Goal: Task Accomplishment & Management: Use online tool/utility

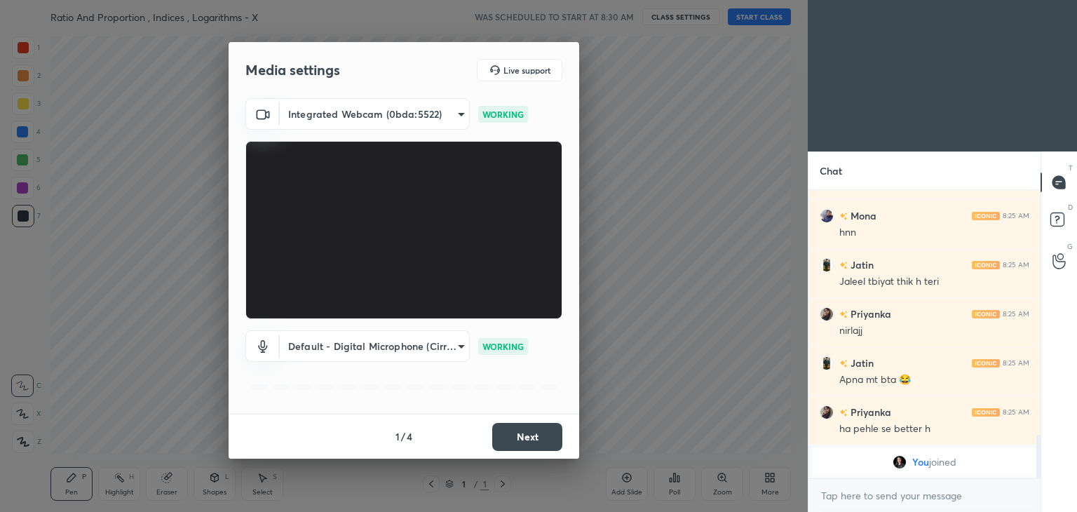
scroll to position [1576, 0]
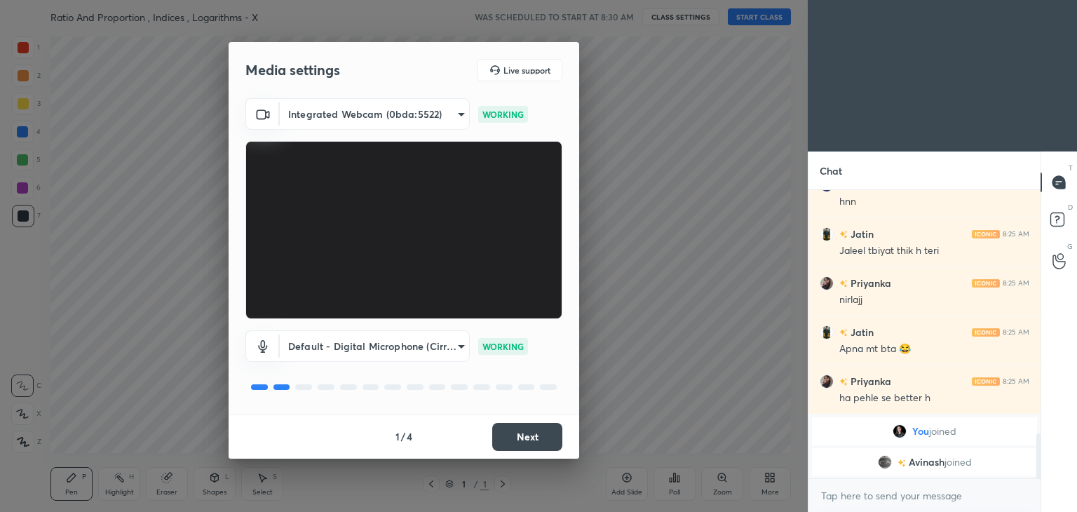
click at [520, 442] on button "Next" at bounding box center [527, 437] width 70 height 28
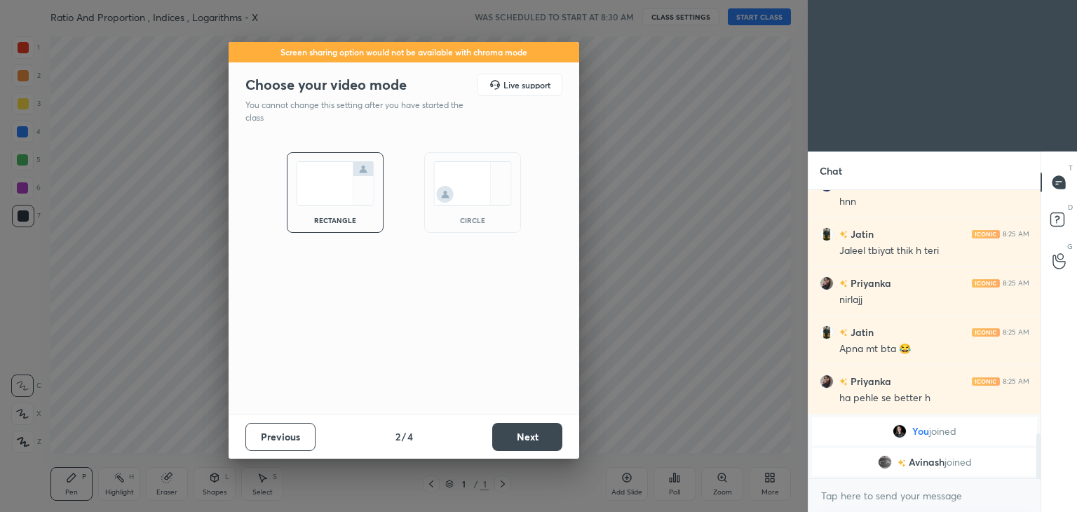
click at [520, 442] on button "Next" at bounding box center [527, 437] width 70 height 28
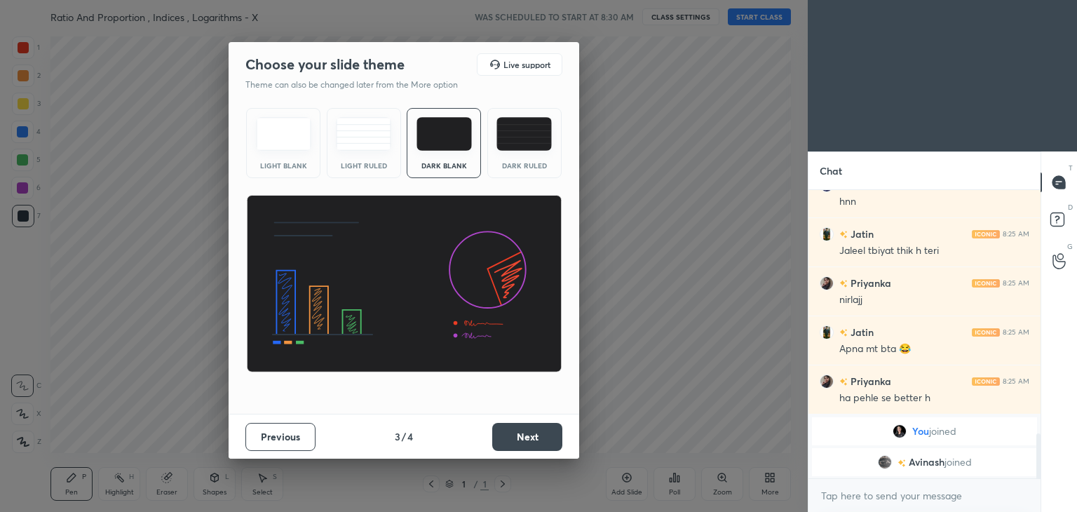
click at [520, 442] on button "Next" at bounding box center [527, 437] width 70 height 28
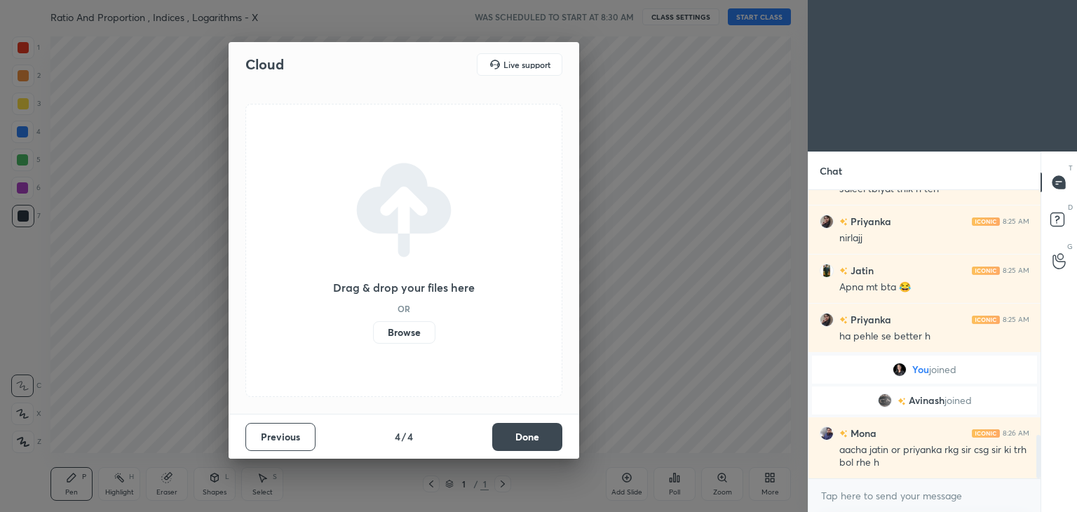
click at [520, 442] on button "Done" at bounding box center [527, 437] width 70 height 28
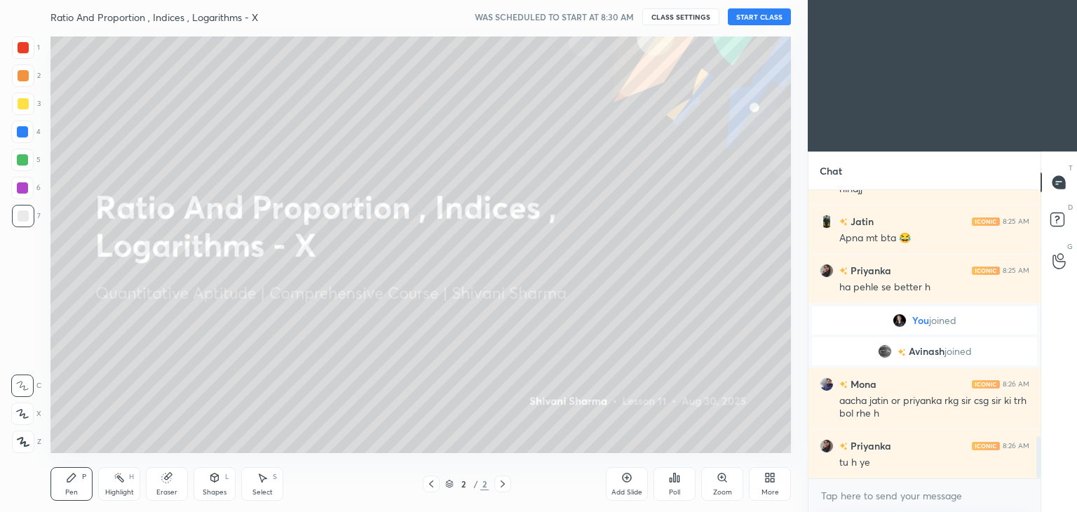
scroll to position [1736, 0]
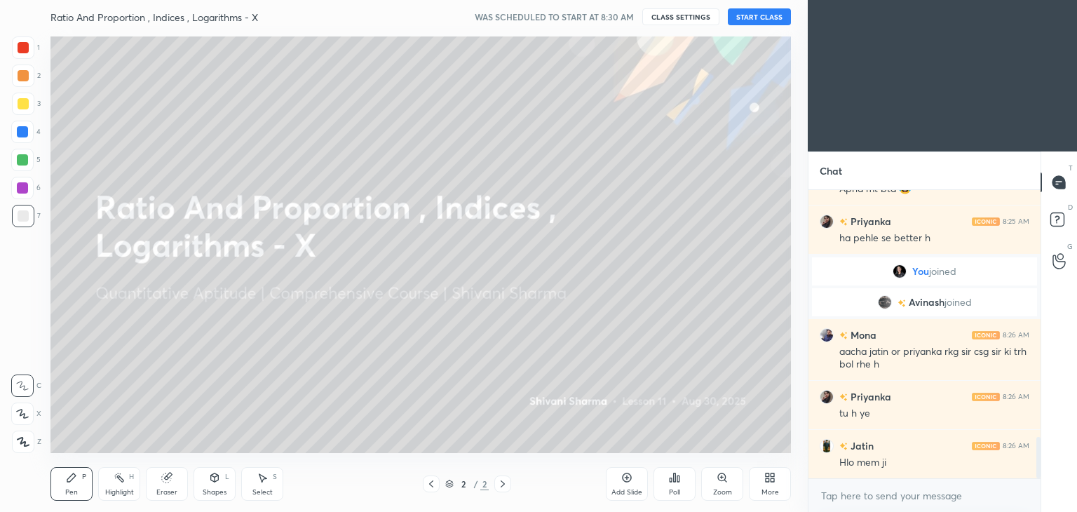
click at [758, 478] on div "More" at bounding box center [770, 484] width 42 height 34
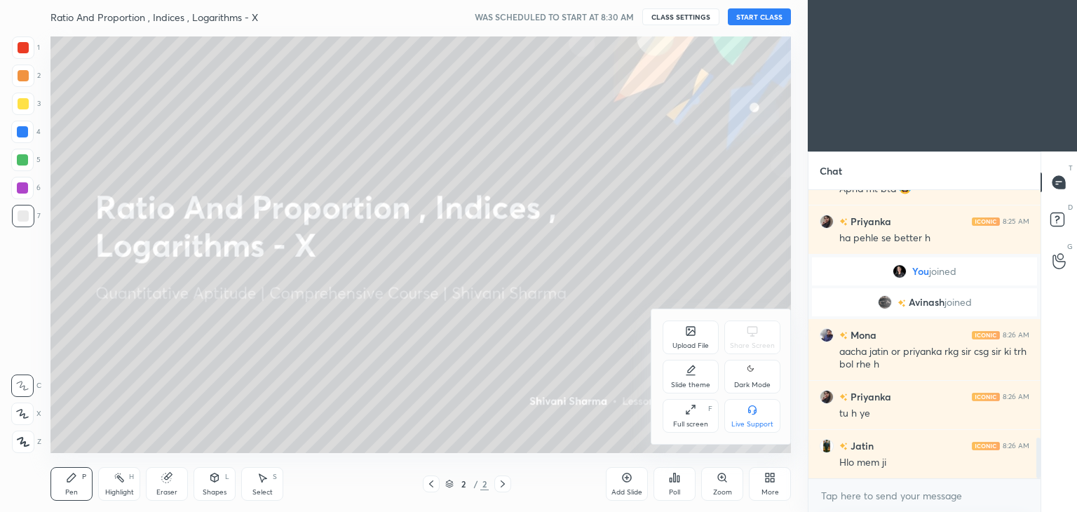
scroll to position [1770, 0]
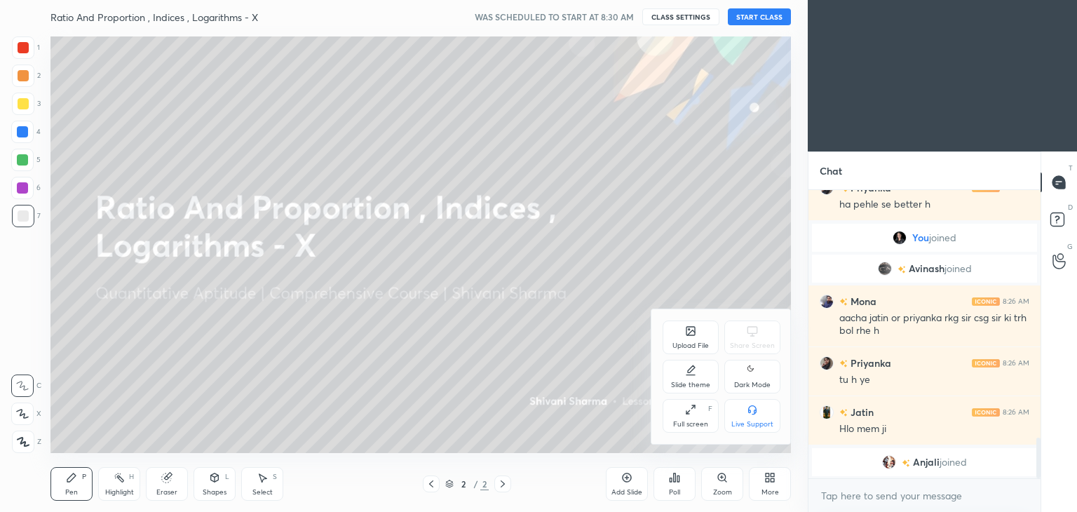
click at [740, 388] on div "Dark Mode" at bounding box center [752, 384] width 36 height 7
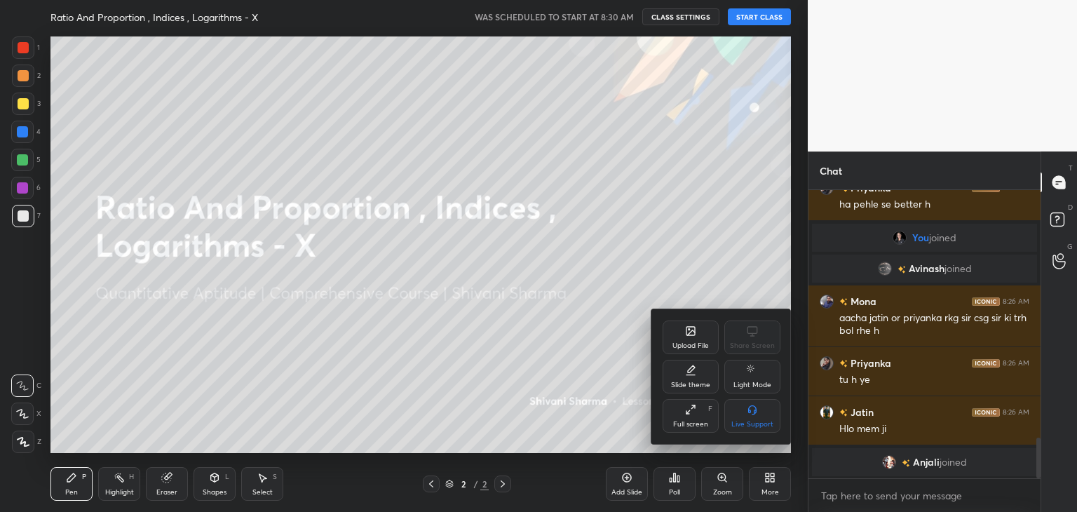
click at [506, 435] on div at bounding box center [538, 256] width 1077 height 512
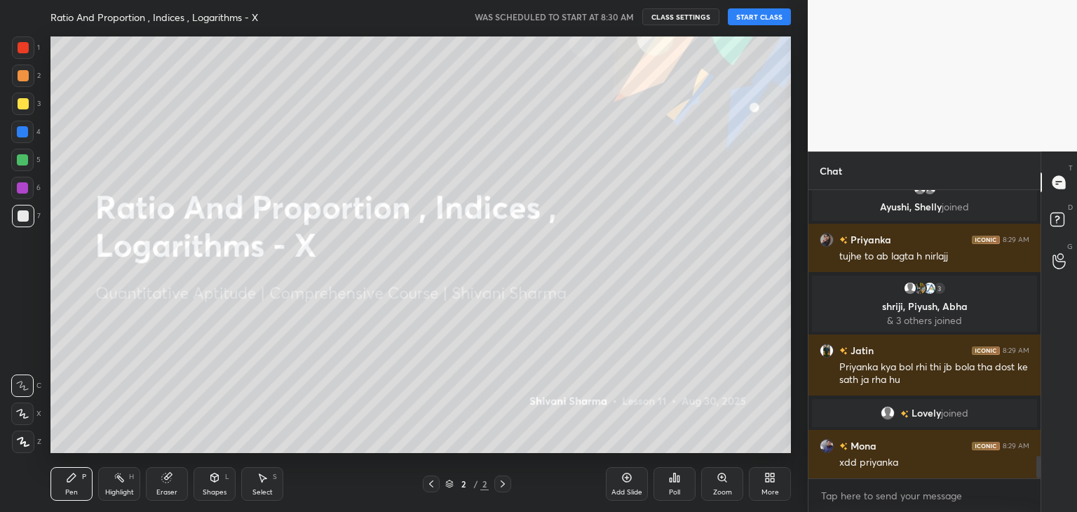
scroll to position [3493, 0]
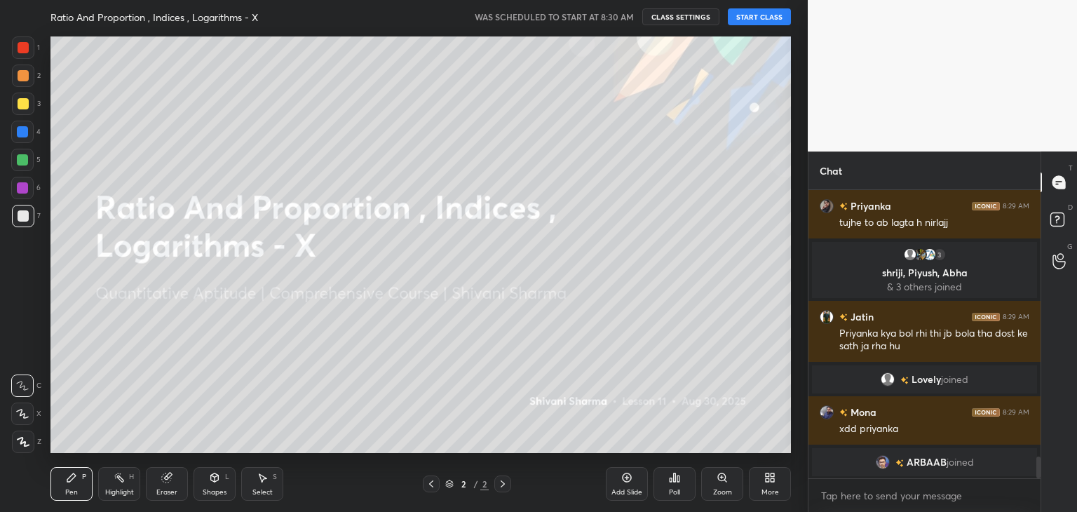
click at [755, 18] on button "START CLASS" at bounding box center [759, 16] width 63 height 17
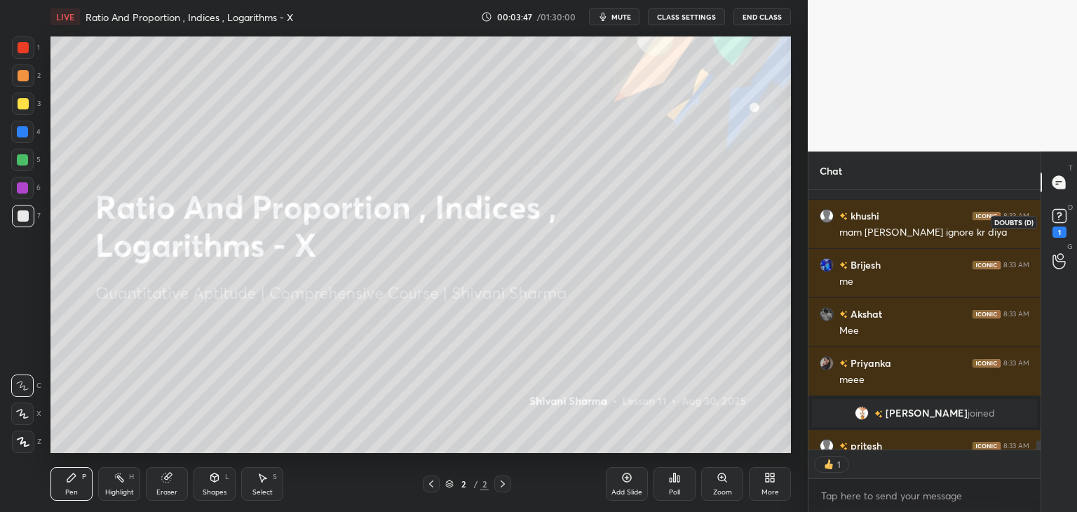
scroll to position [7837, 0]
click at [1064, 223] on icon at bounding box center [1059, 215] width 21 height 21
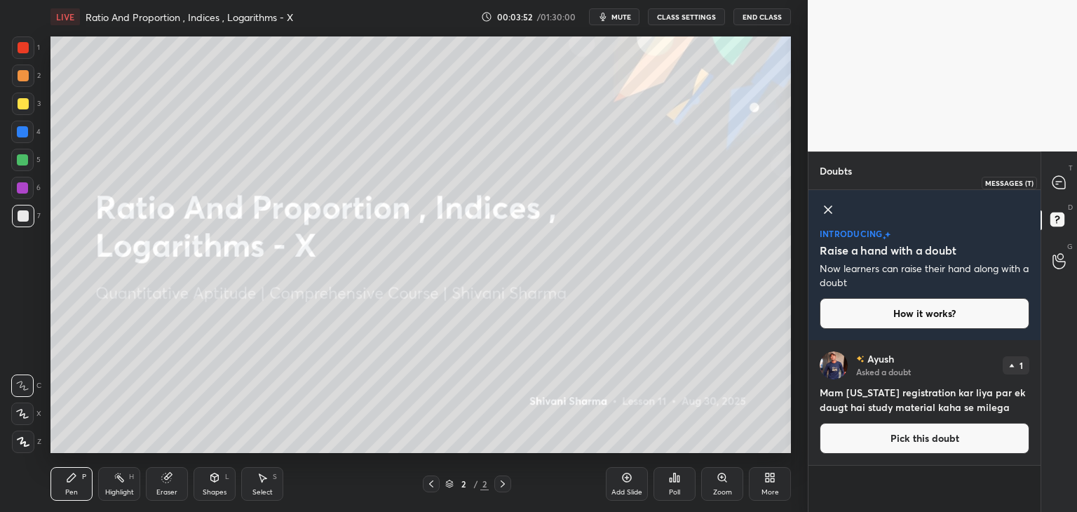
click at [1057, 191] on div at bounding box center [1059, 182] width 28 height 25
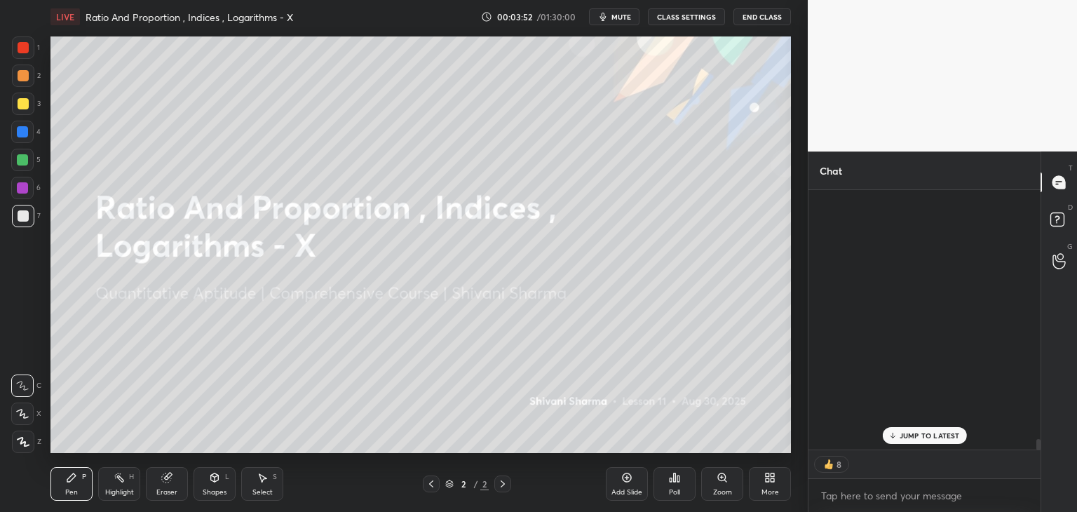
scroll to position [256, 228]
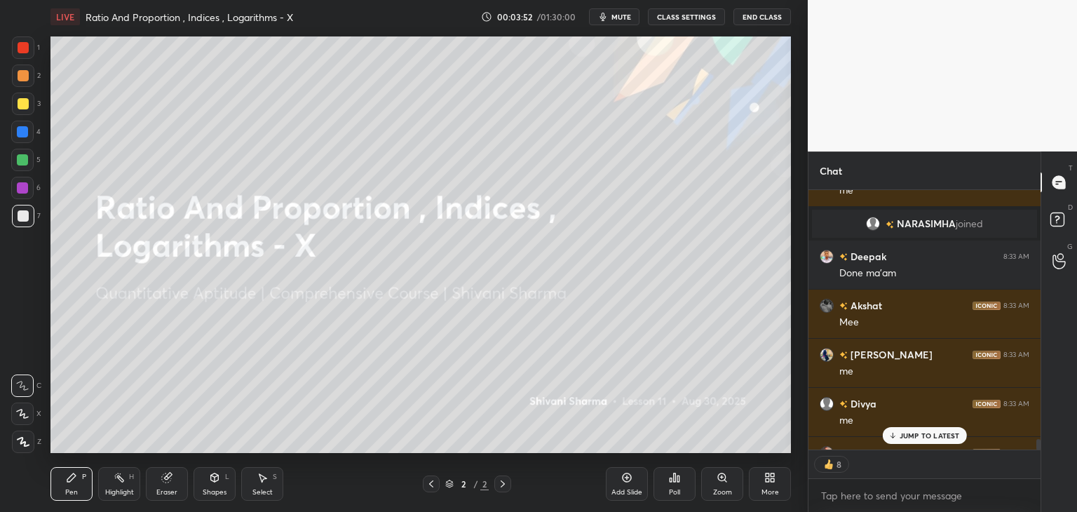
click at [1057, 191] on div at bounding box center [1059, 182] width 28 height 25
click at [930, 430] on div "1 NEW MESSAGE" at bounding box center [924, 435] width 83 height 17
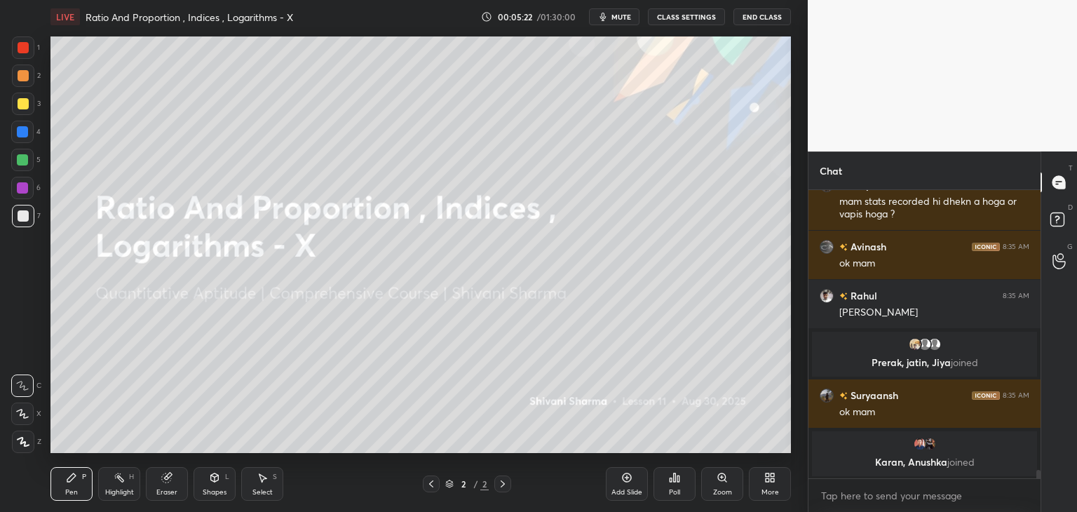
scroll to position [9504, 0]
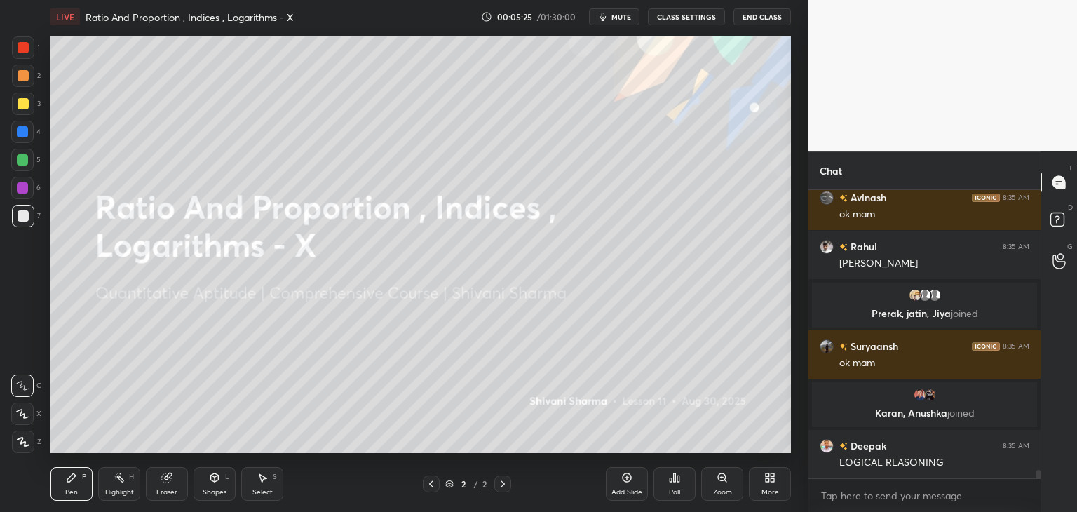
click at [773, 489] on div "More" at bounding box center [771, 492] width 18 height 7
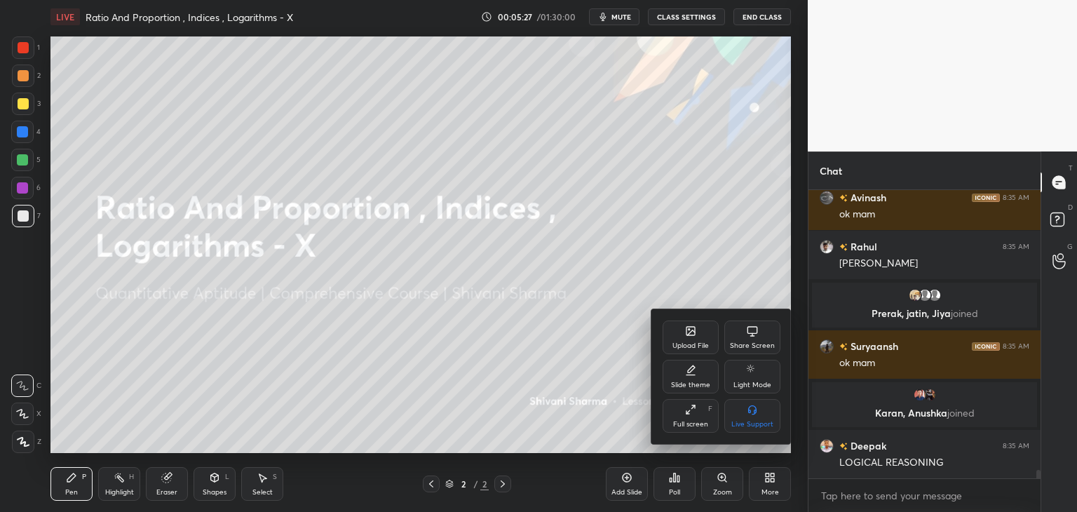
scroll to position [9553, 0]
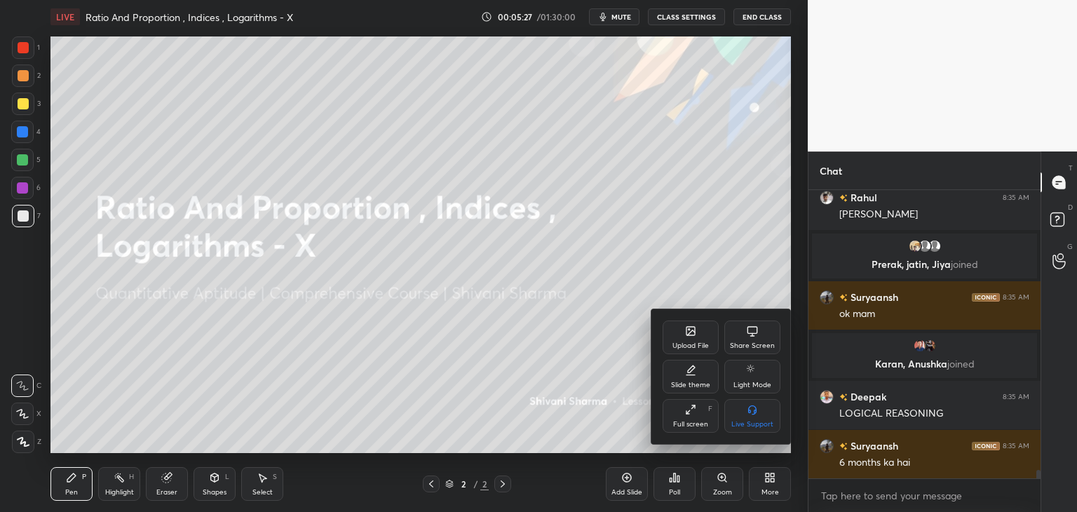
click at [685, 337] on icon at bounding box center [690, 330] width 11 height 11
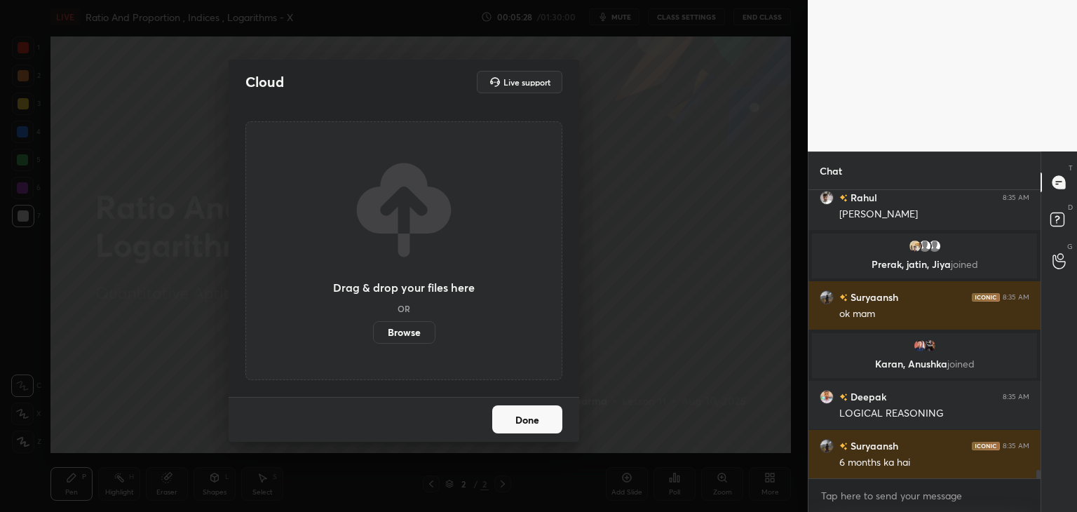
scroll to position [9587, 0]
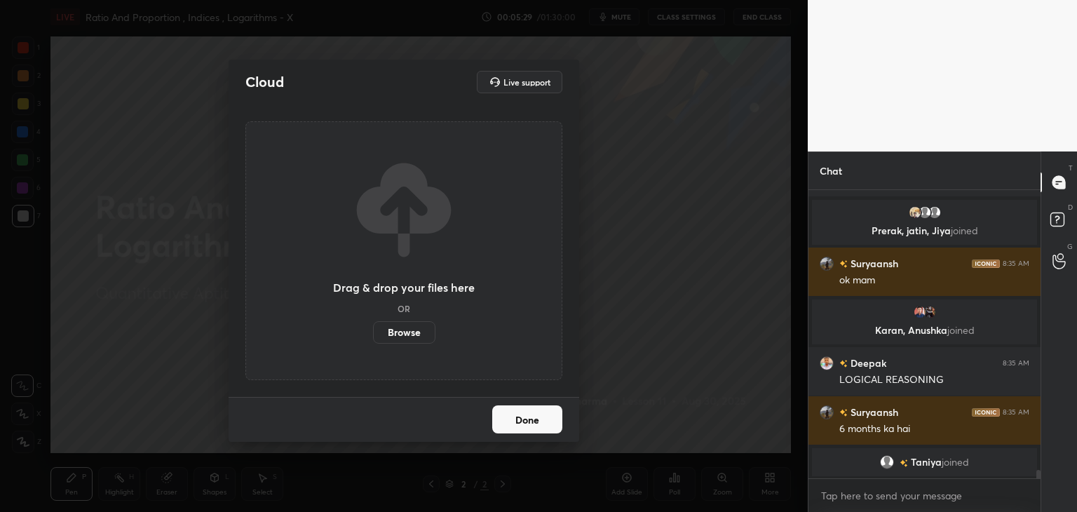
click at [405, 334] on label "Browse" at bounding box center [404, 332] width 62 height 22
click at [373, 334] on input "Browse" at bounding box center [373, 332] width 0 height 22
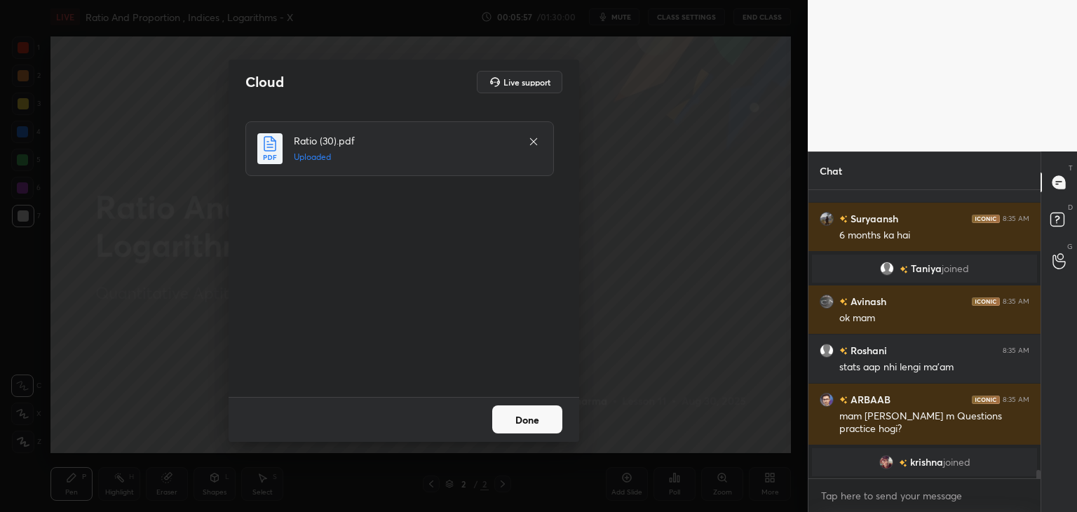
scroll to position [9790, 0]
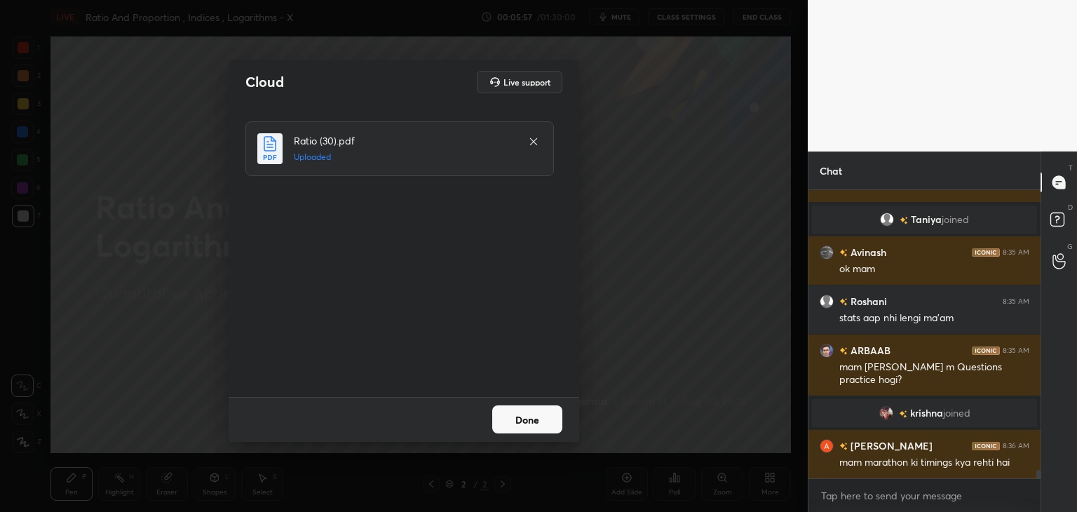
click at [540, 416] on button "Done" at bounding box center [527, 419] width 70 height 28
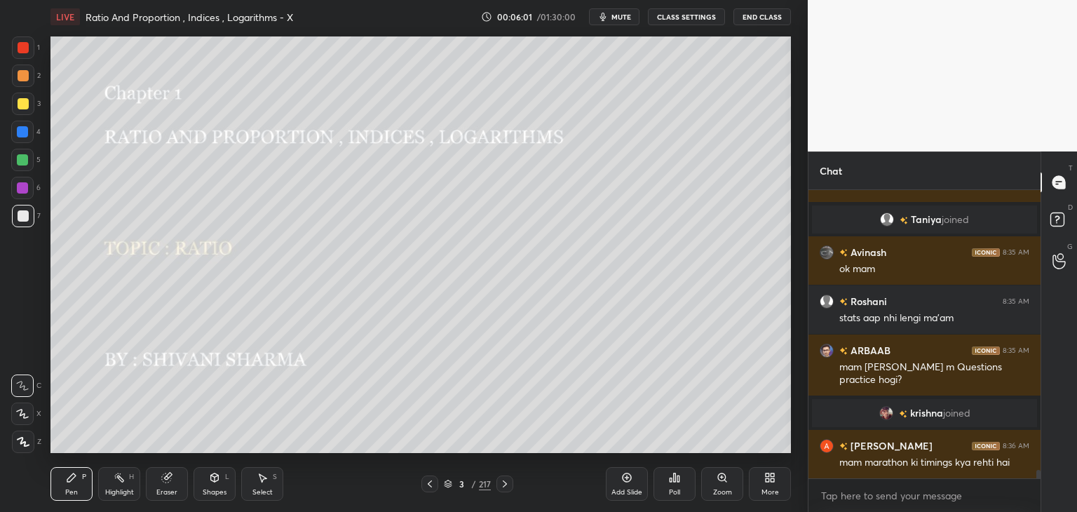
click at [472, 485] on div "/" at bounding box center [474, 484] width 4 height 8
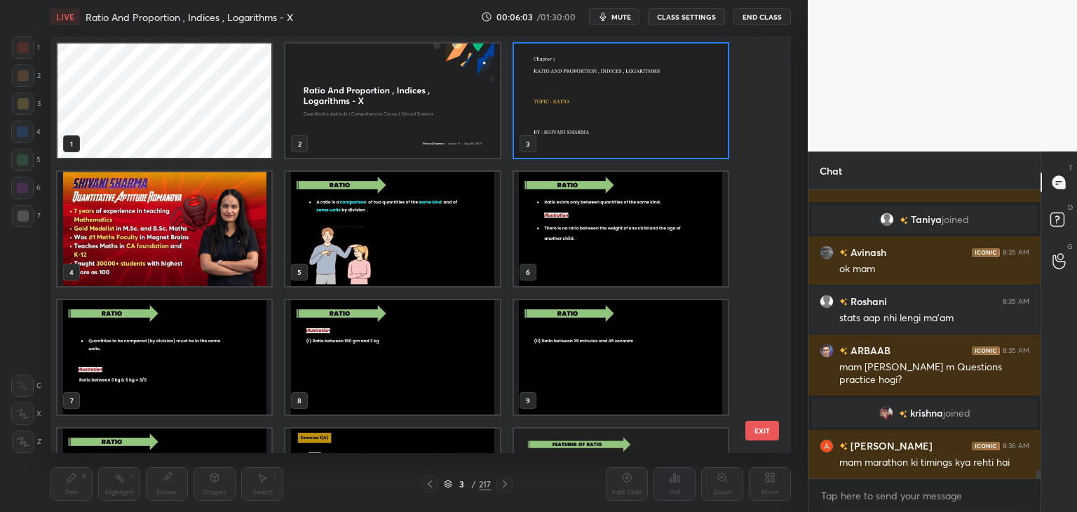
scroll to position [9824, 0]
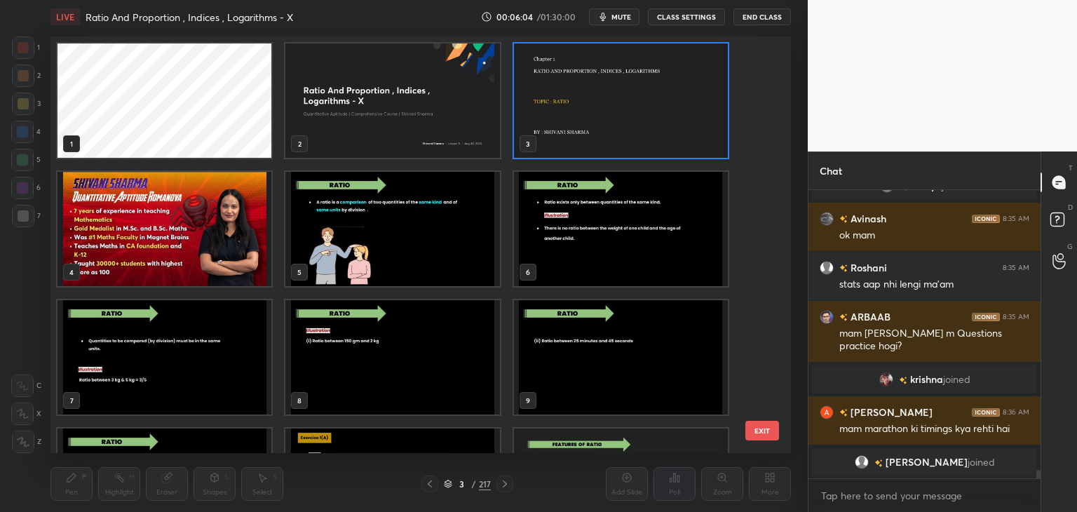
click at [591, 95] on img "grid" at bounding box center [621, 100] width 214 height 114
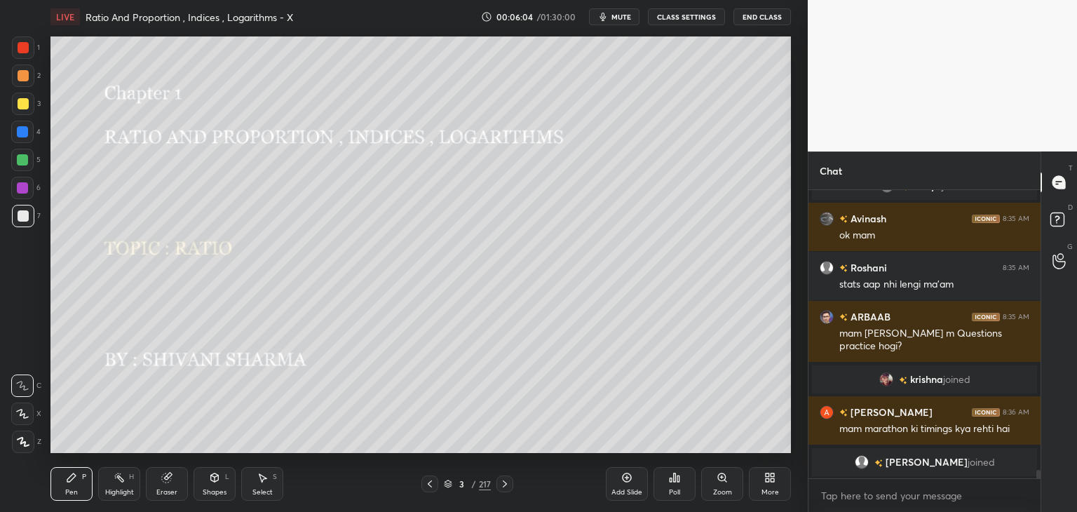
click at [591, 95] on img "grid" at bounding box center [621, 100] width 214 height 114
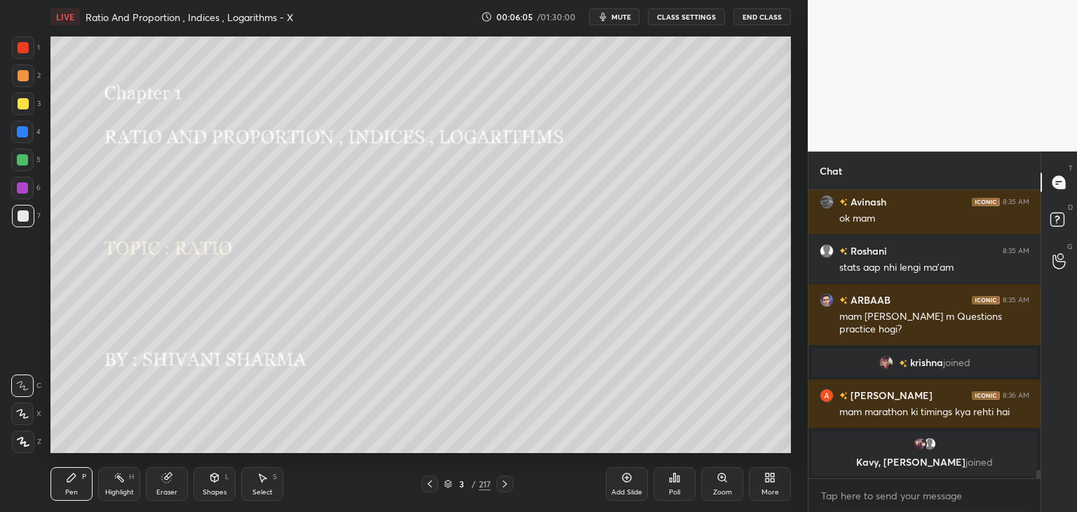
click at [591, 95] on img "grid" at bounding box center [621, 100] width 214 height 114
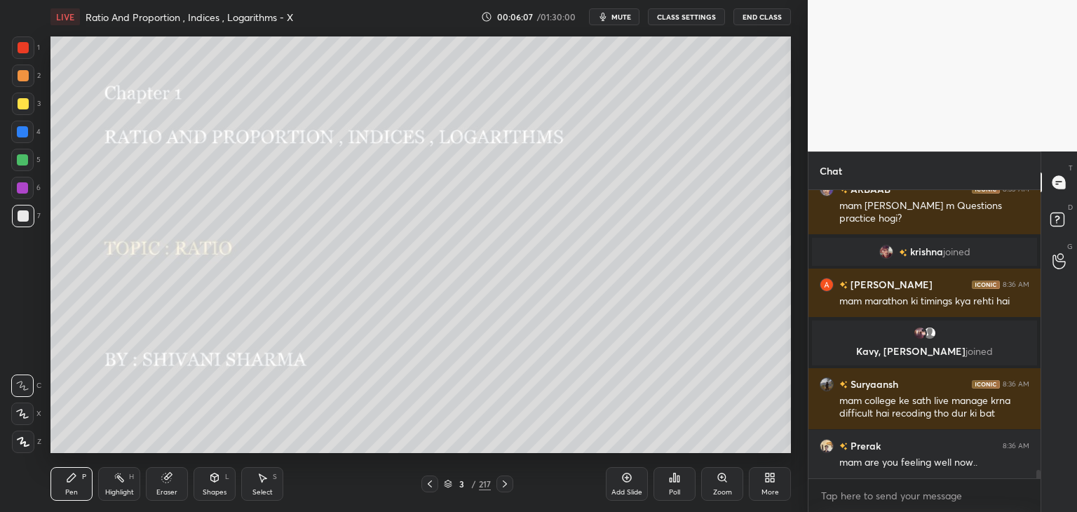
scroll to position [9973, 0]
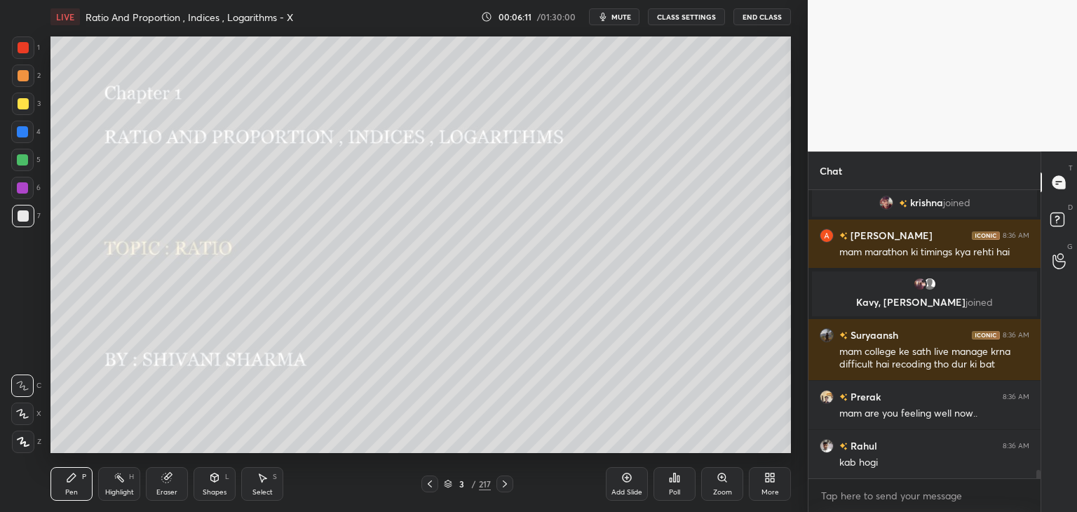
click at [478, 482] on div "3 / 217" at bounding box center [467, 484] width 47 height 13
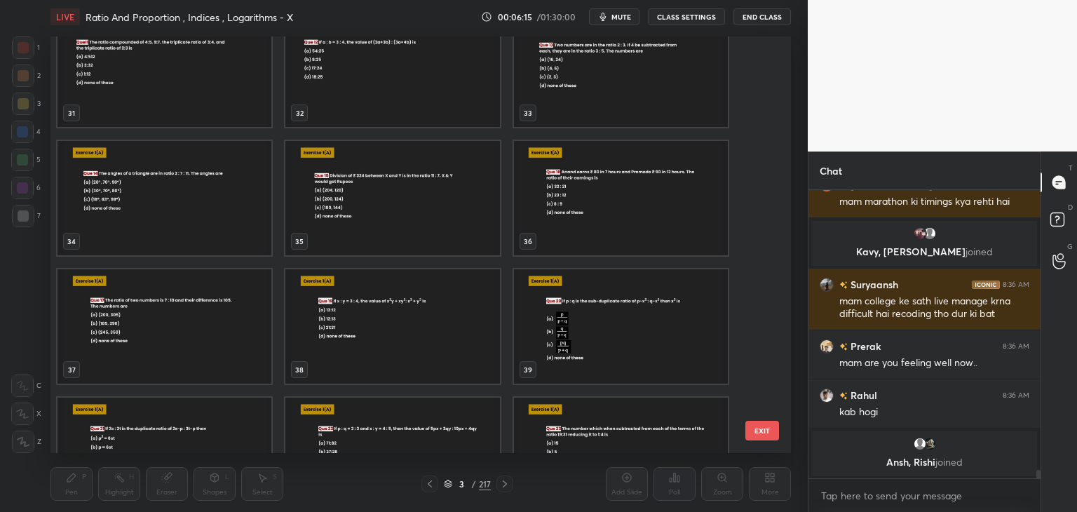
scroll to position [10031, 0]
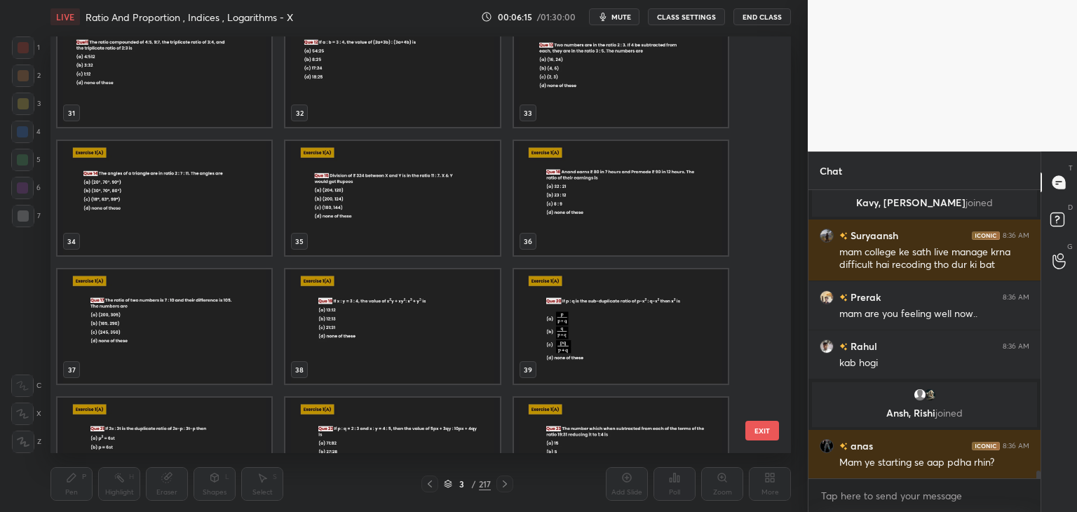
drag, startPoint x: 769, startPoint y: 114, endPoint x: 771, endPoint y: 134, distance: 20.4
click at [771, 134] on div "28 29 30 31 32 33 34 35 36 37 38 39 40 41 42 EXIT" at bounding box center [420, 244] width 740 height 417
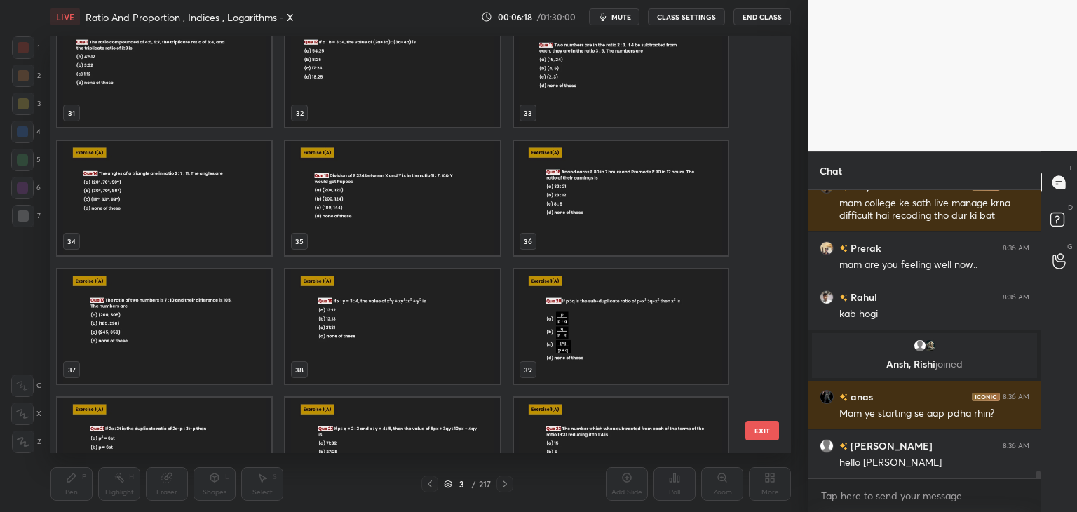
drag, startPoint x: 759, startPoint y: 102, endPoint x: 760, endPoint y: 121, distance: 19.0
click at [760, 121] on div "28 29 30 31 32 33 34 35 36 37 38 39 40 41 42" at bounding box center [408, 244] width 716 height 417
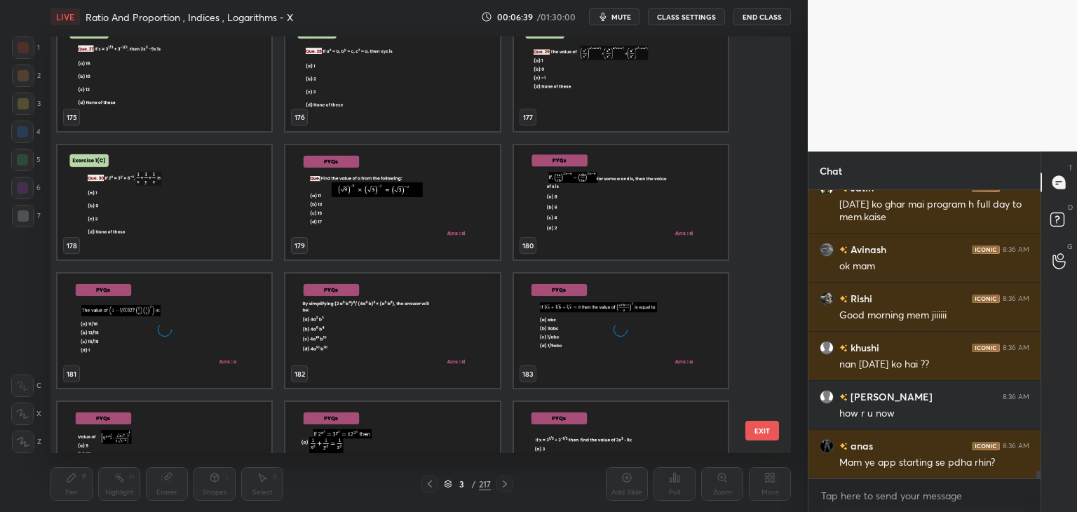
scroll to position [10470, 0]
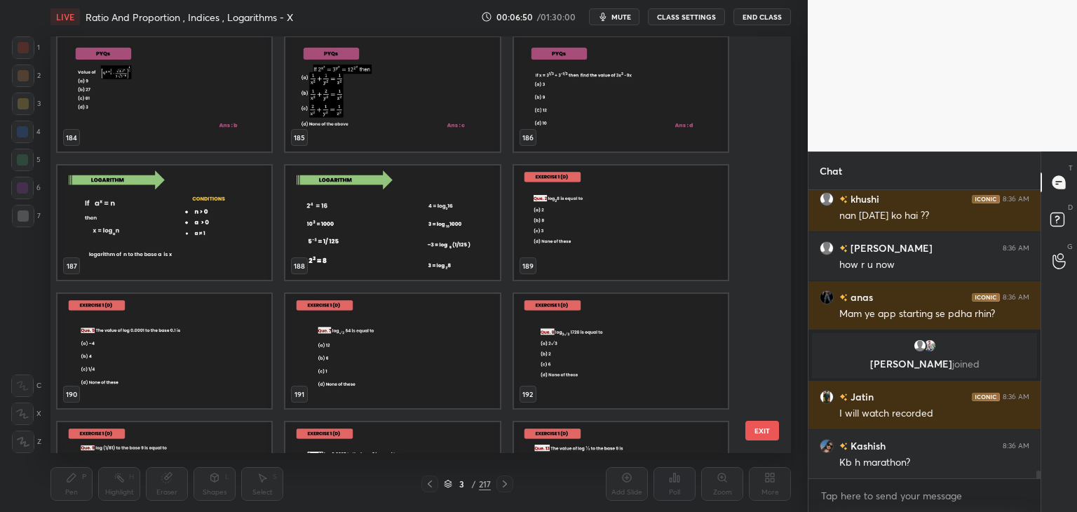
click at [99, 183] on img "grid" at bounding box center [164, 222] width 214 height 114
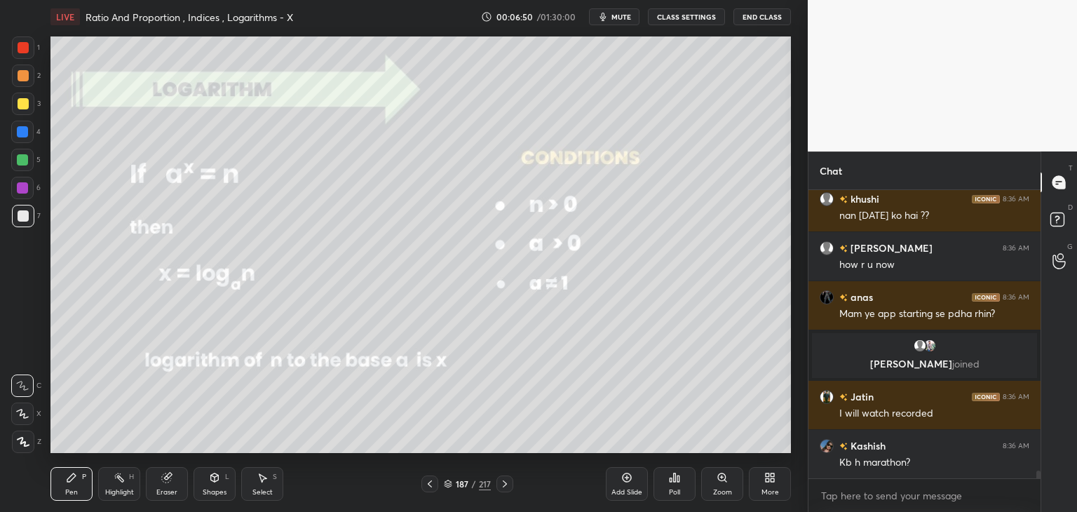
click at [99, 183] on img "grid" at bounding box center [164, 222] width 214 height 114
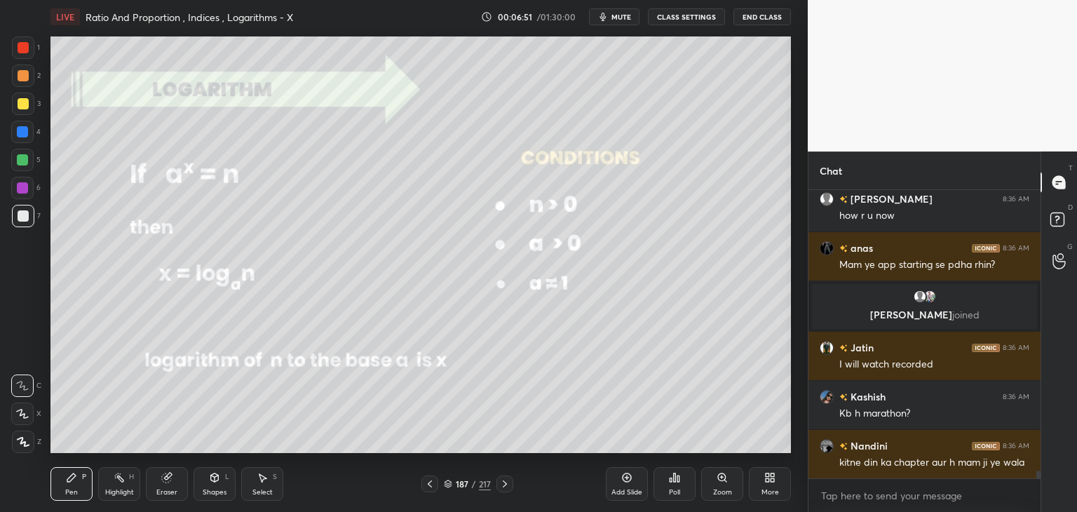
click at [99, 183] on img "grid" at bounding box center [164, 222] width 214 height 114
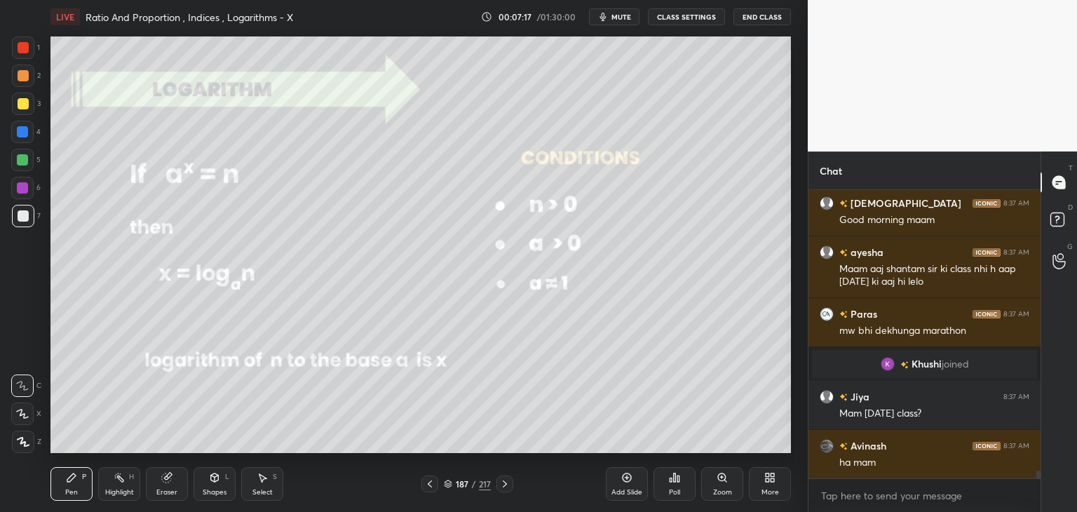
click at [32, 444] on div at bounding box center [23, 442] width 22 height 22
click at [30, 104] on div at bounding box center [23, 104] width 22 height 22
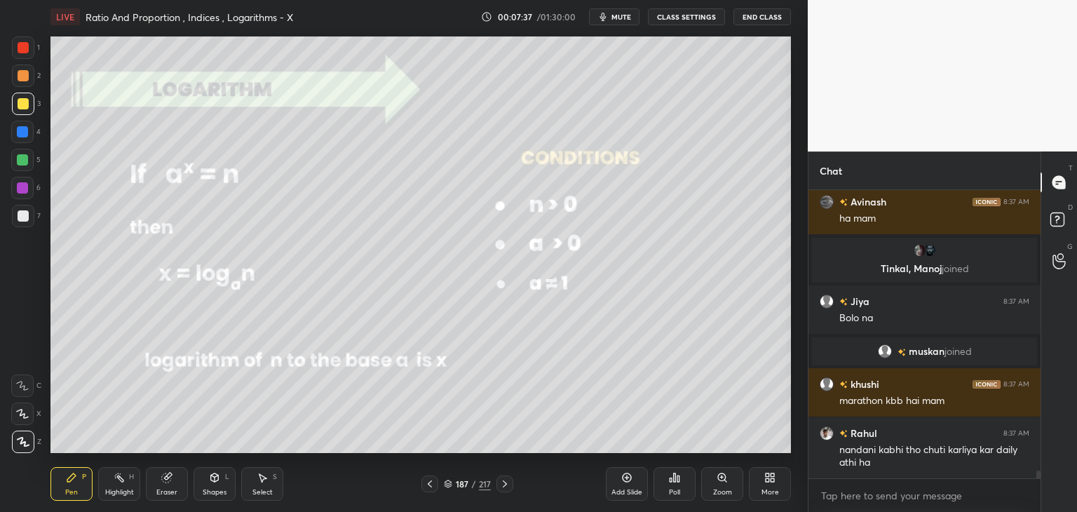
scroll to position [10981, 0]
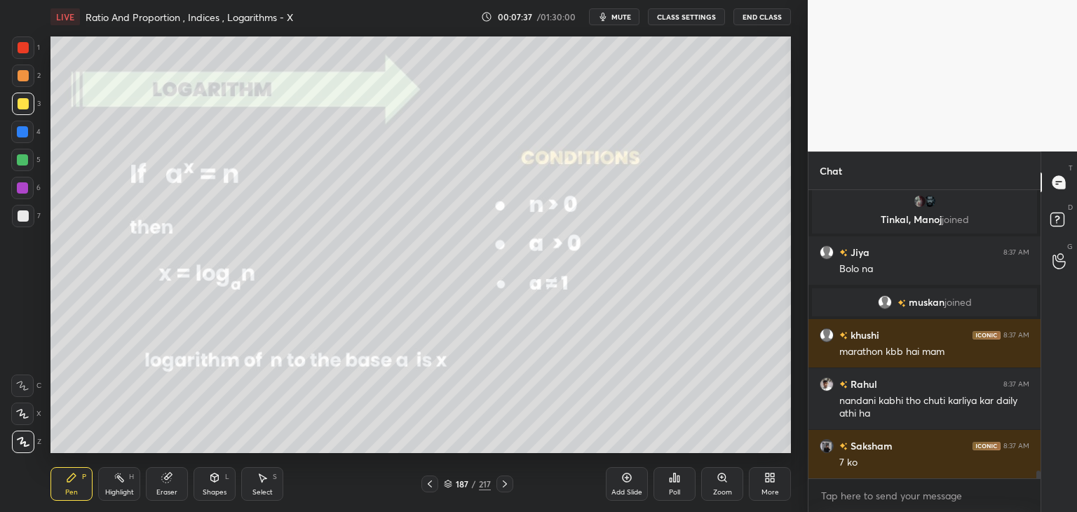
click at [633, 494] on div "Add Slide" at bounding box center [626, 492] width 31 height 7
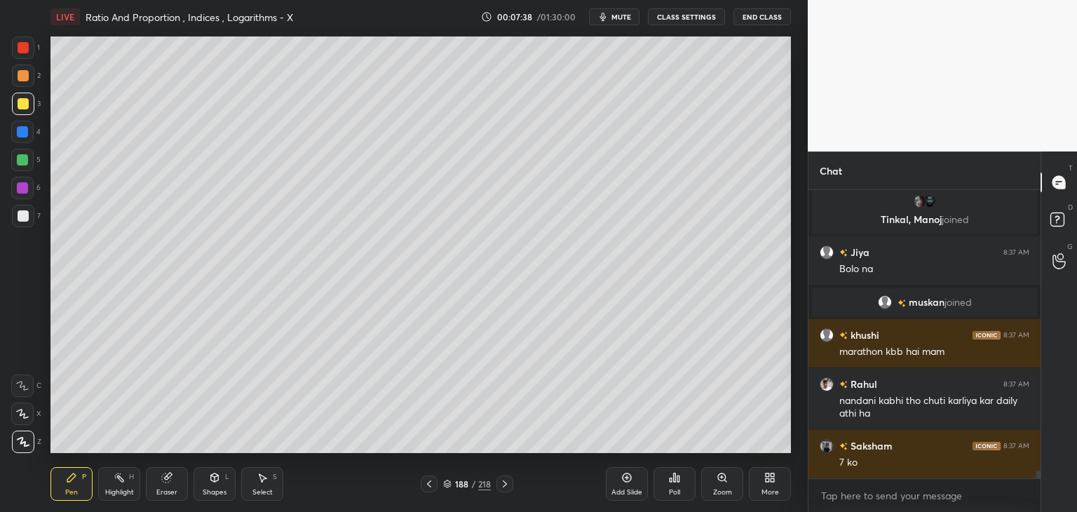
click at [72, 494] on div "Pen" at bounding box center [71, 492] width 13 height 7
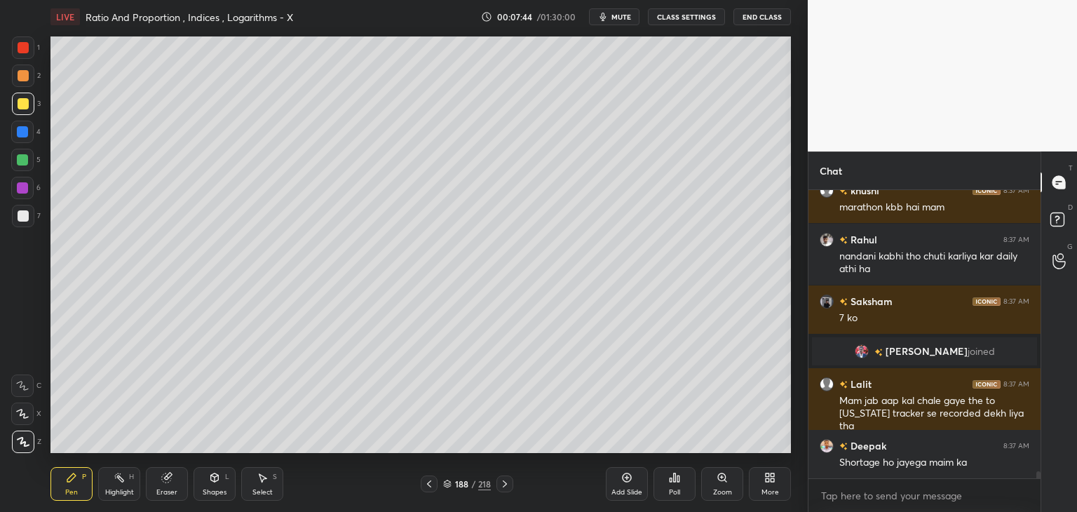
scroll to position [11103, 0]
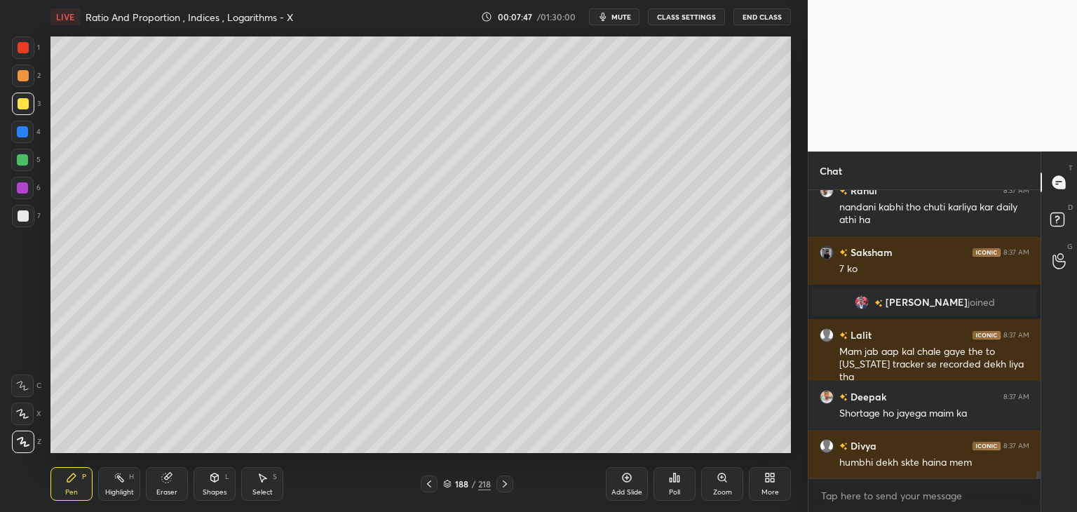
click at [428, 486] on icon at bounding box center [429, 483] width 11 height 11
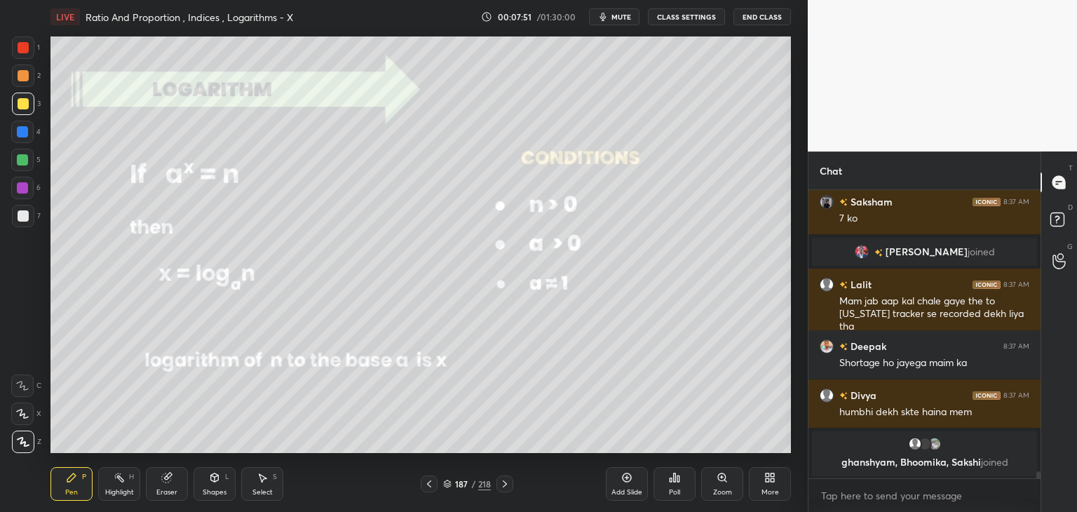
scroll to position [11176, 0]
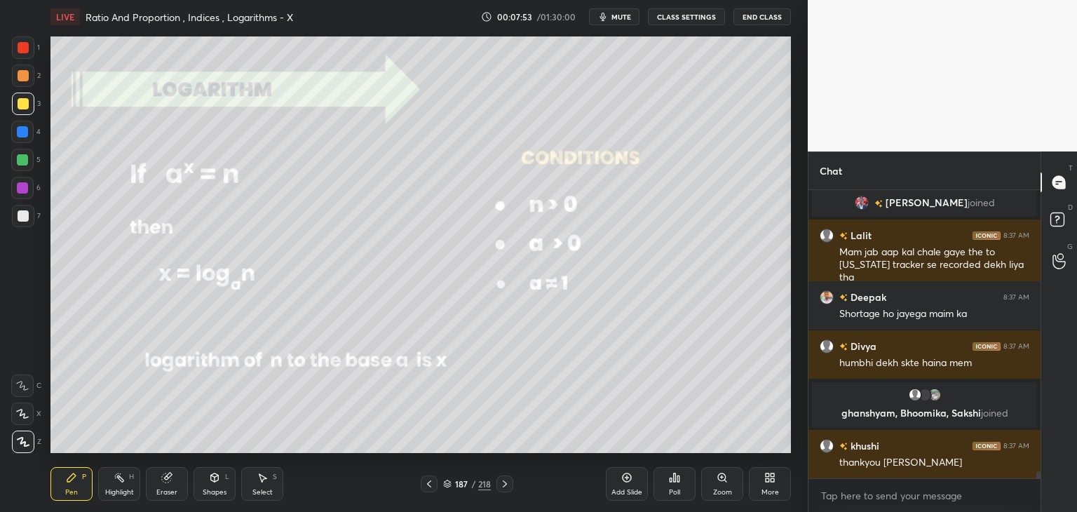
drag, startPoint x: 502, startPoint y: 487, endPoint x: 513, endPoint y: 475, distance: 16.9
click at [503, 488] on icon at bounding box center [504, 483] width 11 height 11
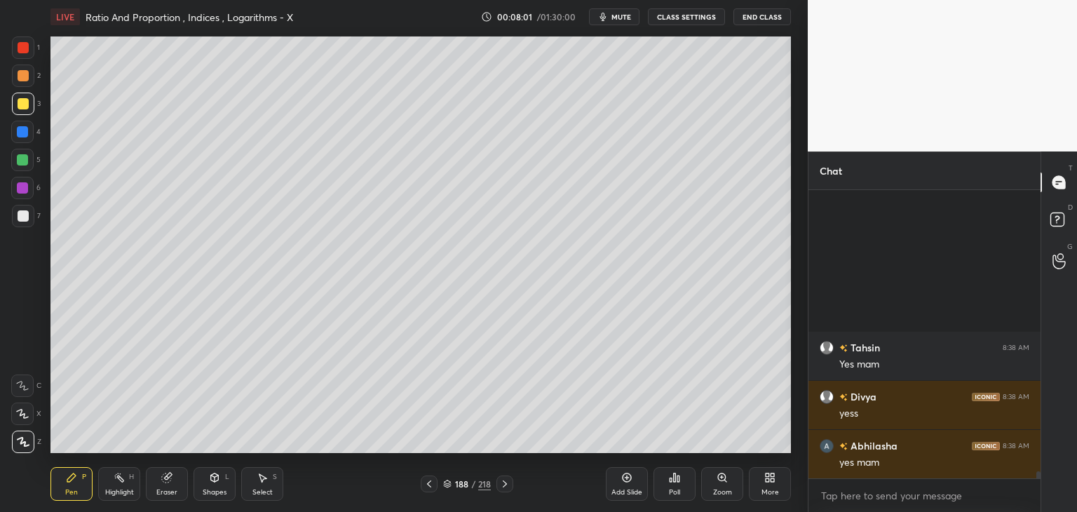
scroll to position [11814, 0]
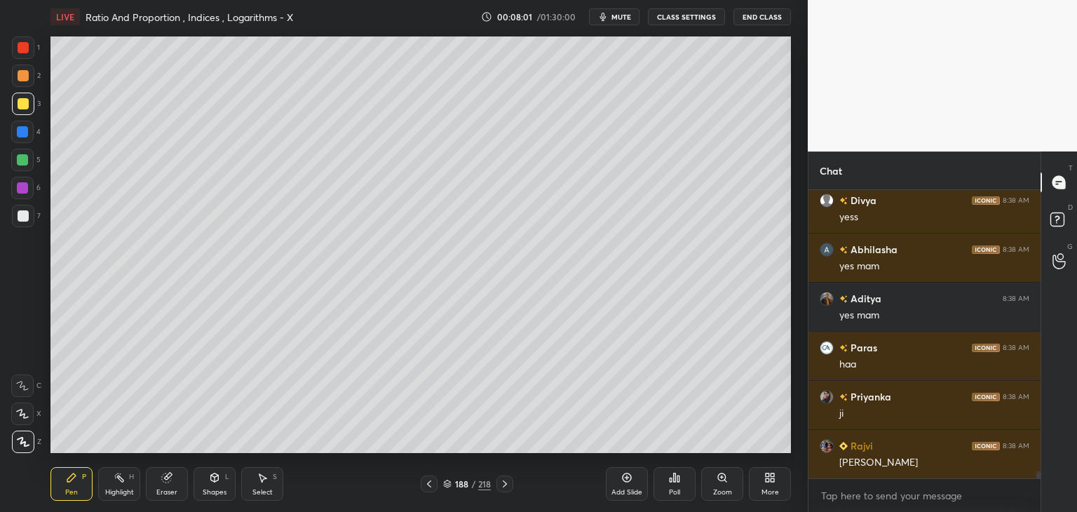
click at [20, 105] on div at bounding box center [23, 103] width 11 height 11
click at [22, 218] on div at bounding box center [23, 215] width 11 height 11
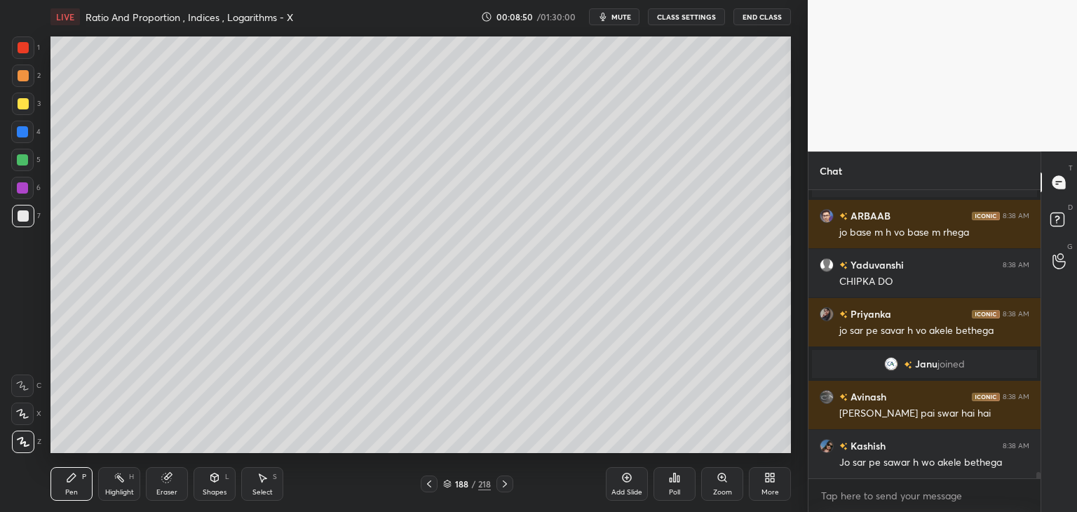
scroll to position [12334, 0]
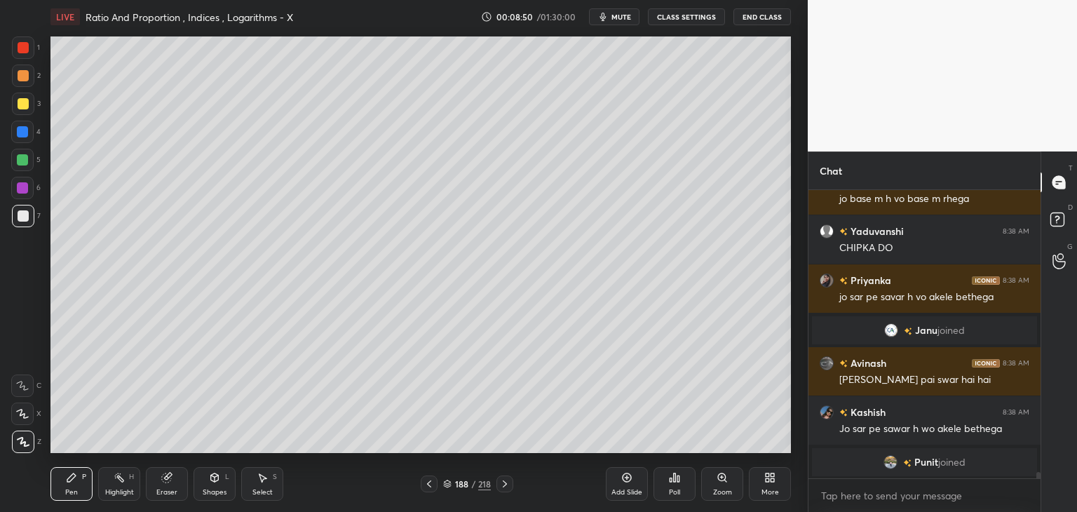
click at [430, 487] on icon at bounding box center [429, 483] width 11 height 11
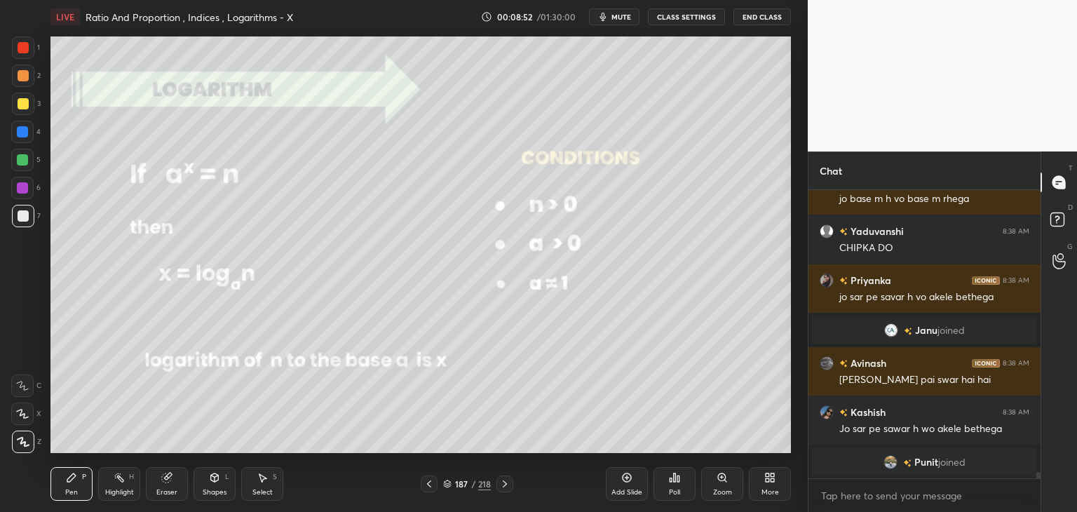
click at [500, 487] on icon at bounding box center [504, 483] width 11 height 11
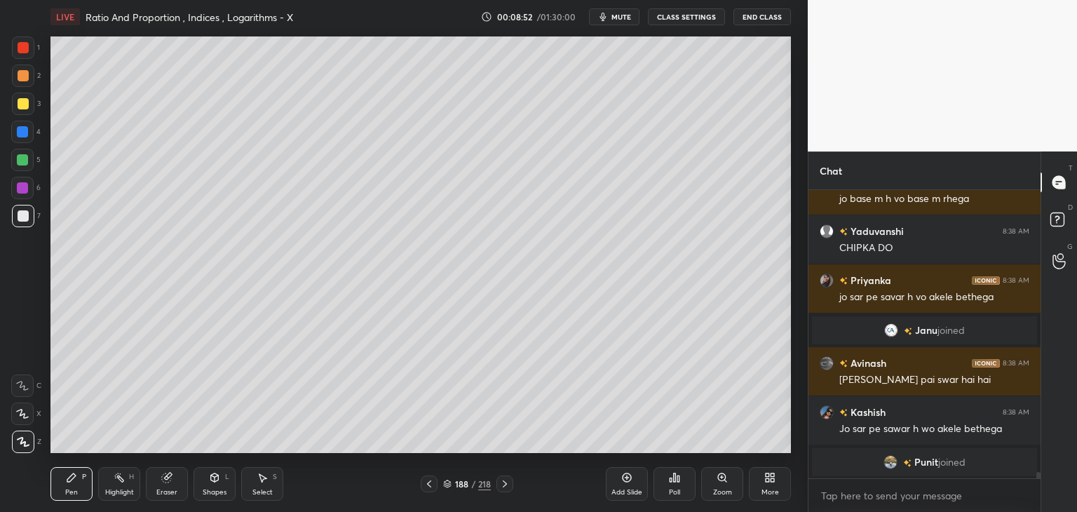
click at [501, 489] on icon at bounding box center [504, 483] width 11 height 11
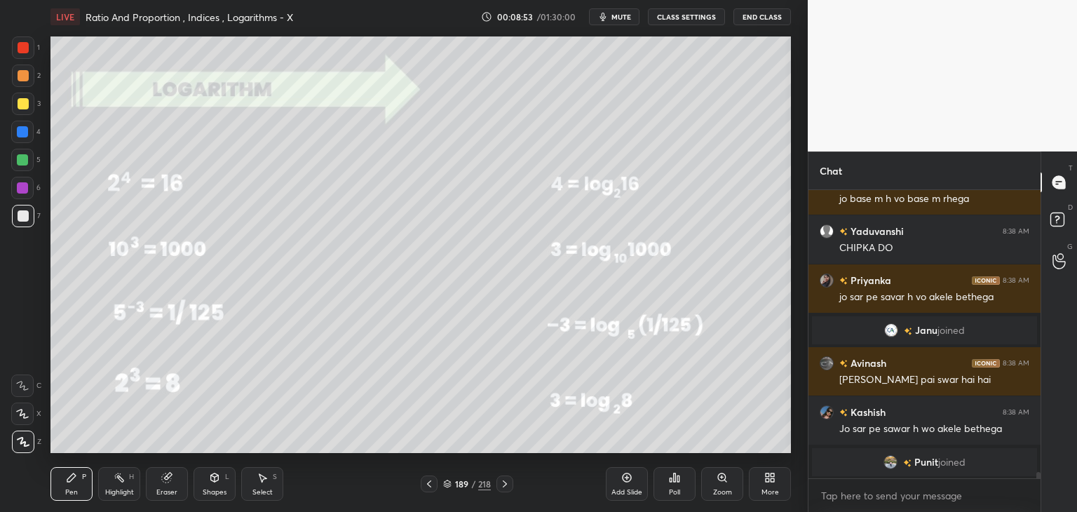
click at [431, 487] on icon at bounding box center [429, 483] width 11 height 11
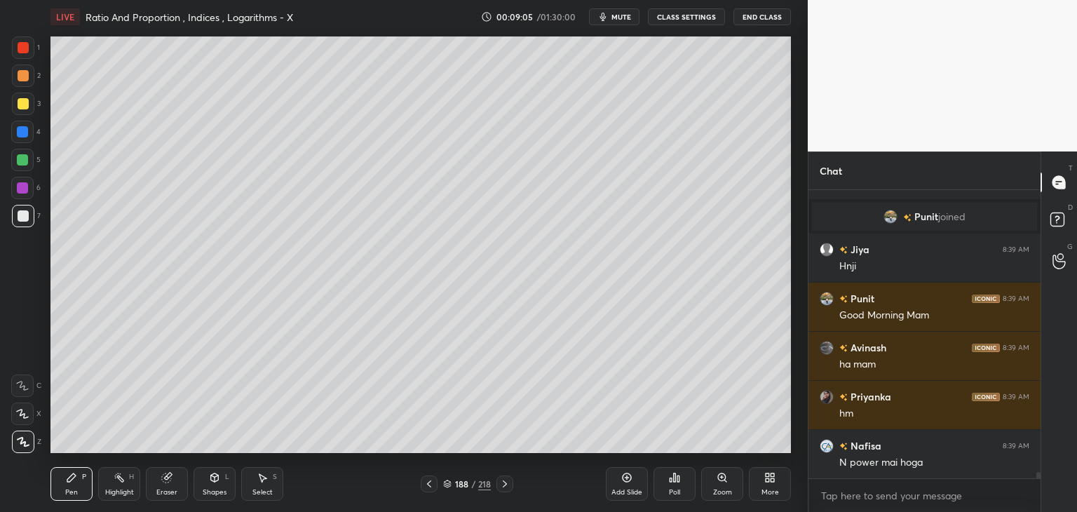
scroll to position [12587, 0]
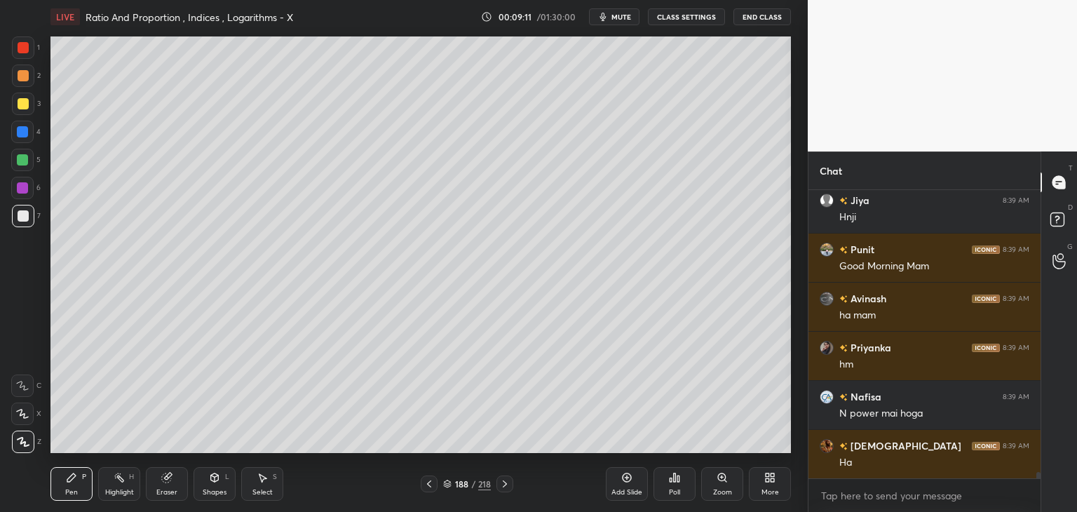
click at [433, 486] on icon at bounding box center [429, 483] width 11 height 11
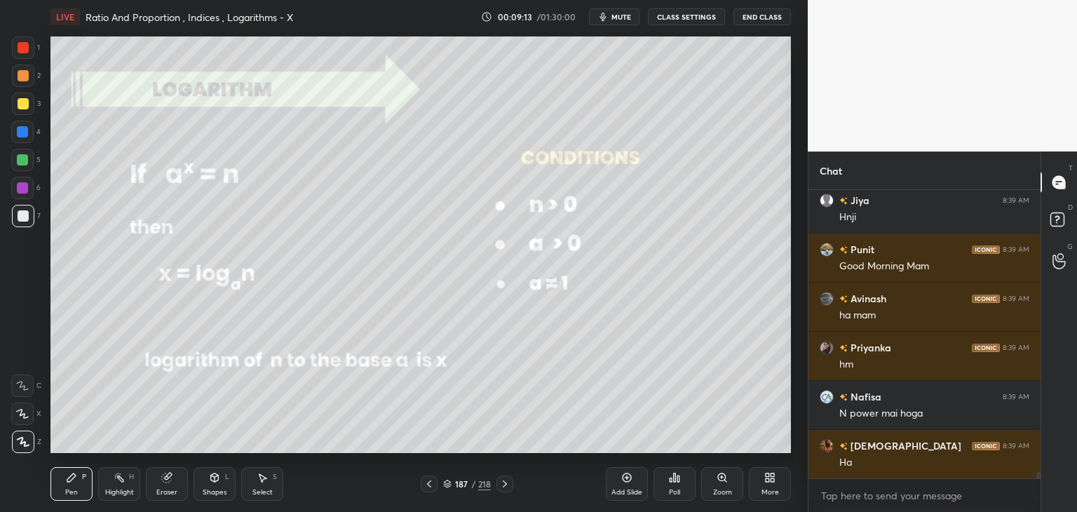
scroll to position [12636, 0]
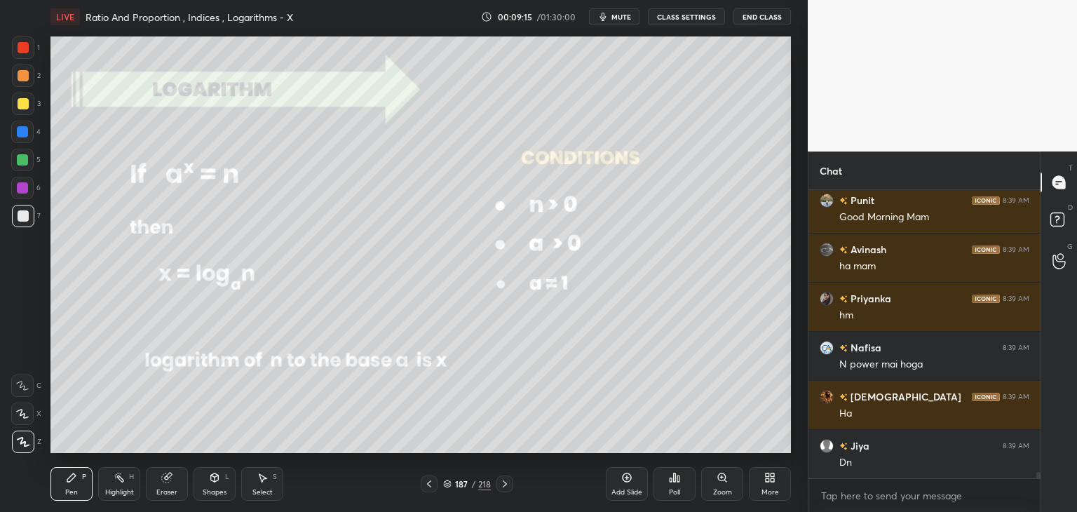
drag, startPoint x: 507, startPoint y: 489, endPoint x: 508, endPoint y: 475, distance: 14.0
click at [507, 489] on icon at bounding box center [504, 483] width 11 height 11
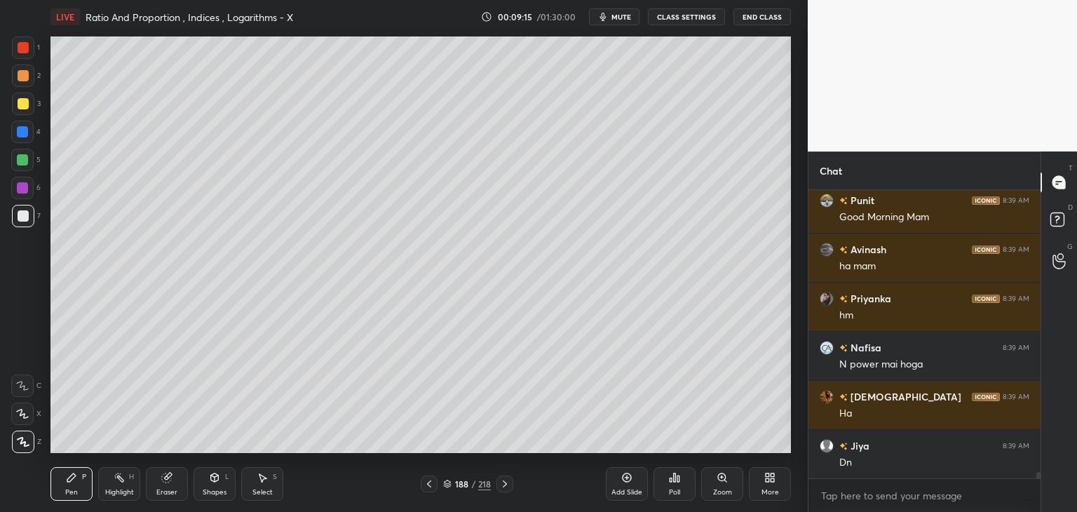
scroll to position [12685, 0]
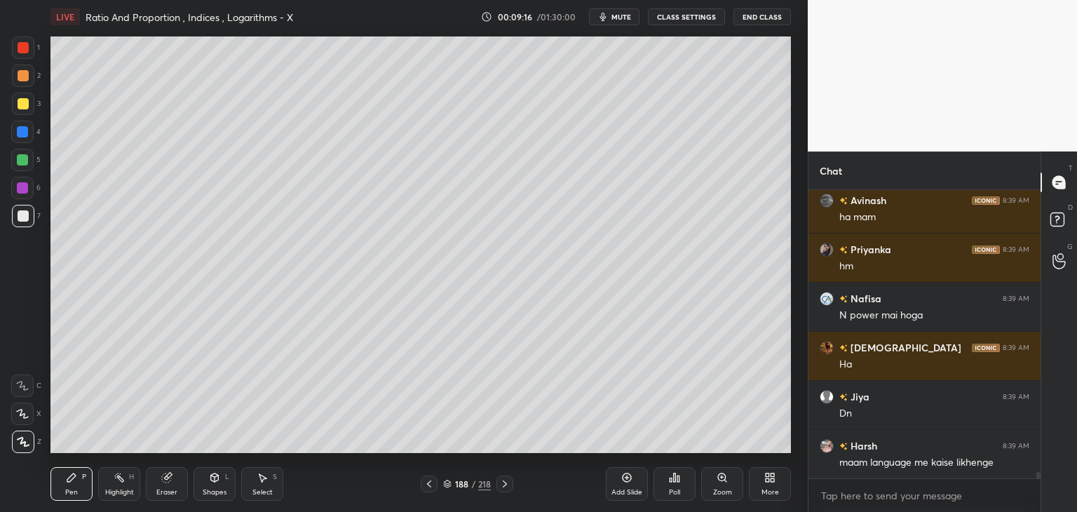
click at [506, 492] on div "Pen P Highlight H Eraser Shapes L Select S 188 / 218 Add Slide Poll Zoom More" at bounding box center [420, 484] width 740 height 56
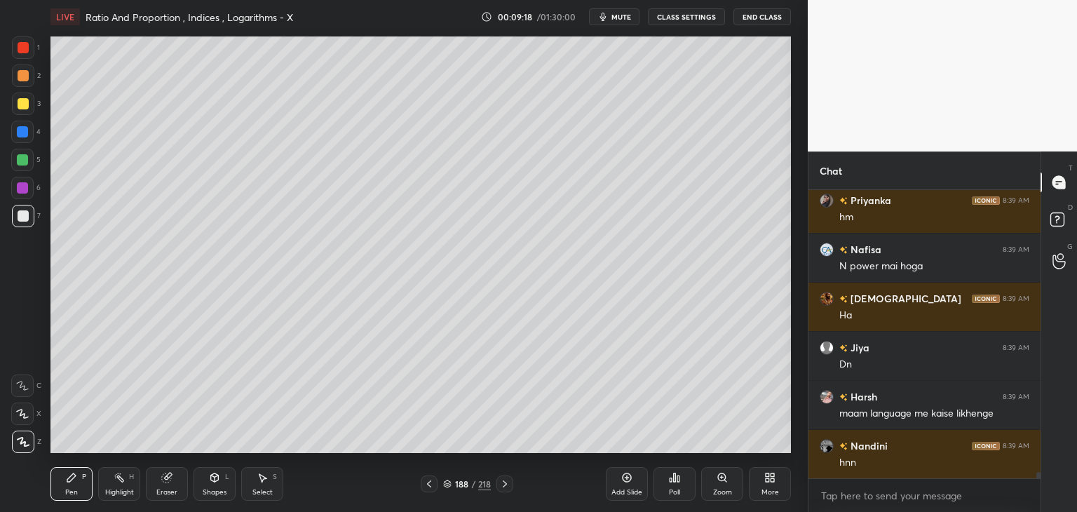
click at [503, 485] on icon at bounding box center [504, 483] width 11 height 11
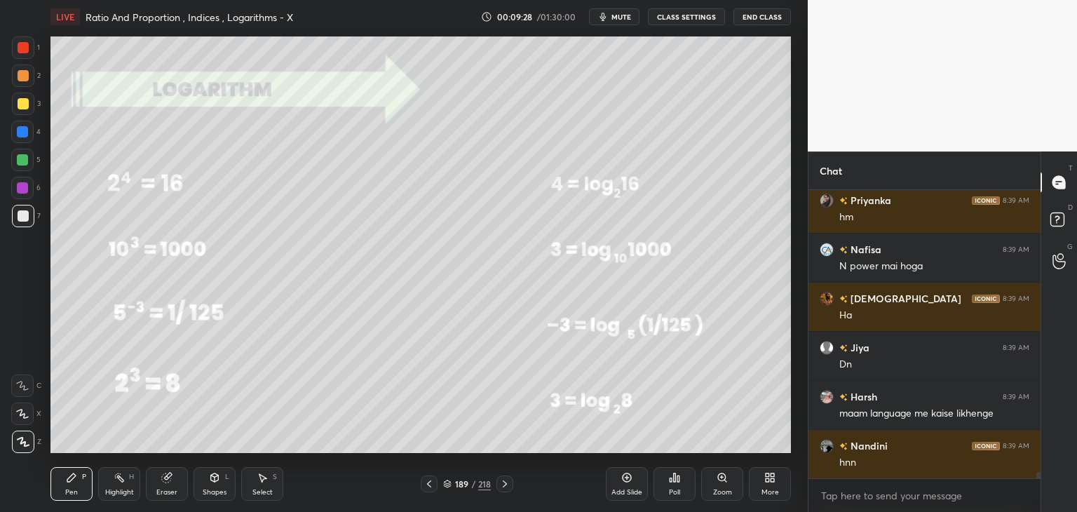
scroll to position [12796, 0]
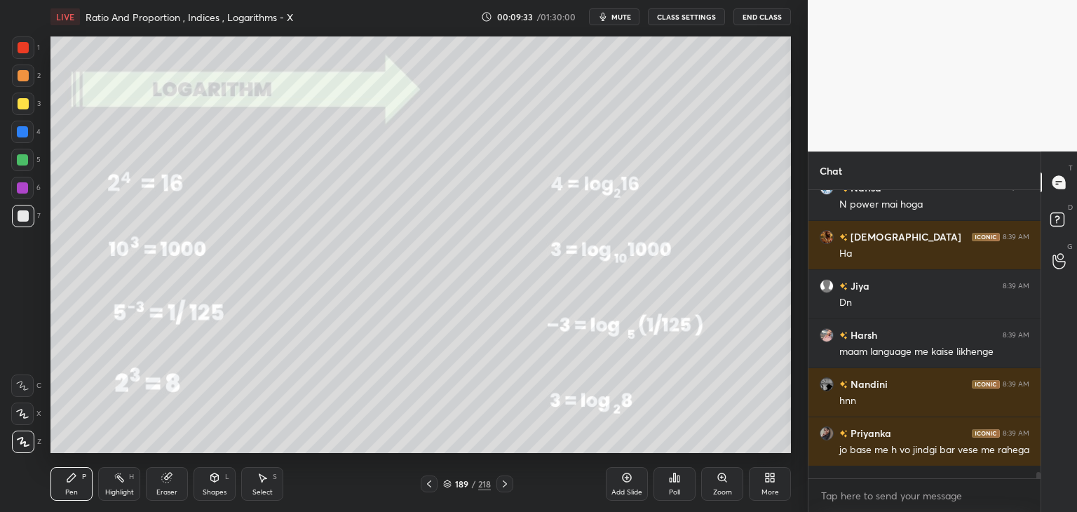
click at [501, 489] on icon at bounding box center [504, 483] width 11 height 11
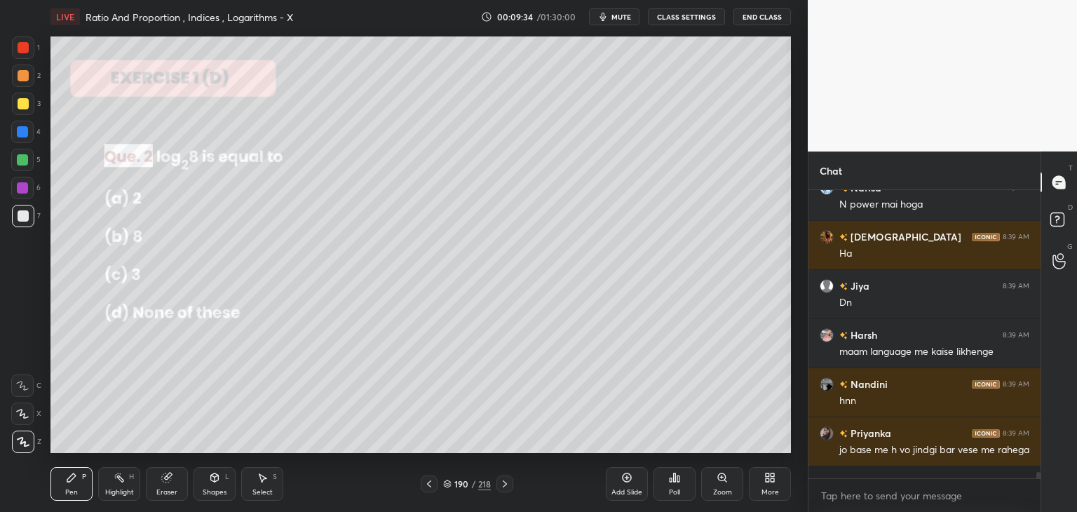
click at [502, 487] on icon at bounding box center [504, 483] width 11 height 11
click at [418, 483] on div "191 / 218" at bounding box center [467, 483] width 278 height 17
click at [421, 484] on div at bounding box center [429, 483] width 17 height 17
click at [424, 482] on div at bounding box center [429, 483] width 17 height 17
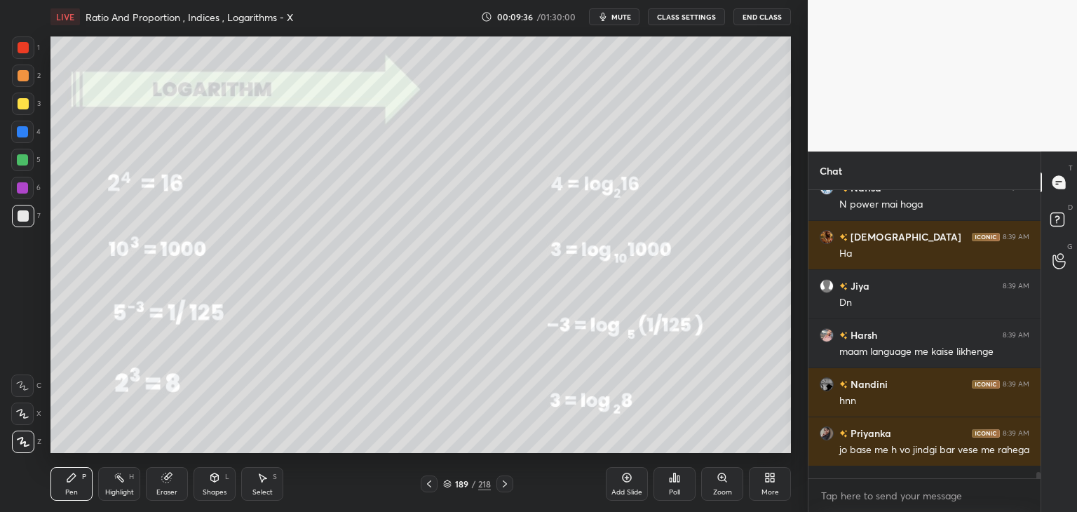
click at [427, 486] on icon at bounding box center [429, 483] width 11 height 11
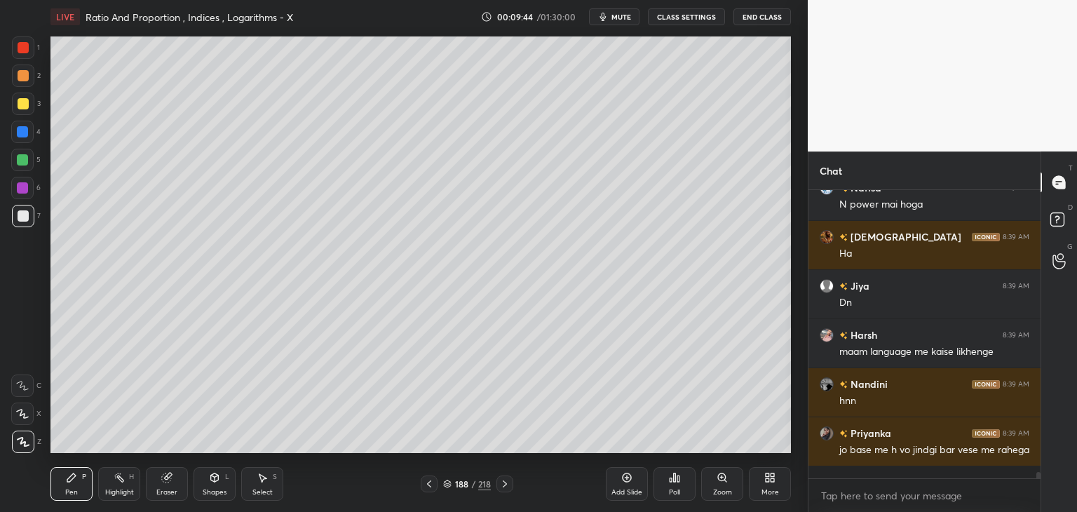
click at [22, 104] on div at bounding box center [23, 103] width 11 height 11
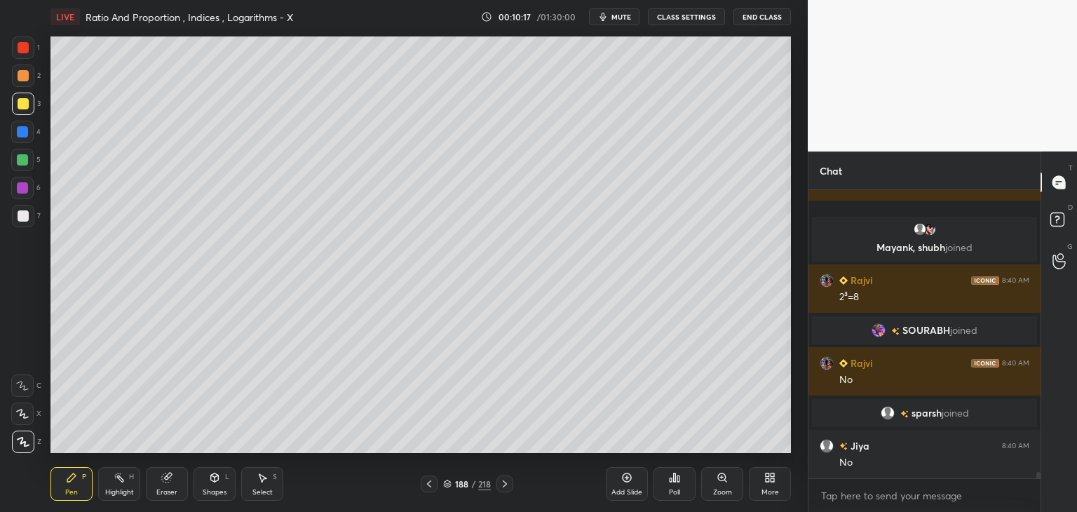
scroll to position [12981, 0]
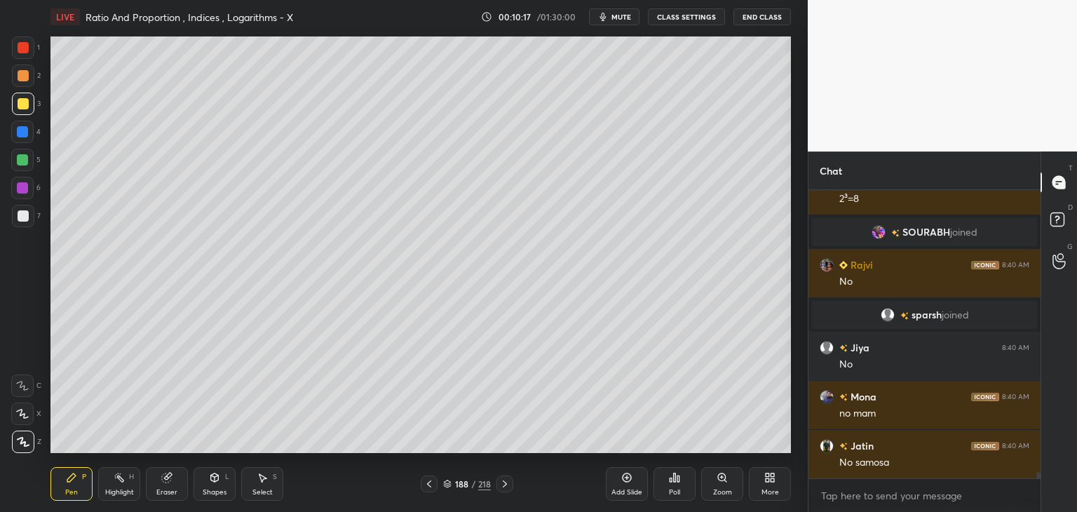
click at [432, 489] on icon at bounding box center [429, 483] width 11 height 11
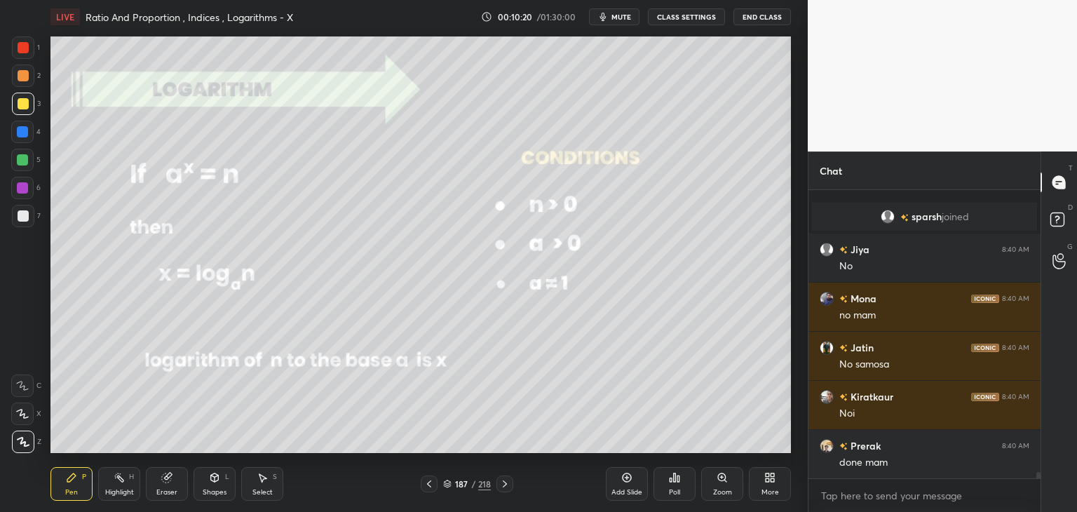
scroll to position [13128, 0]
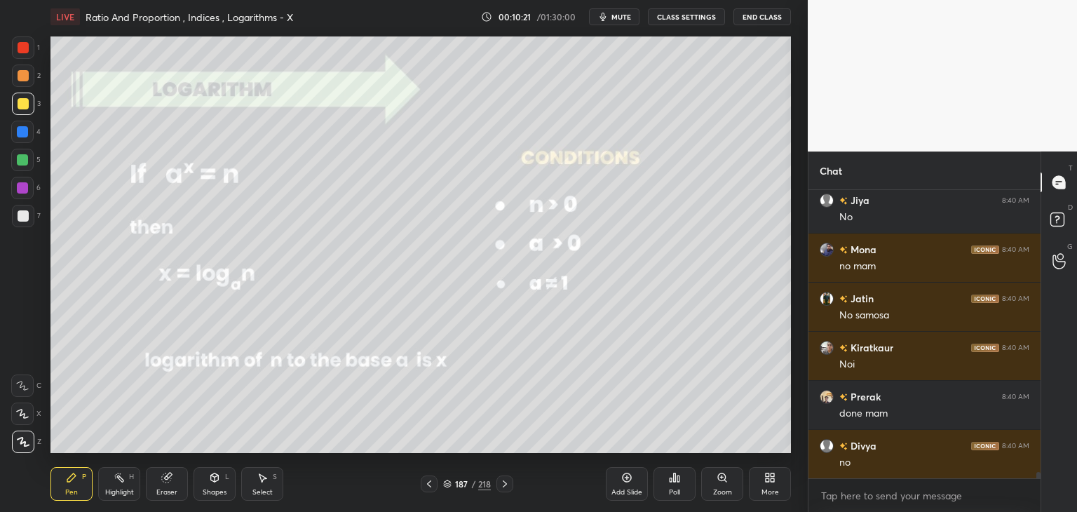
click at [173, 493] on div "Eraser" at bounding box center [166, 492] width 21 height 7
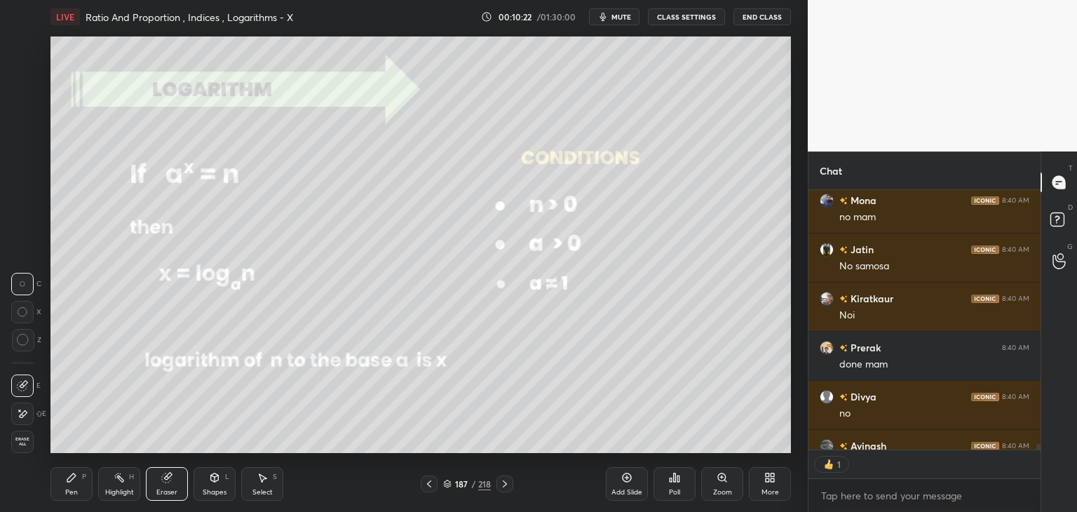
scroll to position [5, 4]
click at [24, 445] on span "Erase all" at bounding box center [22, 442] width 21 height 10
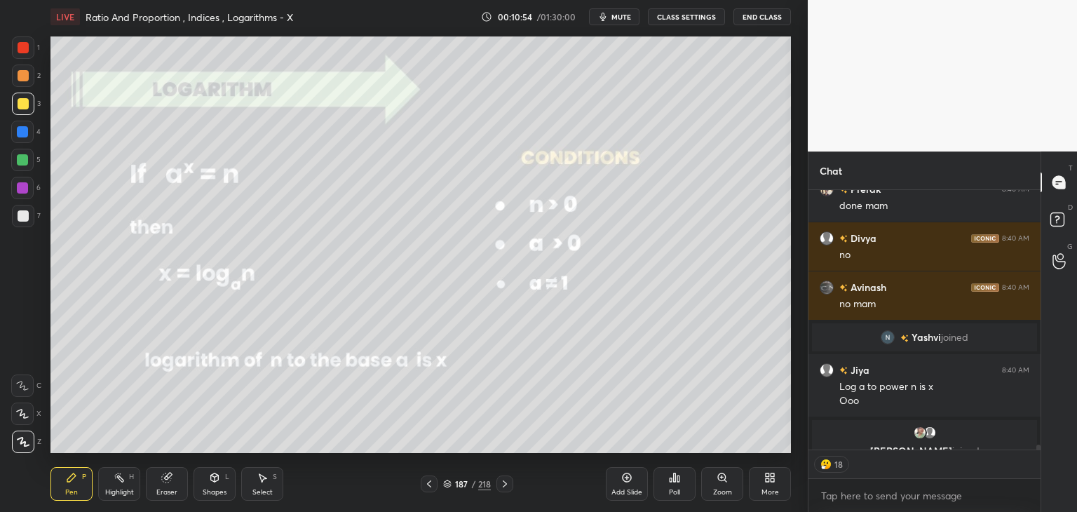
scroll to position [13260, 0]
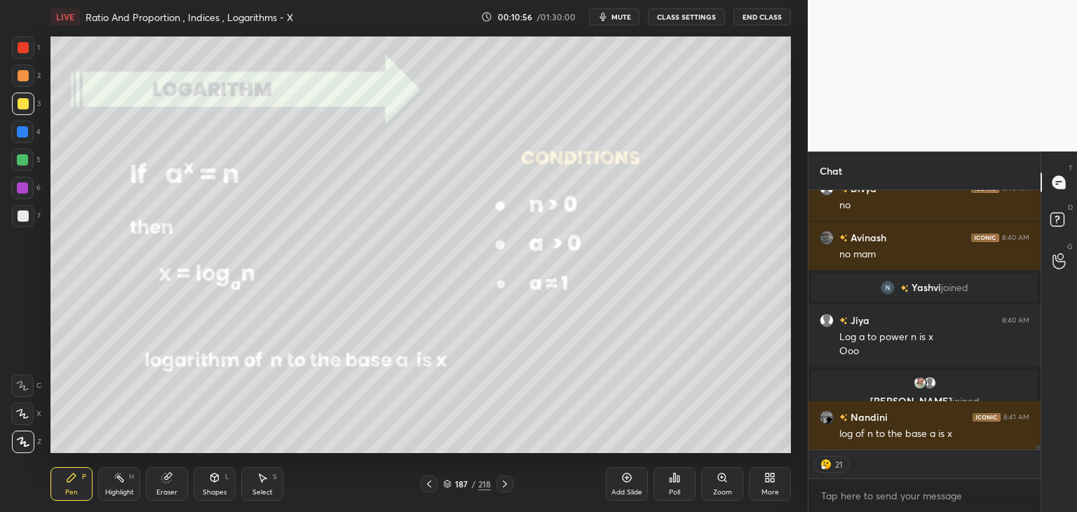
click at [216, 492] on div "Shapes" at bounding box center [215, 492] width 24 height 7
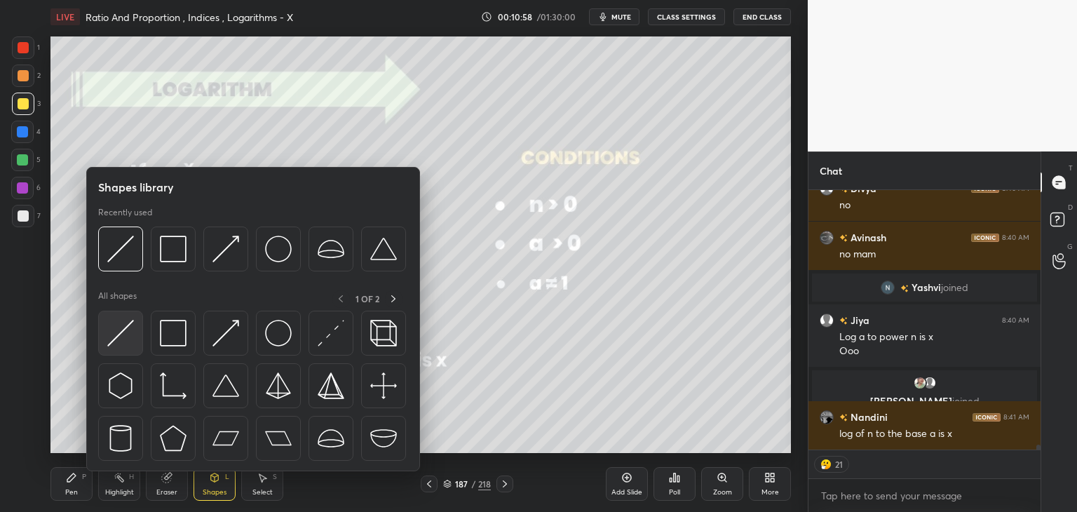
click at [126, 334] on img at bounding box center [120, 333] width 27 height 27
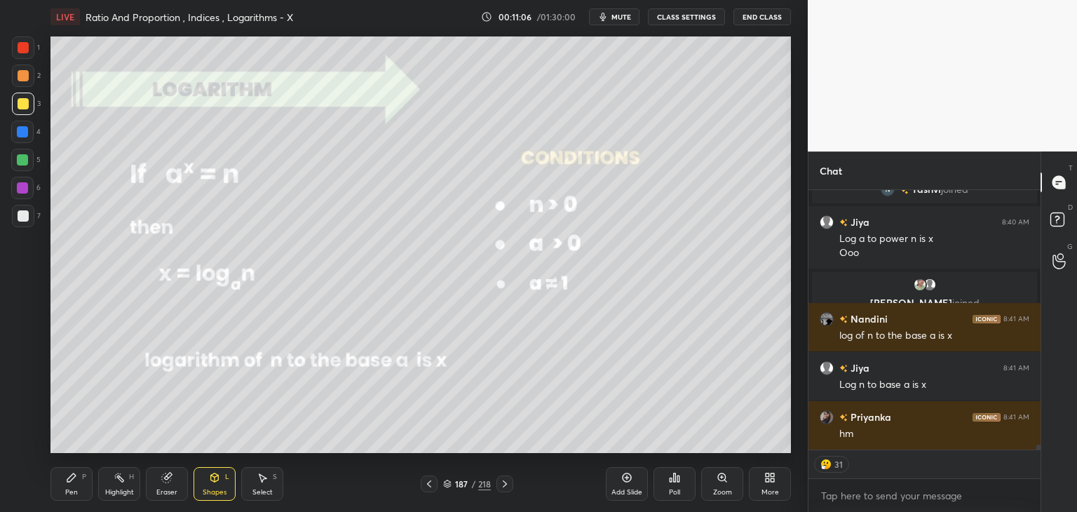
scroll to position [13407, 0]
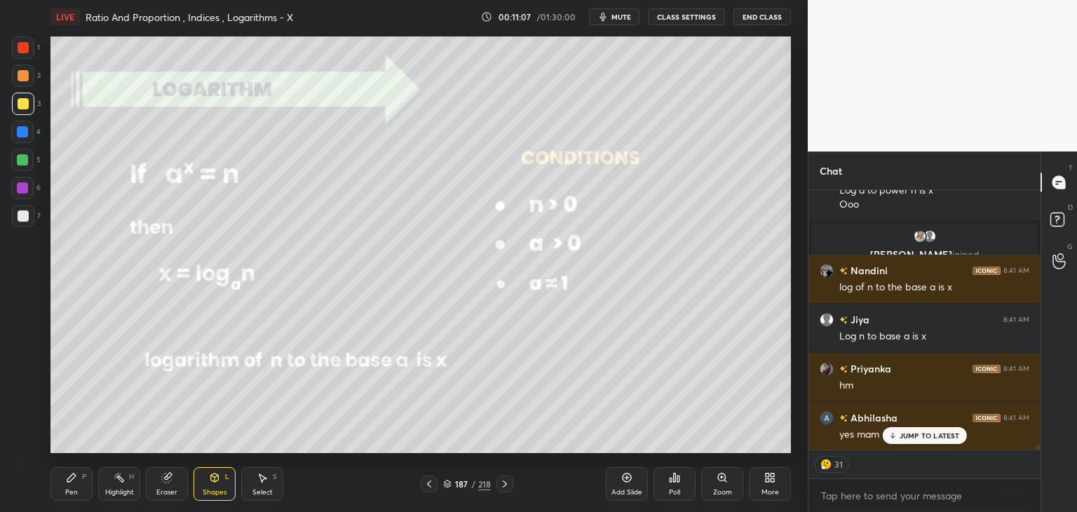
drag, startPoint x: 169, startPoint y: 494, endPoint x: 172, endPoint y: 484, distance: 11.1
click at [169, 492] on div "Eraser" at bounding box center [166, 492] width 21 height 7
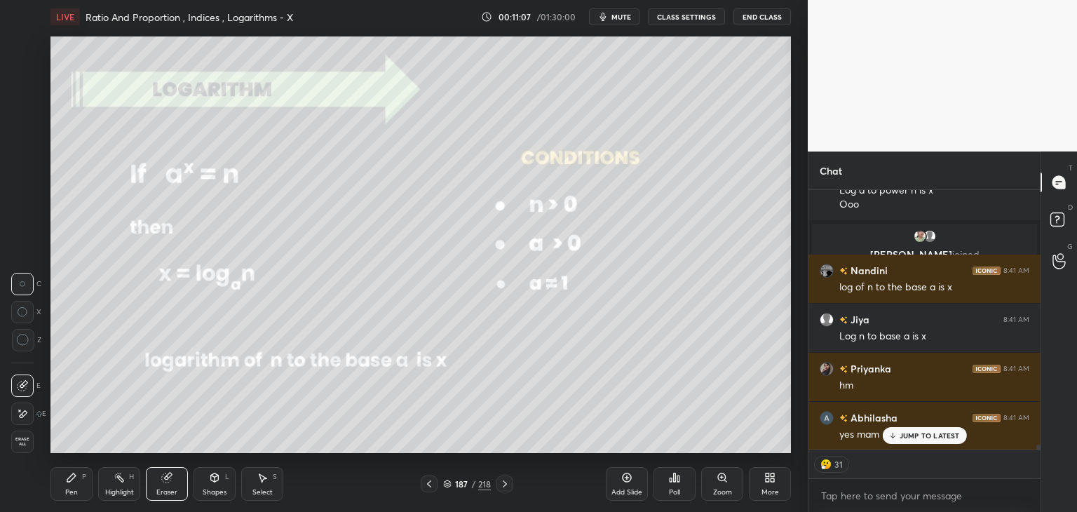
click at [19, 439] on span "Erase all" at bounding box center [22, 442] width 21 height 10
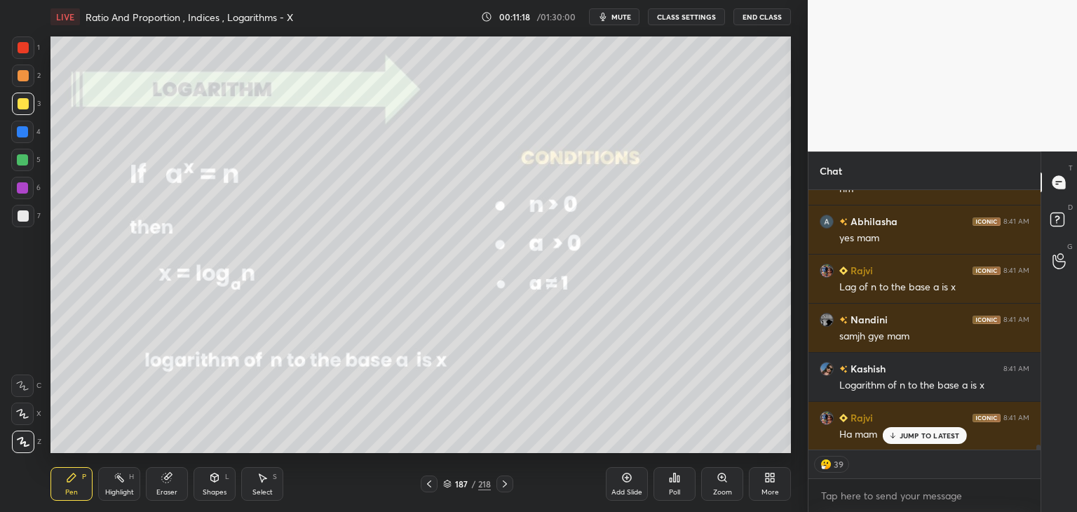
scroll to position [13637, 0]
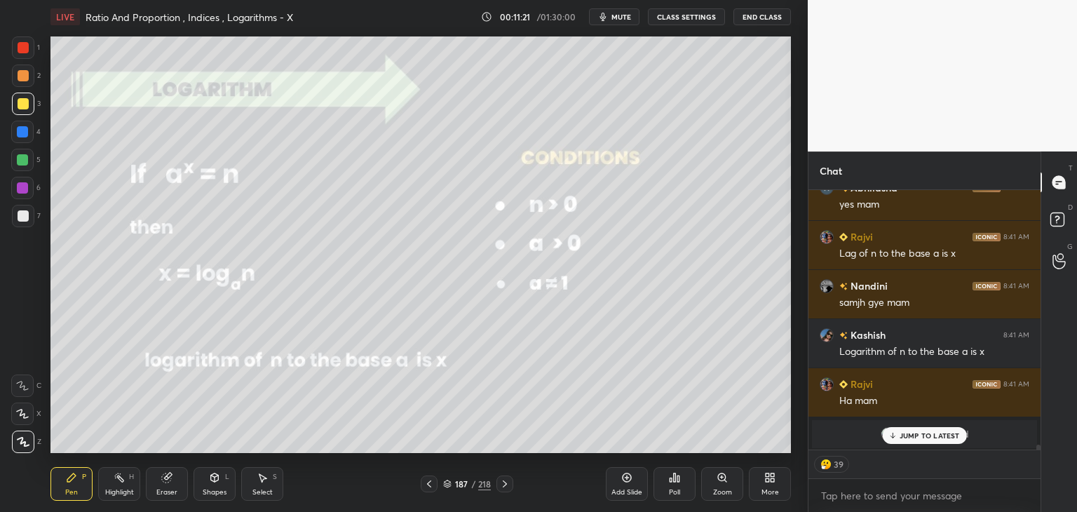
click at [948, 433] on p "JUMP TO LATEST" at bounding box center [930, 435] width 60 height 8
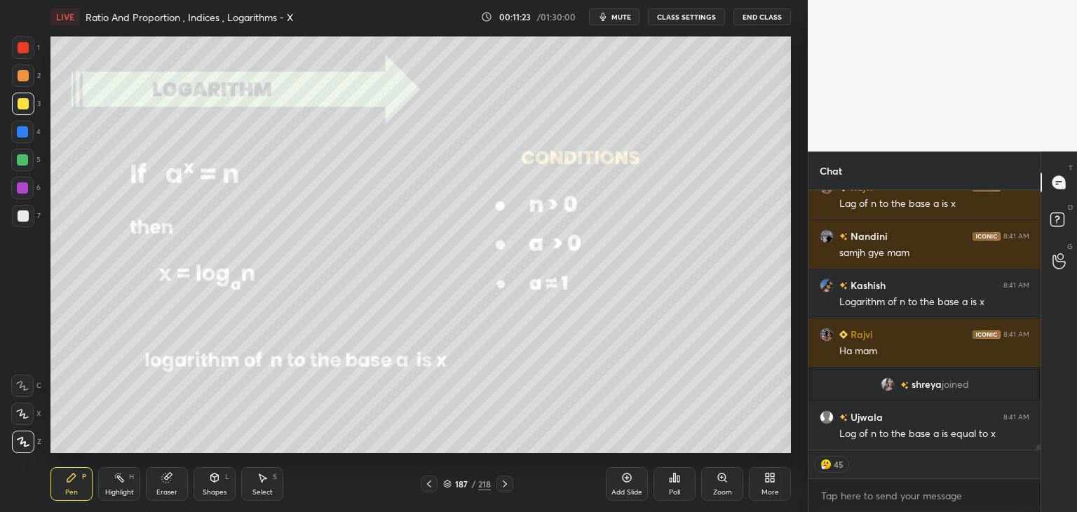
scroll to position [13735, 0]
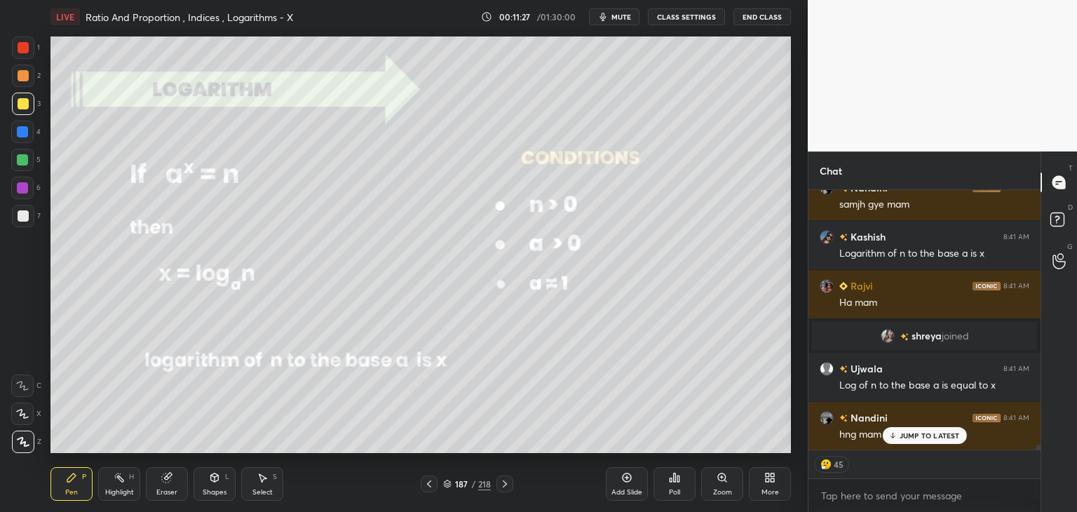
click at [67, 490] on div "Pen" at bounding box center [71, 492] width 13 height 7
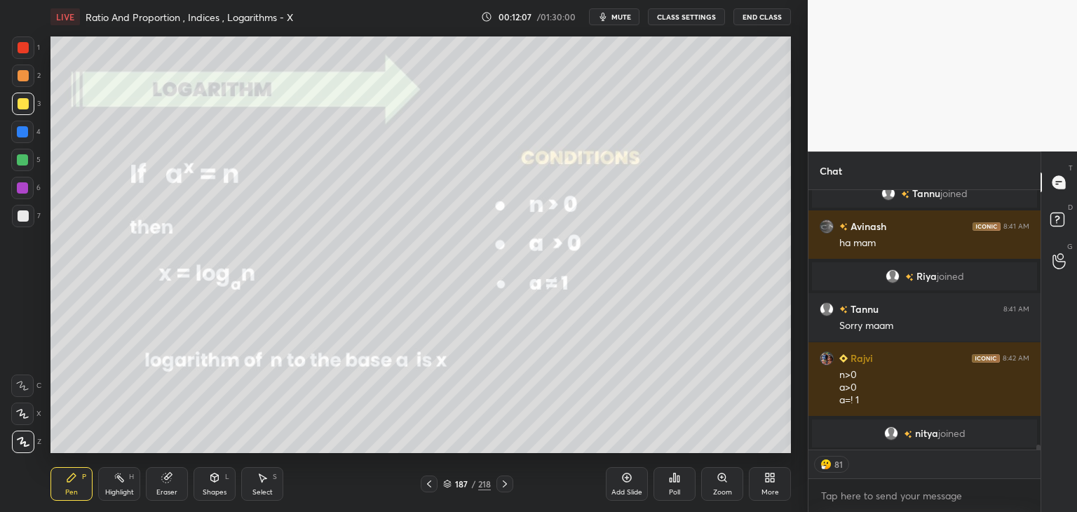
scroll to position [13948, 0]
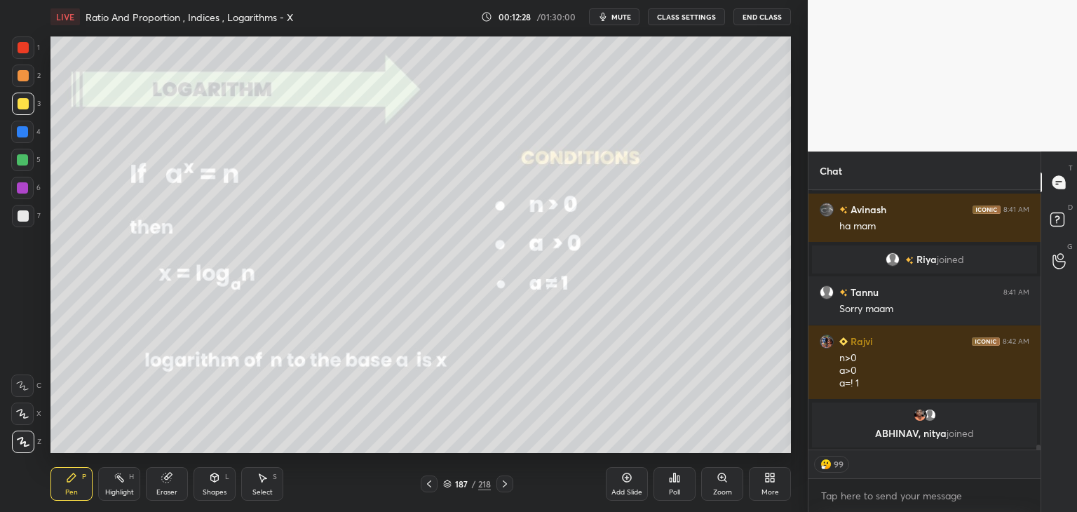
click at [163, 489] on div "Eraser" at bounding box center [166, 492] width 21 height 7
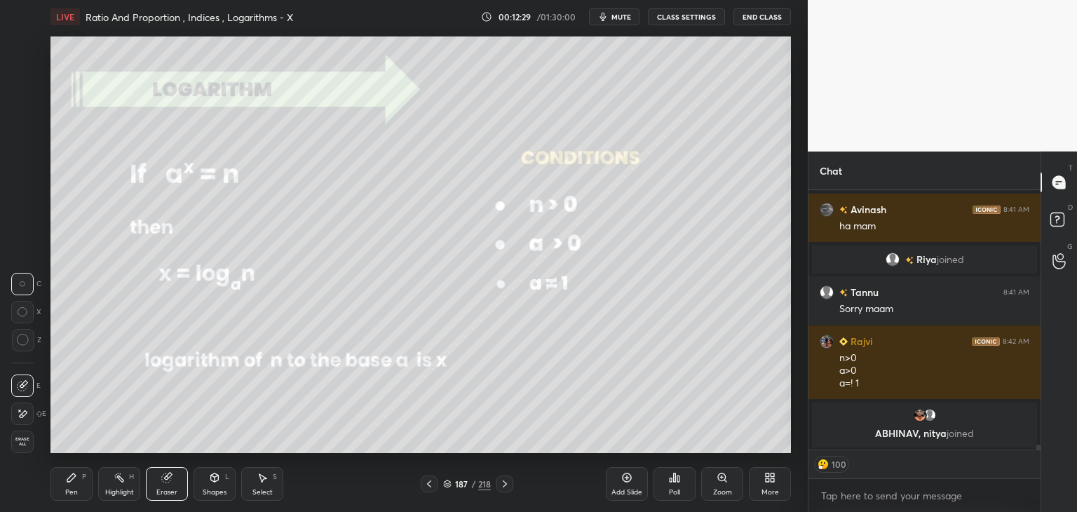
click at [17, 446] on span "Erase all" at bounding box center [22, 442] width 21 height 10
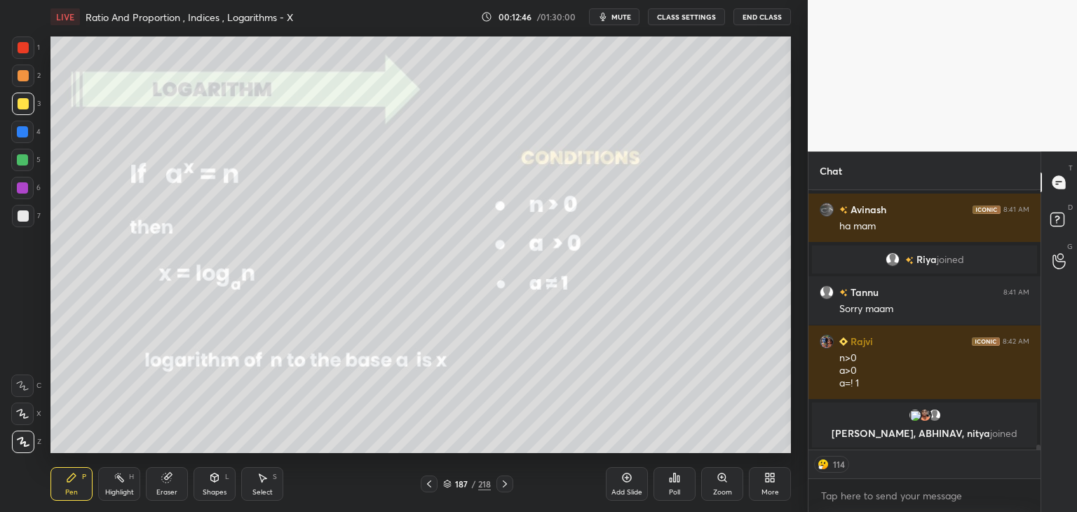
drag, startPoint x: 168, startPoint y: 492, endPoint x: 144, endPoint y: 480, distance: 27.0
click at [168, 489] on div "Eraser" at bounding box center [166, 492] width 21 height 7
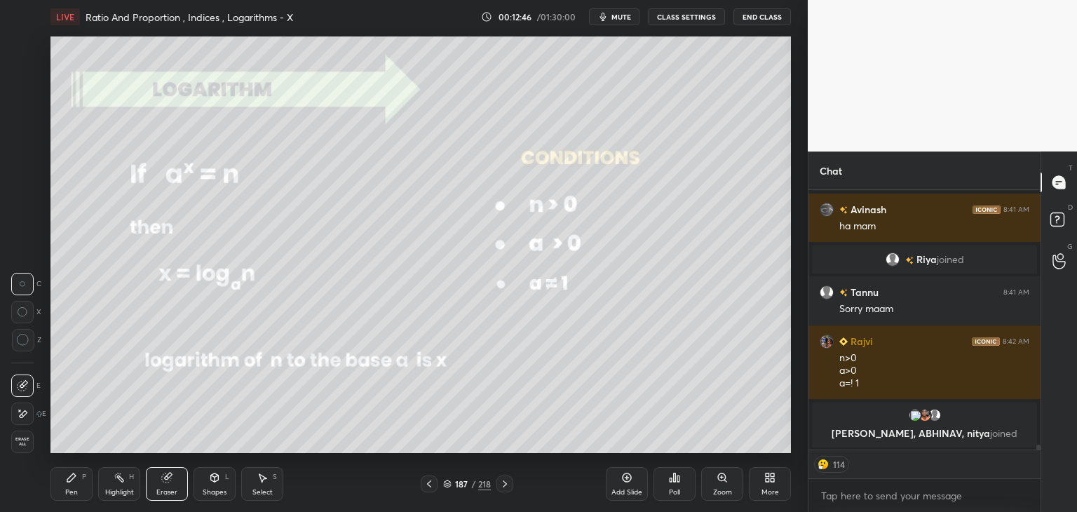
click at [20, 440] on span "Erase all" at bounding box center [22, 442] width 21 height 10
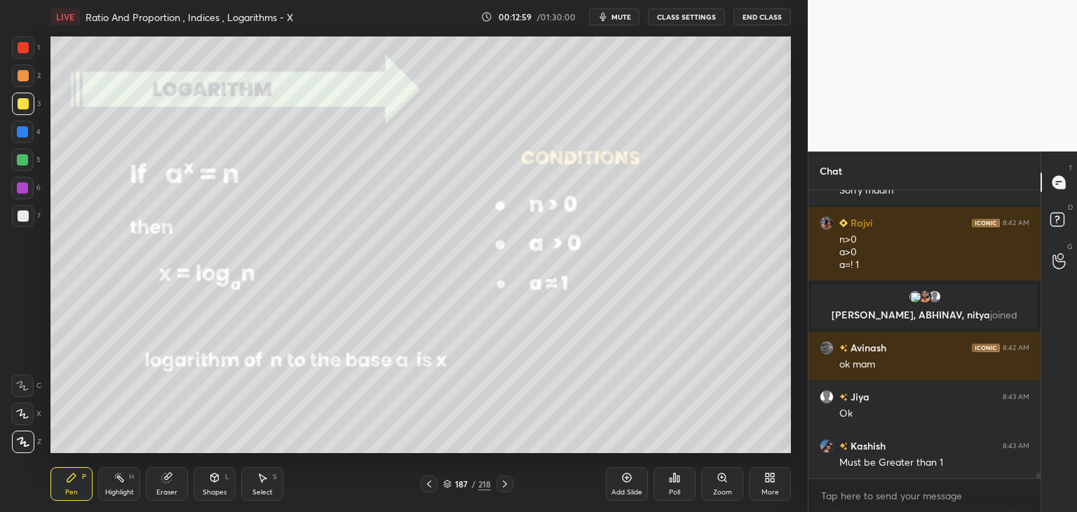
scroll to position [14031, 0]
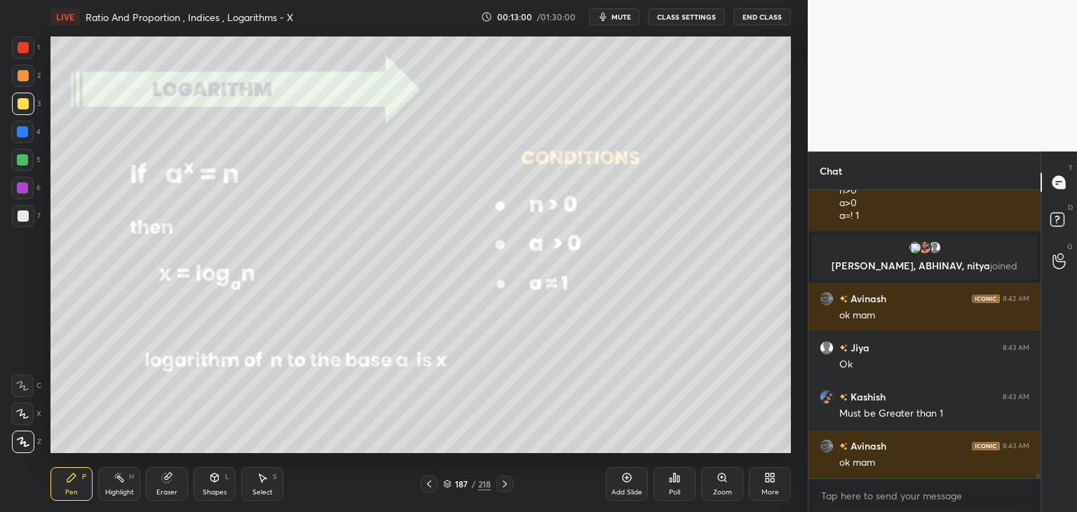
drag, startPoint x: 158, startPoint y: 494, endPoint x: 150, endPoint y: 489, distance: 8.8
click at [157, 494] on div "Eraser" at bounding box center [166, 492] width 21 height 7
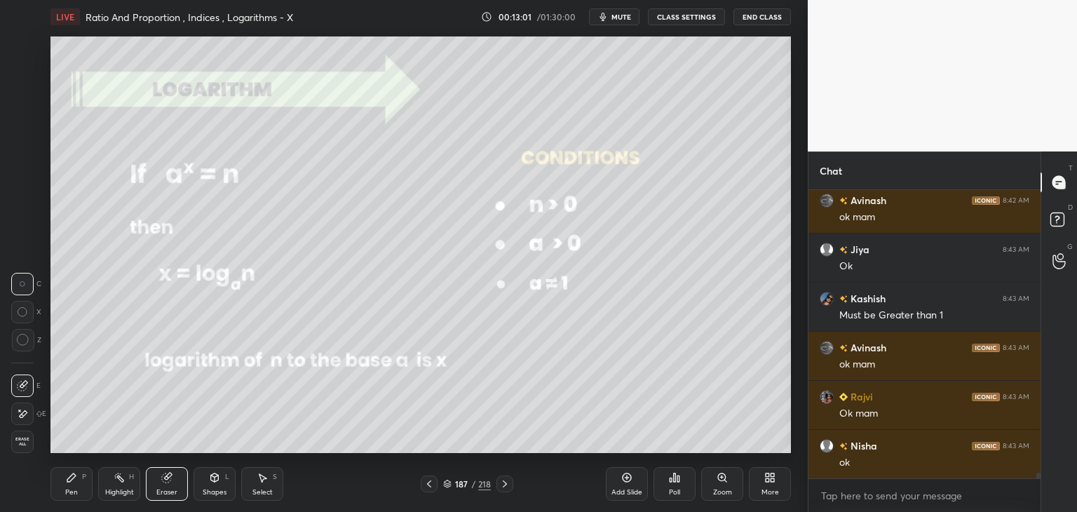
click at [19, 442] on span "Erase all" at bounding box center [22, 442] width 21 height 10
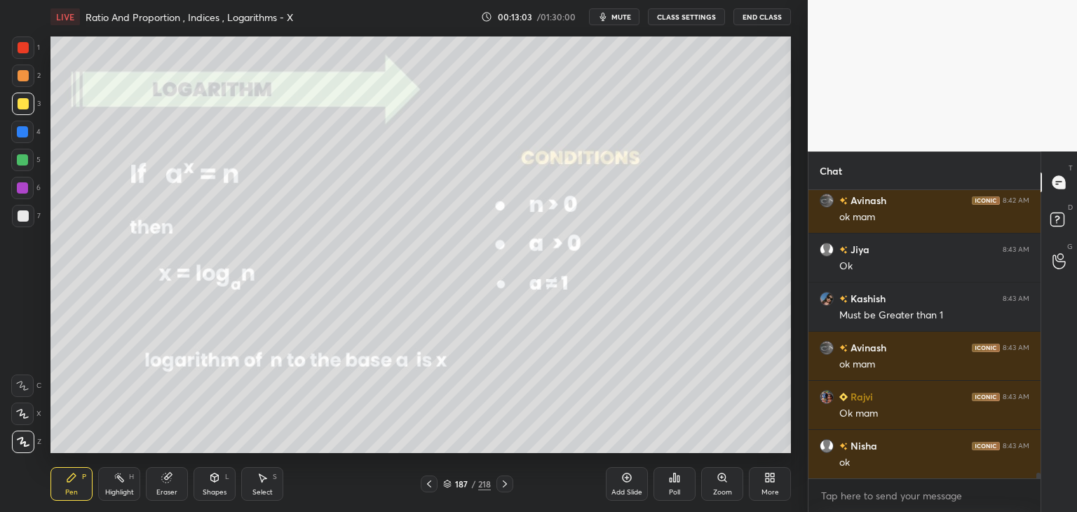
click at [503, 489] on div at bounding box center [504, 483] width 17 height 17
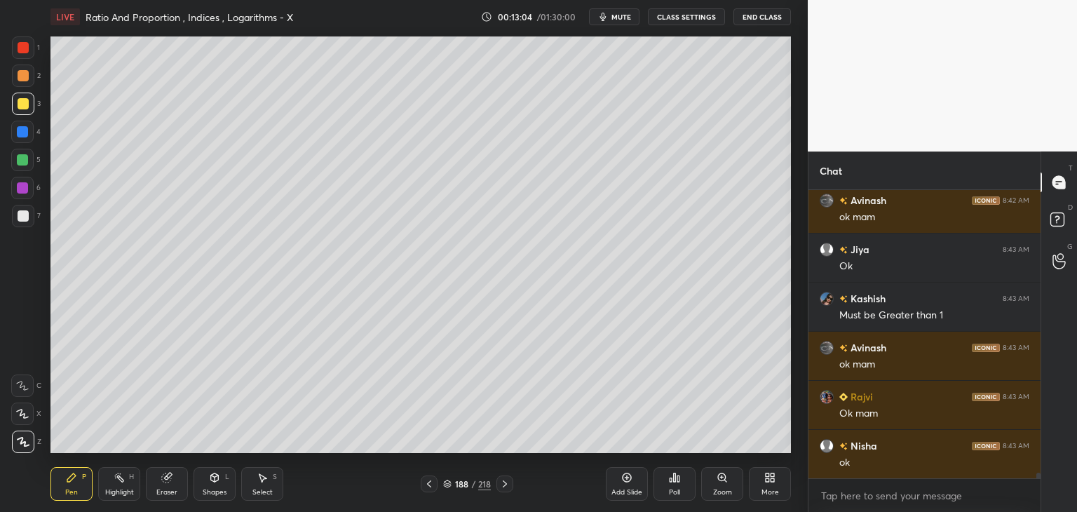
click at [503, 487] on icon at bounding box center [504, 483] width 11 height 11
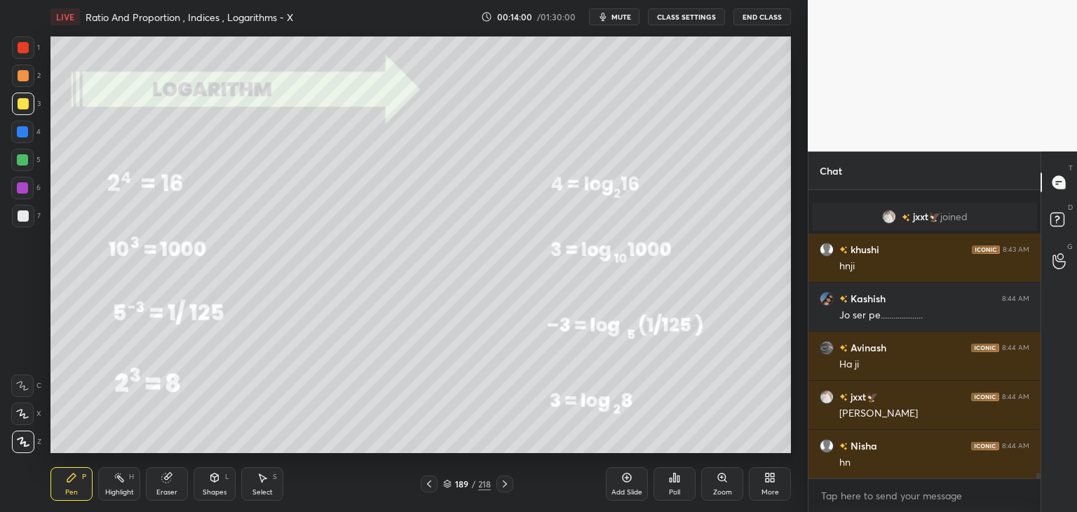
scroll to position [14561, 0]
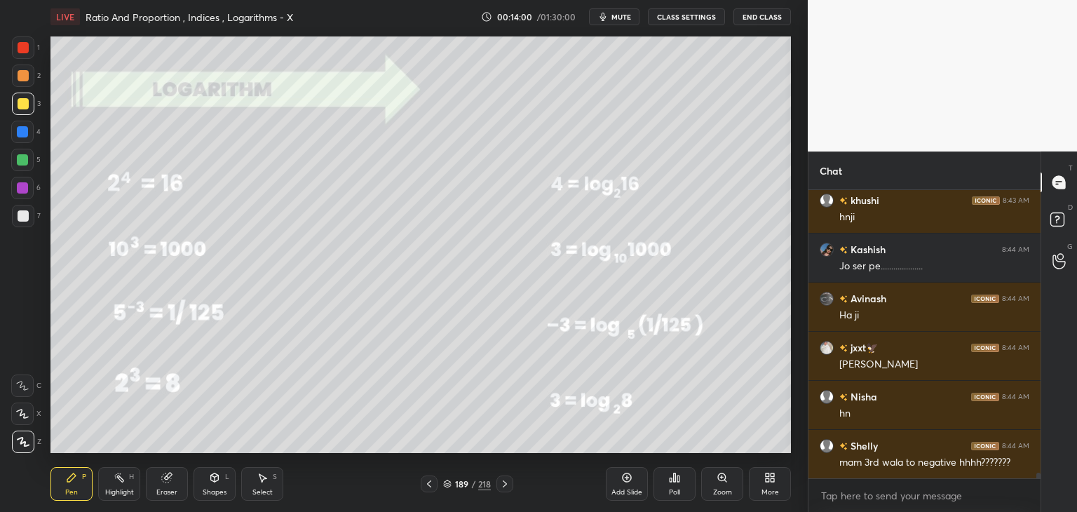
click at [164, 493] on div "Eraser" at bounding box center [166, 492] width 21 height 7
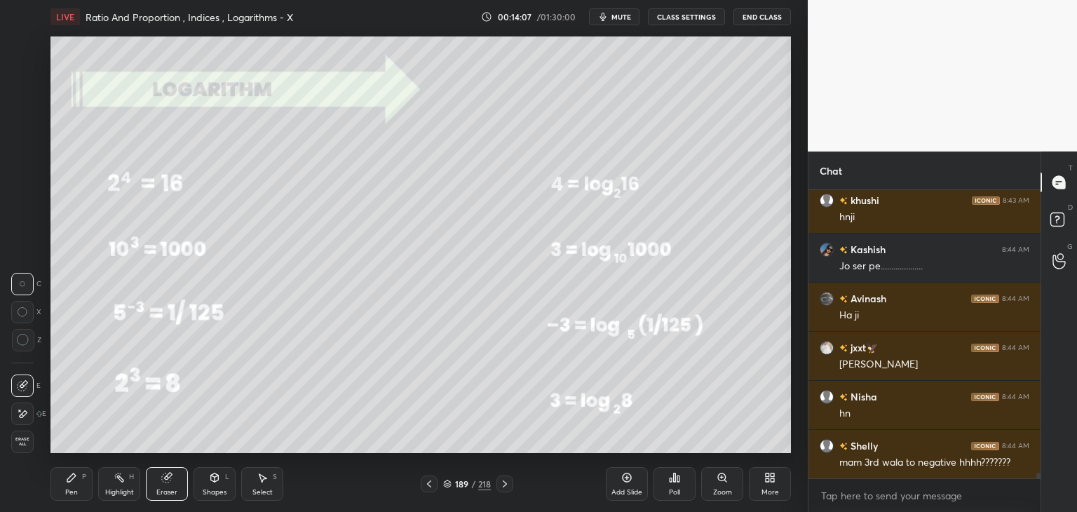
scroll to position [14610, 0]
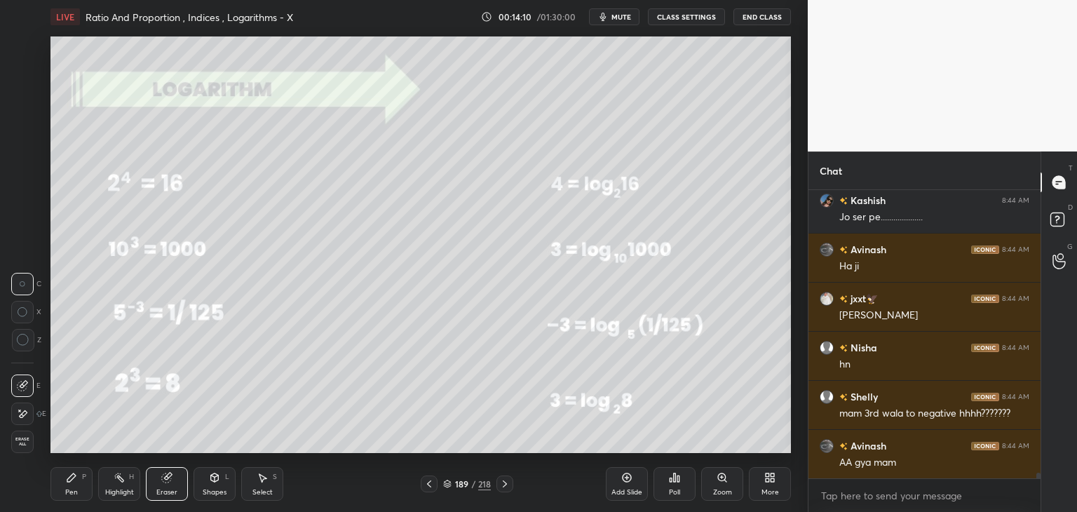
click at [81, 480] on div "Pen P" at bounding box center [71, 484] width 42 height 34
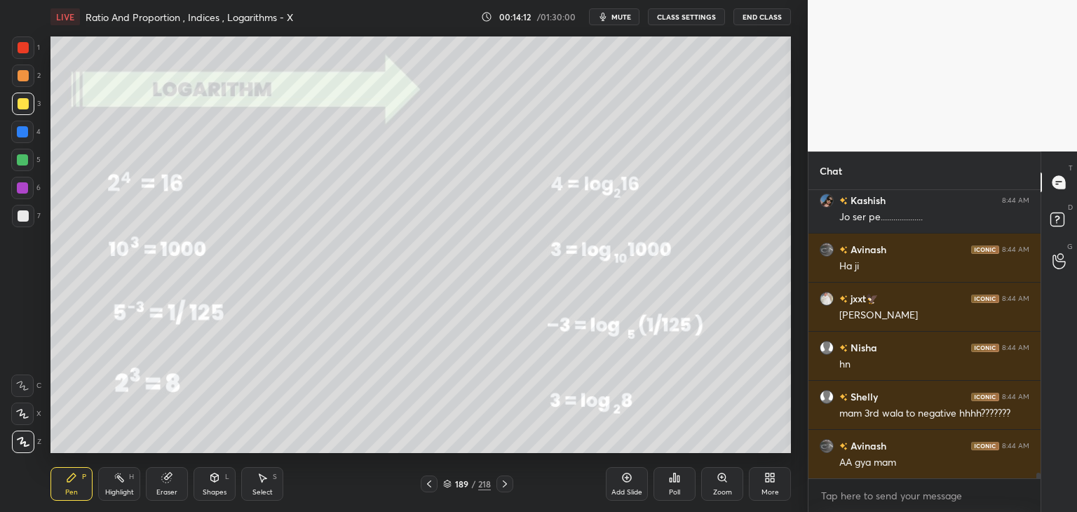
click at [22, 81] on div at bounding box center [23, 76] width 22 height 22
click at [24, 107] on div at bounding box center [23, 103] width 11 height 11
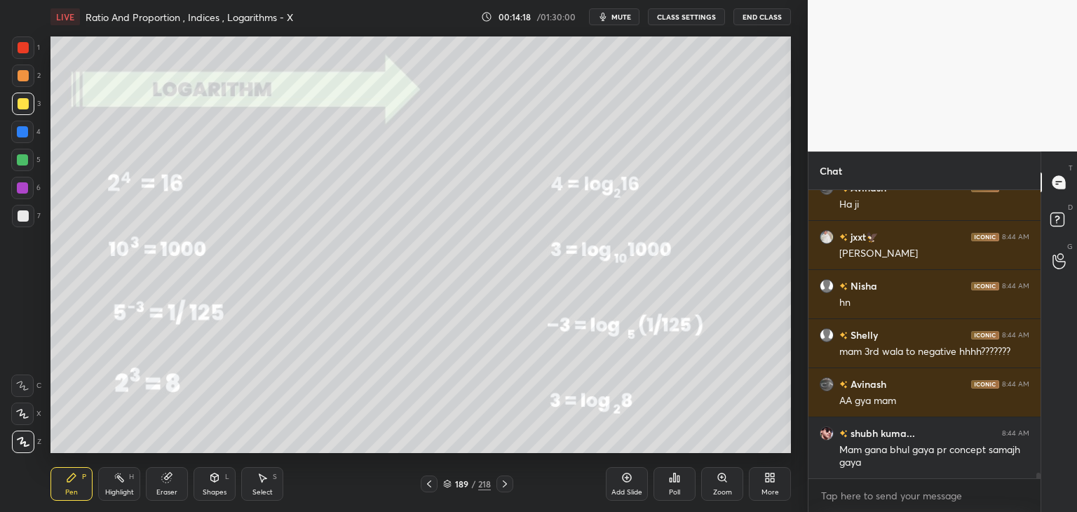
click at [421, 482] on div at bounding box center [429, 483] width 17 height 17
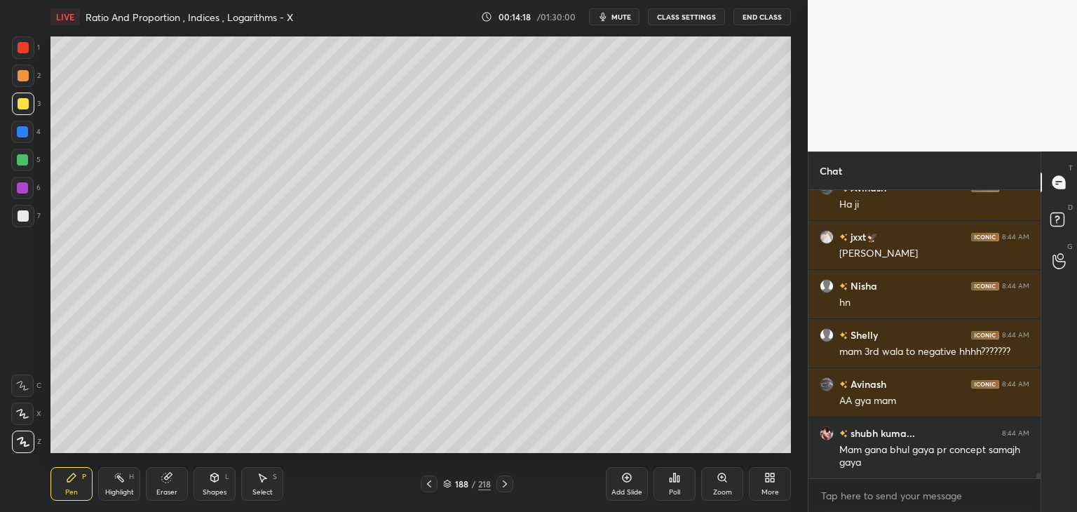
click at [426, 486] on icon at bounding box center [429, 483] width 11 height 11
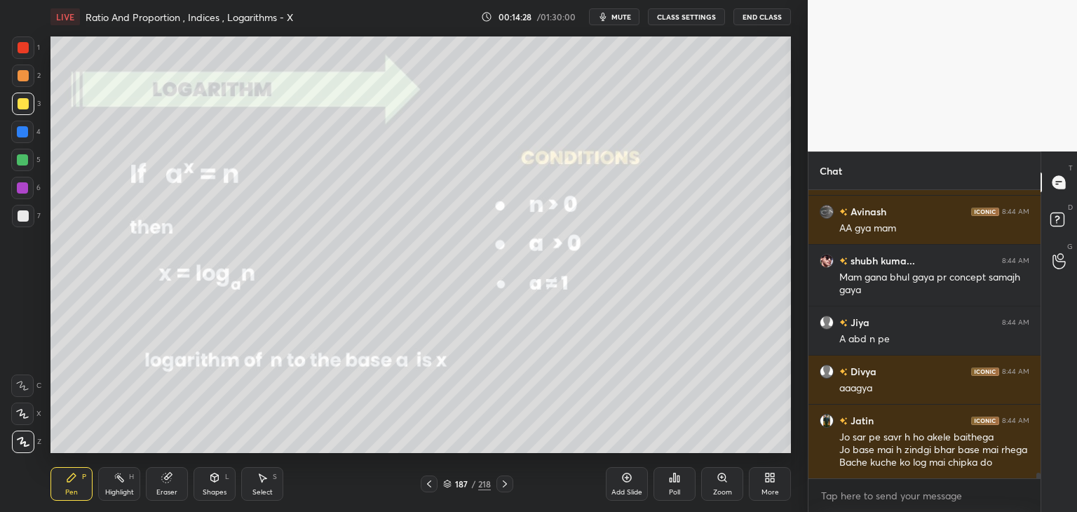
scroll to position [14894, 0]
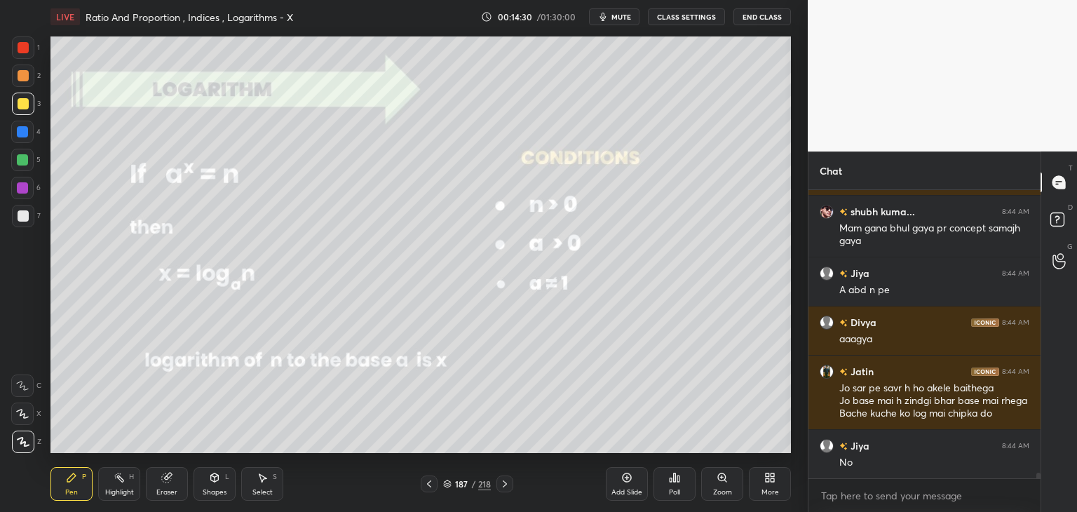
click at [499, 487] on icon at bounding box center [504, 483] width 11 height 11
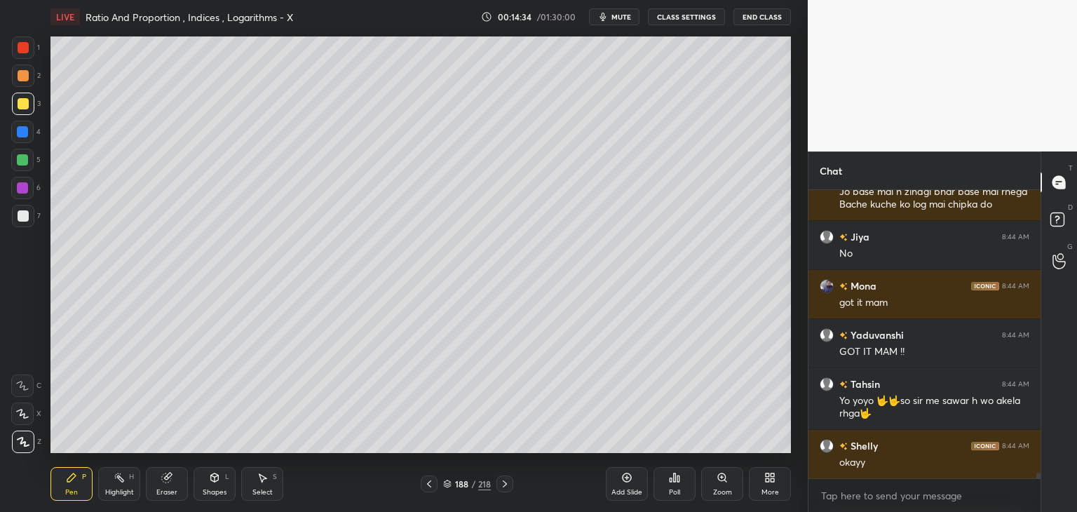
scroll to position [15136, 0]
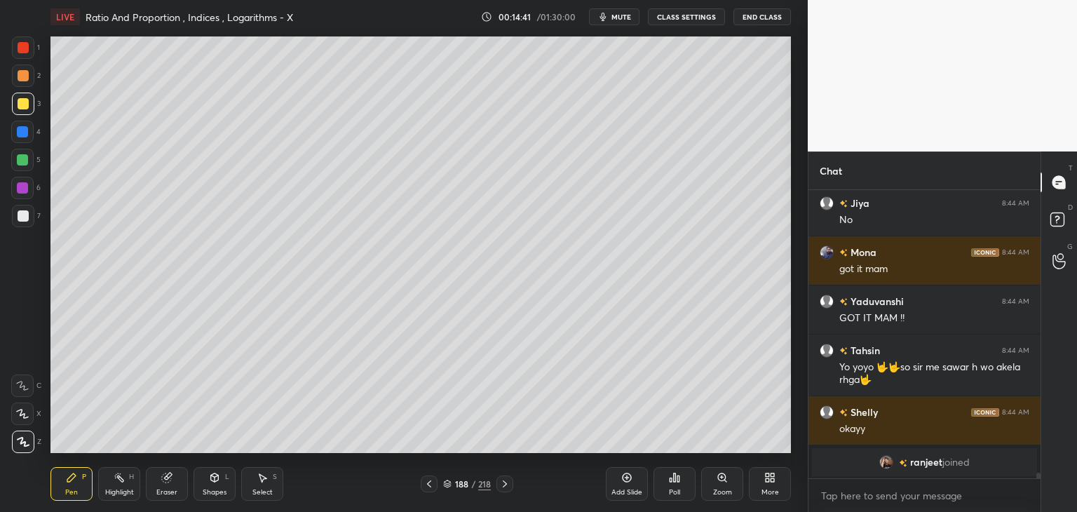
click at [502, 487] on icon at bounding box center [504, 483] width 11 height 11
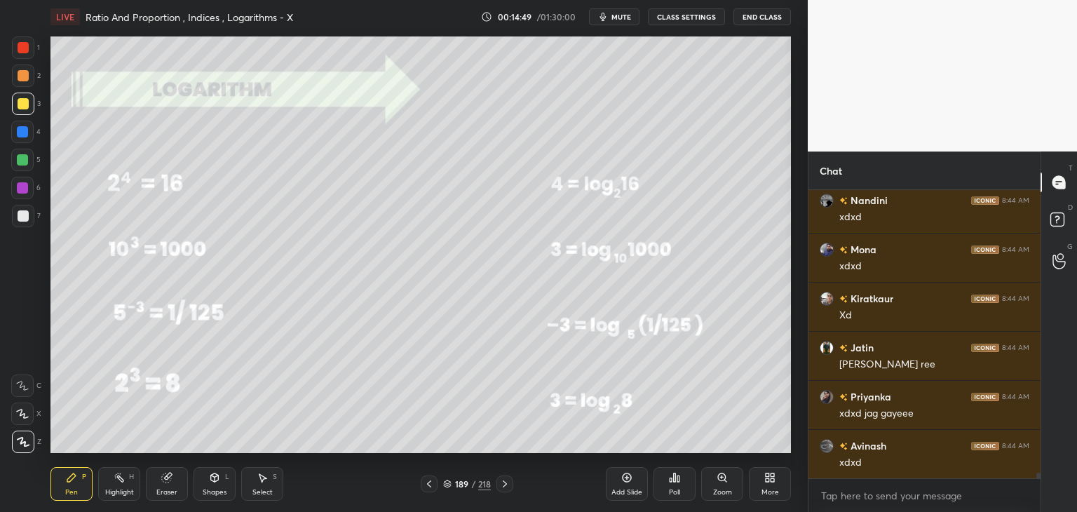
scroll to position [5, 4]
click at [170, 491] on div "Eraser" at bounding box center [166, 492] width 21 height 7
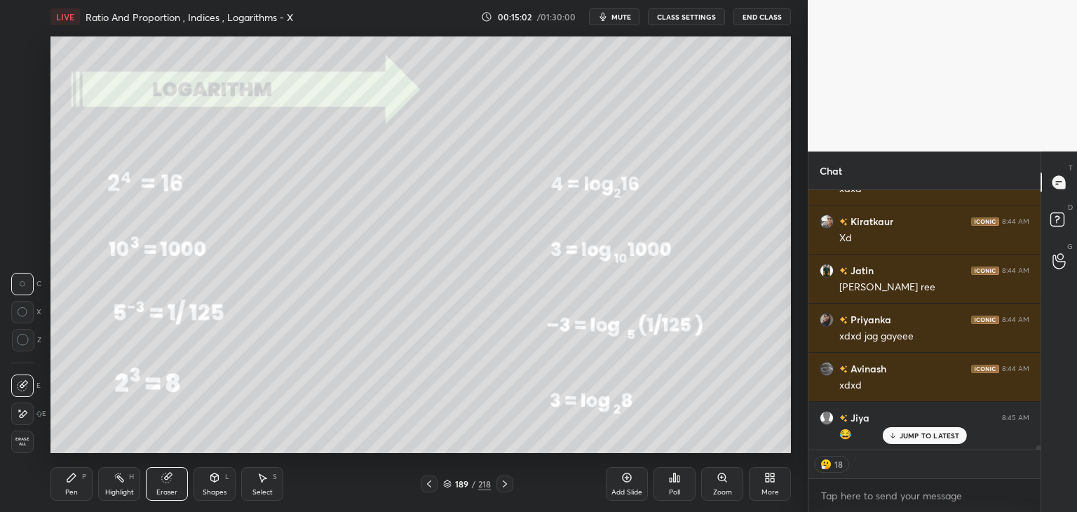
click at [20, 431] on div "Erase all" at bounding box center [22, 442] width 22 height 22
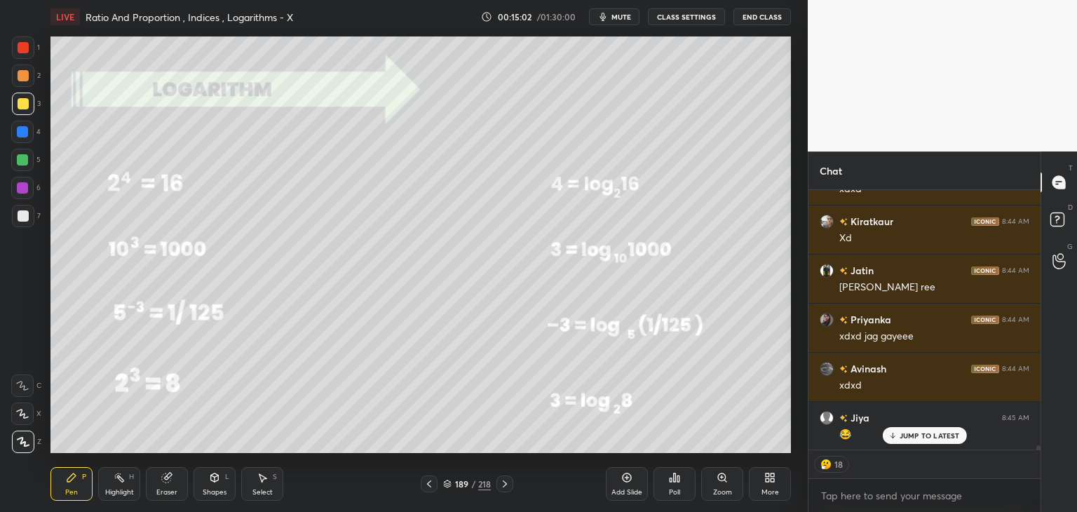
scroll to position [15438, 0]
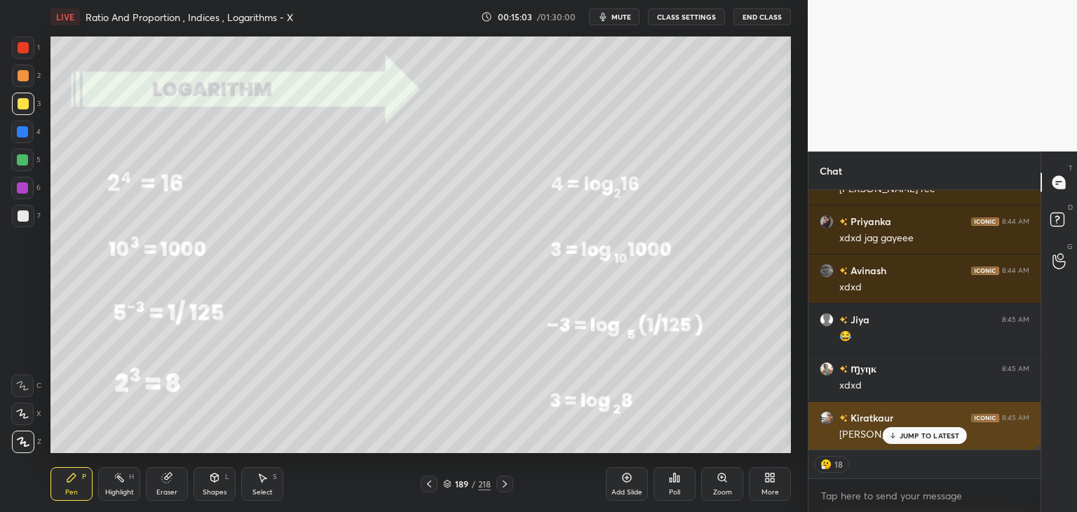
drag, startPoint x: 943, startPoint y: 432, endPoint x: 938, endPoint y: 438, distance: 7.9
click at [943, 433] on p "JUMP TO LATEST" at bounding box center [930, 435] width 60 height 8
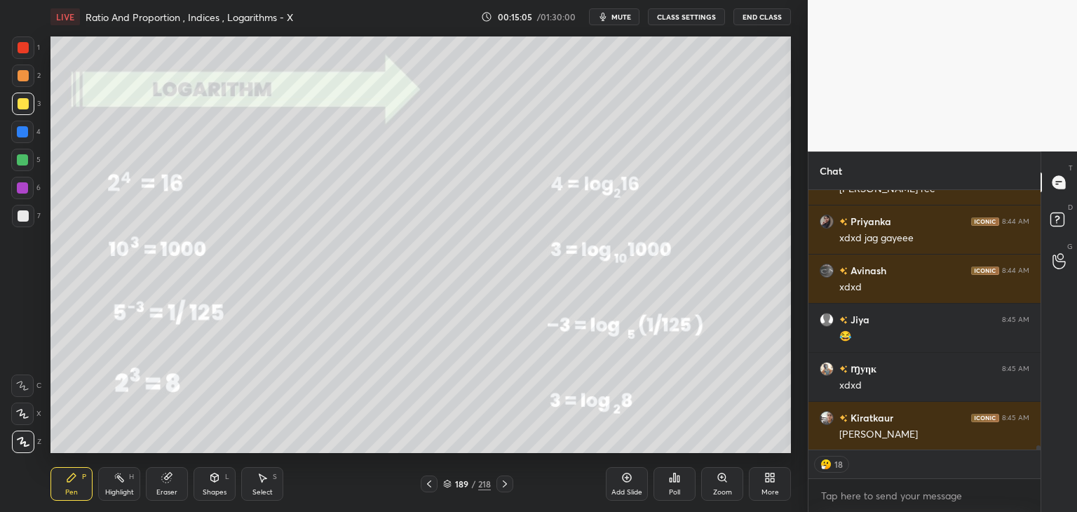
click at [75, 492] on div "Pen" at bounding box center [71, 492] width 13 height 7
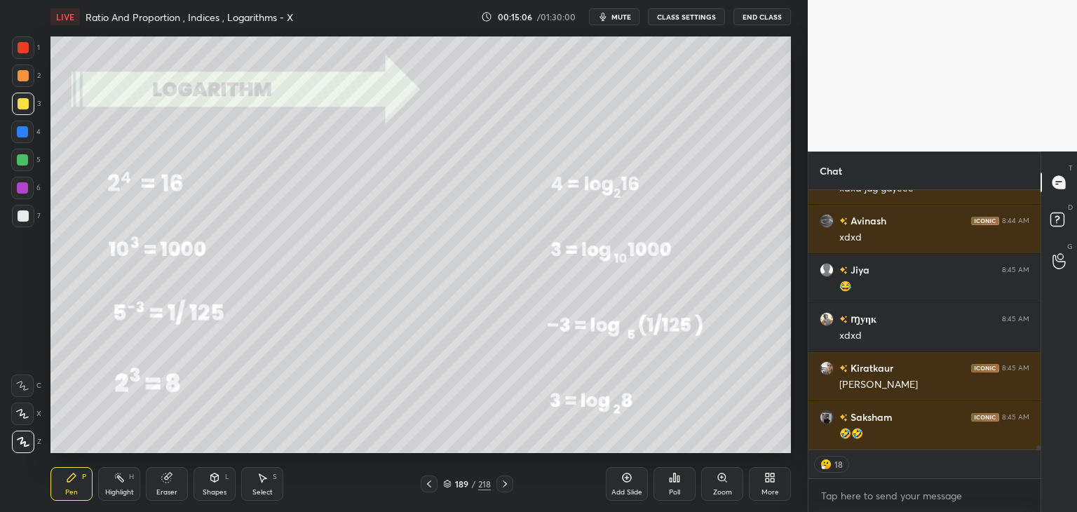
drag, startPoint x: 22, startPoint y: 107, endPoint x: 48, endPoint y: 126, distance: 31.6
click at [22, 107] on div at bounding box center [23, 103] width 11 height 11
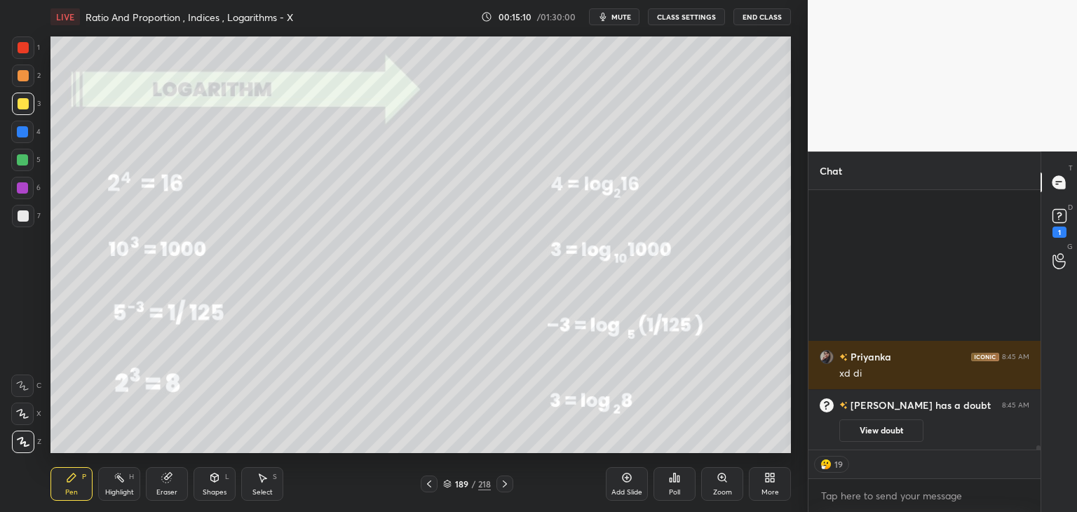
scroll to position [0, 0]
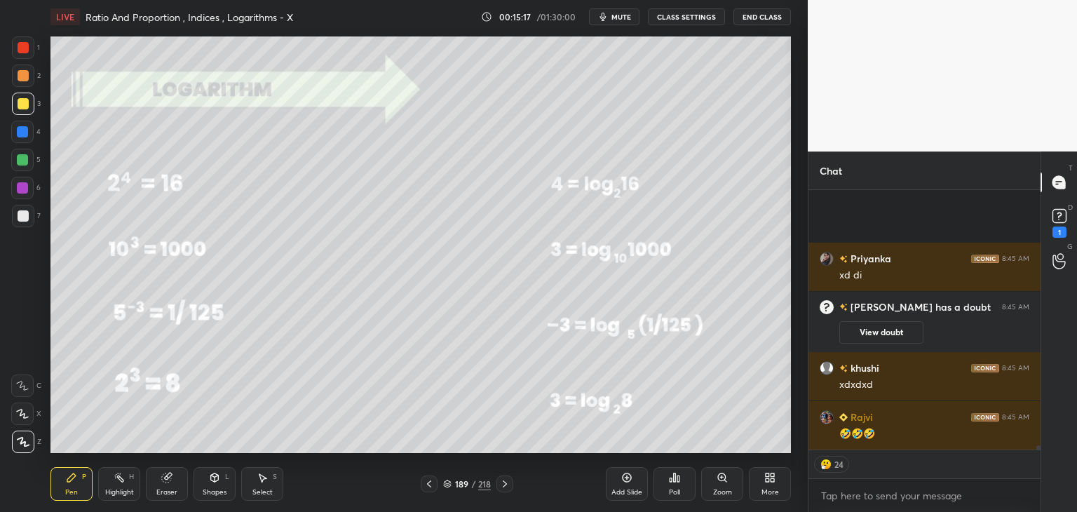
click at [70, 489] on div "Pen" at bounding box center [71, 492] width 13 height 7
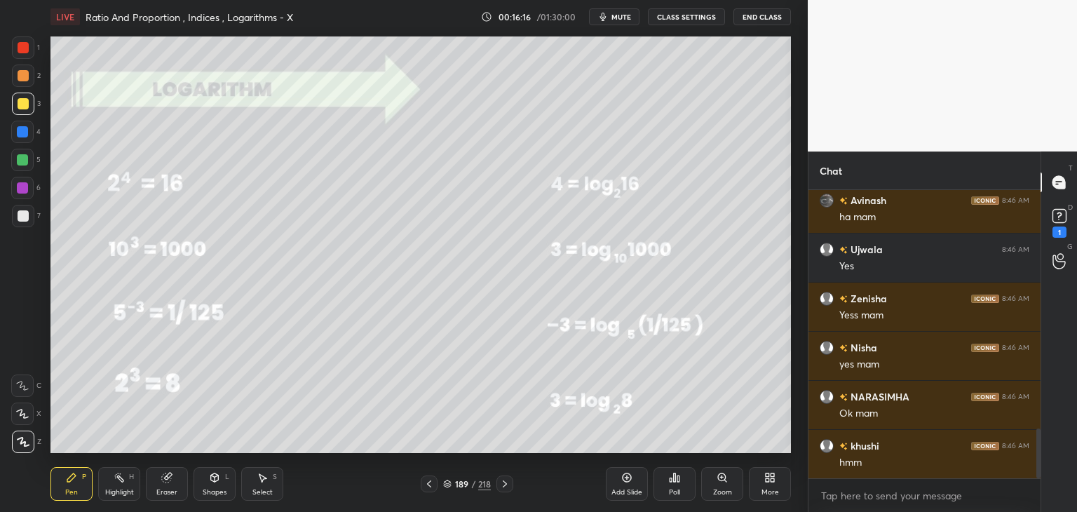
scroll to position [1569, 0]
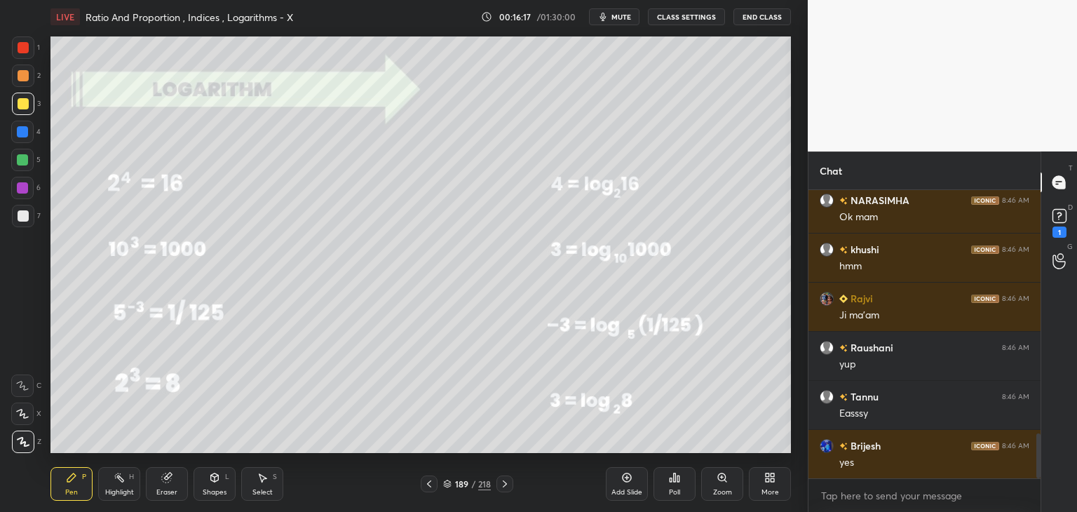
click at [163, 492] on div "Eraser" at bounding box center [166, 492] width 21 height 7
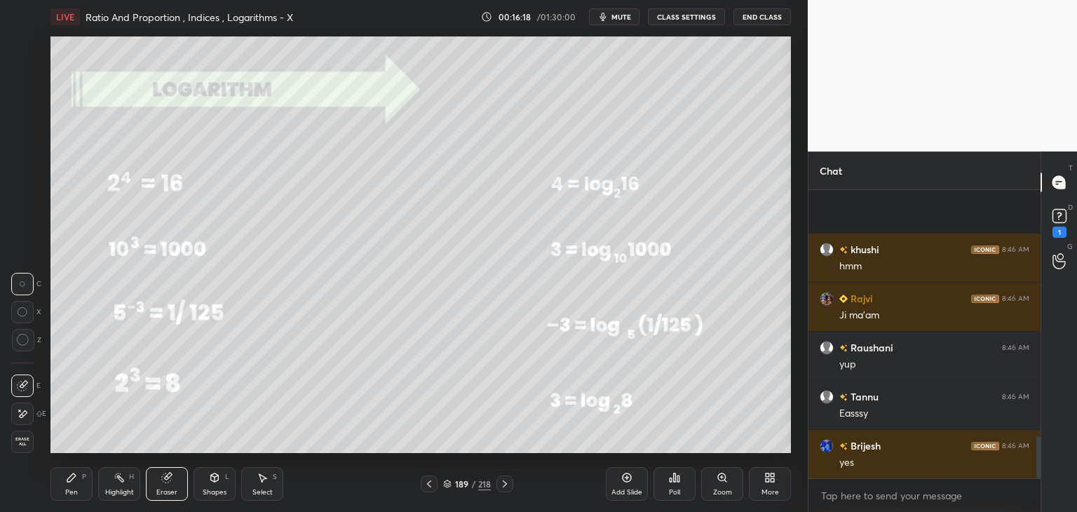
scroll to position [1701, 0]
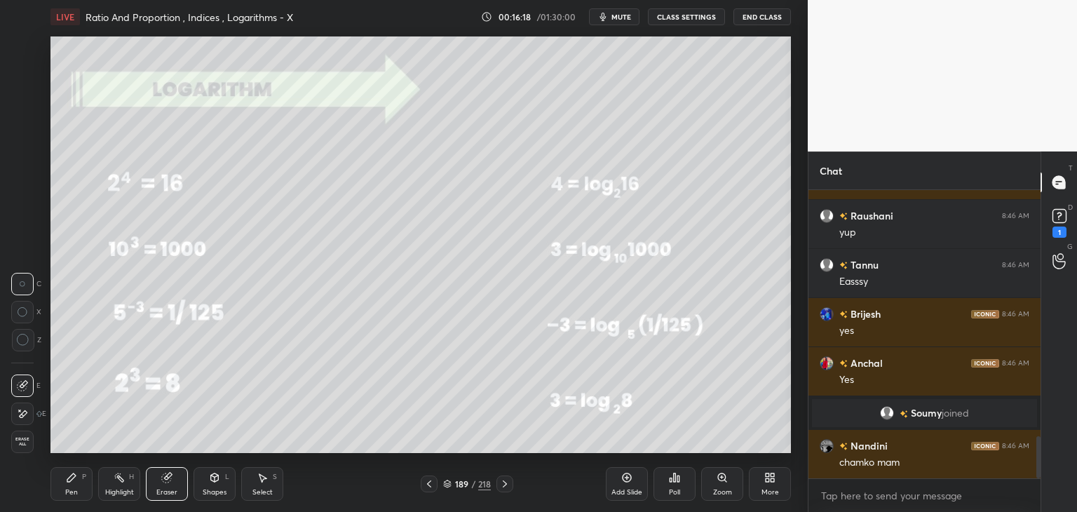
click at [24, 447] on span "Erase all" at bounding box center [22, 442] width 21 height 10
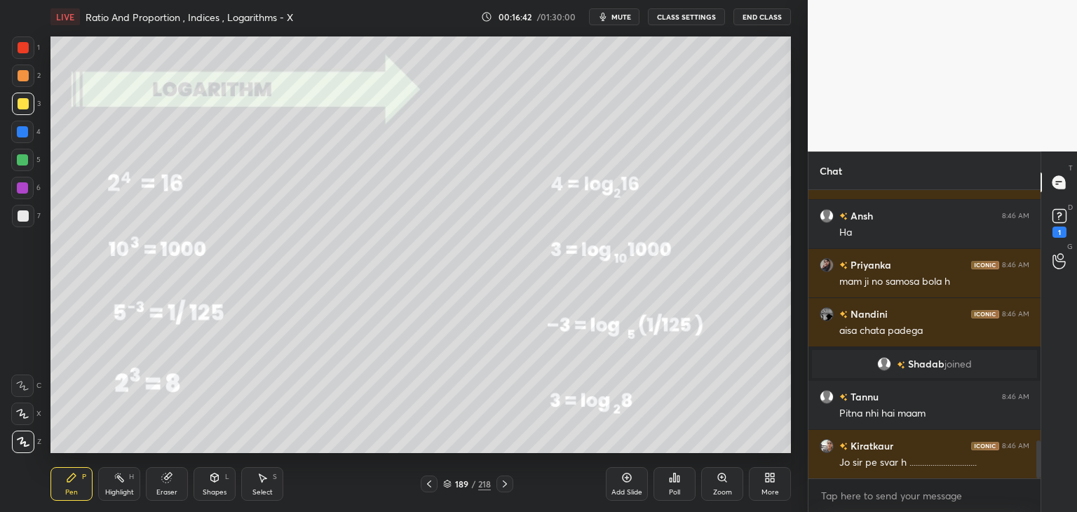
scroll to position [1958, 0]
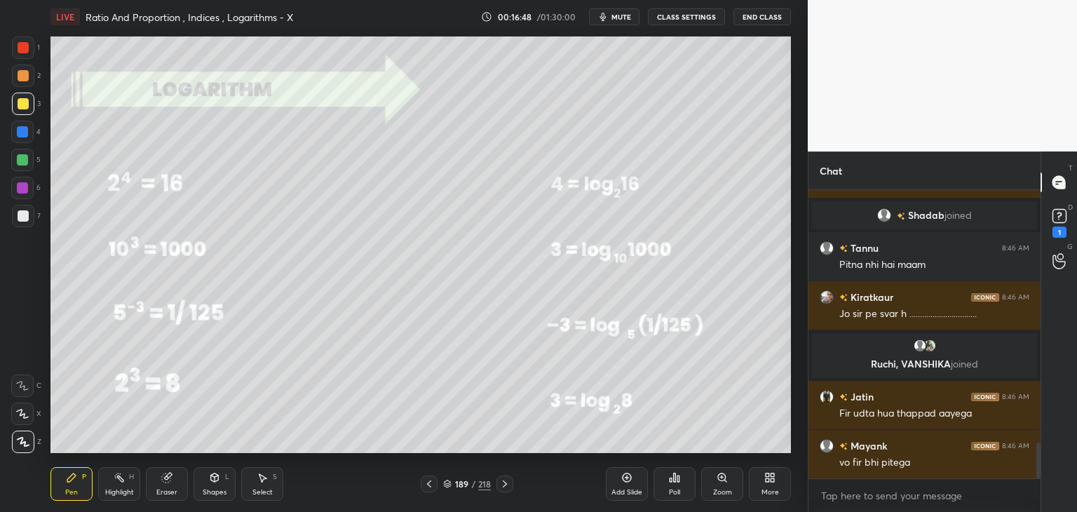
click at [168, 496] on div "Eraser" at bounding box center [166, 492] width 21 height 7
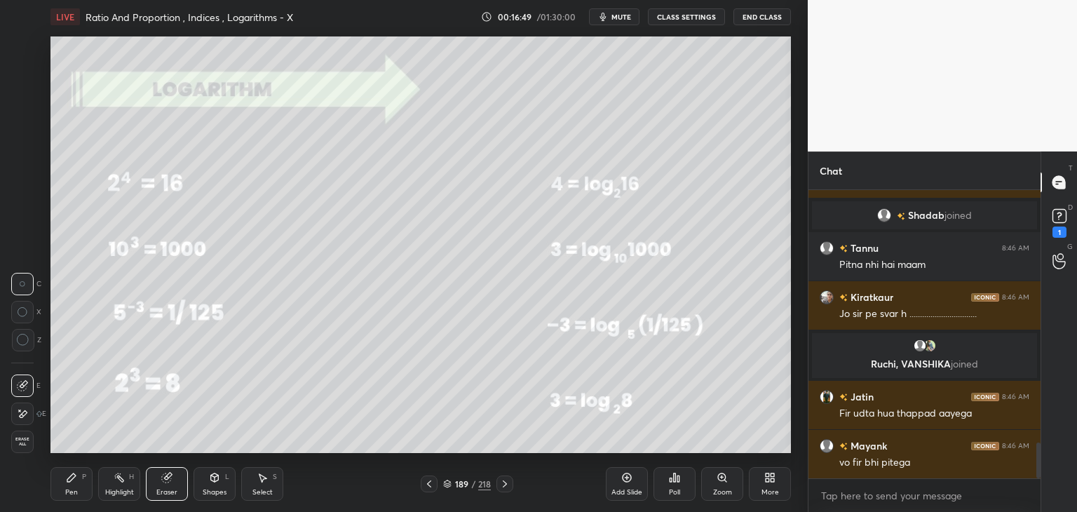
drag, startPoint x: 25, startPoint y: 440, endPoint x: 47, endPoint y: 449, distance: 24.2
click at [25, 441] on span "Erase all" at bounding box center [22, 442] width 21 height 10
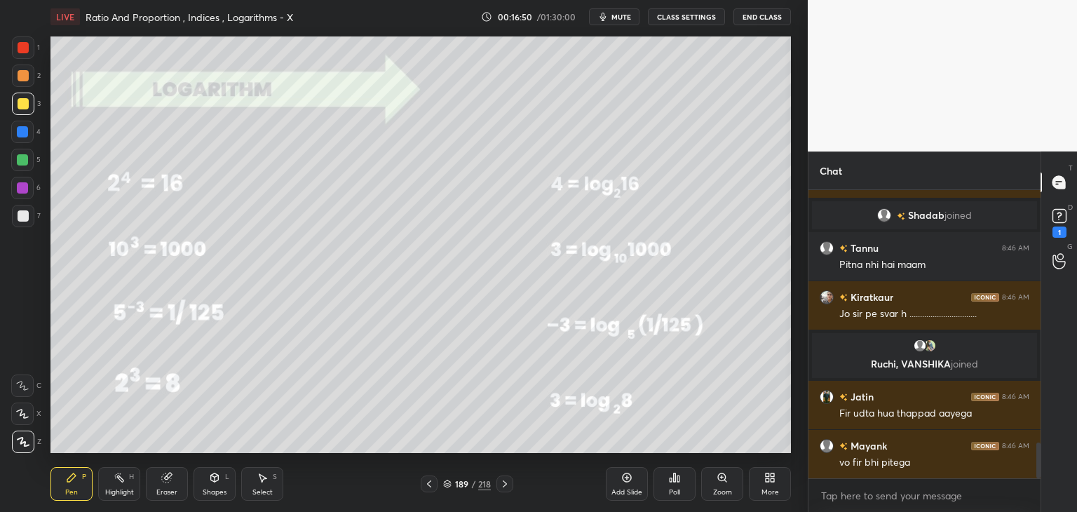
click at [501, 483] on icon at bounding box center [504, 483] width 11 height 11
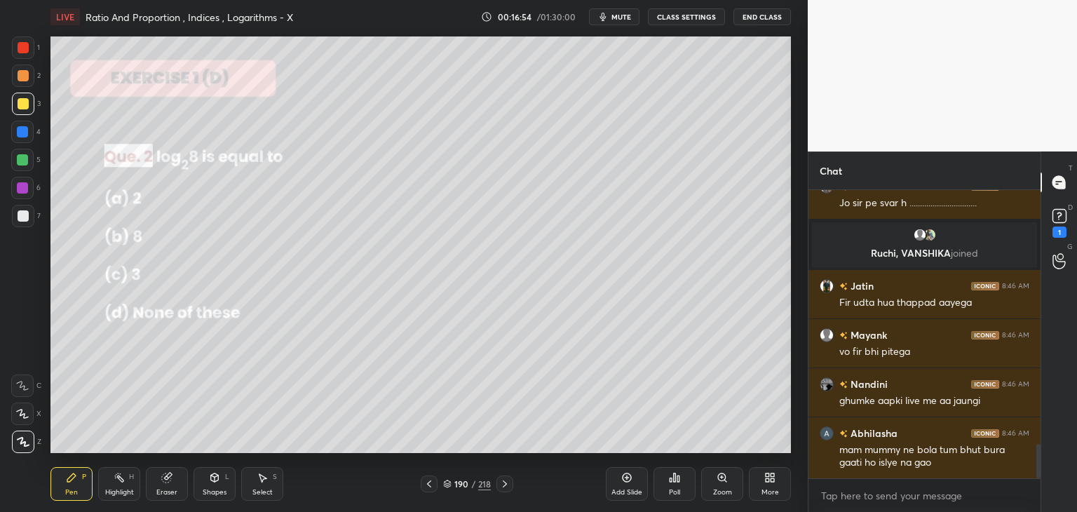
click at [67, 492] on div "Pen" at bounding box center [71, 492] width 13 height 7
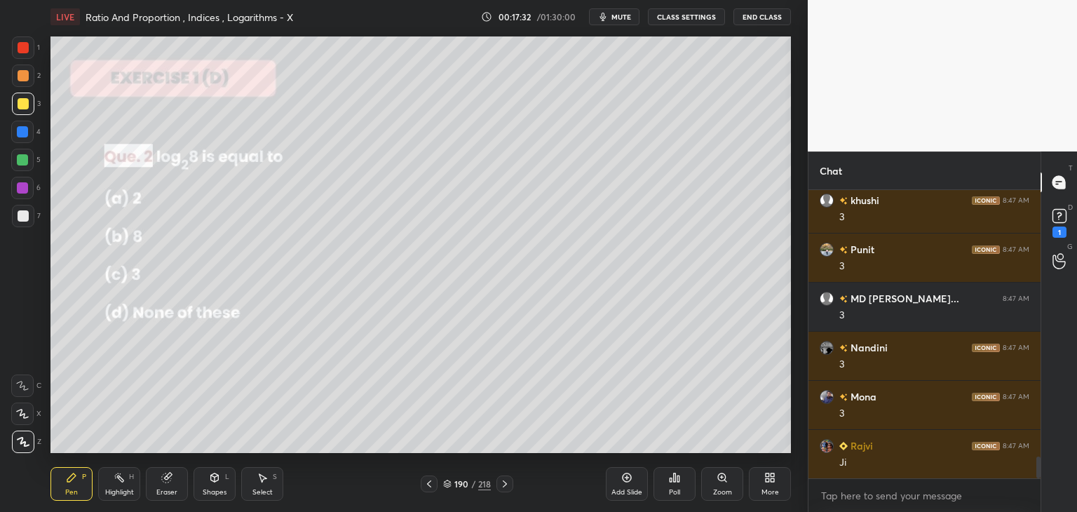
scroll to position [3614, 0]
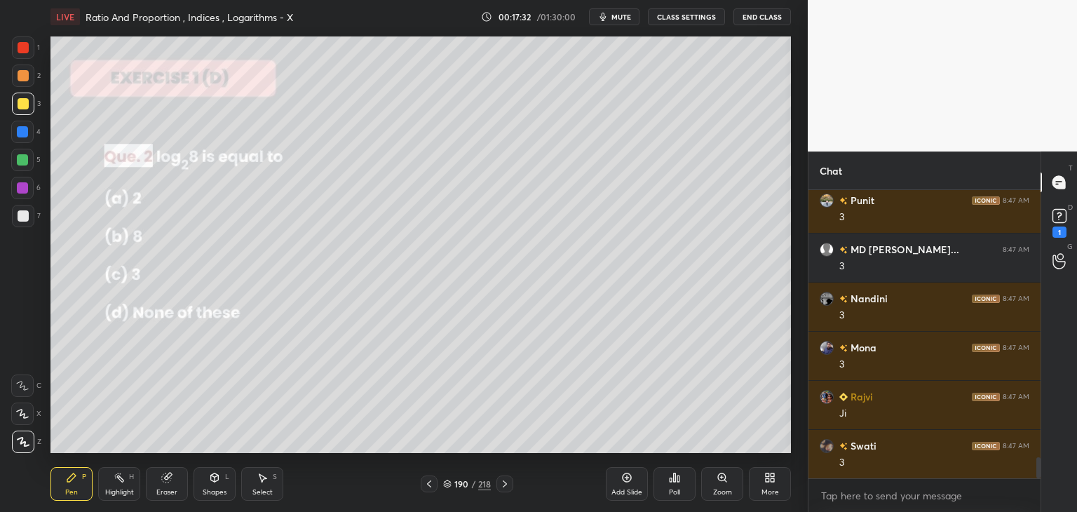
click at [502, 489] on icon at bounding box center [504, 483] width 11 height 11
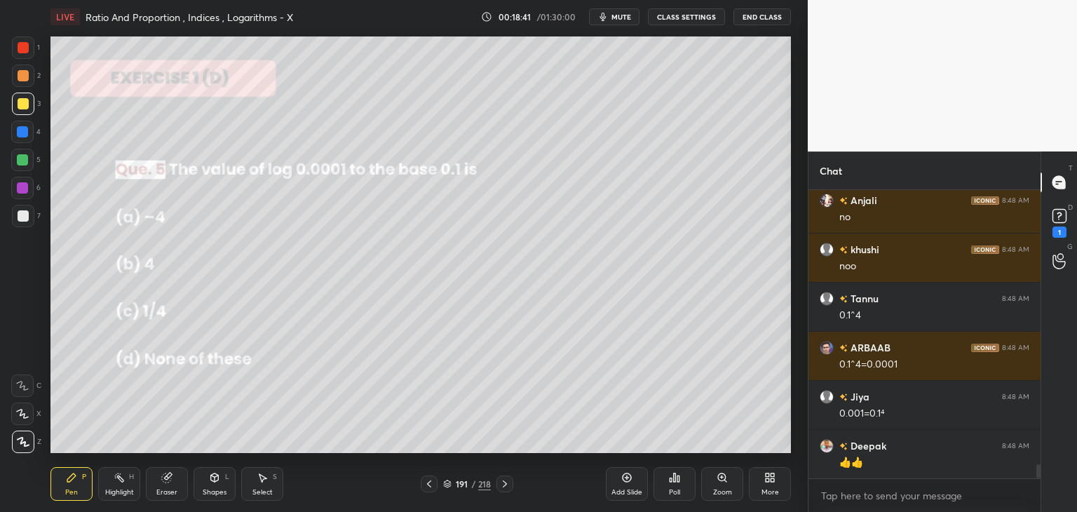
scroll to position [5625, 0]
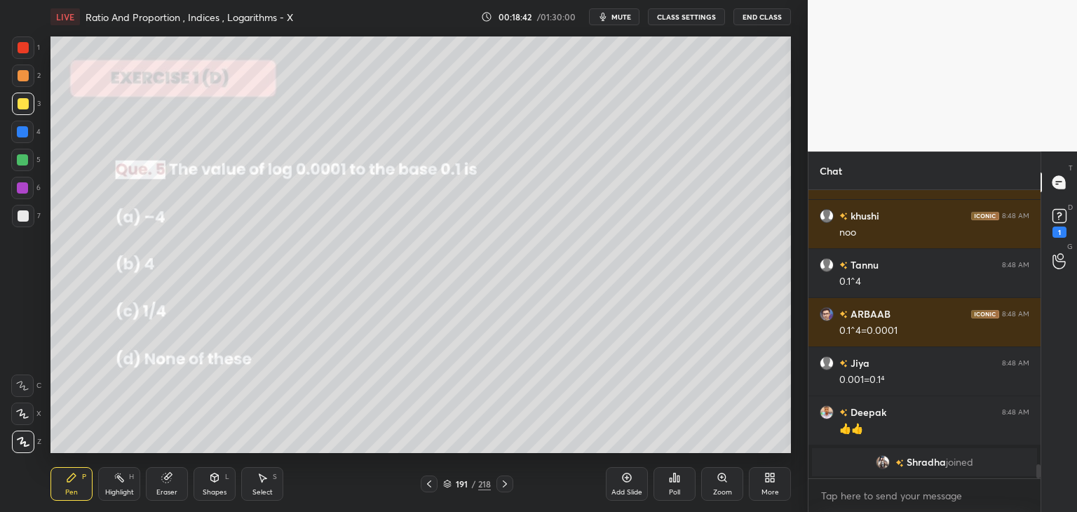
drag, startPoint x: 22, startPoint y: 53, endPoint x: 48, endPoint y: 90, distance: 45.9
click at [22, 53] on div at bounding box center [23, 47] width 11 height 11
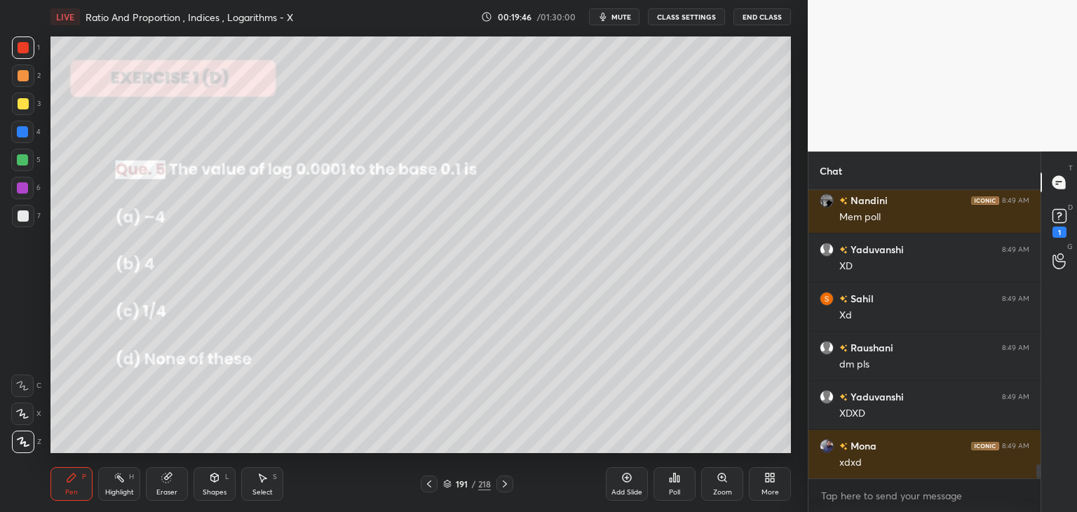
scroll to position [5577, 0]
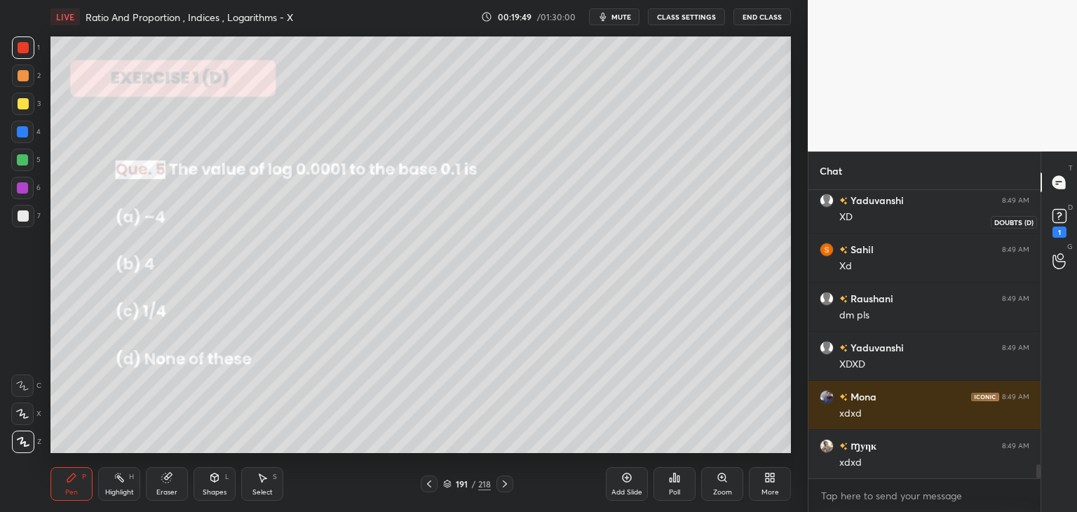
click at [1060, 224] on icon at bounding box center [1059, 215] width 21 height 21
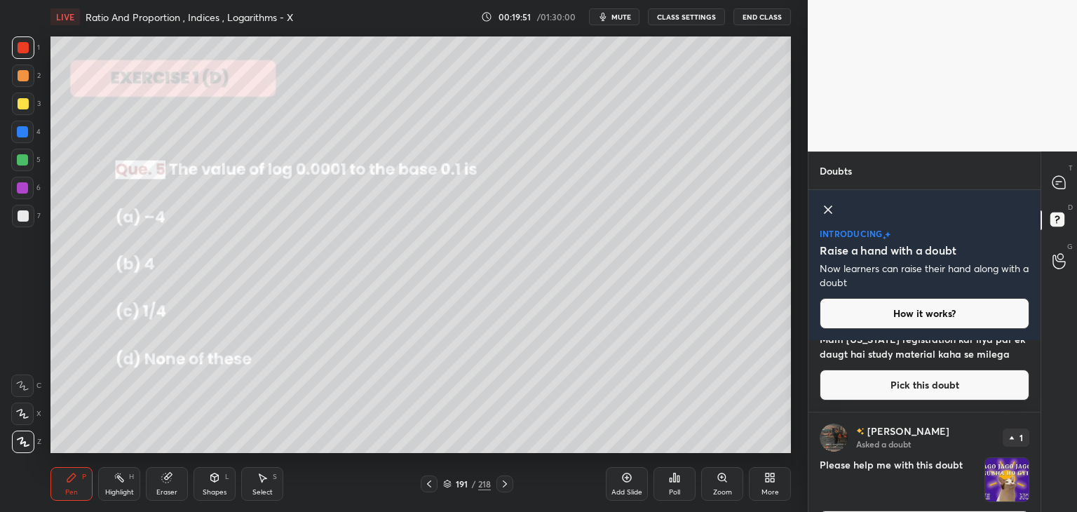
scroll to position [95, 0]
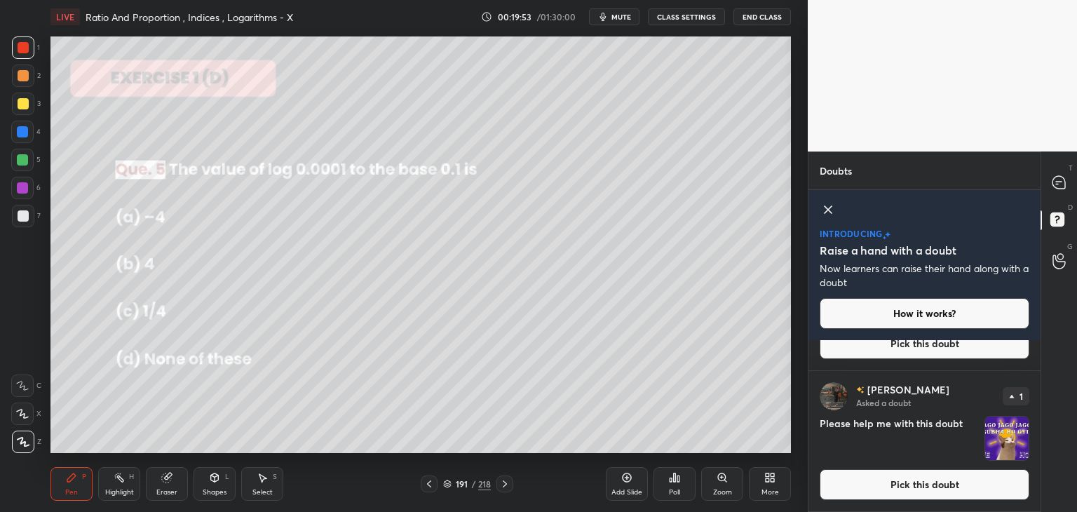
click at [992, 433] on img "grid" at bounding box center [1006, 438] width 43 height 43
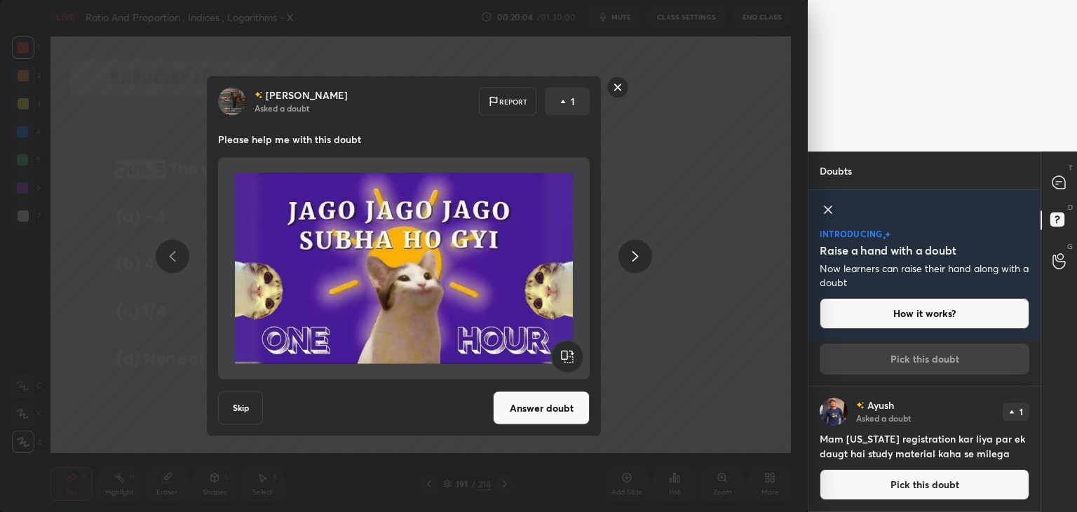
click at [609, 84] on rect at bounding box center [618, 87] width 22 height 22
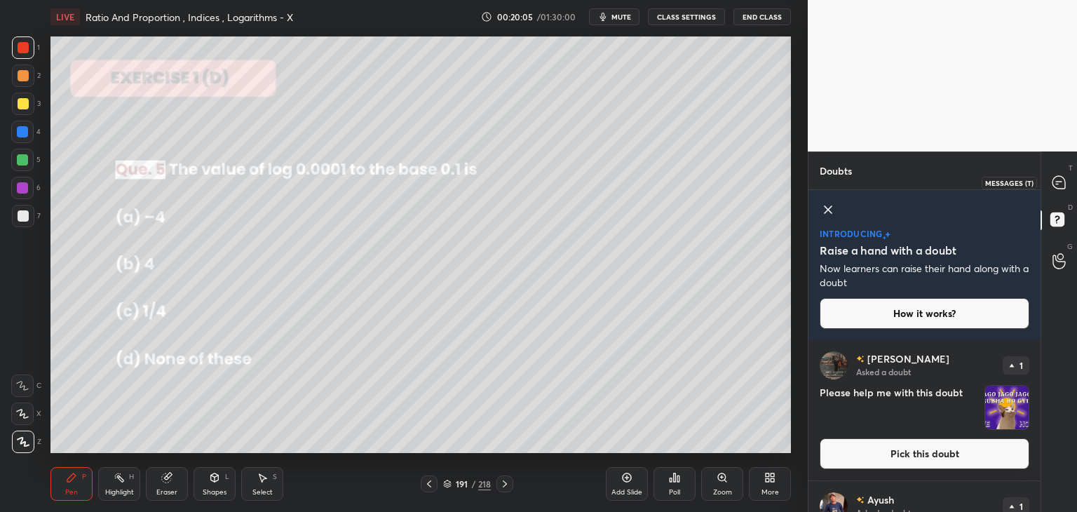
click at [1060, 180] on icon at bounding box center [1059, 182] width 13 height 13
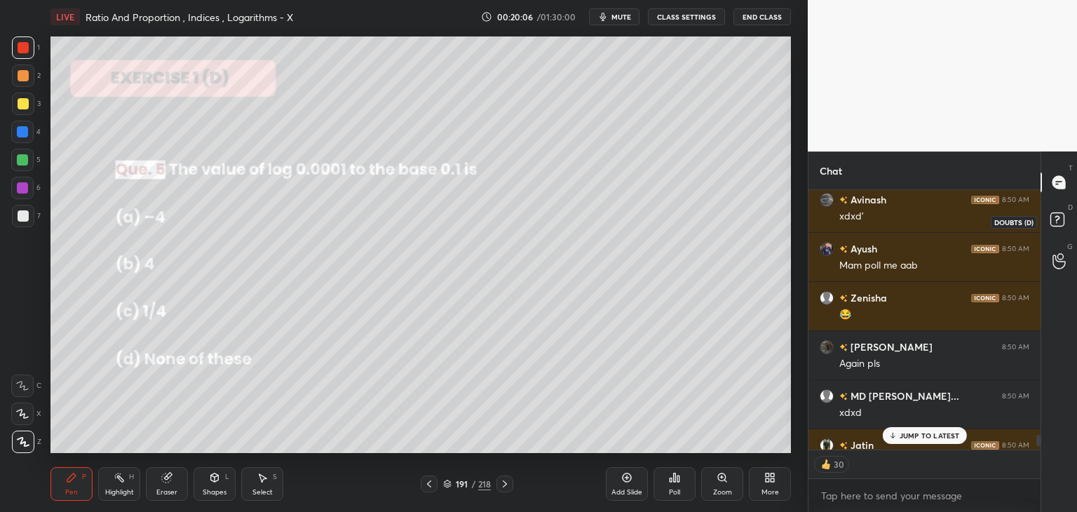
scroll to position [256, 228]
click at [909, 436] on p "1 NEW MESSAGE" at bounding box center [930, 435] width 60 height 8
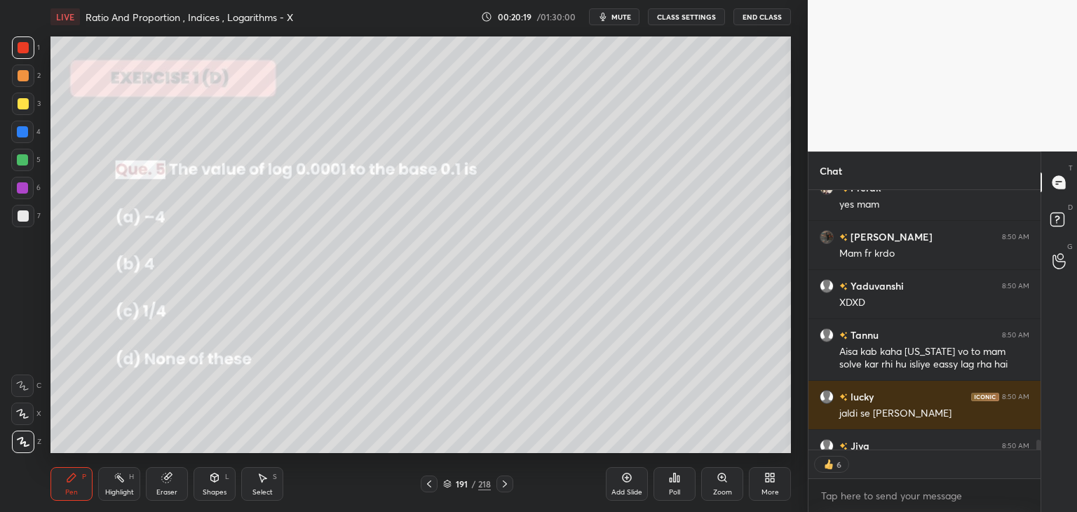
scroll to position [7250, 0]
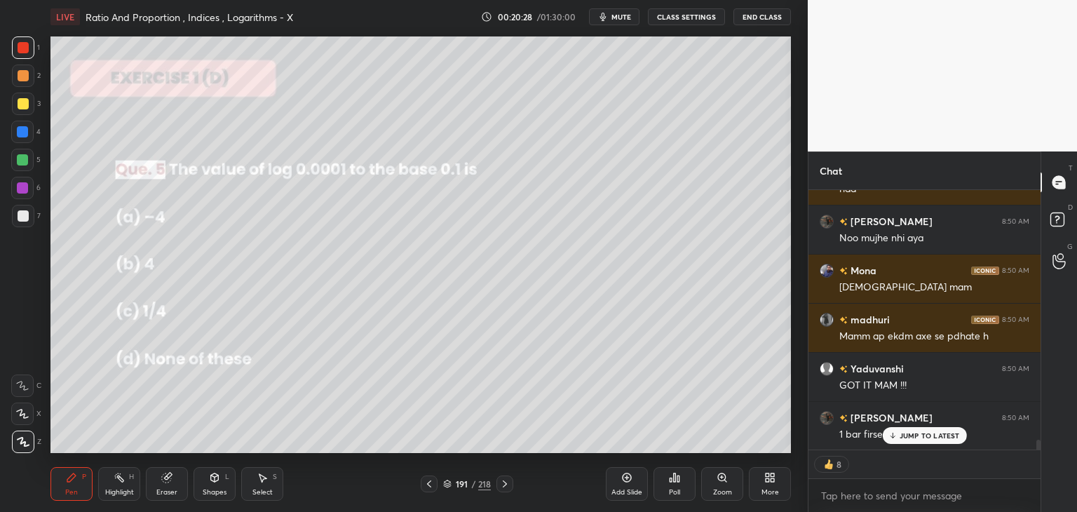
click at [504, 480] on icon at bounding box center [504, 483] width 11 height 11
click at [920, 431] on p "JUMP TO LATEST" at bounding box center [930, 435] width 60 height 8
click at [83, 493] on div "Pen P" at bounding box center [71, 484] width 42 height 34
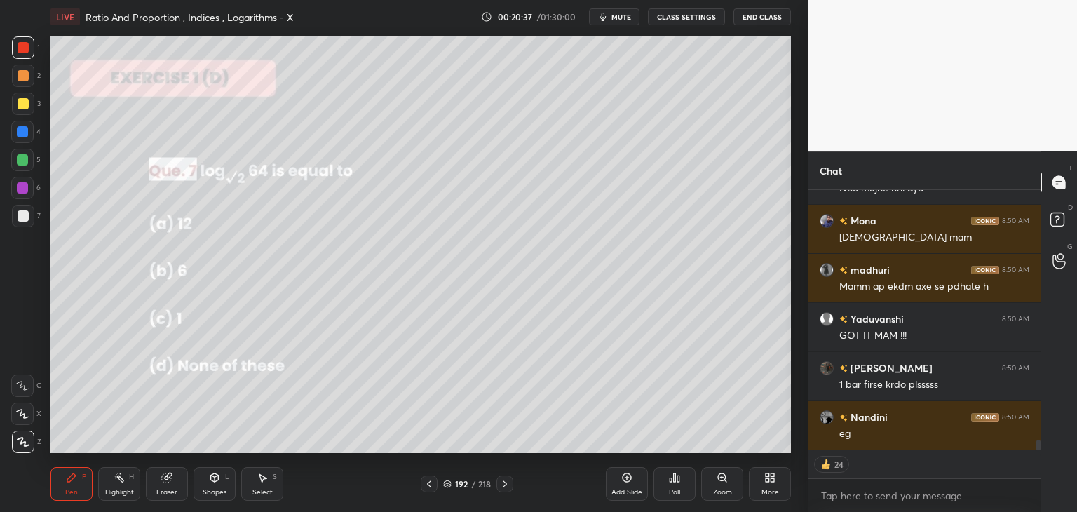
click at [679, 499] on div "Poll" at bounding box center [675, 484] width 42 height 34
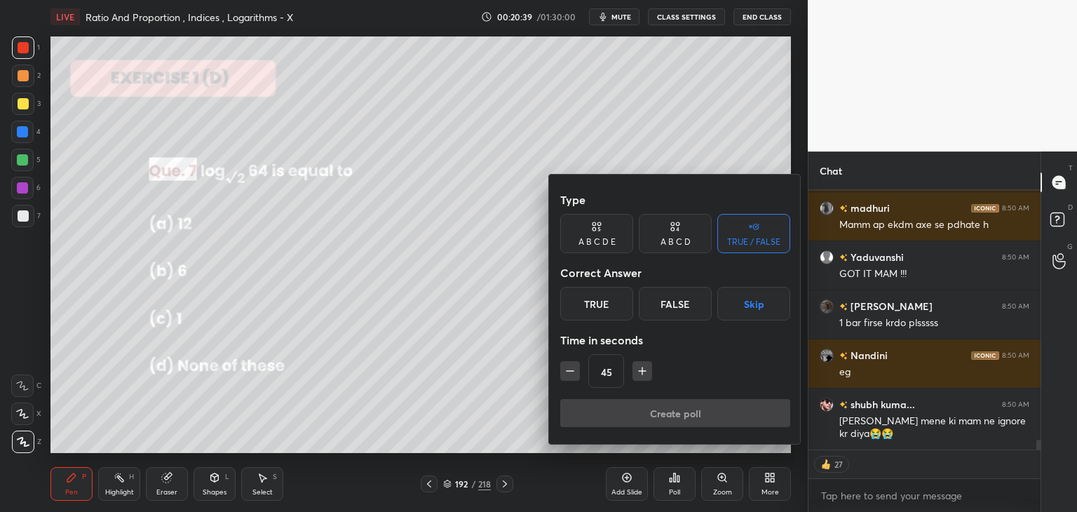
click at [684, 239] on div "A B C D" at bounding box center [676, 242] width 30 height 8
type textarea "x"
click at [642, 372] on icon "button" at bounding box center [642, 371] width 14 height 14
click at [644, 374] on icon "button" at bounding box center [642, 371] width 14 height 14
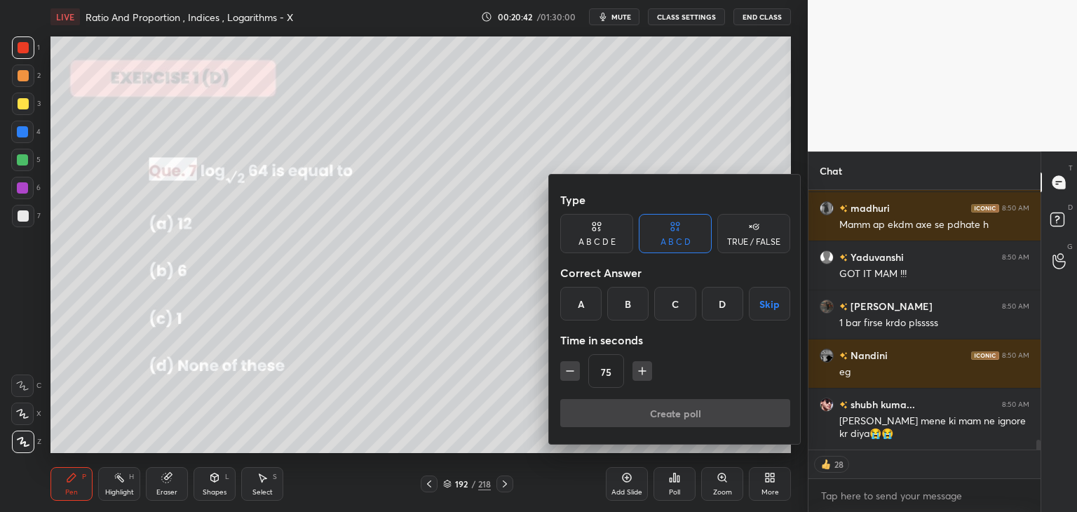
type input "90"
type textarea "x"
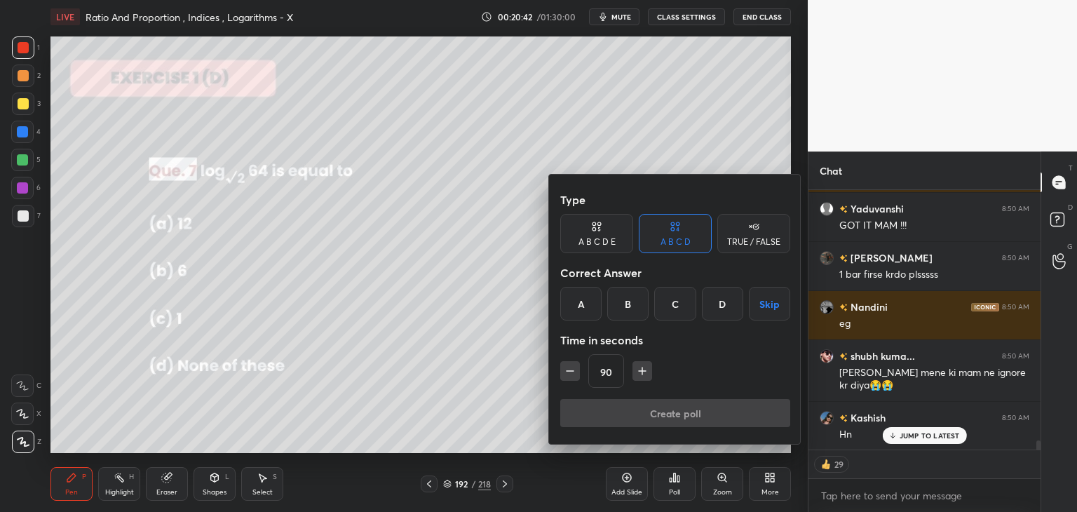
click at [645, 373] on icon "button" at bounding box center [642, 371] width 14 height 14
click at [569, 371] on icon "button" at bounding box center [570, 371] width 7 height 0
type input "90"
click at [578, 302] on div "A" at bounding box center [580, 304] width 41 height 34
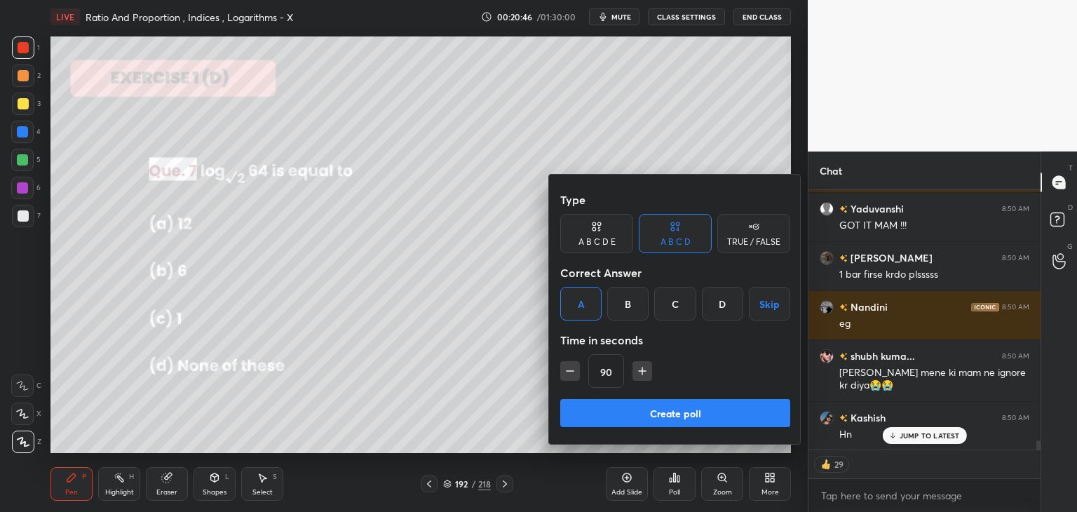
click at [637, 413] on button "Create poll" at bounding box center [675, 413] width 230 height 28
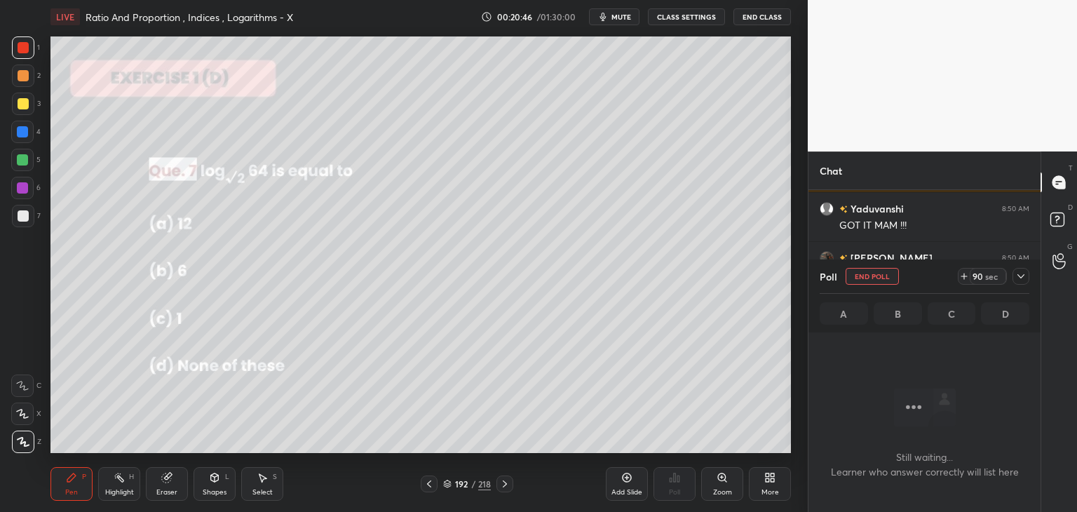
scroll to position [233, 228]
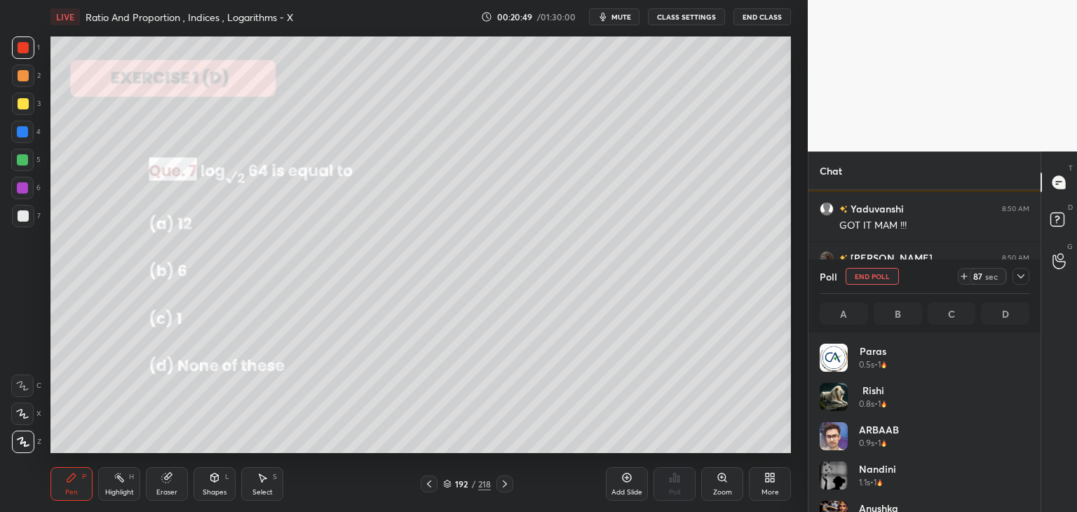
drag, startPoint x: 1023, startPoint y: 274, endPoint x: 975, endPoint y: 317, distance: 64.6
click at [1021, 275] on icon at bounding box center [1020, 276] width 11 height 11
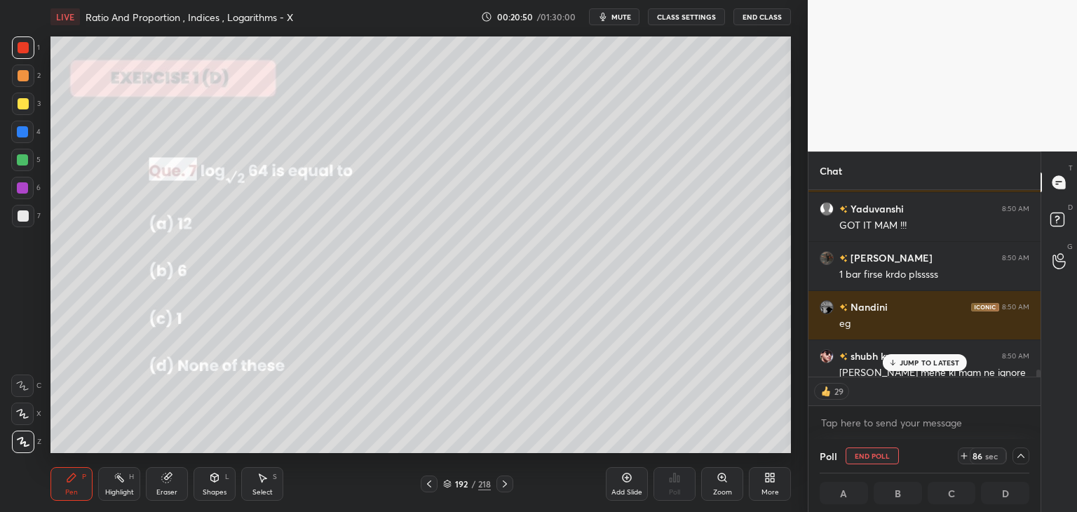
click at [906, 360] on p "JUMP TO LATEST" at bounding box center [930, 362] width 60 height 8
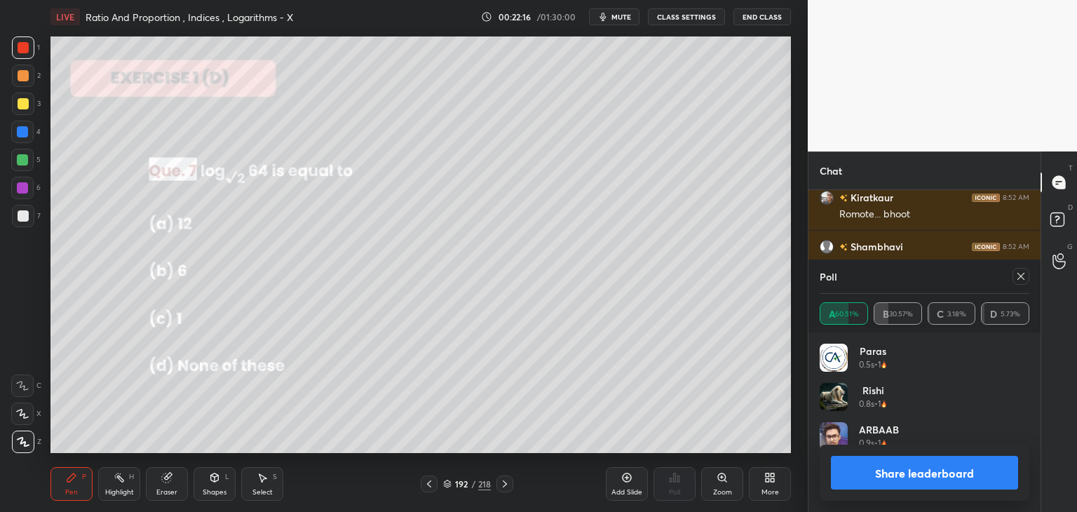
scroll to position [4, 4]
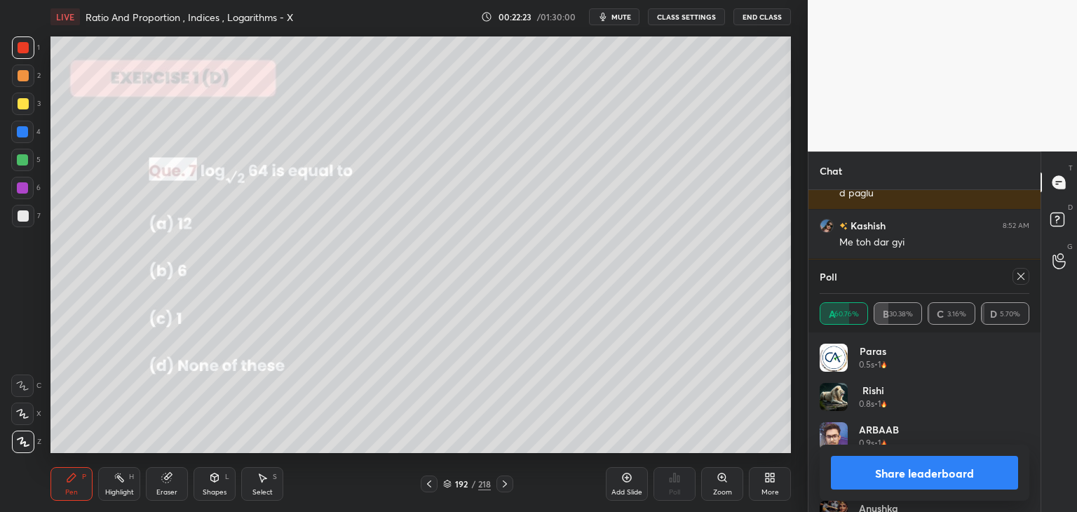
click at [1018, 273] on icon at bounding box center [1020, 276] width 11 height 11
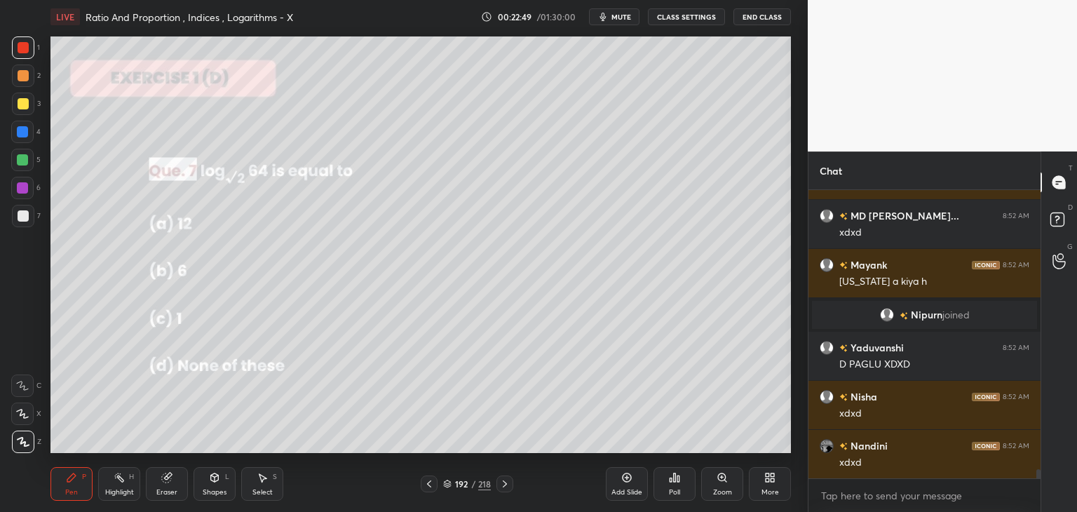
click at [80, 494] on div "Pen P" at bounding box center [71, 484] width 42 height 34
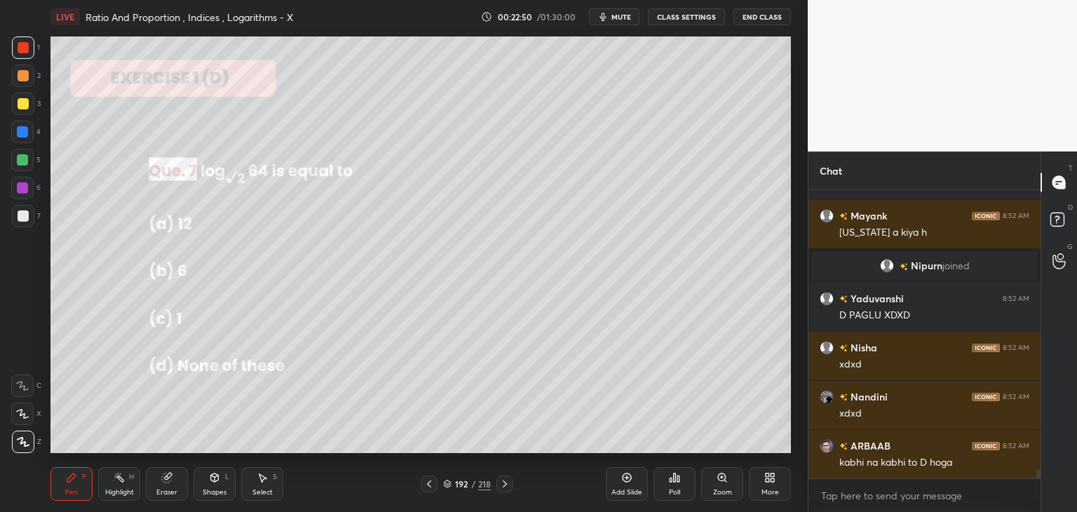
click at [22, 109] on div at bounding box center [23, 104] width 22 height 22
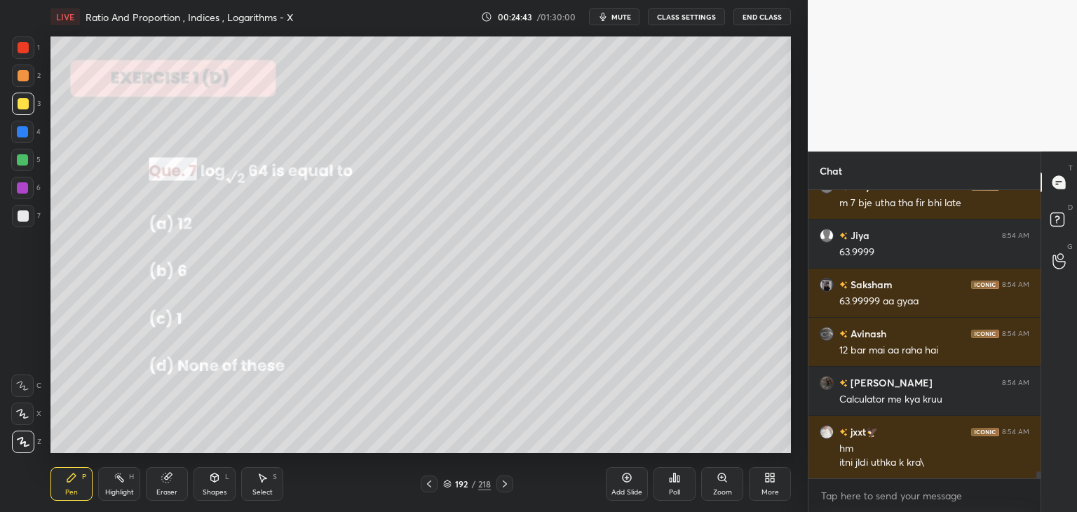
scroll to position [11176, 0]
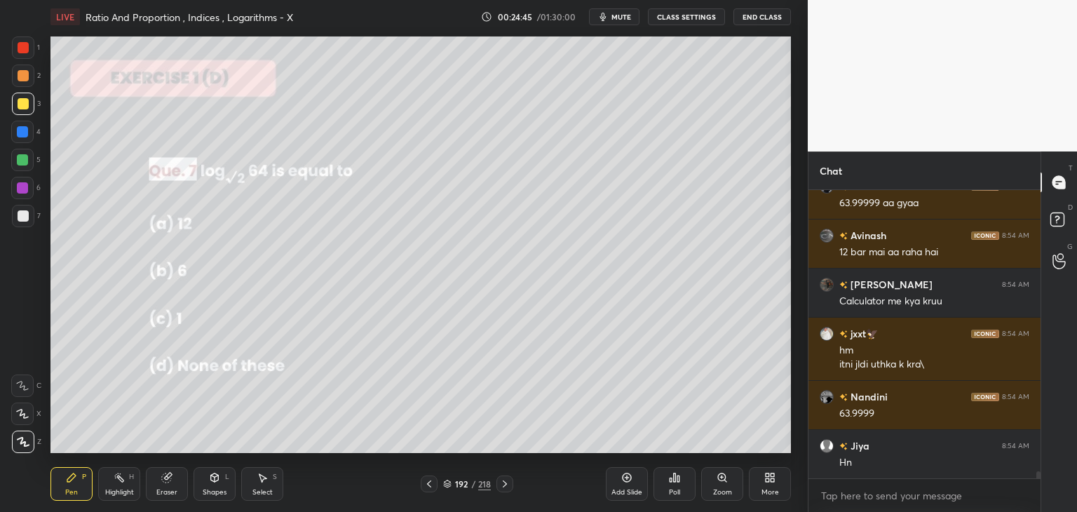
click at [257, 489] on div "Select" at bounding box center [262, 492] width 20 height 7
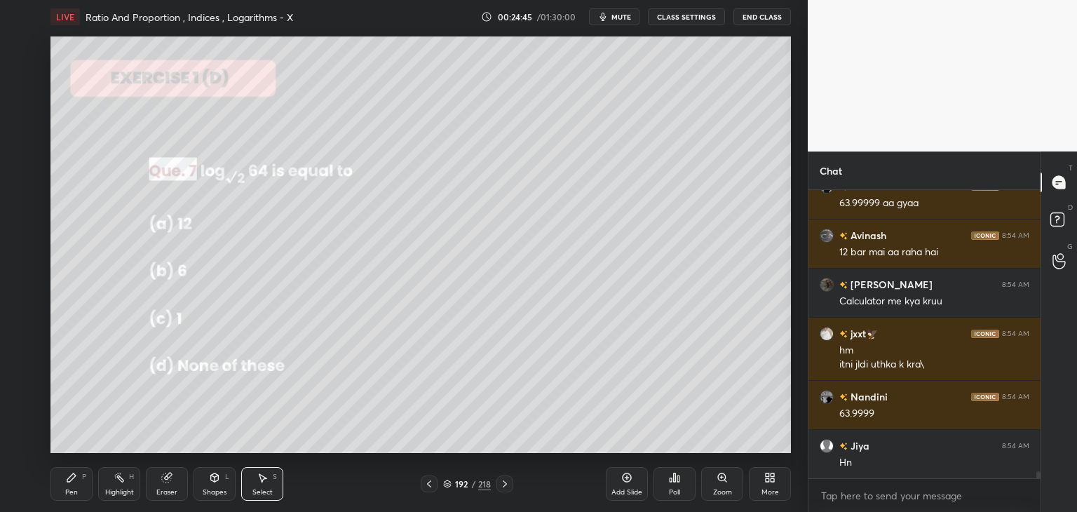
scroll to position [11287, 0]
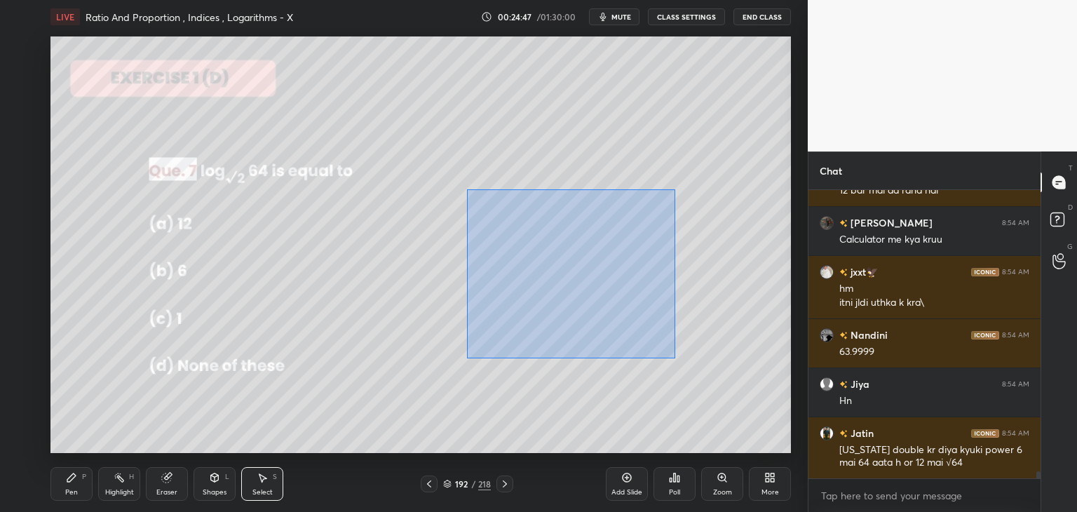
drag, startPoint x: 496, startPoint y: 226, endPoint x: 671, endPoint y: 360, distance: 220.1
click at [673, 359] on div "0 ° Undo Copy Duplicate Duplicate to new slide Delete" at bounding box center [420, 244] width 740 height 417
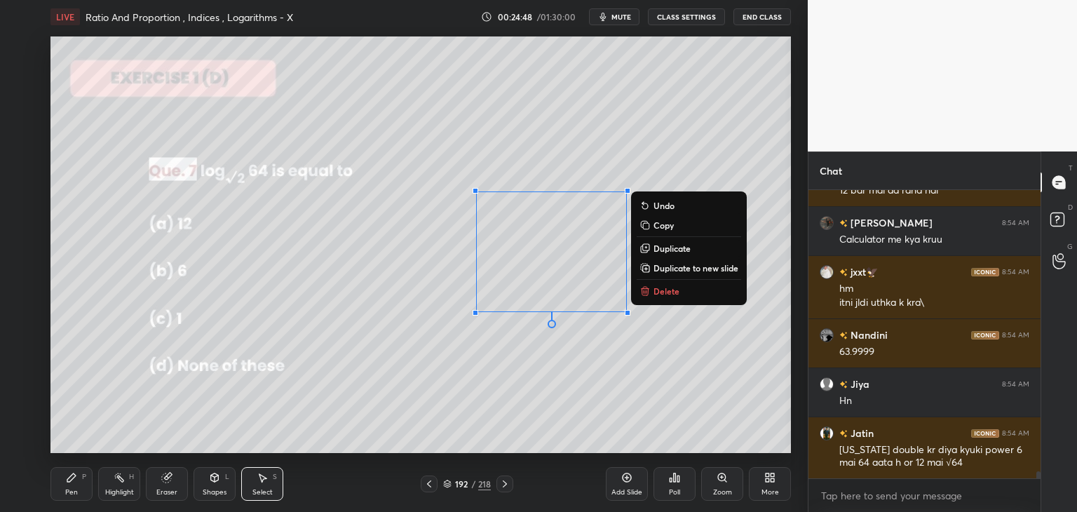
scroll to position [11336, 0]
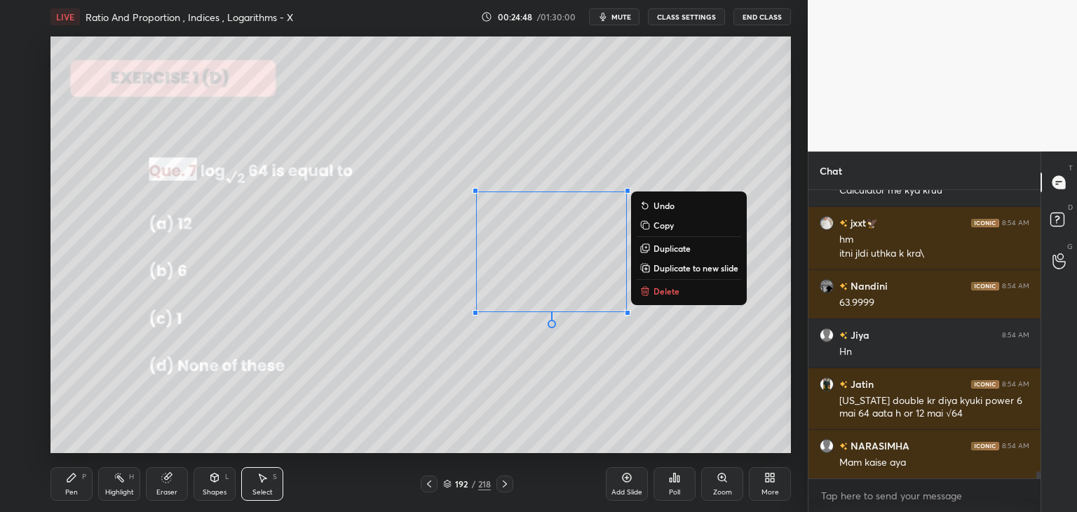
click at [672, 297] on button "Delete" at bounding box center [689, 291] width 104 height 17
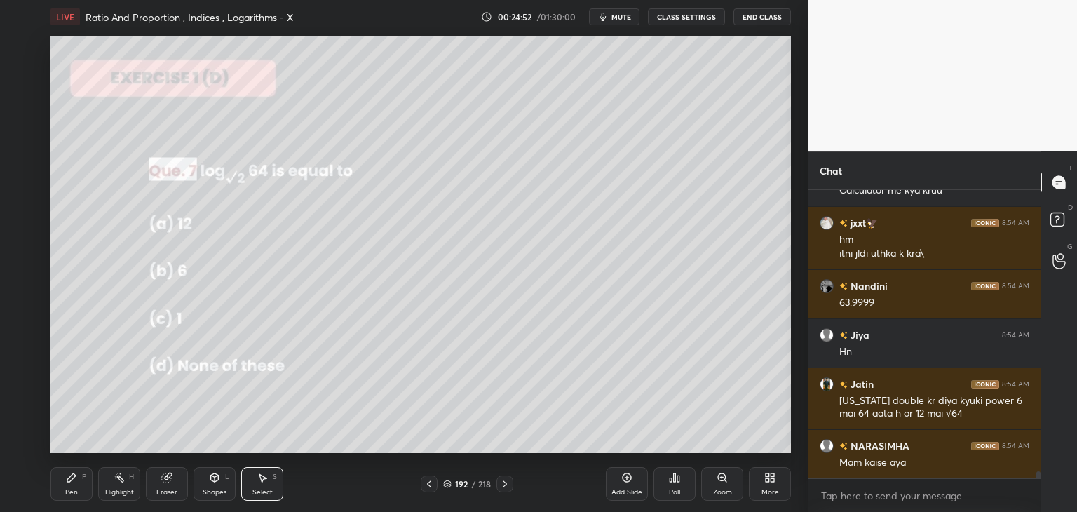
click at [79, 486] on div "Pen P" at bounding box center [71, 484] width 42 height 34
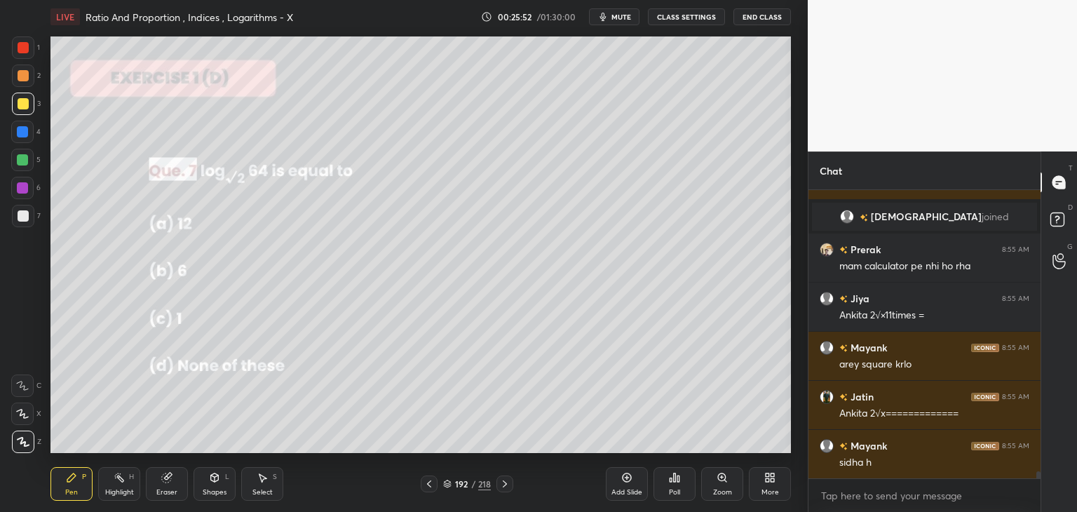
scroll to position [11594, 0]
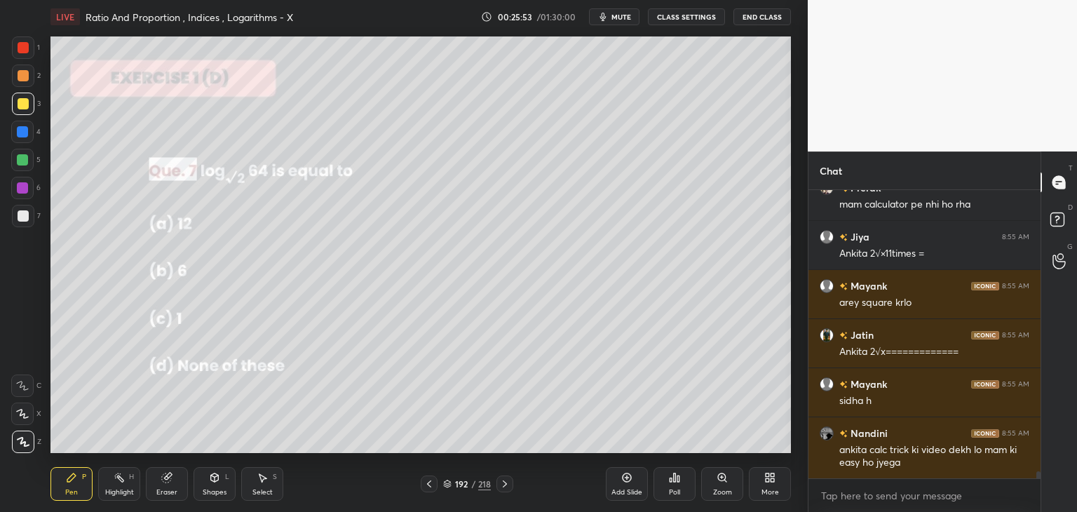
drag, startPoint x: 68, startPoint y: 490, endPoint x: 65, endPoint y: 465, distance: 25.5
click at [68, 491] on div "Pen" at bounding box center [71, 492] width 13 height 7
drag, startPoint x: 25, startPoint y: 50, endPoint x: 35, endPoint y: 62, distance: 15.4
click at [25, 51] on div at bounding box center [23, 47] width 11 height 11
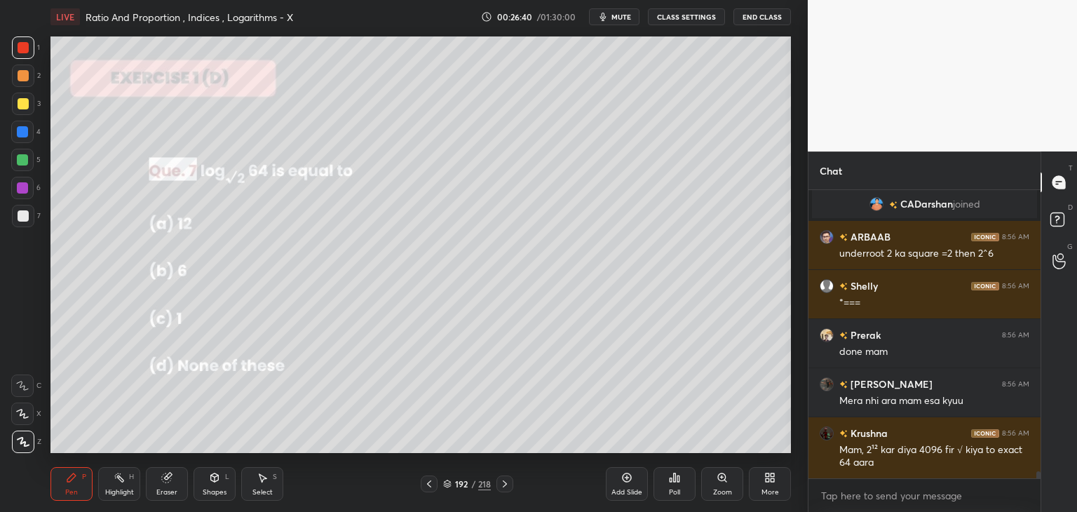
scroll to position [11836, 0]
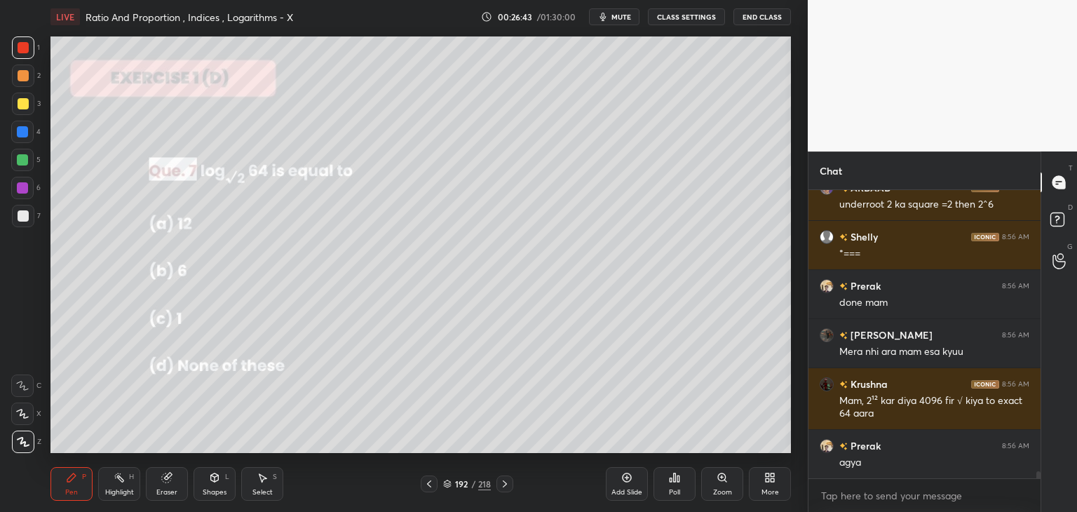
click at [84, 489] on div "Pen P" at bounding box center [71, 484] width 42 height 34
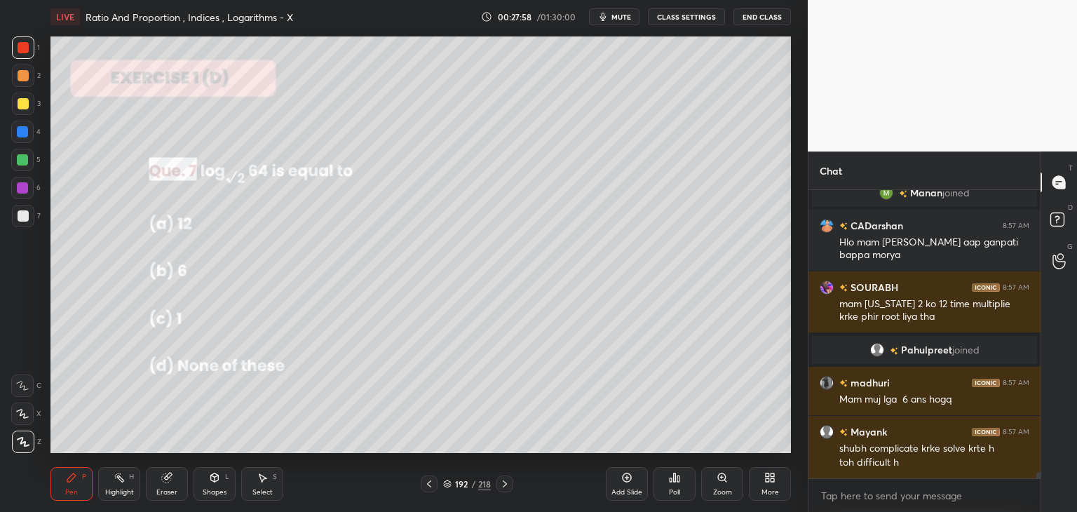
scroll to position [12263, 0]
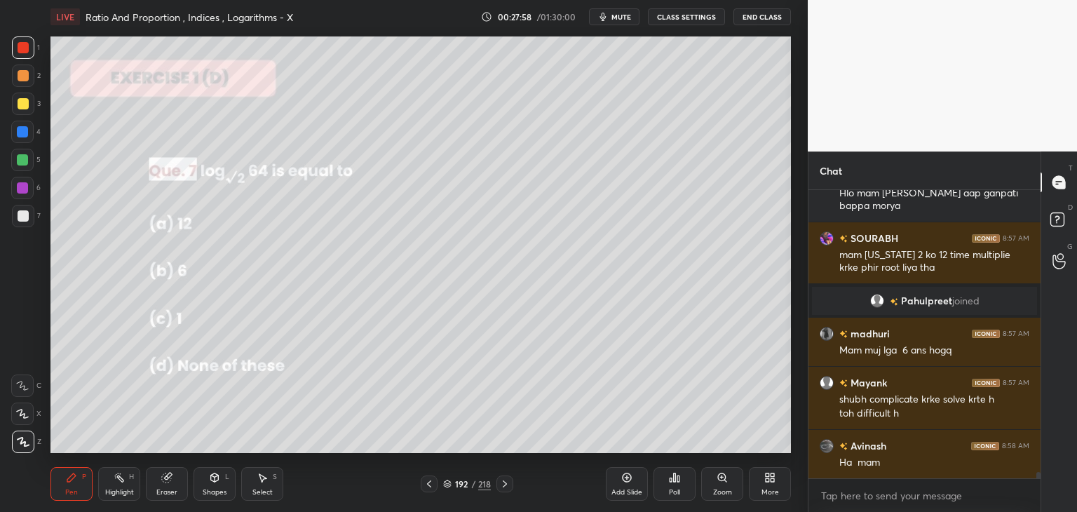
click at [508, 487] on icon at bounding box center [504, 483] width 11 height 11
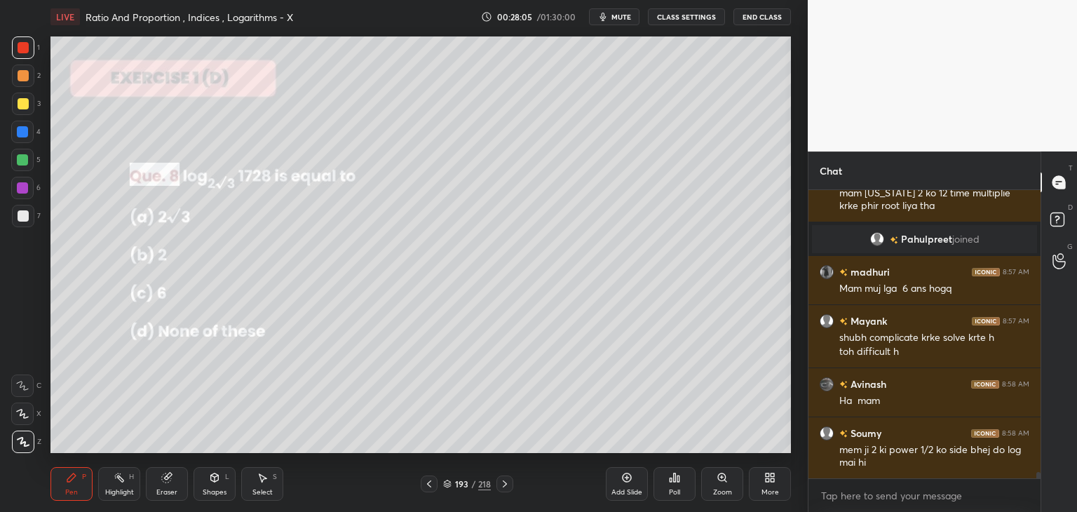
scroll to position [12386, 0]
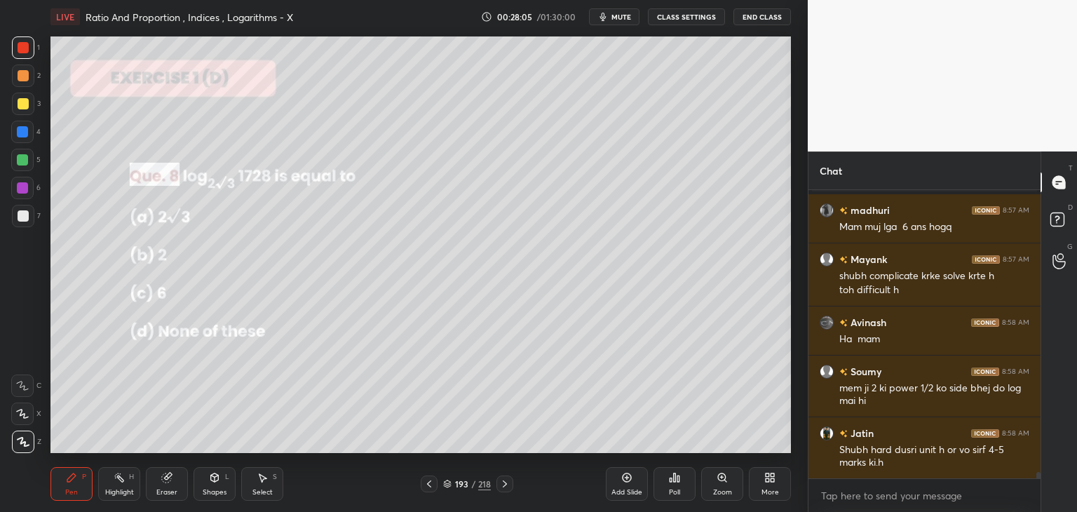
drag, startPoint x: 432, startPoint y: 486, endPoint x: 437, endPoint y: 492, distance: 7.5
click at [431, 487] on icon at bounding box center [429, 483] width 11 height 11
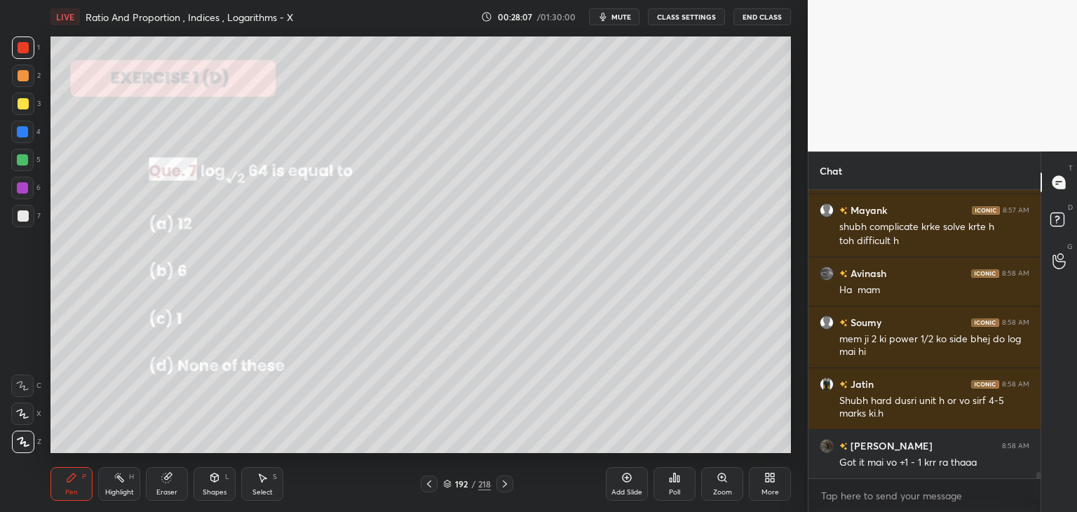
scroll to position [12495, 0]
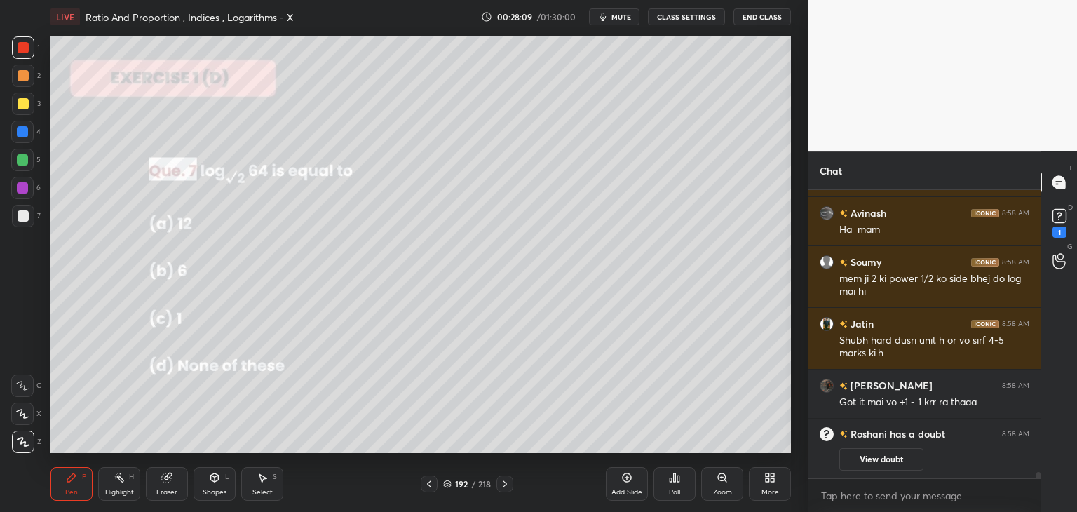
click at [502, 487] on icon at bounding box center [504, 483] width 11 height 11
click at [673, 494] on div "Poll" at bounding box center [674, 492] width 11 height 7
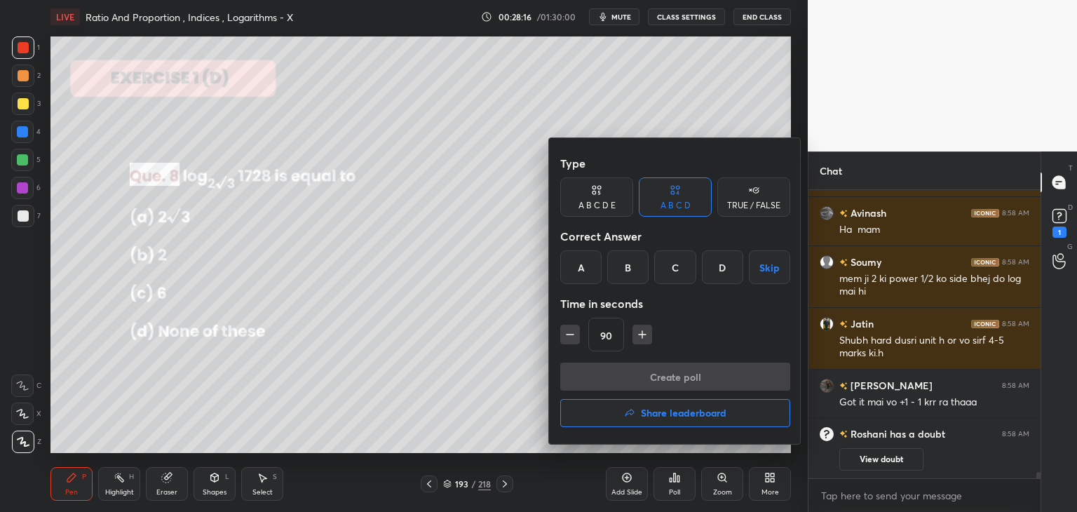
click at [592, 271] on div "A" at bounding box center [580, 267] width 41 height 34
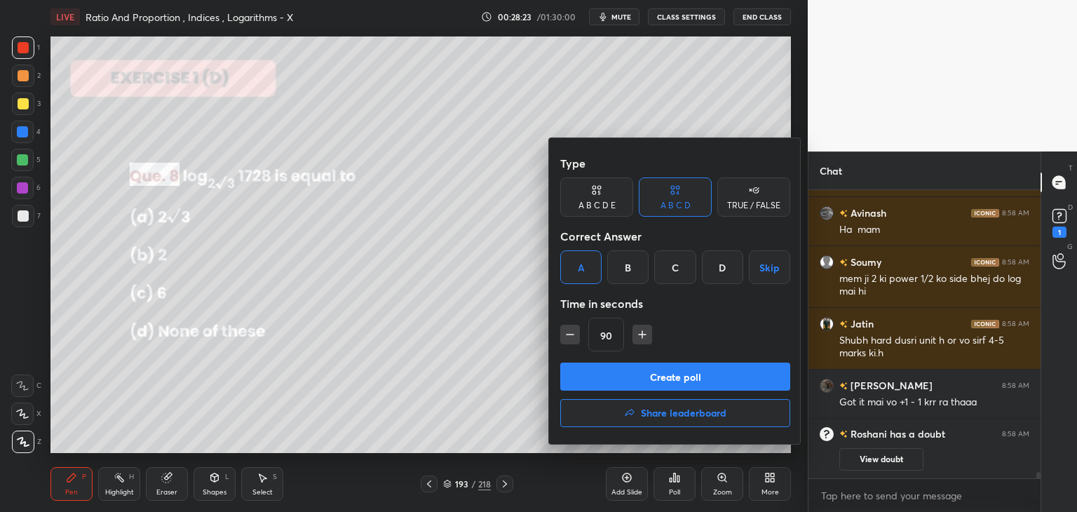
click at [677, 269] on div "C" at bounding box center [674, 267] width 41 height 34
click at [649, 384] on button "Create poll" at bounding box center [675, 377] width 230 height 28
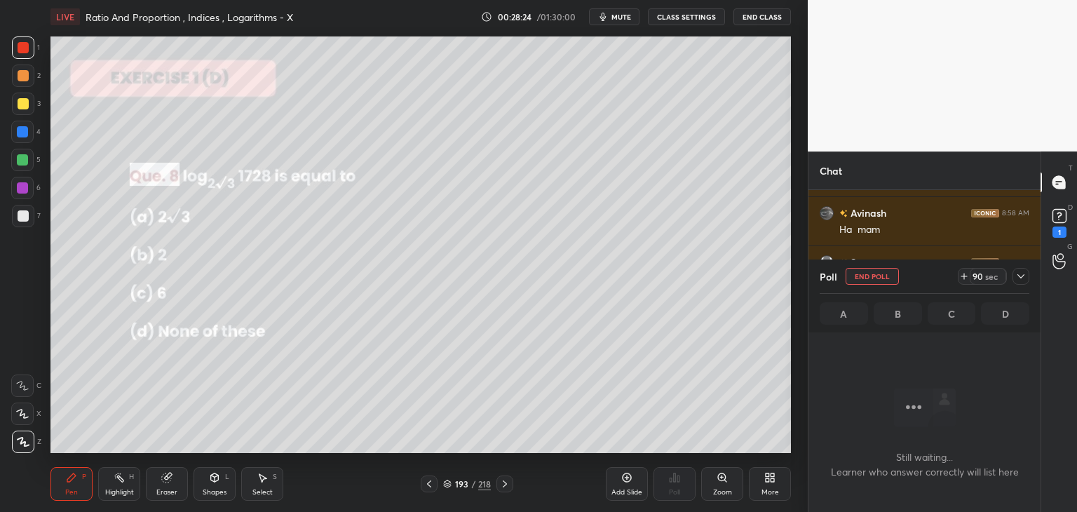
scroll to position [5, 4]
click at [1062, 217] on rect at bounding box center [1059, 216] width 13 height 13
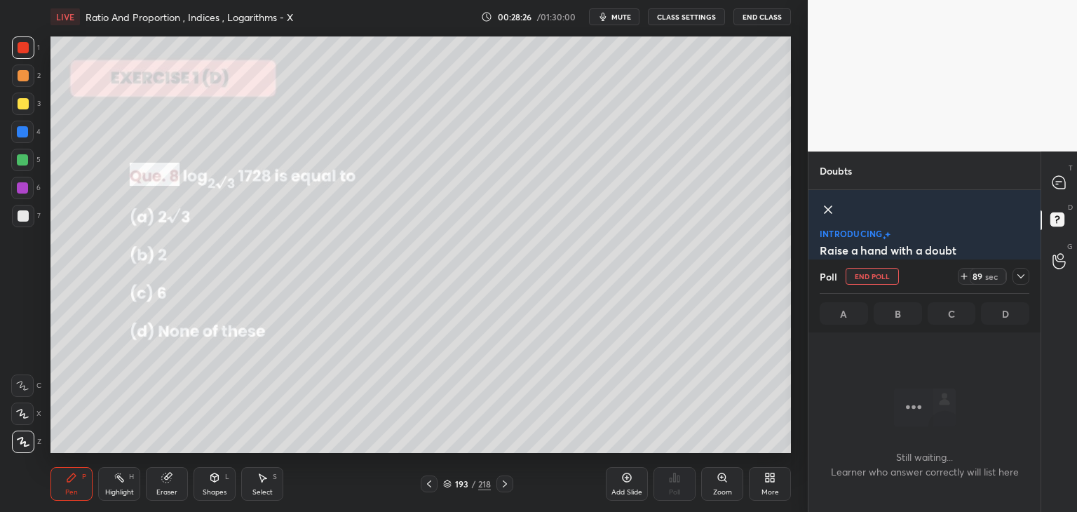
click at [1022, 278] on icon at bounding box center [1020, 276] width 11 height 11
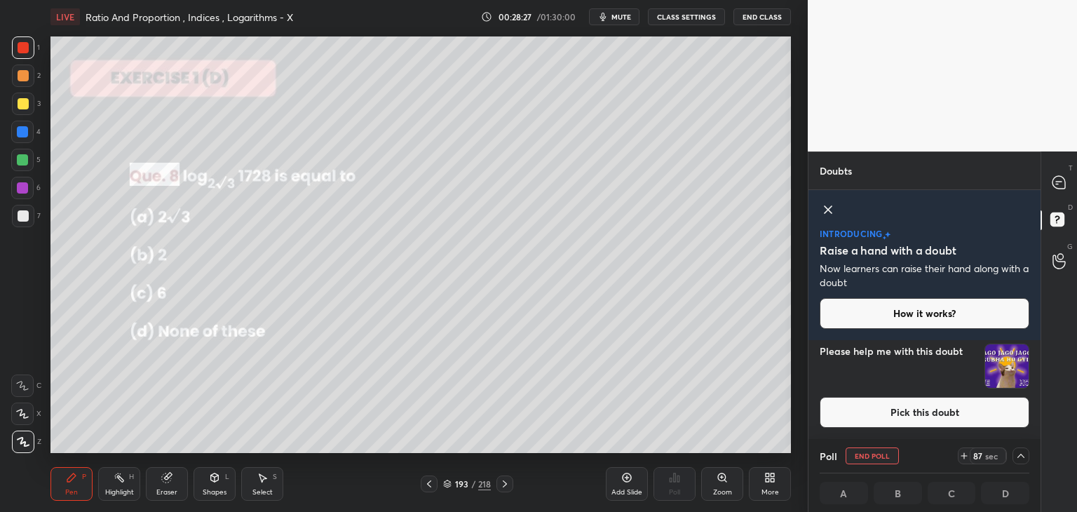
scroll to position [0, 0]
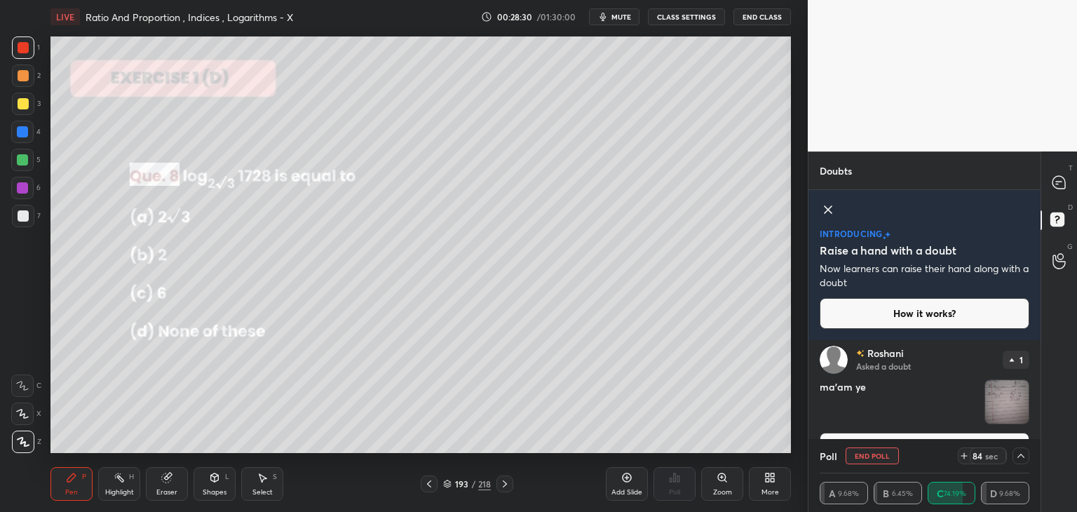
click at [1010, 399] on img "grid" at bounding box center [1006, 401] width 43 height 43
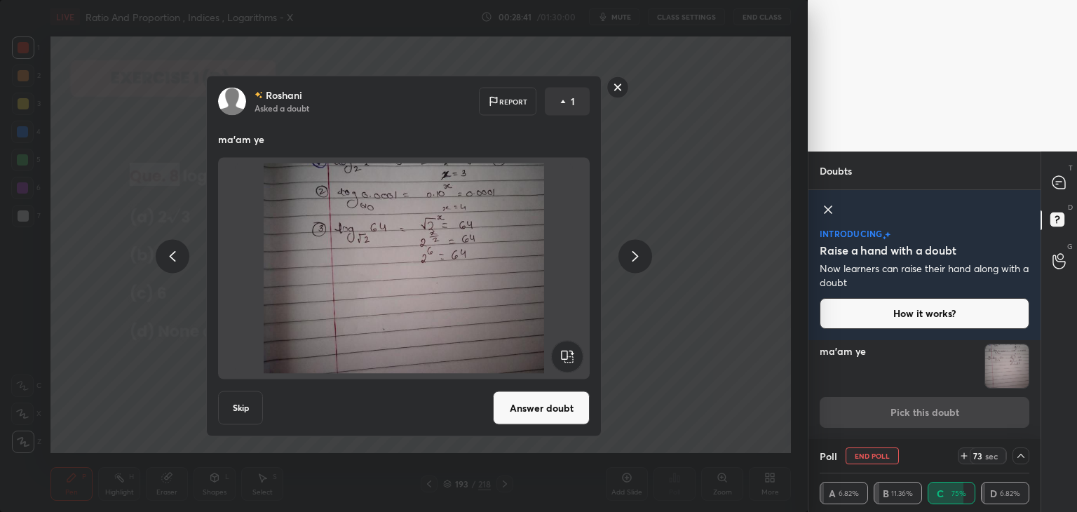
click at [618, 84] on rect at bounding box center [618, 87] width 22 height 22
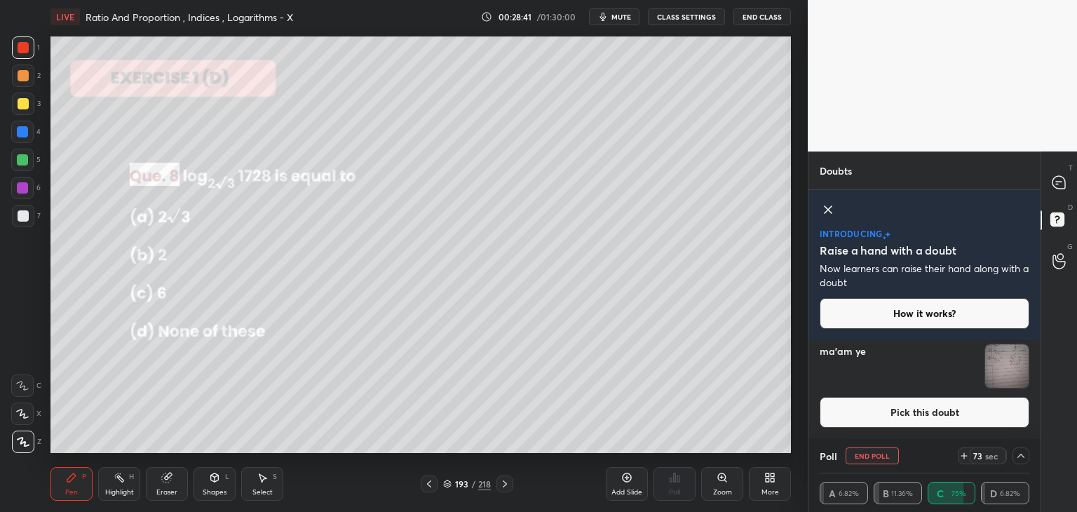
scroll to position [41, 0]
drag, startPoint x: 1055, startPoint y: 180, endPoint x: 1057, endPoint y: 199, distance: 19.1
click at [1055, 182] on icon at bounding box center [1059, 182] width 13 height 13
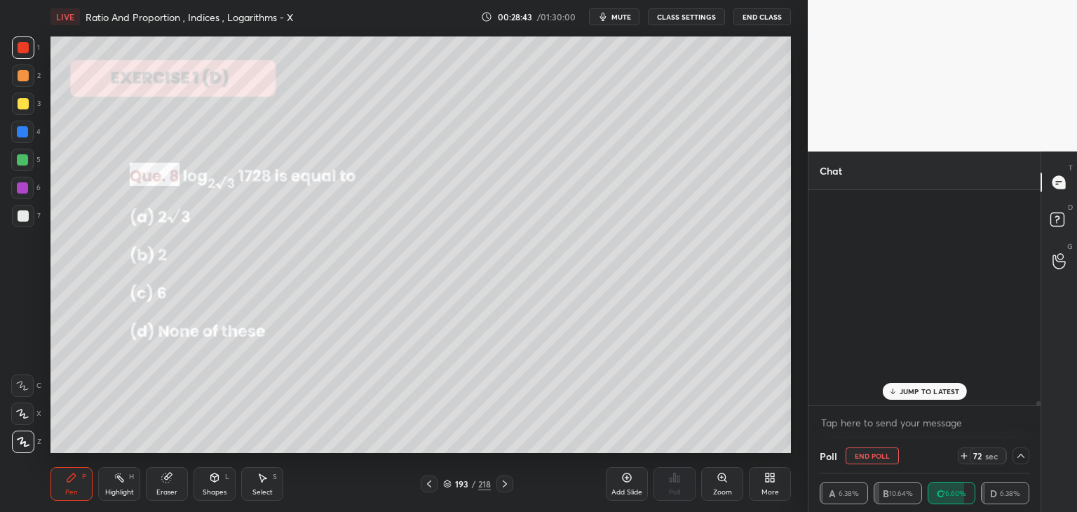
scroll to position [211, 228]
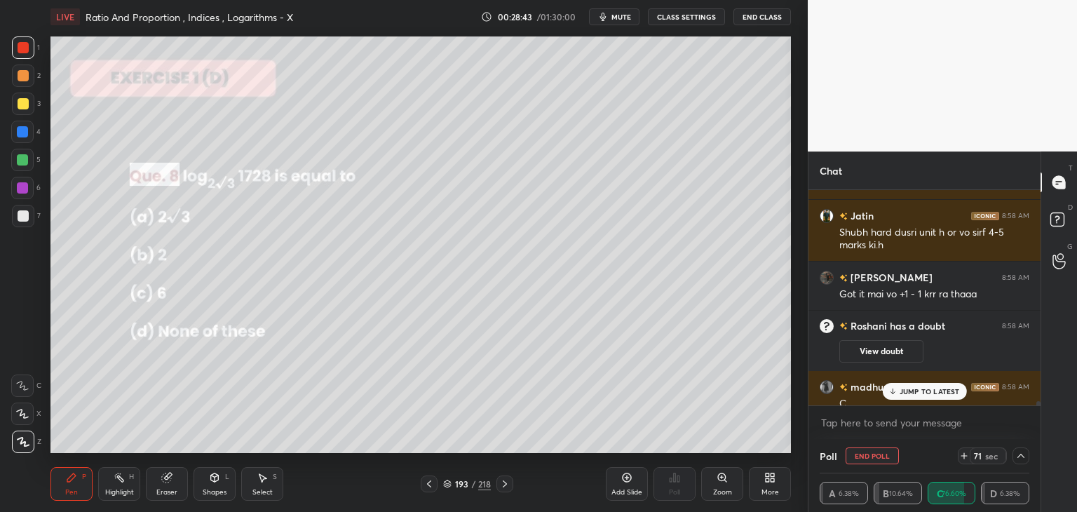
click at [899, 391] on div "JUMP TO LATEST" at bounding box center [924, 391] width 84 height 17
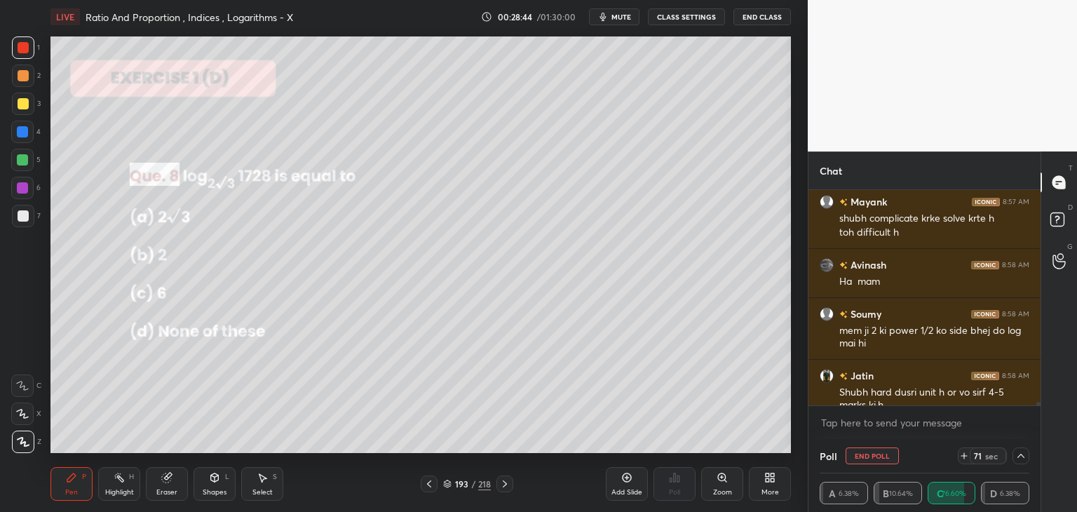
scroll to position [12553, 0]
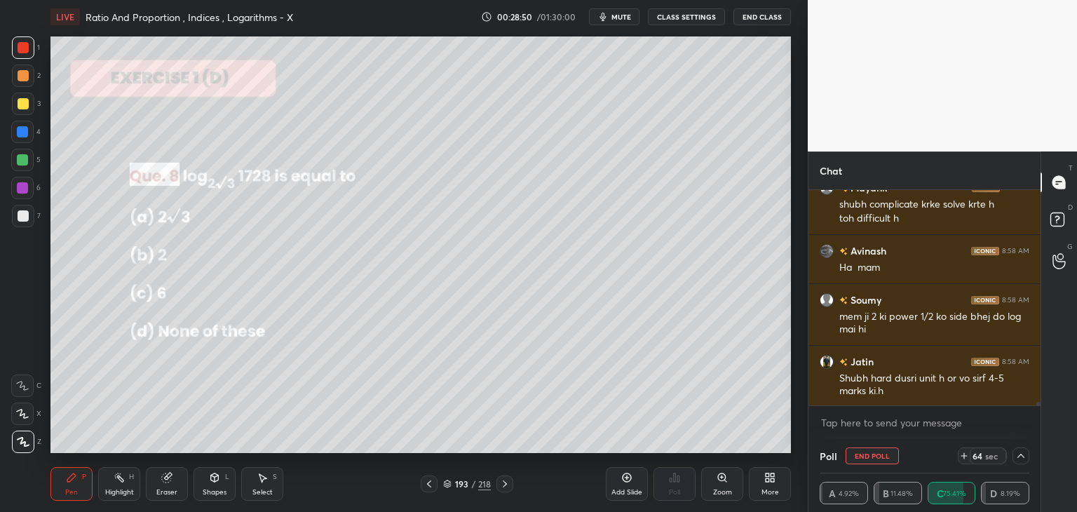
click at [626, 18] on span "mute" at bounding box center [621, 17] width 20 height 10
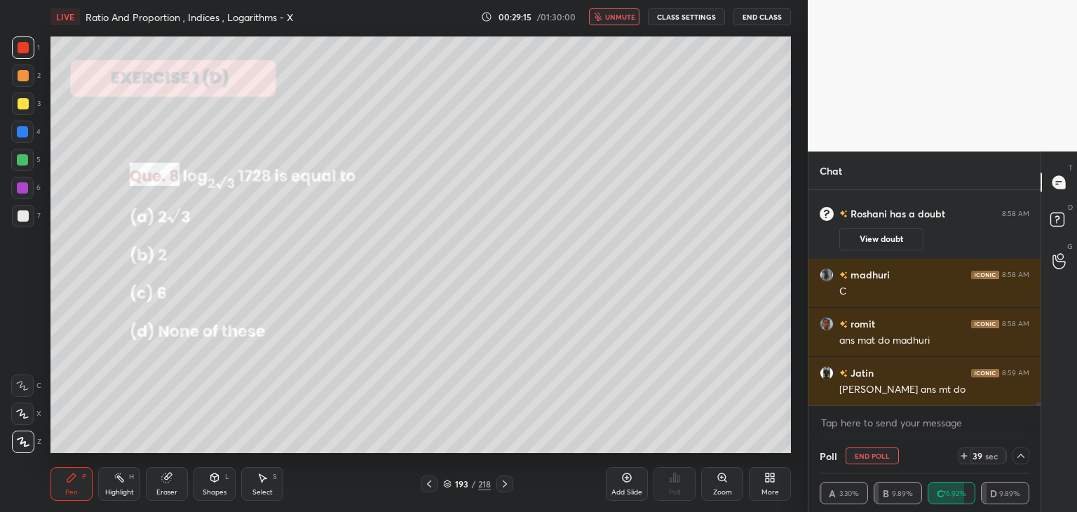
scroll to position [12860, 0]
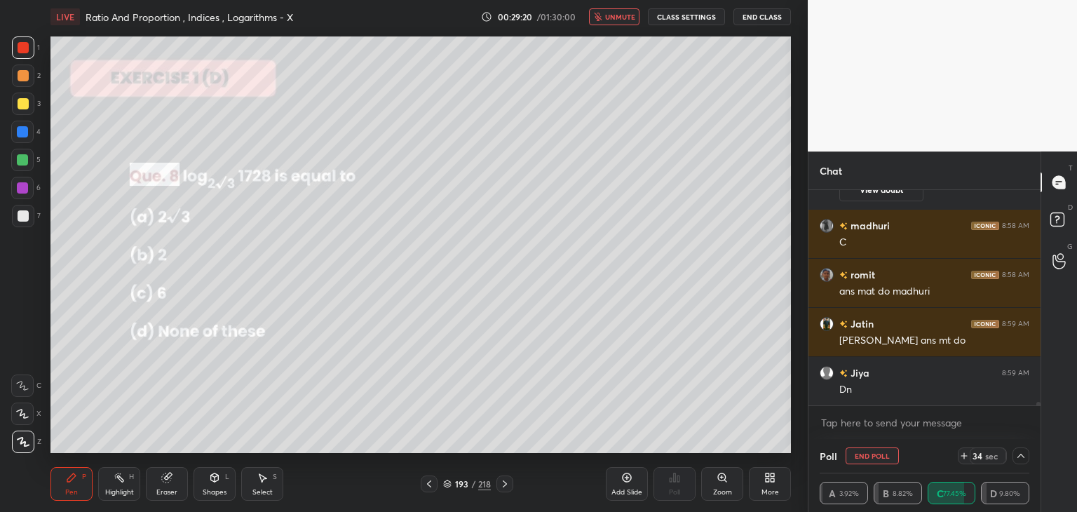
click at [617, 18] on span "unmute" at bounding box center [620, 17] width 30 height 10
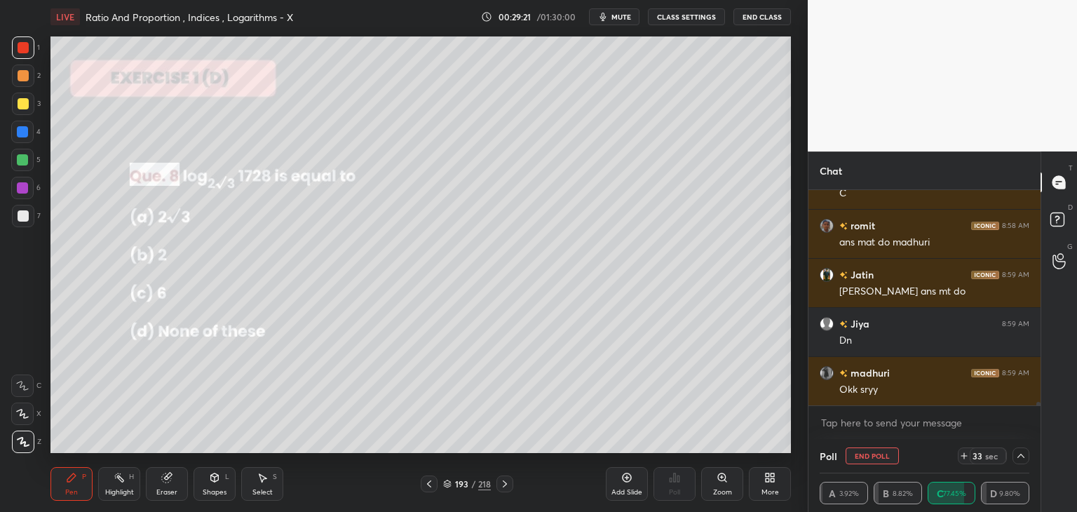
click at [81, 487] on div "Pen P" at bounding box center [71, 484] width 42 height 34
click at [25, 102] on div at bounding box center [23, 103] width 11 height 11
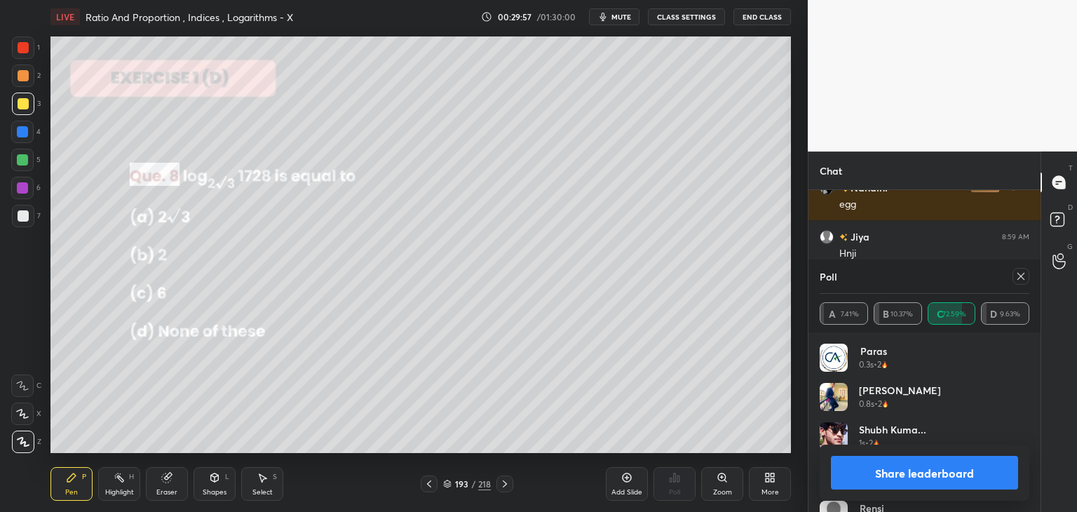
scroll to position [13340, 0]
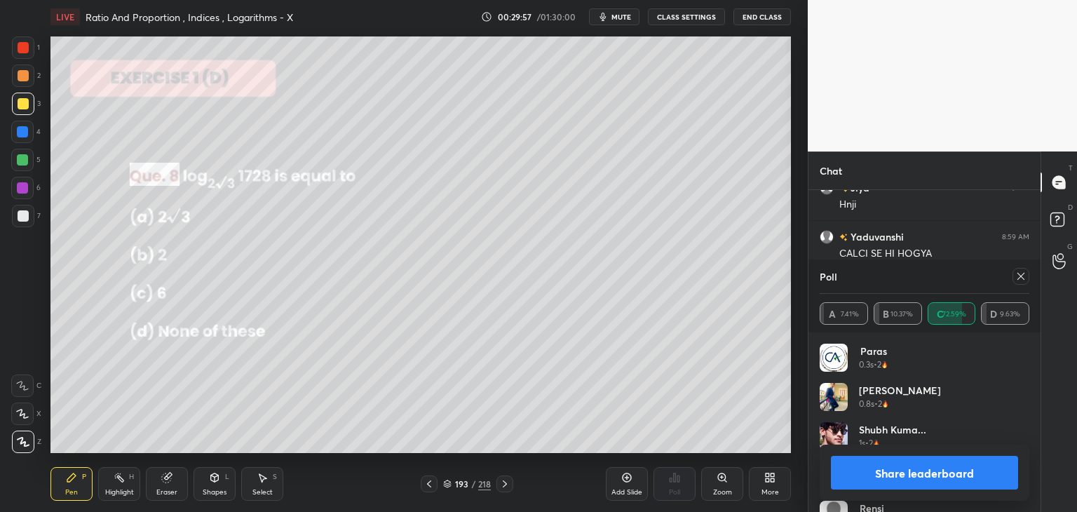
click at [1024, 278] on icon at bounding box center [1020, 276] width 7 height 7
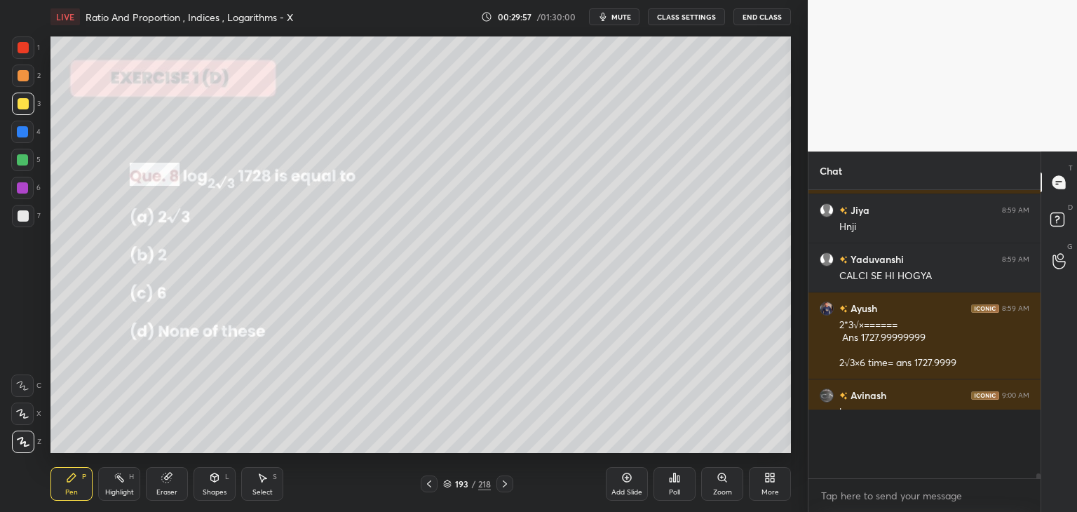
scroll to position [160, 228]
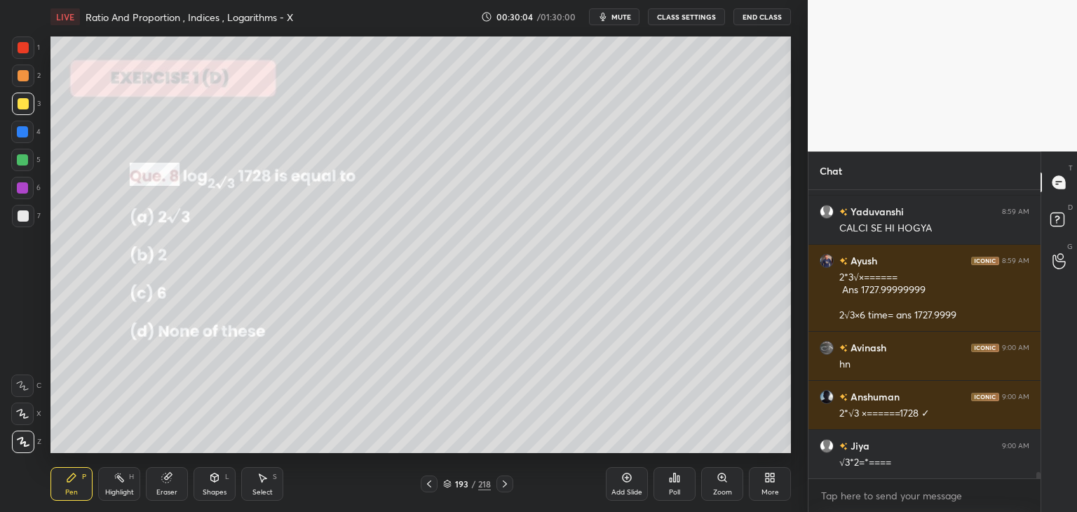
click at [74, 487] on div "Pen P" at bounding box center [71, 484] width 42 height 34
drag, startPoint x: 24, startPoint y: 51, endPoint x: 20, endPoint y: 100, distance: 49.2
click at [25, 53] on div at bounding box center [23, 47] width 22 height 22
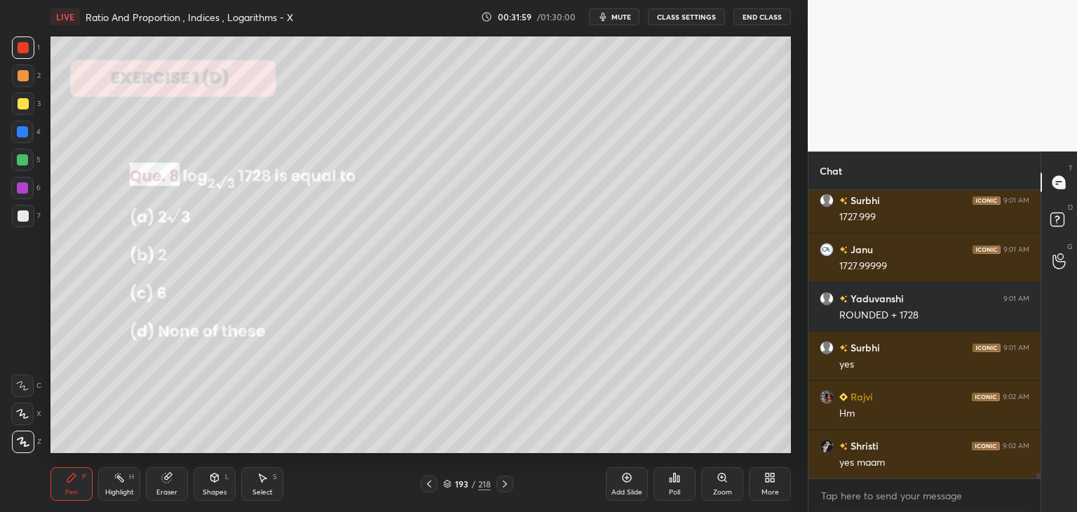
scroll to position [14948, 0]
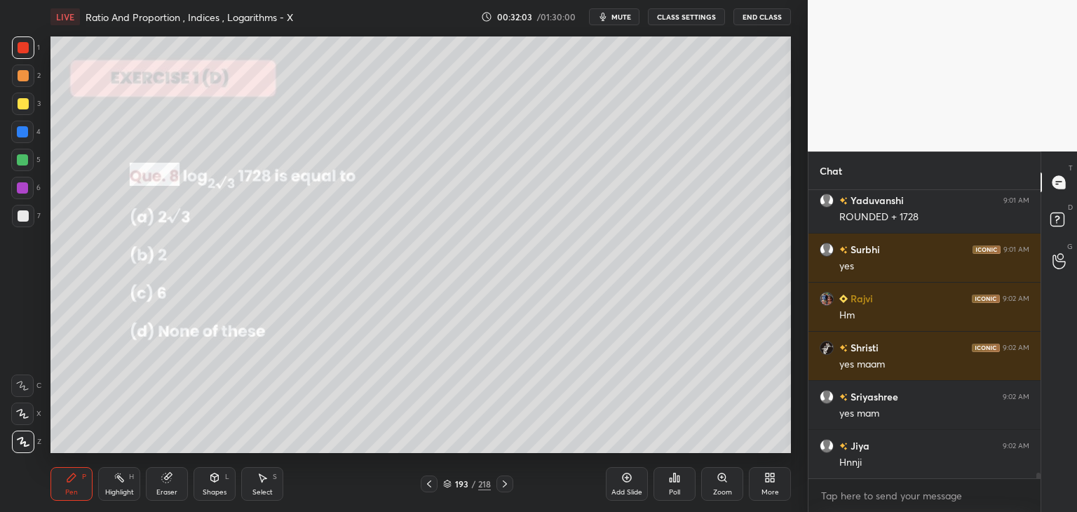
click at [503, 484] on icon at bounding box center [504, 483] width 11 height 11
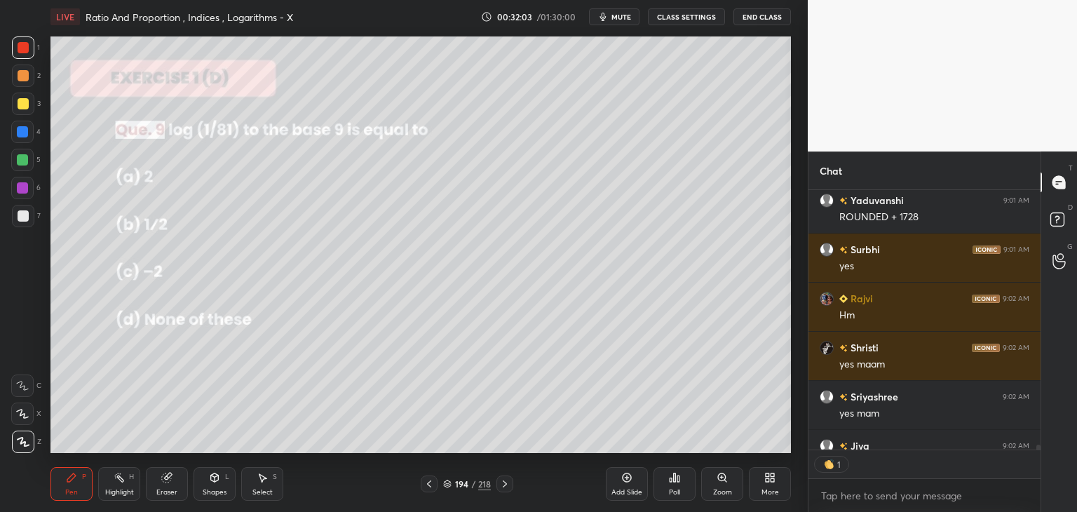
scroll to position [5, 4]
type textarea "x"
click at [679, 487] on div "Poll" at bounding box center [675, 484] width 42 height 34
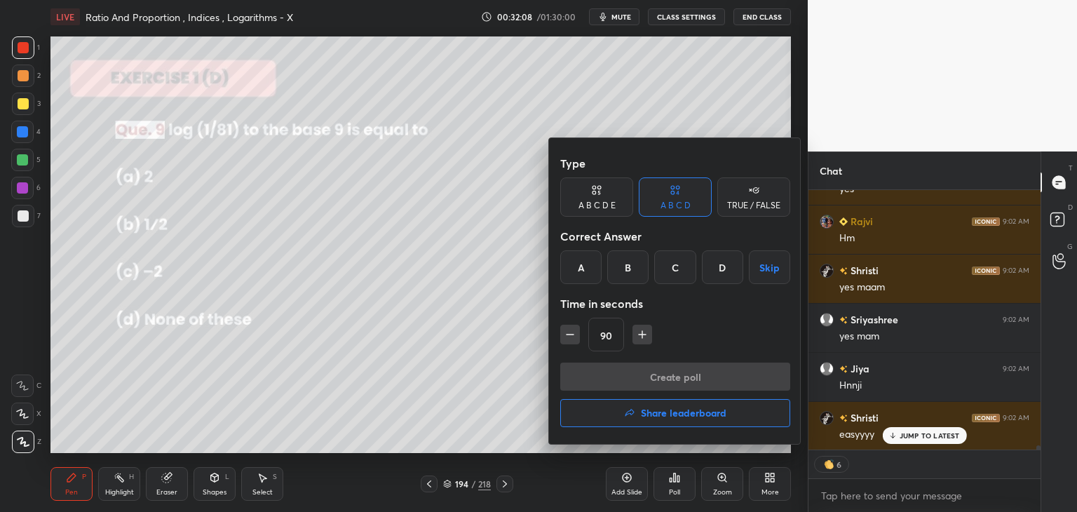
click at [678, 267] on div "C" at bounding box center [674, 267] width 41 height 34
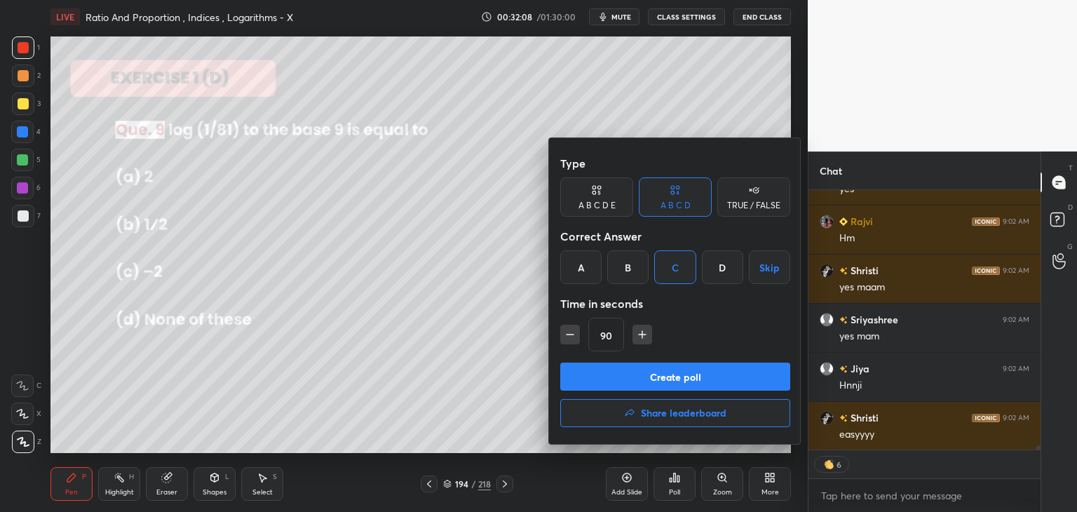
scroll to position [15075, 0]
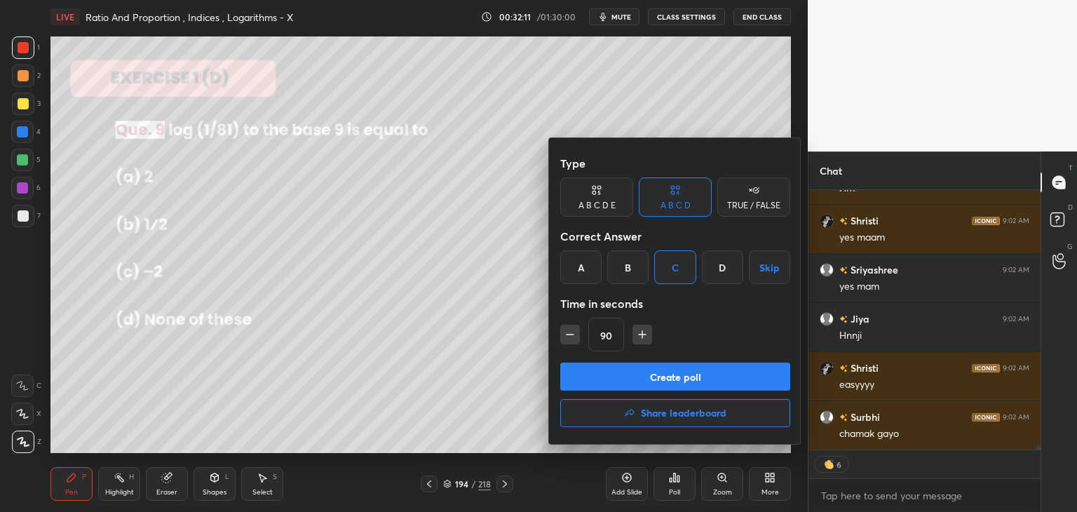
click at [567, 336] on icon "button" at bounding box center [570, 334] width 14 height 14
click at [565, 334] on icon "button" at bounding box center [570, 334] width 14 height 14
type input "60"
click at [615, 378] on button "Create poll" at bounding box center [675, 377] width 230 height 28
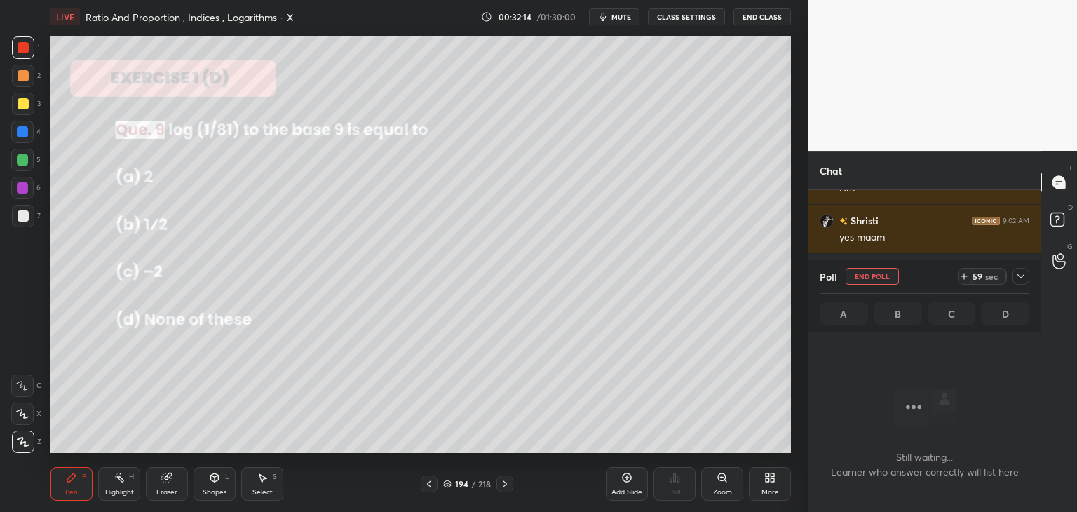
scroll to position [211, 228]
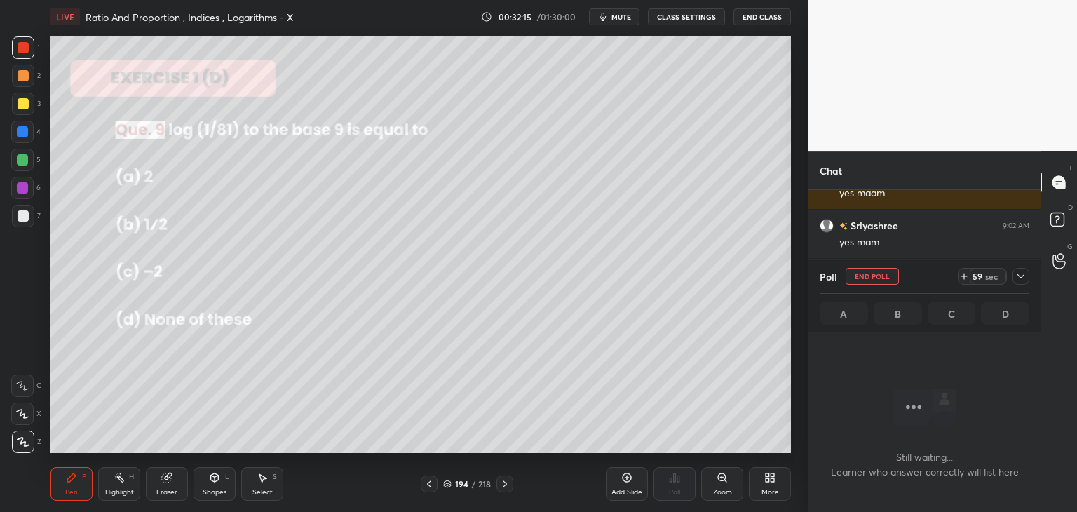
click at [1016, 278] on icon at bounding box center [1020, 276] width 11 height 11
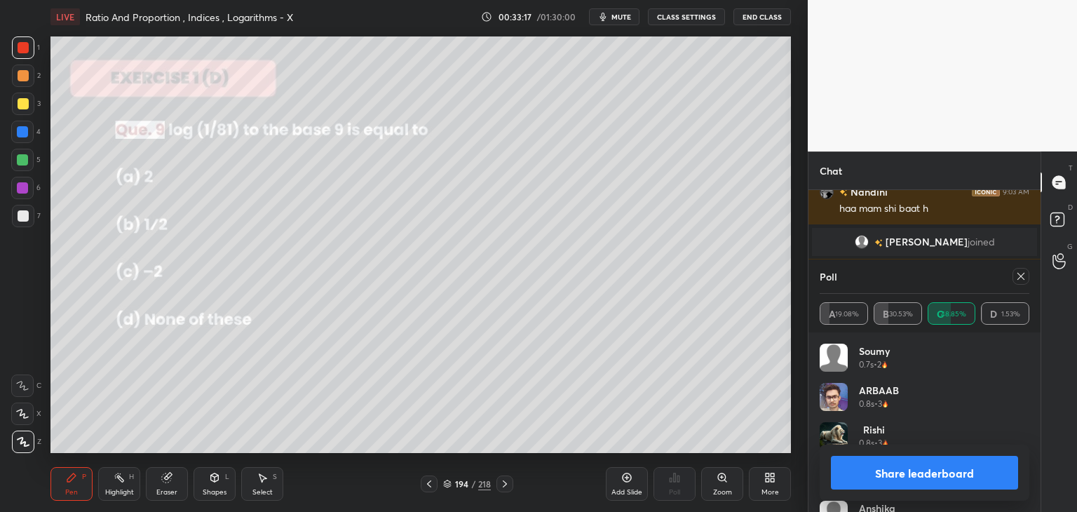
scroll to position [14717, 0]
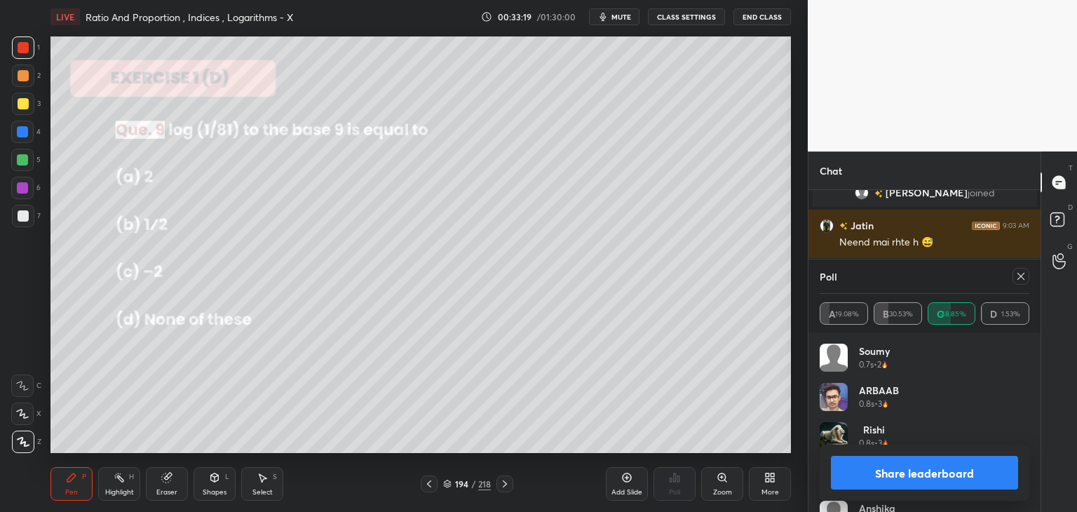
drag, startPoint x: 1020, startPoint y: 276, endPoint x: 1012, endPoint y: 304, distance: 29.3
click at [1020, 276] on icon at bounding box center [1020, 276] width 7 height 7
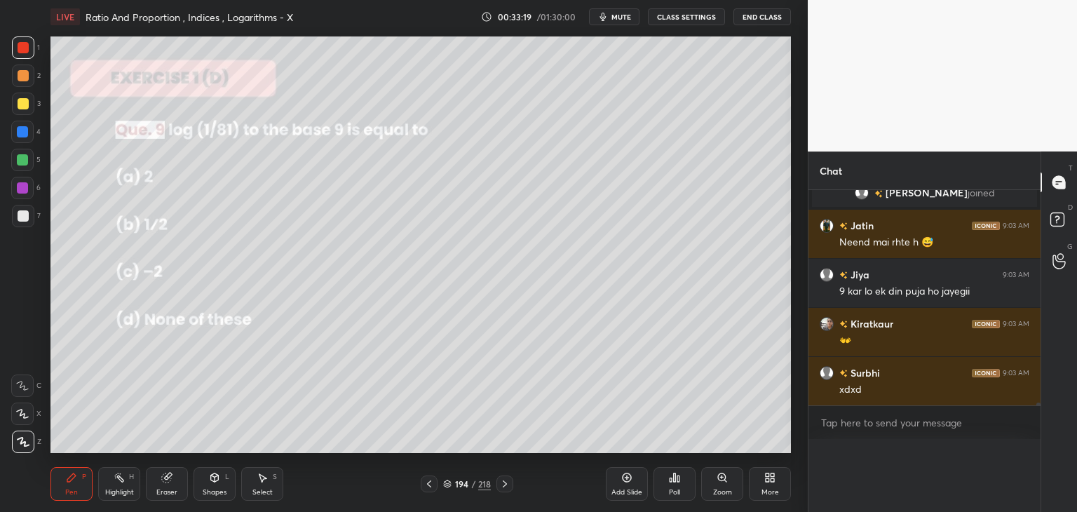
scroll to position [0, 0]
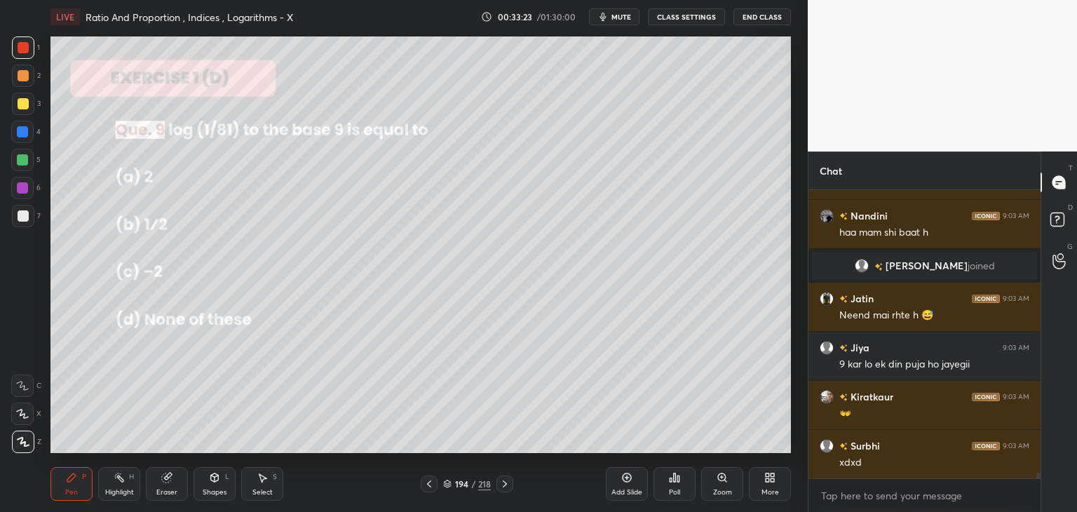
click at [21, 106] on div at bounding box center [23, 103] width 11 height 11
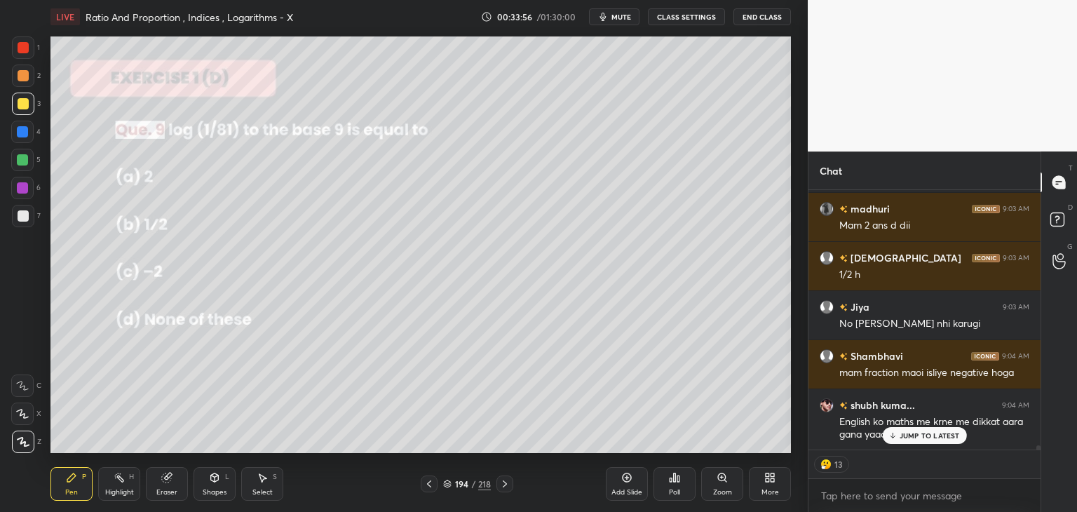
click at [921, 433] on p "JUMP TO LATEST" at bounding box center [930, 435] width 60 height 8
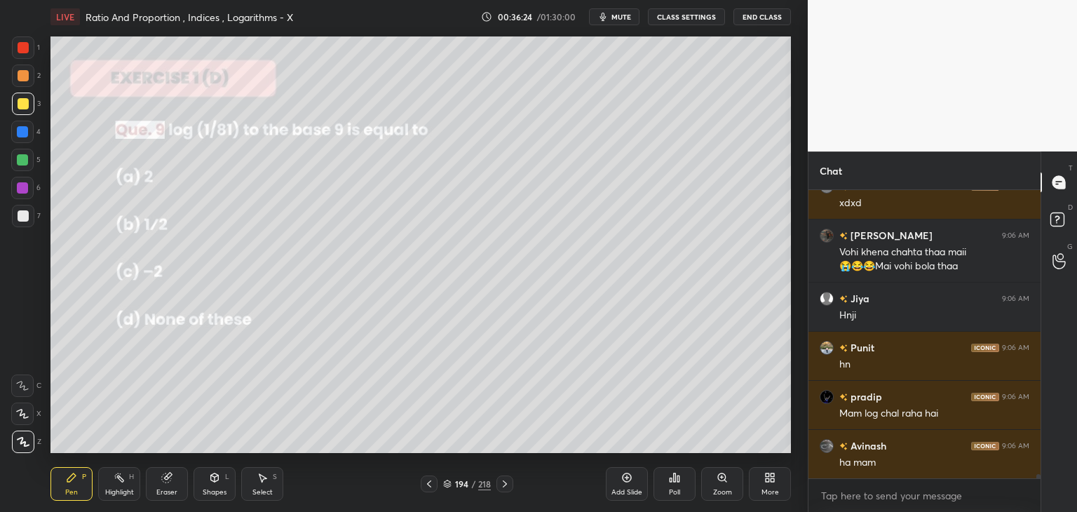
scroll to position [18422, 0]
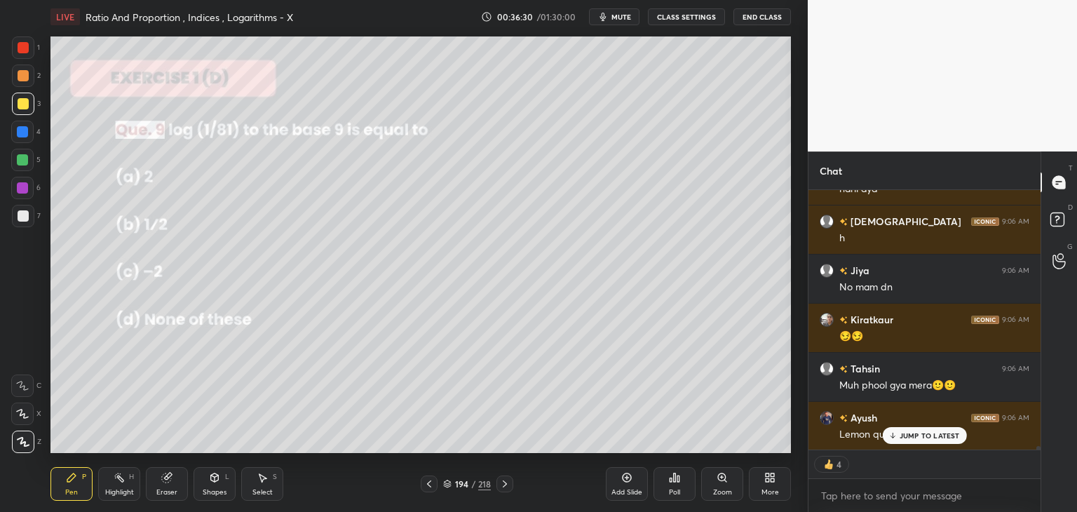
click at [501, 486] on icon at bounding box center [504, 483] width 11 height 11
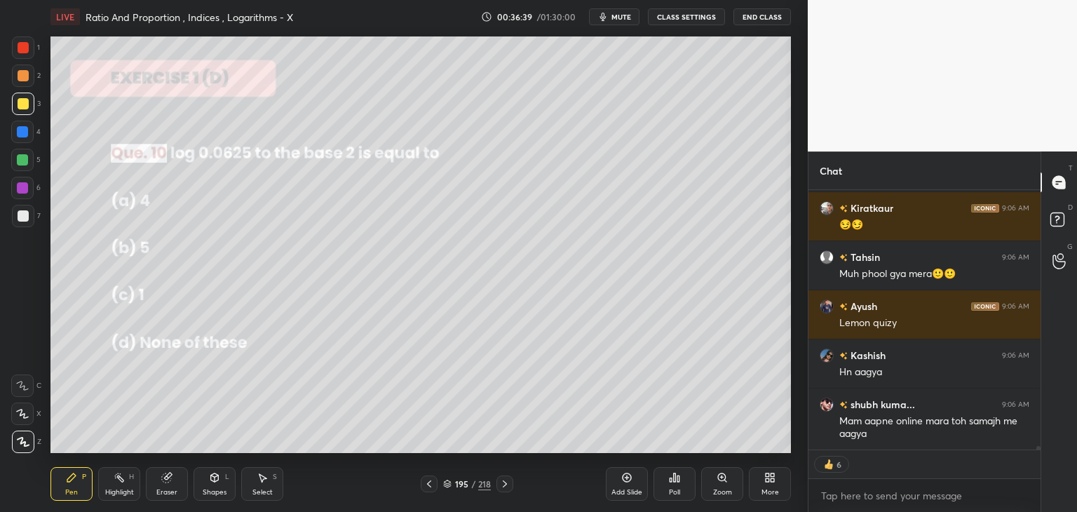
click at [680, 494] on div "Poll" at bounding box center [674, 492] width 11 height 7
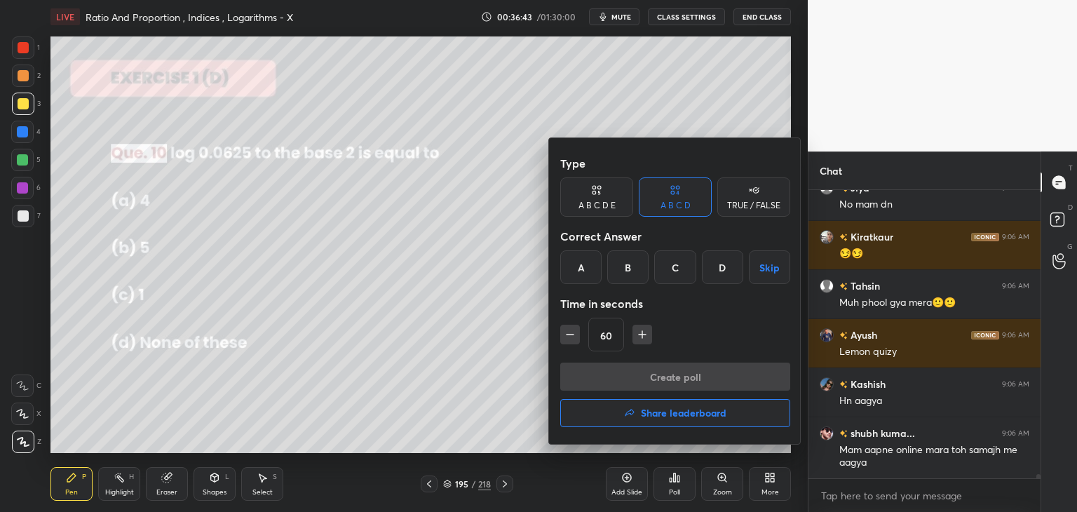
click at [724, 273] on div "D" at bounding box center [722, 267] width 41 height 34
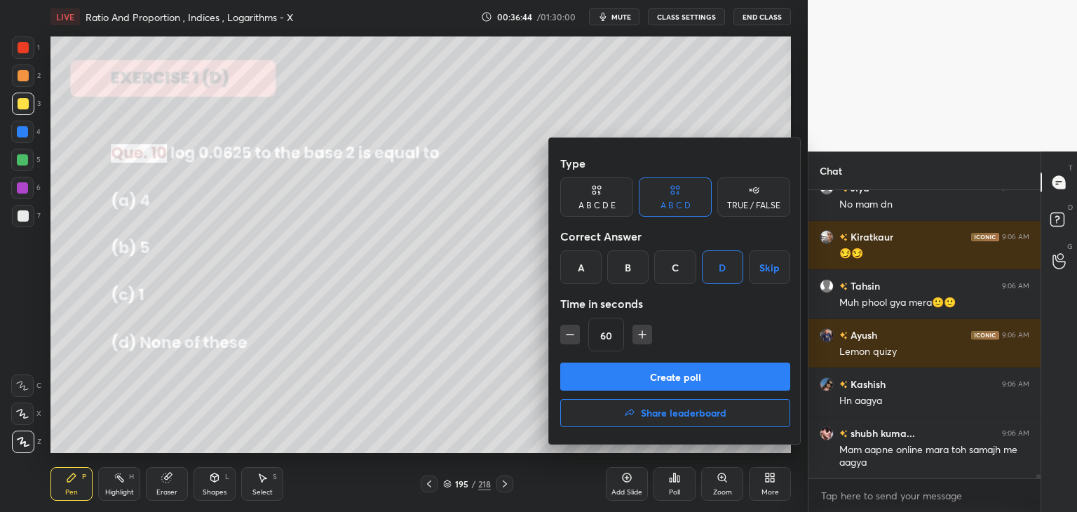
click at [672, 380] on button "Create poll" at bounding box center [675, 377] width 230 height 28
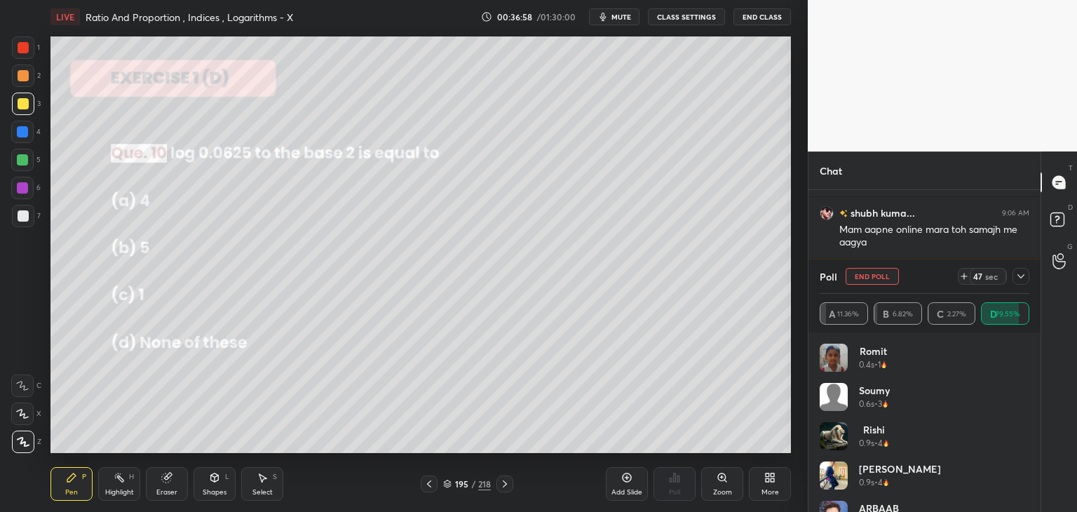
click at [1022, 273] on icon at bounding box center [1020, 276] width 11 height 11
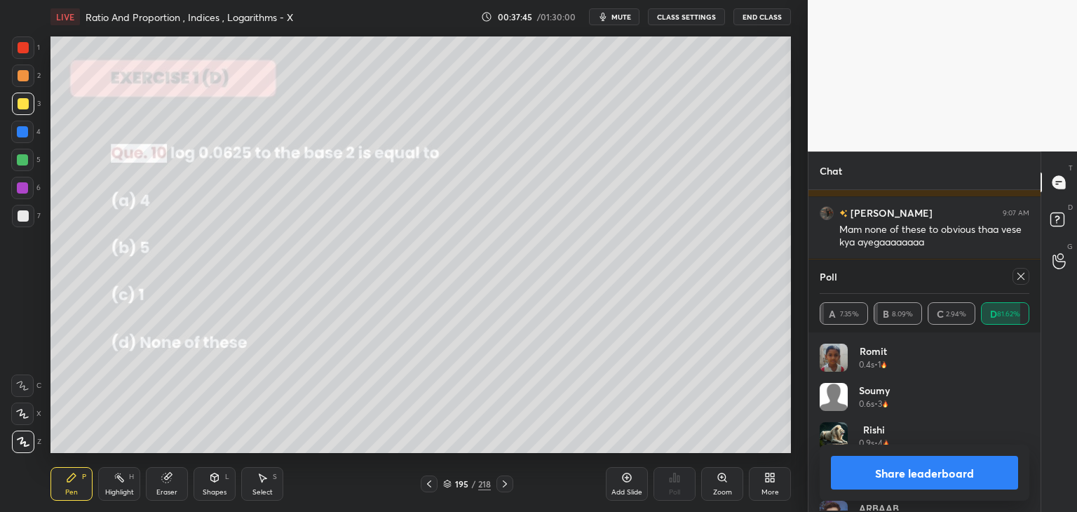
scroll to position [164, 205]
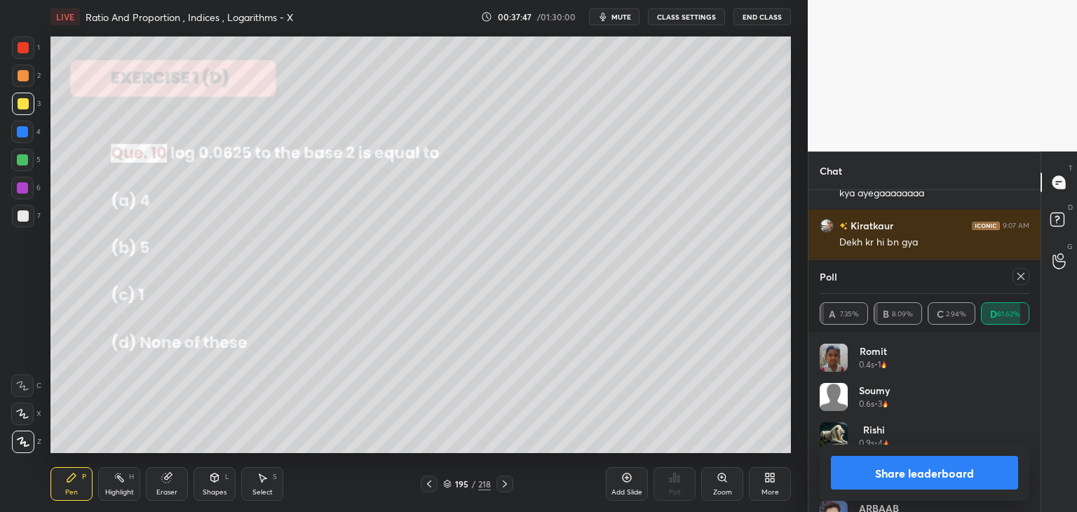
drag, startPoint x: 1022, startPoint y: 280, endPoint x: 1020, endPoint y: 298, distance: 17.7
click at [1022, 280] on icon at bounding box center [1020, 276] width 11 height 11
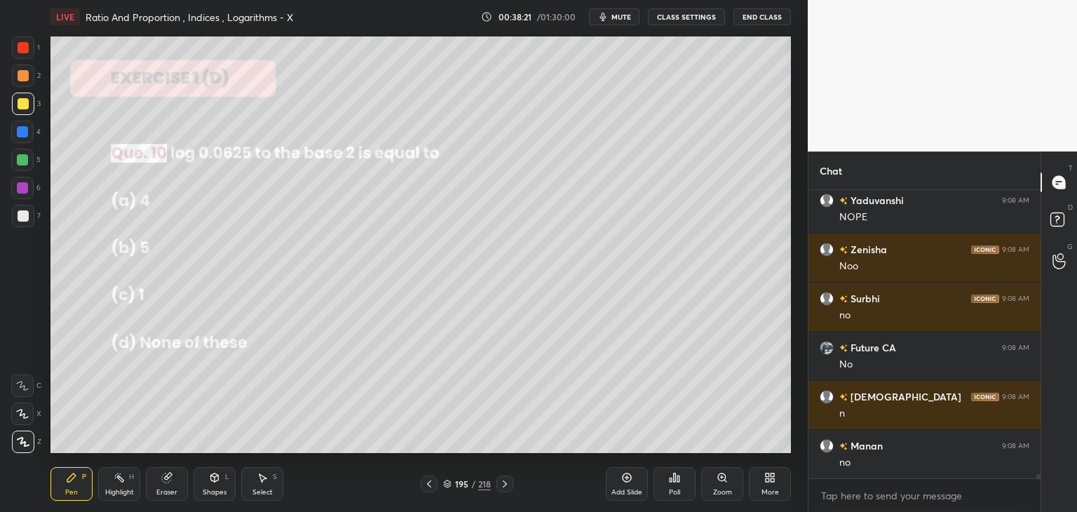
click at [22, 211] on div at bounding box center [23, 215] width 11 height 11
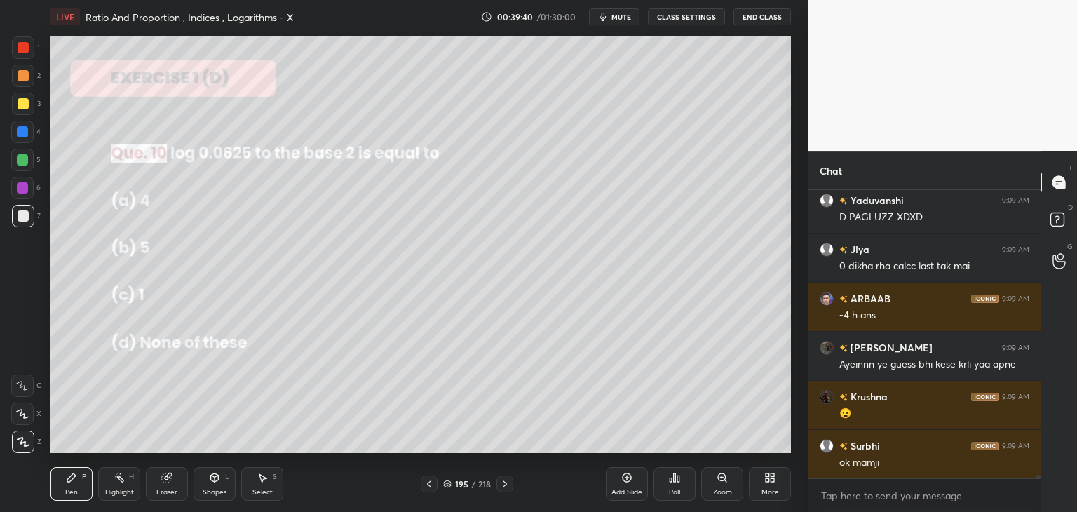
scroll to position [22078, 0]
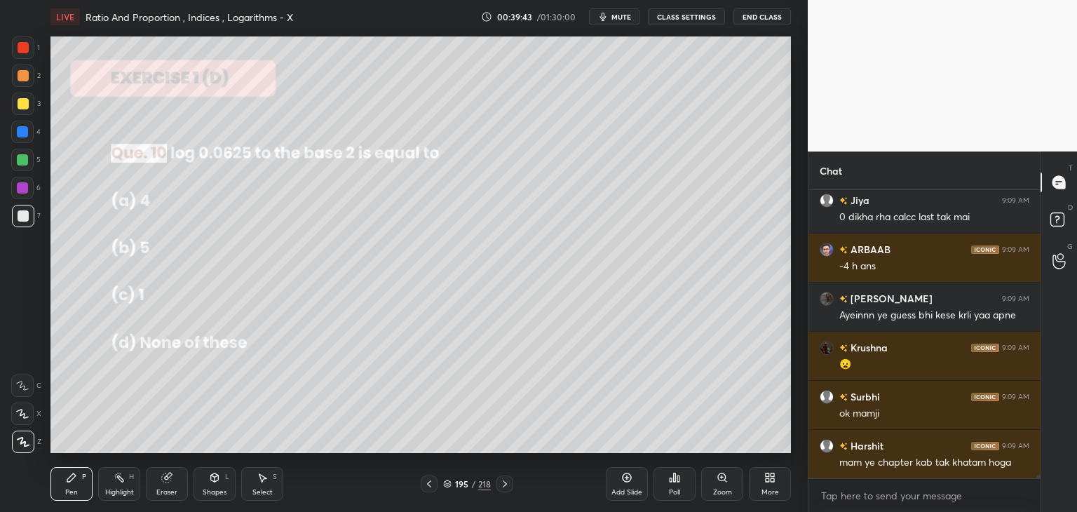
click at [502, 485] on icon at bounding box center [504, 483] width 11 height 11
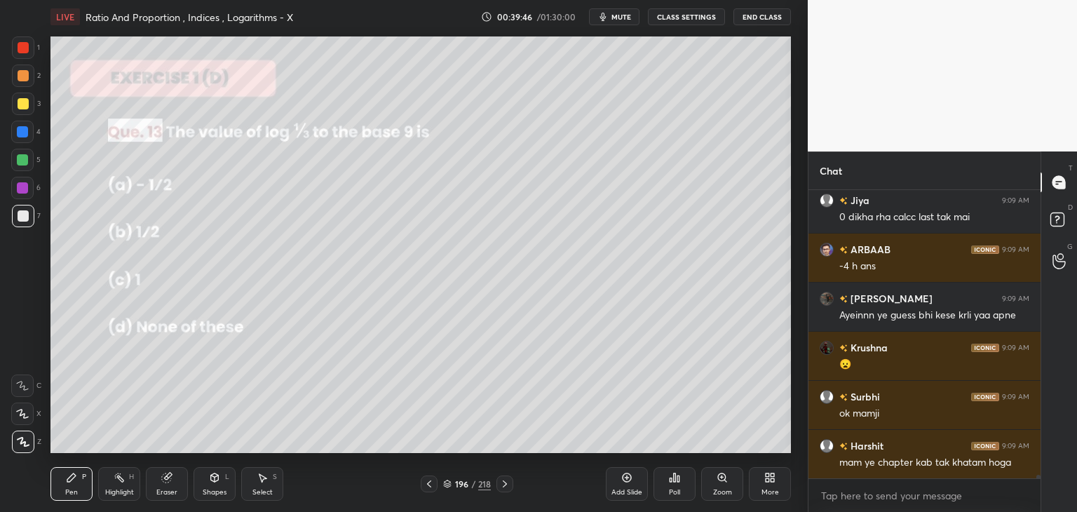
scroll to position [22127, 0]
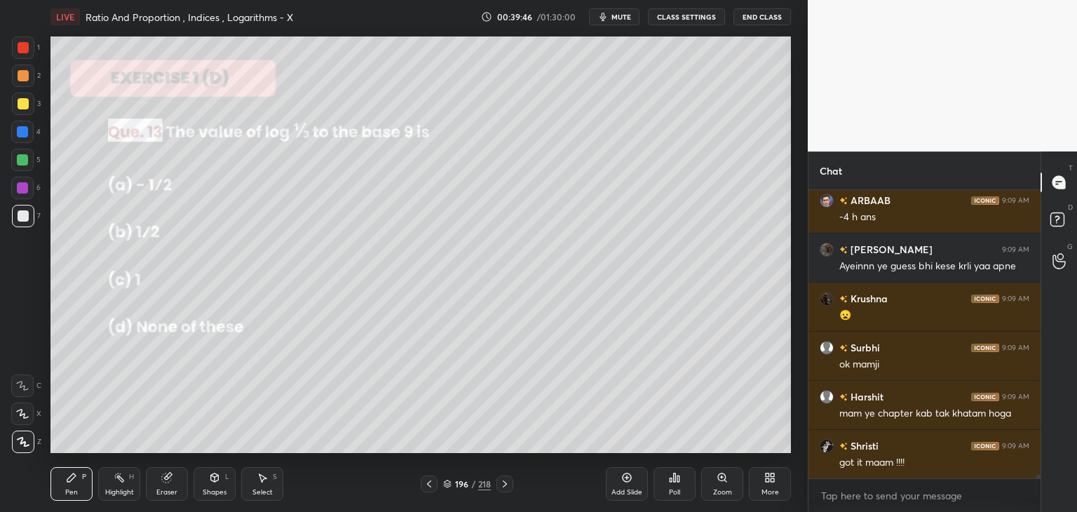
click at [677, 486] on div "Poll" at bounding box center [675, 484] width 42 height 34
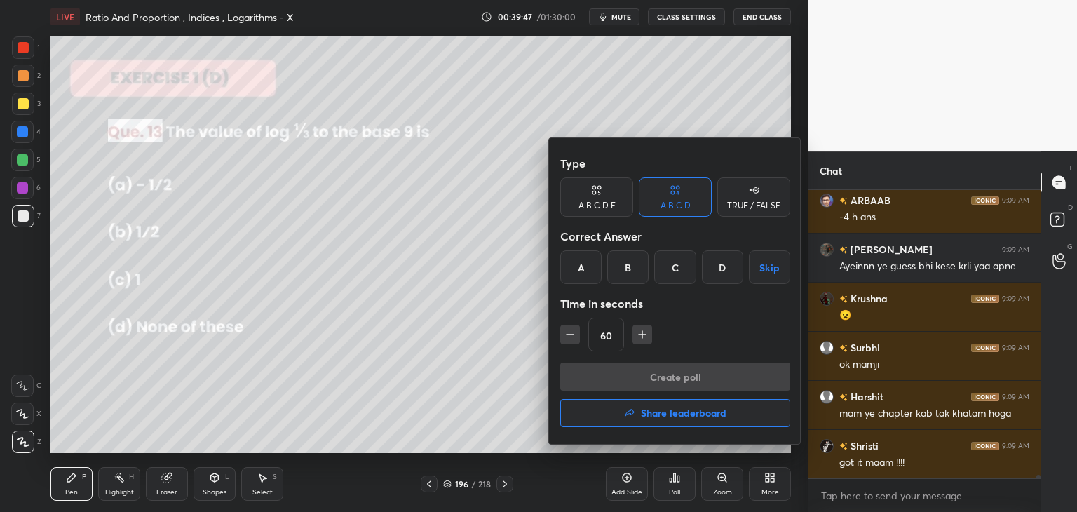
click at [588, 265] on div "A" at bounding box center [580, 267] width 41 height 34
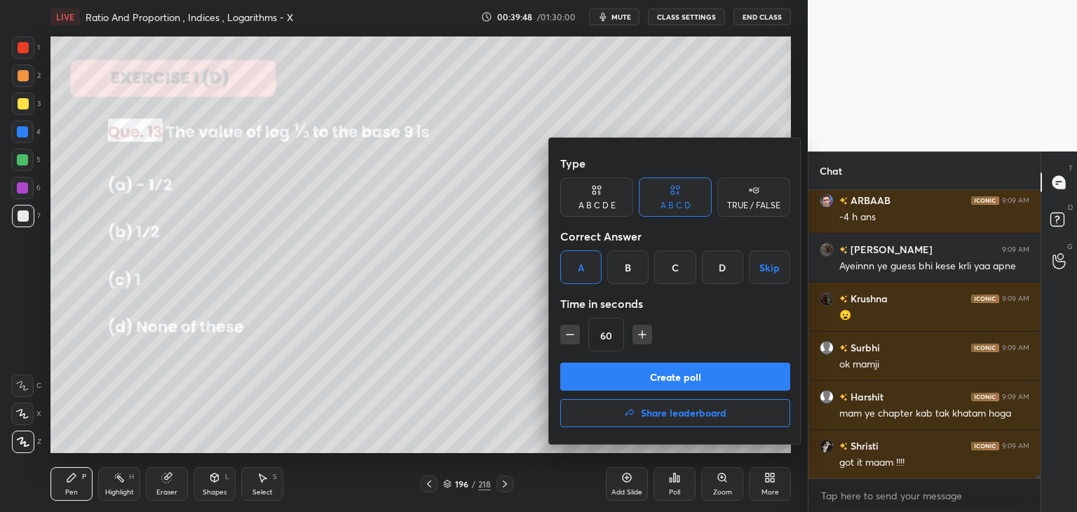
click at [622, 372] on button "Create poll" at bounding box center [675, 377] width 230 height 28
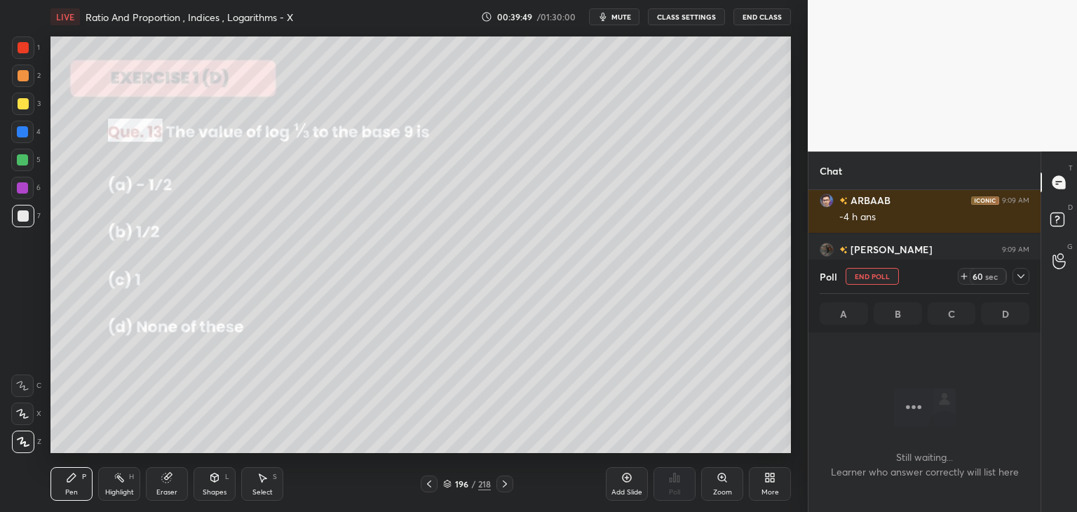
scroll to position [95, 228]
click at [1022, 275] on icon at bounding box center [1020, 276] width 11 height 11
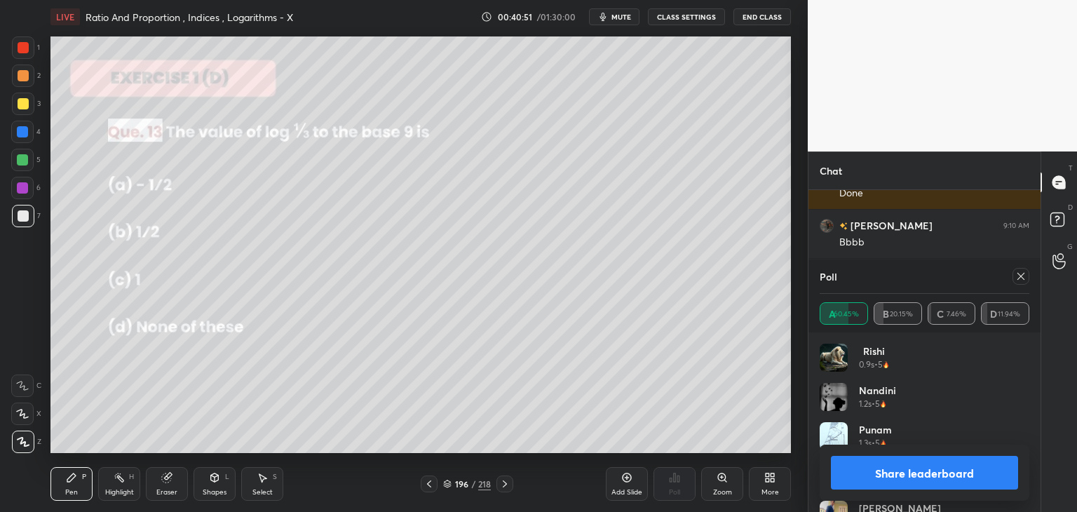
scroll to position [22478, 0]
click at [869, 477] on button "Share leaderboard" at bounding box center [924, 473] width 187 height 34
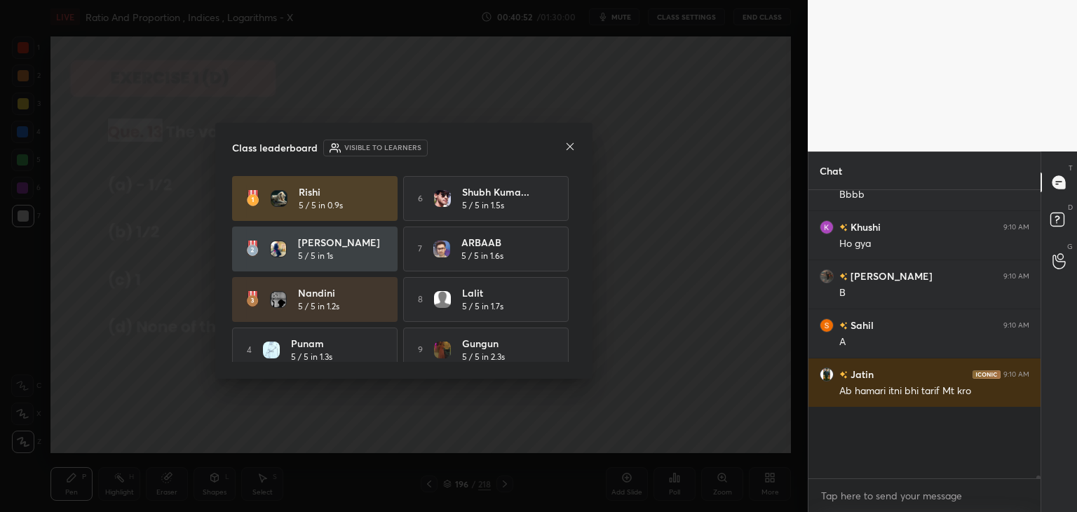
scroll to position [22455, 0]
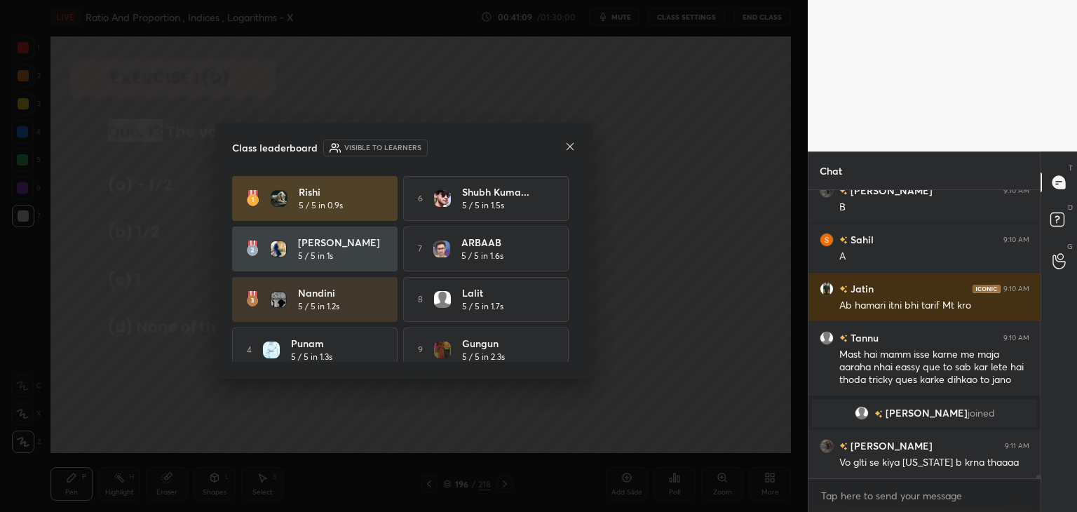
click at [565, 143] on icon at bounding box center [569, 146] width 11 height 11
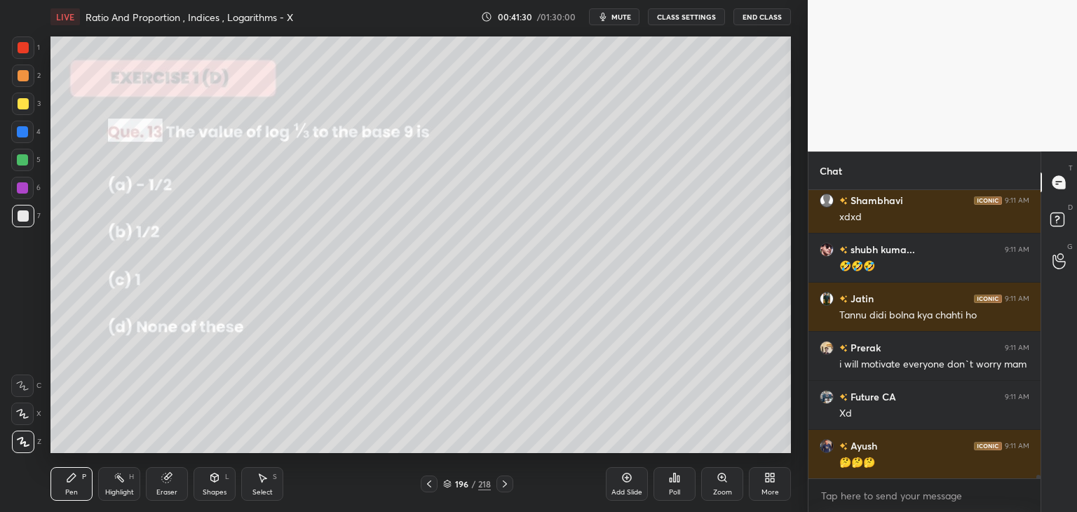
click at [215, 493] on div "Shapes" at bounding box center [215, 492] width 24 height 7
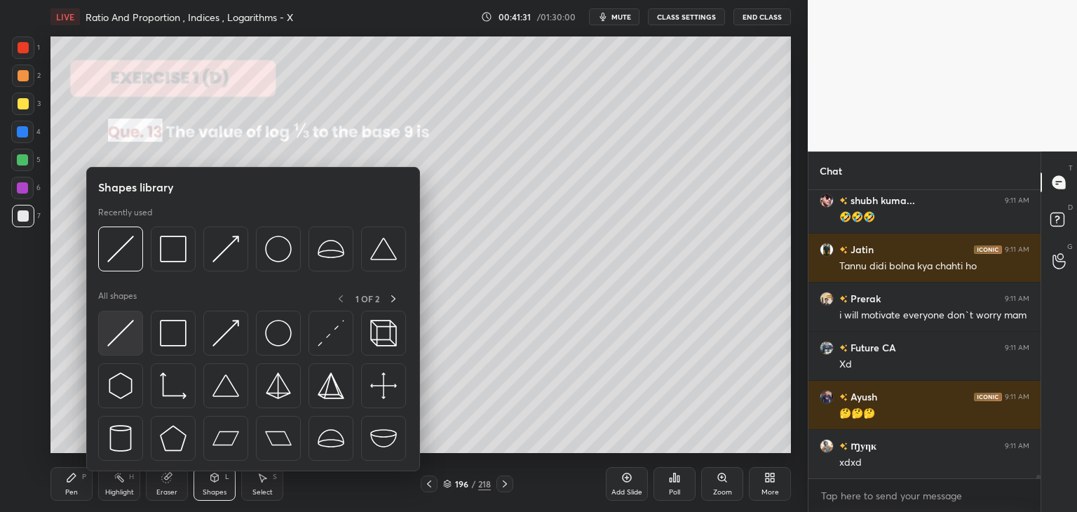
click at [123, 336] on img at bounding box center [120, 333] width 27 height 27
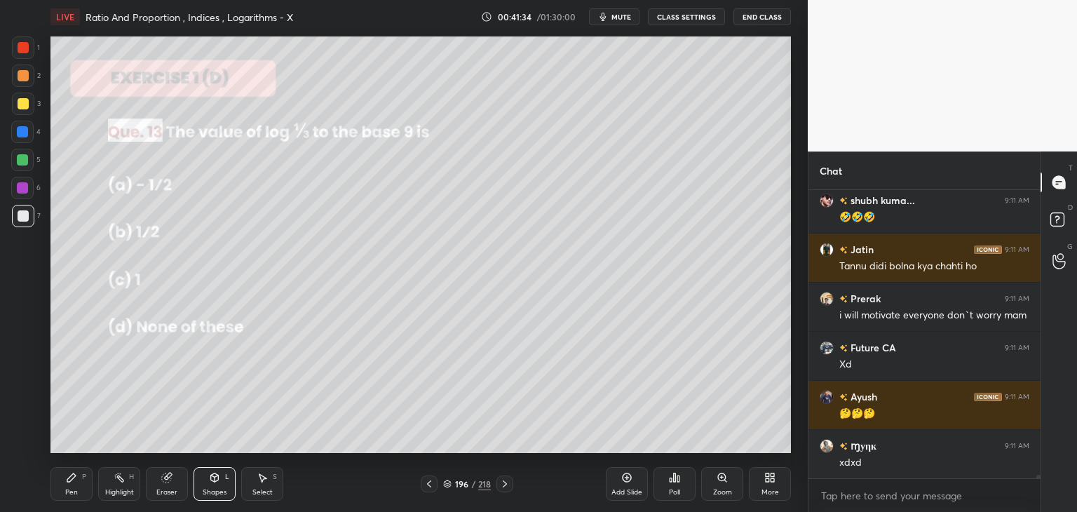
click at [72, 487] on div "Pen P" at bounding box center [71, 484] width 42 height 34
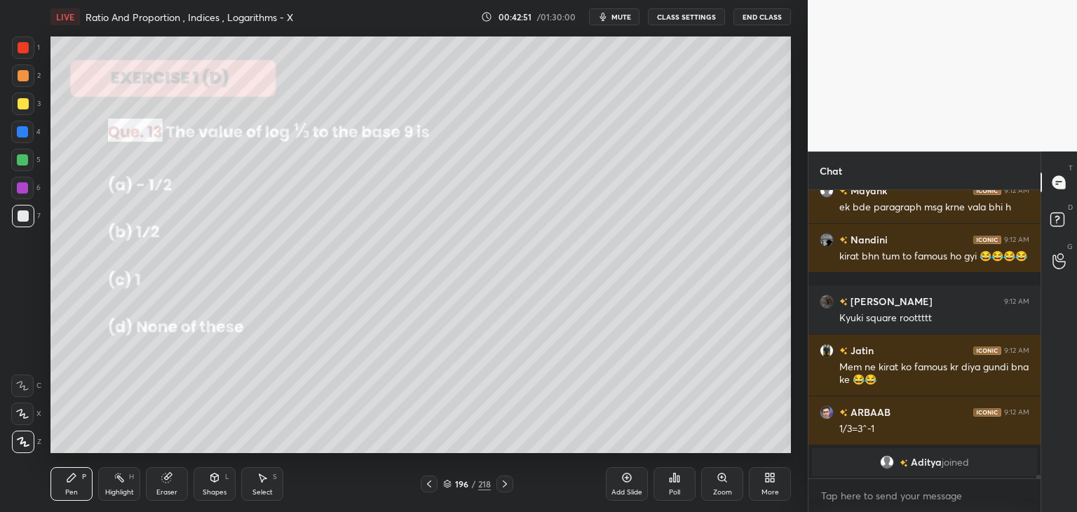
scroll to position [23666, 0]
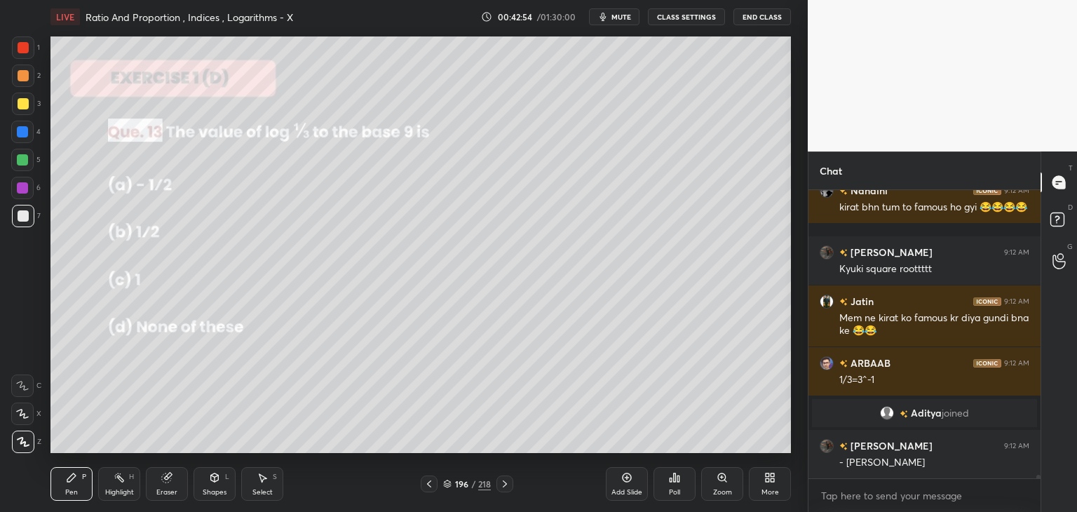
click at [165, 492] on div "Eraser" at bounding box center [166, 492] width 21 height 7
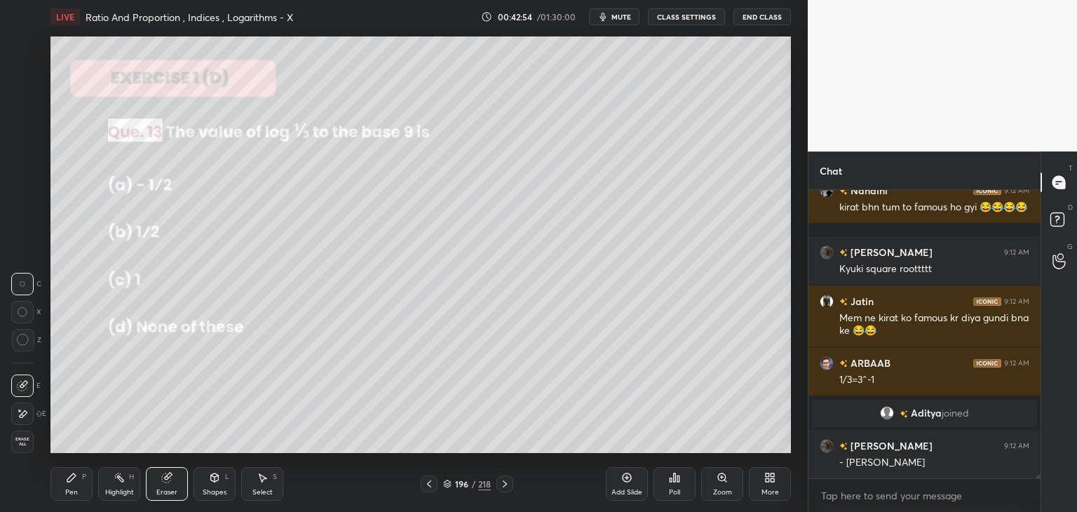
scroll to position [23715, 0]
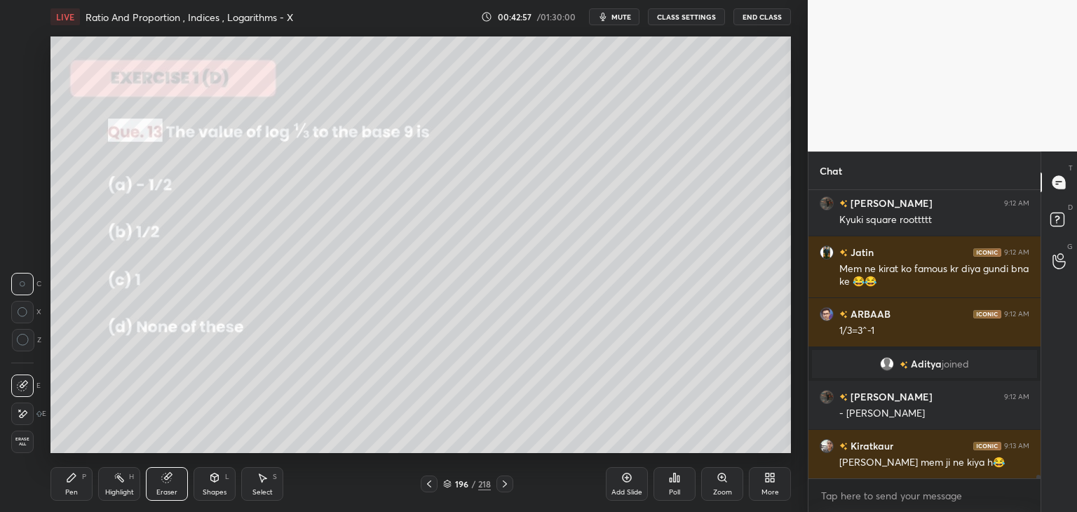
drag, startPoint x: 270, startPoint y: 490, endPoint x: 304, endPoint y: 453, distance: 50.1
click at [269, 489] on div "Select" at bounding box center [262, 492] width 20 height 7
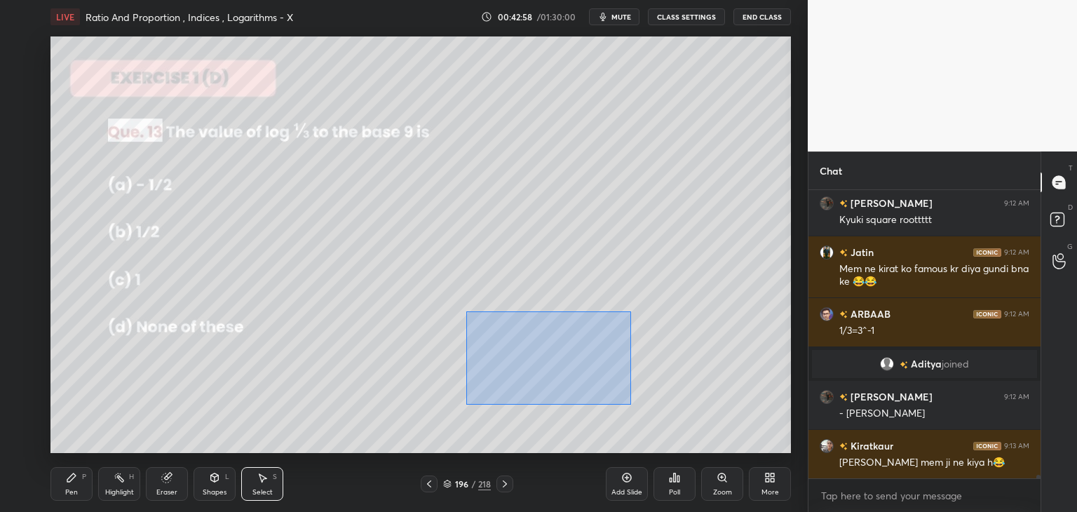
drag, startPoint x: 466, startPoint y: 311, endPoint x: 628, endPoint y: 402, distance: 186.5
click at [629, 402] on div "0 ° Undo Copy Duplicate Duplicate to new slide Delete" at bounding box center [420, 244] width 740 height 417
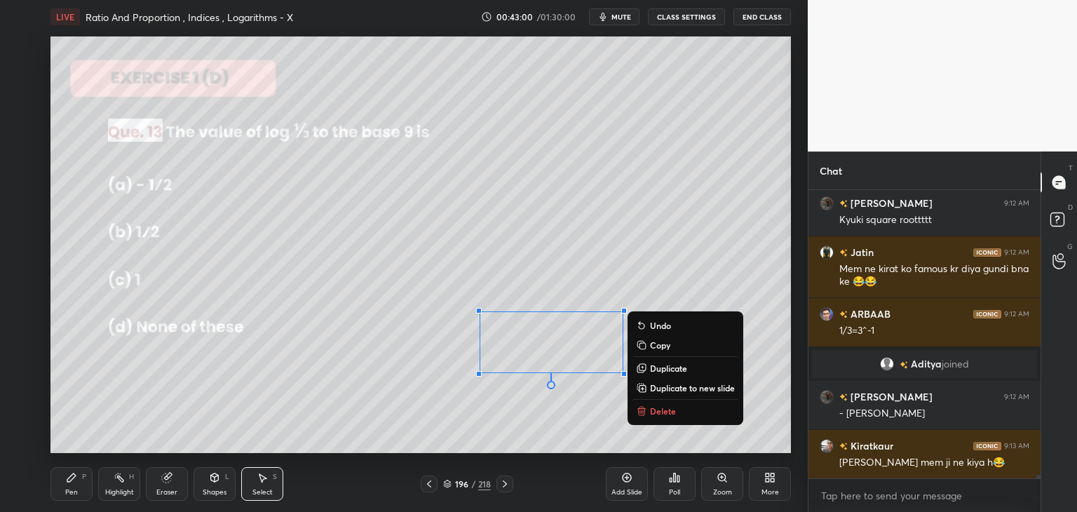
click at [647, 412] on button "Delete" at bounding box center [685, 410] width 104 height 17
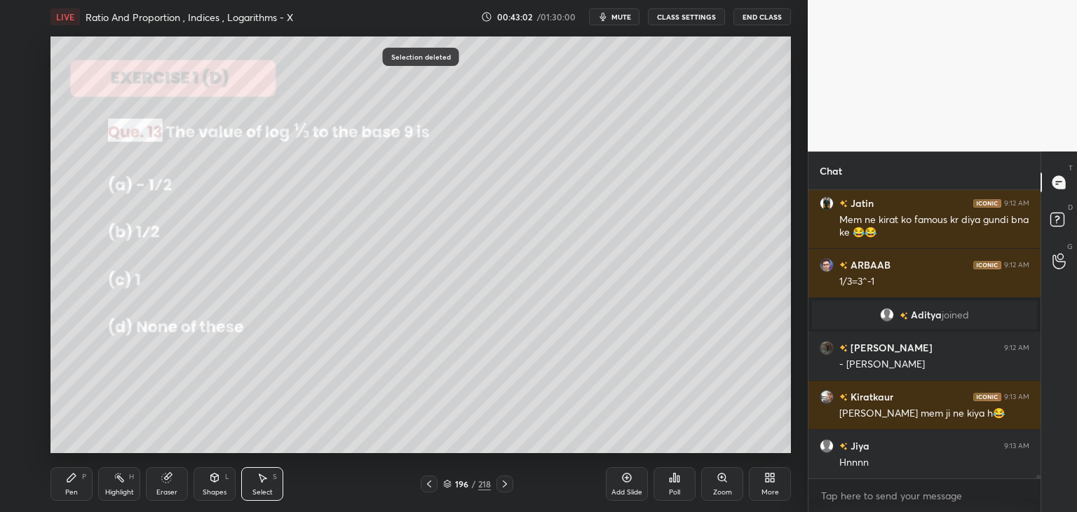
scroll to position [23862, 0]
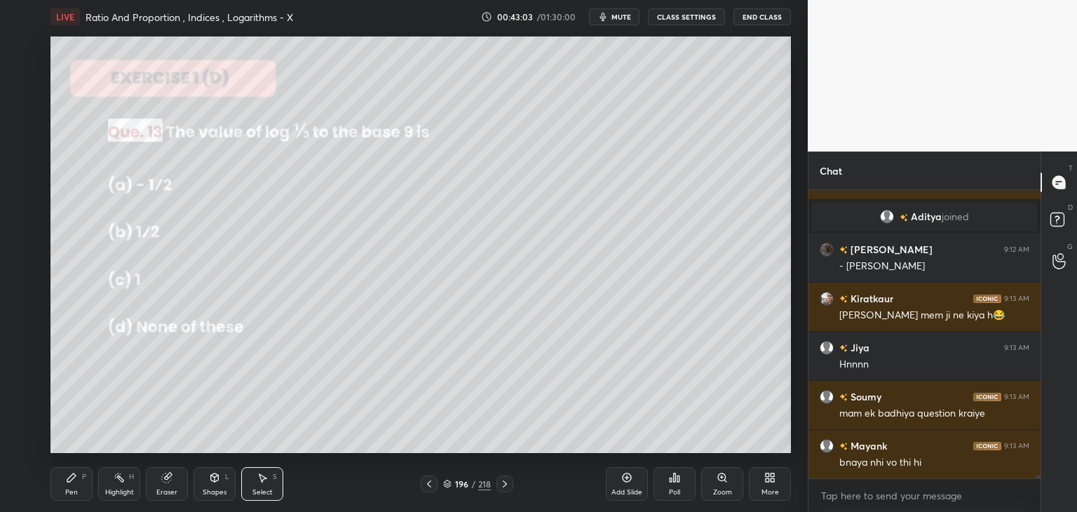
click at [70, 492] on div "Pen" at bounding box center [71, 492] width 13 height 7
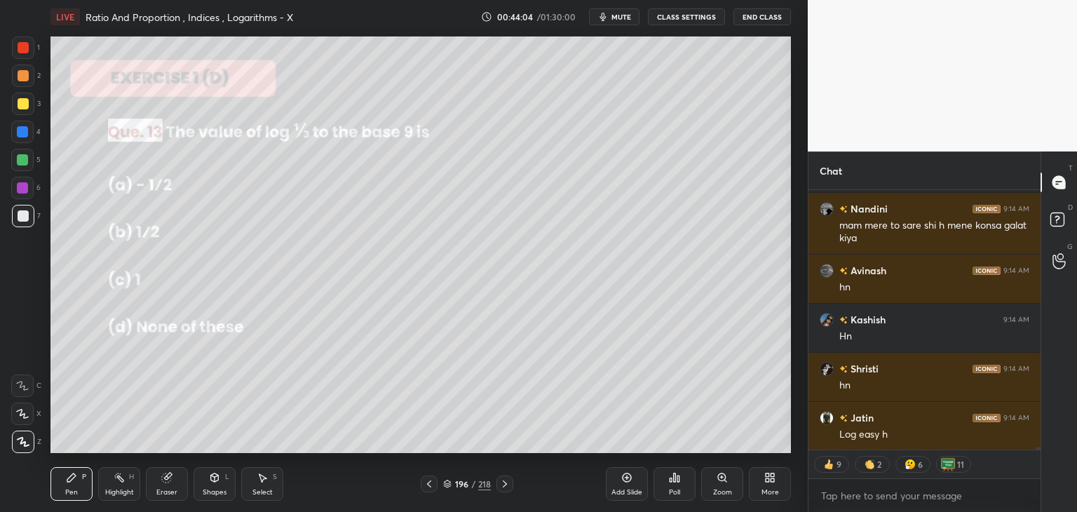
scroll to position [24912, 0]
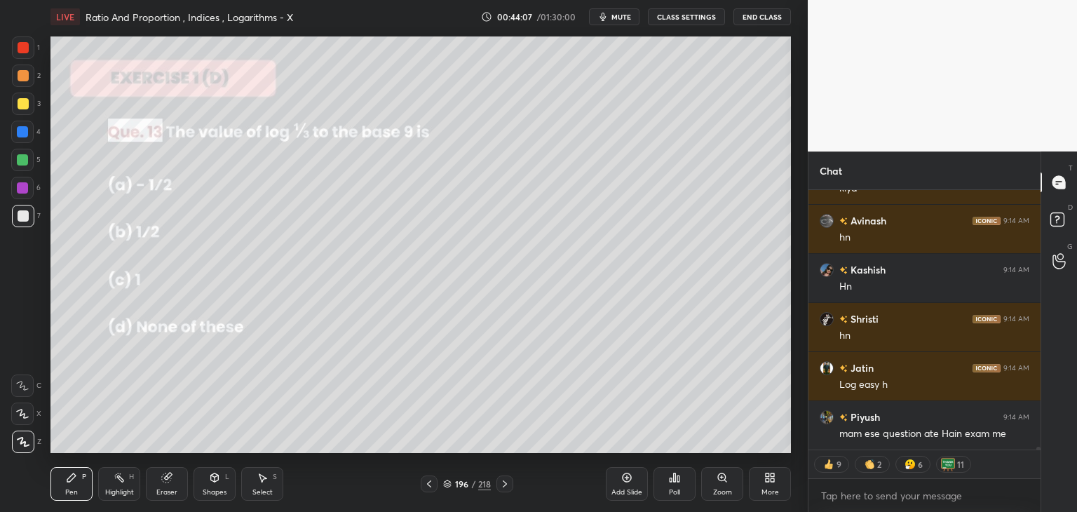
click at [503, 485] on icon at bounding box center [504, 483] width 11 height 11
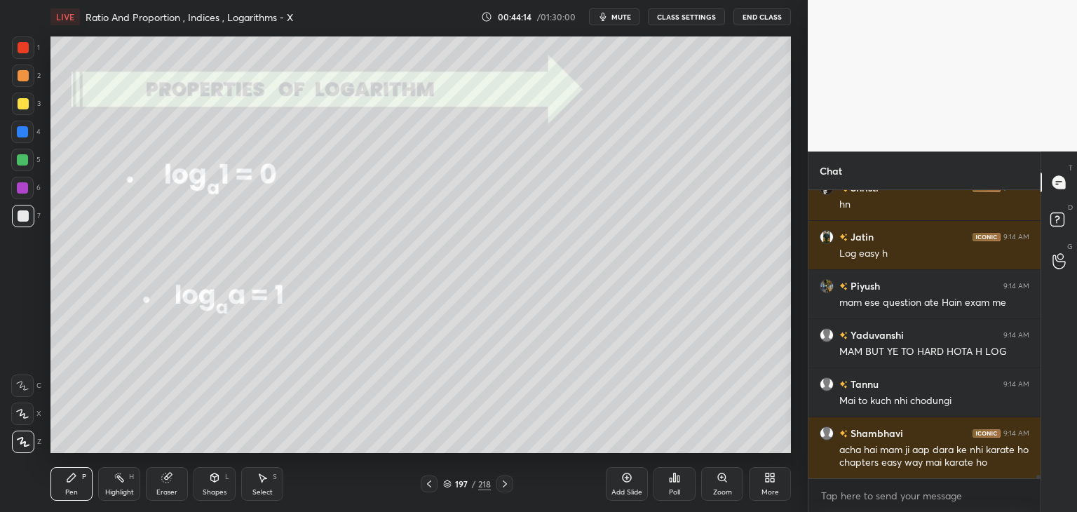
scroll to position [25043, 0]
click at [213, 486] on div "Shapes L" at bounding box center [215, 484] width 42 height 34
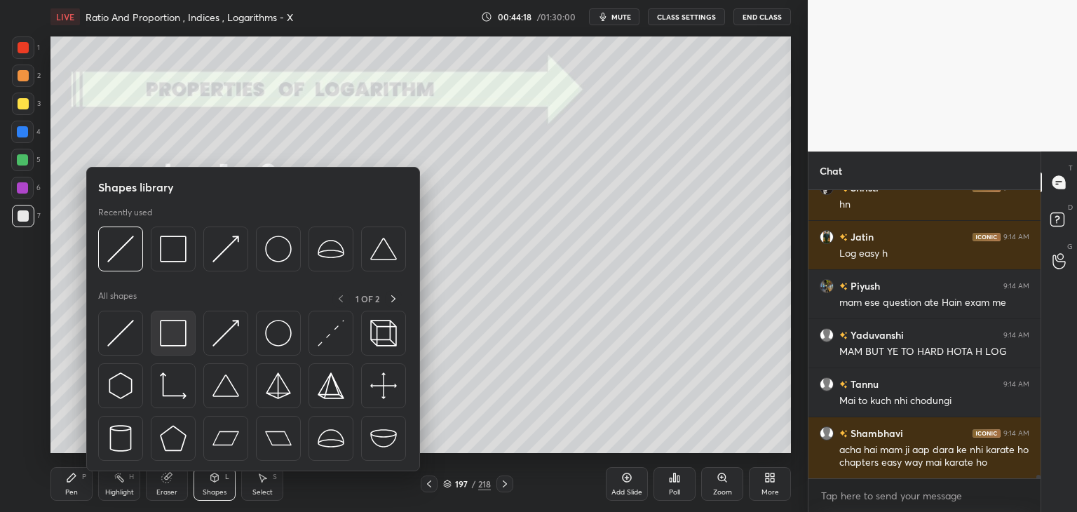
click at [168, 334] on img at bounding box center [173, 333] width 27 height 27
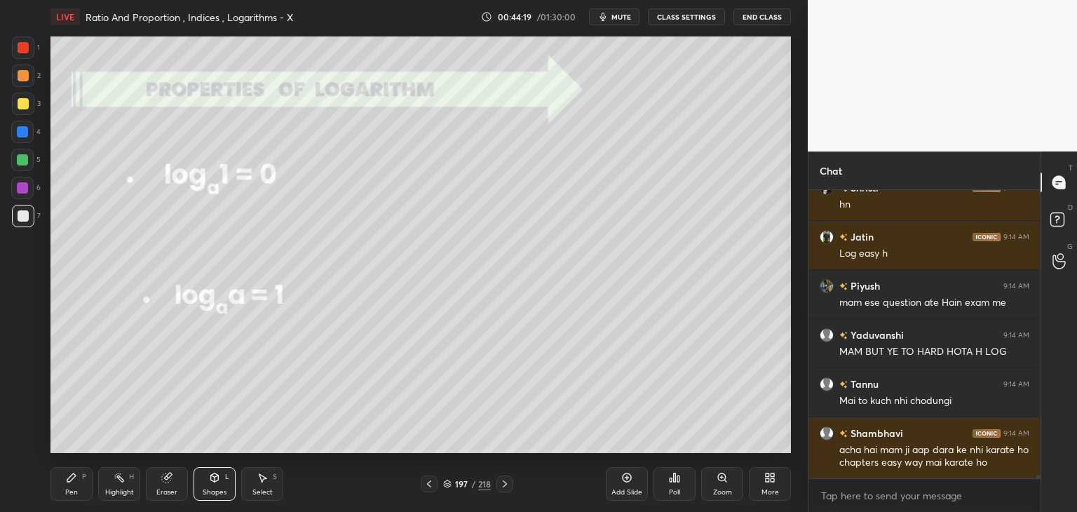
click at [22, 130] on div at bounding box center [22, 131] width 11 height 11
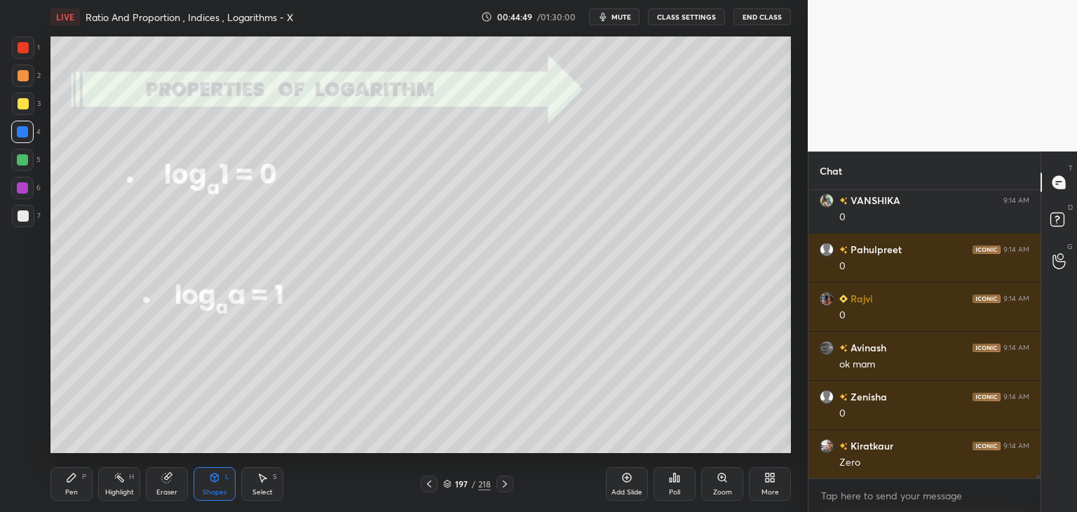
scroll to position [25926, 0]
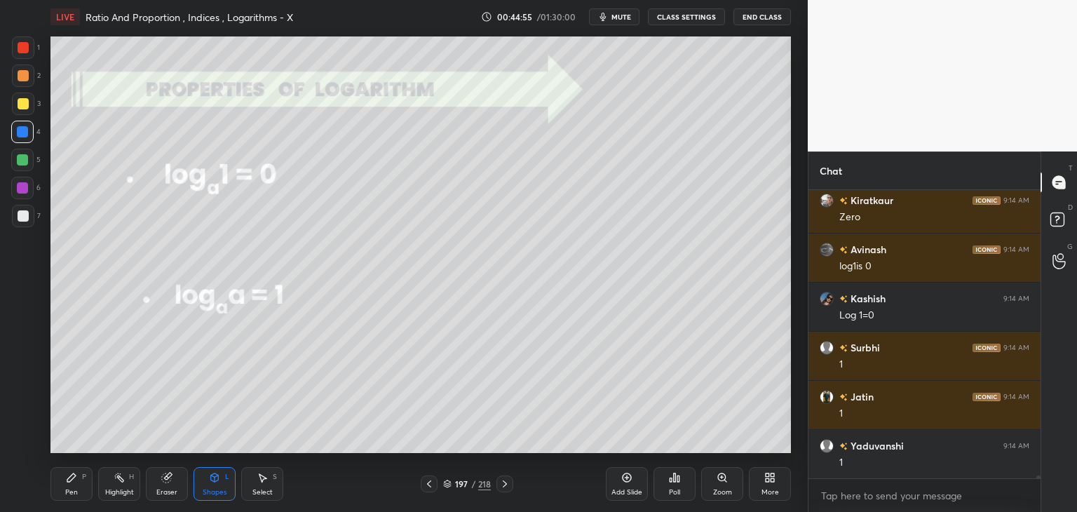
click at [69, 486] on div "Pen P" at bounding box center [71, 484] width 42 height 34
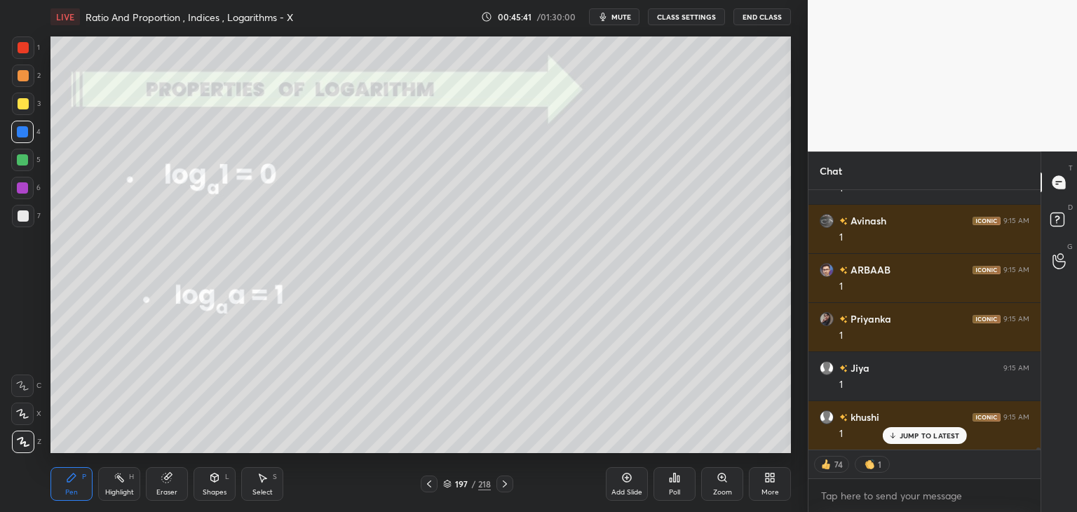
scroll to position [28295, 0]
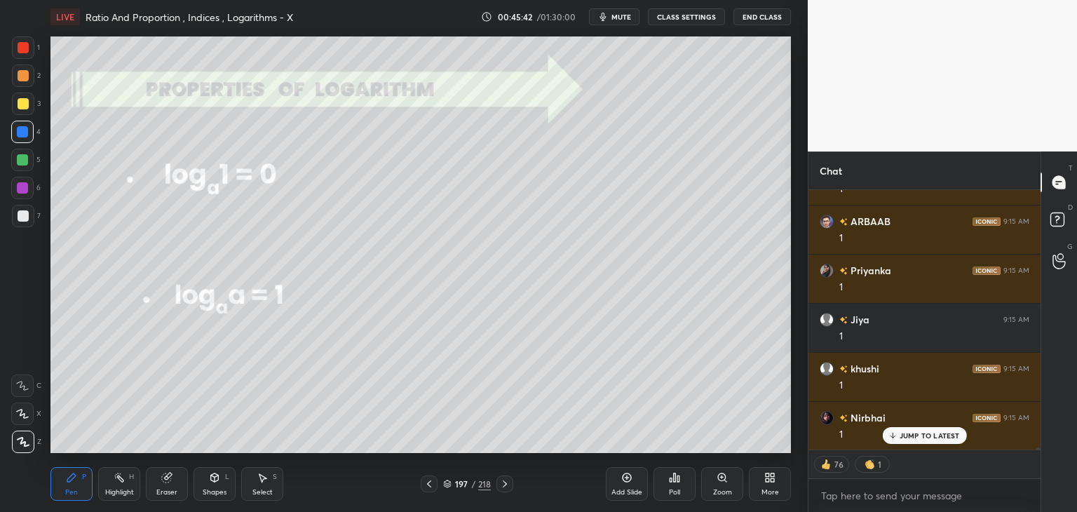
click at [167, 489] on div "Eraser" at bounding box center [166, 492] width 21 height 7
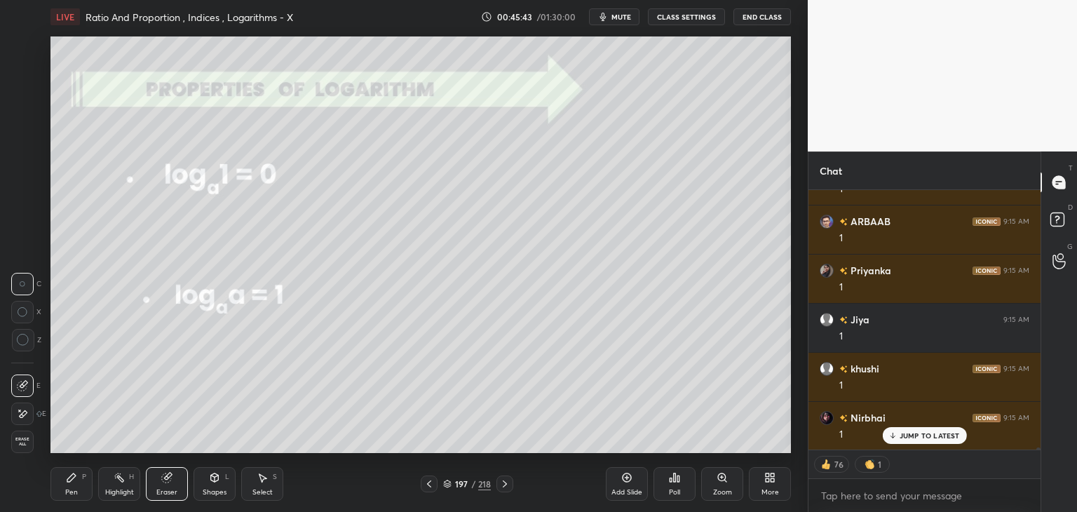
click at [26, 441] on span "Erase all" at bounding box center [22, 442] width 21 height 10
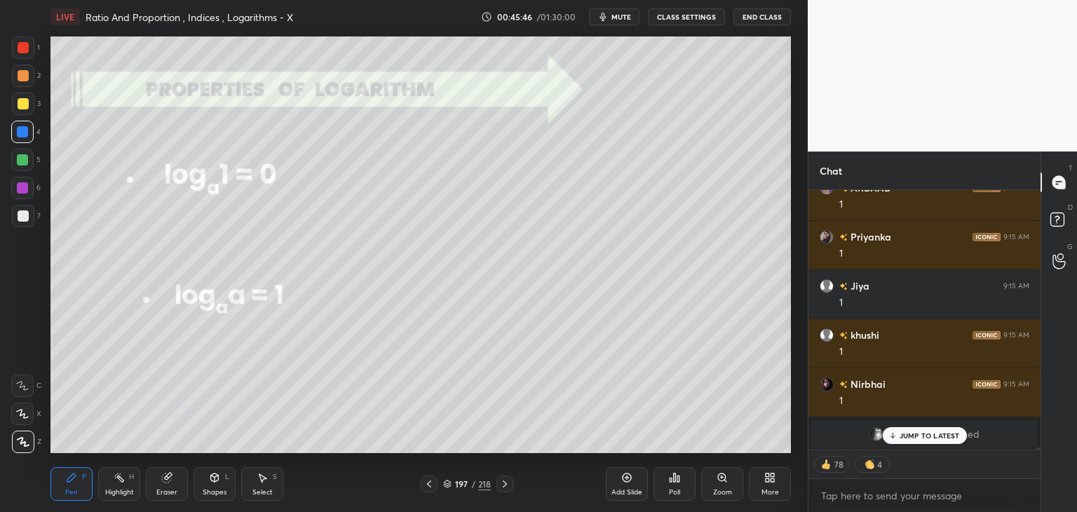
scroll to position [28390, 0]
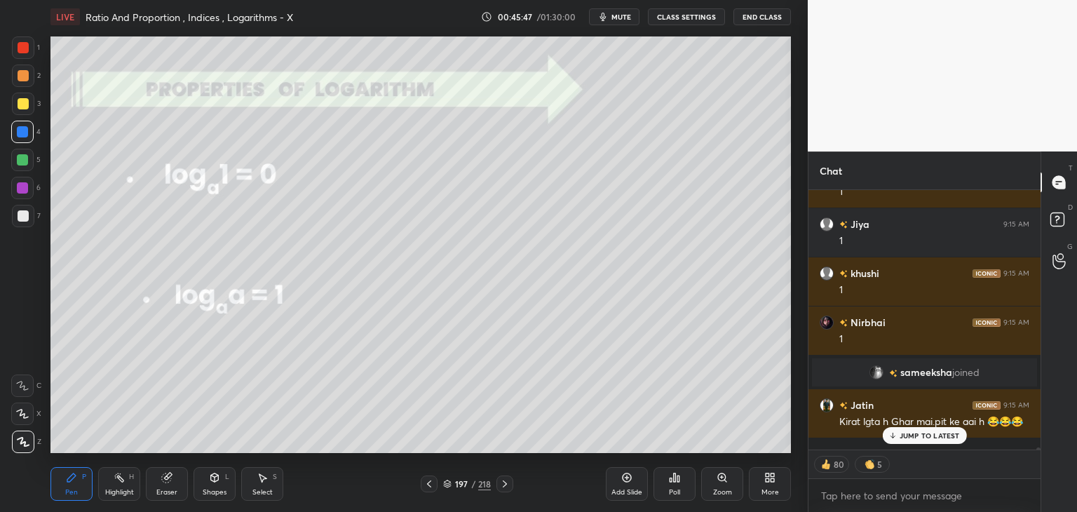
click at [920, 433] on p "JUMP TO LATEST" at bounding box center [930, 435] width 60 height 8
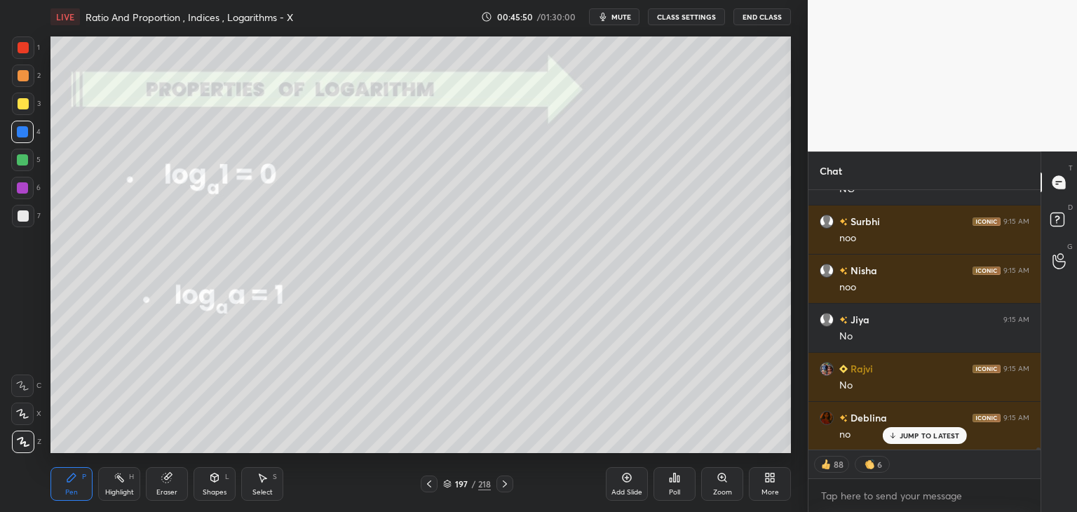
scroll to position [28783, 0]
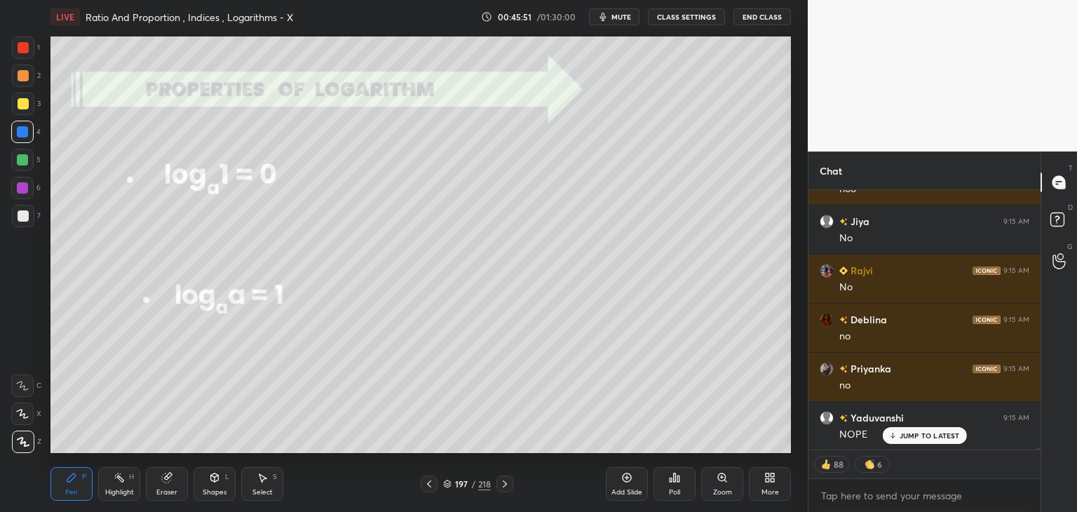
click at [84, 489] on div "Pen P" at bounding box center [71, 484] width 42 height 34
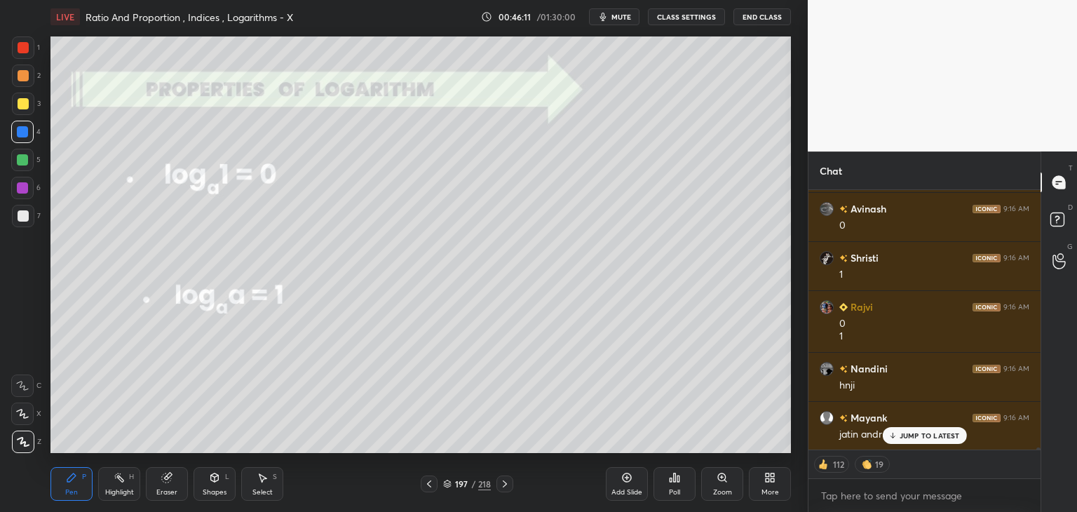
click at [158, 487] on div "Eraser" at bounding box center [167, 484] width 42 height 34
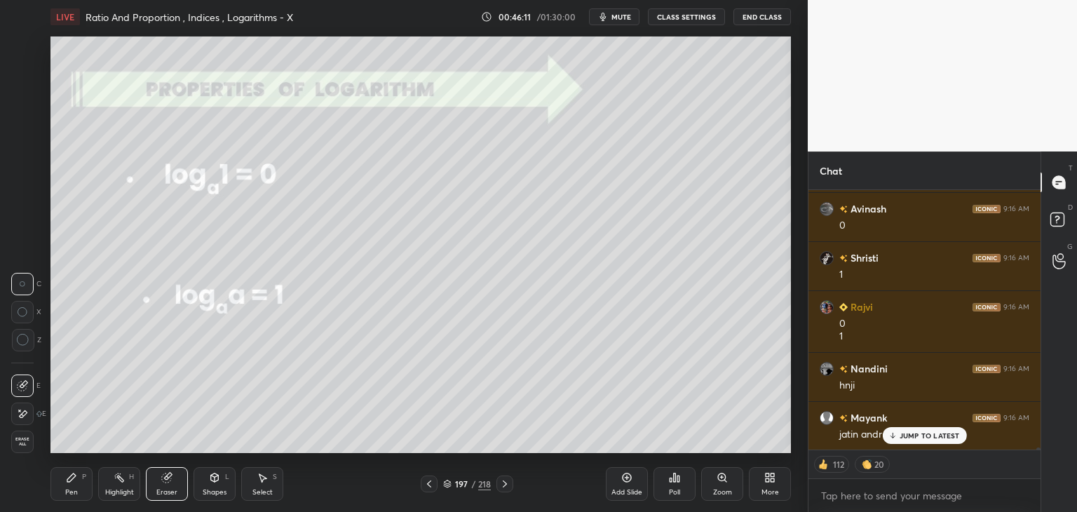
drag, startPoint x: 21, startPoint y: 446, endPoint x: 38, endPoint y: 453, distance: 18.2
click at [21, 445] on span "Erase all" at bounding box center [22, 442] width 21 height 10
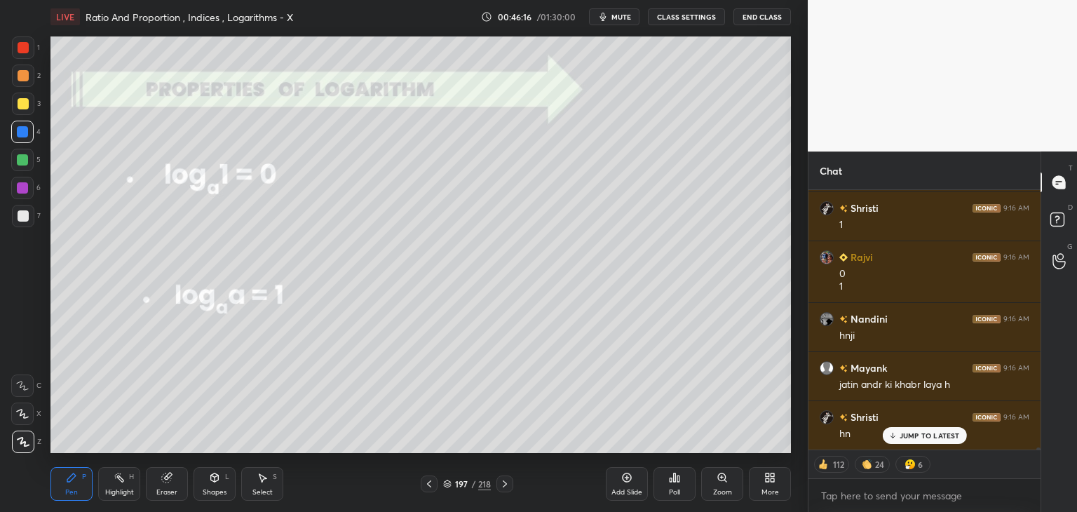
scroll to position [29630, 0]
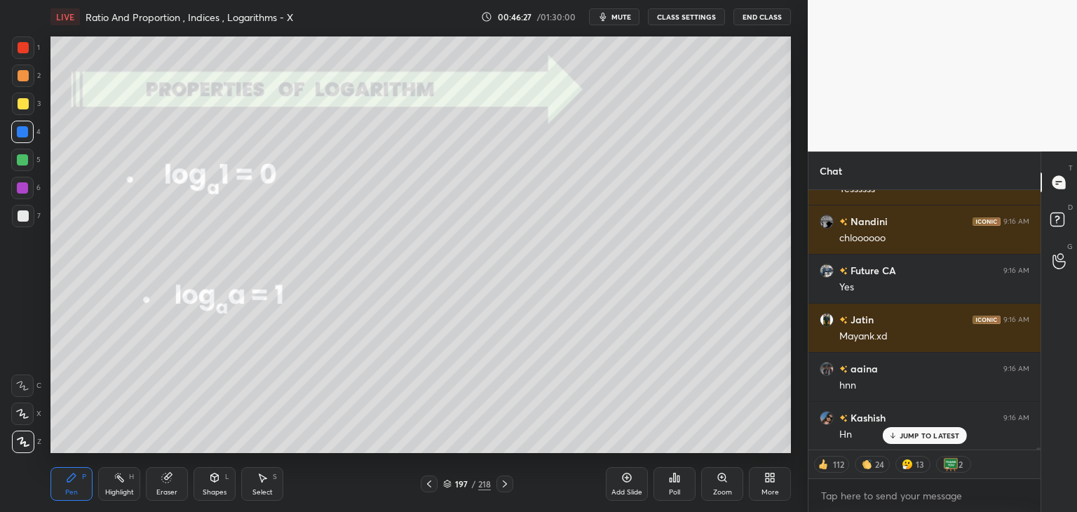
click at [503, 486] on icon at bounding box center [504, 483] width 11 height 11
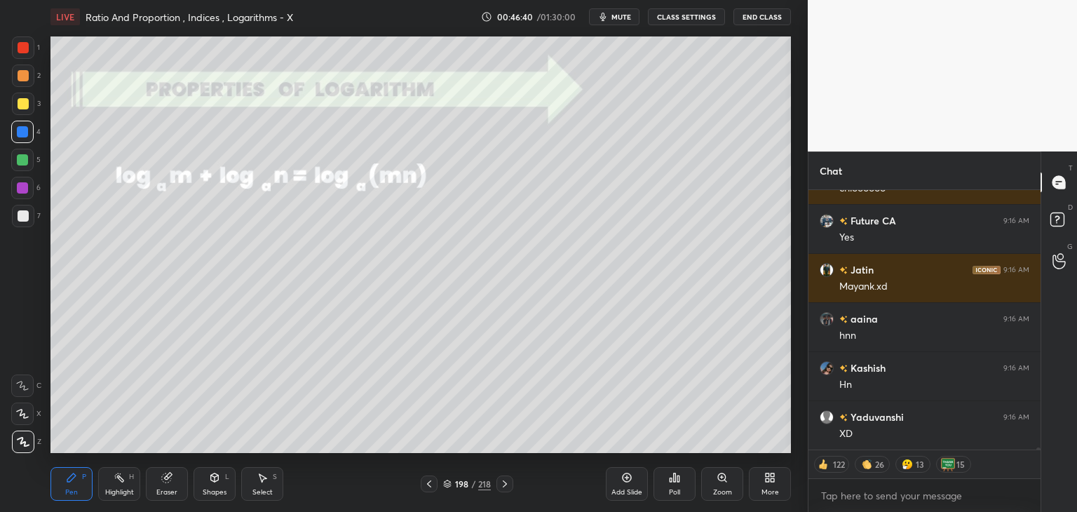
drag, startPoint x: 175, startPoint y: 492, endPoint x: 165, endPoint y: 470, distance: 24.5
click at [173, 492] on div "Eraser" at bounding box center [166, 492] width 21 height 7
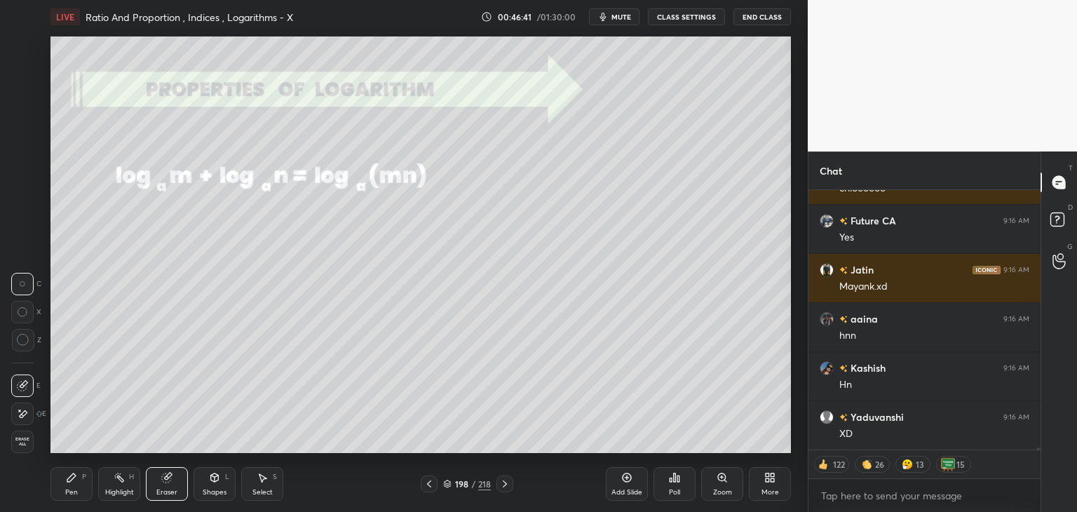
click at [20, 440] on span "Erase all" at bounding box center [22, 442] width 21 height 10
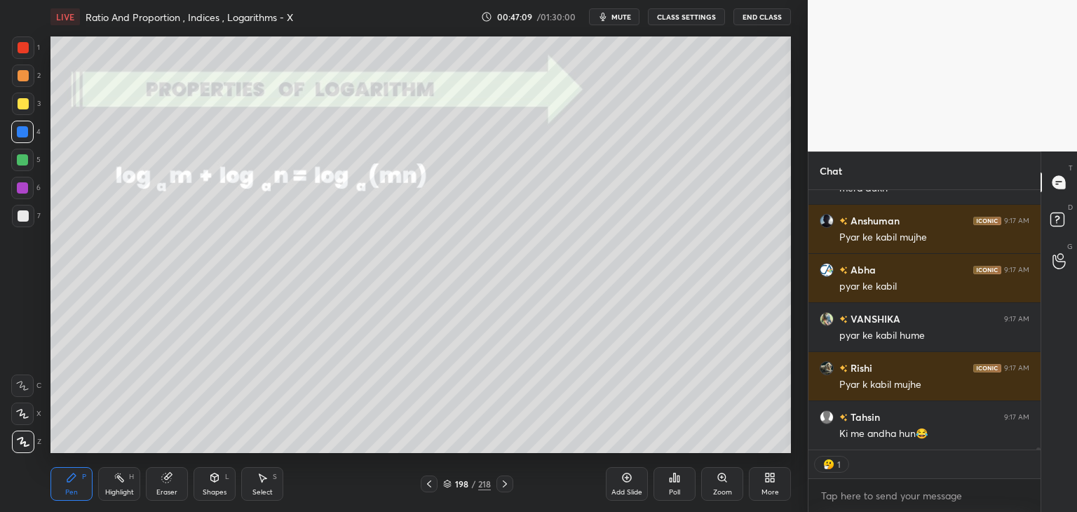
scroll to position [32182, 0]
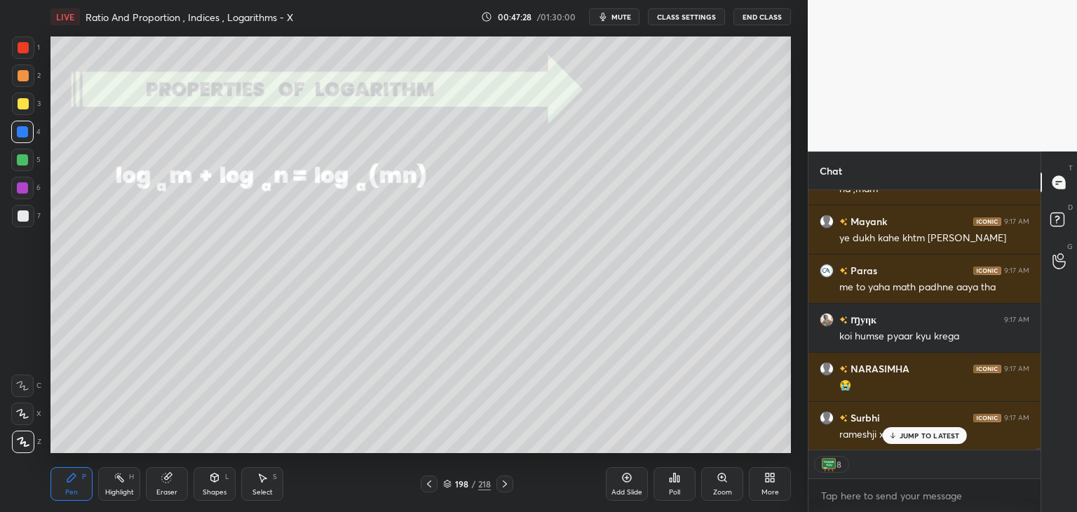
click at [76, 494] on div "Pen" at bounding box center [71, 492] width 13 height 7
drag, startPoint x: 25, startPoint y: 105, endPoint x: 44, endPoint y: 107, distance: 19.0
click at [25, 107] on div at bounding box center [23, 103] width 11 height 11
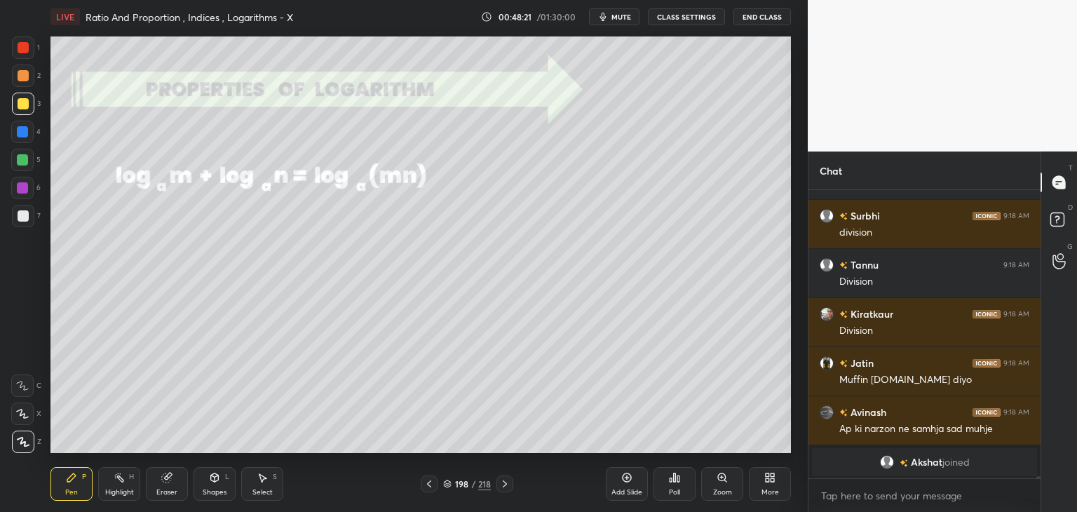
drag, startPoint x: 501, startPoint y: 488, endPoint x: 507, endPoint y: 483, distance: 7.5
click at [501, 489] on icon at bounding box center [504, 483] width 11 height 11
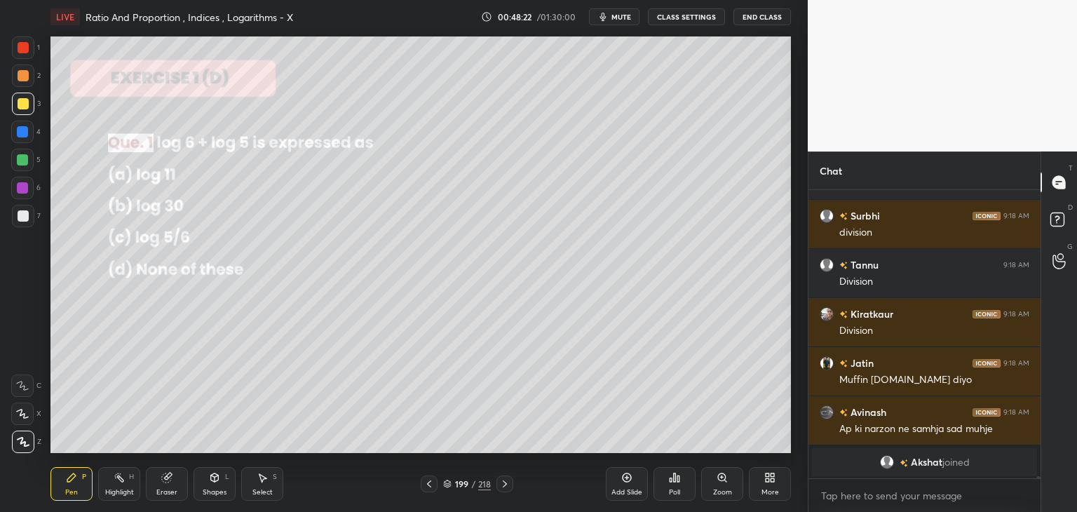
click at [503, 485] on icon at bounding box center [504, 483] width 11 height 11
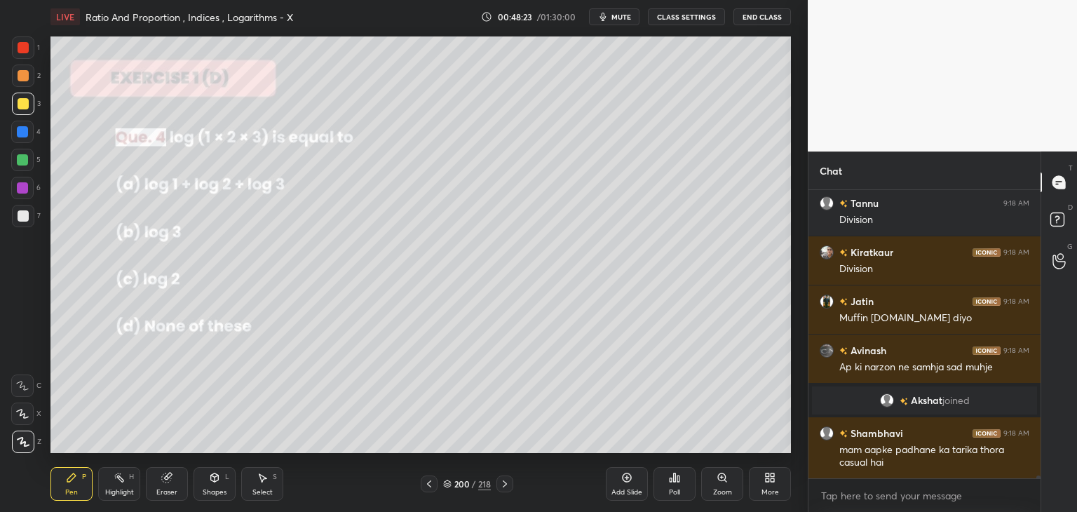
click at [502, 487] on icon at bounding box center [504, 483] width 11 height 11
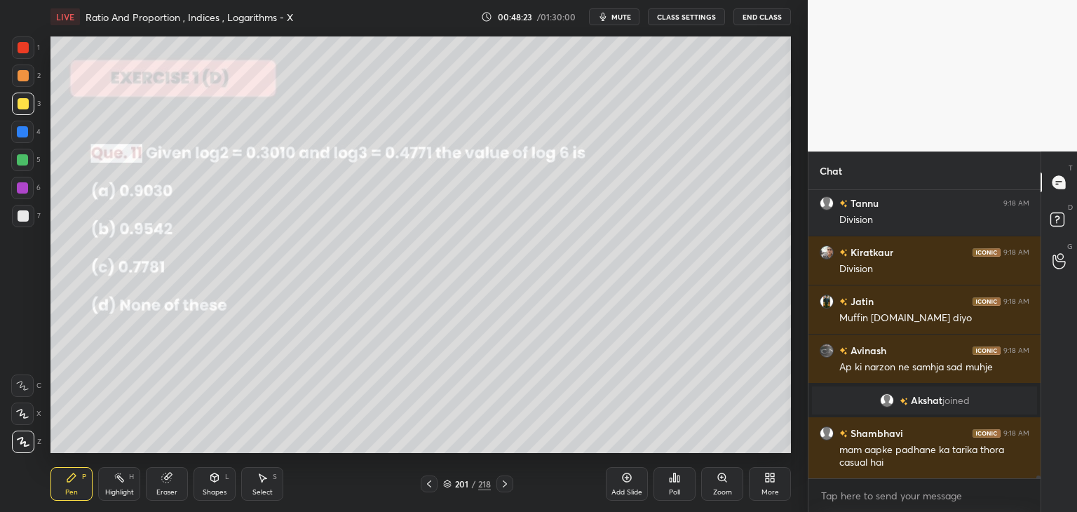
click at [502, 487] on icon at bounding box center [504, 483] width 11 height 11
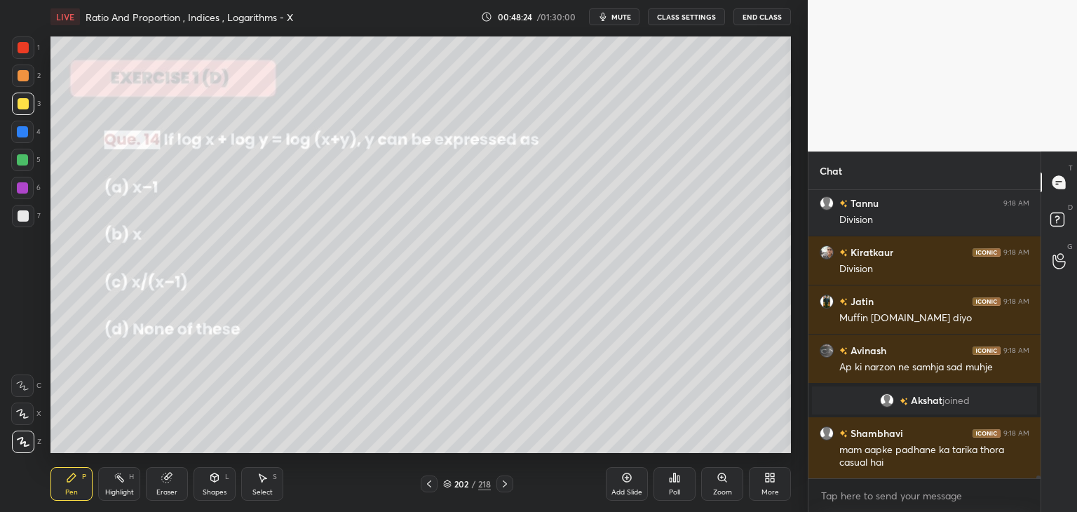
click at [503, 486] on icon at bounding box center [504, 483] width 11 height 11
click at [503, 487] on icon at bounding box center [504, 483] width 11 height 11
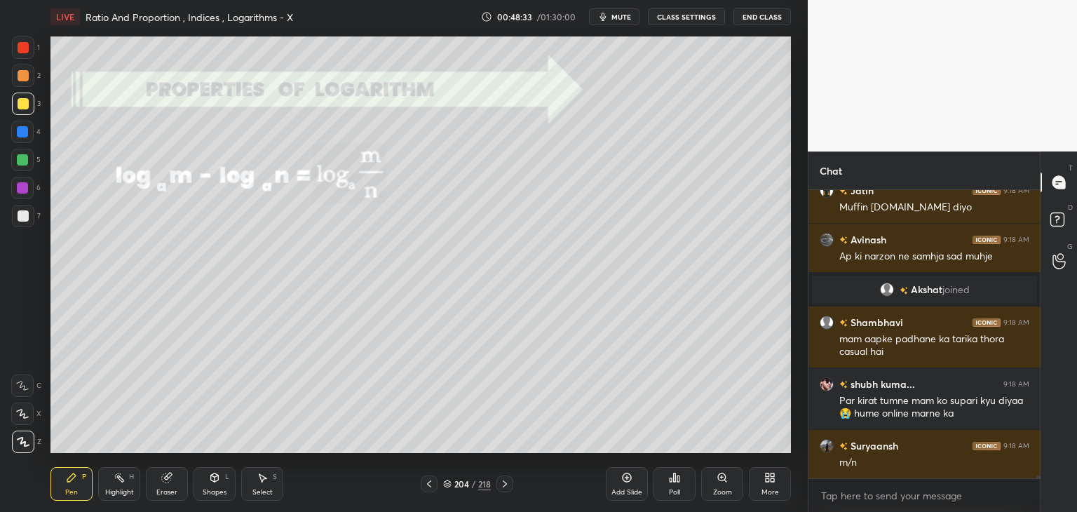
scroll to position [31554, 0]
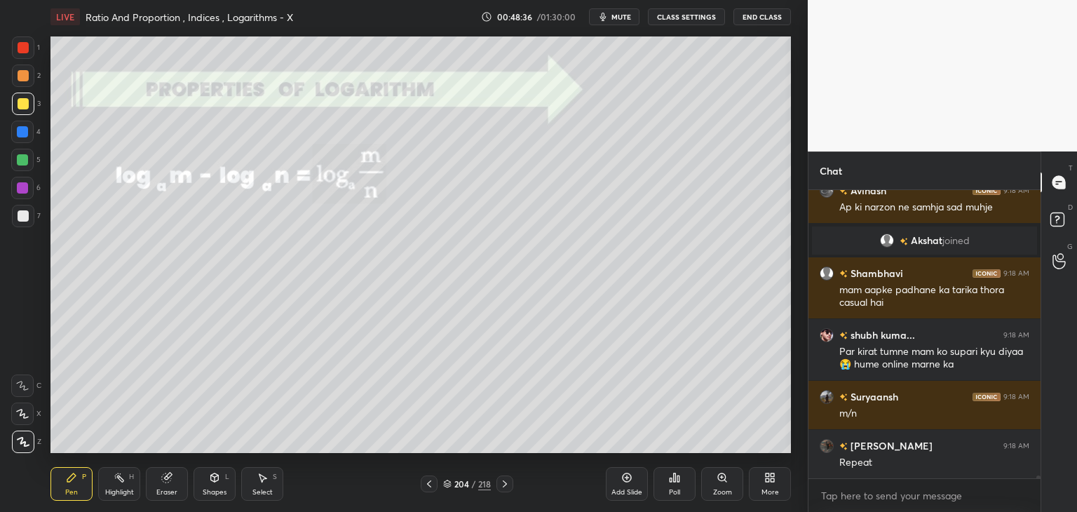
click at [426, 485] on icon at bounding box center [429, 483] width 11 height 11
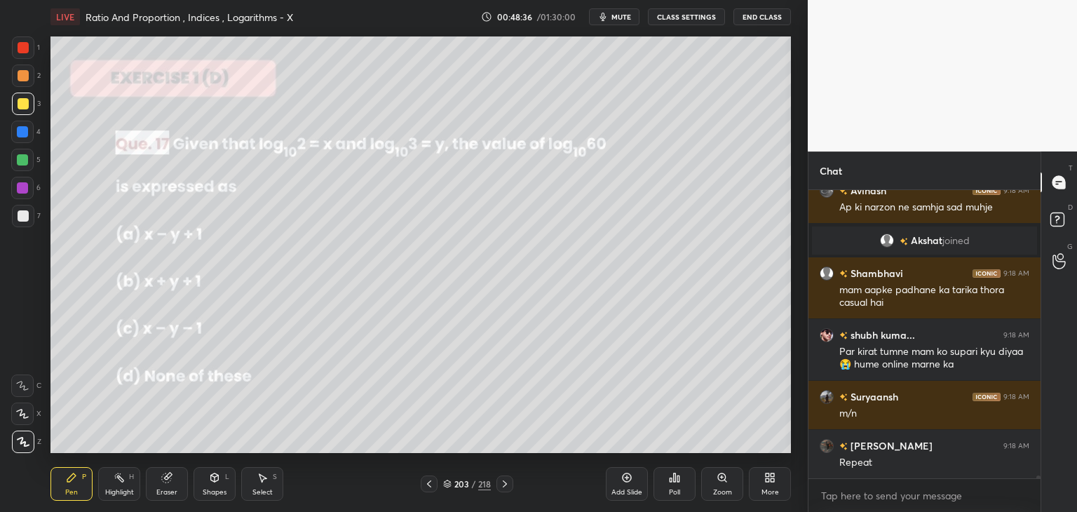
scroll to position [31603, 0]
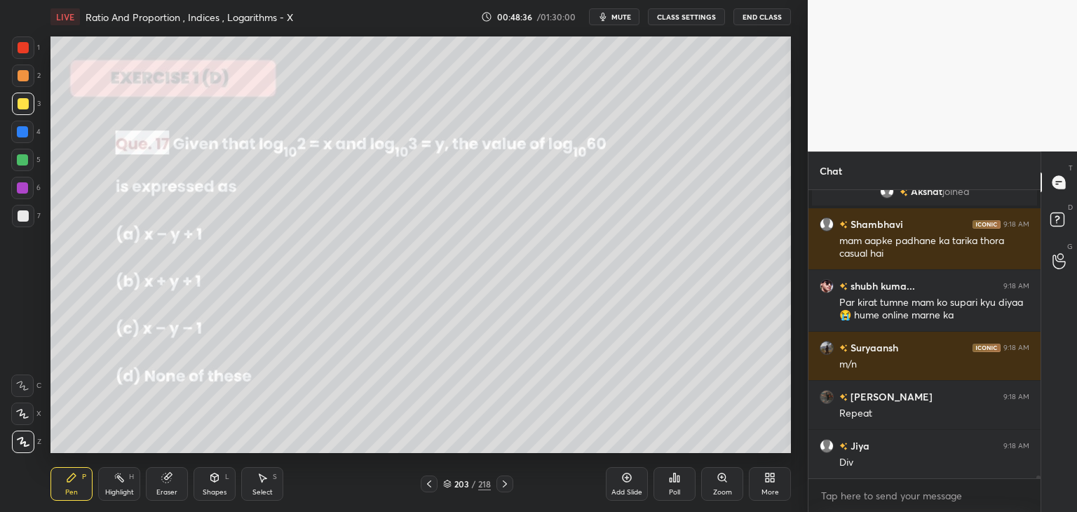
click at [426, 485] on icon at bounding box center [429, 483] width 11 height 11
click at [425, 485] on icon at bounding box center [429, 483] width 11 height 11
click at [425, 486] on icon at bounding box center [429, 483] width 11 height 11
click at [424, 486] on icon at bounding box center [429, 483] width 11 height 11
click at [423, 487] on div at bounding box center [429, 483] width 17 height 17
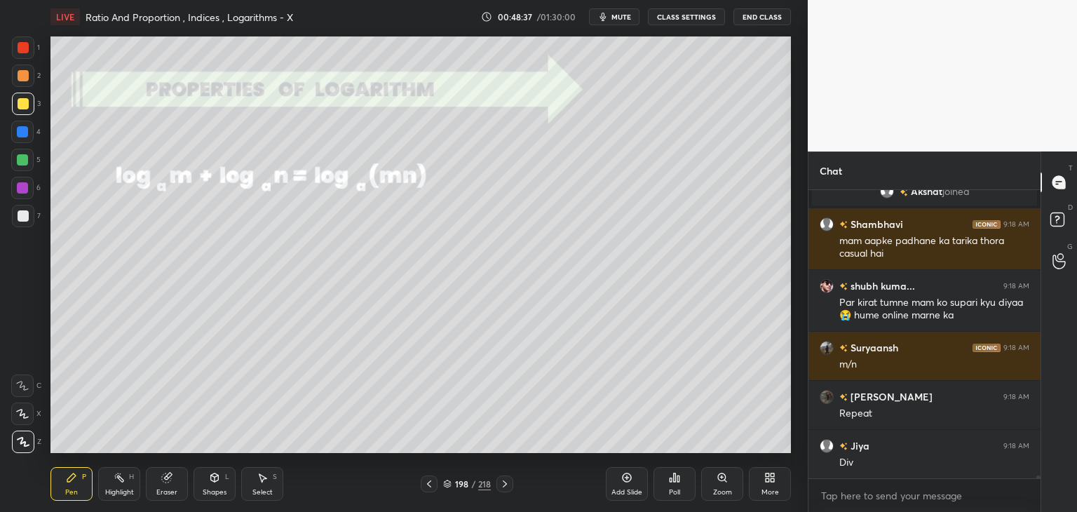
click at [421, 486] on div at bounding box center [429, 483] width 17 height 17
click at [505, 485] on icon at bounding box center [504, 483] width 11 height 11
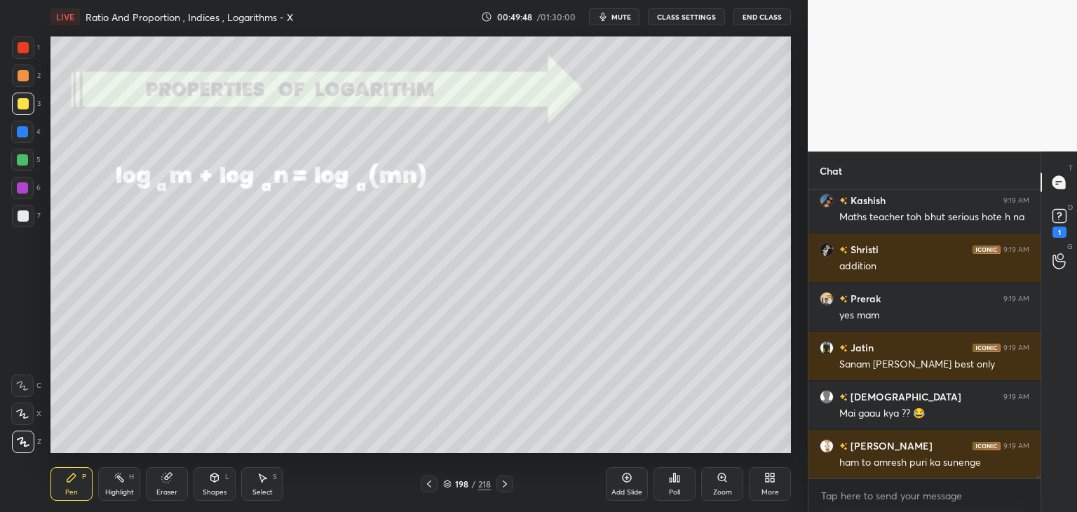
scroll to position [32560, 0]
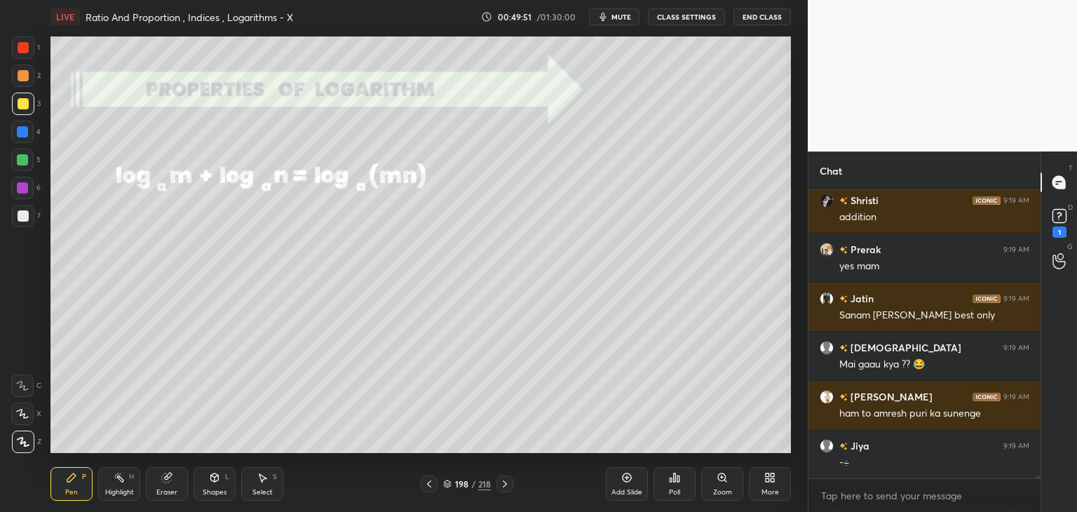
click at [160, 484] on div "Eraser" at bounding box center [167, 484] width 42 height 34
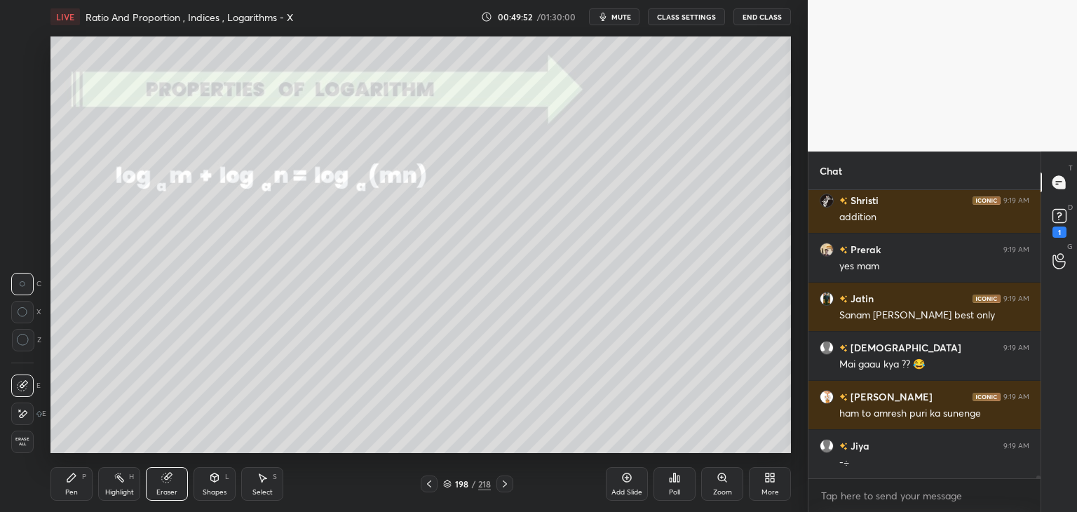
click at [19, 442] on span "Erase all" at bounding box center [22, 442] width 21 height 10
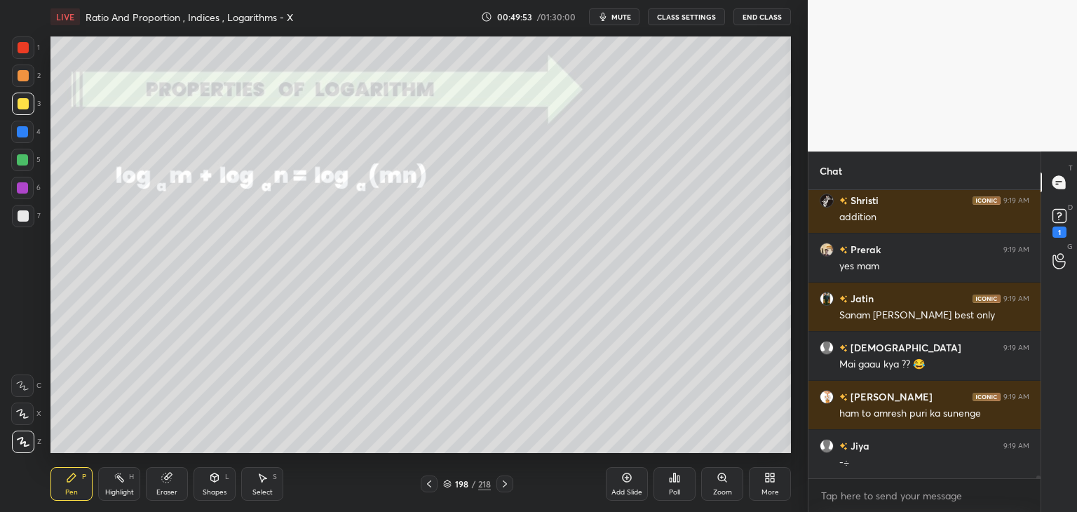
scroll to position [32609, 0]
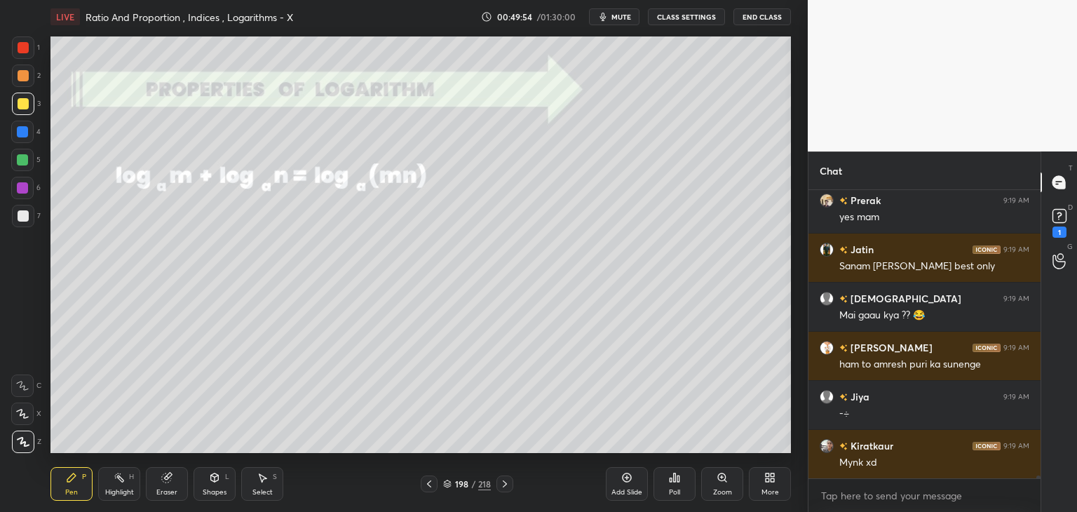
click at [78, 500] on div "Pen P" at bounding box center [71, 484] width 42 height 34
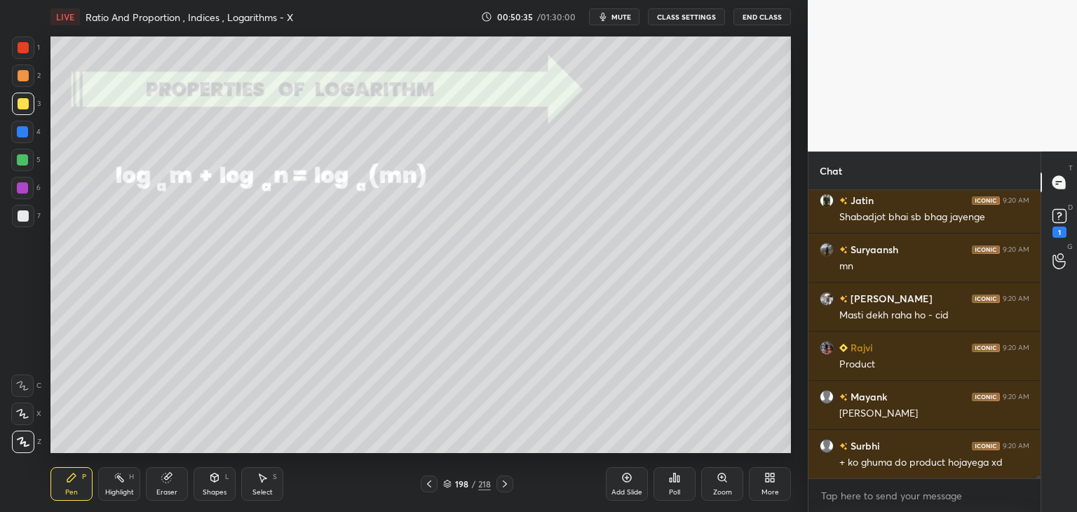
scroll to position [32756, 0]
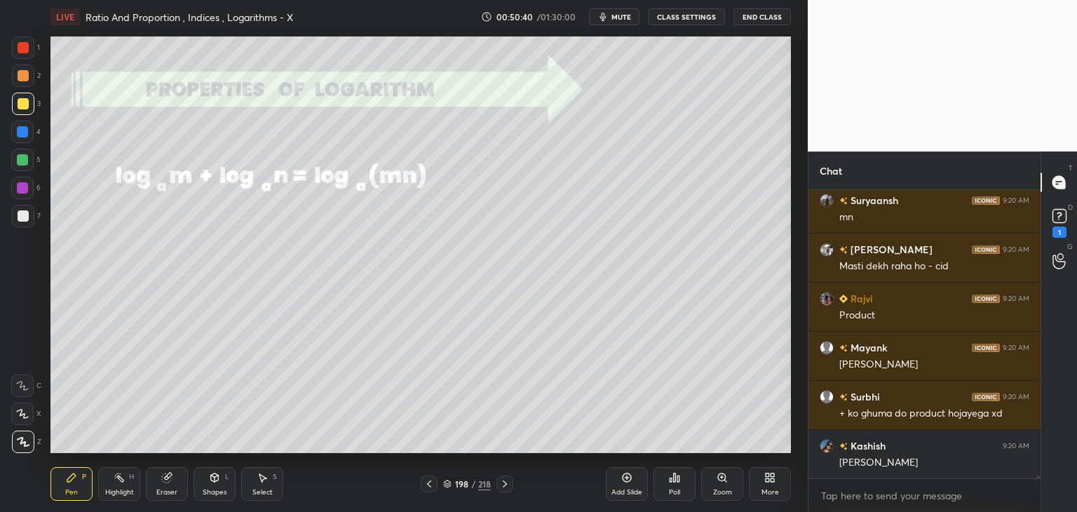
click at [19, 52] on div at bounding box center [23, 47] width 11 height 11
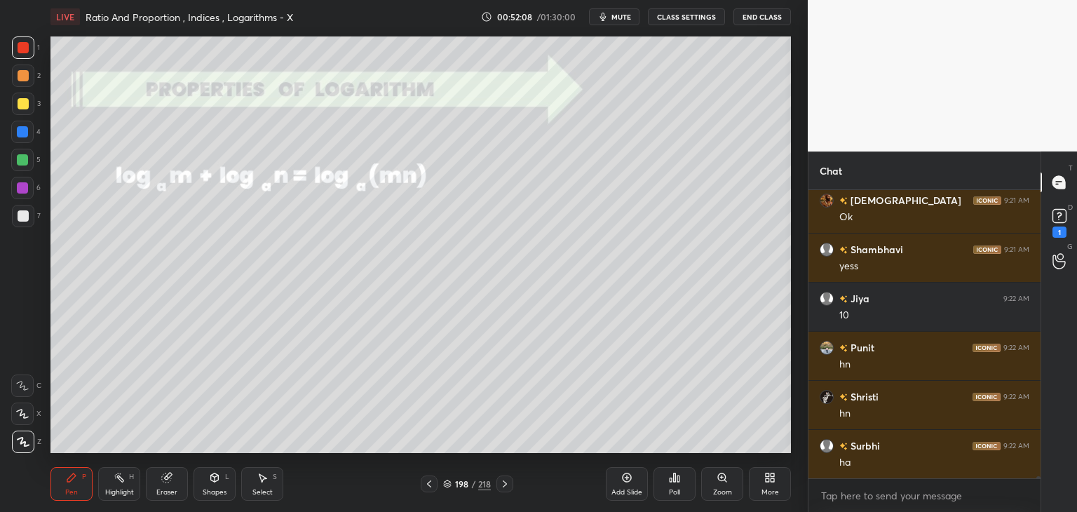
scroll to position [34241, 0]
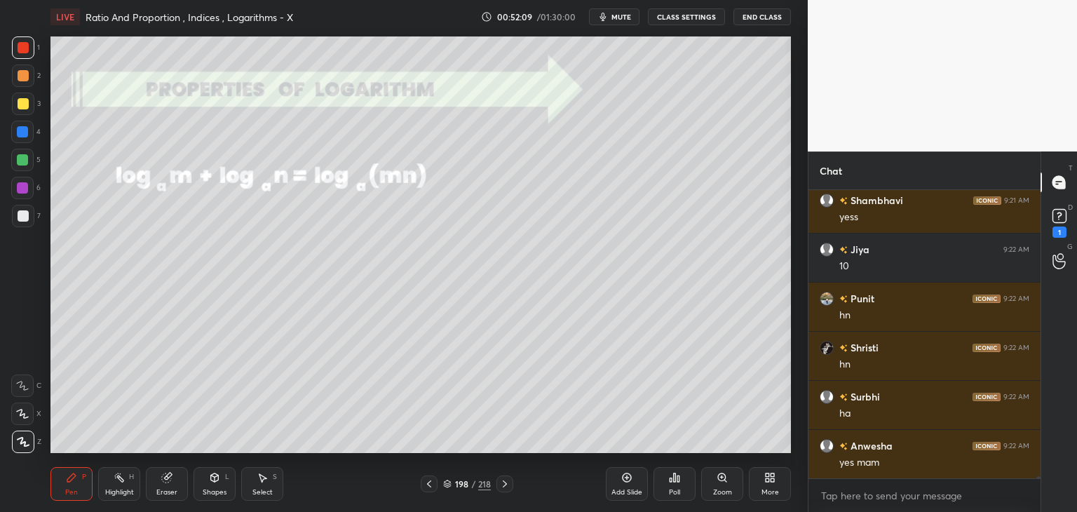
click at [504, 484] on icon at bounding box center [504, 483] width 11 height 11
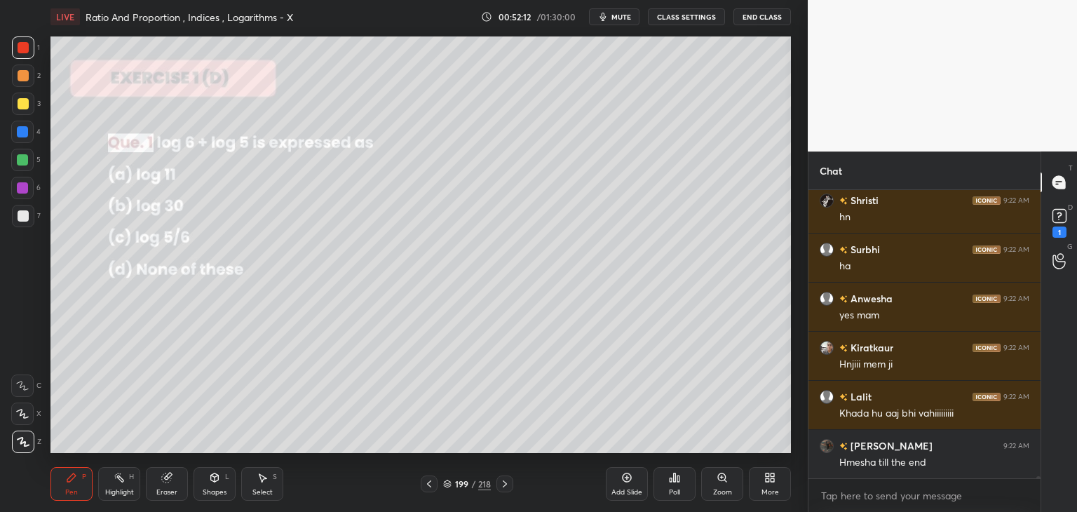
scroll to position [34438, 0]
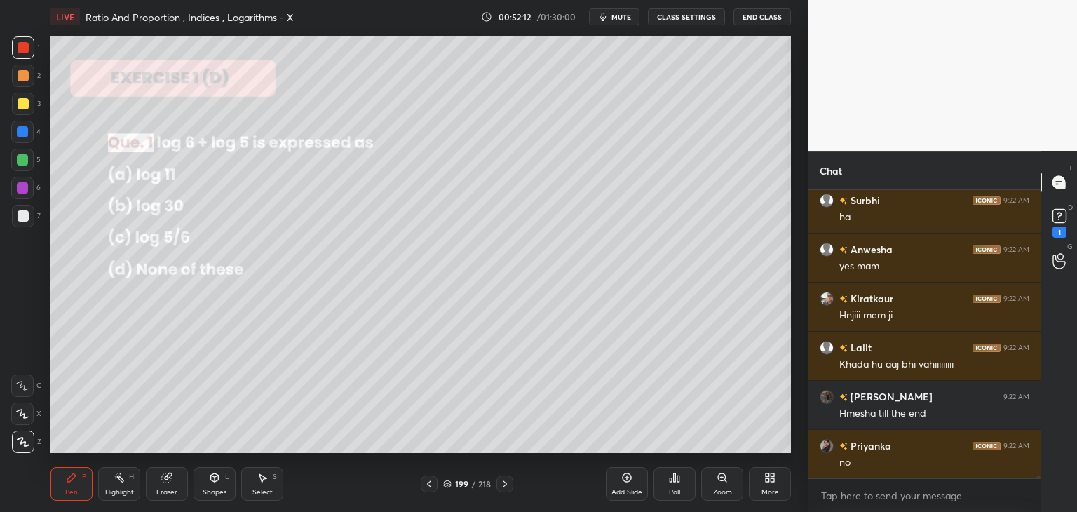
click at [677, 485] on div "Poll" at bounding box center [675, 484] width 42 height 34
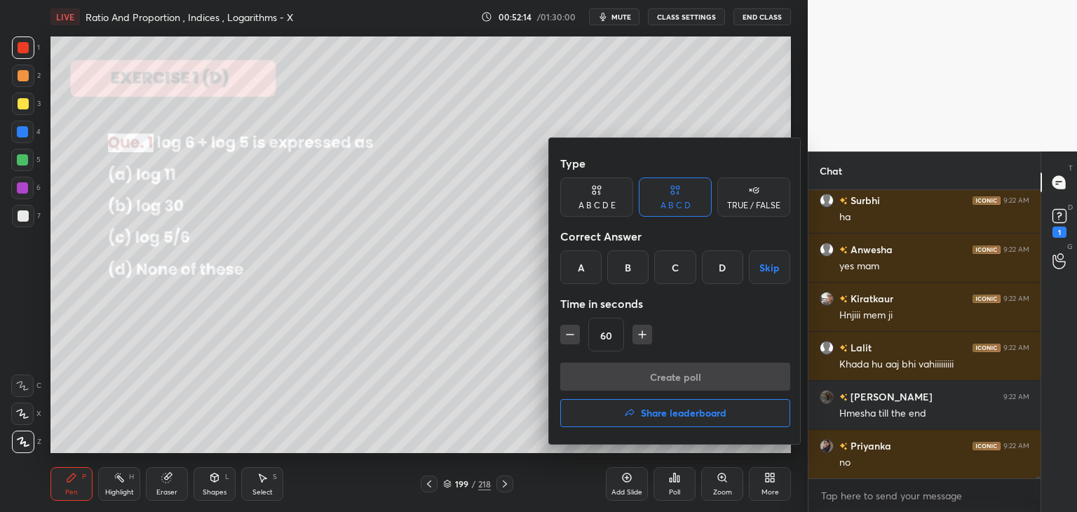
click at [623, 266] on div "B" at bounding box center [627, 267] width 41 height 34
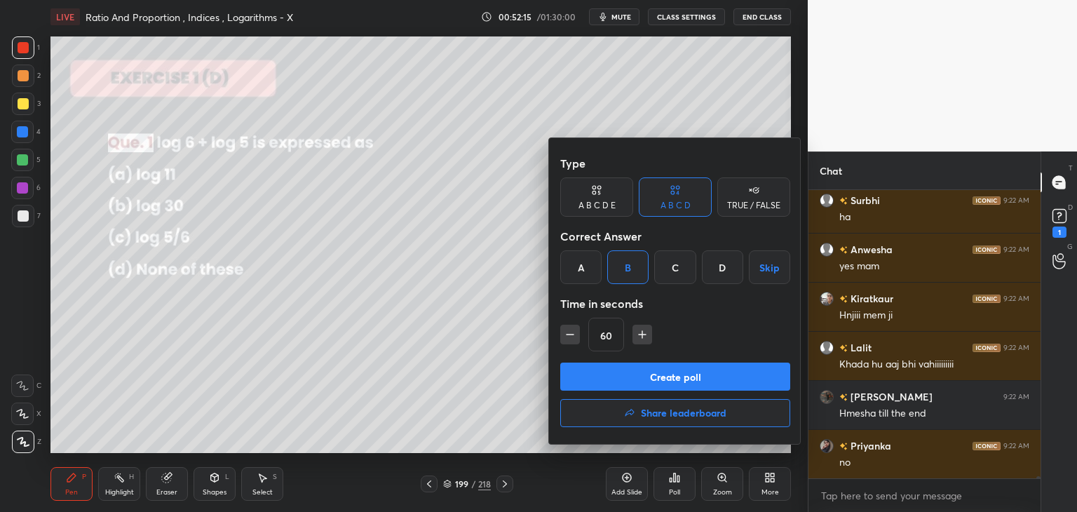
click at [631, 389] on button "Create poll" at bounding box center [675, 377] width 230 height 28
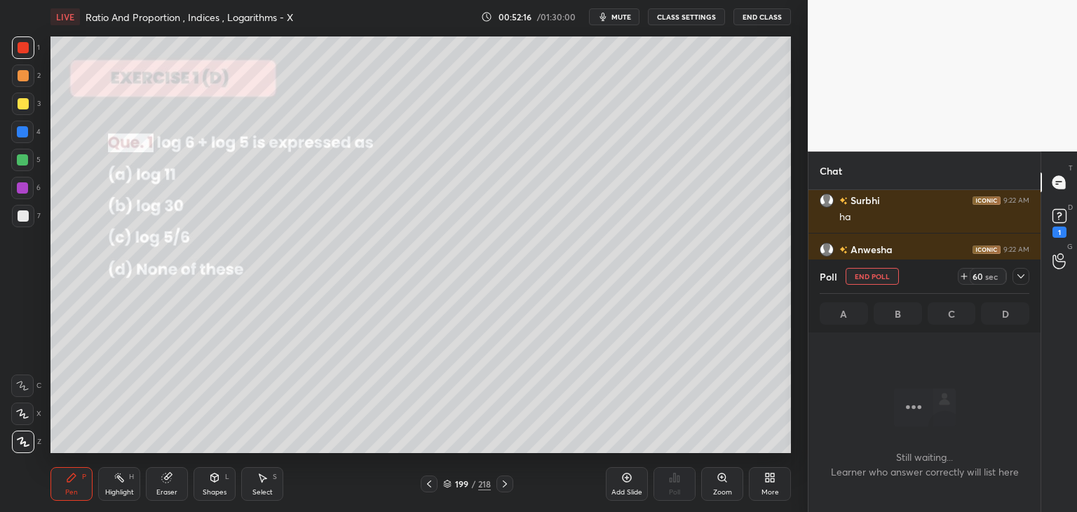
scroll to position [4, 4]
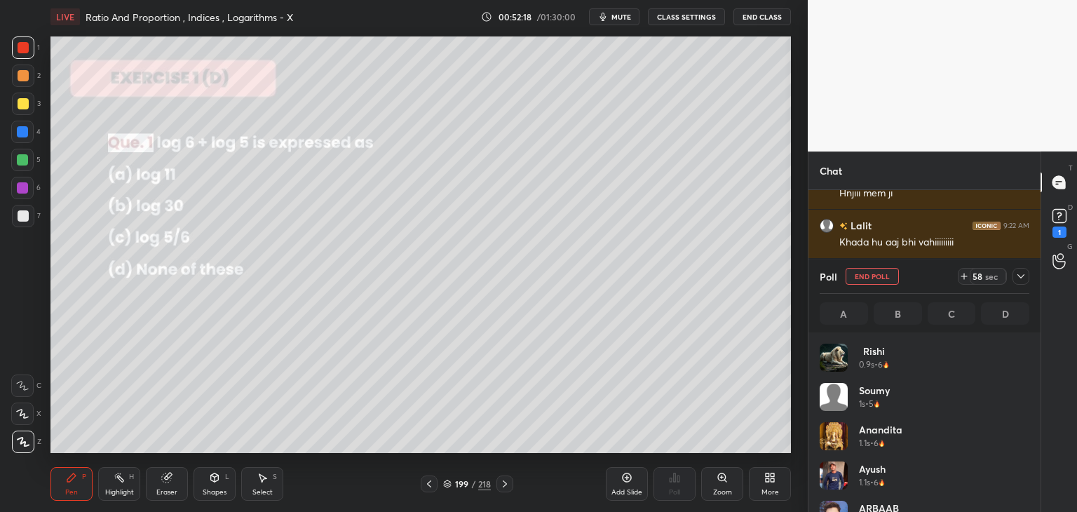
click at [1016, 269] on div at bounding box center [1021, 276] width 17 height 17
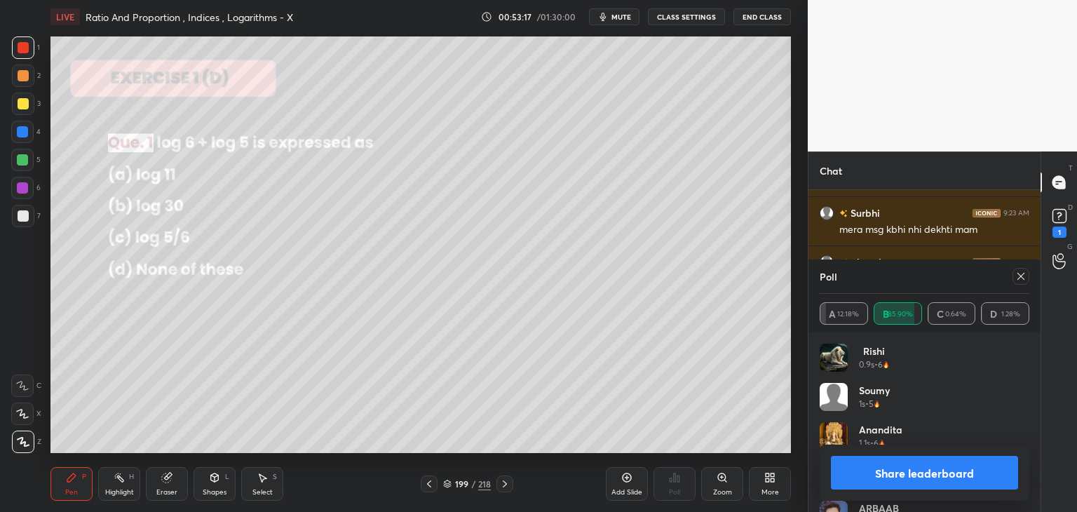
click at [898, 483] on button "Share leaderboard" at bounding box center [924, 473] width 187 height 34
type textarea "x"
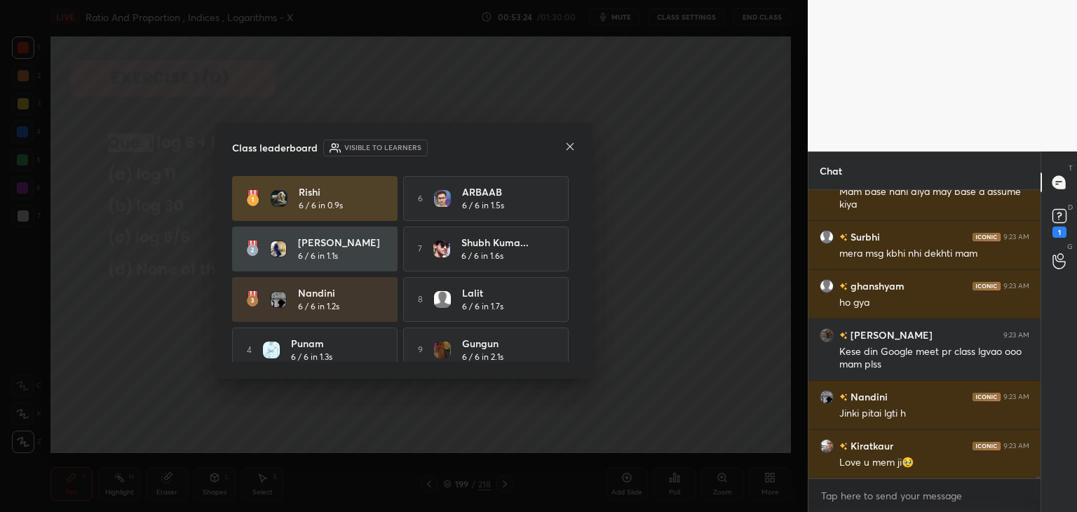
click at [564, 144] on icon at bounding box center [569, 146] width 11 height 11
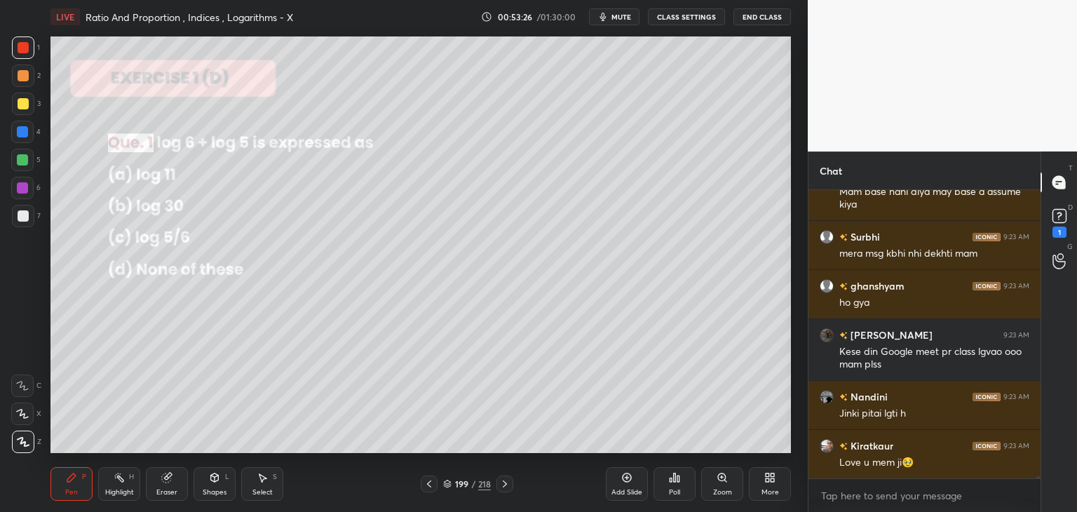
click at [70, 482] on icon at bounding box center [71, 477] width 11 height 11
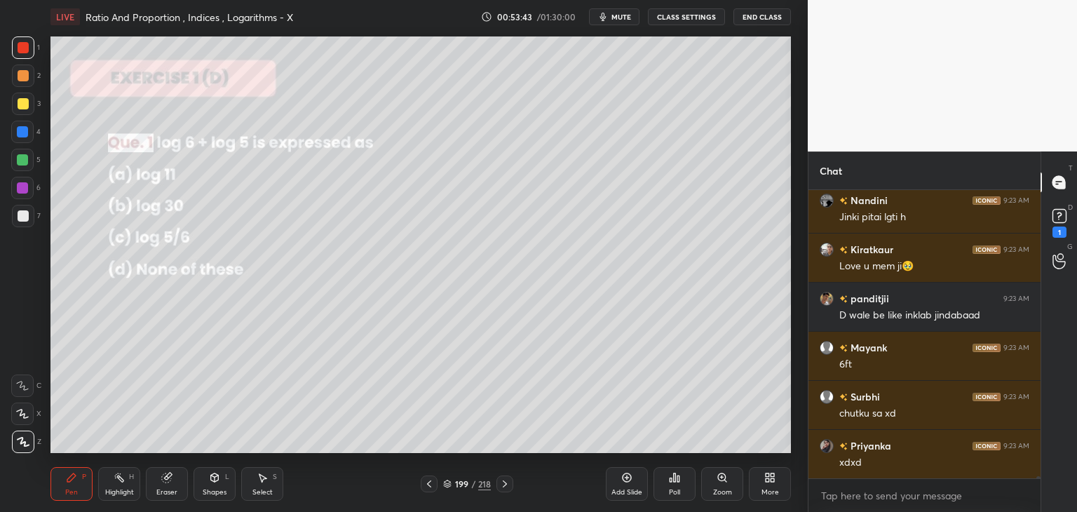
click at [76, 490] on div "Pen" at bounding box center [71, 492] width 13 height 7
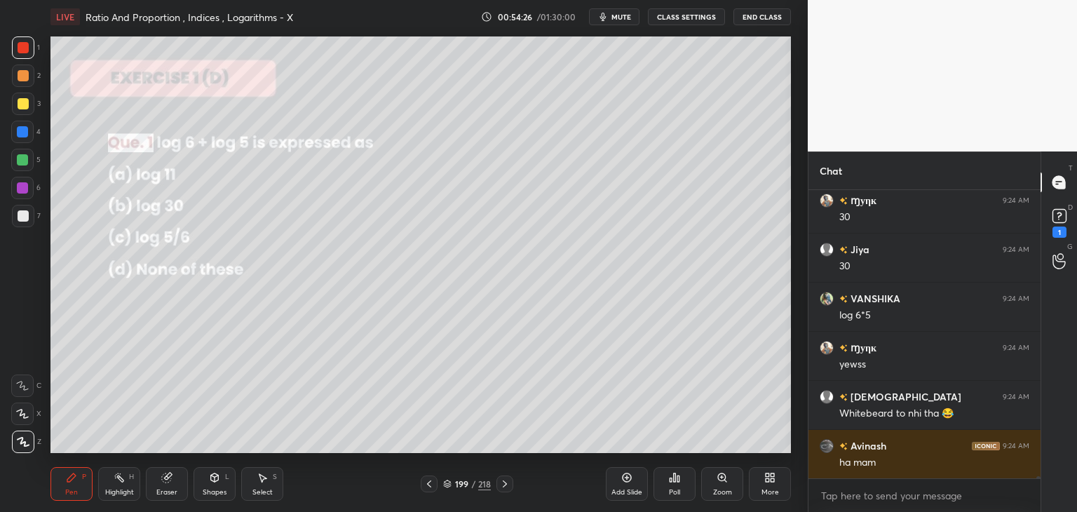
scroll to position [37446, 0]
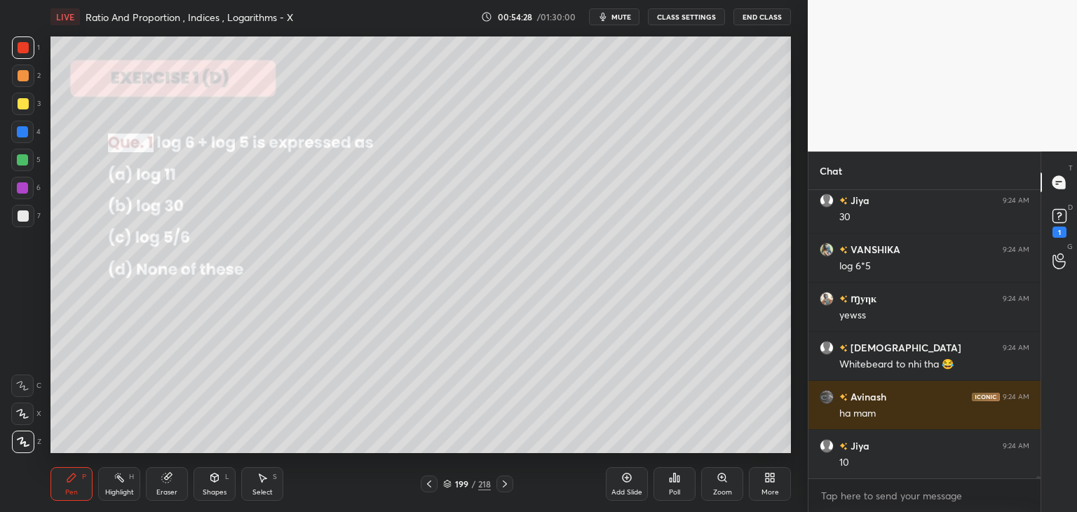
click at [264, 489] on div "Select" at bounding box center [262, 492] width 20 height 7
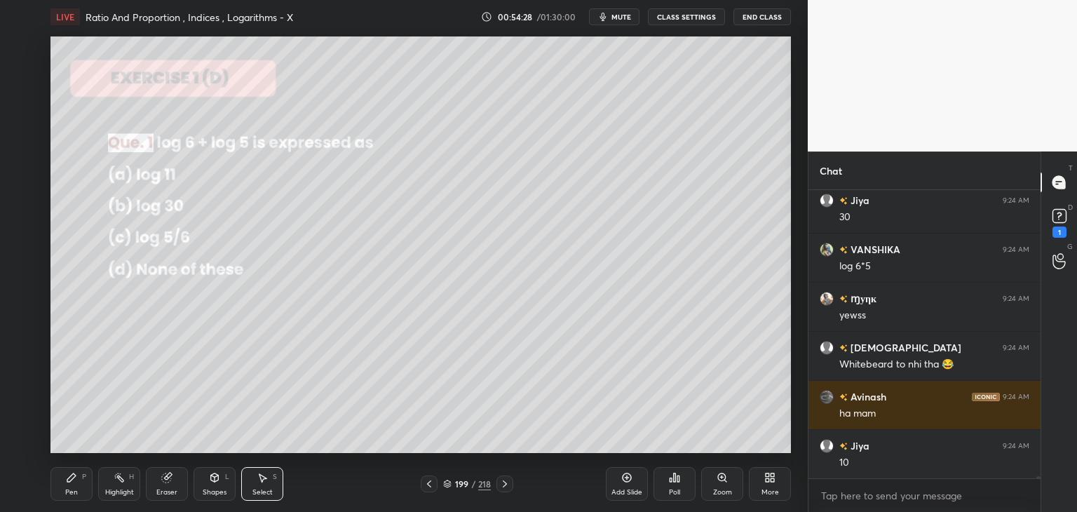
scroll to position [37495, 0]
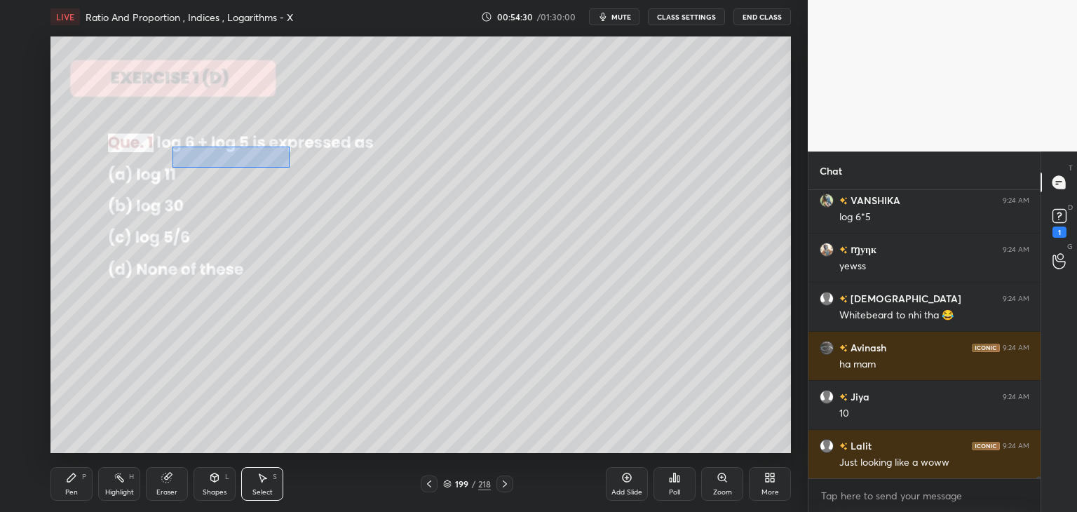
drag, startPoint x: 172, startPoint y: 147, endPoint x: 292, endPoint y: 173, distance: 122.8
click at [289, 168] on div "0 ° Undo Copy Duplicate Duplicate to new slide Delete" at bounding box center [420, 244] width 740 height 417
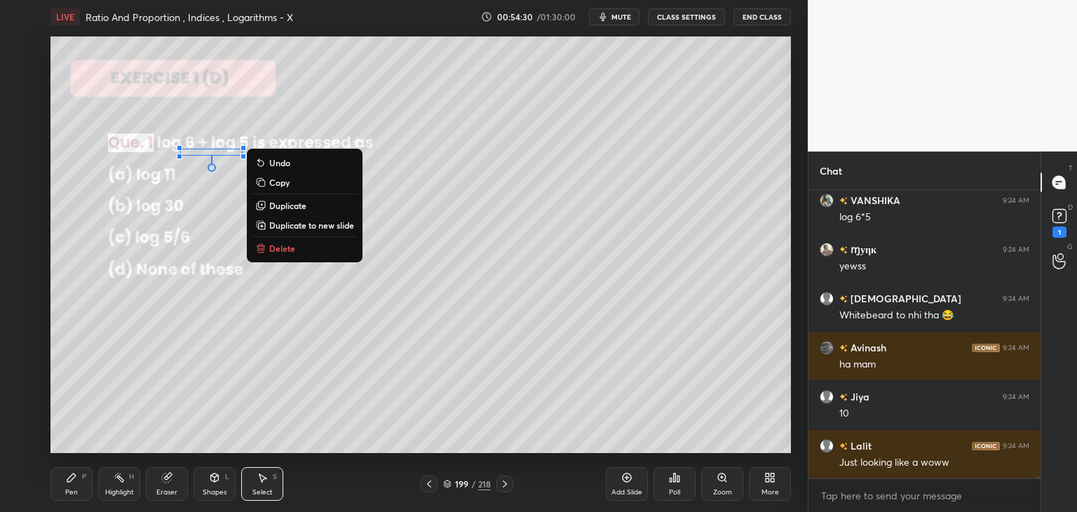
scroll to position [37544, 0]
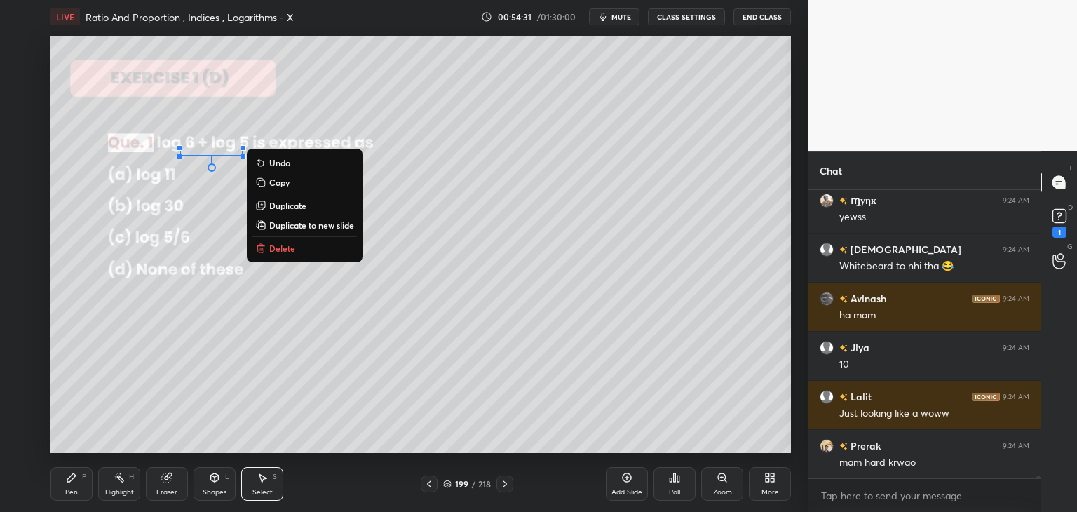
drag, startPoint x: 286, startPoint y: 249, endPoint x: 295, endPoint y: 268, distance: 20.7
click at [285, 250] on p "Delete" at bounding box center [282, 248] width 26 height 11
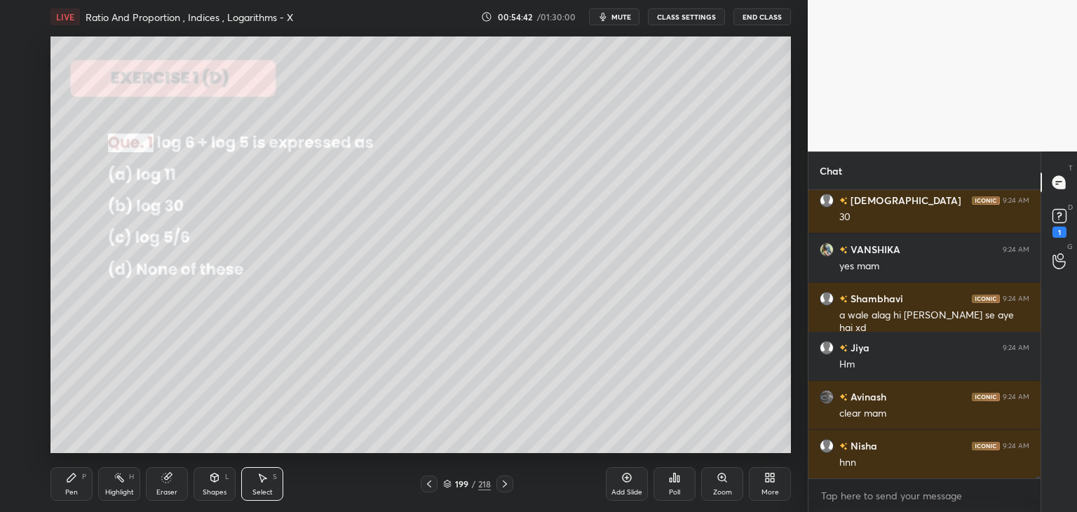
scroll to position [37887, 0]
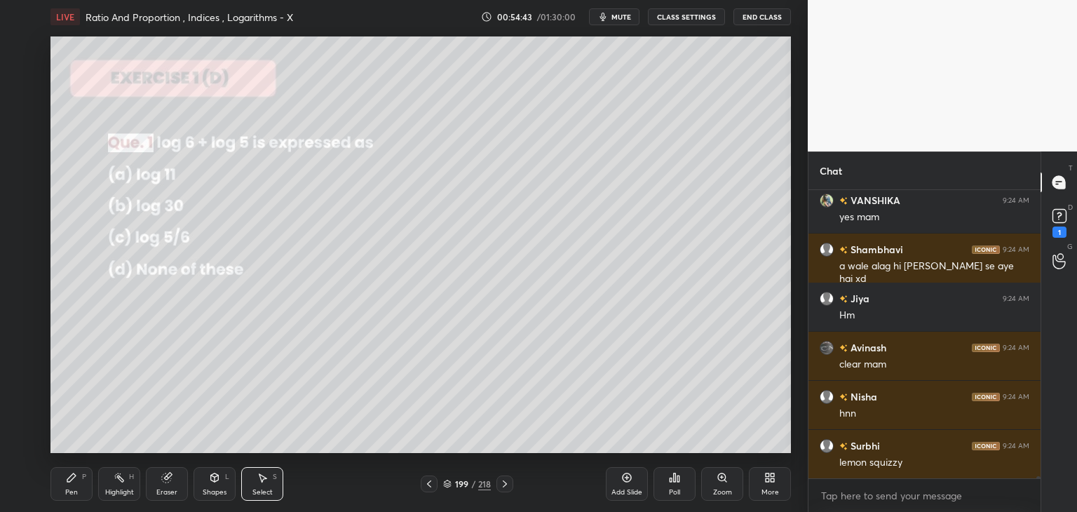
click at [502, 483] on icon at bounding box center [504, 483] width 11 height 11
click at [676, 499] on div "Poll" at bounding box center [675, 484] width 42 height 34
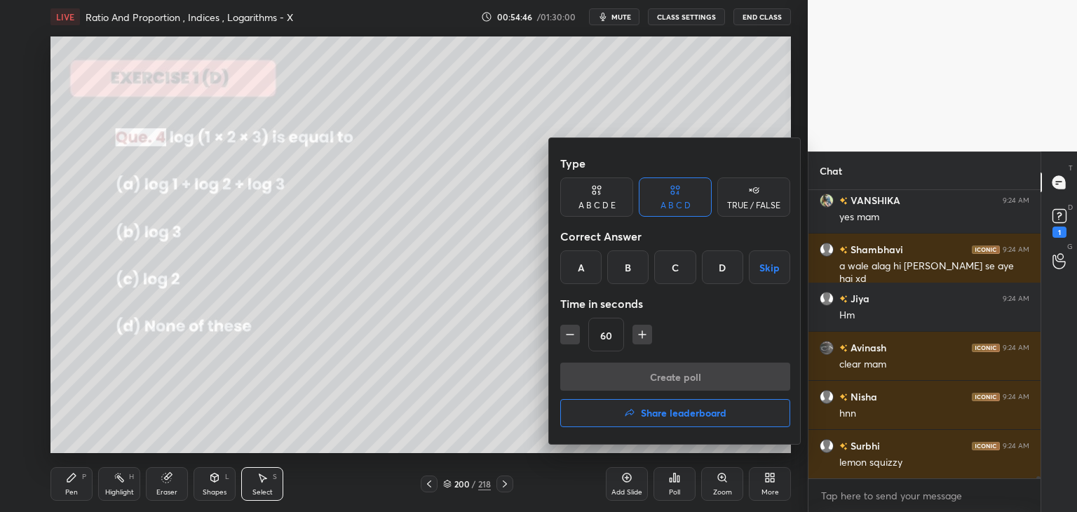
click at [582, 271] on div "A" at bounding box center [580, 267] width 41 height 34
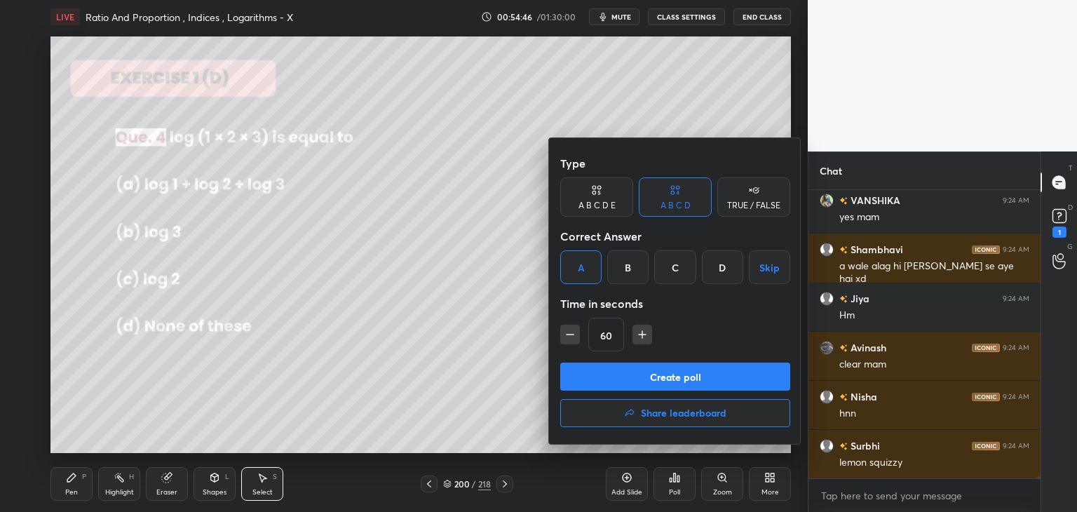
click at [573, 336] on icon "button" at bounding box center [570, 334] width 14 height 14
type input "45"
click at [595, 370] on button "Create poll" at bounding box center [675, 377] width 230 height 28
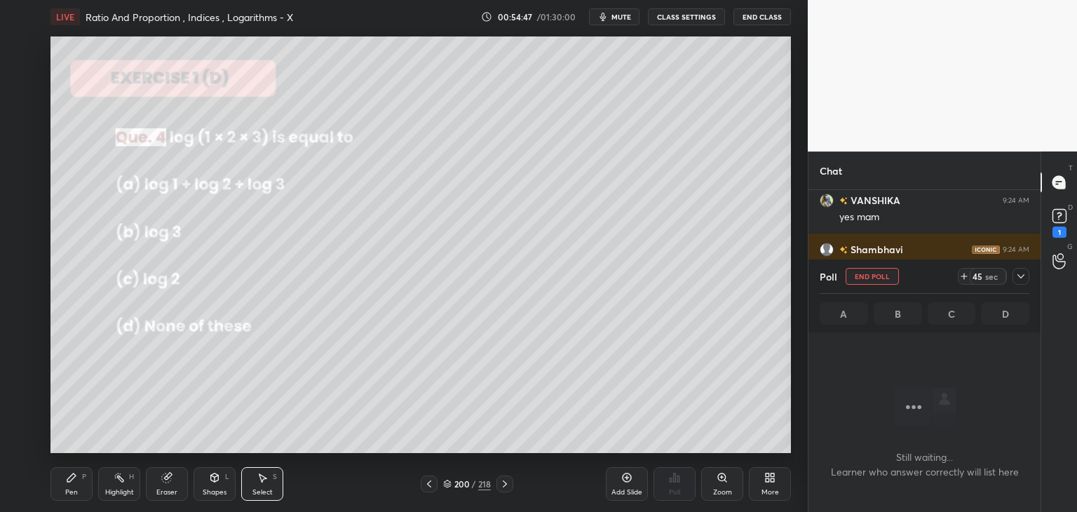
scroll to position [211, 228]
drag, startPoint x: 1018, startPoint y: 274, endPoint x: 1005, endPoint y: 273, distance: 13.3
click at [1017, 274] on icon at bounding box center [1020, 276] width 11 height 11
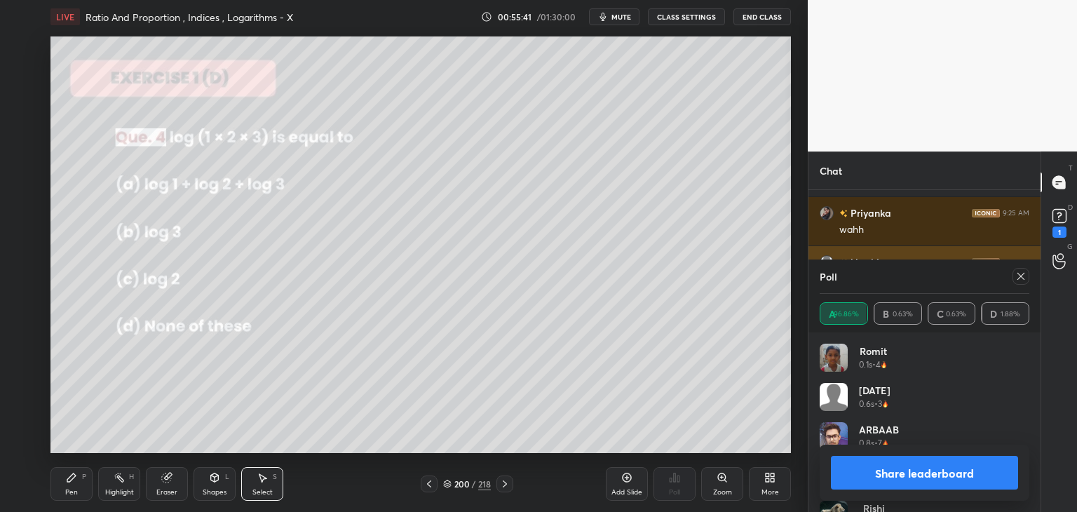
drag, startPoint x: 1027, startPoint y: 269, endPoint x: 1021, endPoint y: 282, distance: 13.8
click at [1026, 270] on div at bounding box center [1021, 276] width 17 height 17
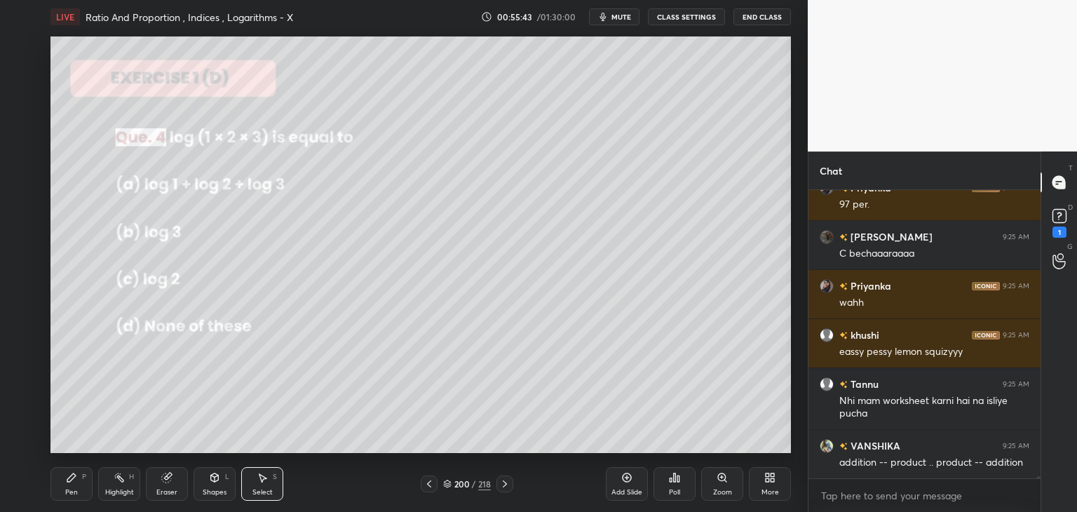
click at [70, 492] on div "Pen" at bounding box center [71, 492] width 13 height 7
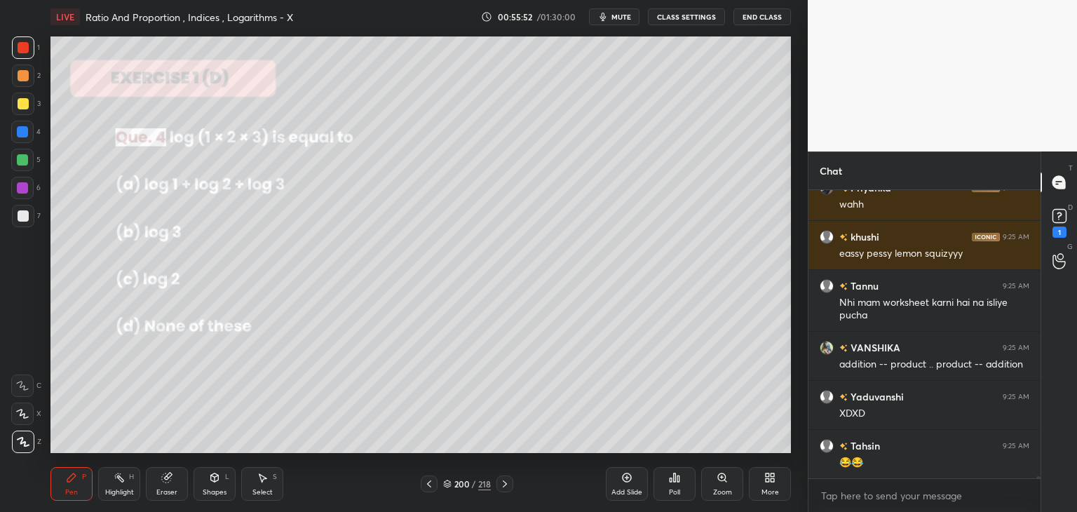
click at [168, 497] on div "Eraser" at bounding box center [167, 484] width 42 height 34
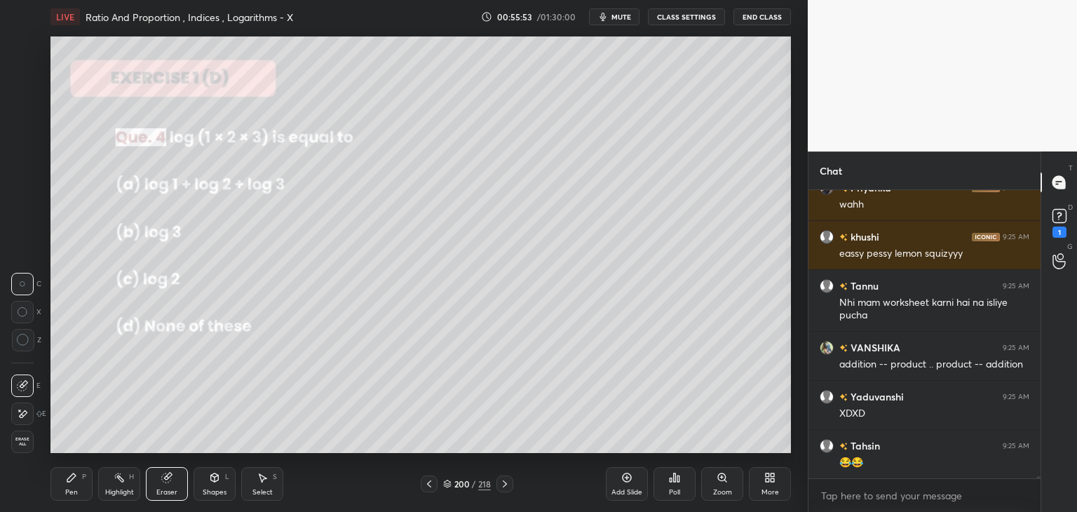
click at [20, 446] on span "Erase all" at bounding box center [22, 442] width 21 height 10
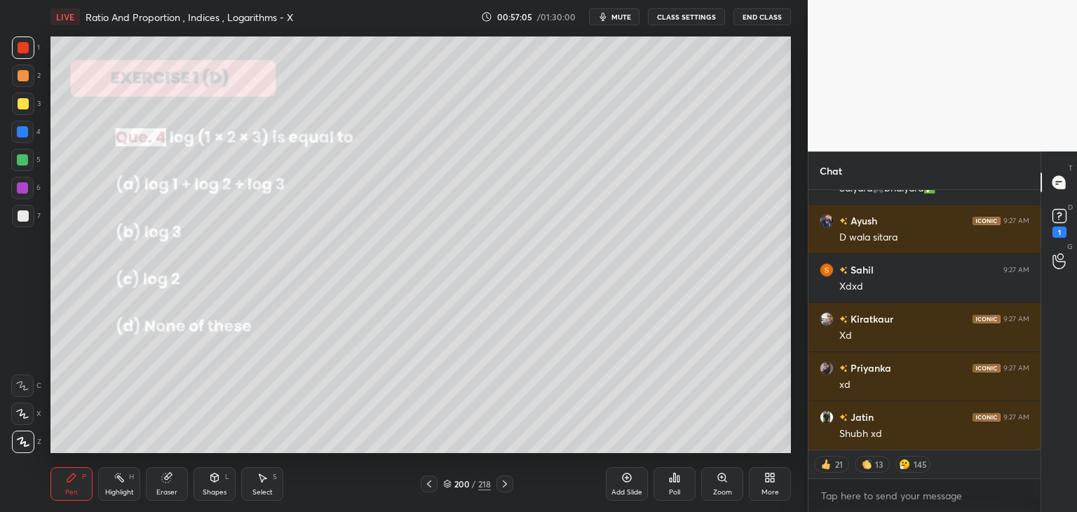
scroll to position [38981, 0]
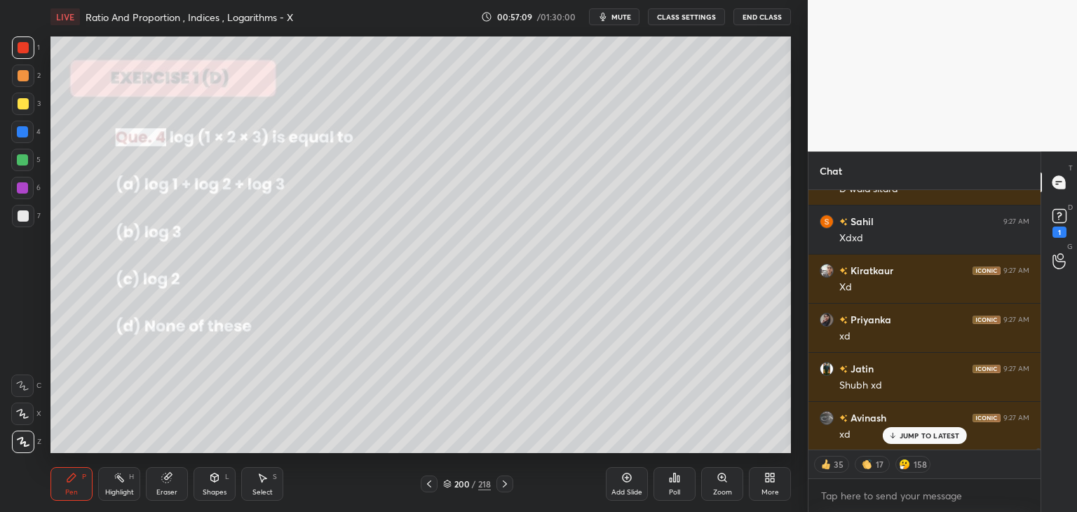
click at [430, 486] on icon at bounding box center [429, 483] width 11 height 11
click at [429, 484] on icon at bounding box center [429, 483] width 11 height 11
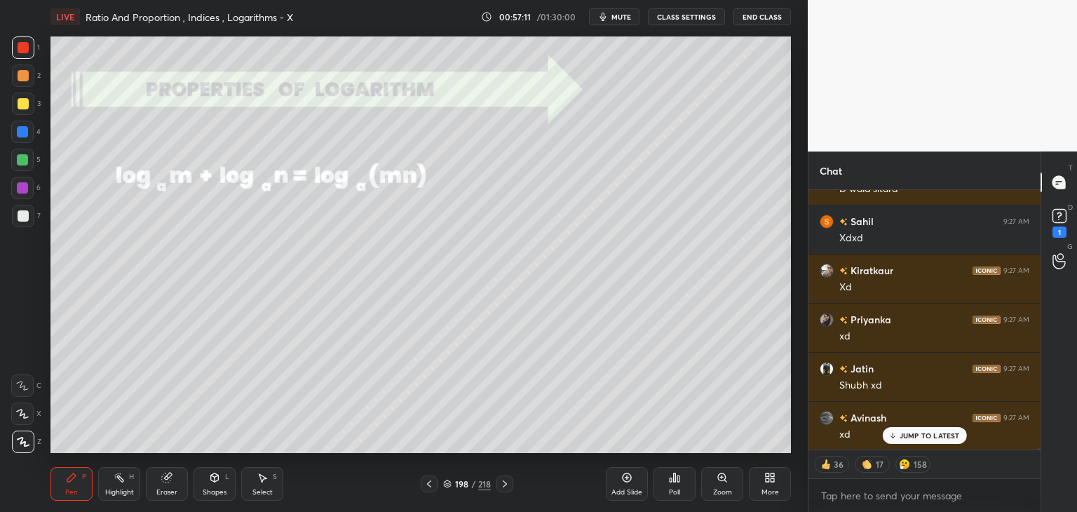
click at [429, 483] on icon at bounding box center [429, 483] width 11 height 11
click at [430, 485] on icon at bounding box center [429, 483] width 11 height 11
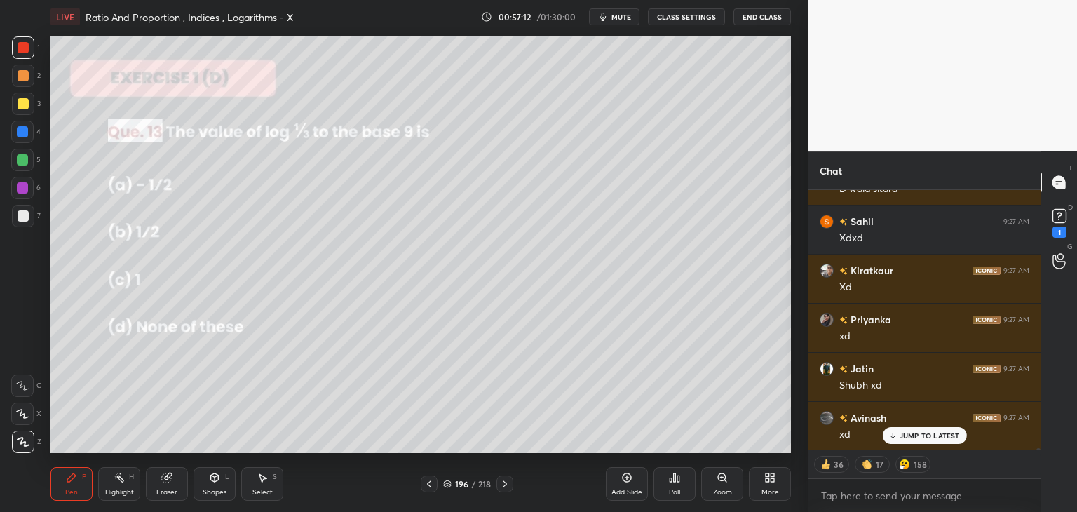
click at [504, 483] on icon at bounding box center [504, 483] width 11 height 11
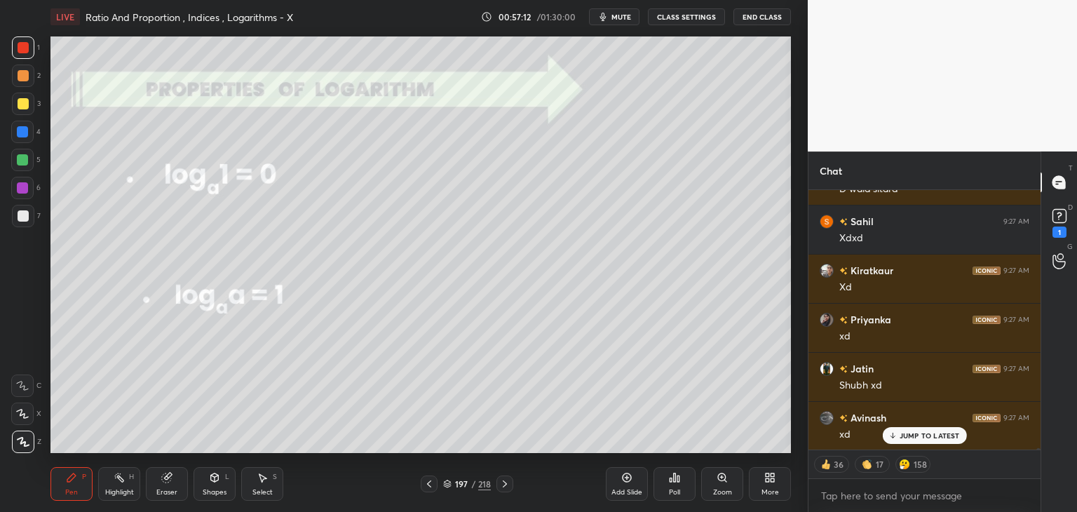
click at [504, 482] on icon at bounding box center [504, 483] width 11 height 11
click at [507, 480] on icon at bounding box center [504, 483] width 11 height 11
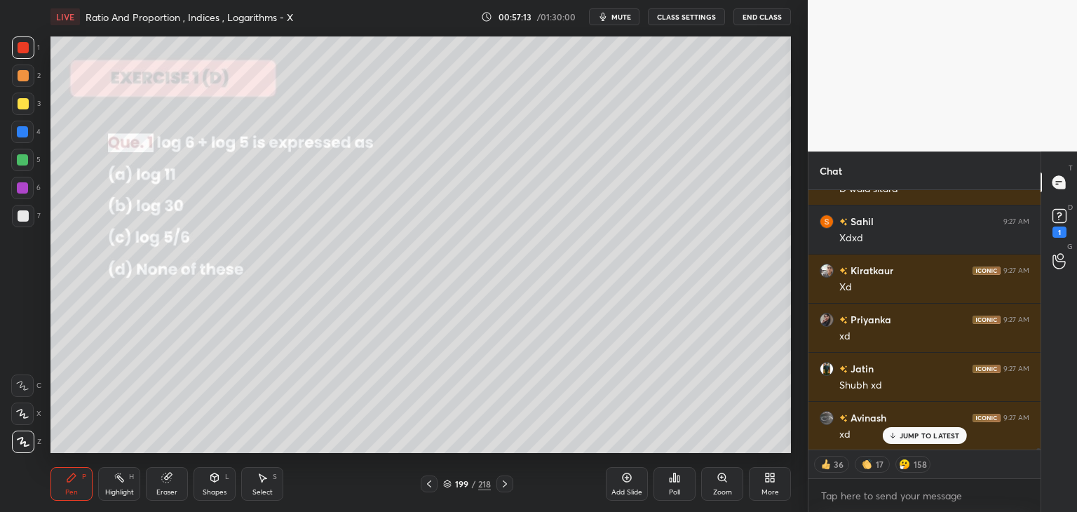
click at [508, 481] on icon at bounding box center [504, 483] width 11 height 11
click at [508, 483] on icon at bounding box center [504, 483] width 11 height 11
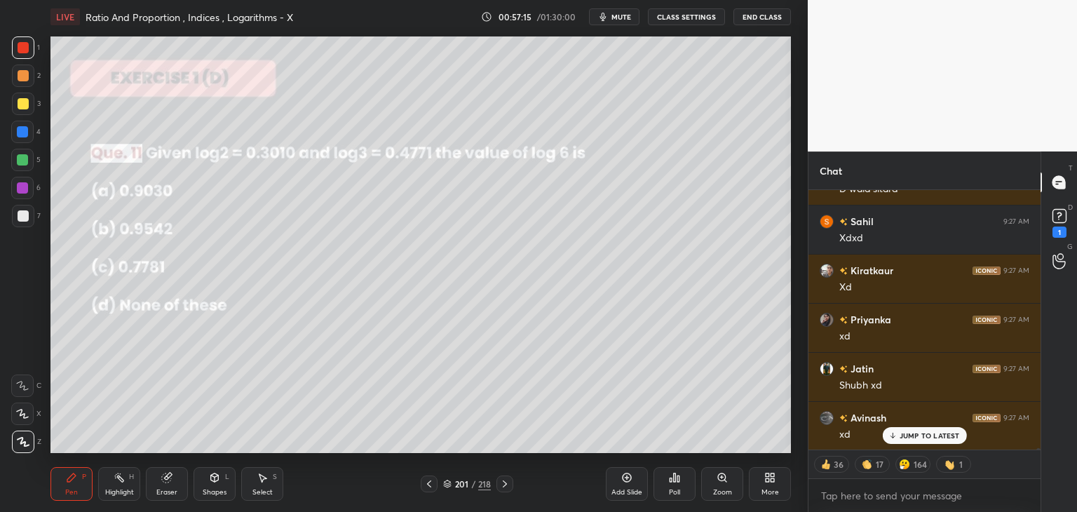
click at [505, 487] on icon at bounding box center [504, 483] width 11 height 11
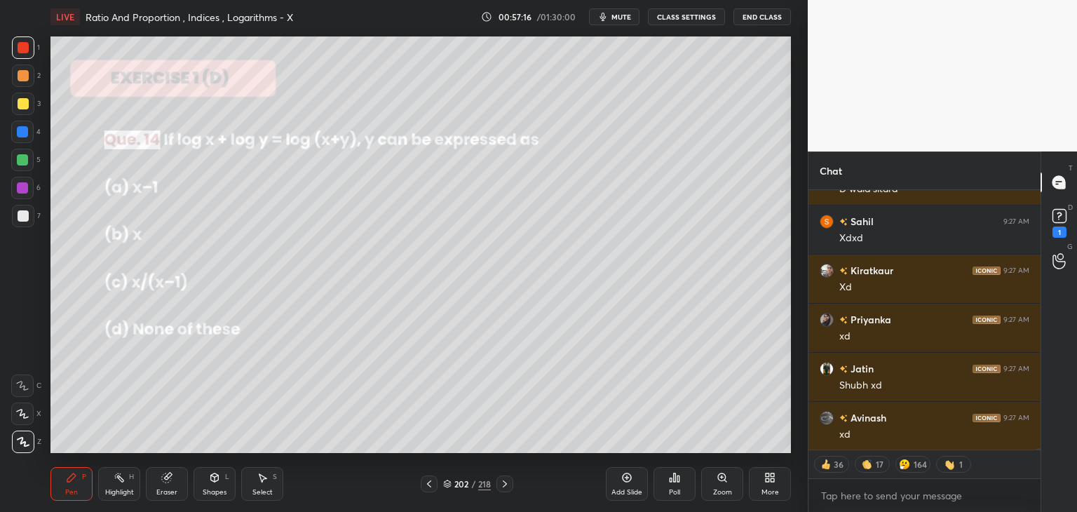
scroll to position [39031, 0]
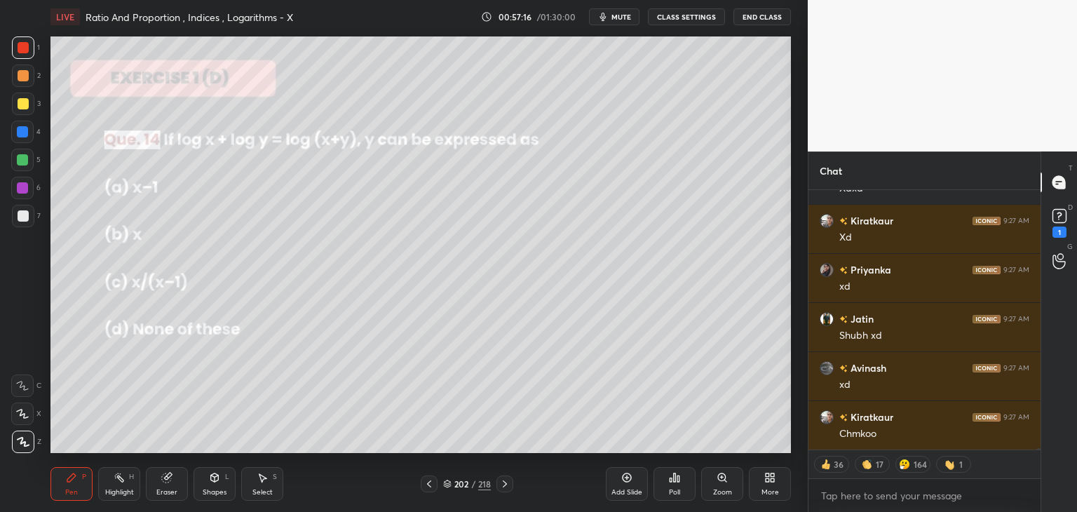
click at [425, 483] on icon at bounding box center [429, 483] width 11 height 11
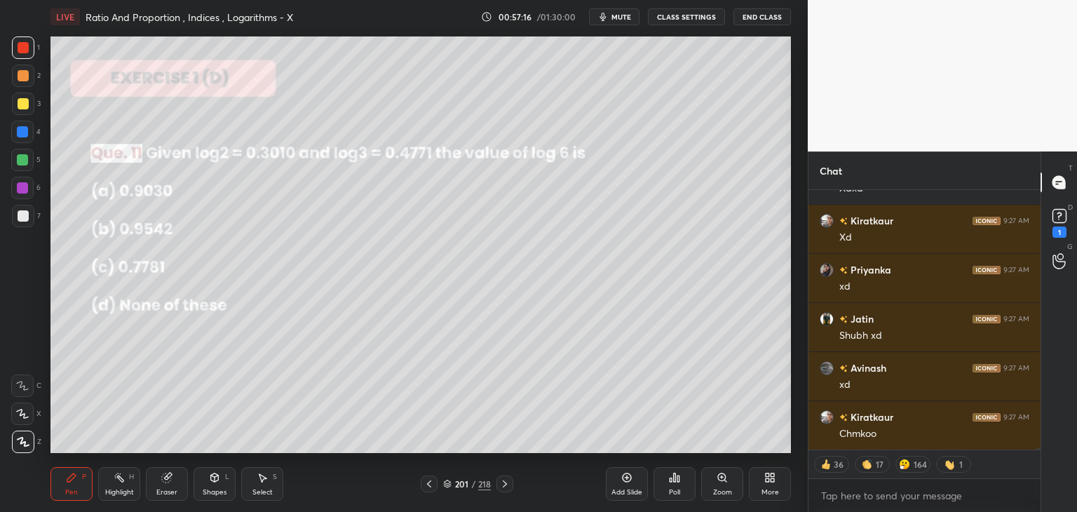
click at [425, 483] on icon at bounding box center [429, 483] width 11 height 11
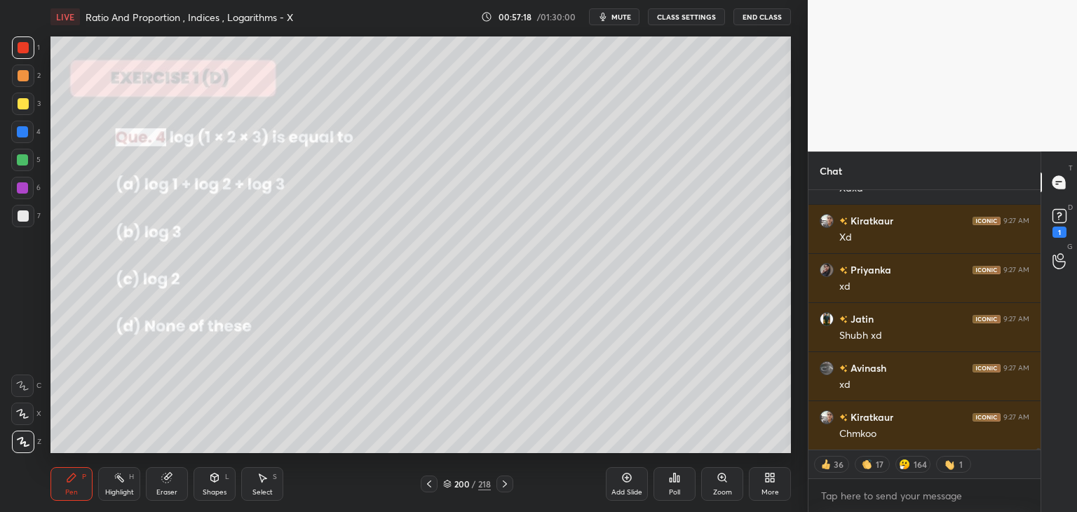
click at [505, 481] on icon at bounding box center [504, 483] width 11 height 11
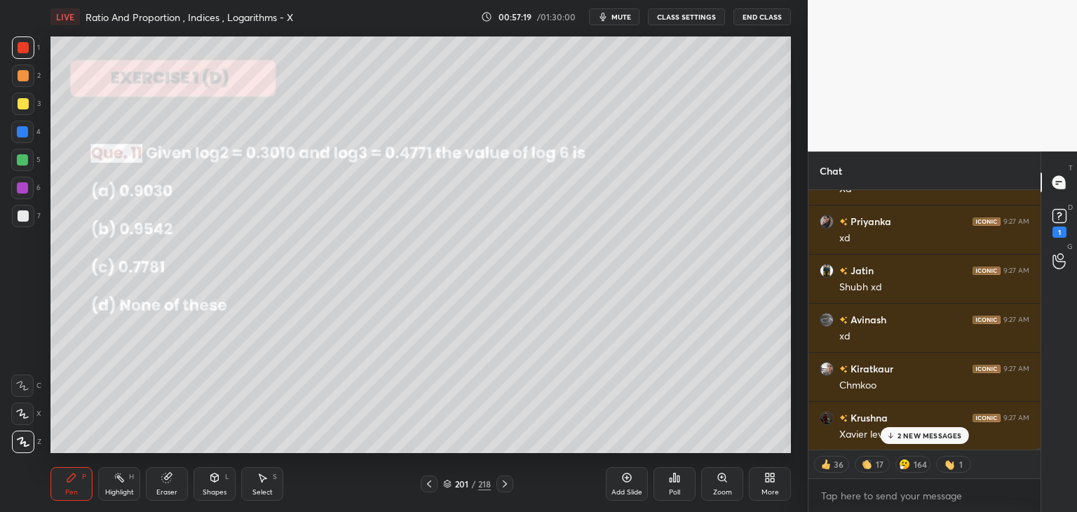
scroll to position [39178, 0]
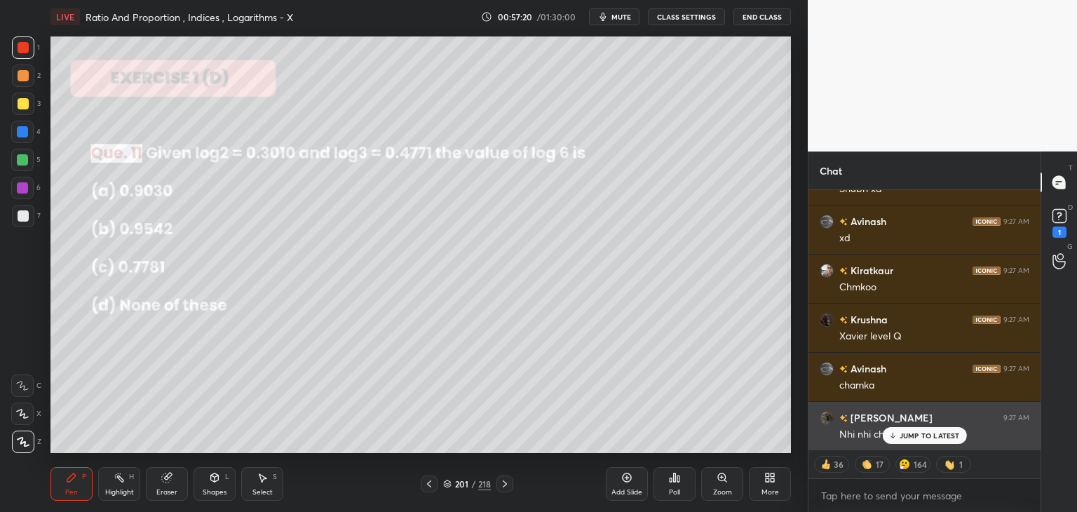
click at [920, 437] on p "JUMP TO LATEST" at bounding box center [930, 435] width 60 height 8
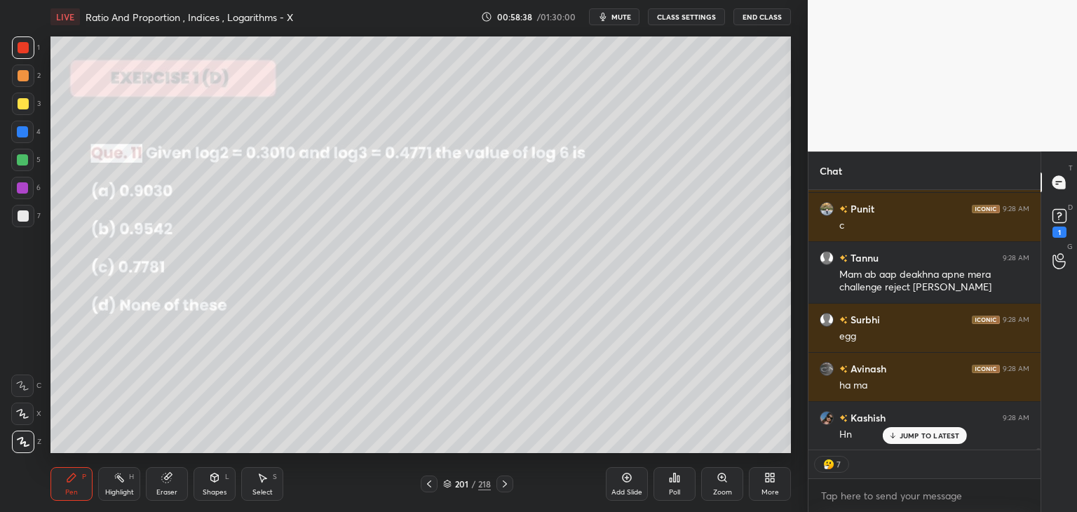
scroll to position [41034, 0]
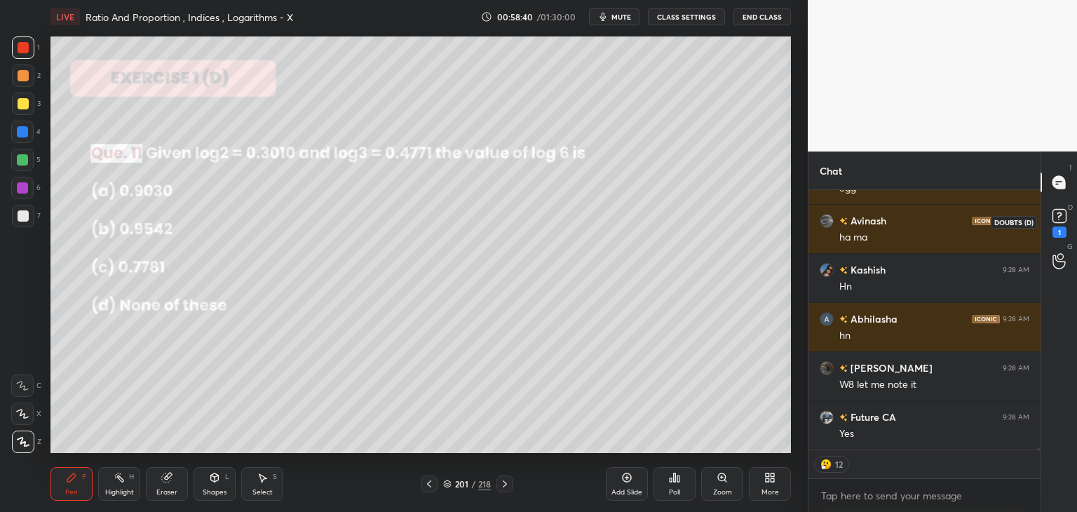
click at [1060, 217] on rect at bounding box center [1059, 216] width 13 height 13
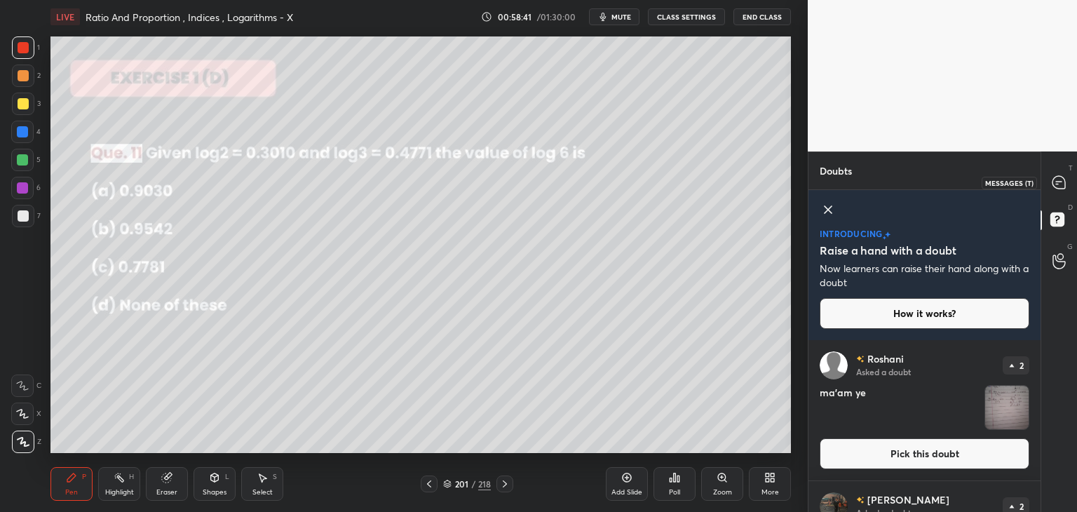
drag, startPoint x: 1060, startPoint y: 188, endPoint x: 1057, endPoint y: 205, distance: 17.8
click at [1060, 188] on icon at bounding box center [1059, 182] width 13 height 13
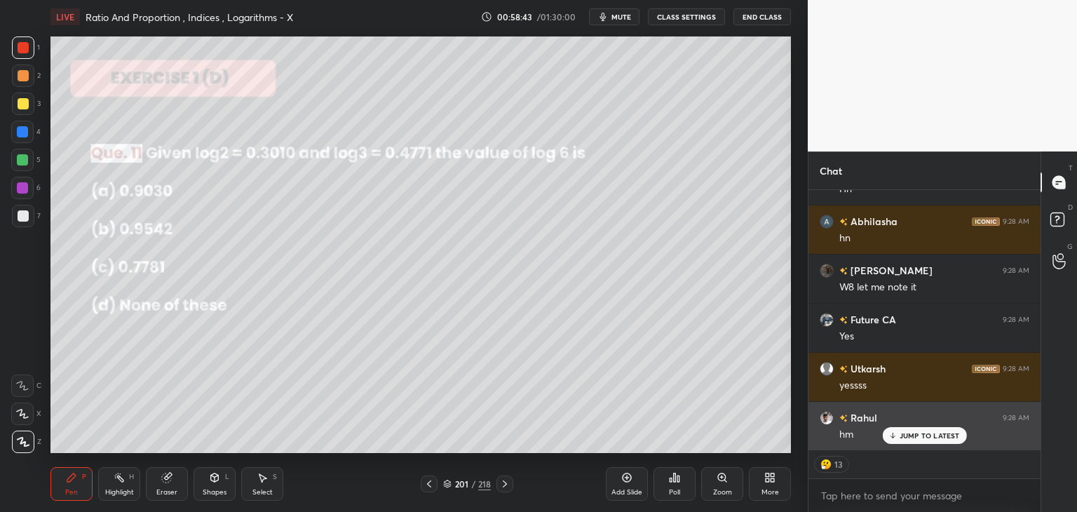
click at [918, 438] on p "JUMP TO LATEST" at bounding box center [930, 435] width 60 height 8
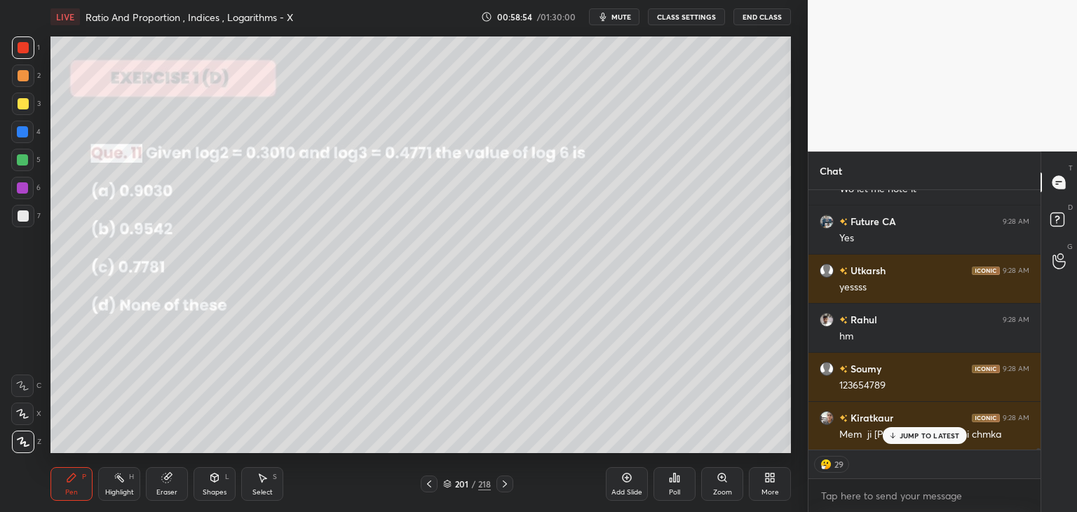
drag, startPoint x: 920, startPoint y: 433, endPoint x: 878, endPoint y: 463, distance: 52.2
click at [920, 431] on p "JUMP TO LATEST" at bounding box center [930, 435] width 60 height 8
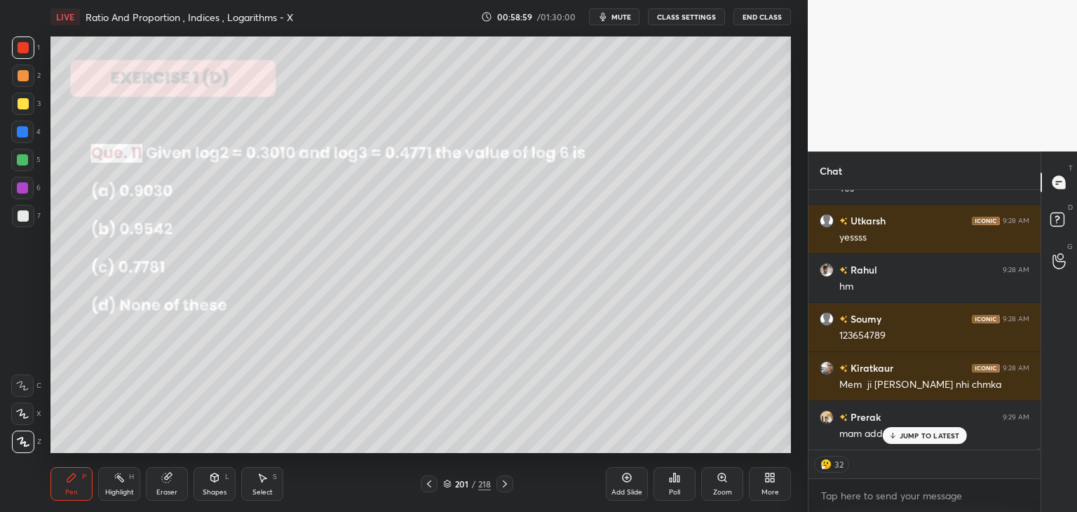
scroll to position [41671, 0]
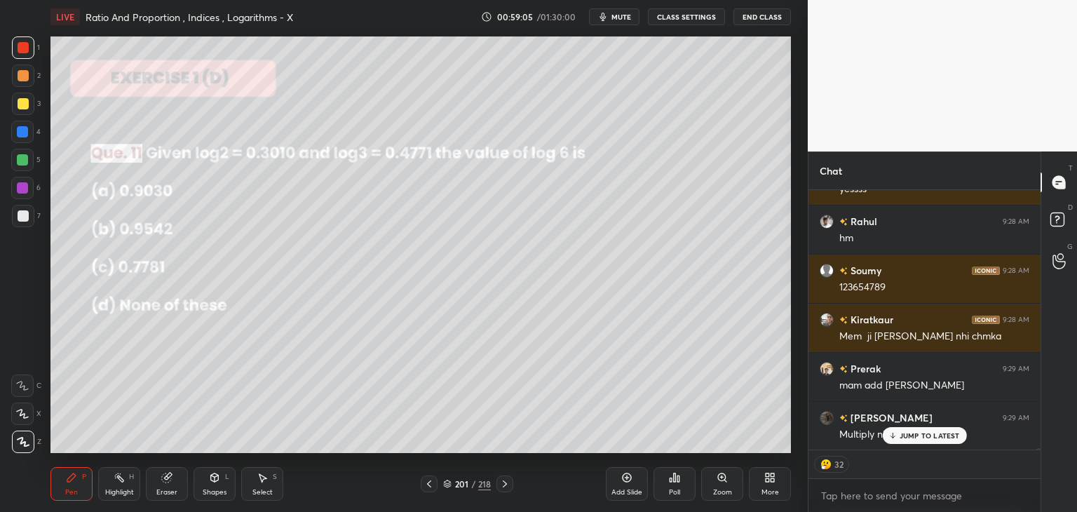
type textarea "x"
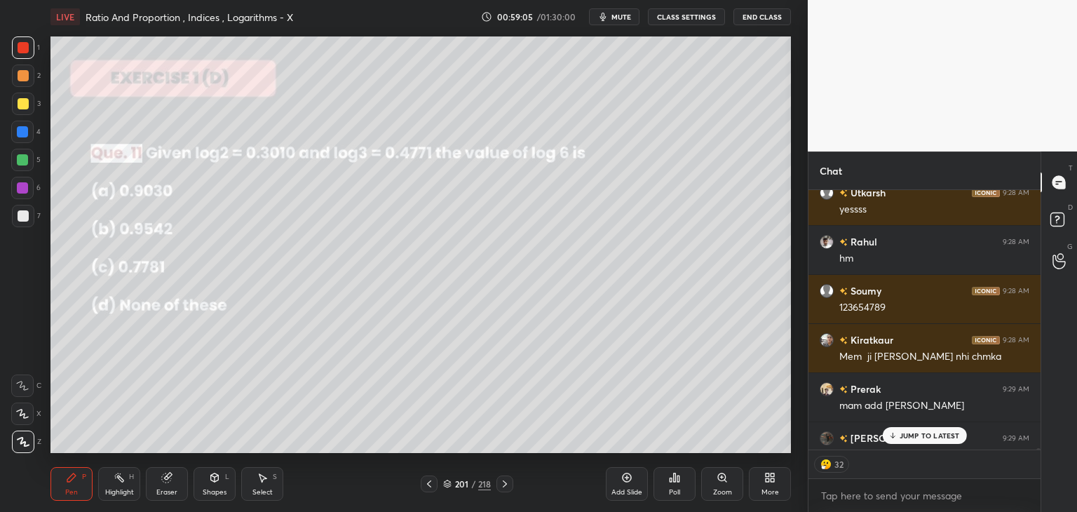
scroll to position [284, 228]
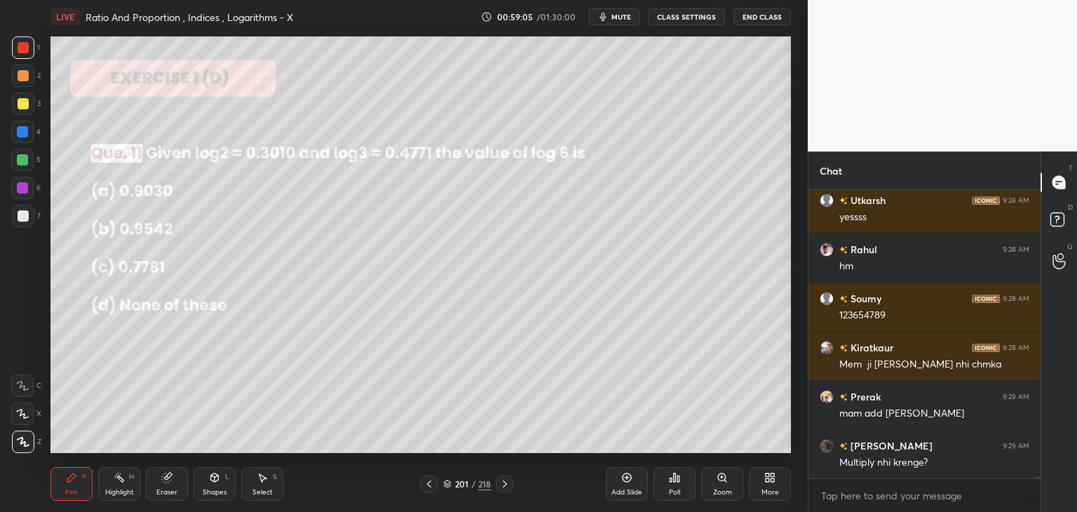
drag, startPoint x: 75, startPoint y: 494, endPoint x: 86, endPoint y: 468, distance: 27.3
click at [74, 494] on div "Pen" at bounding box center [71, 492] width 13 height 7
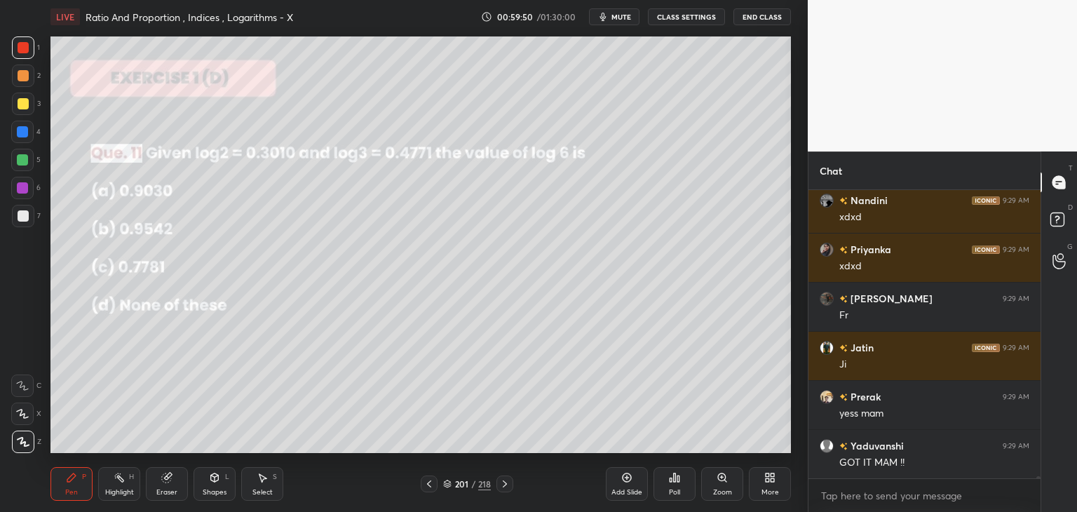
scroll to position [42686, 0]
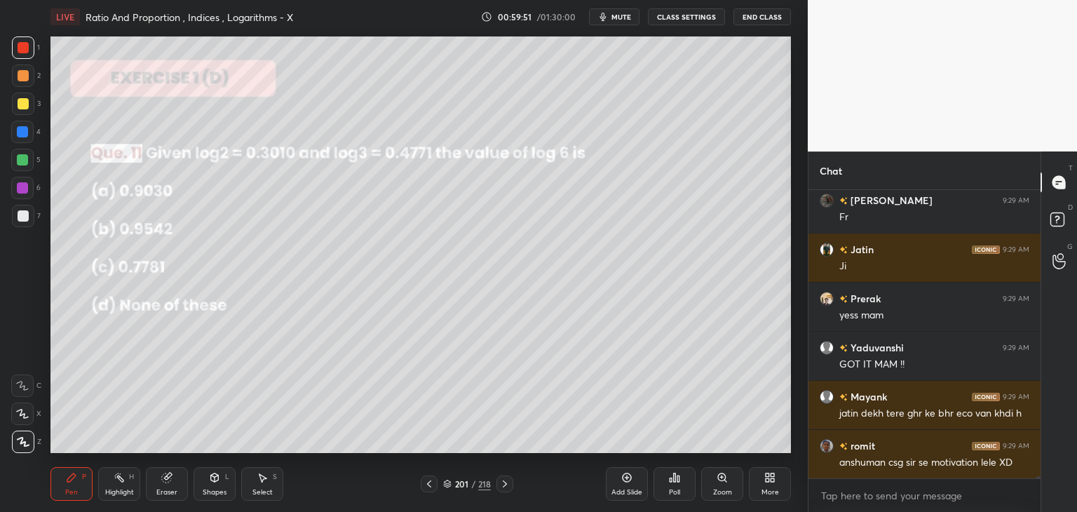
click at [504, 494] on div "Pen P Highlight H Eraser Shapes L Select S 201 / 218 Add Slide Poll Zoom More" at bounding box center [420, 484] width 740 height 56
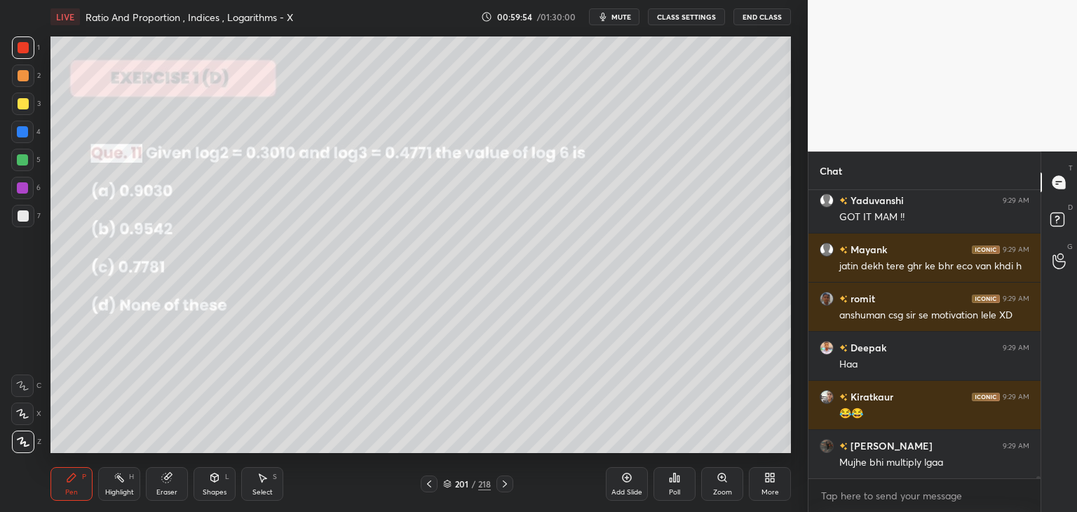
scroll to position [42932, 0]
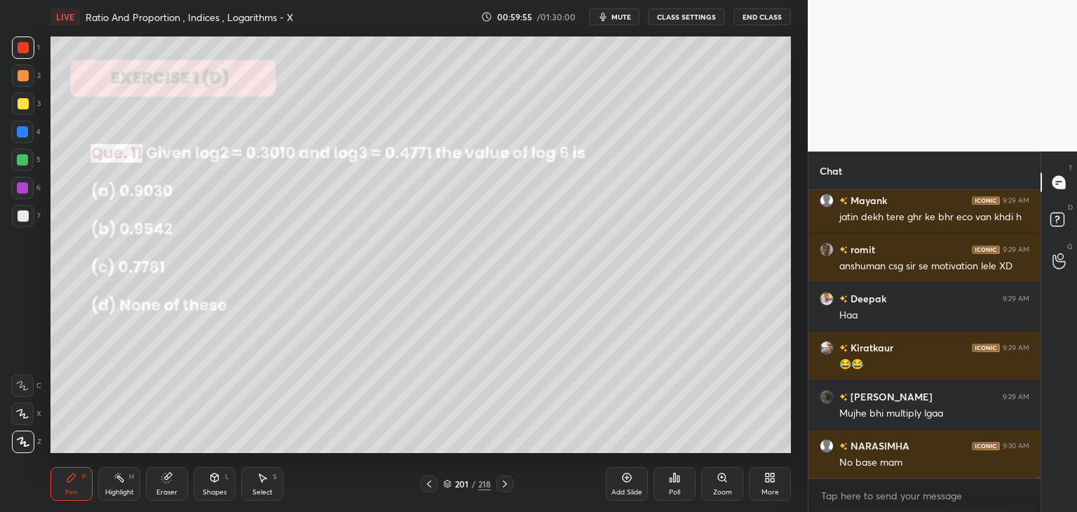
click at [503, 484] on icon at bounding box center [504, 483] width 11 height 11
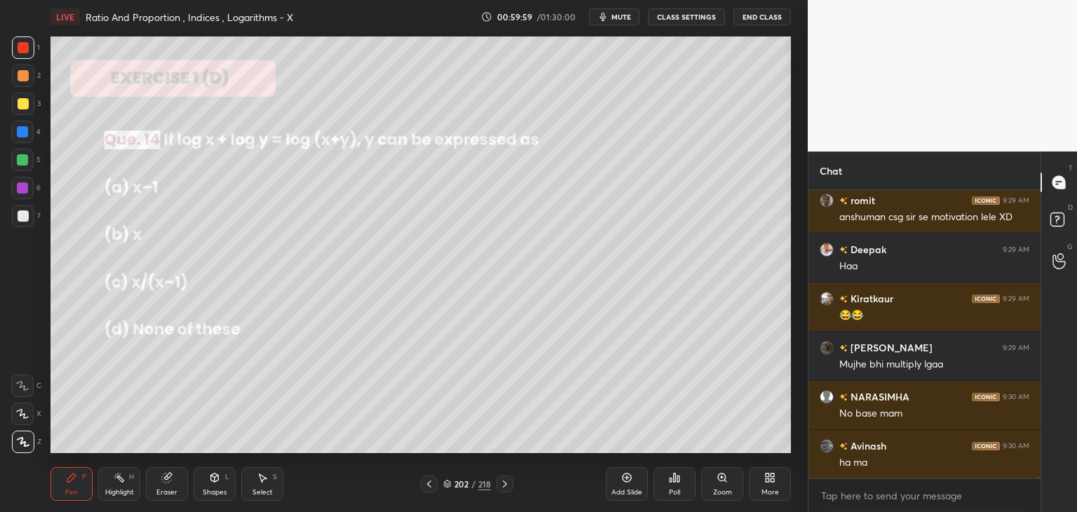
scroll to position [43030, 0]
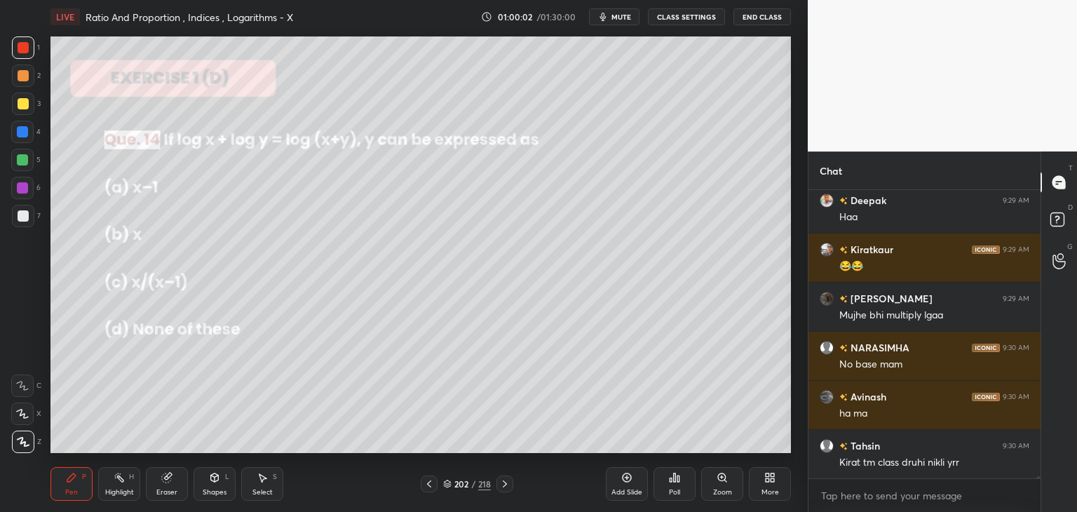
click at [679, 496] on div "Poll" at bounding box center [674, 492] width 11 height 7
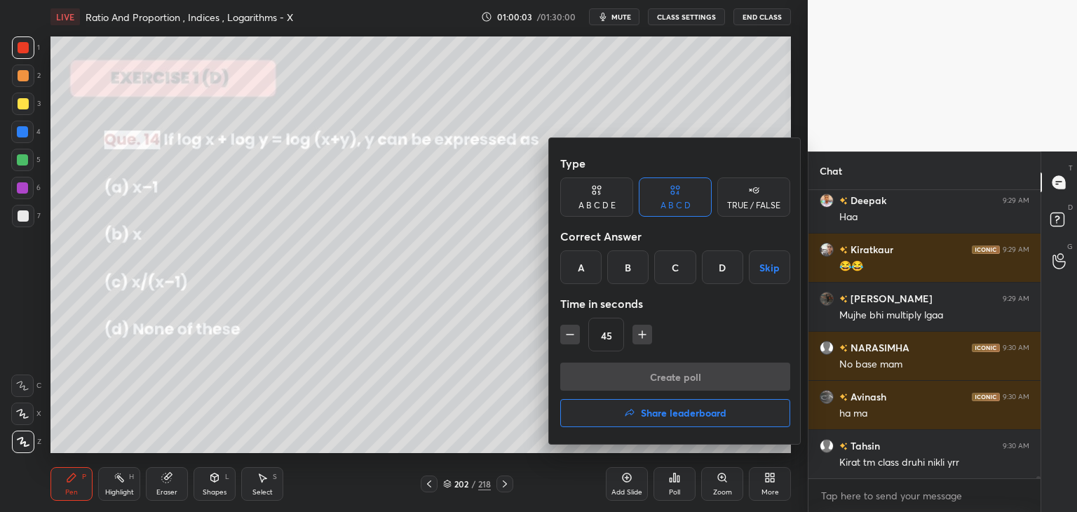
click at [679, 270] on div "C" at bounding box center [674, 267] width 41 height 34
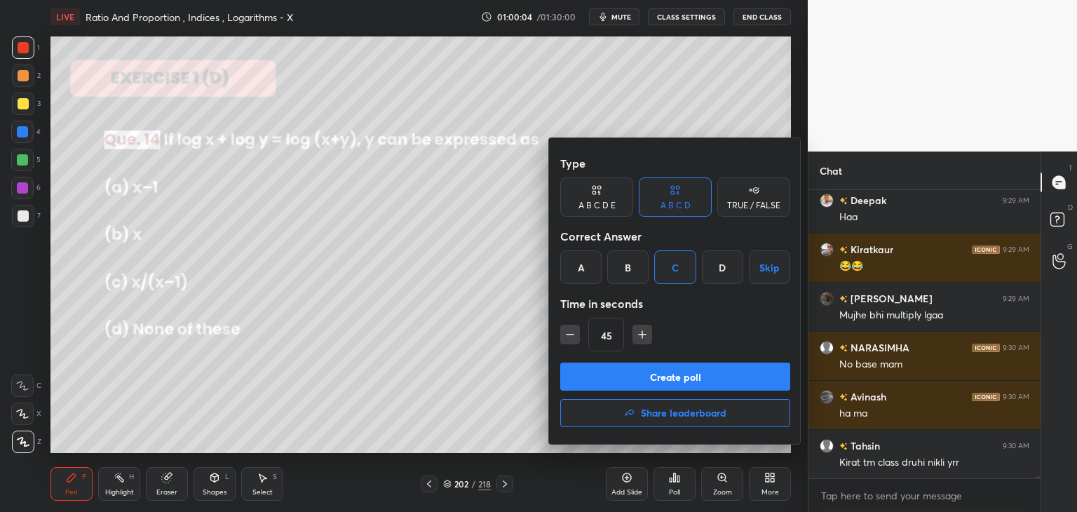
click at [639, 340] on icon "button" at bounding box center [642, 334] width 14 height 14
type input "60"
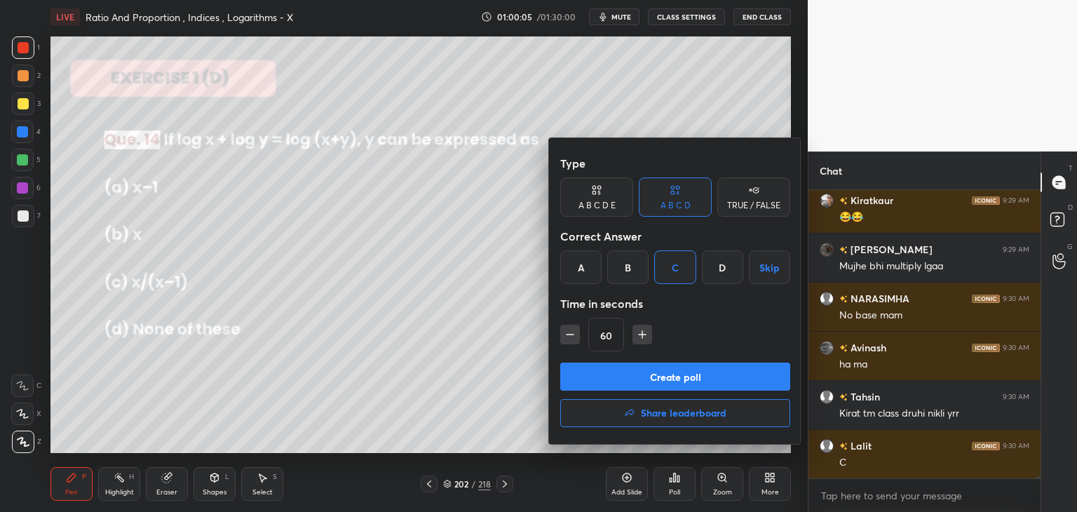
click at [653, 382] on button "Create poll" at bounding box center [675, 377] width 230 height 28
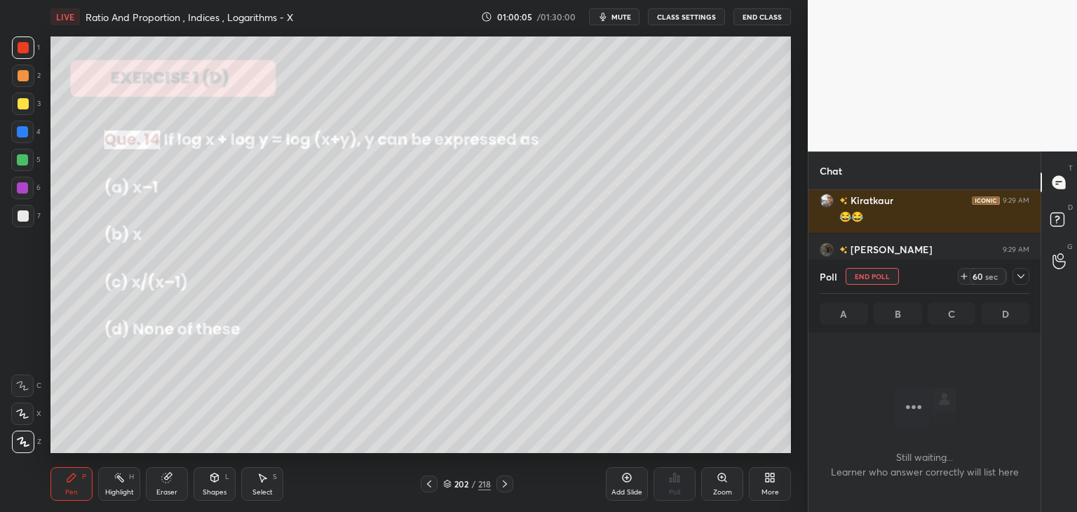
scroll to position [4, 4]
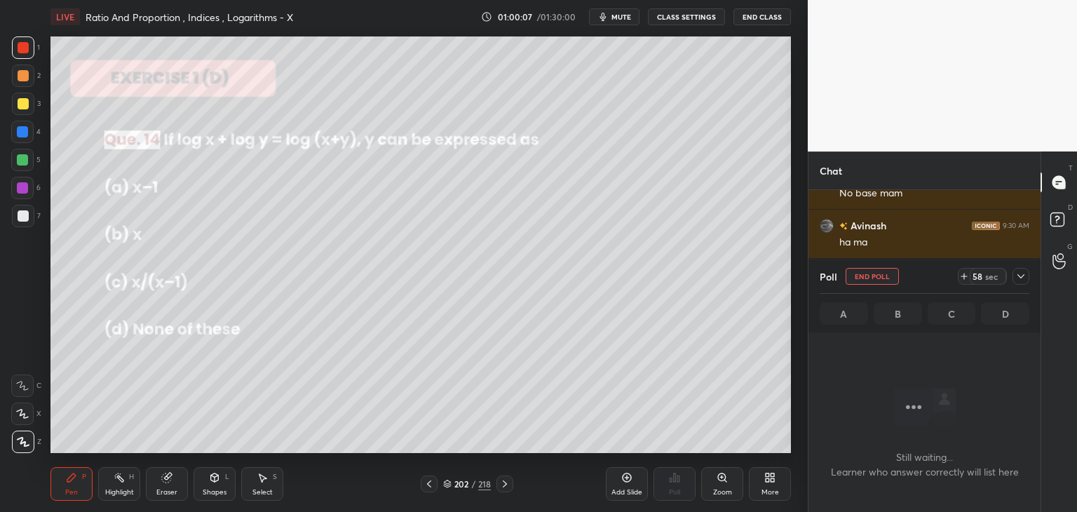
click at [1020, 276] on icon at bounding box center [1020, 276] width 11 height 11
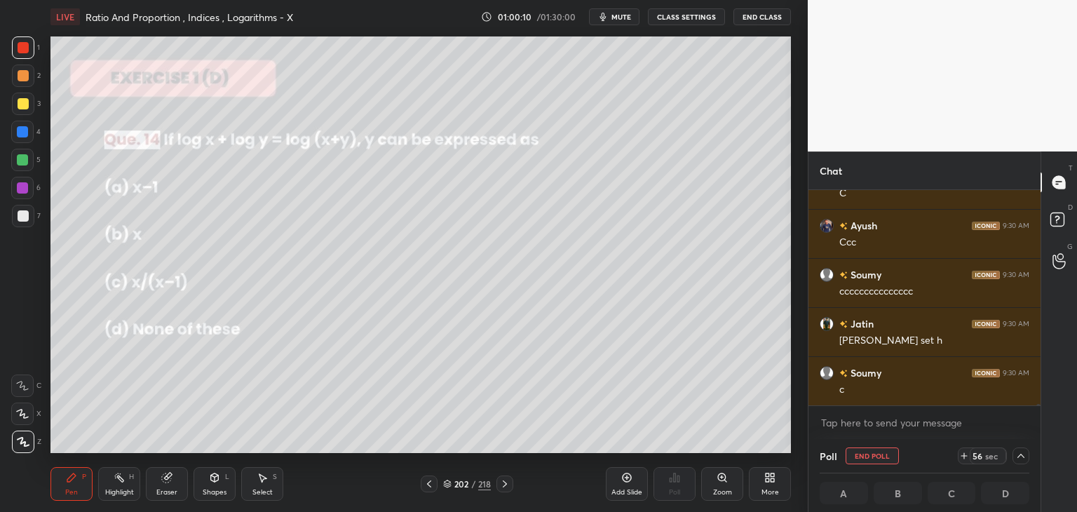
click at [1020, 455] on icon at bounding box center [1020, 455] width 11 height 11
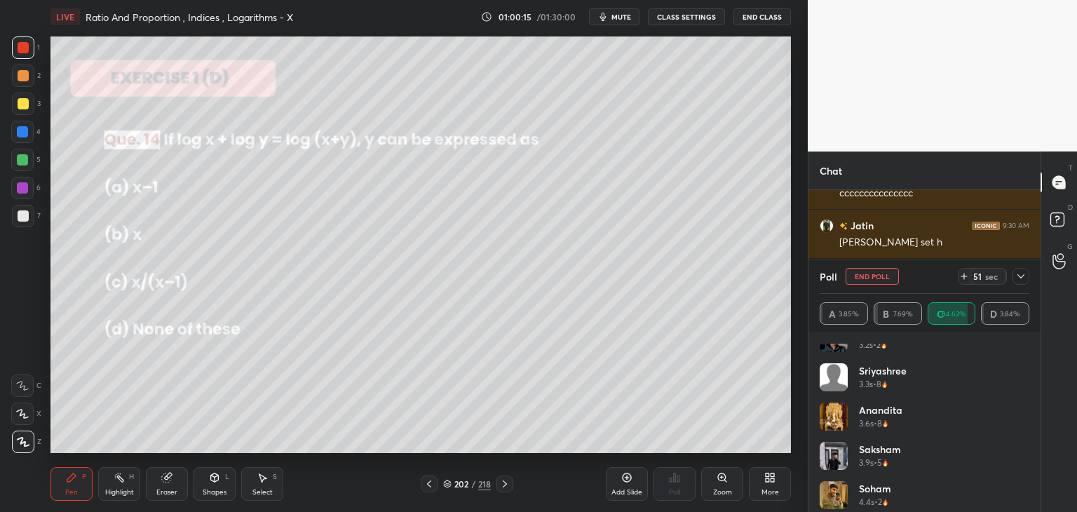
click at [1021, 278] on icon at bounding box center [1020, 276] width 11 height 11
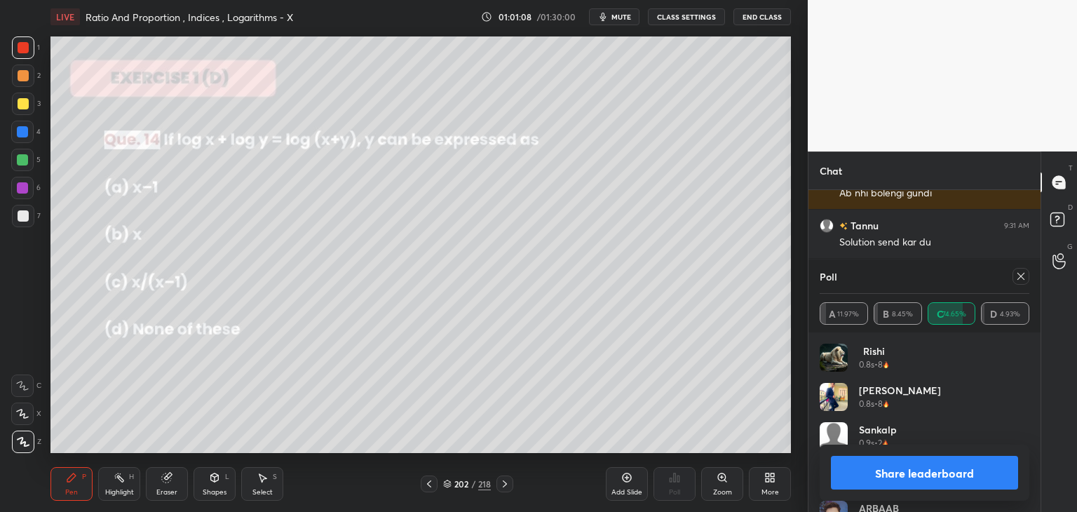
click at [884, 480] on button "Share leaderboard" at bounding box center [924, 473] width 187 height 34
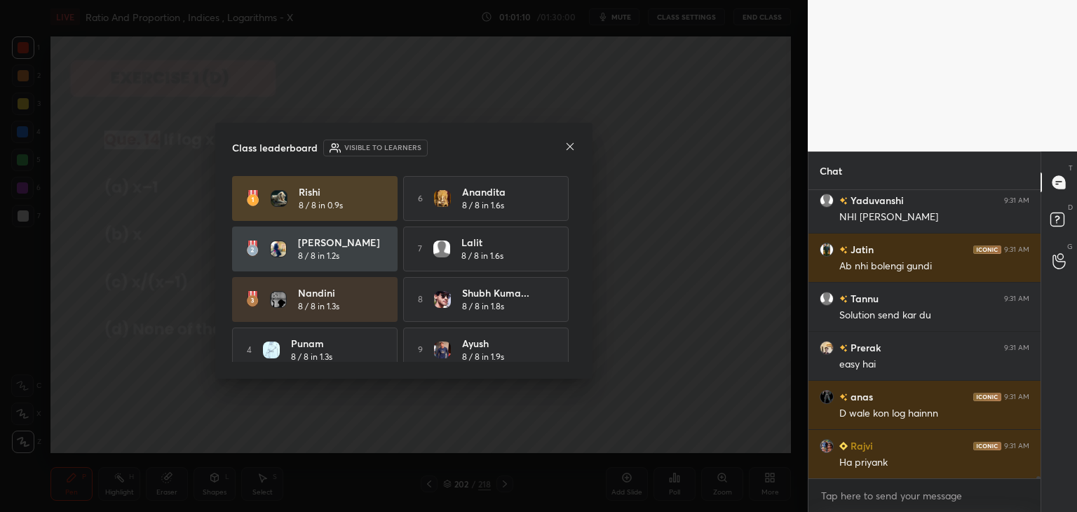
click at [567, 150] on icon at bounding box center [569, 146] width 11 height 11
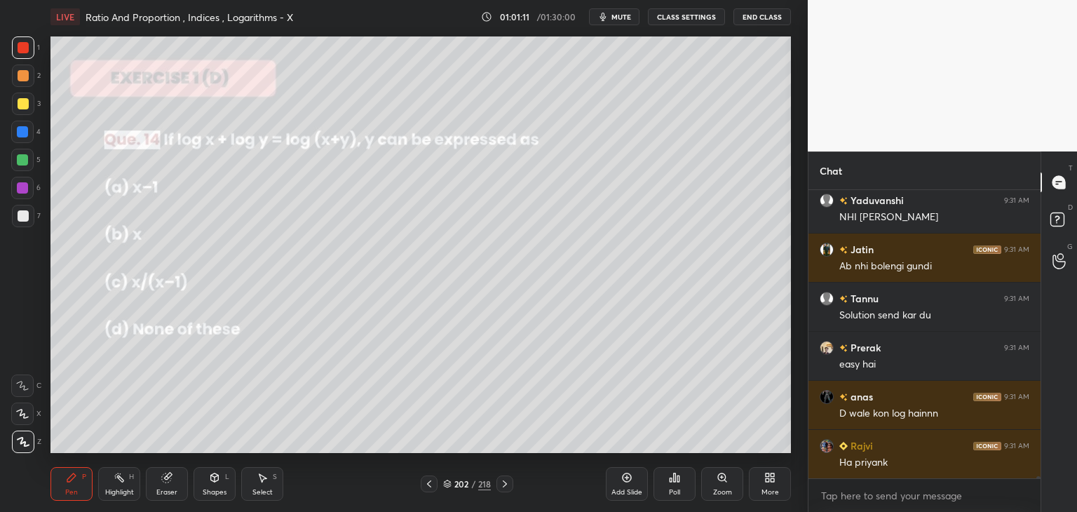
click at [69, 492] on div "Pen" at bounding box center [71, 492] width 13 height 7
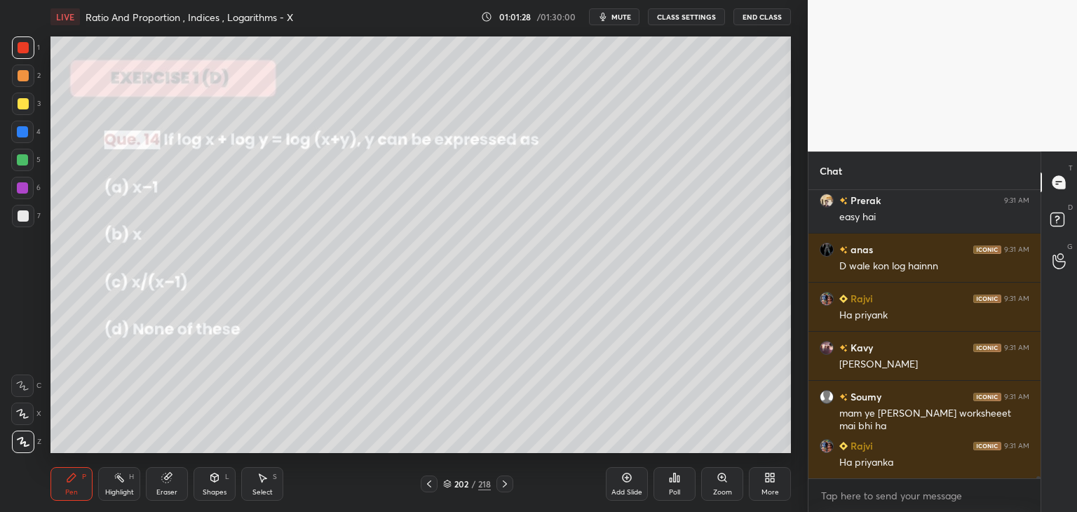
click at [23, 215] on div at bounding box center [23, 215] width 11 height 11
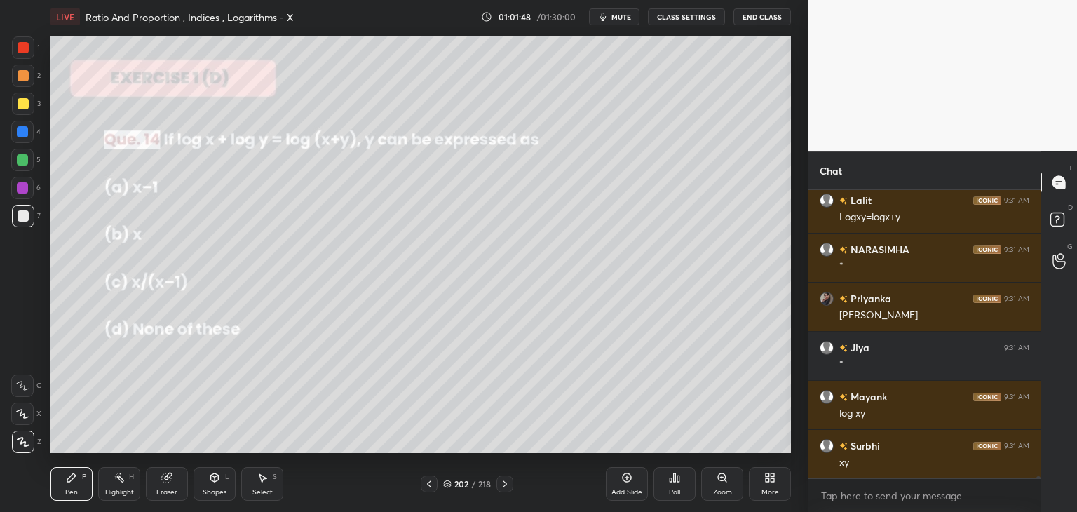
click at [27, 99] on div at bounding box center [23, 103] width 11 height 11
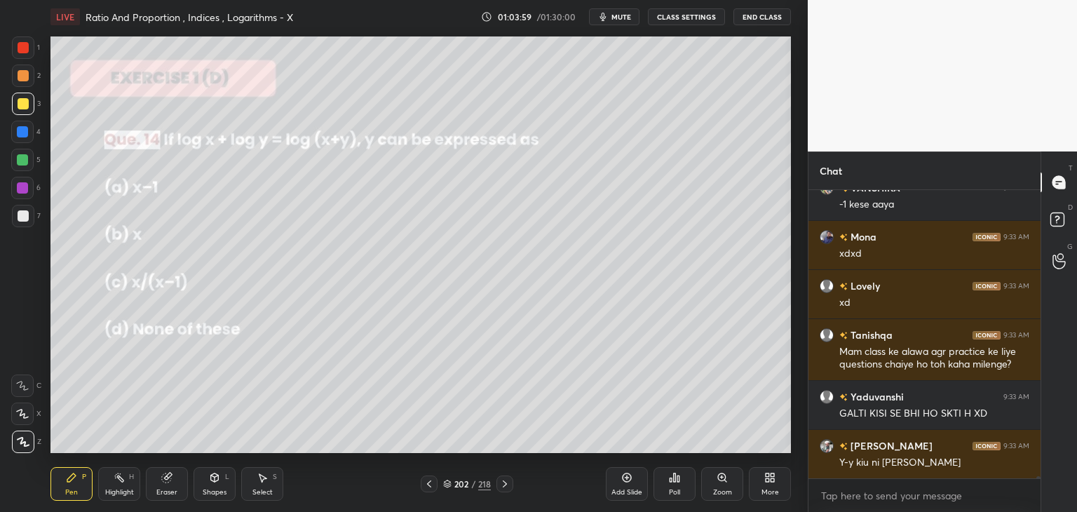
scroll to position [44511, 0]
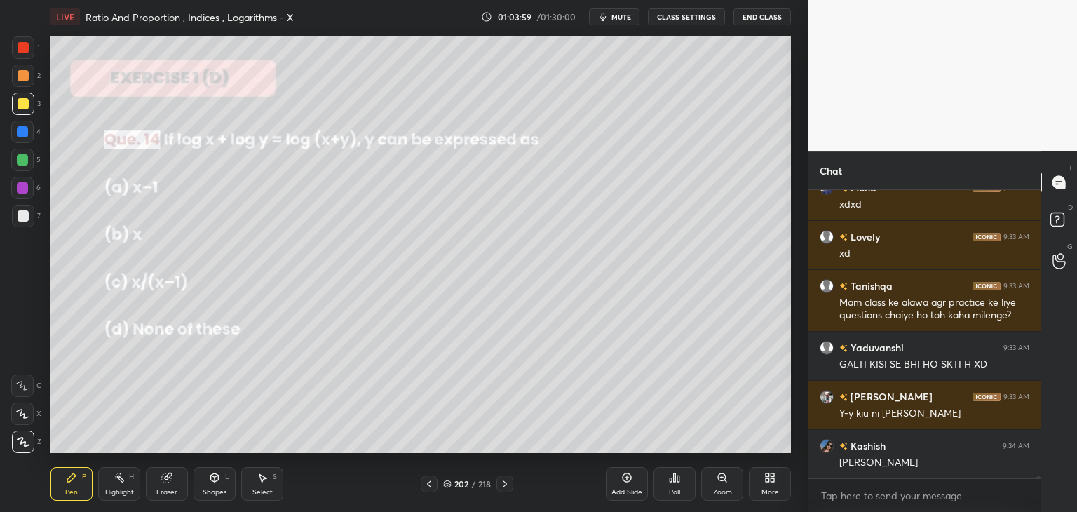
drag, startPoint x: 163, startPoint y: 490, endPoint x: 135, endPoint y: 474, distance: 32.4
click at [162, 491] on div "Eraser" at bounding box center [166, 492] width 21 height 7
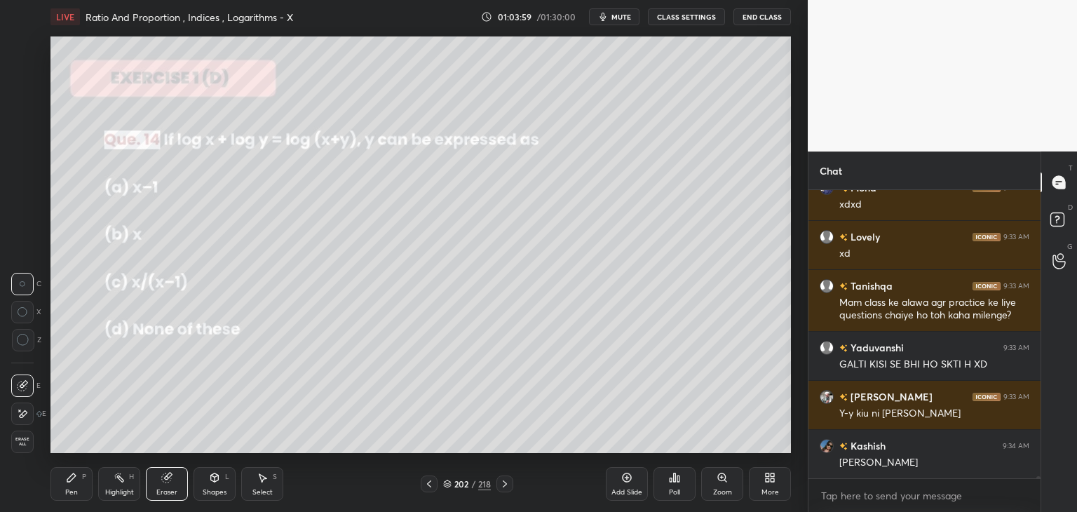
drag, startPoint x: 15, startPoint y: 447, endPoint x: 41, endPoint y: 458, distance: 28.3
click at [17, 447] on span "Erase all" at bounding box center [22, 442] width 21 height 10
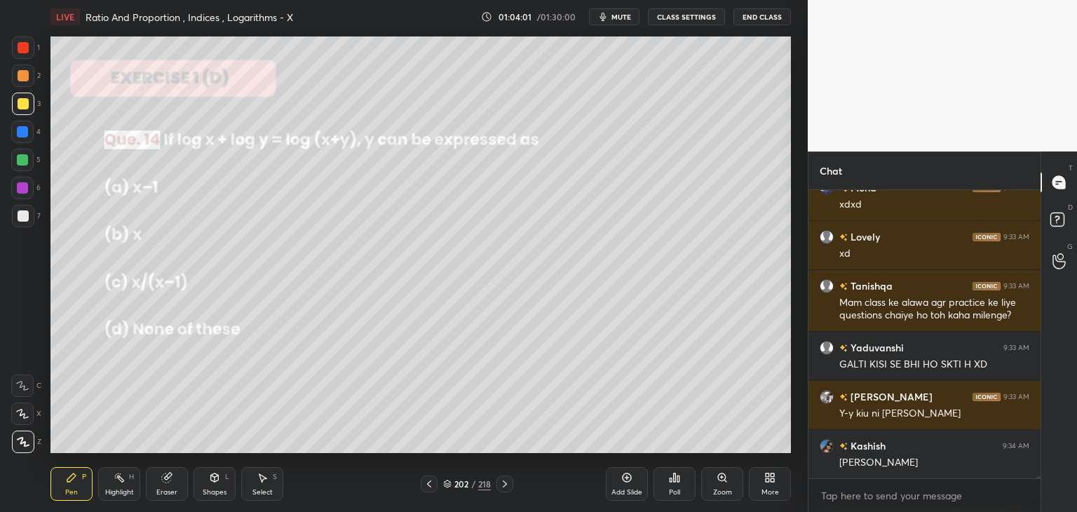
drag, startPoint x: 74, startPoint y: 483, endPoint x: 95, endPoint y: 466, distance: 27.4
click at [74, 483] on icon at bounding box center [71, 477] width 11 height 11
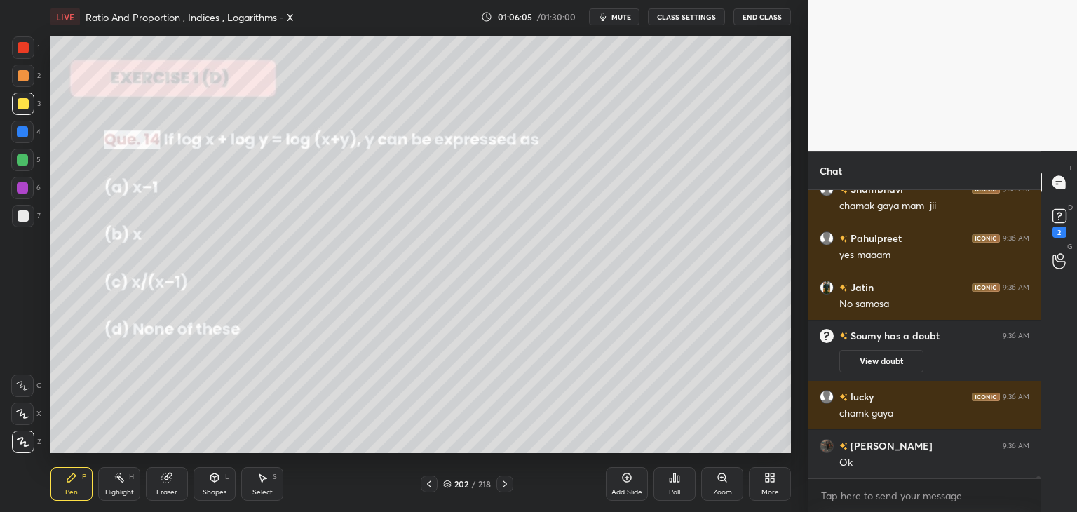
scroll to position [45693, 0]
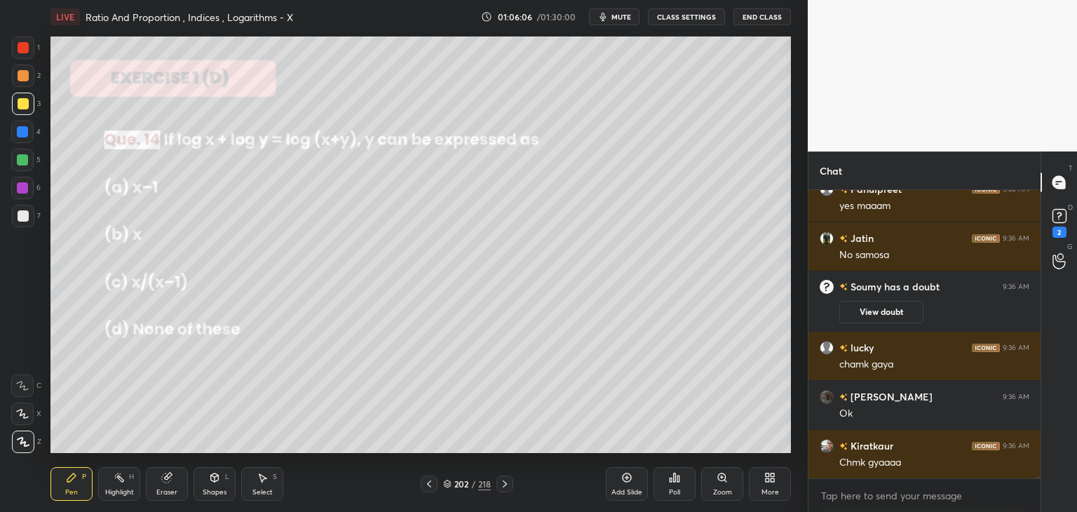
click at [503, 487] on icon at bounding box center [505, 483] width 4 height 7
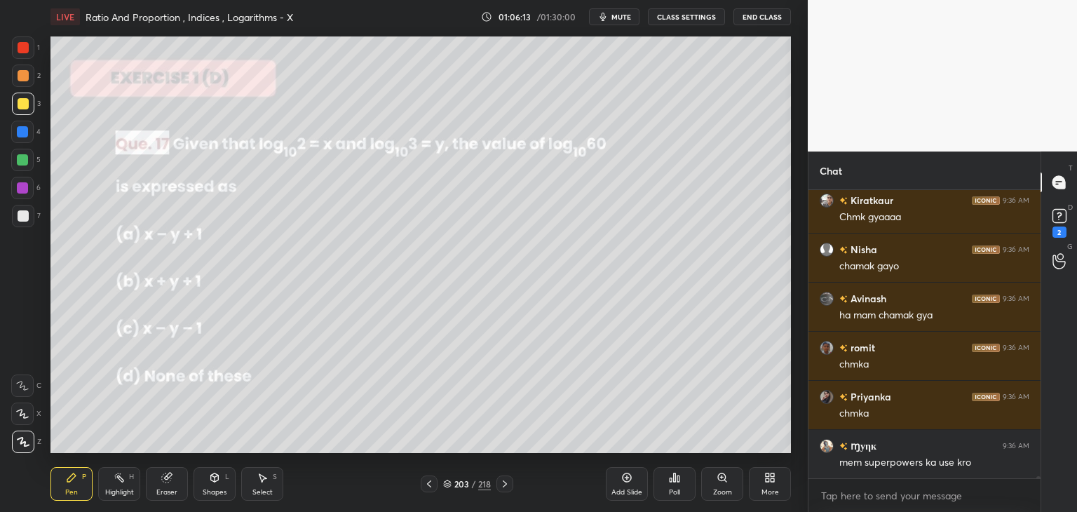
scroll to position [45988, 0]
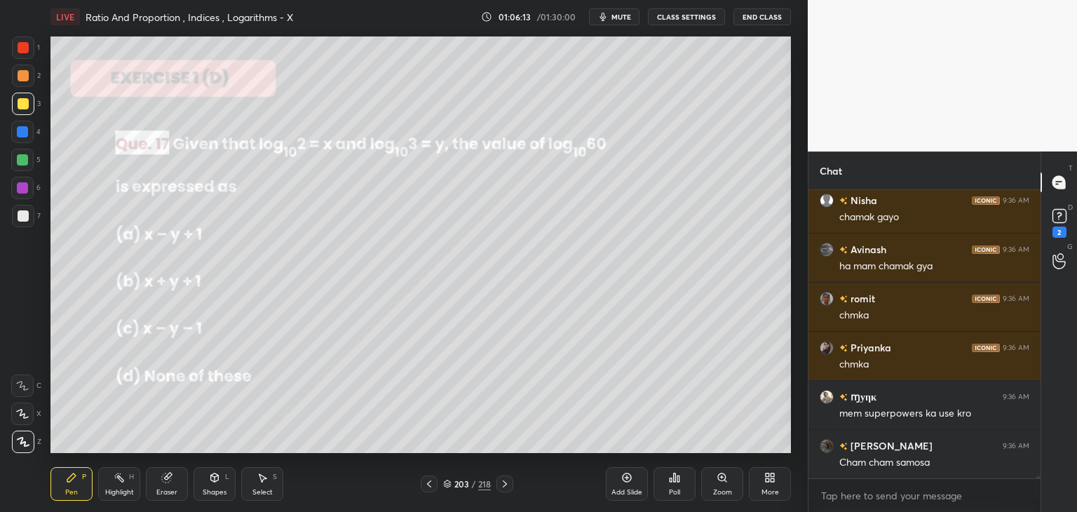
click at [676, 487] on div "Poll" at bounding box center [675, 484] width 42 height 34
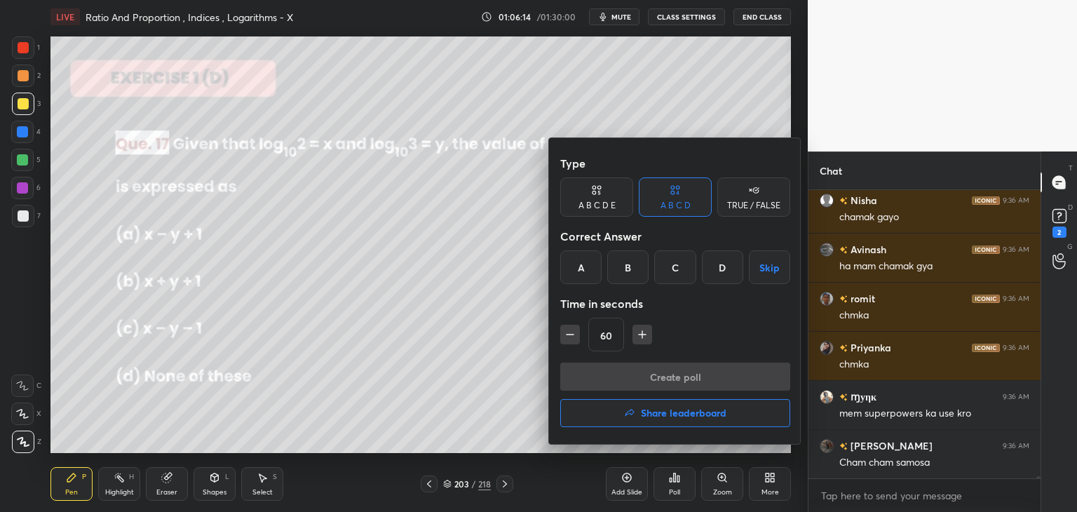
scroll to position [46037, 0]
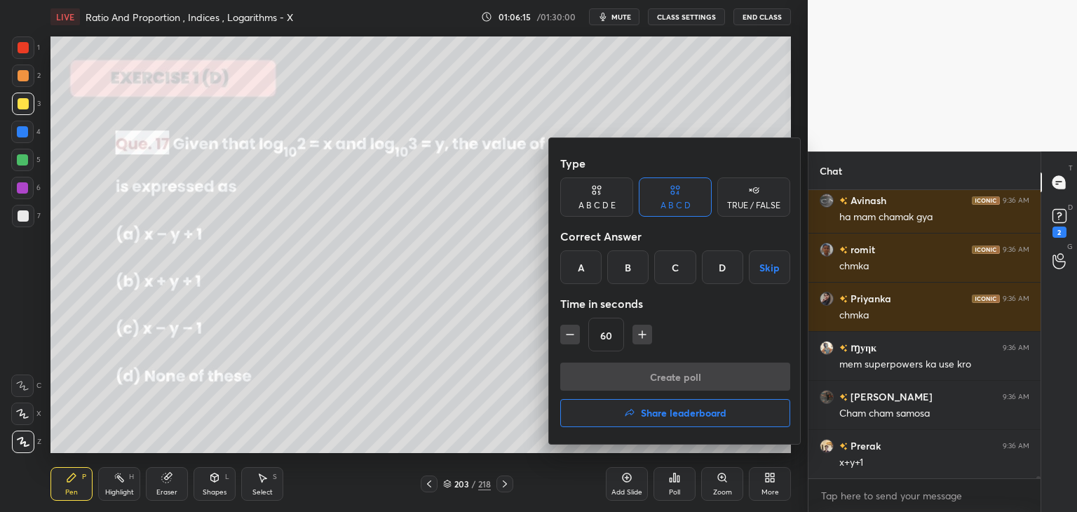
drag, startPoint x: 630, startPoint y: 262, endPoint x: 635, endPoint y: 287, distance: 25.2
click at [631, 262] on div "B" at bounding box center [627, 267] width 41 height 34
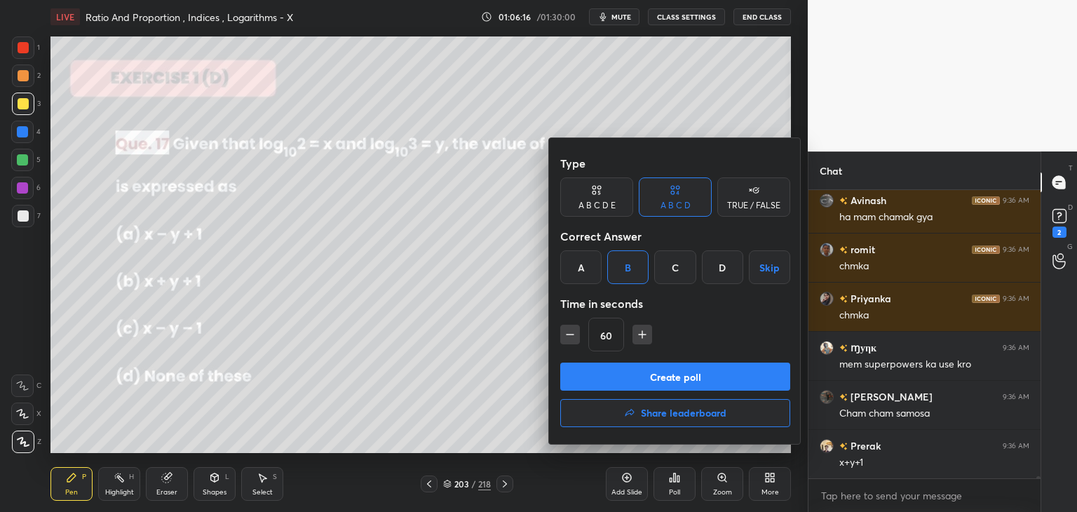
click at [639, 381] on button "Create poll" at bounding box center [675, 377] width 230 height 28
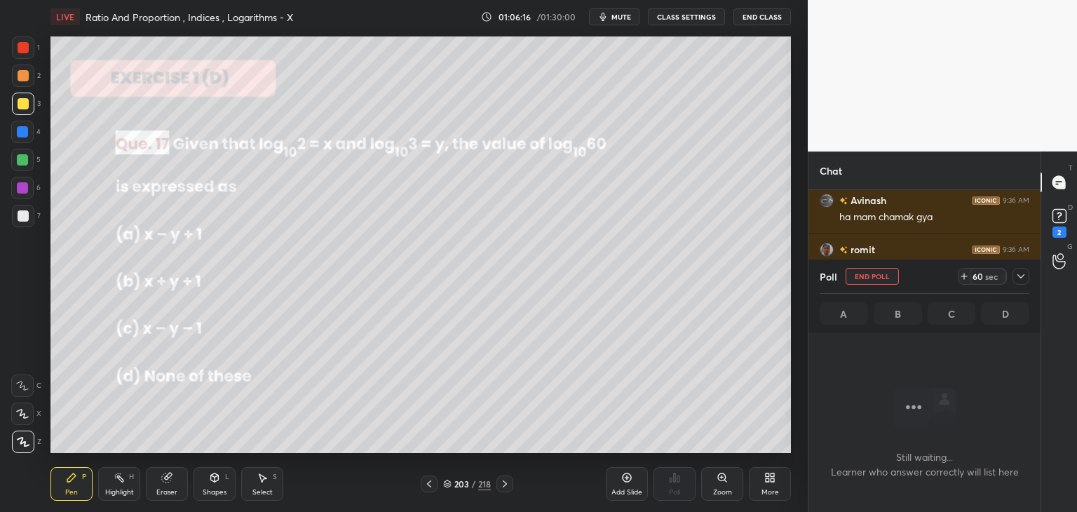
scroll to position [5, 4]
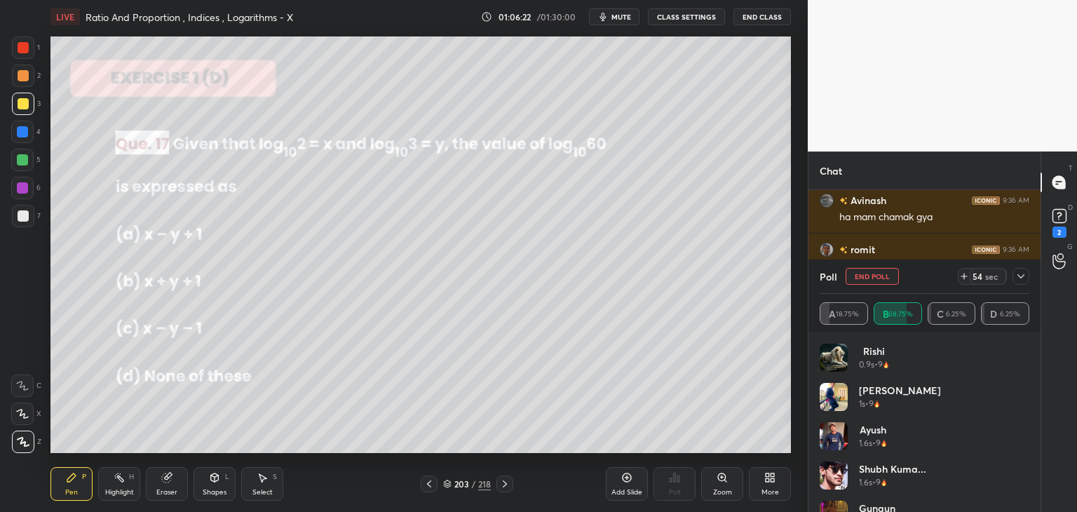
click at [1021, 277] on icon at bounding box center [1020, 276] width 7 height 4
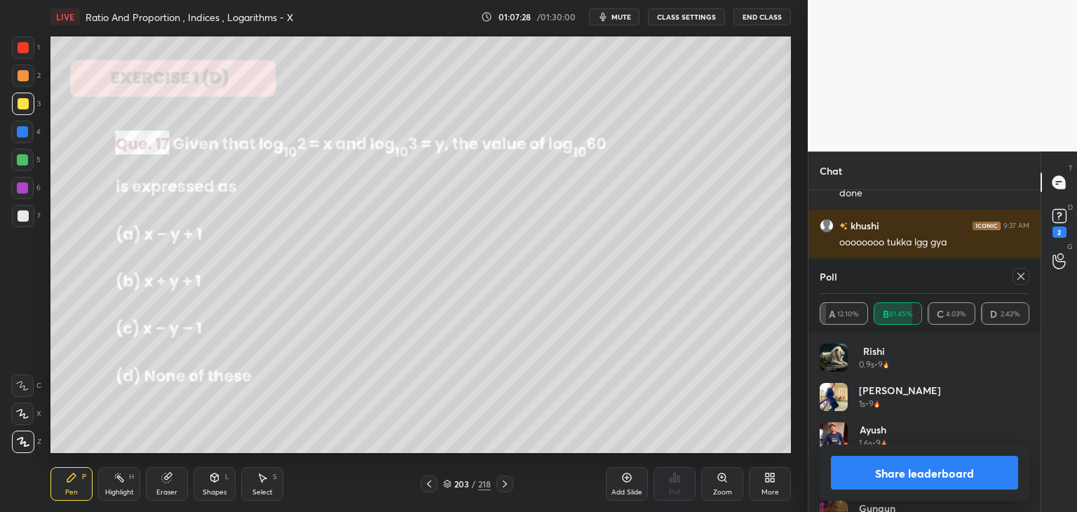
scroll to position [47253, 0]
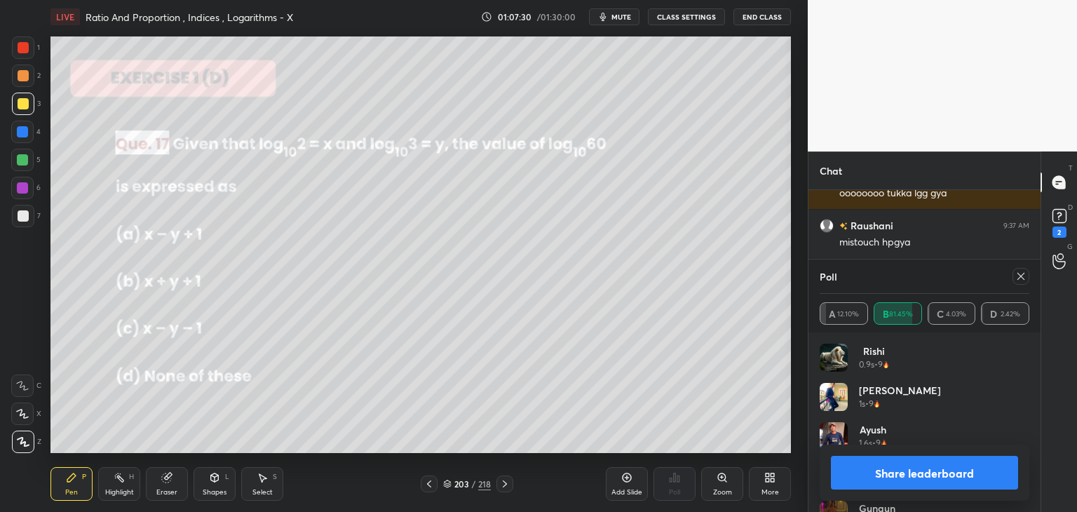
drag, startPoint x: 1020, startPoint y: 276, endPoint x: 1018, endPoint y: 290, distance: 14.8
click at [1020, 276] on icon at bounding box center [1020, 276] width 7 height 7
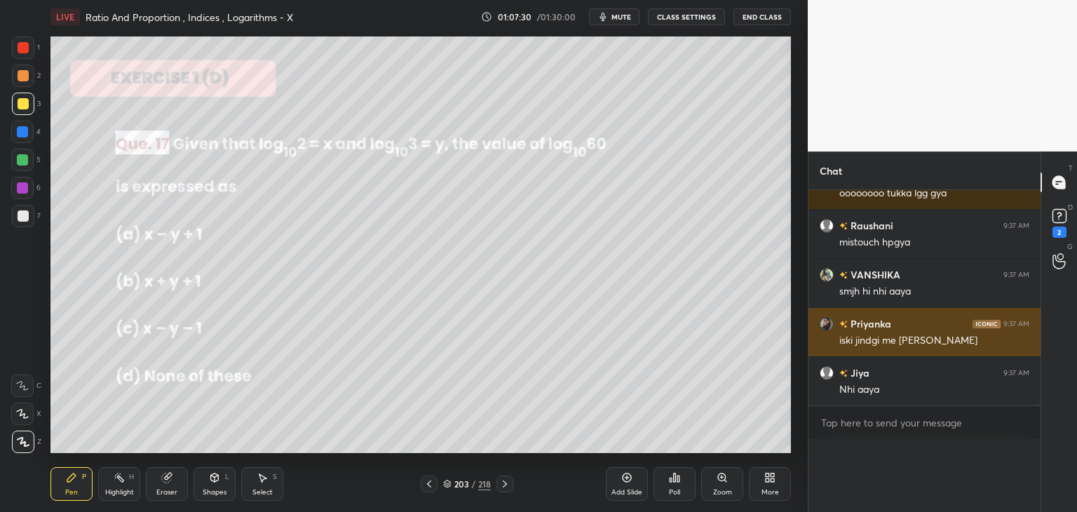
scroll to position [0, 4]
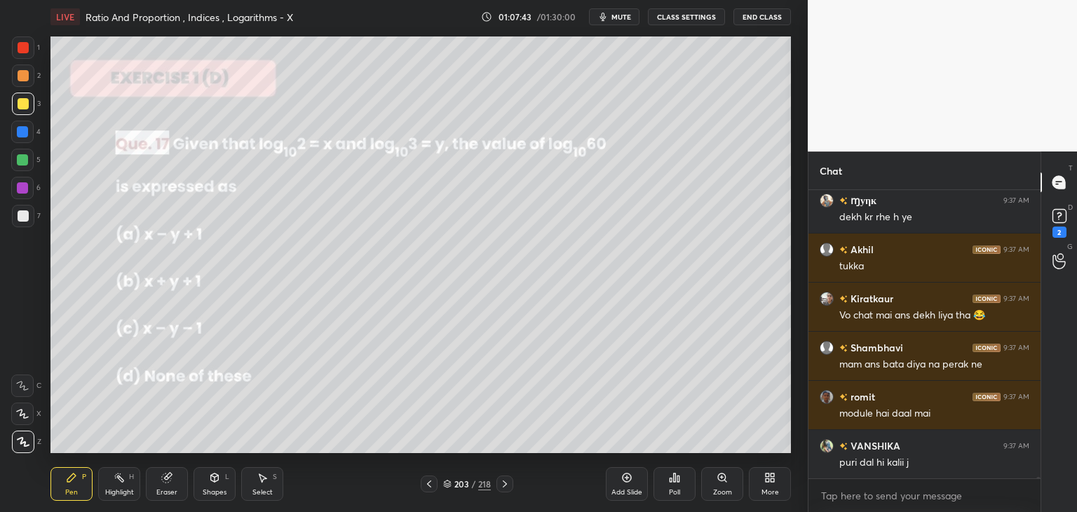
click at [72, 484] on div "Pen P" at bounding box center [71, 484] width 42 height 34
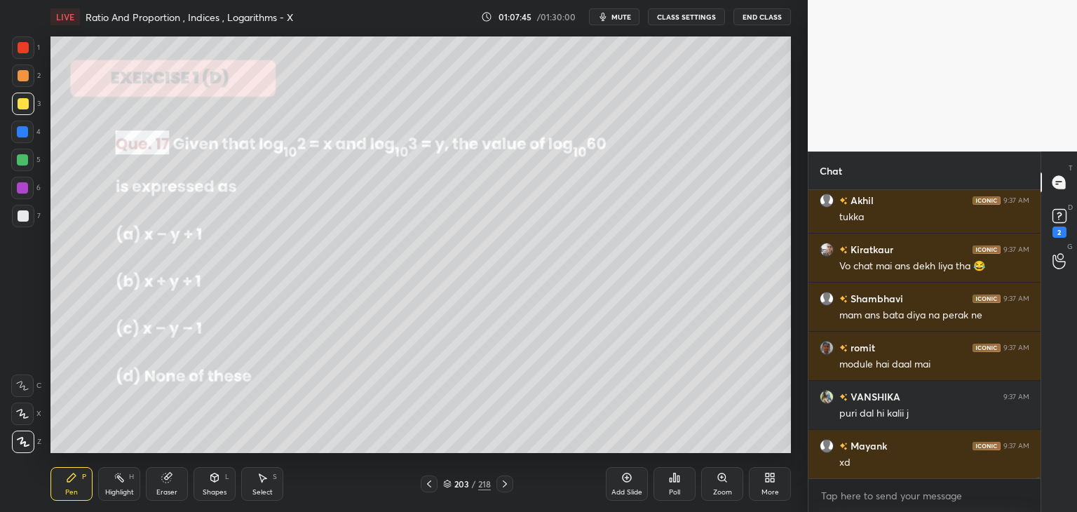
drag, startPoint x: 22, startPoint y: 104, endPoint x: 43, endPoint y: 128, distance: 31.3
click at [22, 105] on div at bounding box center [23, 103] width 11 height 11
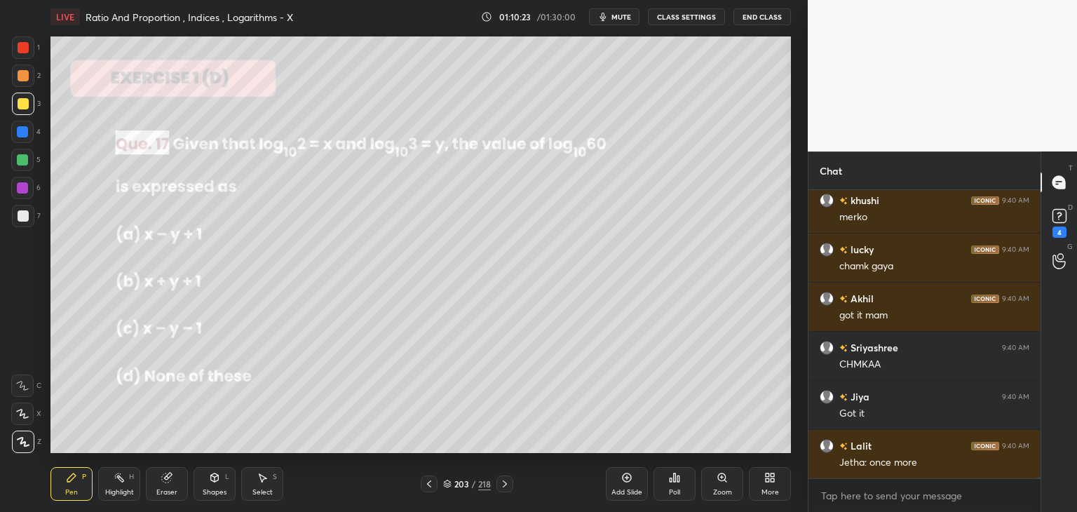
scroll to position [50115, 0]
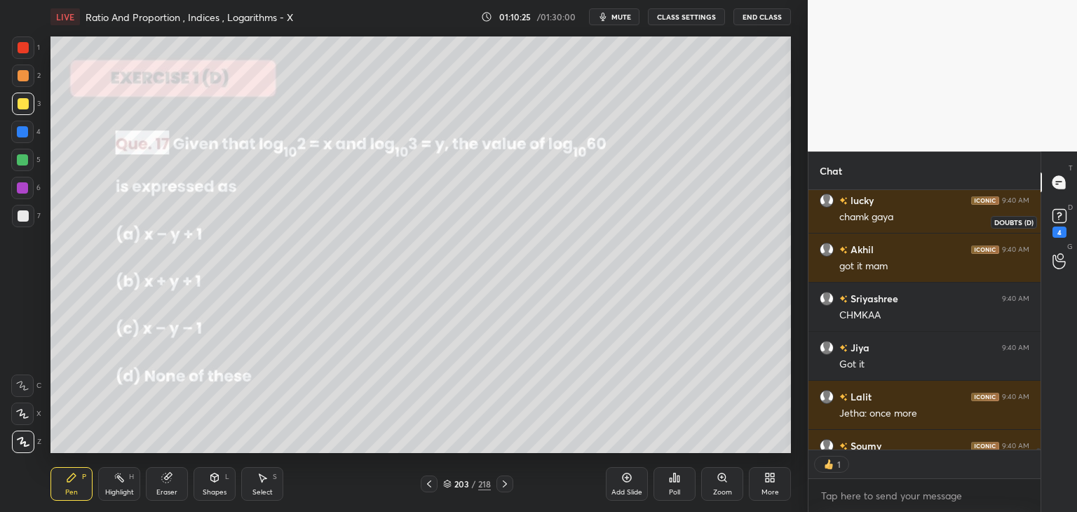
drag, startPoint x: 1066, startPoint y: 229, endPoint x: 1064, endPoint y: 240, distance: 10.7
click at [1065, 229] on div "4" at bounding box center [1060, 231] width 14 height 11
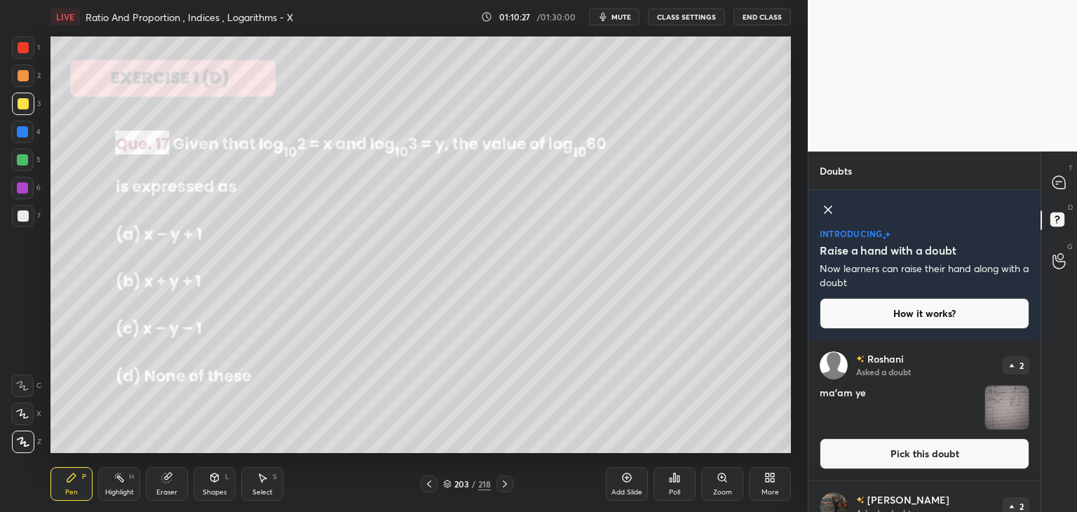
click at [1041, 410] on div "T Messages (T) D Doubts (D) G Raise Hand (G)" at bounding box center [1059, 331] width 36 height 360
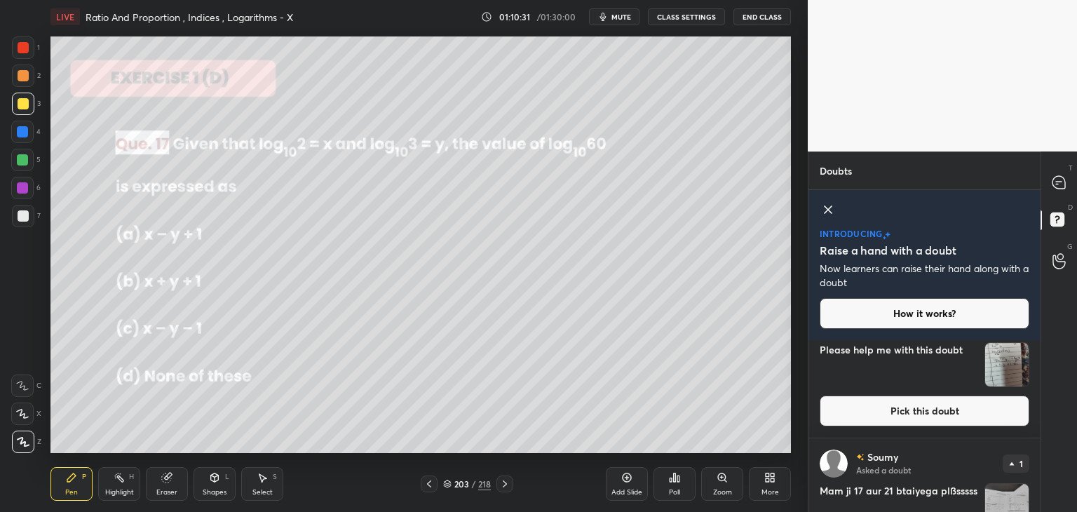
click at [1010, 501] on img "grid" at bounding box center [1006, 505] width 43 height 43
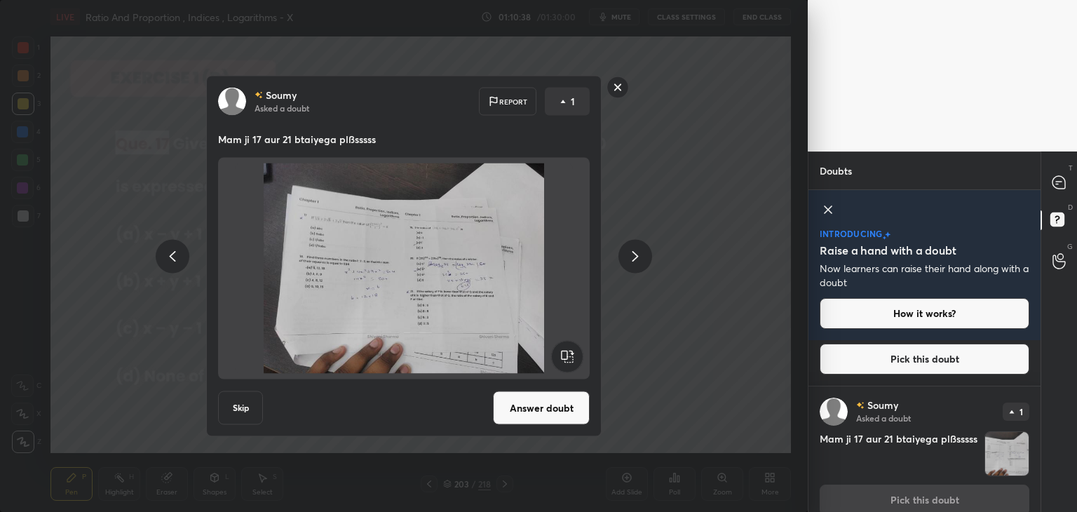
scroll to position [517, 0]
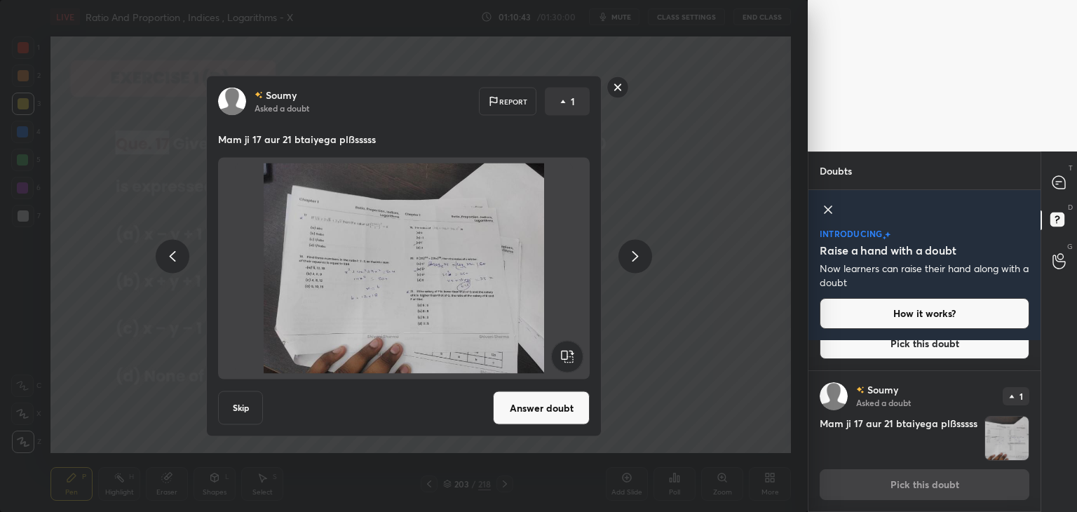
click at [618, 93] on rect at bounding box center [618, 87] width 22 height 22
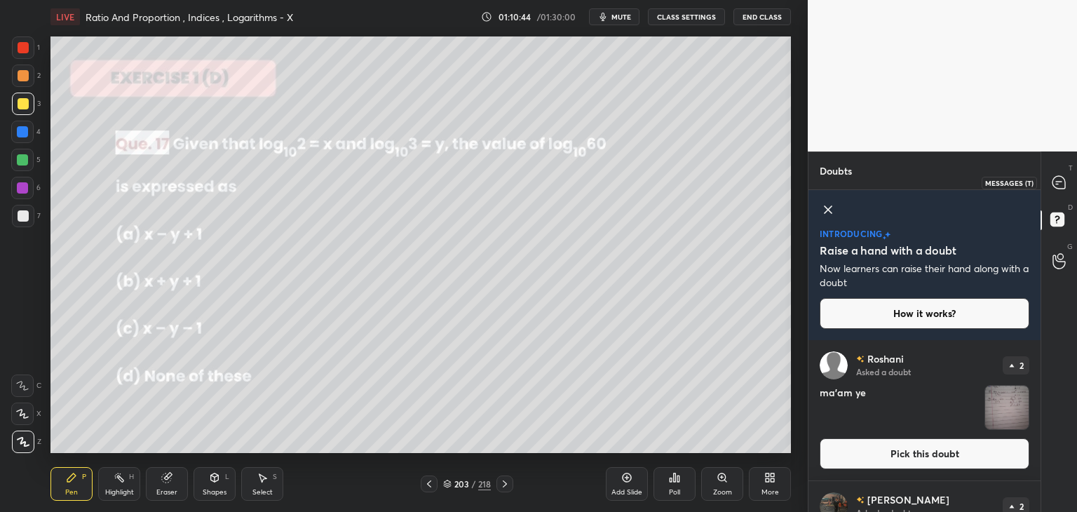
click at [1059, 189] on icon at bounding box center [1059, 182] width 13 height 13
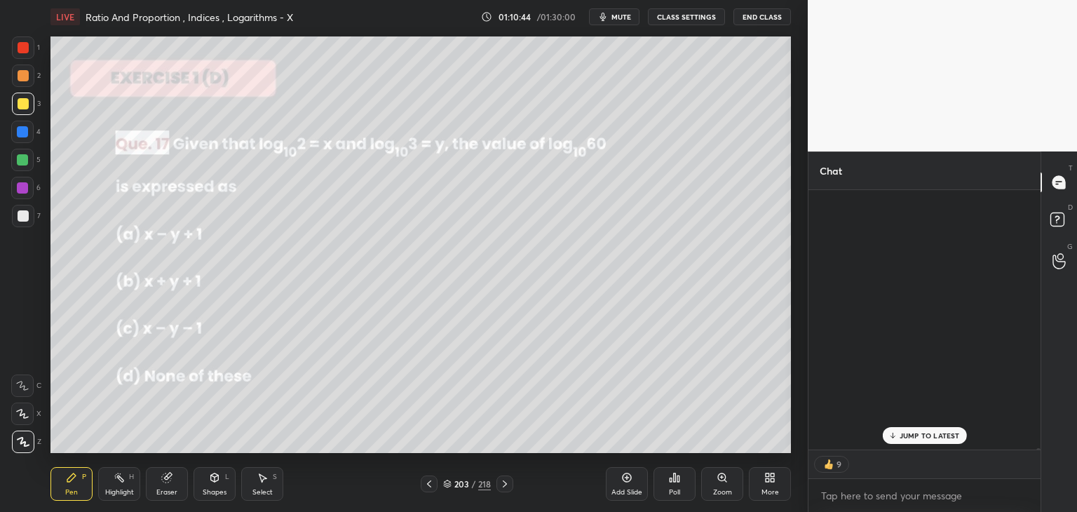
scroll to position [5, 4]
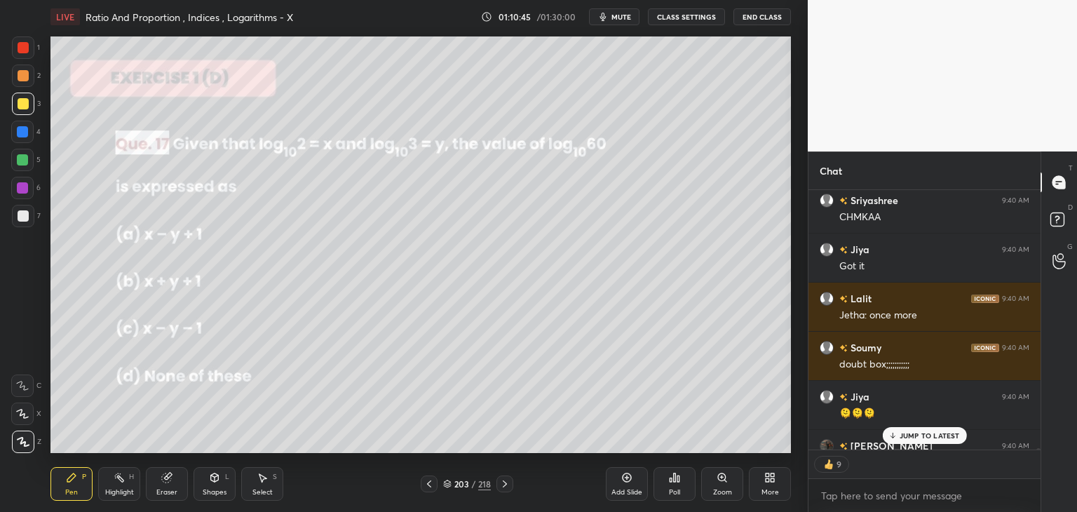
click at [911, 437] on p "JUMP TO LATEST" at bounding box center [930, 435] width 60 height 8
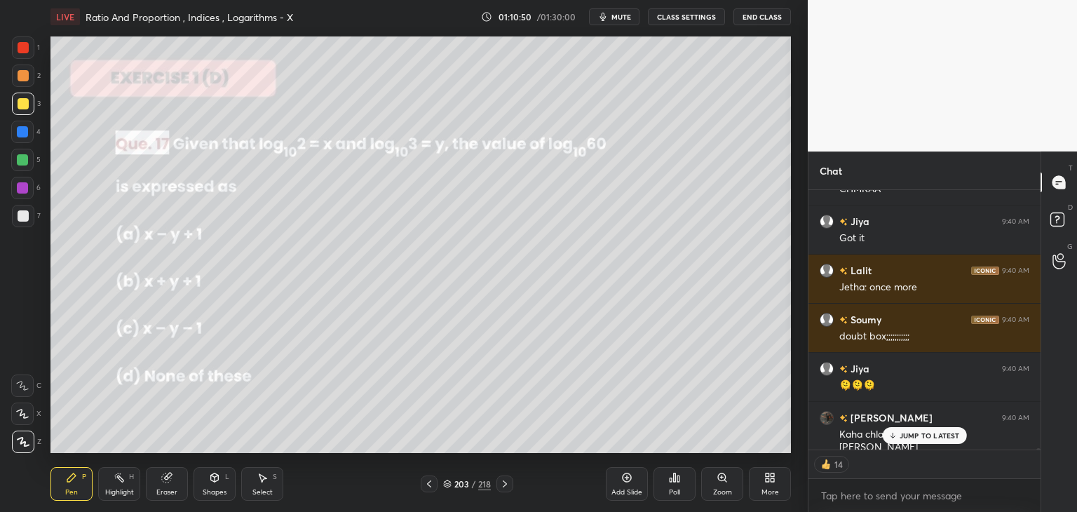
click at [505, 487] on icon at bounding box center [504, 483] width 11 height 11
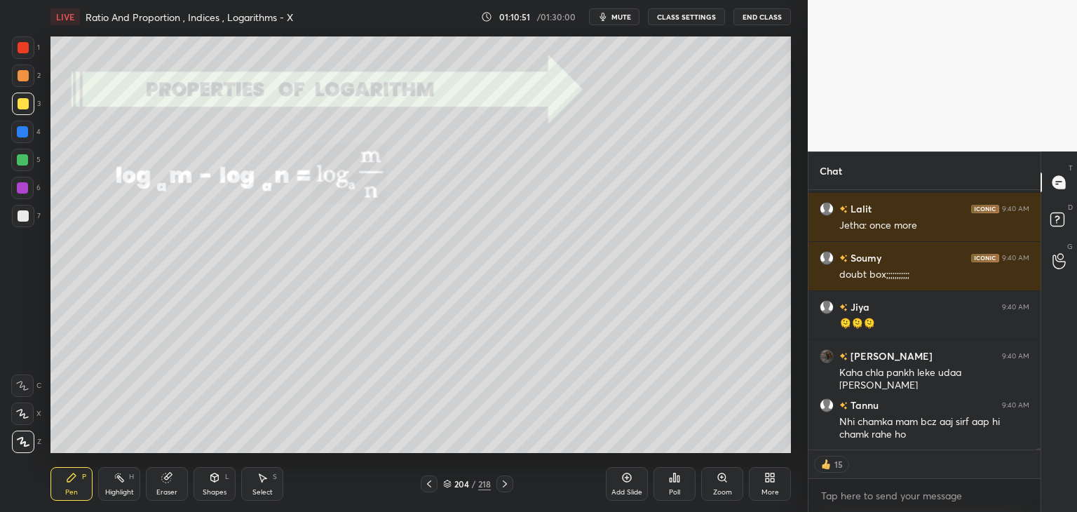
scroll to position [50598, 0]
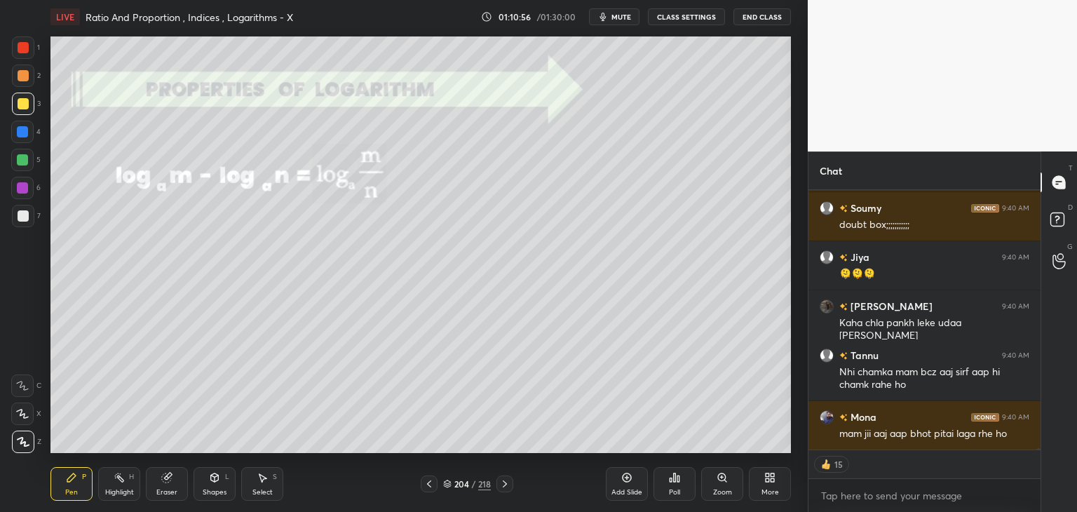
drag, startPoint x: 168, startPoint y: 495, endPoint x: 161, endPoint y: 492, distance: 7.2
click at [163, 494] on div "Eraser" at bounding box center [166, 492] width 21 height 7
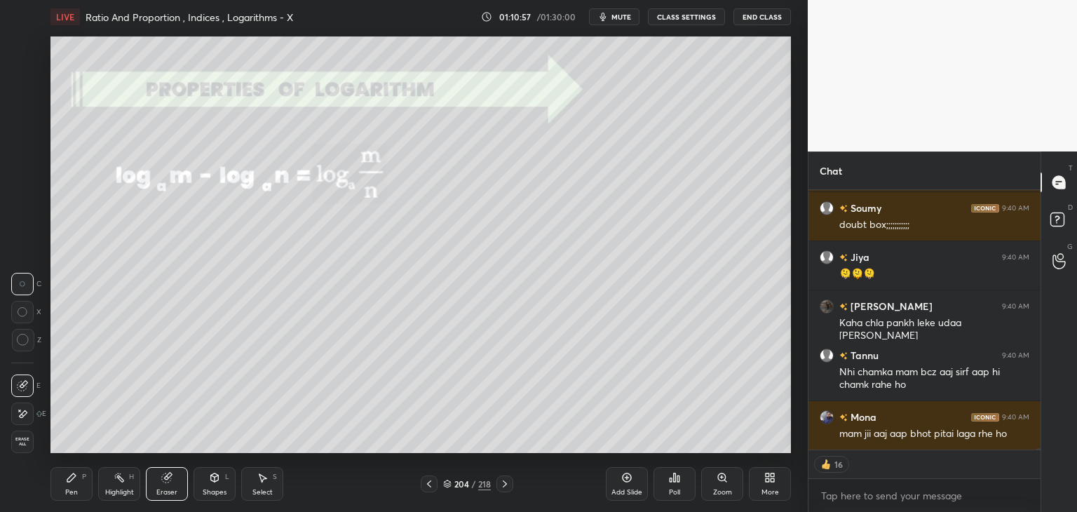
click at [7, 446] on div "1 2 3 4 5 6 7 C X Z C X Z E E Erase all H H" at bounding box center [22, 244] width 45 height 417
click at [26, 443] on span "Erase all" at bounding box center [22, 442] width 21 height 10
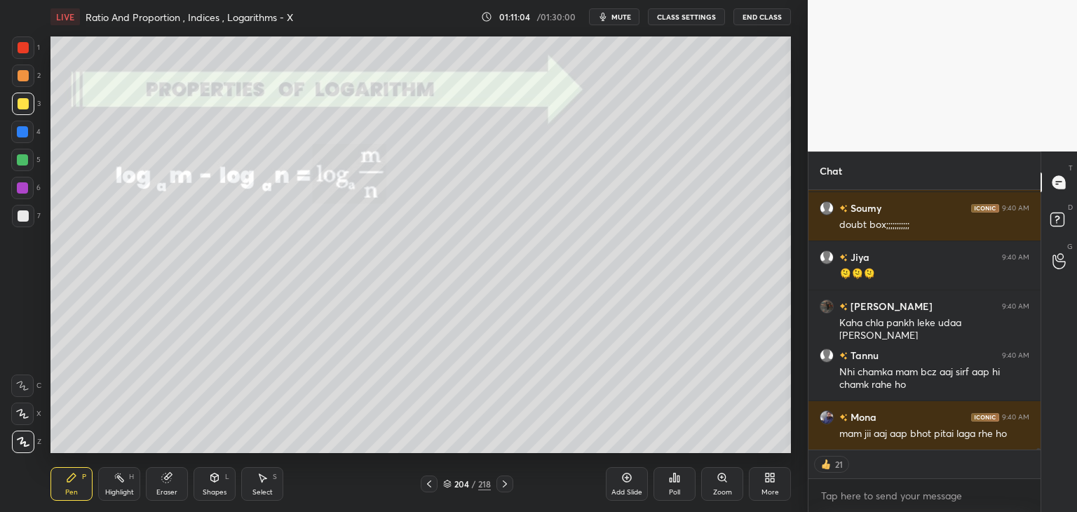
click at [25, 102] on div at bounding box center [23, 103] width 11 height 11
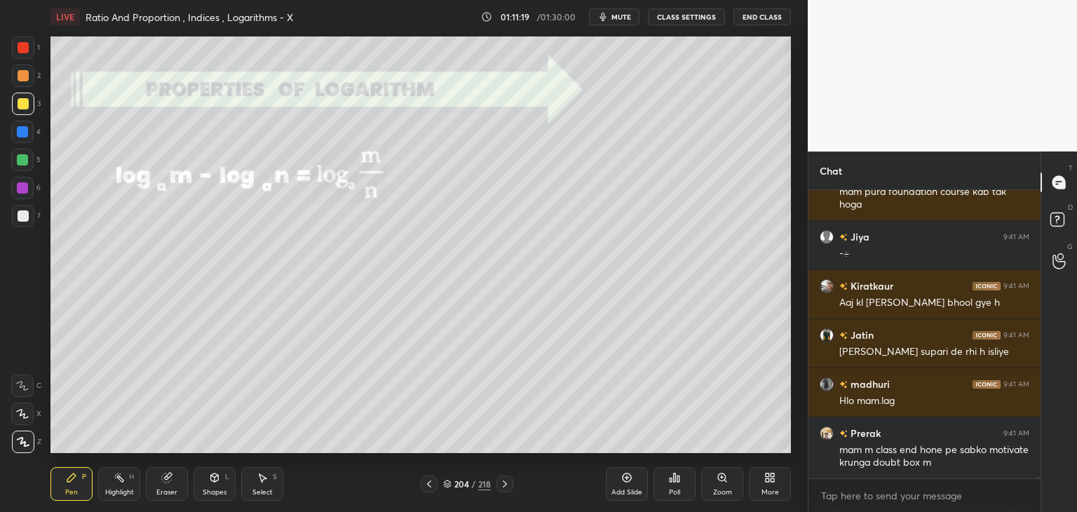
scroll to position [50025, 0]
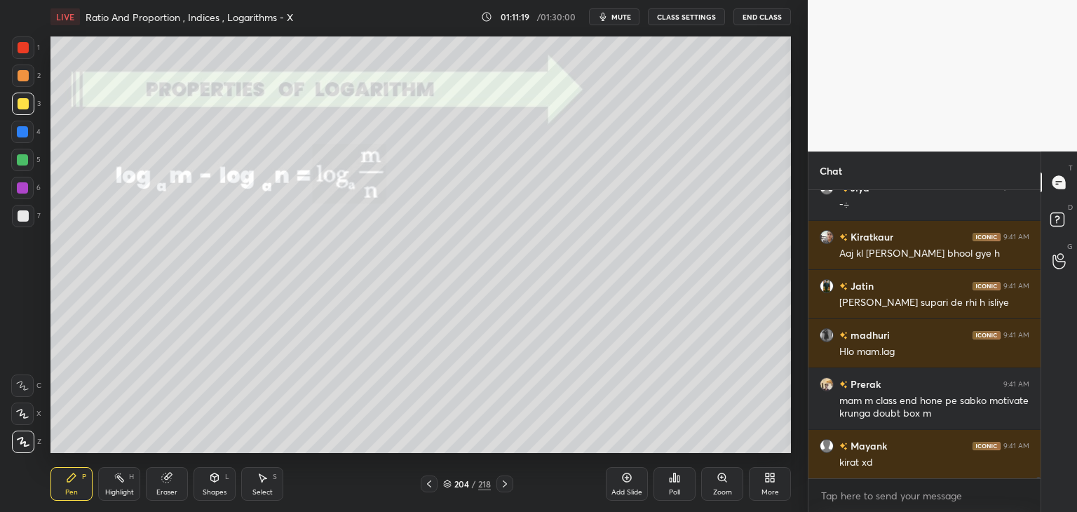
click at [73, 486] on div "Pen P" at bounding box center [71, 484] width 42 height 34
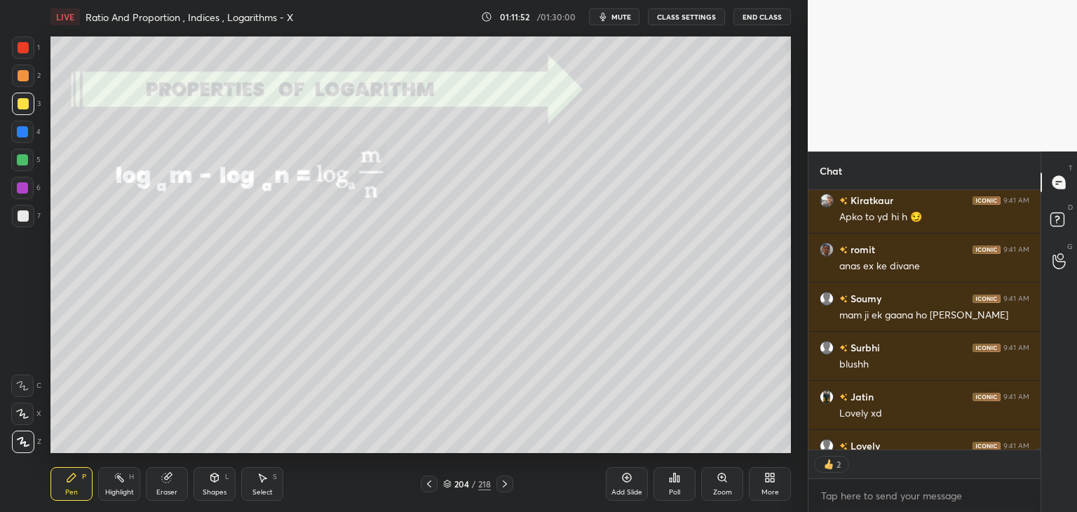
scroll to position [5, 4]
drag, startPoint x: 168, startPoint y: 486, endPoint x: 157, endPoint y: 482, distance: 11.1
click at [165, 487] on div "Eraser" at bounding box center [167, 484] width 42 height 34
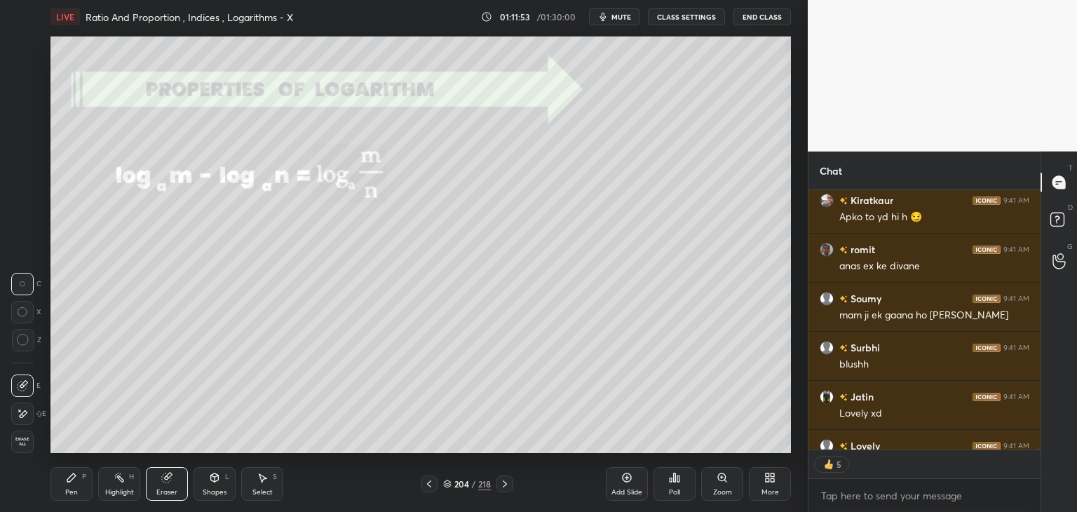
click at [25, 444] on span "Erase all" at bounding box center [22, 442] width 21 height 10
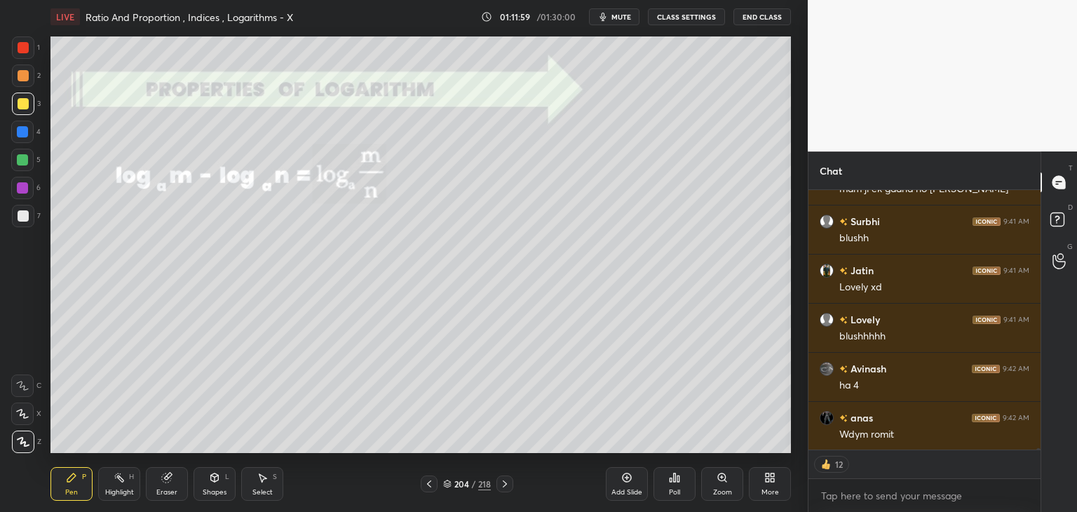
scroll to position [50741, 0]
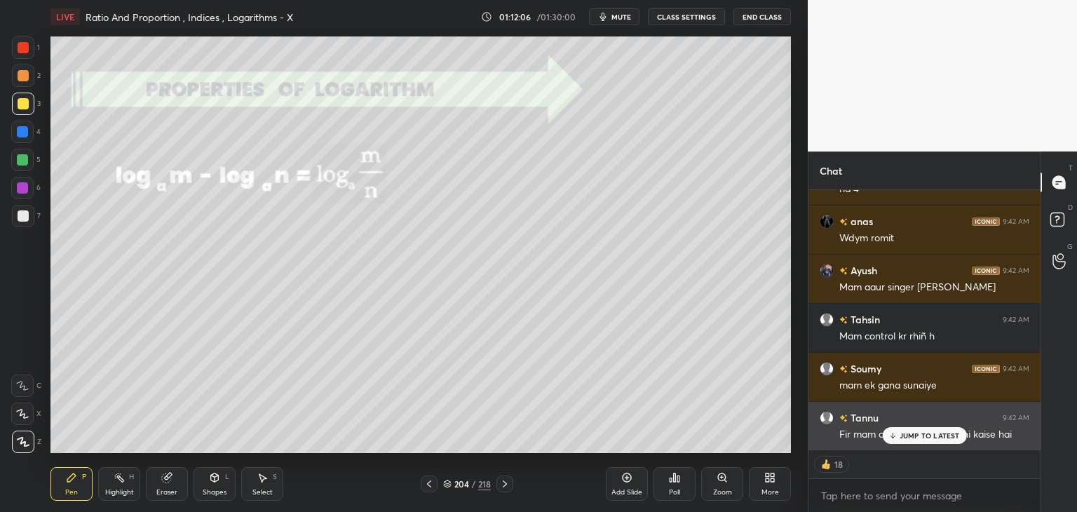
click at [922, 437] on p "JUMP TO LATEST" at bounding box center [930, 435] width 60 height 8
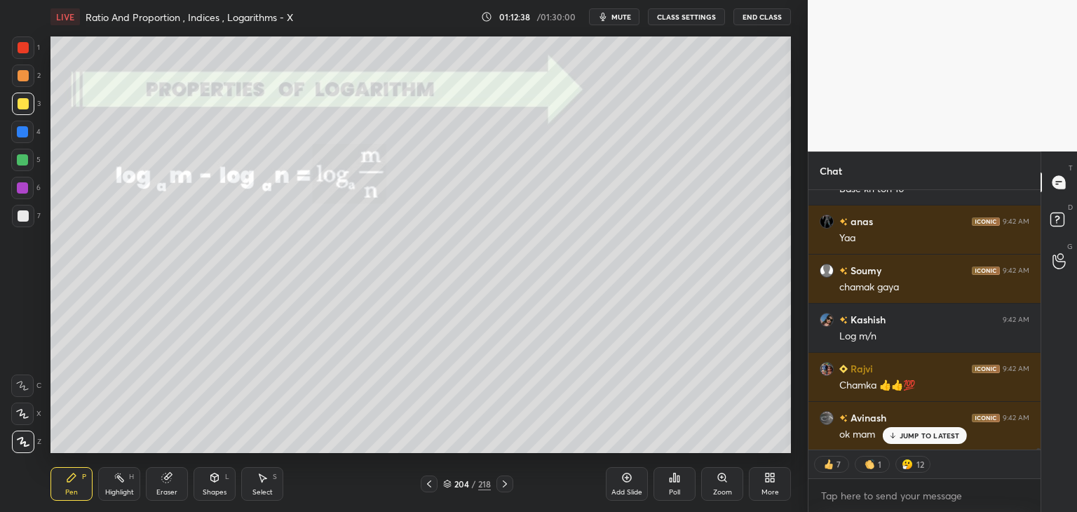
scroll to position [51330, 0]
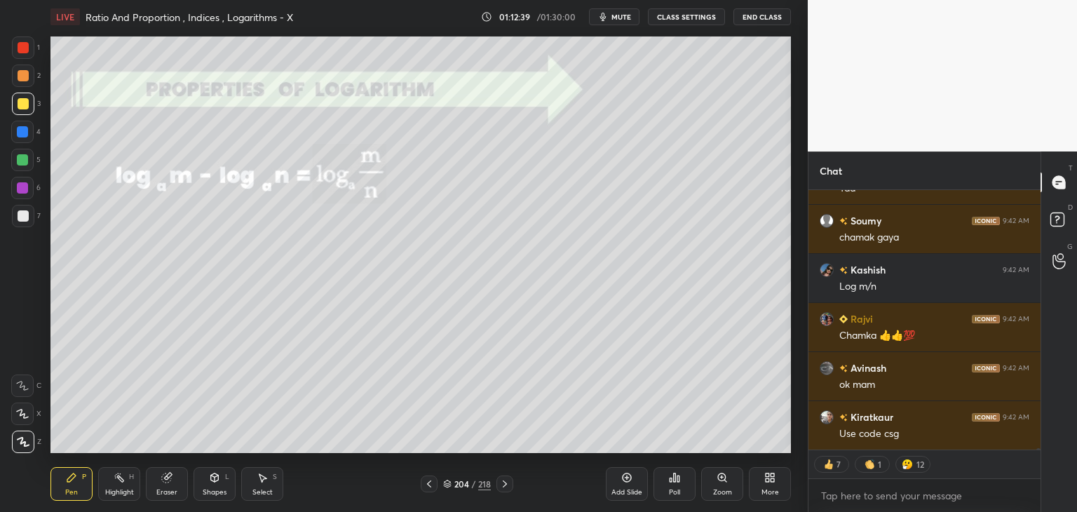
drag, startPoint x: 29, startPoint y: 212, endPoint x: 35, endPoint y: 223, distance: 11.9
click at [27, 214] on div at bounding box center [23, 216] width 22 height 22
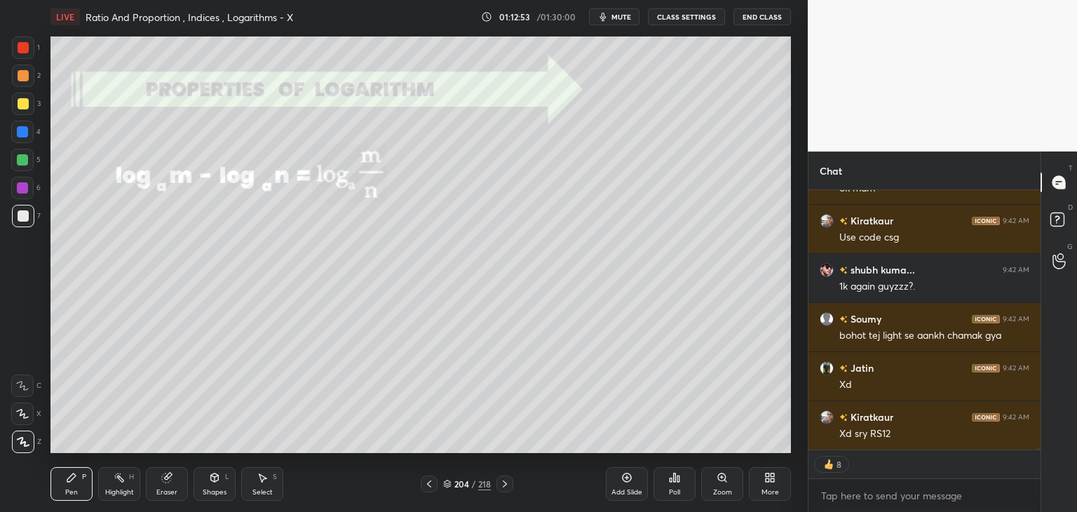
scroll to position [51575, 0]
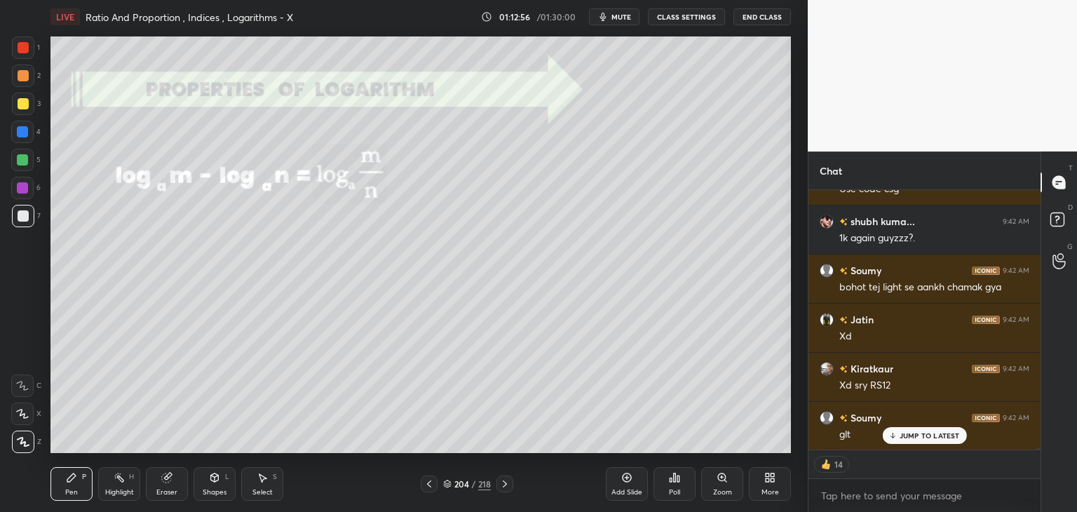
click at [252, 492] on div "Select" at bounding box center [262, 492] width 20 height 7
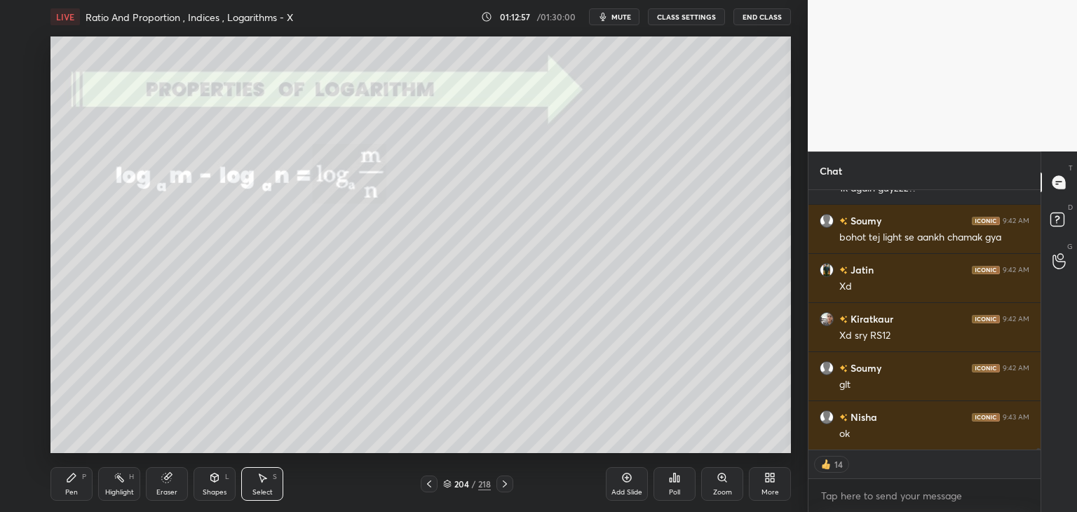
scroll to position [51673, 0]
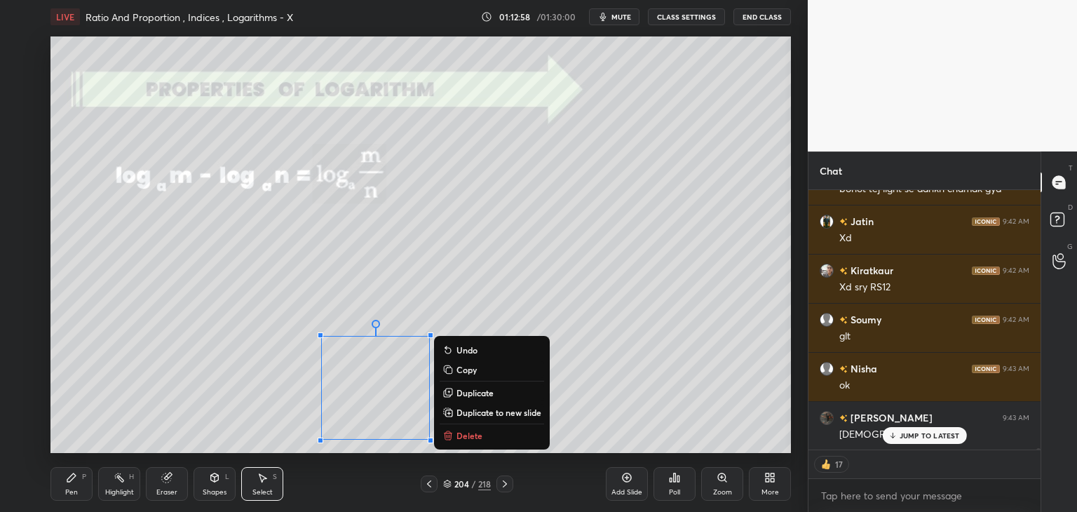
drag, startPoint x: 317, startPoint y: 340, endPoint x: 482, endPoint y: 445, distance: 195.7
click at [478, 456] on div "LIVE Ratio And Proportion , Indices , Logarithms - X 01:12:58 / 01:30:00 mute C…" at bounding box center [421, 256] width 752 height 512
drag, startPoint x: 499, startPoint y: 433, endPoint x: 508, endPoint y: 452, distance: 20.7
click at [499, 432] on button "Delete" at bounding box center [492, 435] width 104 height 17
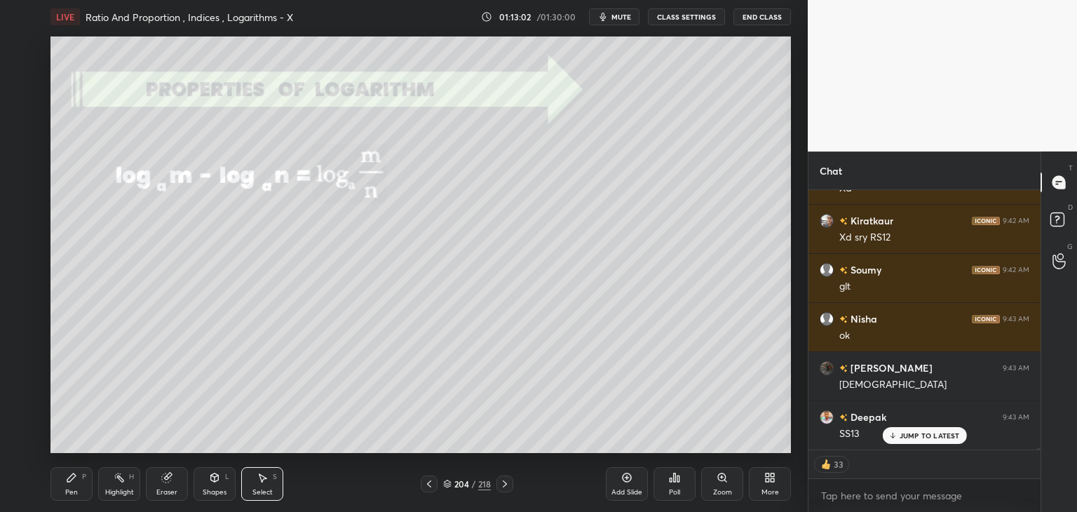
scroll to position [51771, 0]
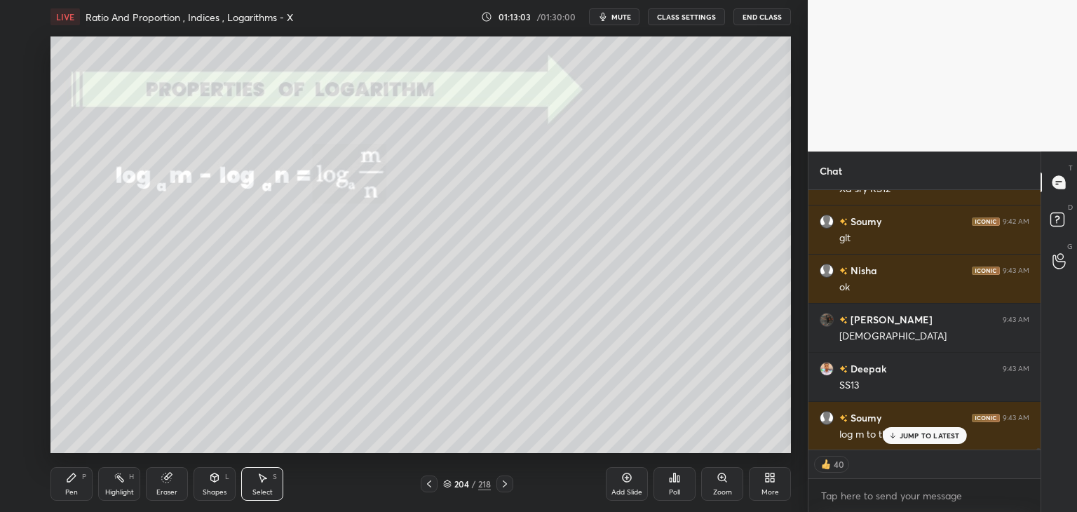
click at [914, 436] on div "Jiya 9:42 AM Base kn toh 10 anas 9:42 AM Yaa Soumy 9:42 AM chamak gaya Kashish …" at bounding box center [924, 319] width 232 height 259
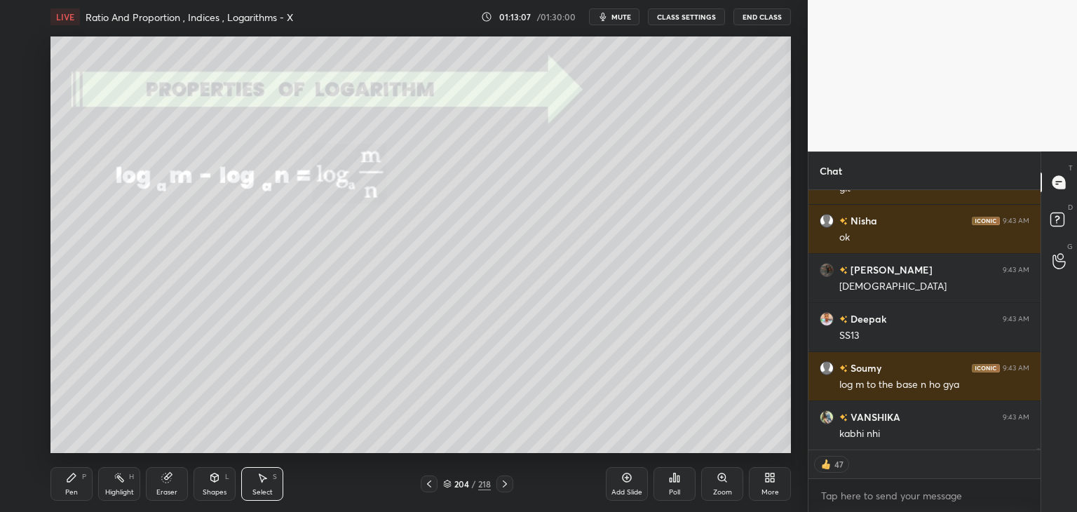
click at [506, 485] on icon at bounding box center [504, 483] width 11 height 11
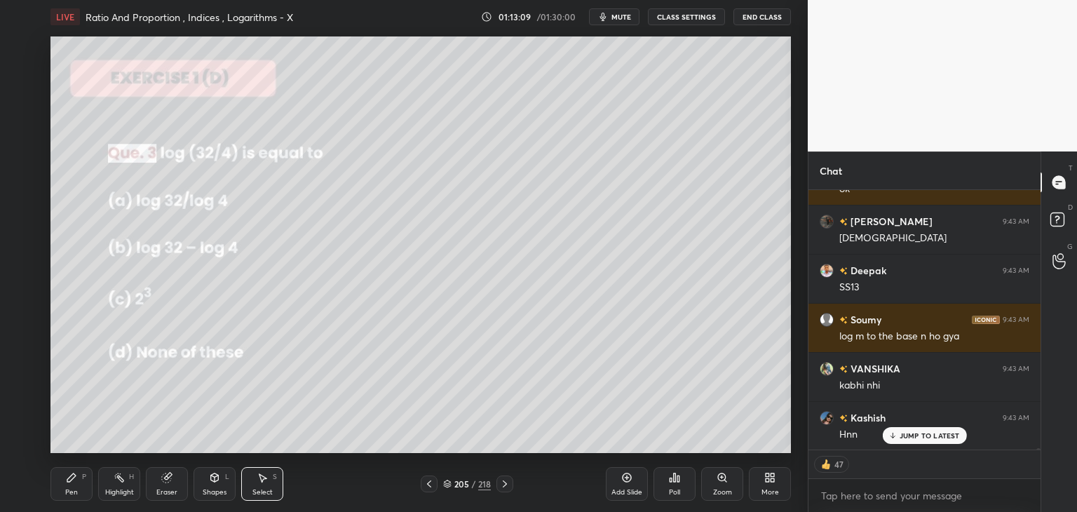
scroll to position [51919, 0]
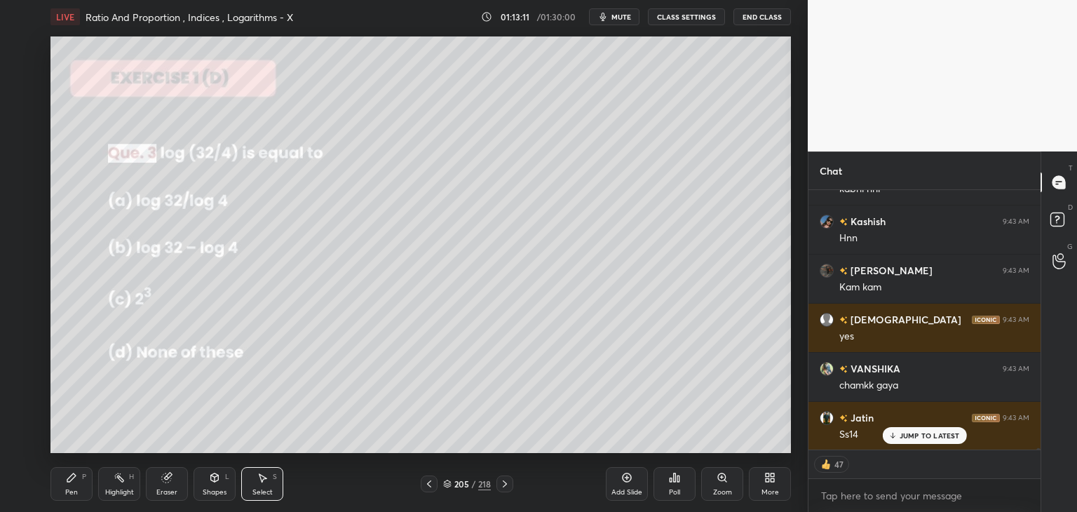
click at [679, 485] on div "Poll" at bounding box center [675, 484] width 42 height 34
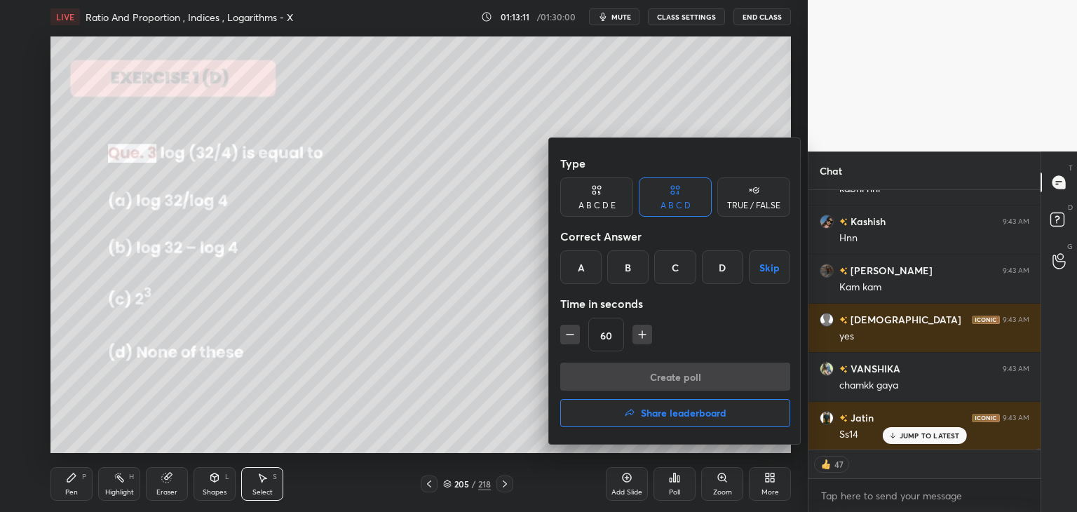
scroll to position [52116, 0]
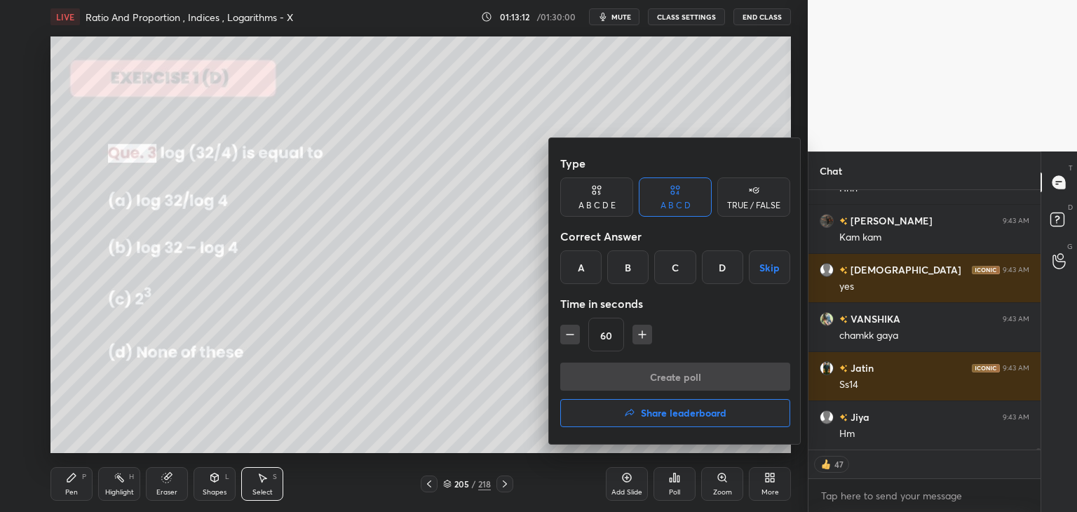
click at [623, 265] on div "B" at bounding box center [627, 267] width 41 height 34
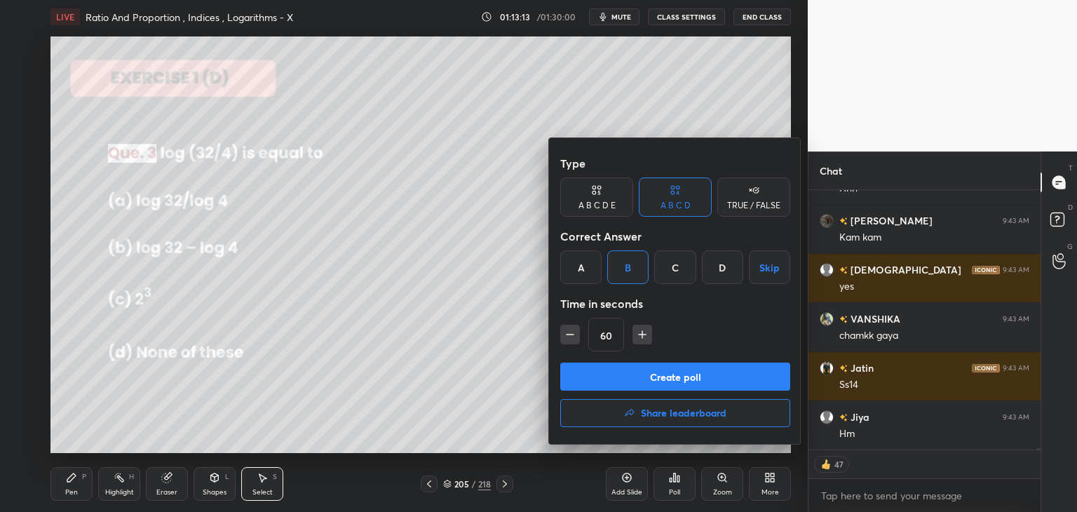
drag, startPoint x: 623, startPoint y: 380, endPoint x: 621, endPoint y: 390, distance: 10.0
click at [623, 382] on button "Create poll" at bounding box center [675, 377] width 230 height 28
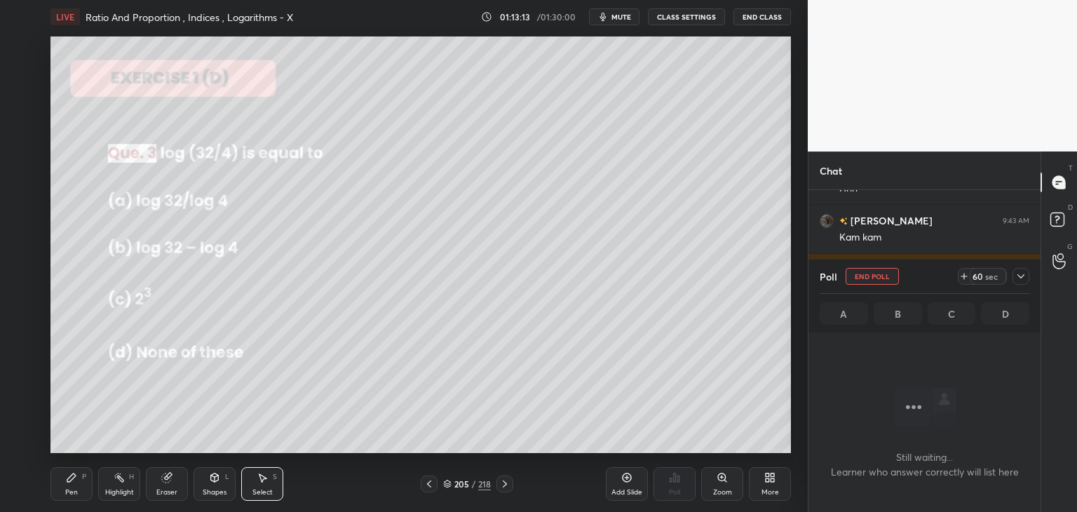
scroll to position [5, 4]
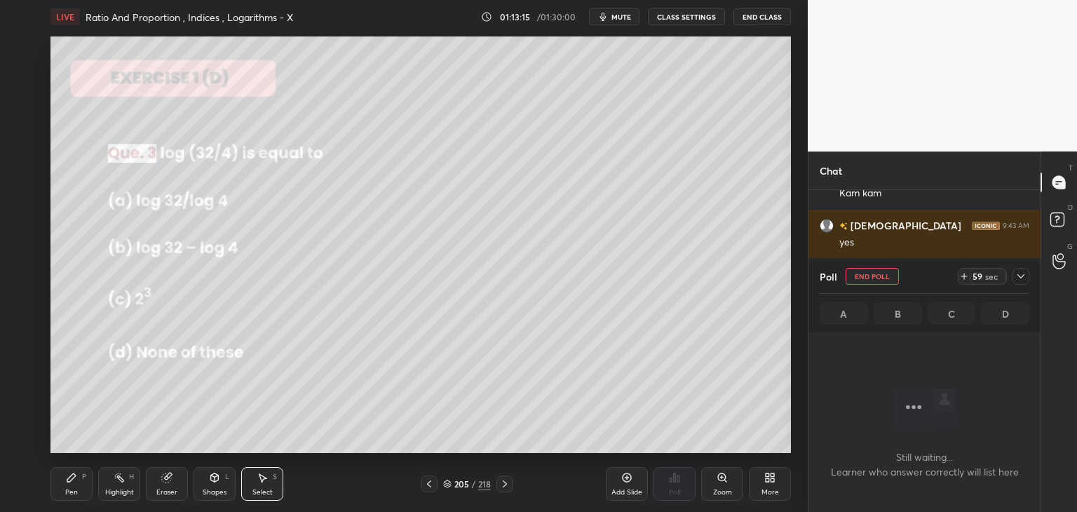
click at [1024, 273] on icon at bounding box center [1020, 276] width 11 height 11
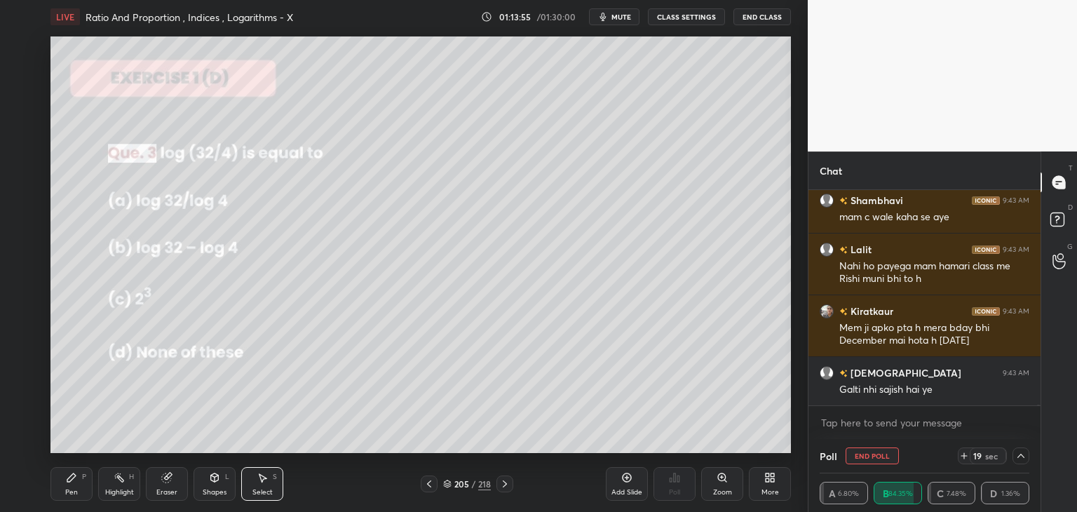
drag, startPoint x: 74, startPoint y: 500, endPoint x: 95, endPoint y: 452, distance: 53.0
click at [73, 501] on div "Pen P Highlight H Eraser Shapes L Select S 205 / 218 Add Slide Poll Zoom More" at bounding box center [420, 484] width 740 height 56
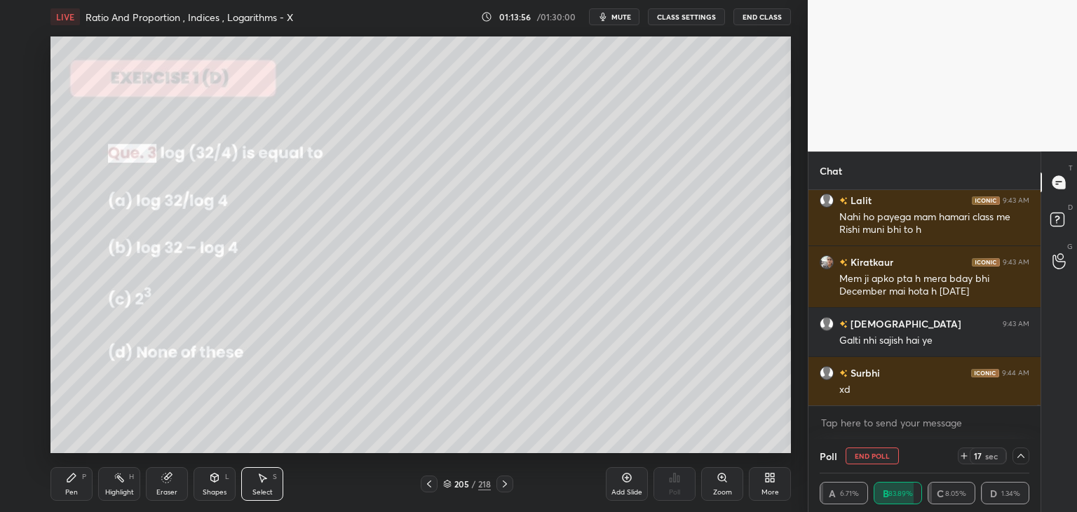
click at [65, 496] on div "Pen" at bounding box center [71, 492] width 13 height 7
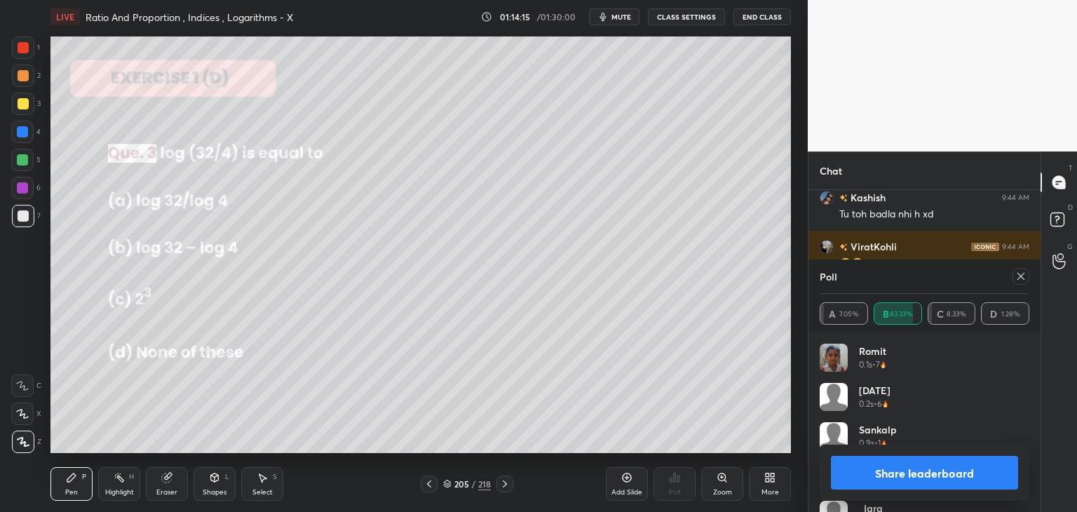
drag, startPoint x: 1022, startPoint y: 274, endPoint x: 1018, endPoint y: 281, distance: 7.8
click at [1022, 273] on icon at bounding box center [1020, 276] width 11 height 11
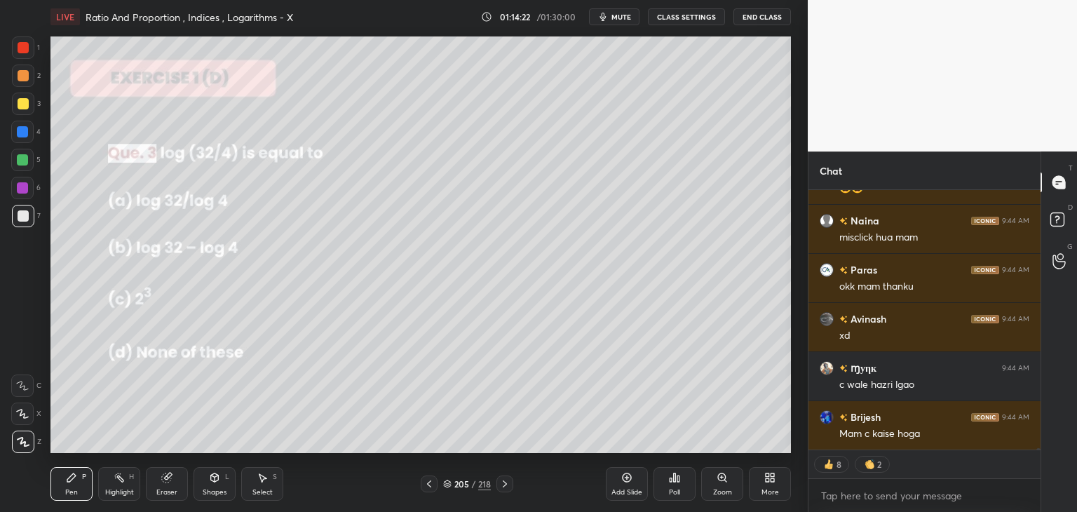
drag, startPoint x: 170, startPoint y: 488, endPoint x: 170, endPoint y: 459, distance: 28.7
click at [169, 489] on div "Eraser" at bounding box center [166, 492] width 21 height 7
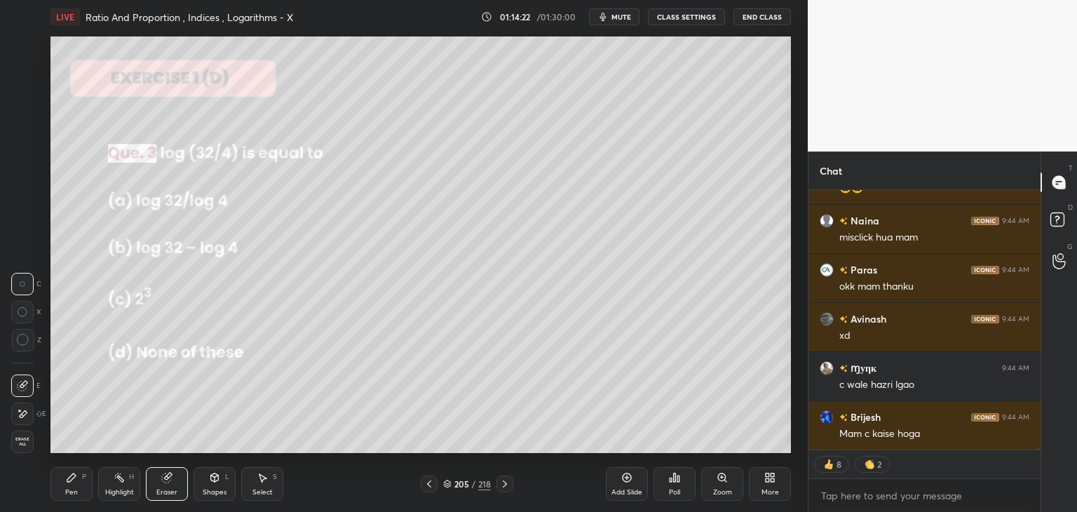
click at [25, 438] on span "Erase all" at bounding box center [22, 442] width 21 height 10
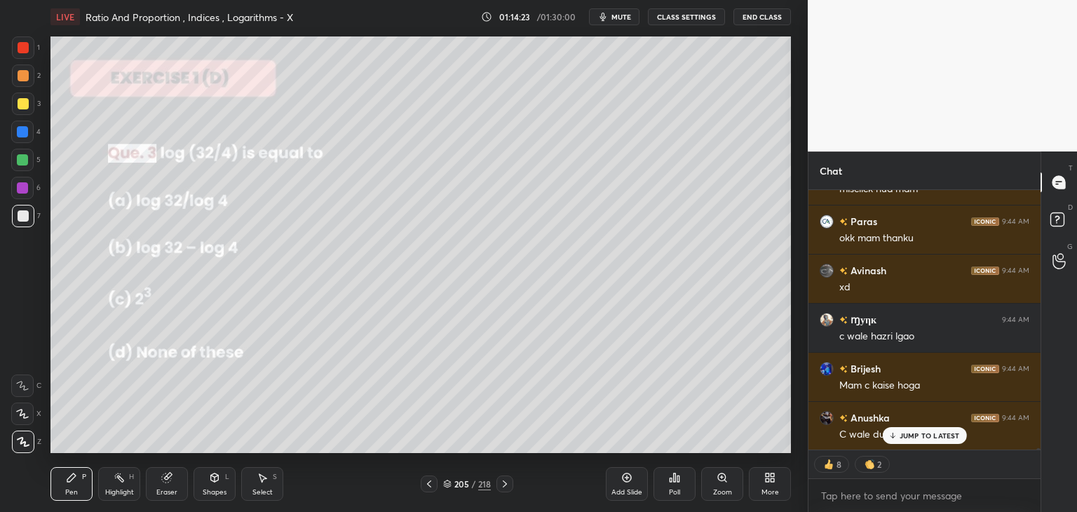
click at [76, 489] on div "Pen" at bounding box center [71, 492] width 13 height 7
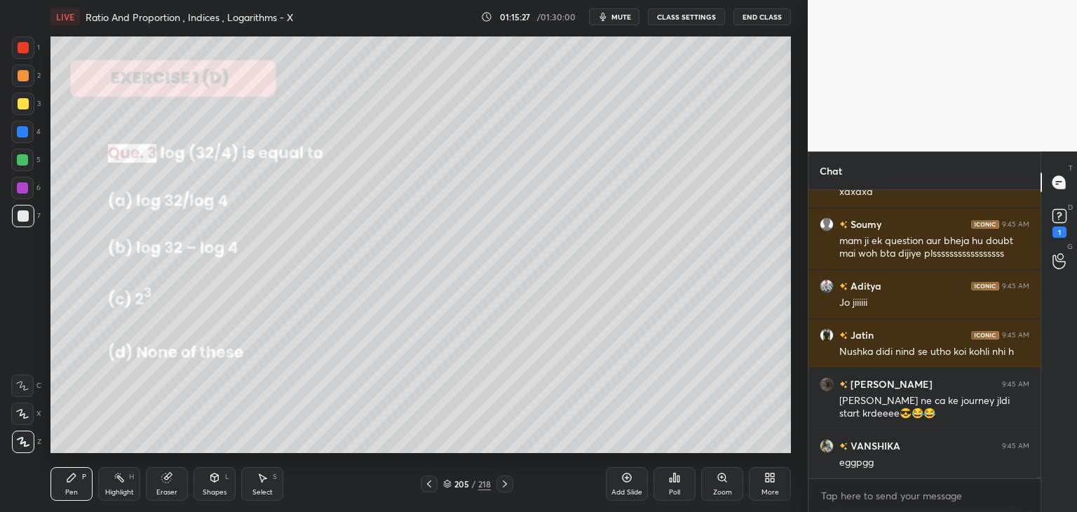
click at [508, 489] on div at bounding box center [504, 483] width 17 height 17
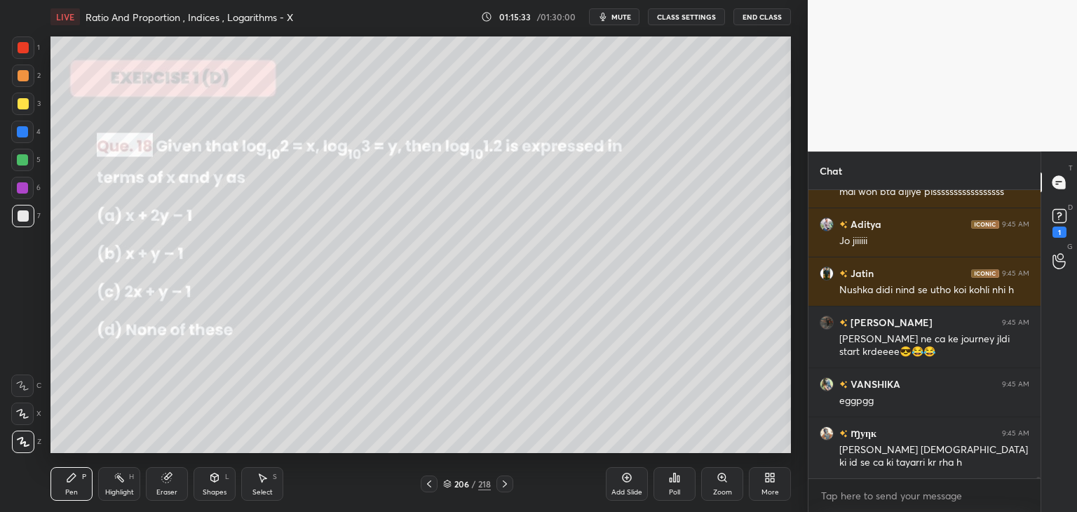
click at [668, 487] on div "Poll" at bounding box center [675, 484] width 42 height 34
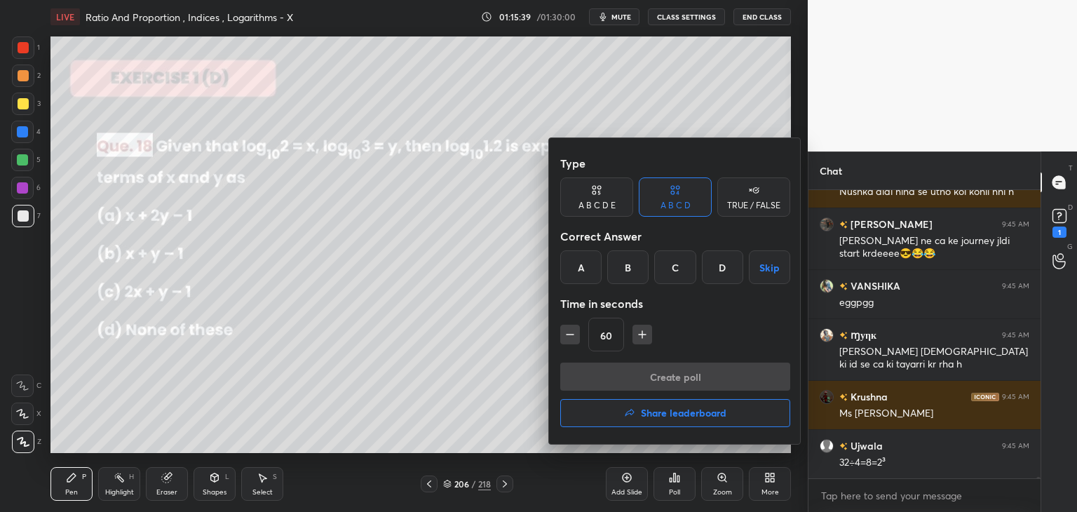
drag, startPoint x: 675, startPoint y: 264, endPoint x: 679, endPoint y: 297, distance: 33.2
click at [675, 264] on div "C" at bounding box center [674, 267] width 41 height 34
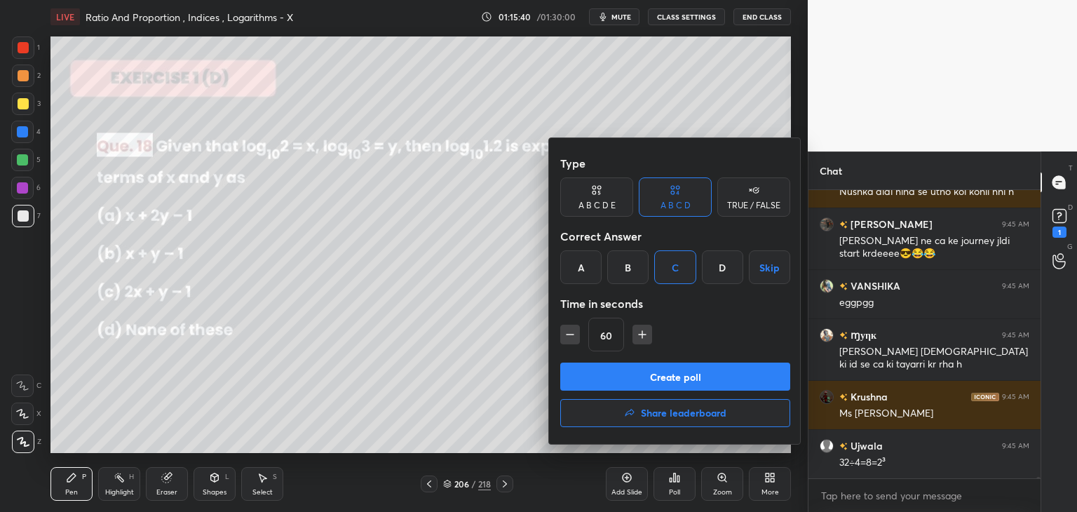
click at [669, 374] on button "Create poll" at bounding box center [675, 377] width 230 height 28
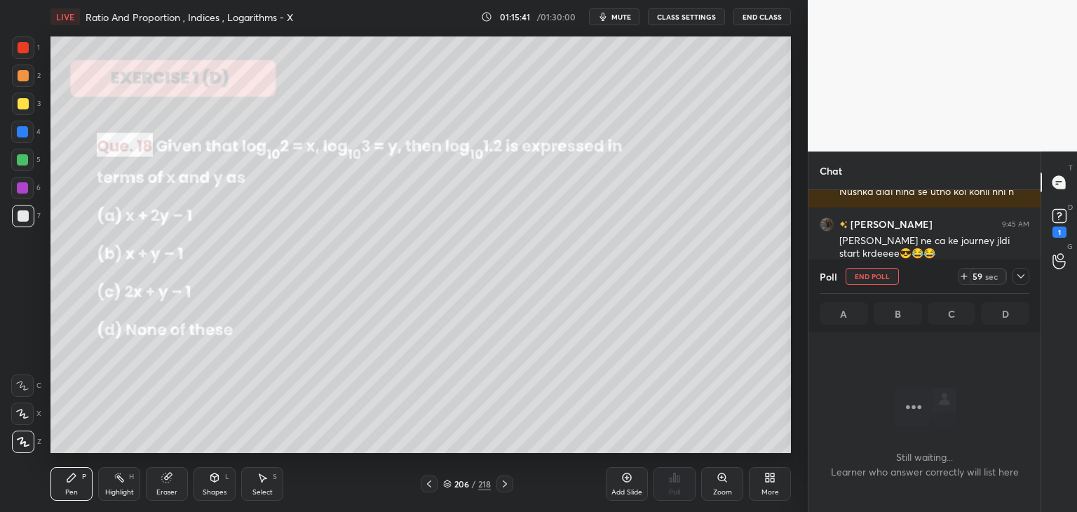
click at [1027, 276] on div at bounding box center [1021, 276] width 17 height 17
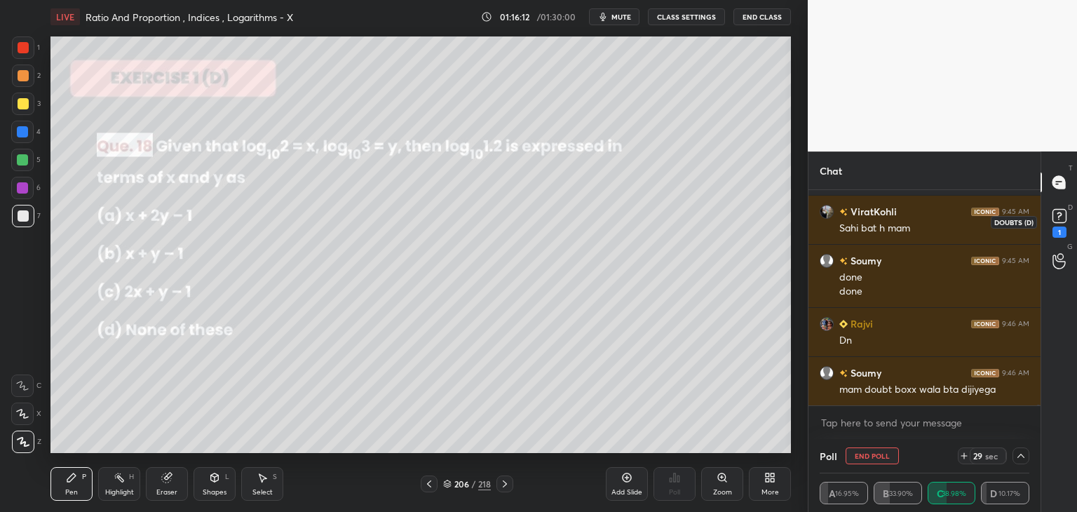
click at [1062, 219] on rect at bounding box center [1059, 216] width 13 height 13
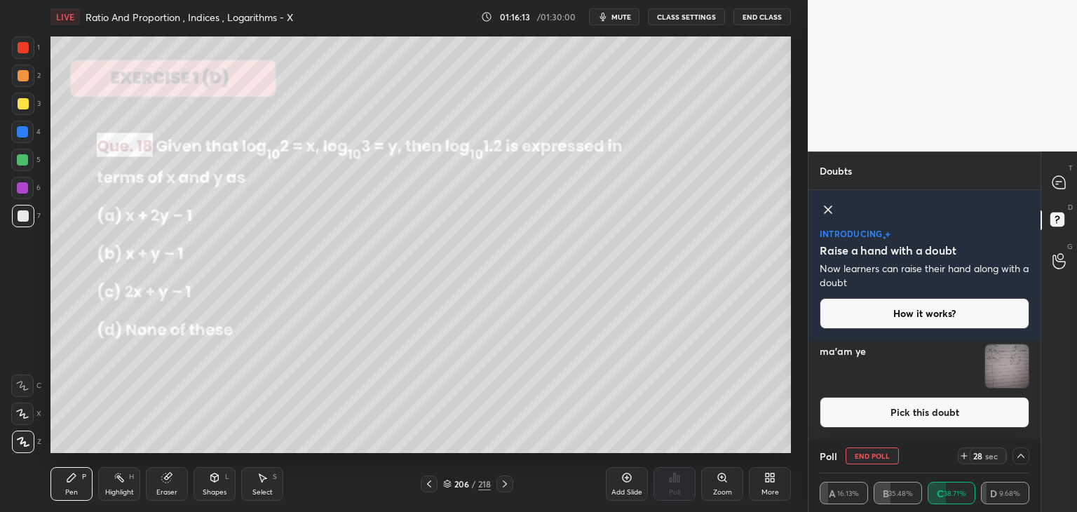
drag, startPoint x: 1031, startPoint y: 365, endPoint x: 1037, endPoint y: 360, distance: 8.0
click at [1032, 365] on div "[PERSON_NAME] Asked a doubt 2 ma'am ye Pick this doubt" at bounding box center [924, 369] width 232 height 140
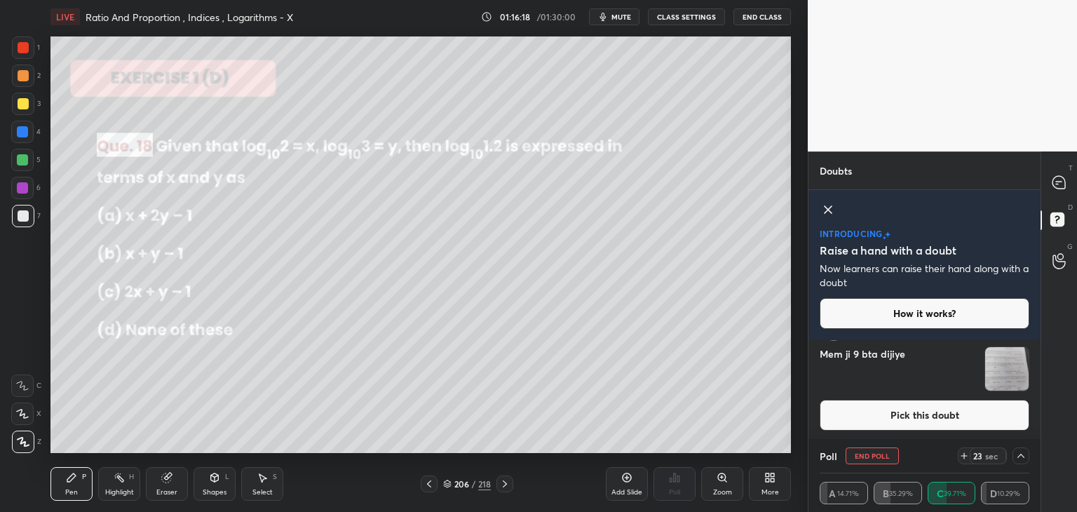
click at [1015, 379] on img "grid" at bounding box center [1006, 368] width 43 height 43
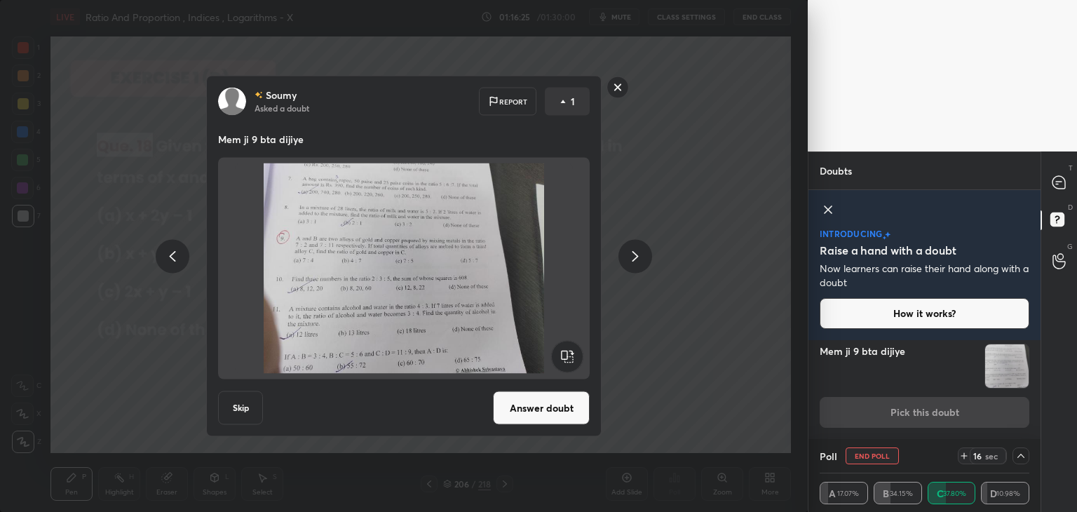
click at [617, 92] on rect at bounding box center [618, 87] width 22 height 22
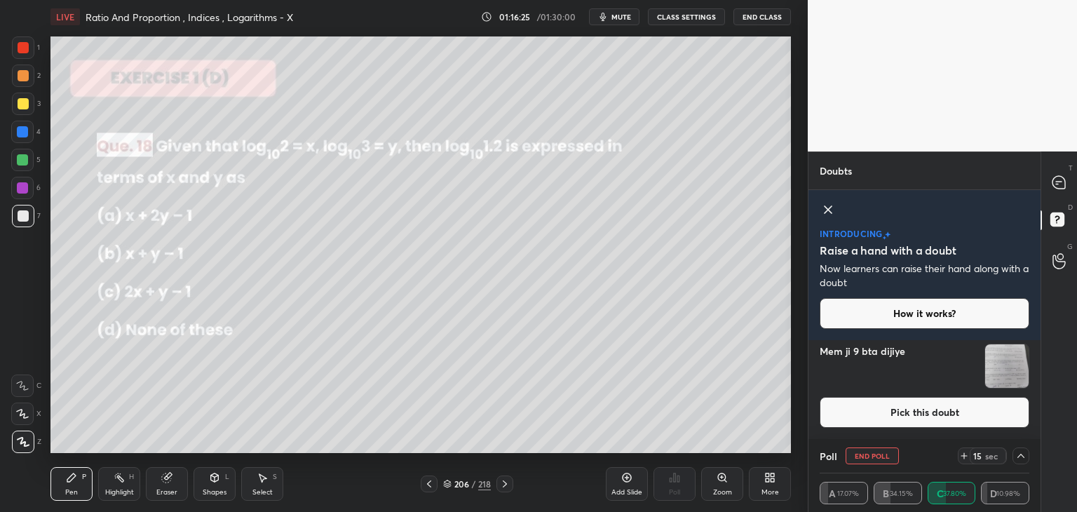
scroll to position [41, 0]
drag, startPoint x: 1061, startPoint y: 181, endPoint x: 1050, endPoint y: 191, distance: 15.4
click at [1060, 182] on icon at bounding box center [1059, 182] width 15 height 15
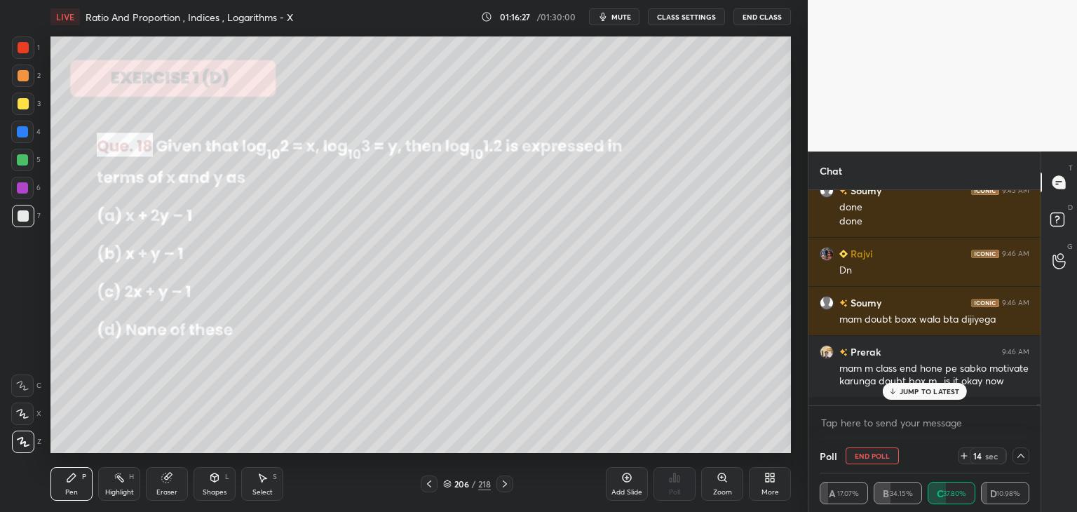
scroll to position [211, 228]
drag, startPoint x: 912, startPoint y: 388, endPoint x: 899, endPoint y: 392, distance: 13.8
click at [913, 388] on p "JUMP TO LATEST" at bounding box center [930, 391] width 60 height 8
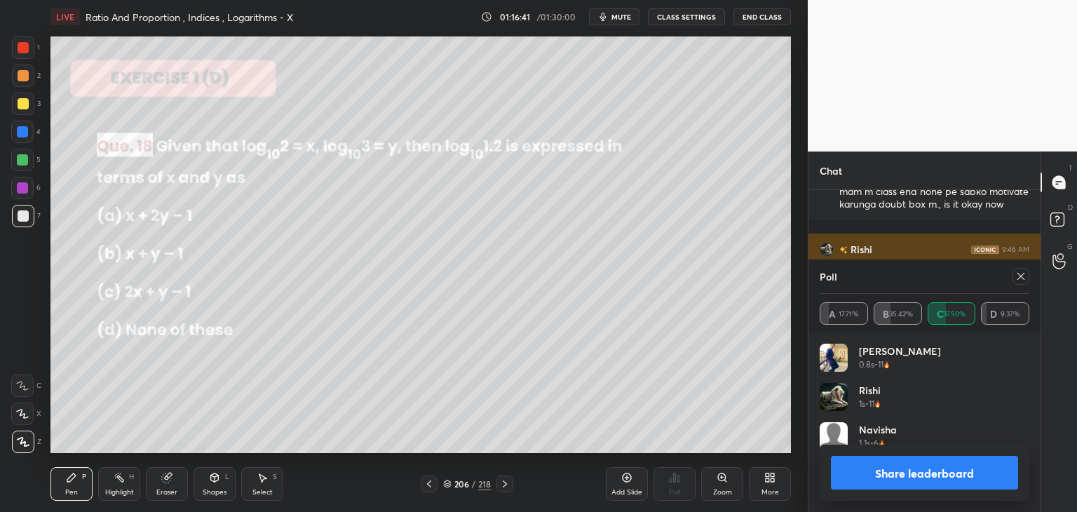
scroll to position [164, 205]
drag, startPoint x: 885, startPoint y: 475, endPoint x: 882, endPoint y: 461, distance: 13.6
click at [884, 475] on button "Share leaderboard" at bounding box center [924, 473] width 187 height 34
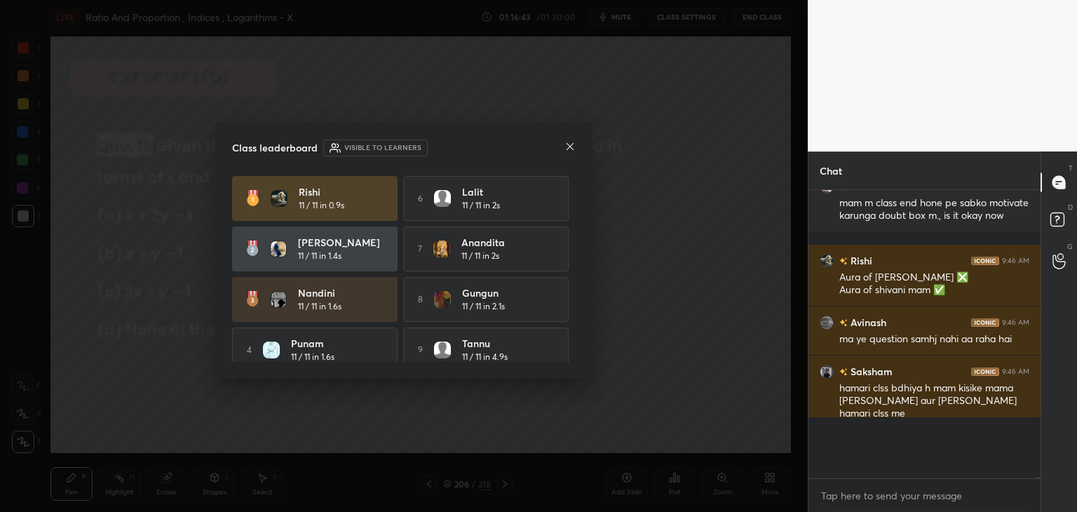
scroll to position [55687, 0]
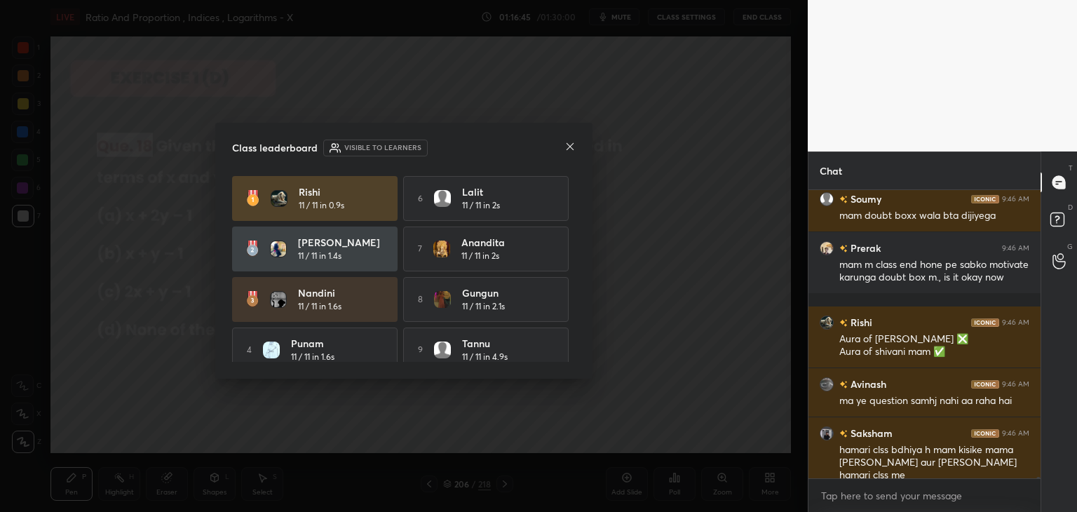
click at [572, 146] on icon at bounding box center [569, 146] width 11 height 11
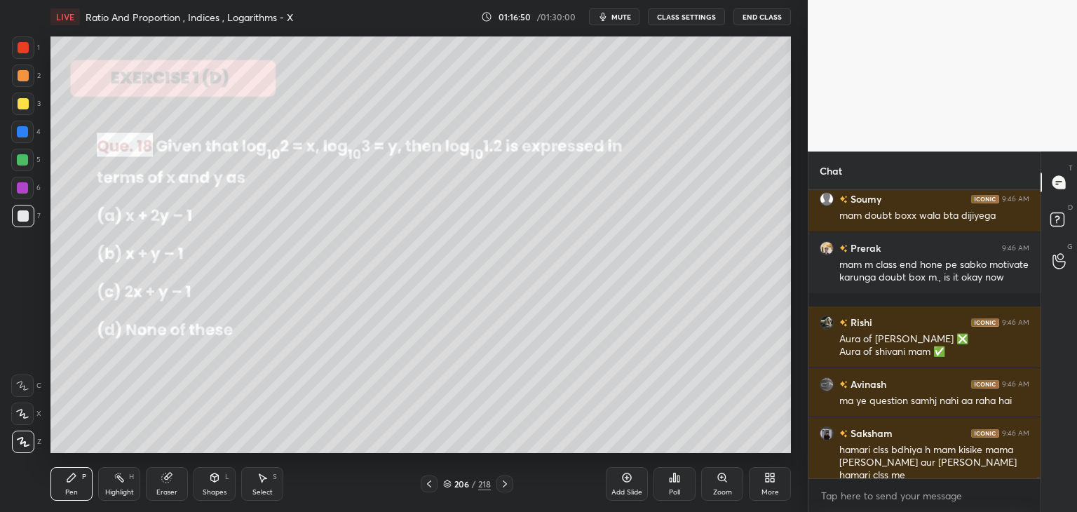
click at [66, 490] on div "Pen" at bounding box center [71, 492] width 13 height 7
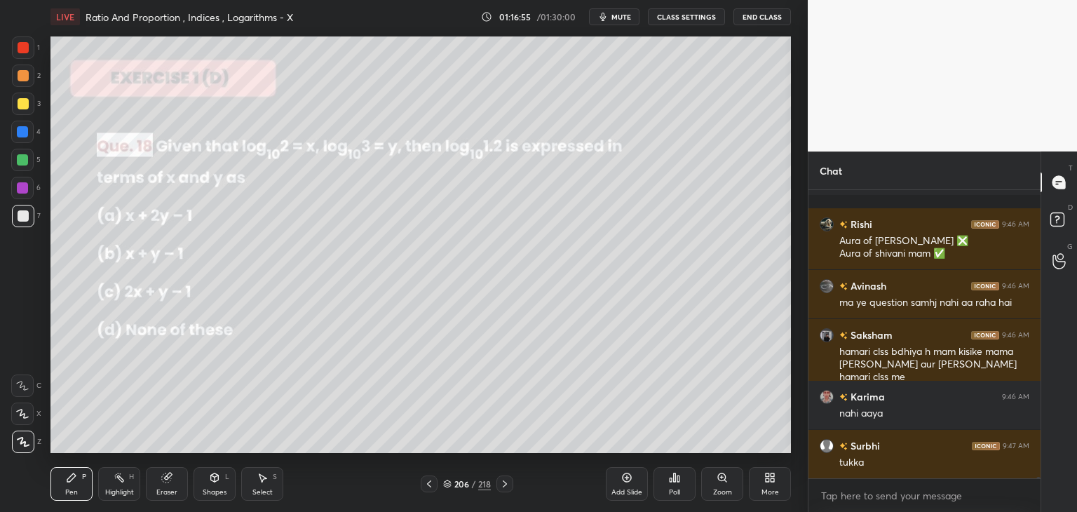
click at [71, 491] on div "Pen" at bounding box center [71, 492] width 13 height 7
click at [630, 499] on div "Add Slide" at bounding box center [627, 484] width 42 height 34
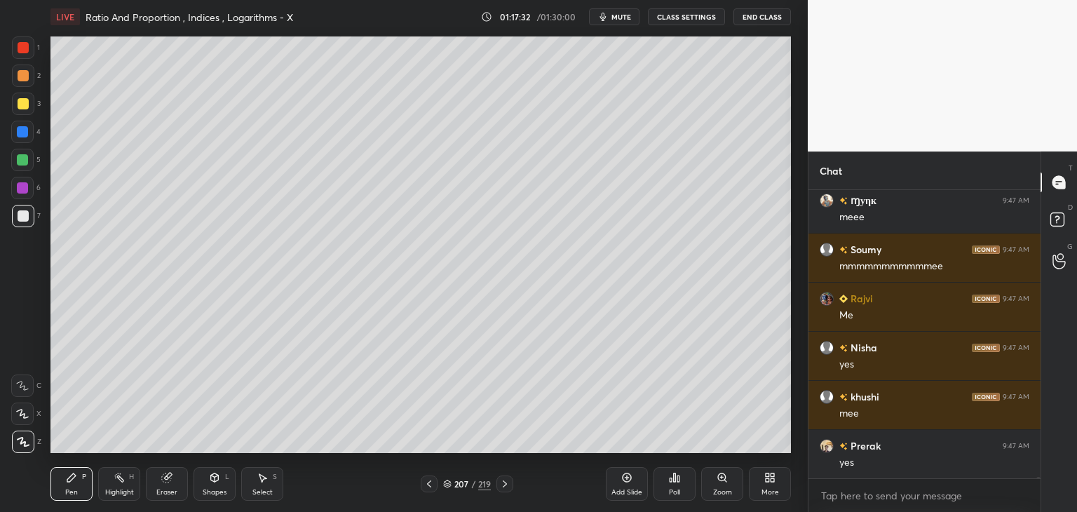
drag, startPoint x: 430, startPoint y: 487, endPoint x: 432, endPoint y: 475, distance: 11.4
click at [429, 486] on icon at bounding box center [429, 483] width 4 height 7
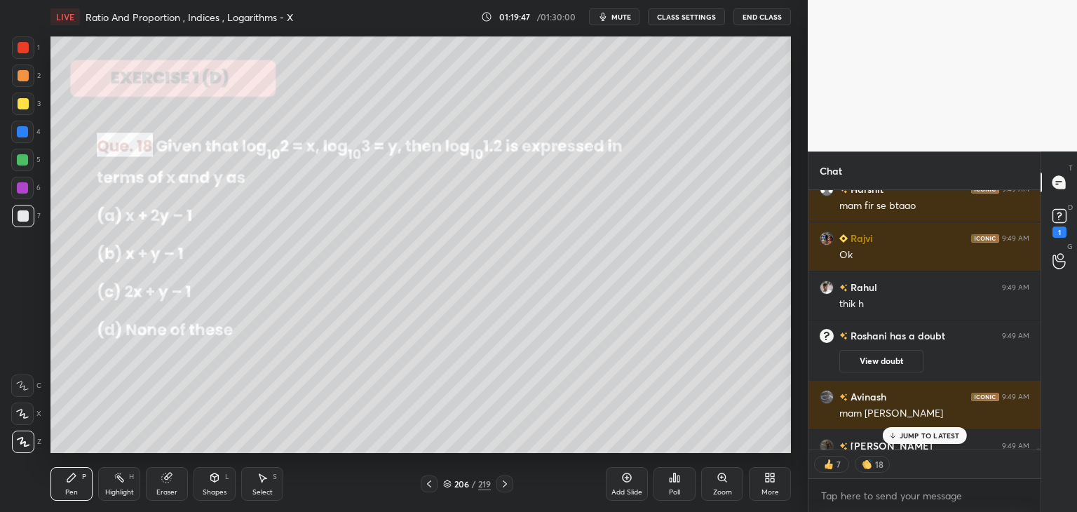
scroll to position [56161, 0]
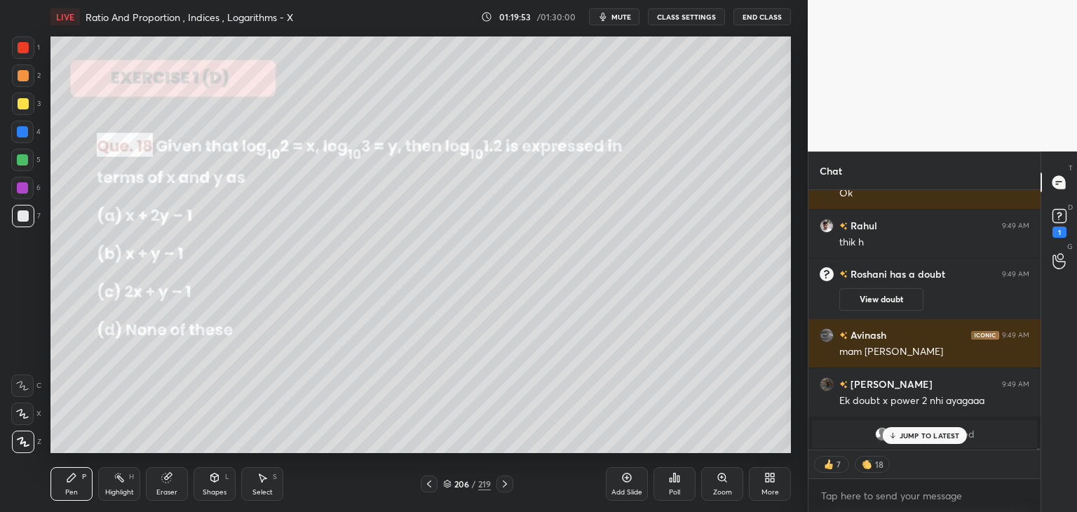
drag, startPoint x: 914, startPoint y: 440, endPoint x: 886, endPoint y: 460, distance: 34.2
click at [912, 440] on div "JUMP TO LATEST" at bounding box center [924, 435] width 84 height 17
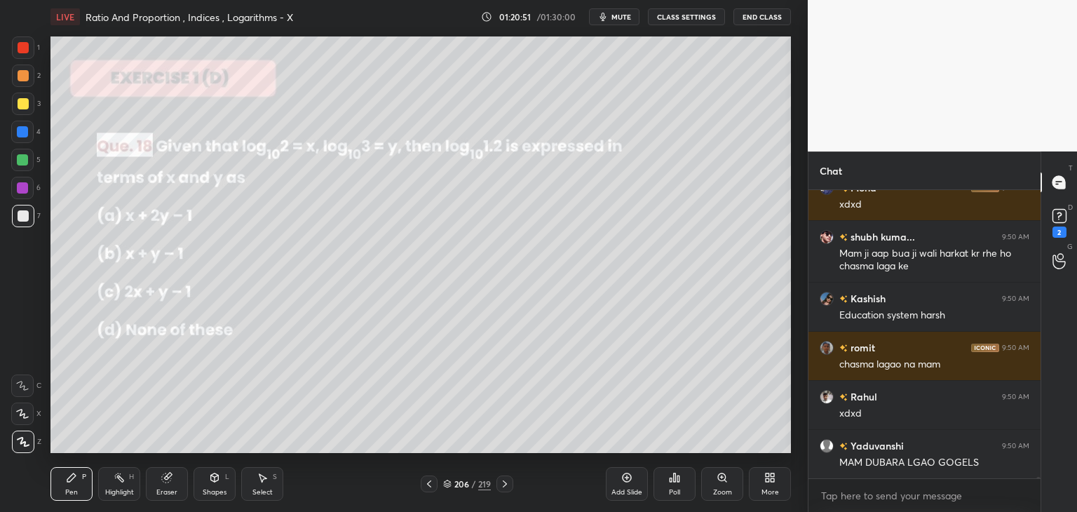
scroll to position [57488, 0]
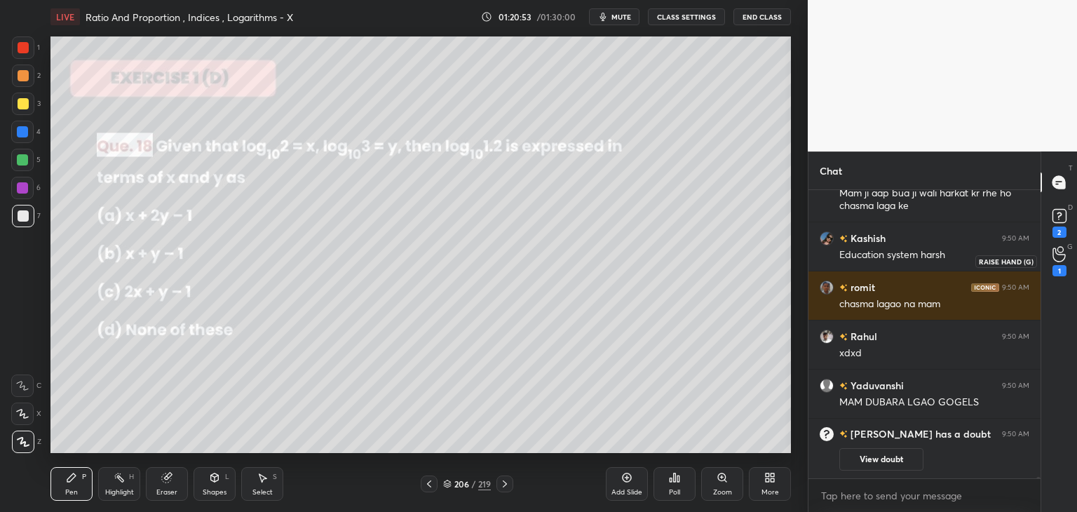
click at [1057, 262] on icon at bounding box center [1059, 255] width 13 height 14
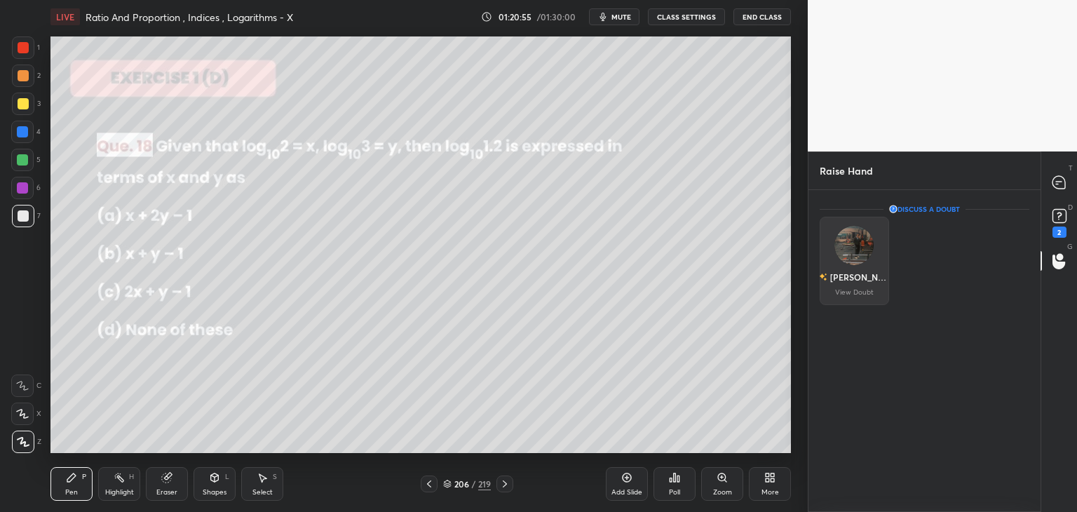
click at [860, 273] on div "[PERSON_NAME]" at bounding box center [859, 277] width 59 height 13
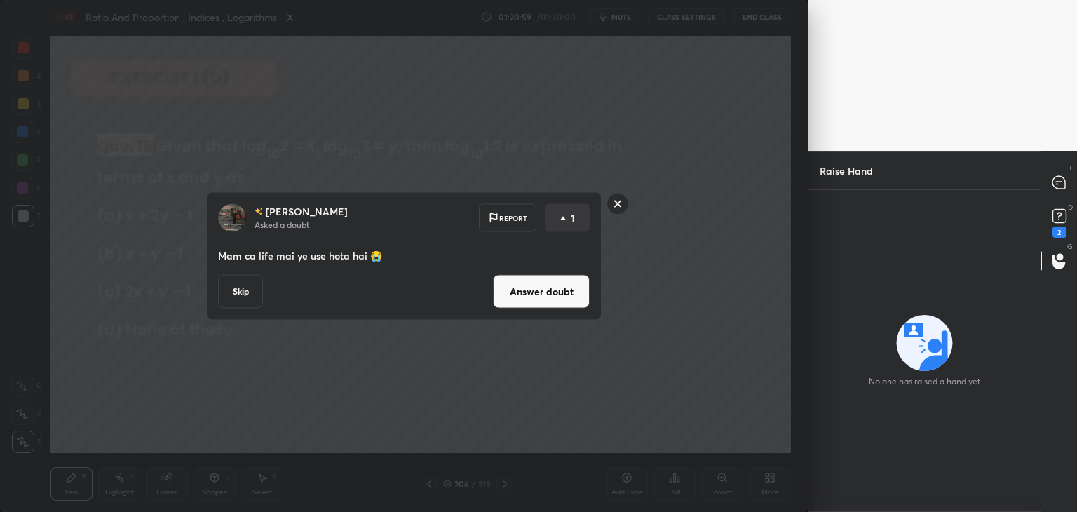
drag, startPoint x: 617, startPoint y: 201, endPoint x: 641, endPoint y: 204, distance: 24.0
click at [617, 202] on rect at bounding box center [618, 204] width 22 height 22
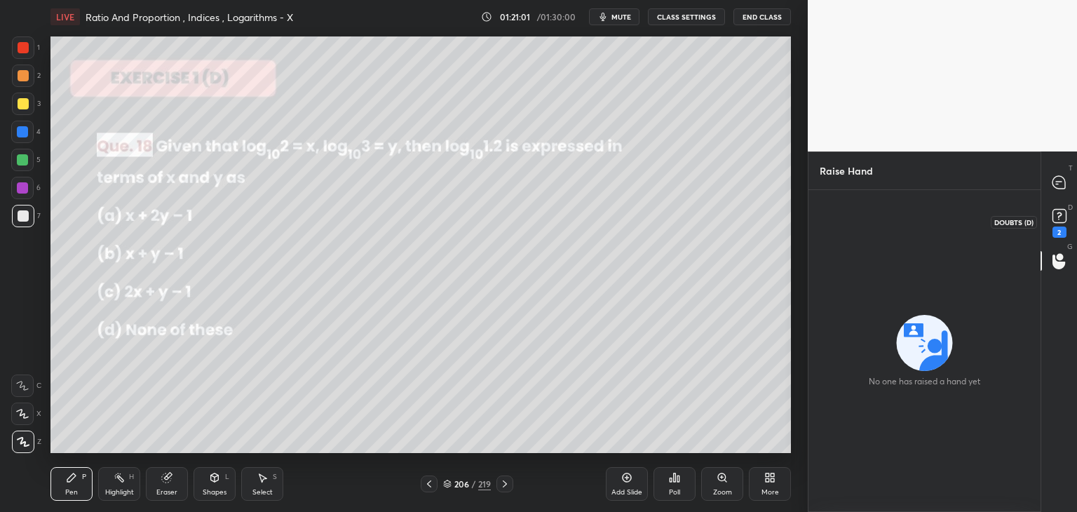
drag, startPoint x: 1060, startPoint y: 225, endPoint x: 1067, endPoint y: 198, distance: 28.4
click at [1057, 223] on icon at bounding box center [1059, 215] width 21 height 21
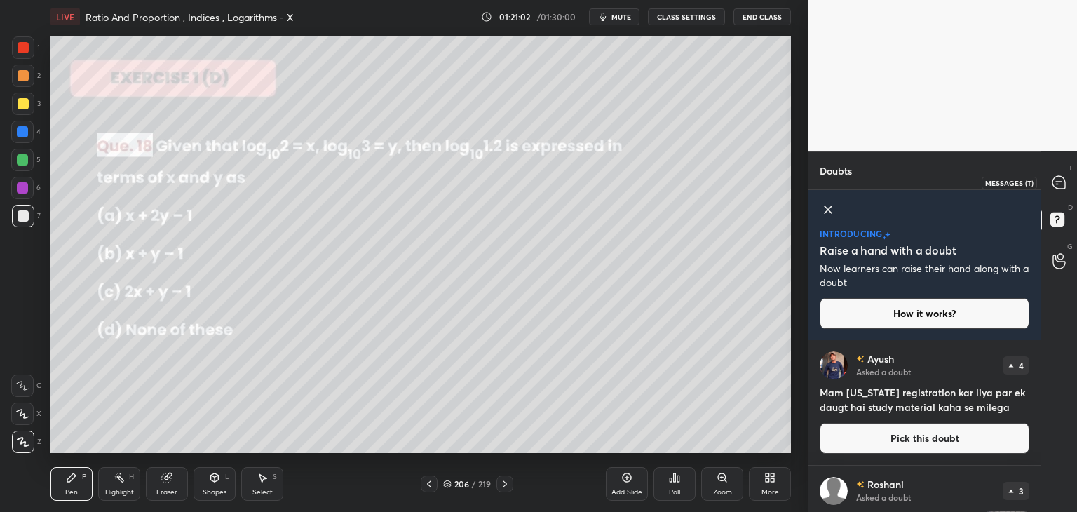
drag, startPoint x: 1061, startPoint y: 180, endPoint x: 1062, endPoint y: 211, distance: 30.9
click at [1061, 180] on icon at bounding box center [1059, 182] width 13 height 13
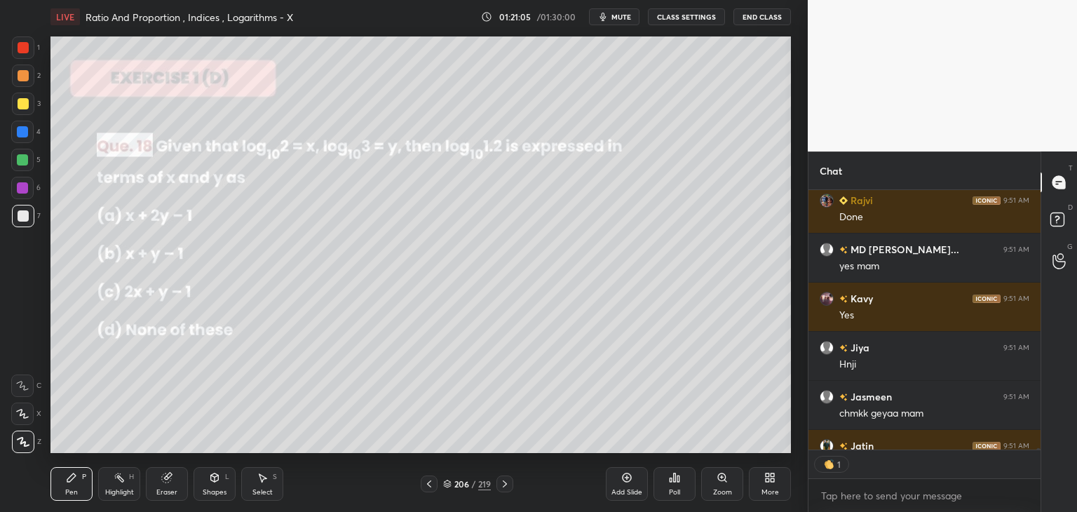
scroll to position [5, 4]
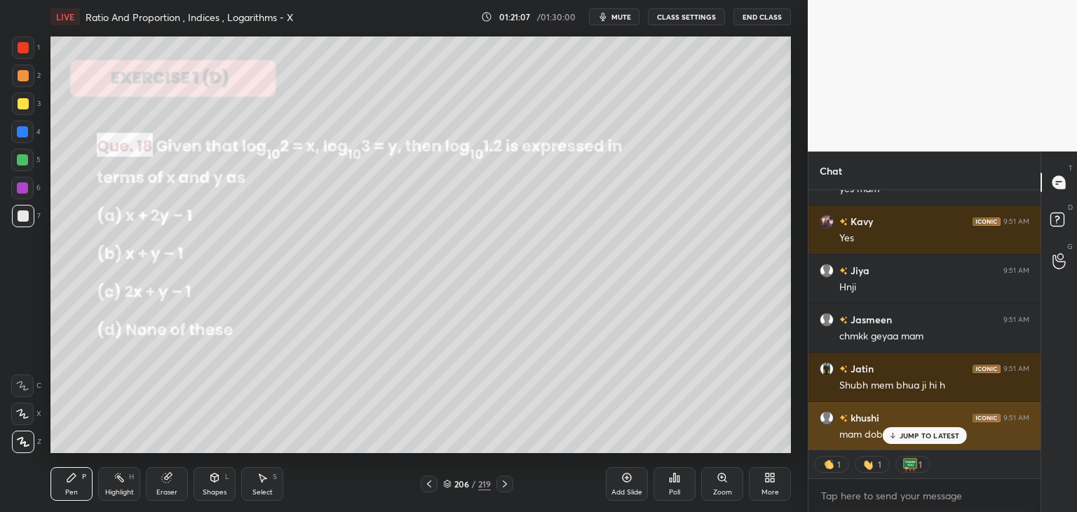
click at [927, 437] on p "JUMP TO LATEST" at bounding box center [930, 435] width 60 height 8
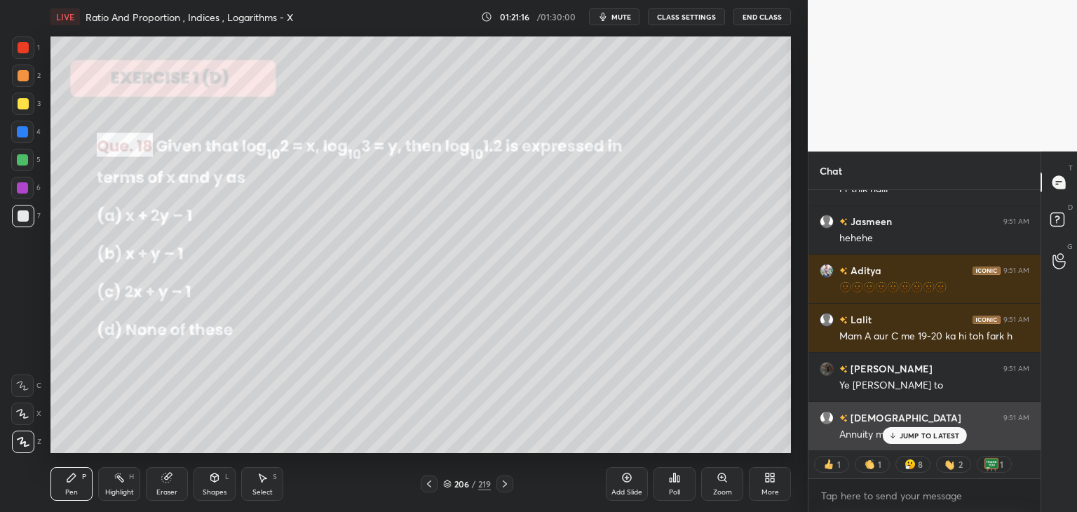
click at [909, 435] on p "JUMP TO LATEST" at bounding box center [930, 435] width 60 height 8
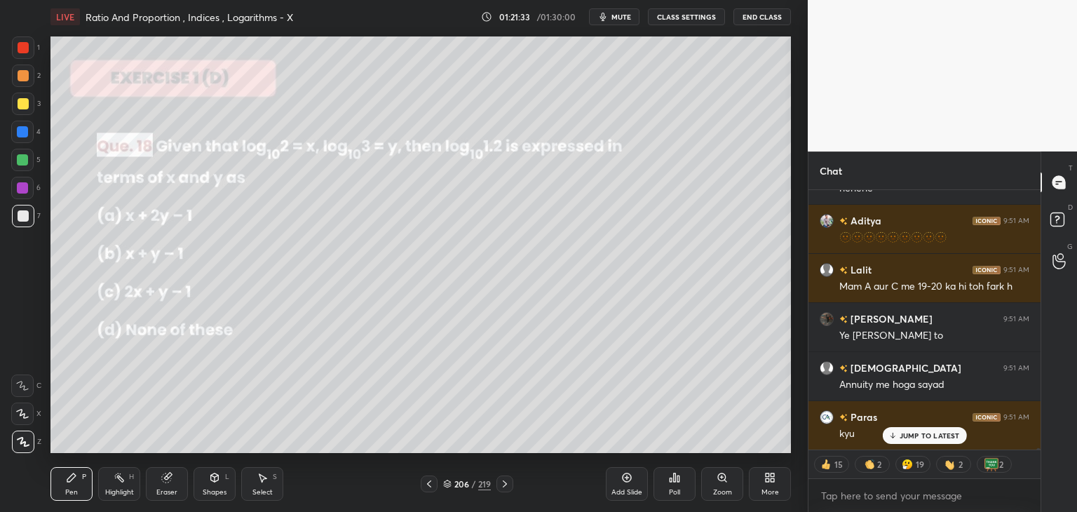
scroll to position [58124, 0]
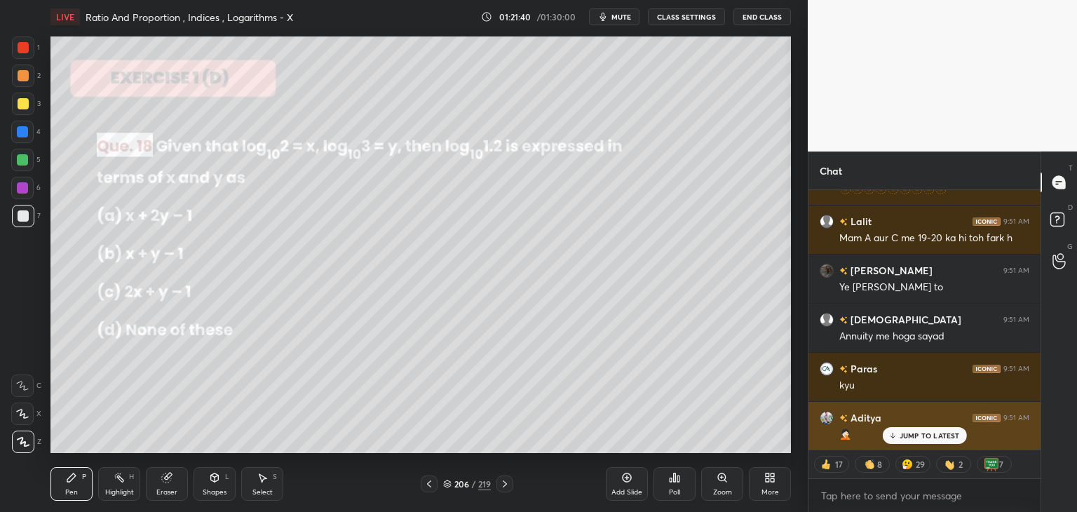
click at [948, 433] on p "JUMP TO LATEST" at bounding box center [930, 435] width 60 height 8
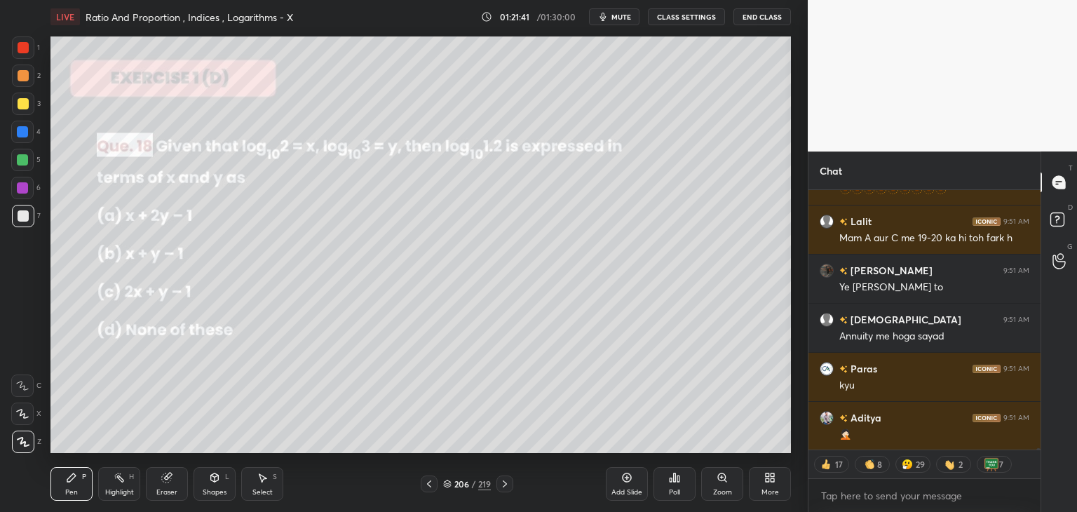
click at [503, 487] on icon at bounding box center [505, 483] width 4 height 7
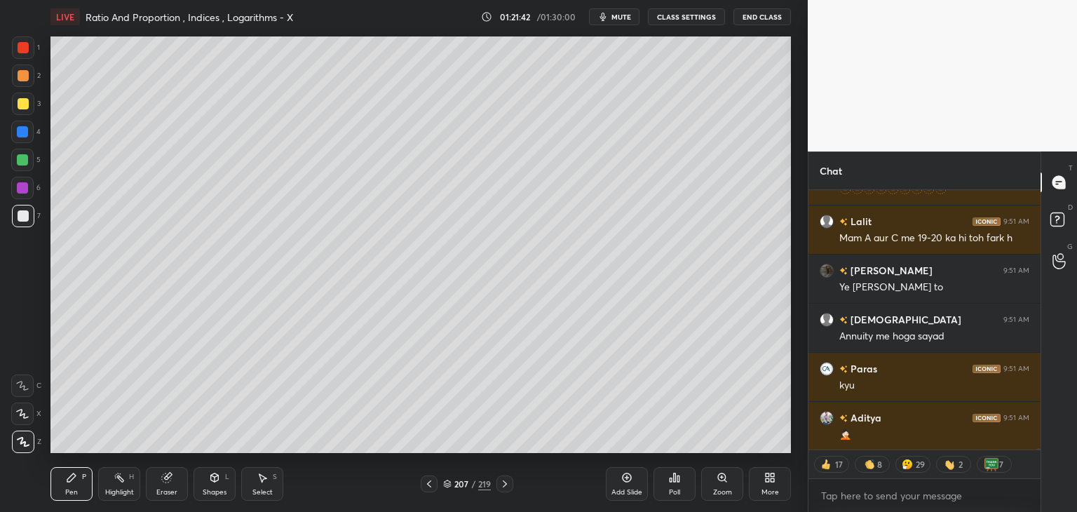
click at [496, 483] on div at bounding box center [504, 483] width 17 height 17
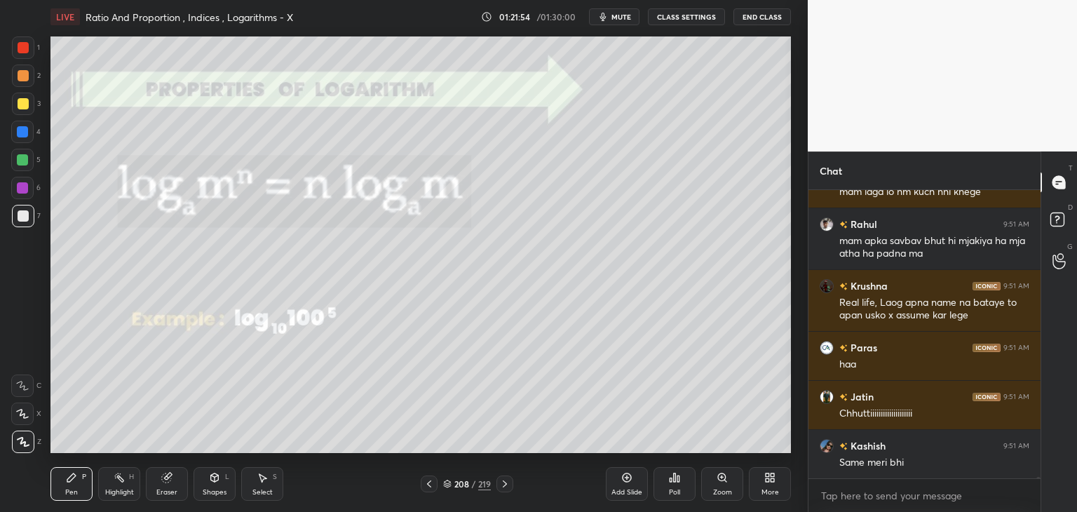
scroll to position [58514, 0]
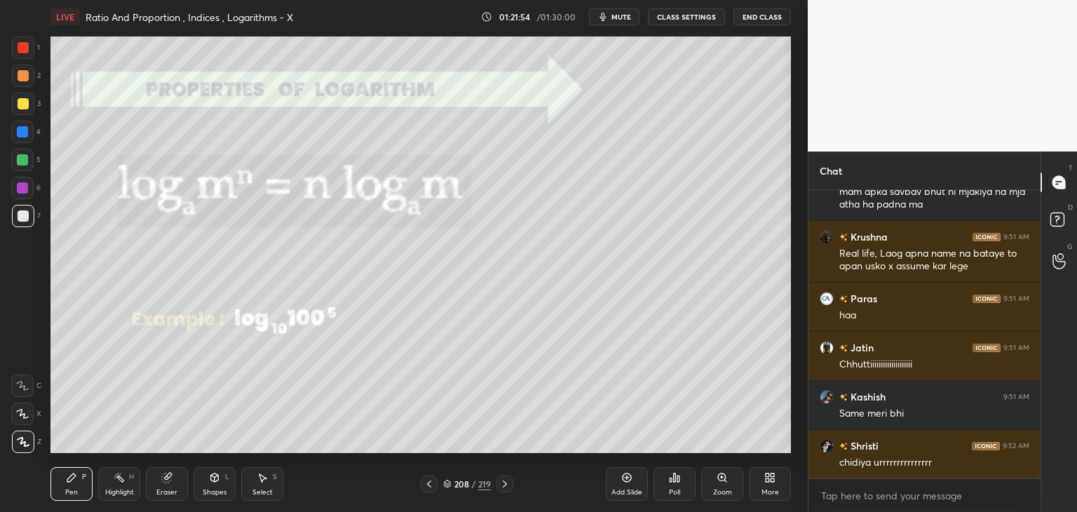
click at [631, 489] on div "Add Slide" at bounding box center [626, 492] width 31 height 7
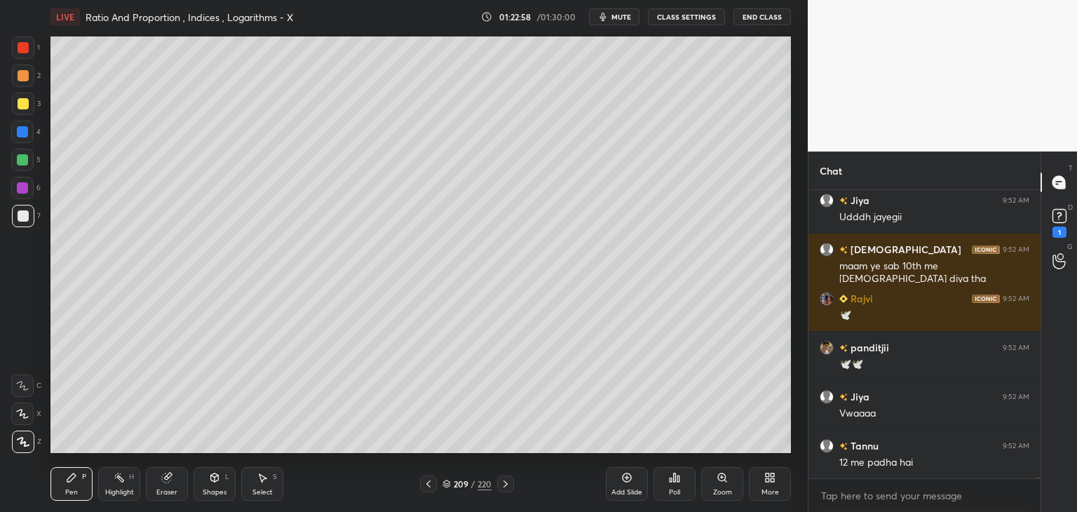
scroll to position [5, 4]
click at [20, 102] on div at bounding box center [23, 103] width 11 height 11
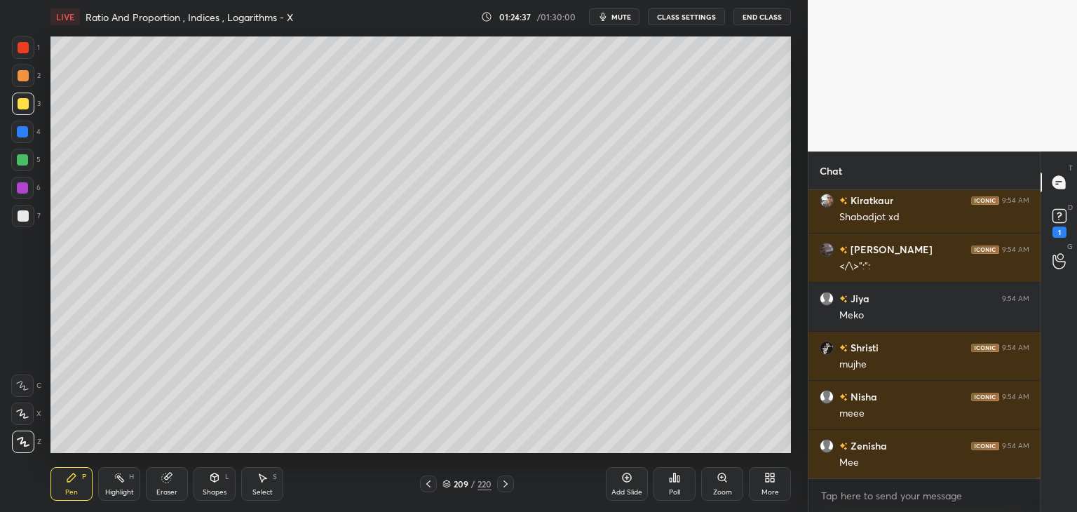
scroll to position [61141, 0]
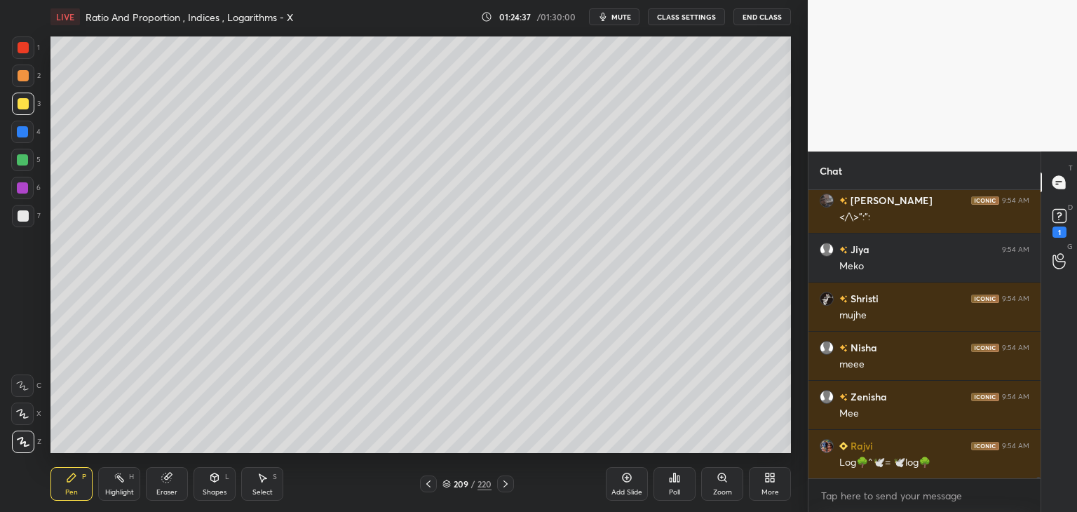
click at [252, 496] on div "Select" at bounding box center [262, 492] width 20 height 7
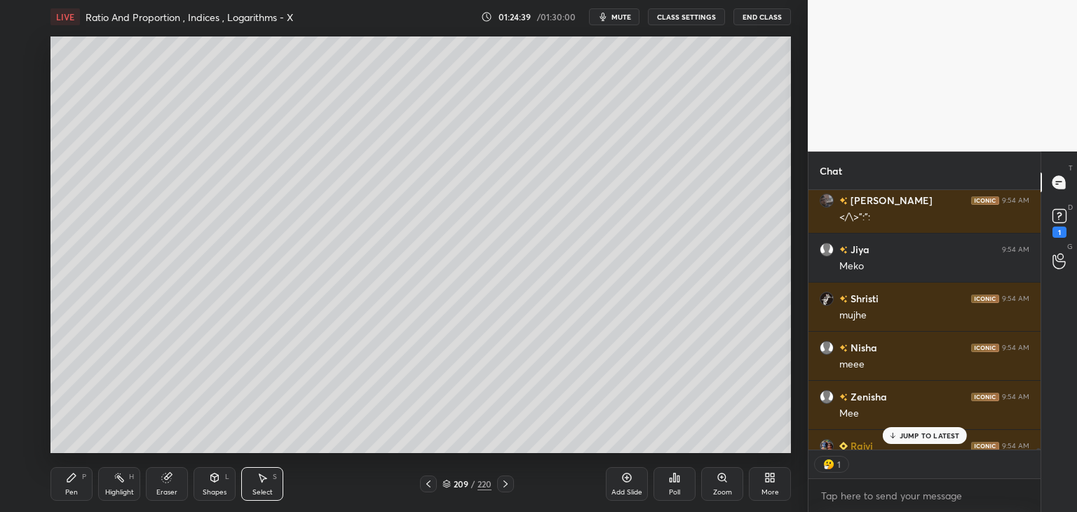
scroll to position [61218, 0]
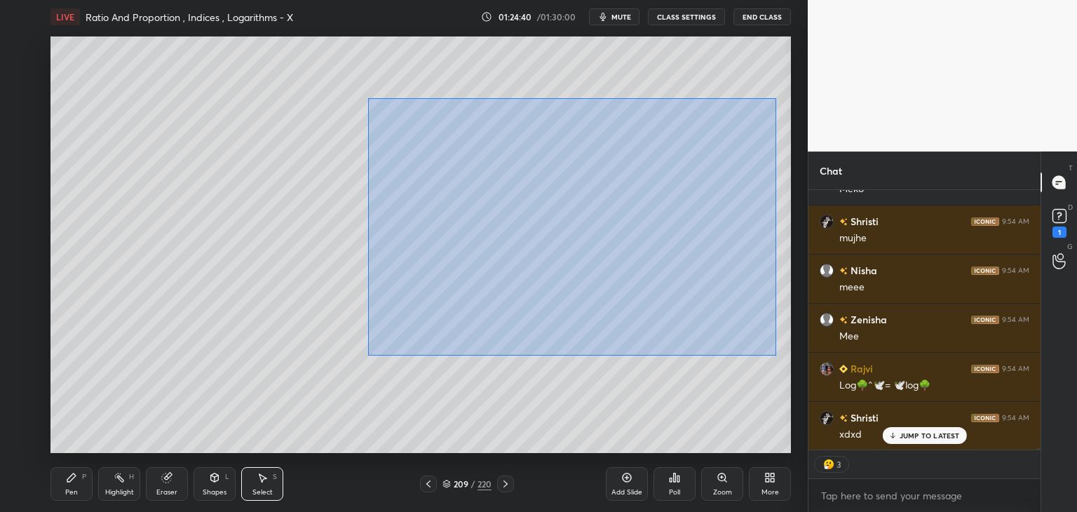
drag, startPoint x: 373, startPoint y: 110, endPoint x: 739, endPoint y: 304, distance: 414.0
click at [774, 355] on div "0 ° Undo Copy Duplicate Duplicate to new slide Delete" at bounding box center [420, 244] width 740 height 417
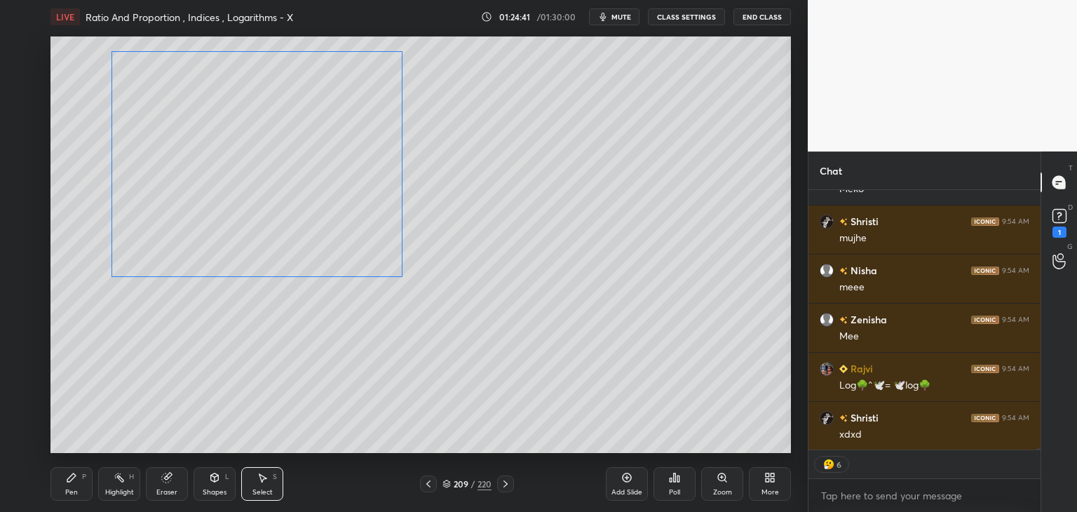
scroll to position [61268, 0]
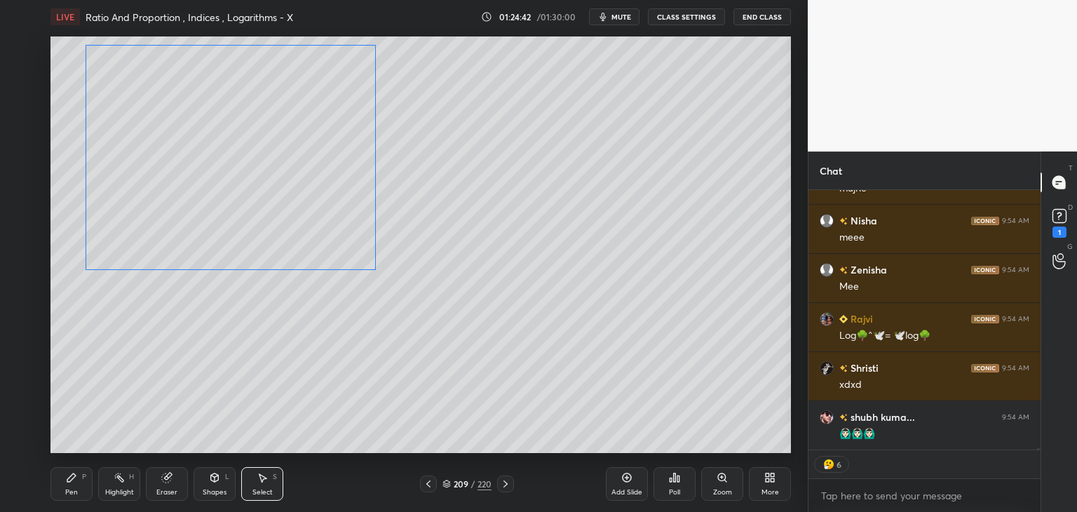
drag, startPoint x: 530, startPoint y: 206, endPoint x: 238, endPoint y: 155, distance: 296.2
click at [238, 154] on div "0 ° Undo Copy Duplicate Duplicate to new slide Delete" at bounding box center [420, 244] width 740 height 417
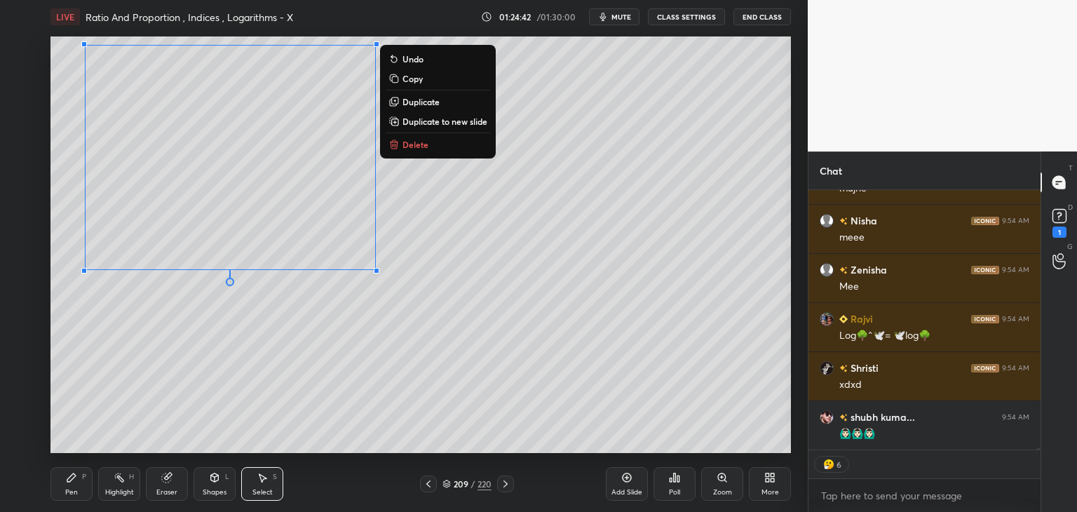
click at [199, 422] on div "0 ° Undo Copy Duplicate Duplicate to new slide Delete" at bounding box center [420, 244] width 740 height 417
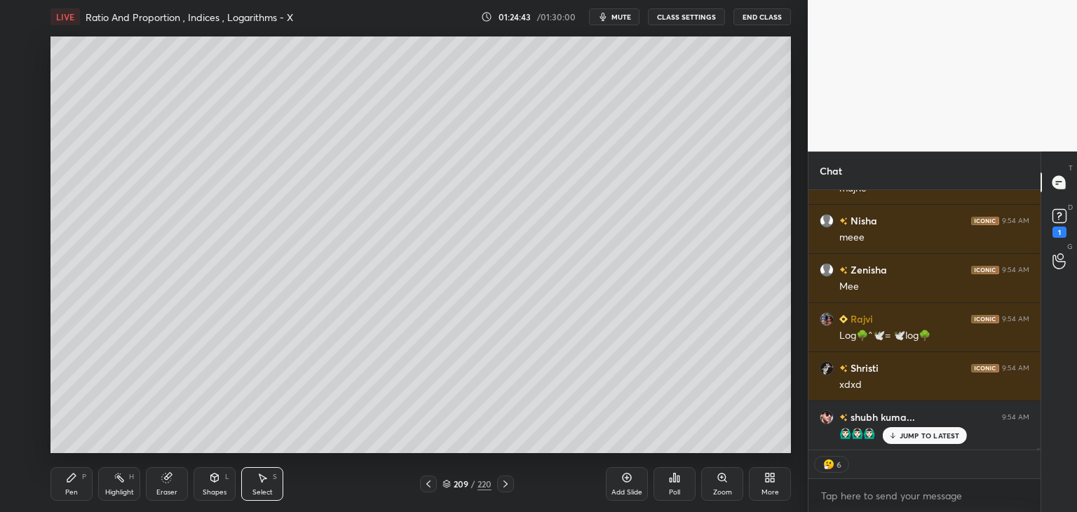
scroll to position [61316, 0]
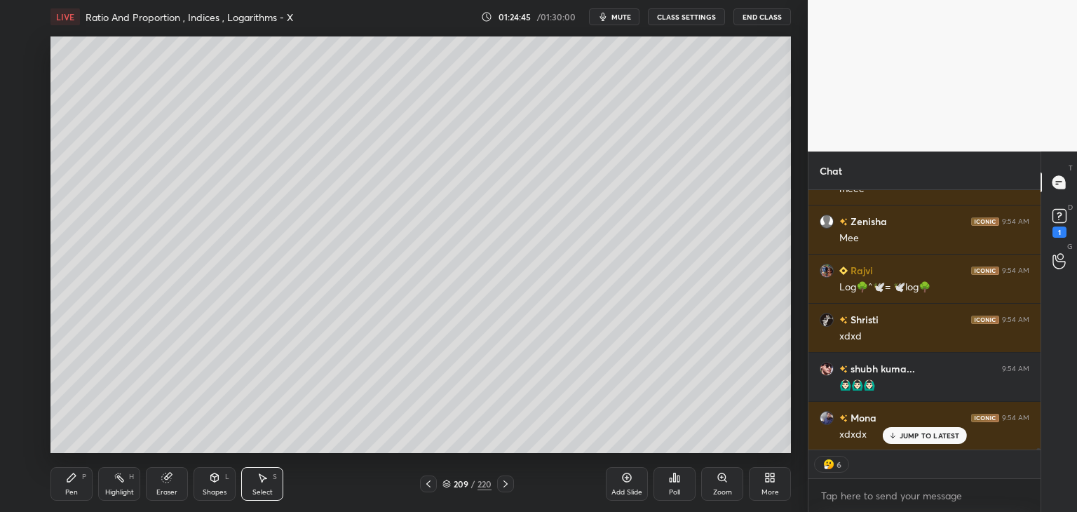
click at [71, 489] on div "Pen" at bounding box center [71, 492] width 13 height 7
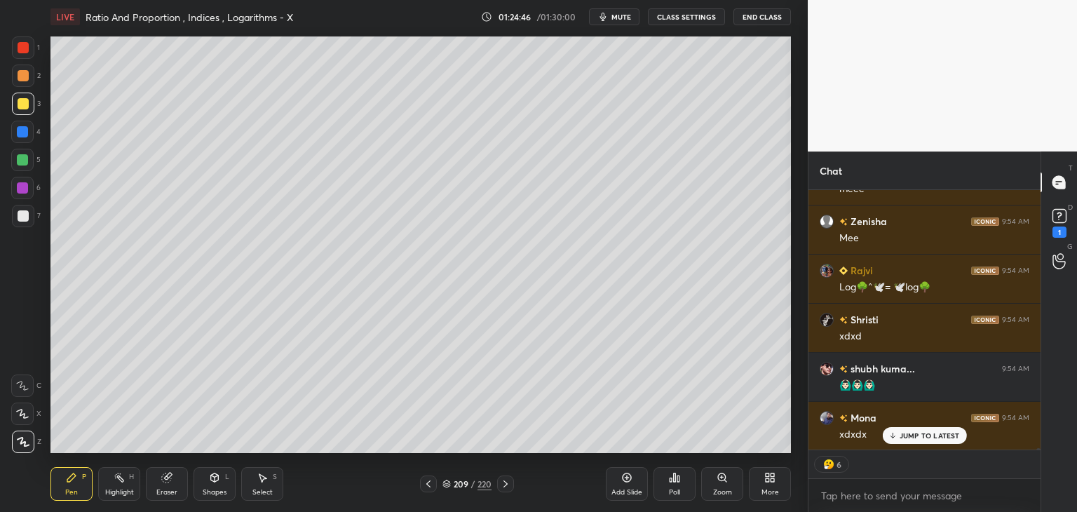
click at [25, 48] on div at bounding box center [23, 47] width 11 height 11
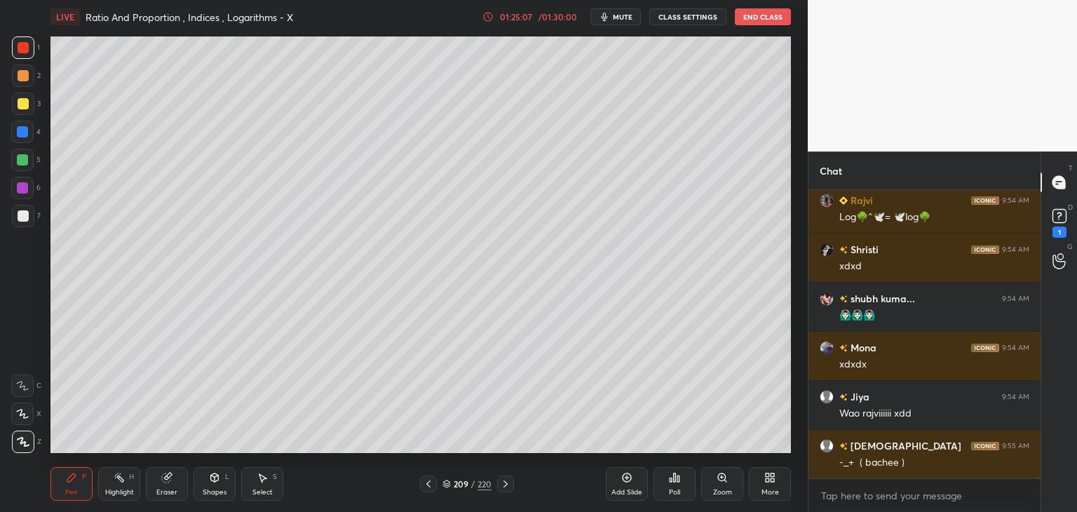
scroll to position [61435, 0]
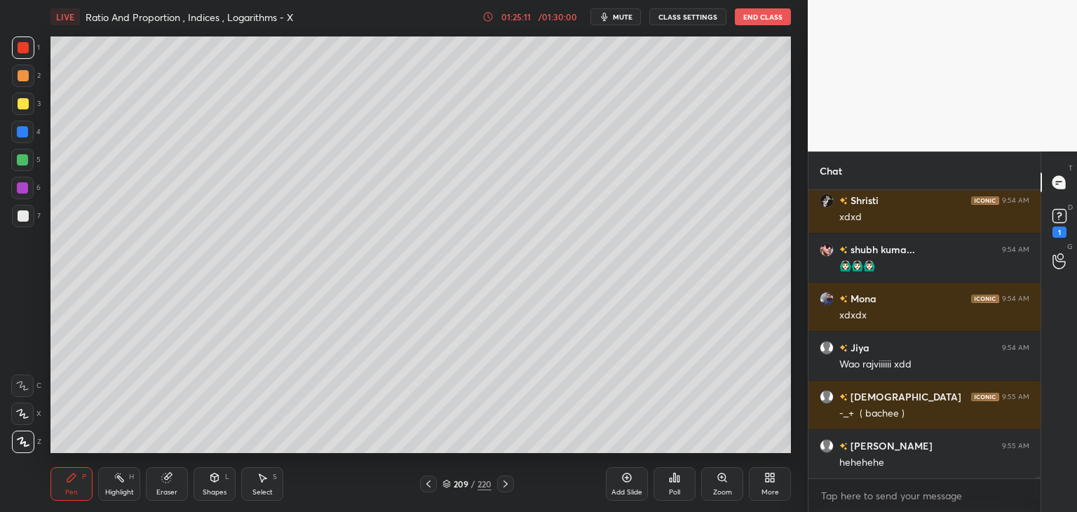
drag, startPoint x: 264, startPoint y: 492, endPoint x: 282, endPoint y: 461, distance: 35.8
click at [263, 492] on div "Select" at bounding box center [262, 492] width 20 height 7
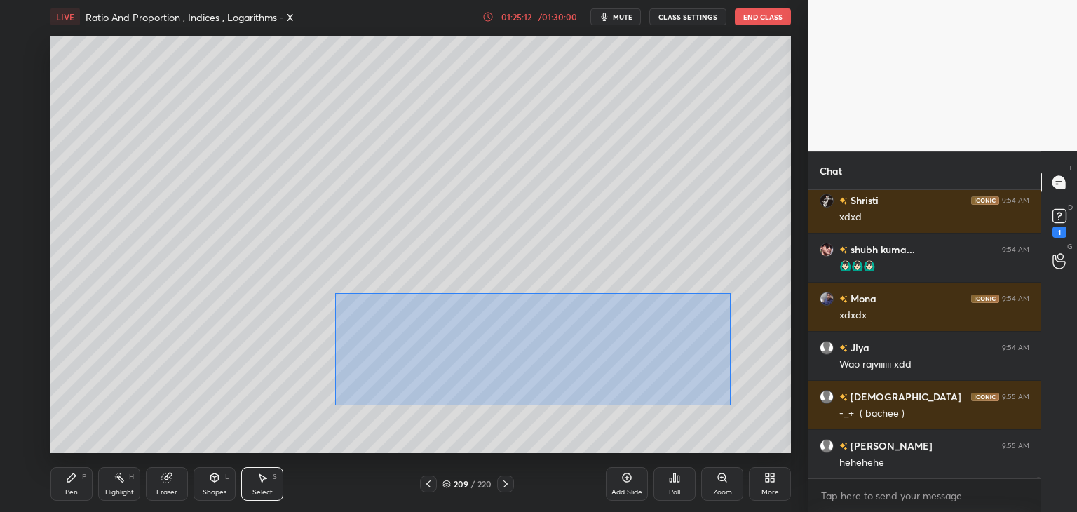
drag, startPoint x: 334, startPoint y: 293, endPoint x: 719, endPoint y: 394, distance: 398.0
click at [730, 402] on div "0 ° Undo Copy Duplicate Duplicate to new slide Delete" at bounding box center [420, 244] width 740 height 417
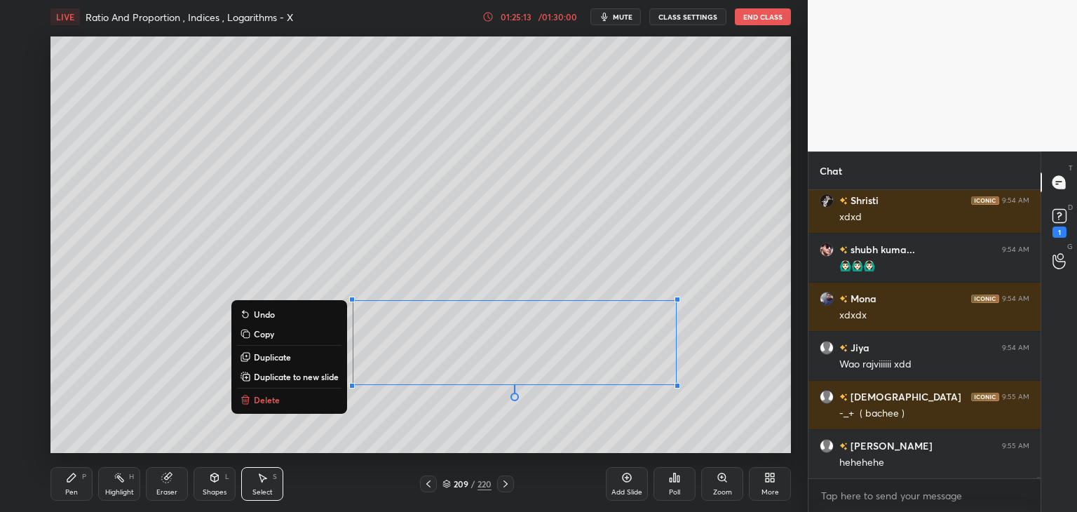
click at [278, 407] on button "Delete" at bounding box center [289, 399] width 104 height 17
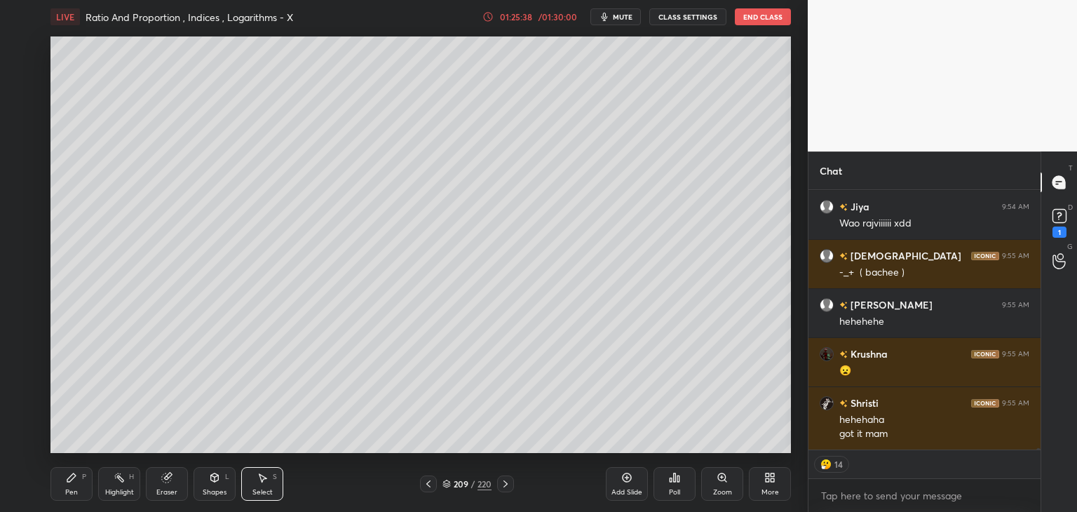
scroll to position [61625, 0]
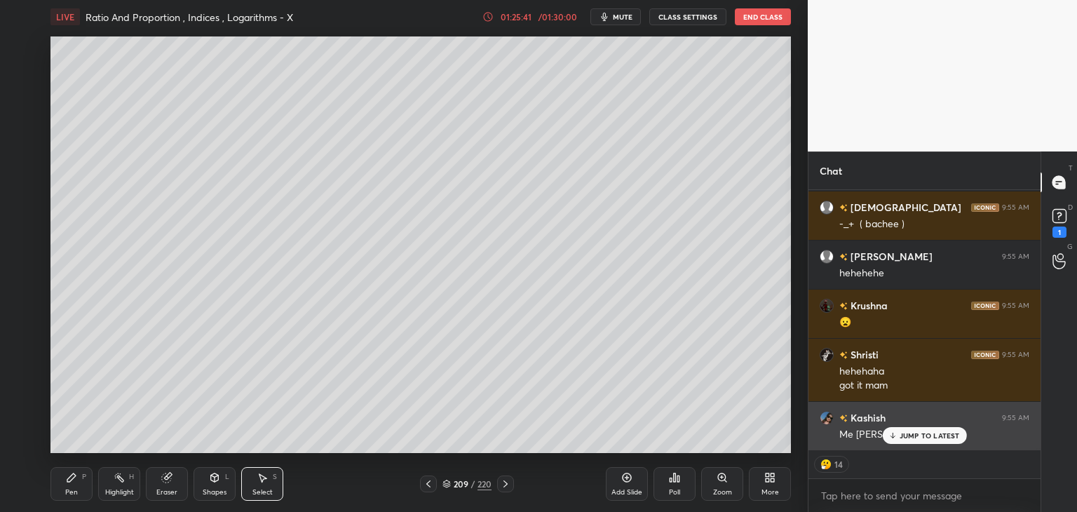
click at [923, 436] on p "JUMP TO LATEST" at bounding box center [930, 435] width 60 height 8
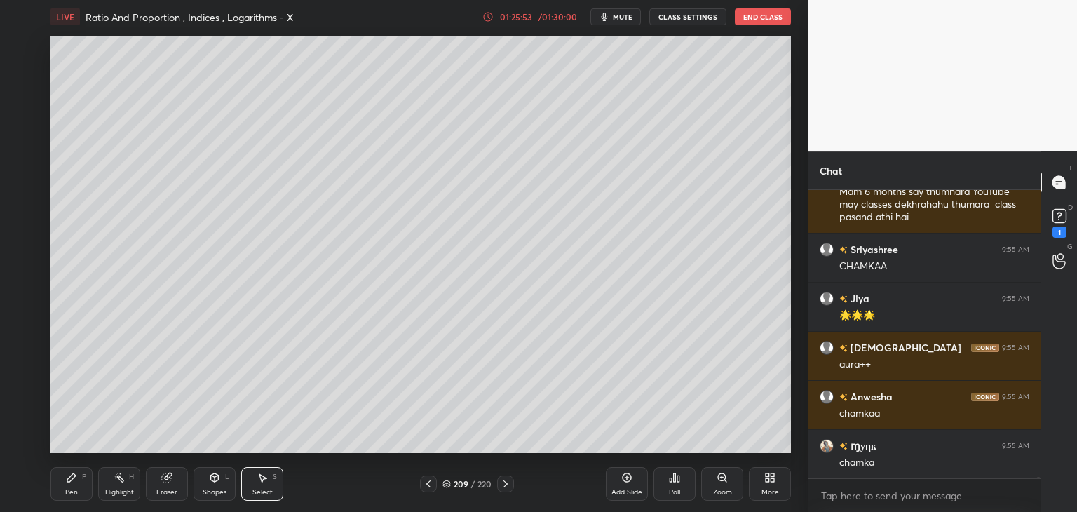
scroll to position [62162, 0]
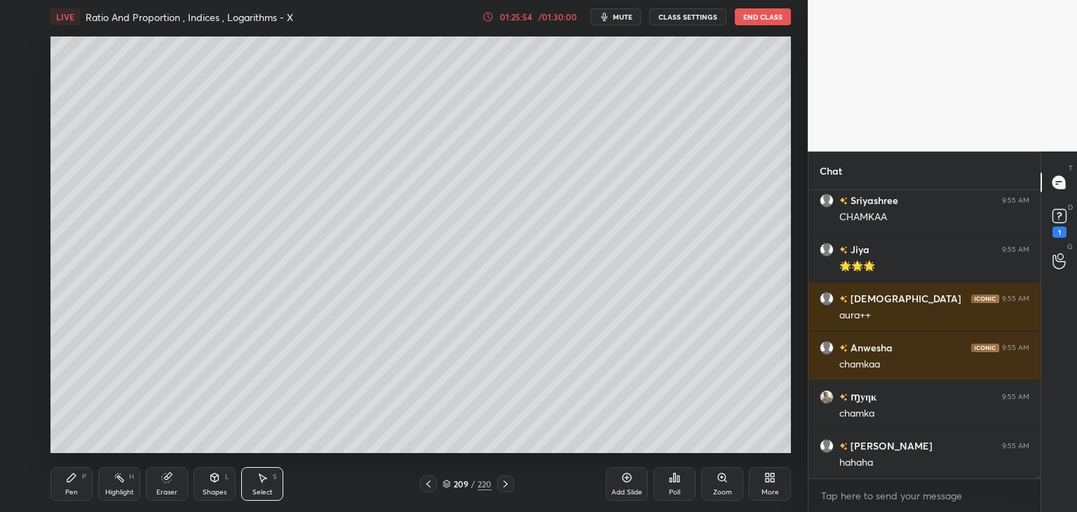
click at [427, 483] on icon at bounding box center [428, 483] width 4 height 7
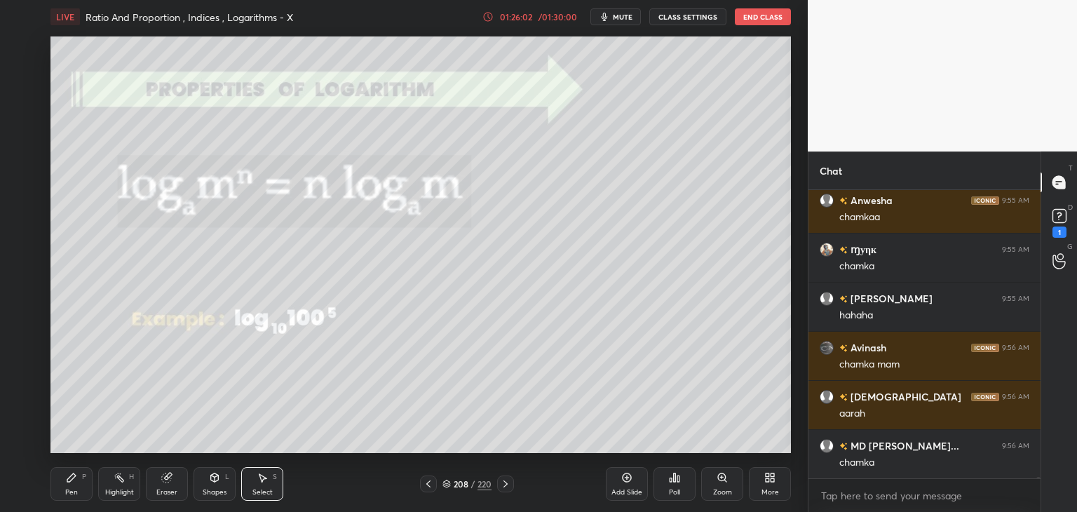
scroll to position [62358, 0]
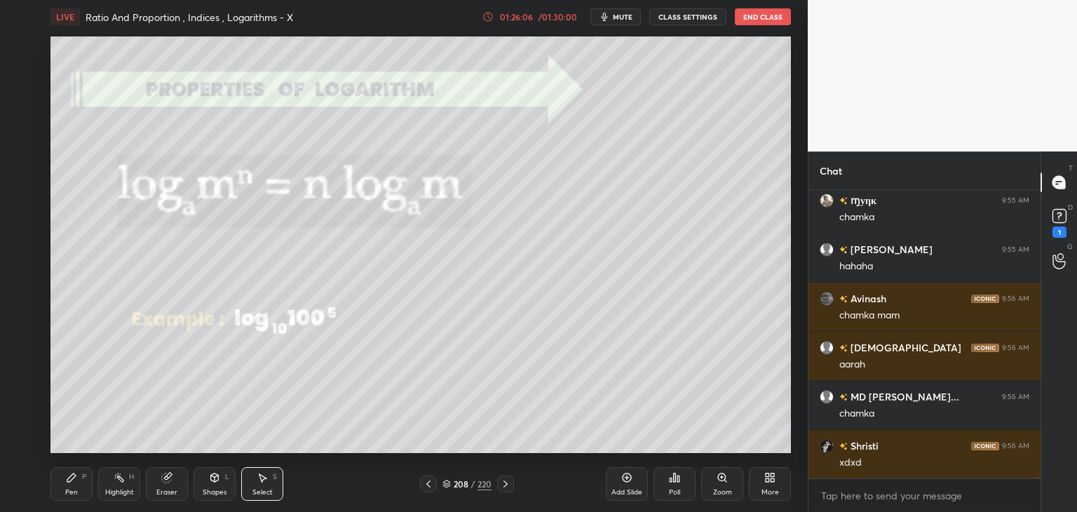
click at [70, 490] on div "Pen" at bounding box center [71, 492] width 13 height 7
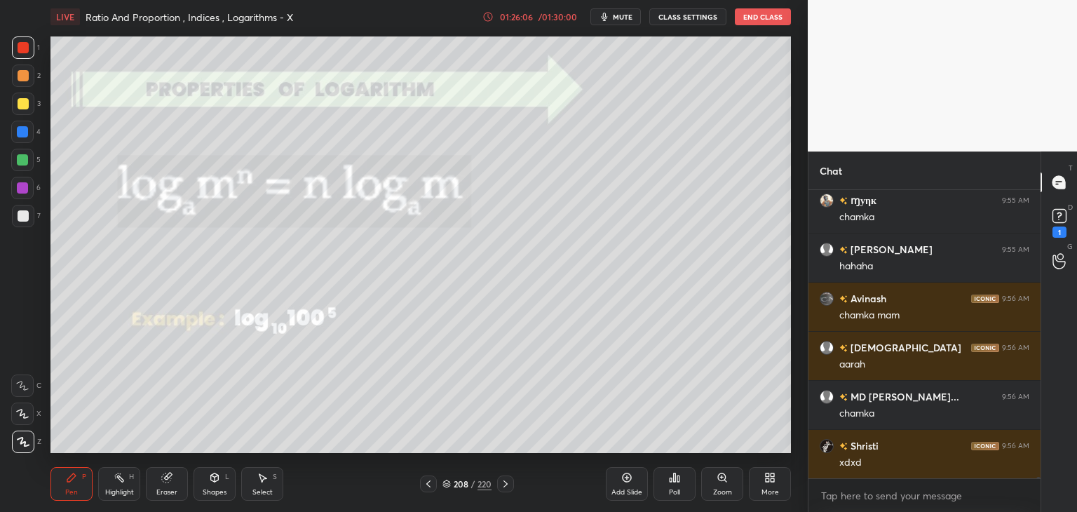
scroll to position [62407, 0]
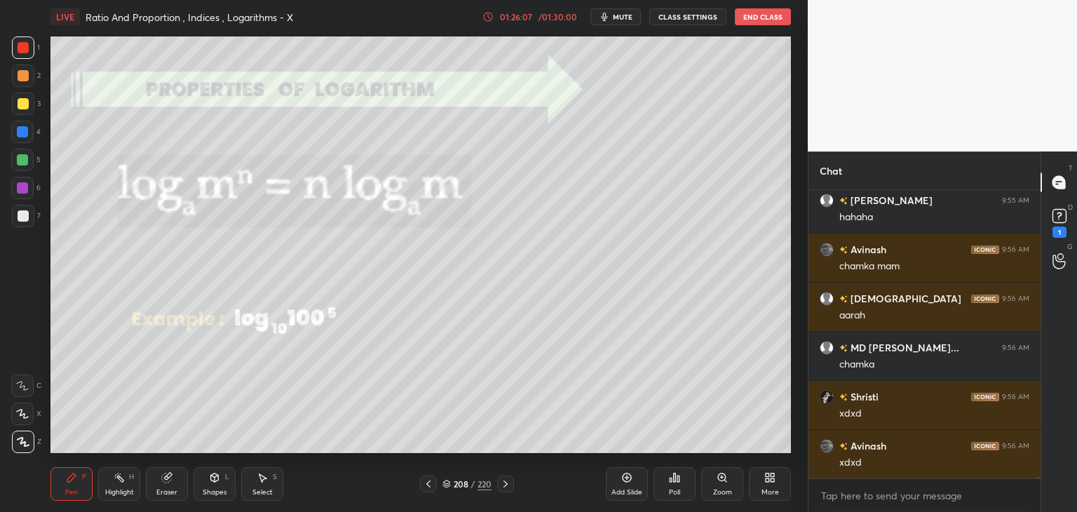
click at [27, 219] on div at bounding box center [23, 215] width 11 height 11
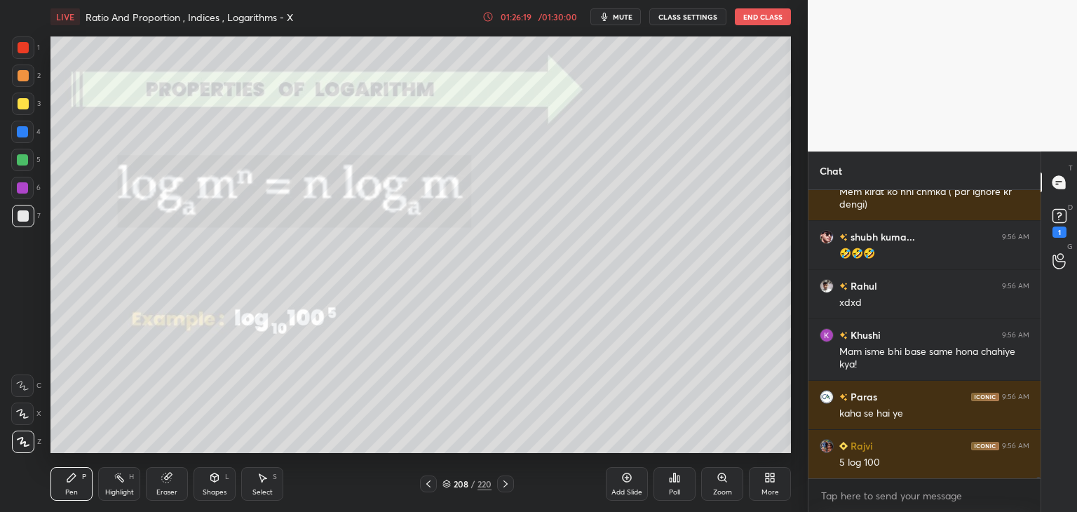
scroll to position [62825, 0]
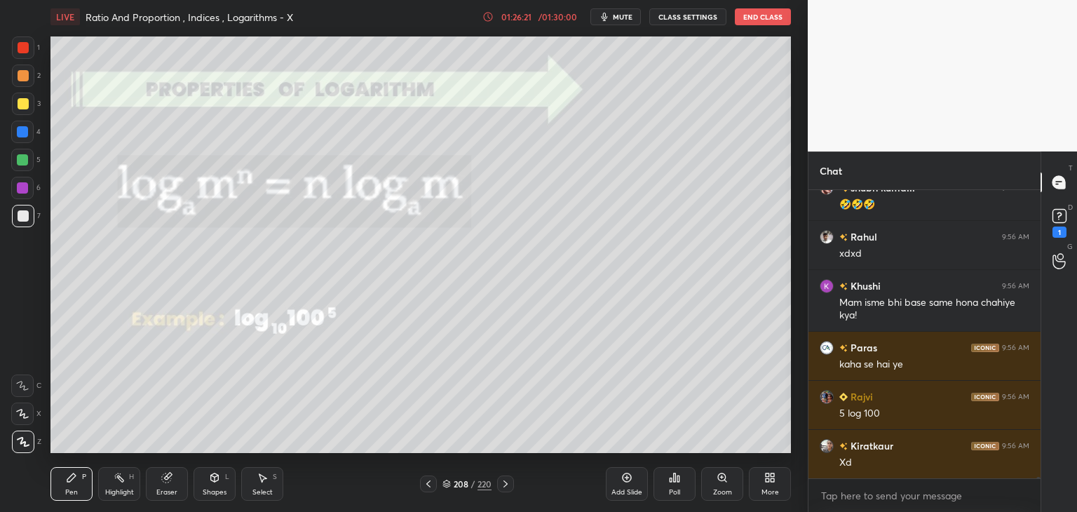
drag, startPoint x: 165, startPoint y: 494, endPoint x: 156, endPoint y: 488, distance: 10.7
click at [165, 495] on div "Eraser" at bounding box center [166, 492] width 21 height 7
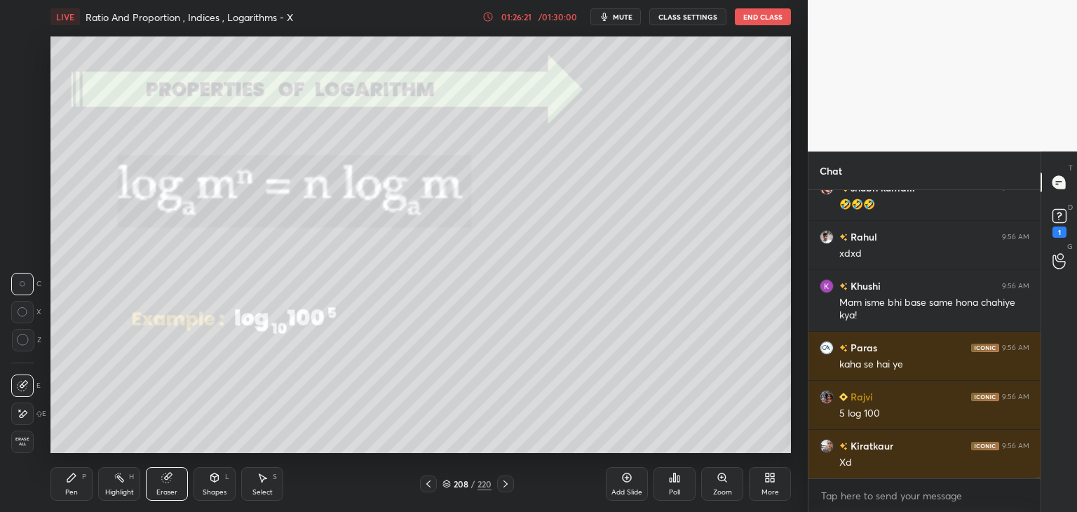
scroll to position [62874, 0]
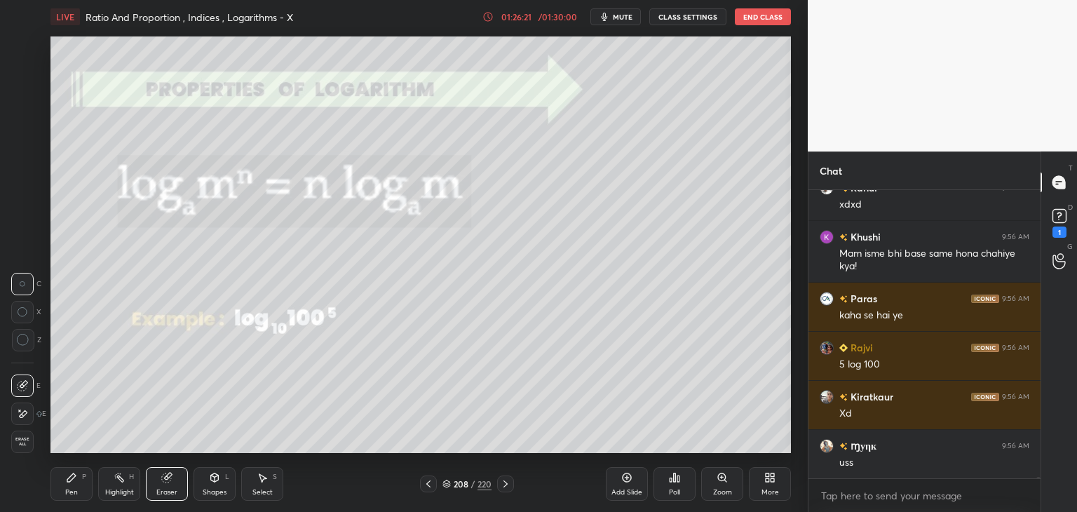
click at [18, 439] on span "Erase all" at bounding box center [22, 442] width 21 height 10
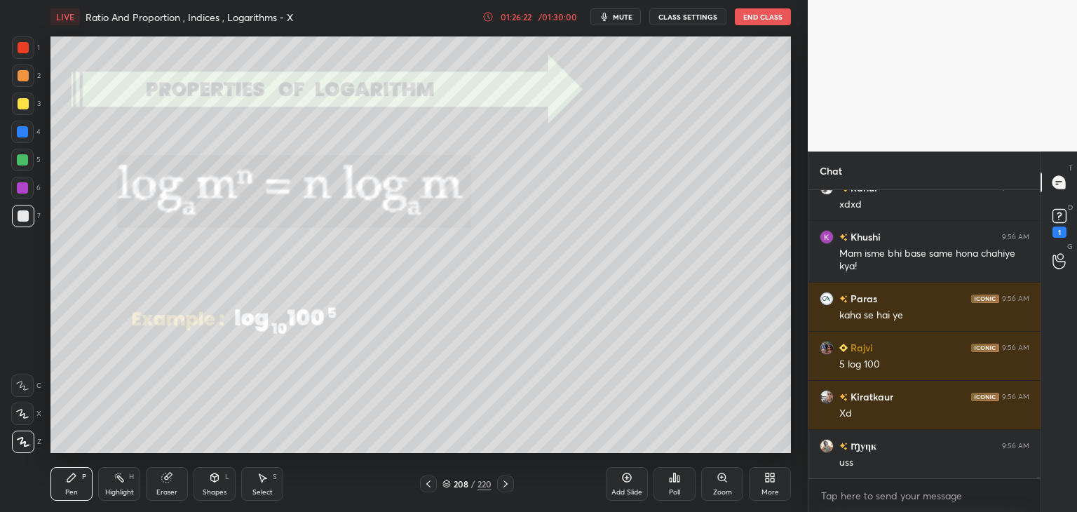
drag, startPoint x: 76, startPoint y: 492, endPoint x: 71, endPoint y: 463, distance: 29.2
click at [76, 491] on div "Pen" at bounding box center [71, 492] width 13 height 7
drag, startPoint x: 21, startPoint y: 107, endPoint x: 41, endPoint y: 124, distance: 26.8
click at [20, 107] on div at bounding box center [23, 103] width 11 height 11
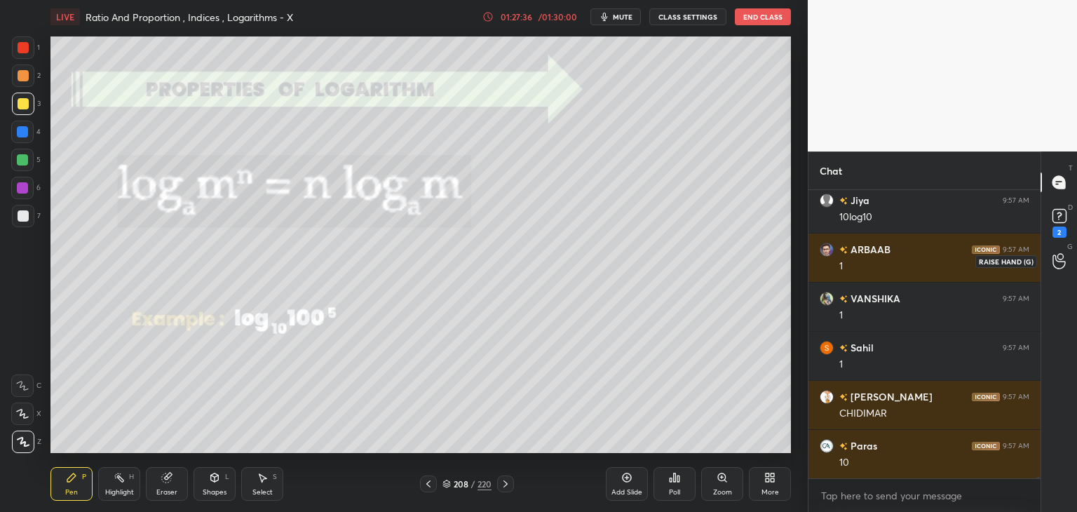
scroll to position [62943, 0]
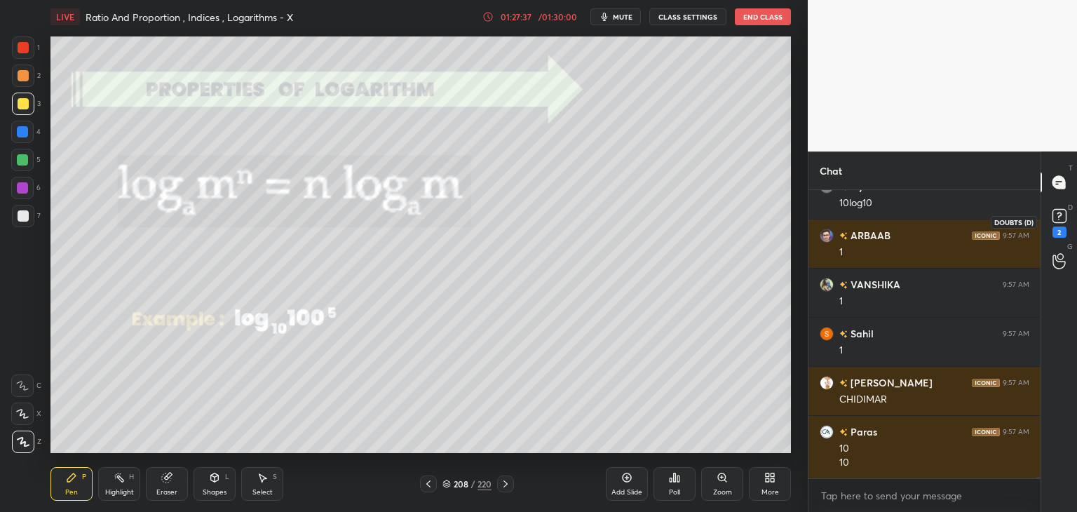
click at [1057, 215] on icon at bounding box center [1059, 215] width 21 height 21
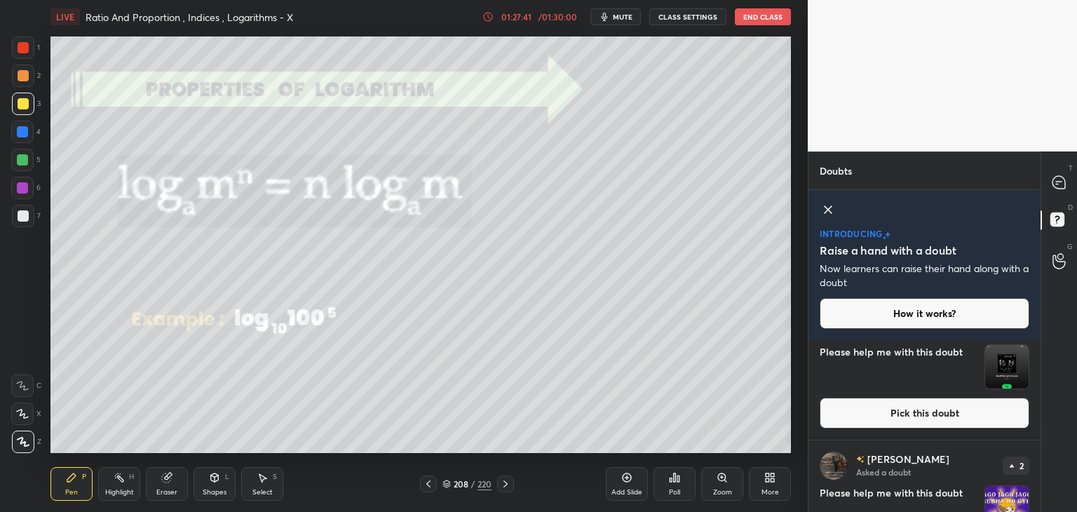
scroll to position [512, 0]
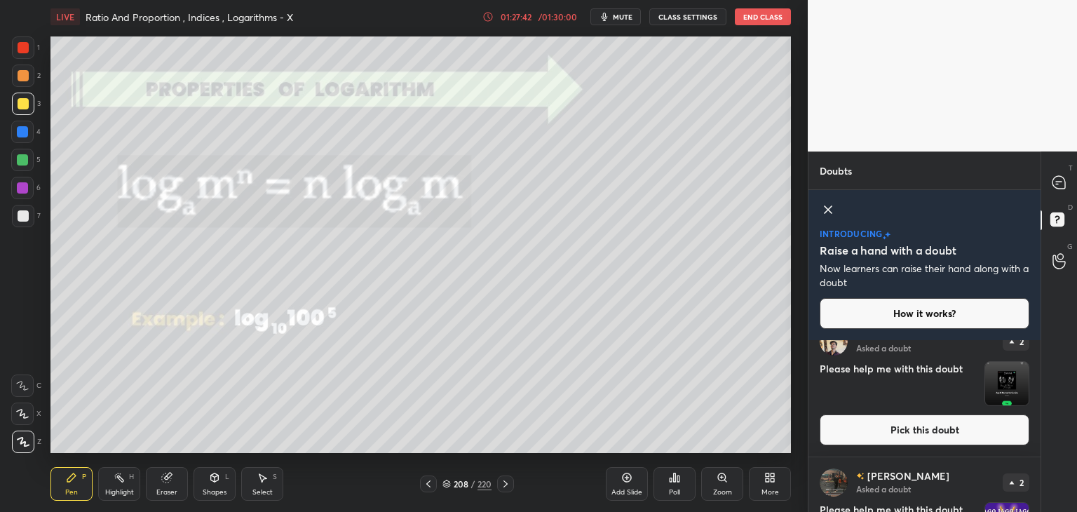
click at [1010, 382] on img "grid" at bounding box center [1006, 383] width 43 height 43
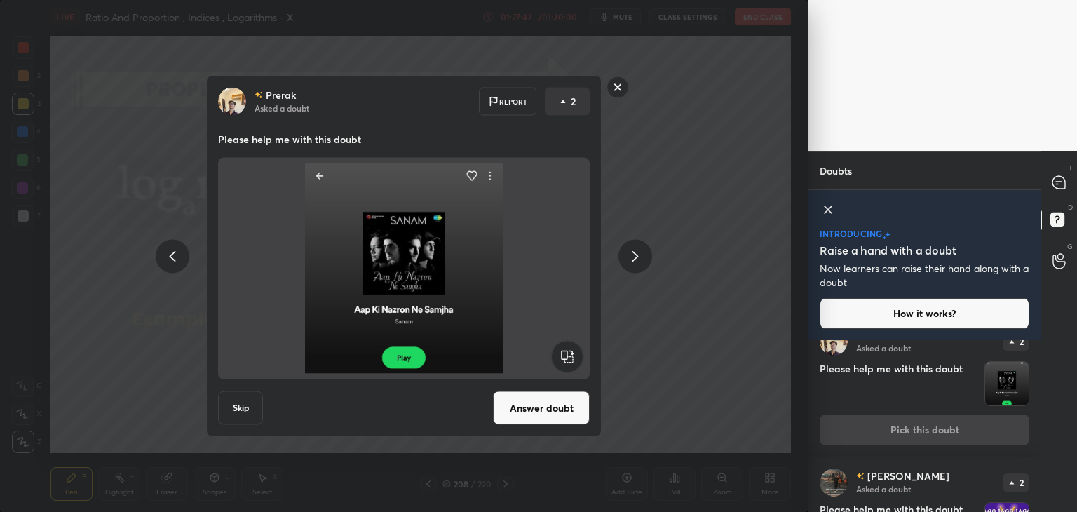
scroll to position [488, 0]
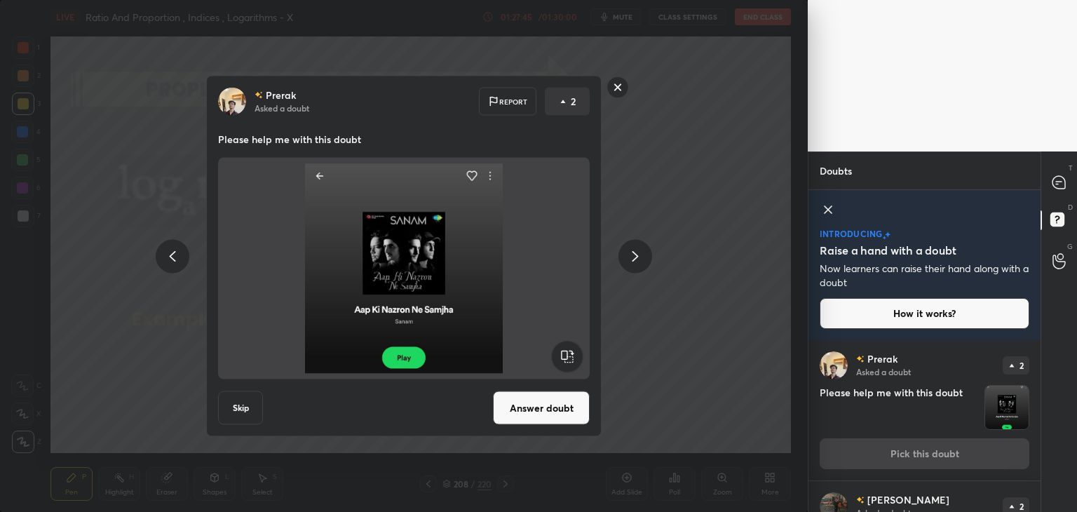
drag, startPoint x: 615, startPoint y: 88, endPoint x: 639, endPoint y: 124, distance: 43.6
click at [614, 88] on rect at bounding box center [618, 87] width 22 height 22
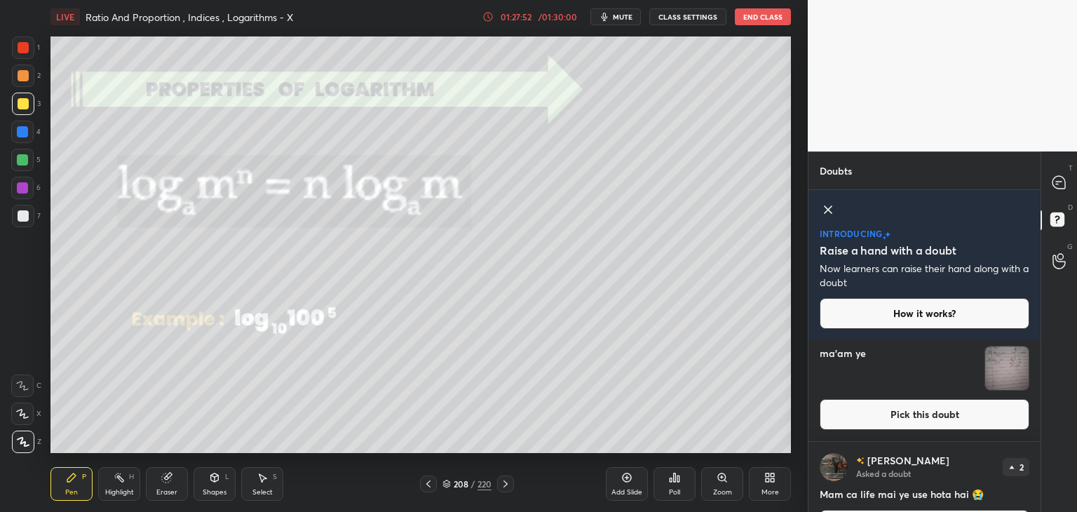
scroll to position [0, 0]
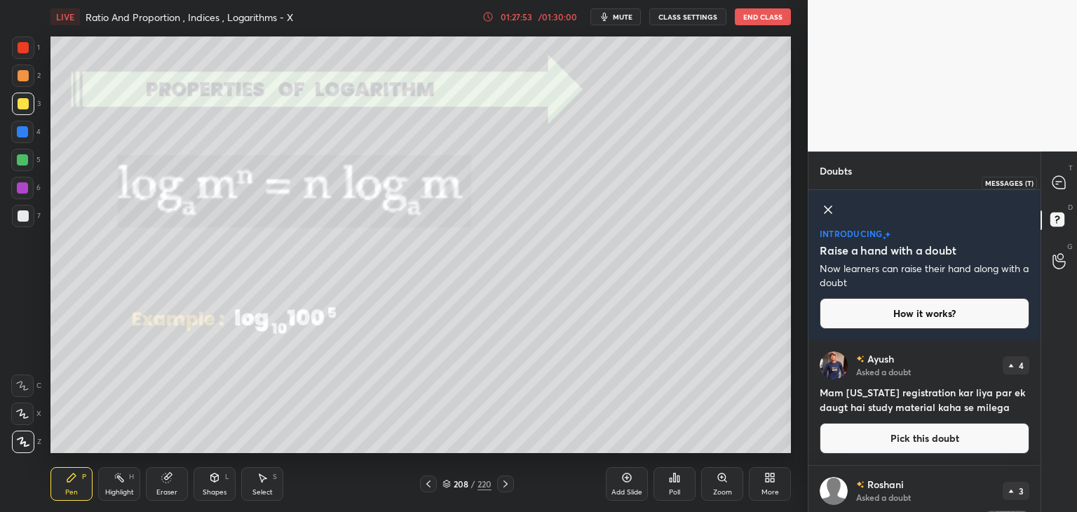
drag, startPoint x: 1060, startPoint y: 175, endPoint x: 1041, endPoint y: 235, distance: 63.4
click at [1060, 175] on icon at bounding box center [1059, 182] width 15 height 15
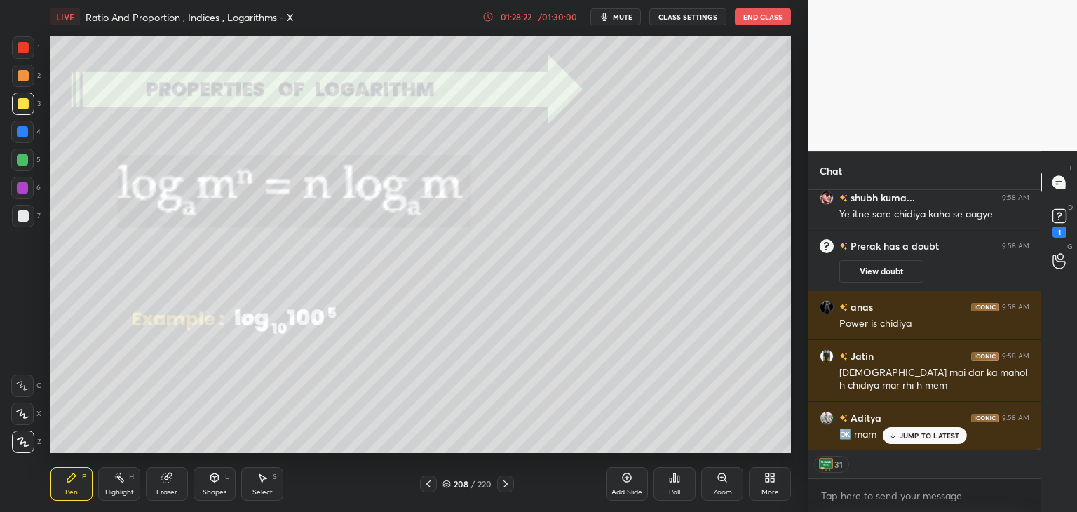
scroll to position [63459, 0]
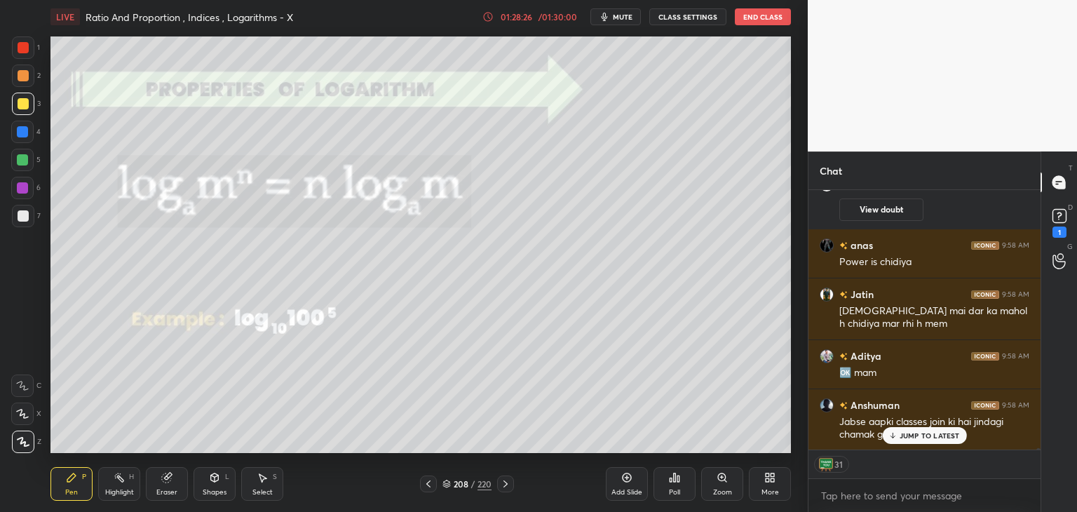
click at [931, 435] on p "JUMP TO LATEST" at bounding box center [930, 435] width 60 height 8
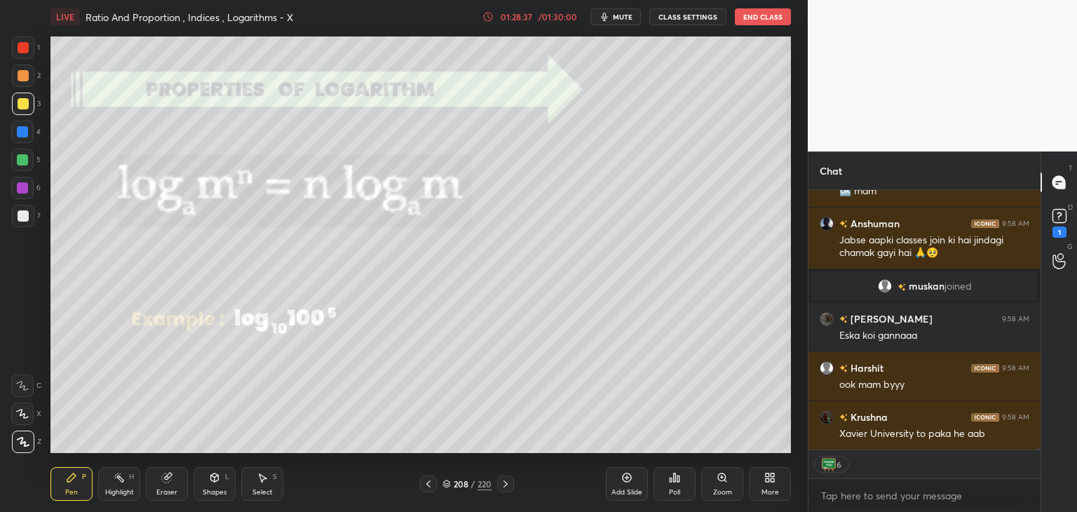
scroll to position [63535, 0]
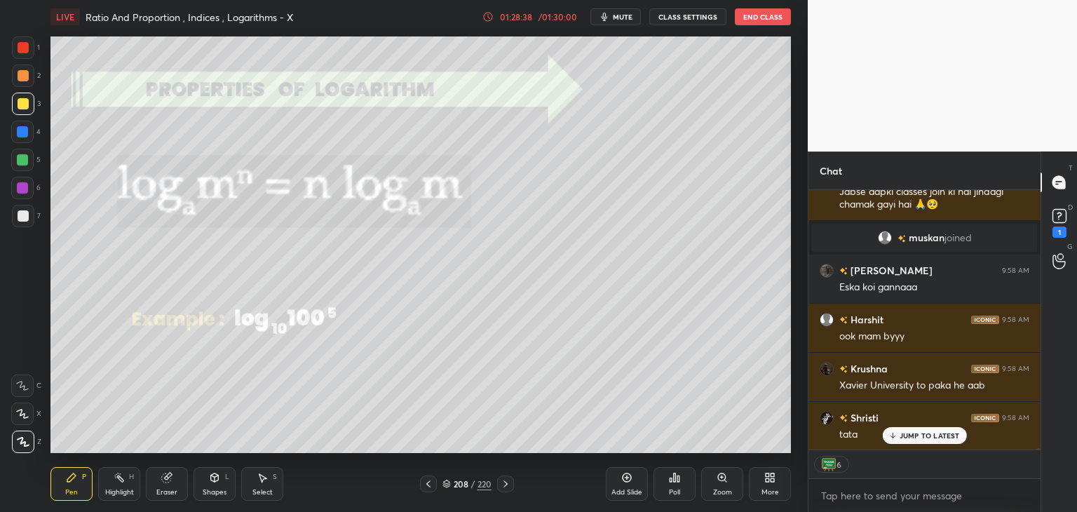
click at [508, 484] on icon at bounding box center [505, 483] width 4 height 7
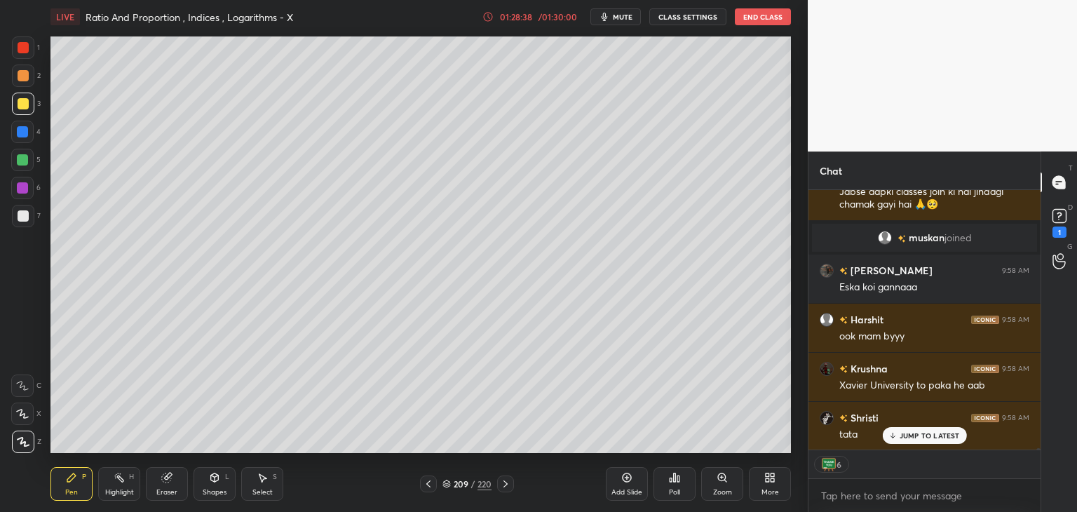
click at [508, 485] on icon at bounding box center [505, 483] width 11 height 11
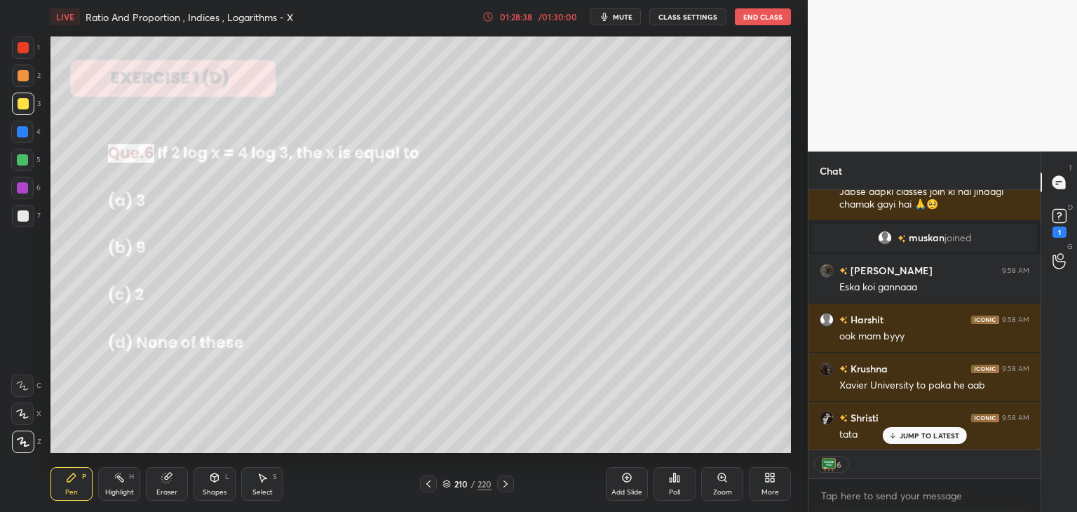
click at [508, 485] on icon at bounding box center [505, 483] width 11 height 11
click at [508, 486] on icon at bounding box center [505, 483] width 11 height 11
click at [507, 486] on icon at bounding box center [505, 483] width 11 height 11
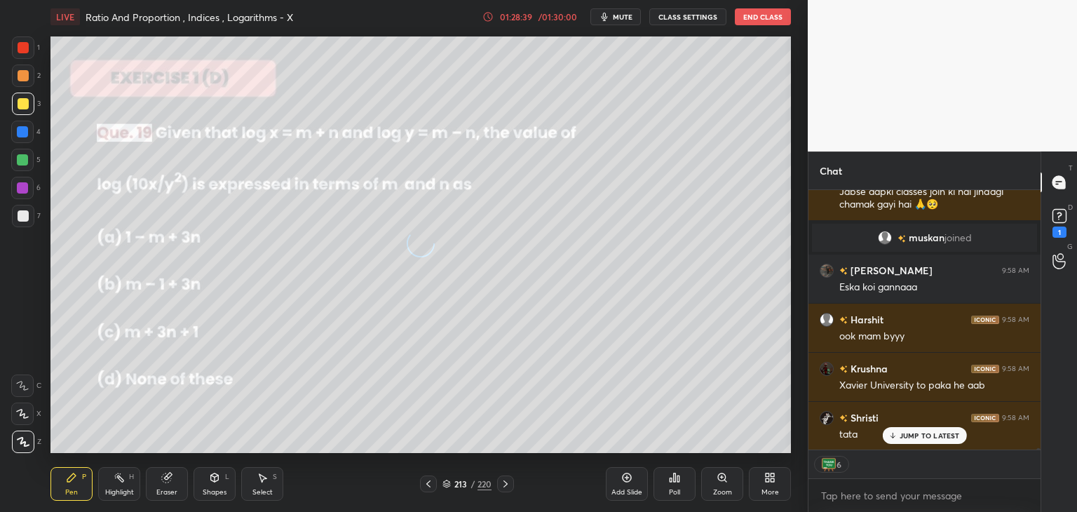
click at [507, 485] on icon at bounding box center [505, 483] width 11 height 11
click at [505, 485] on icon at bounding box center [505, 483] width 11 height 11
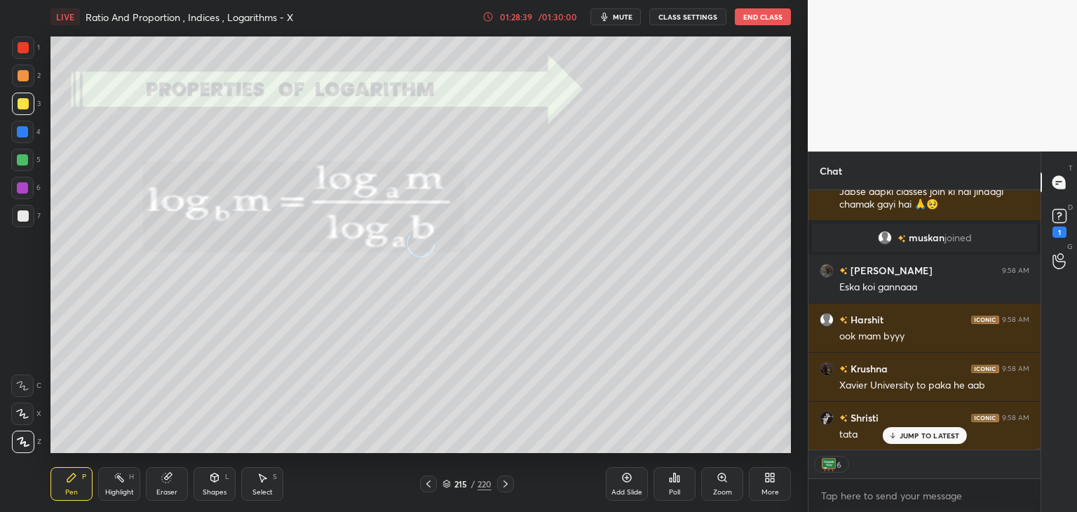
click at [507, 485] on icon at bounding box center [505, 483] width 11 height 11
click at [507, 484] on icon at bounding box center [505, 483] width 4 height 7
click at [505, 485] on icon at bounding box center [505, 483] width 11 height 11
click at [506, 486] on icon at bounding box center [505, 483] width 11 height 11
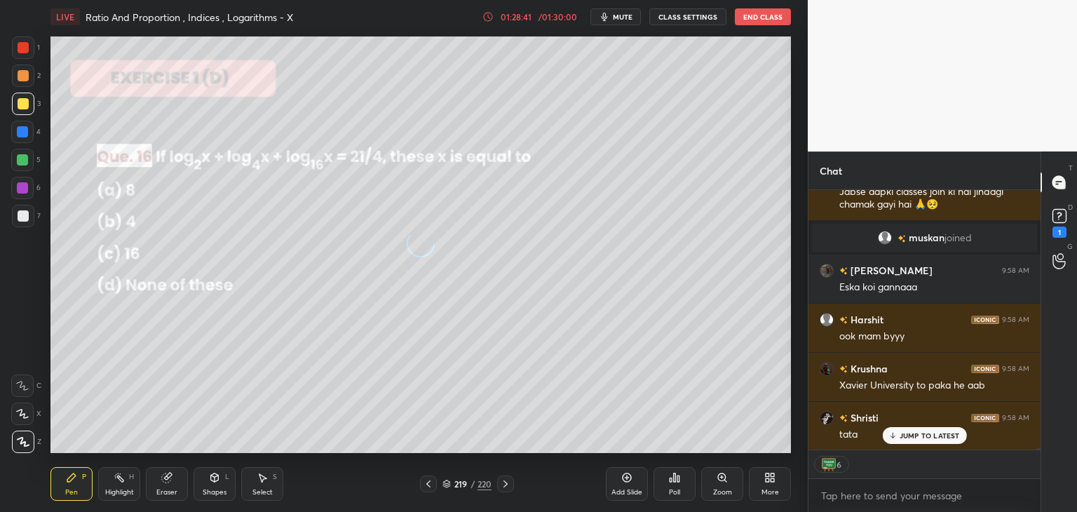
click at [506, 485] on icon at bounding box center [505, 483] width 11 height 11
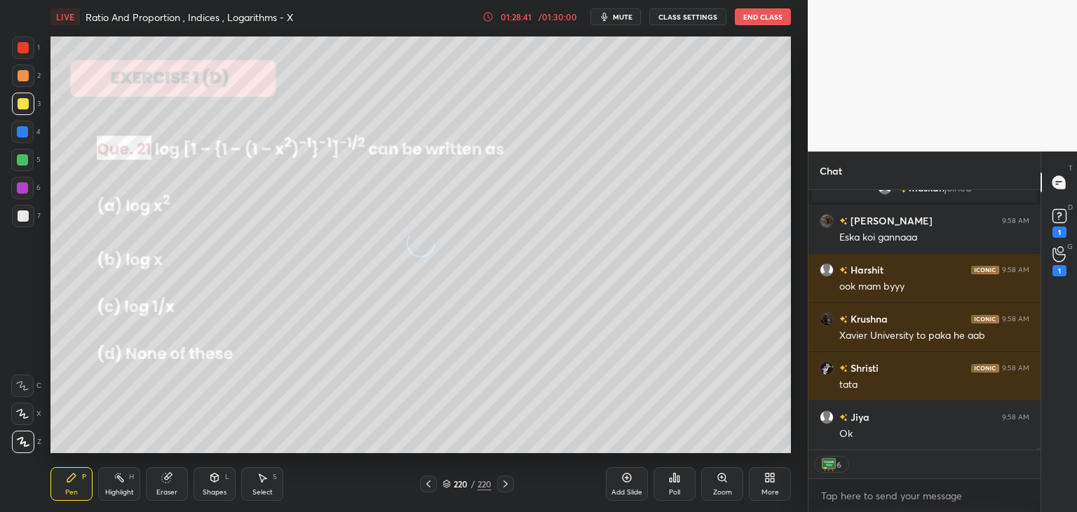
click at [508, 488] on icon at bounding box center [505, 483] width 11 height 11
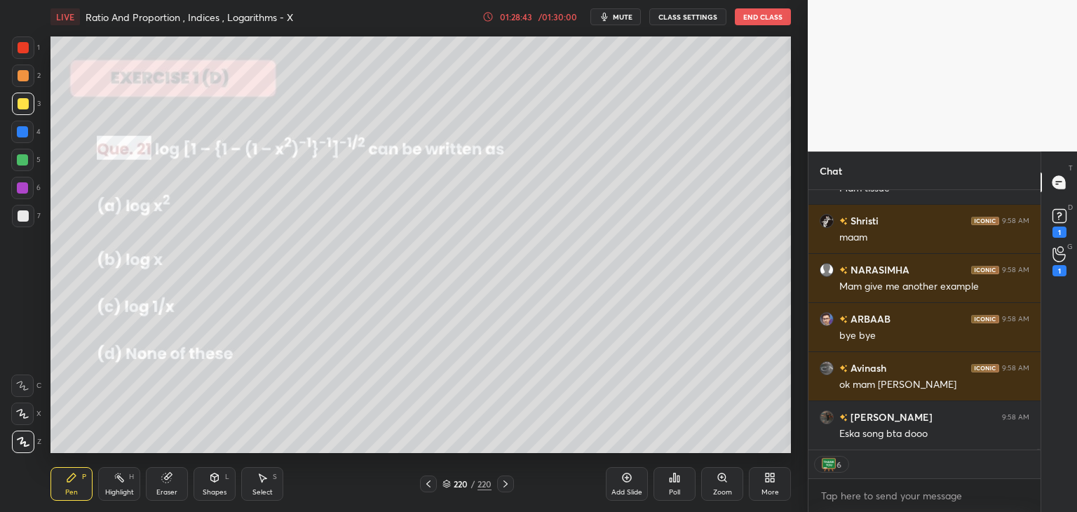
scroll to position [63977, 0]
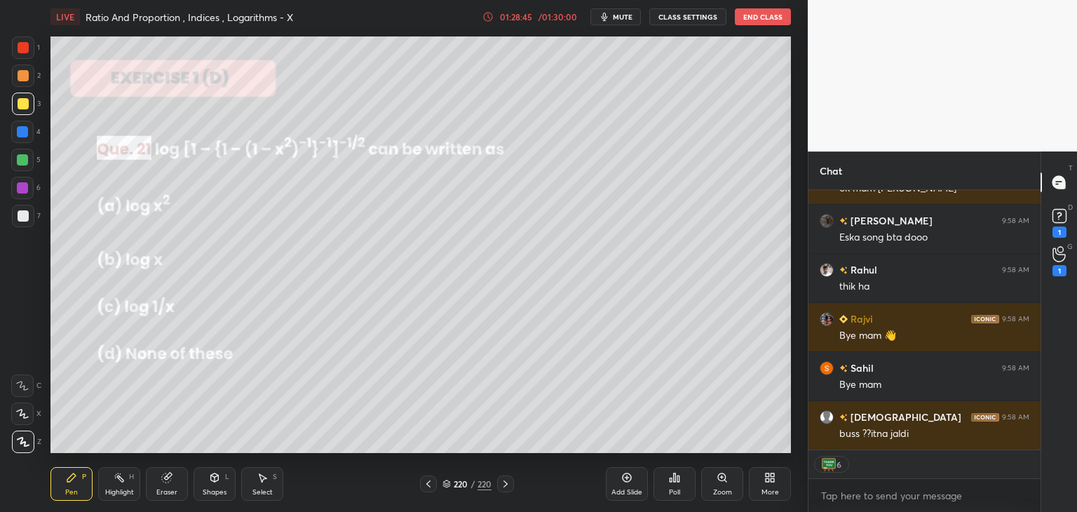
click at [506, 487] on icon at bounding box center [505, 483] width 11 height 11
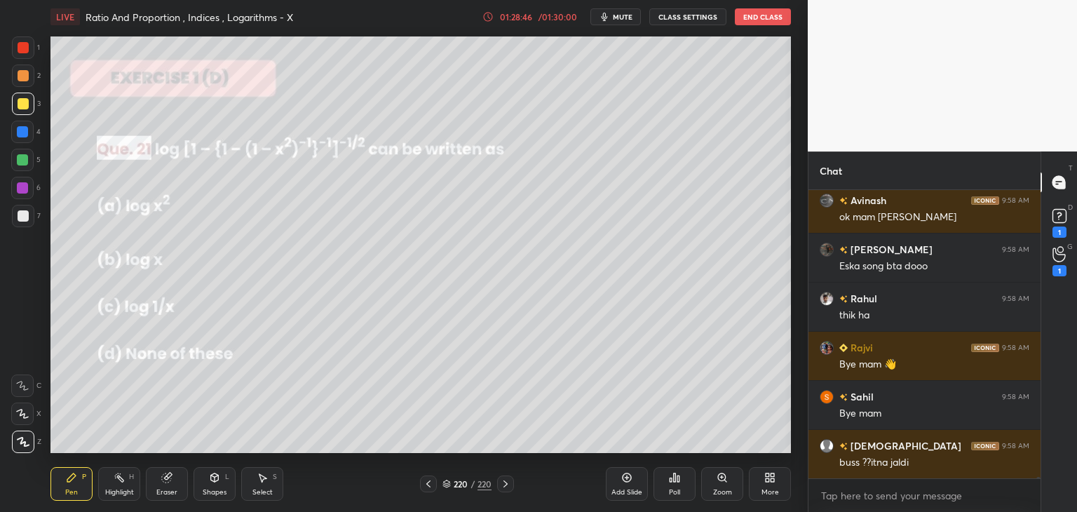
click at [506, 487] on icon at bounding box center [505, 483] width 11 height 11
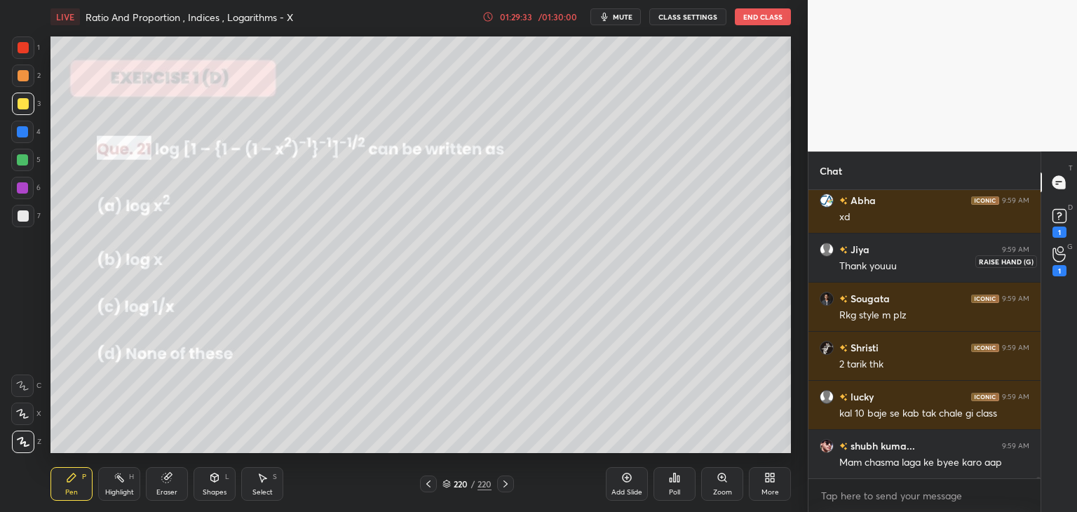
click at [1063, 262] on div "1" at bounding box center [1060, 261] width 14 height 30
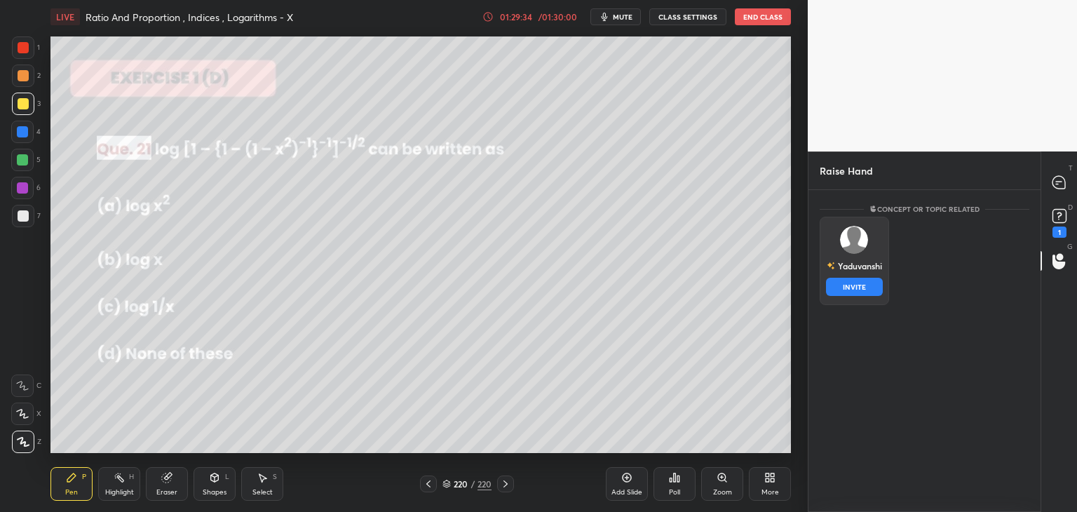
click at [874, 275] on div "Yaduvanshi" at bounding box center [854, 266] width 55 height 24
click at [872, 287] on button "INVITE" at bounding box center [854, 287] width 57 height 18
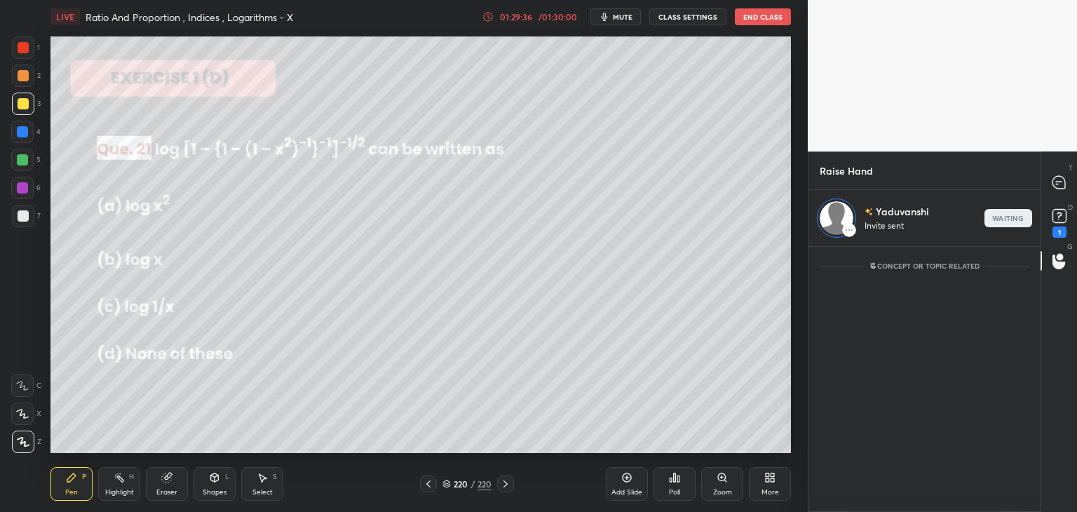
click at [1017, 221] on p "waiting" at bounding box center [1008, 218] width 32 height 7
click at [1057, 187] on icon at bounding box center [1059, 182] width 13 height 13
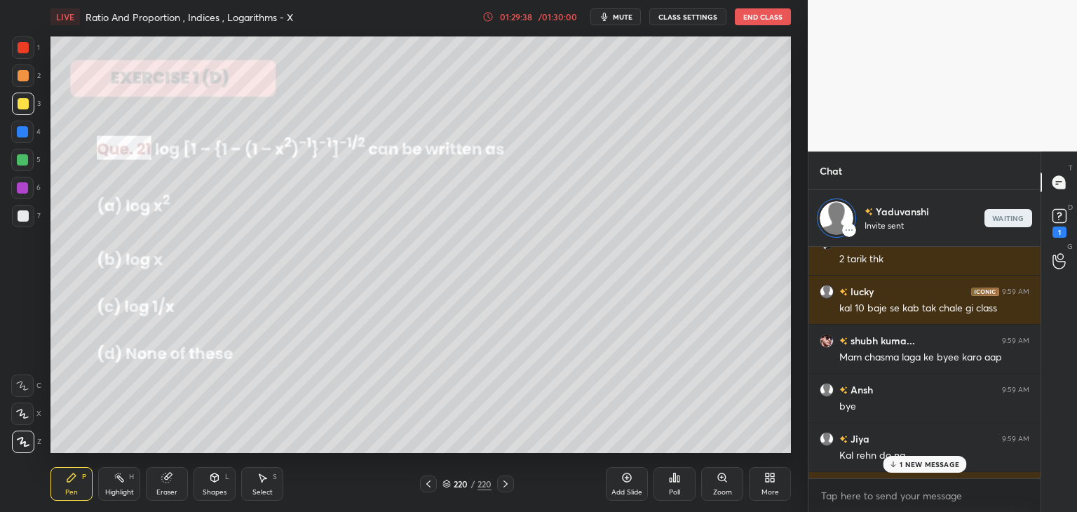
click at [912, 466] on p "1 NEW MESSAGE" at bounding box center [930, 464] width 60 height 8
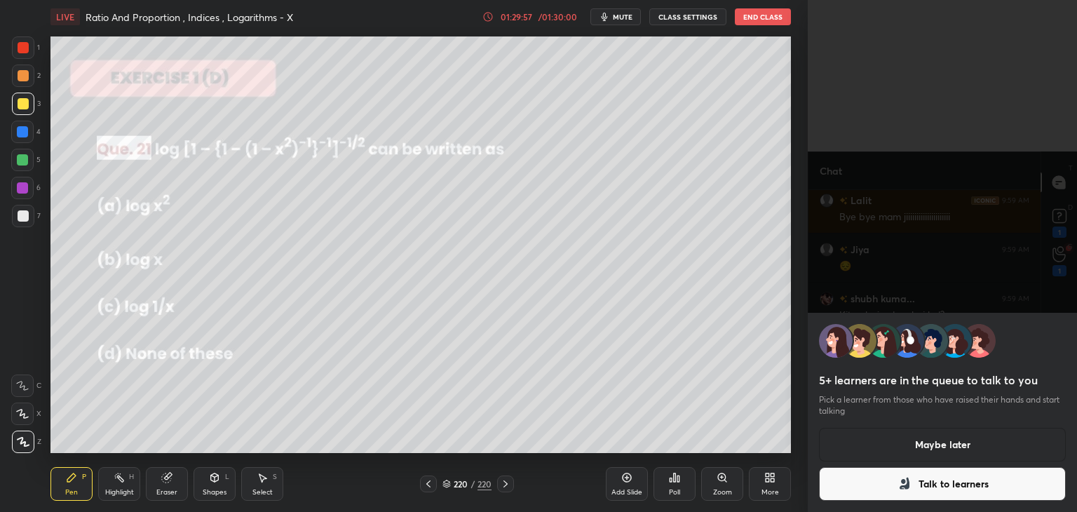
click at [952, 442] on button "Maybe later" at bounding box center [942, 445] width 247 height 34
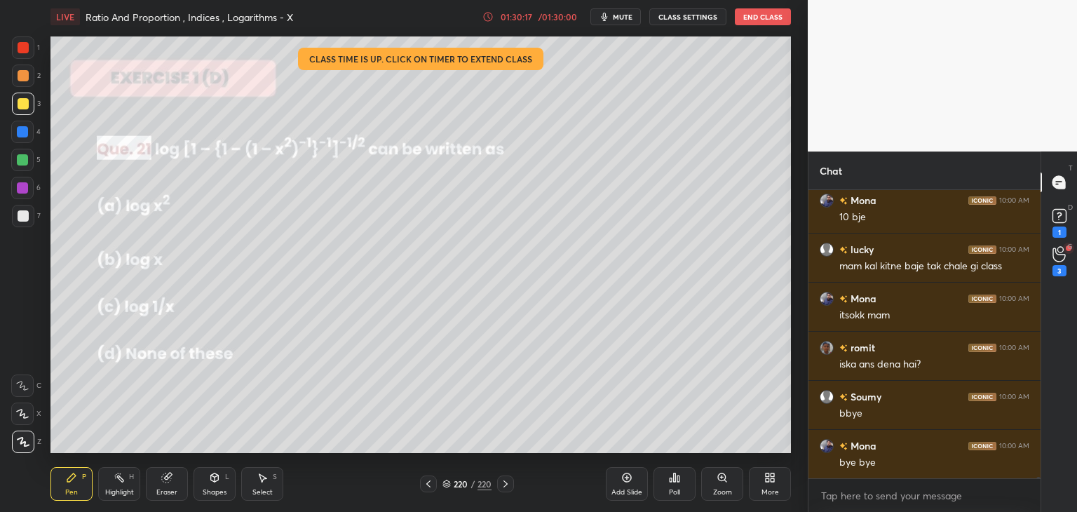
click at [764, 18] on button "End Class" at bounding box center [763, 16] width 56 height 17
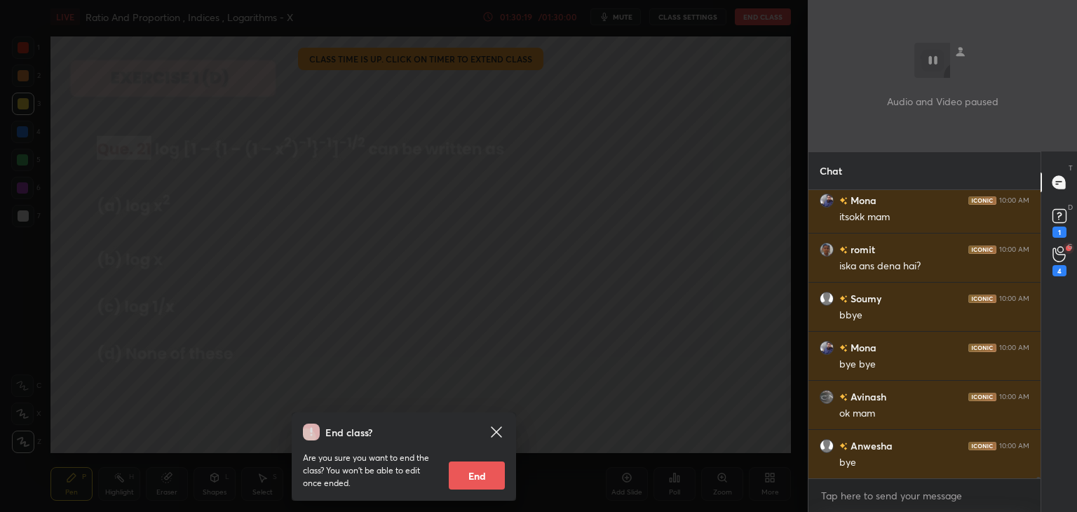
click at [482, 472] on button "End" at bounding box center [477, 475] width 56 height 28
type textarea "x"
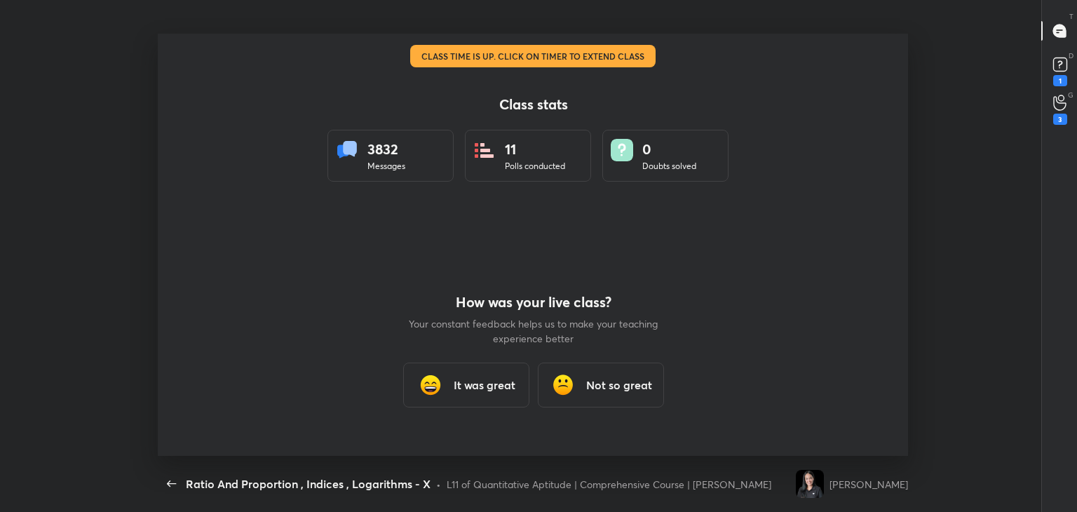
click at [437, 384] on img at bounding box center [431, 385] width 28 height 28
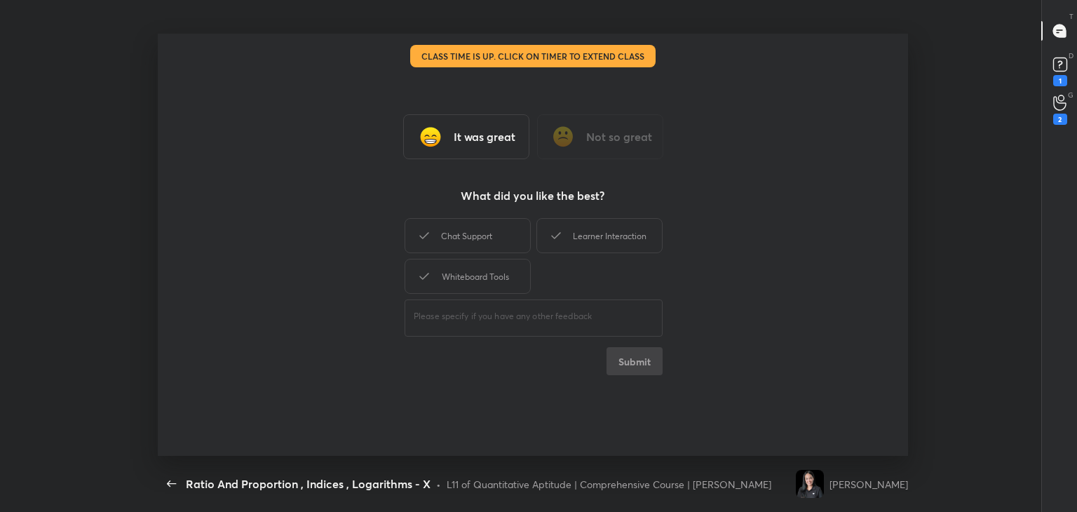
click at [437, 384] on div "Class stats 3832 Messages 11 Polls conducted 0 Doubts solved How was your live …" at bounding box center [533, 245] width 751 height 422
click at [445, 277] on div "Whiteboard Tools" at bounding box center [467, 276] width 126 height 35
click at [457, 246] on div "Chat Support" at bounding box center [467, 235] width 126 height 35
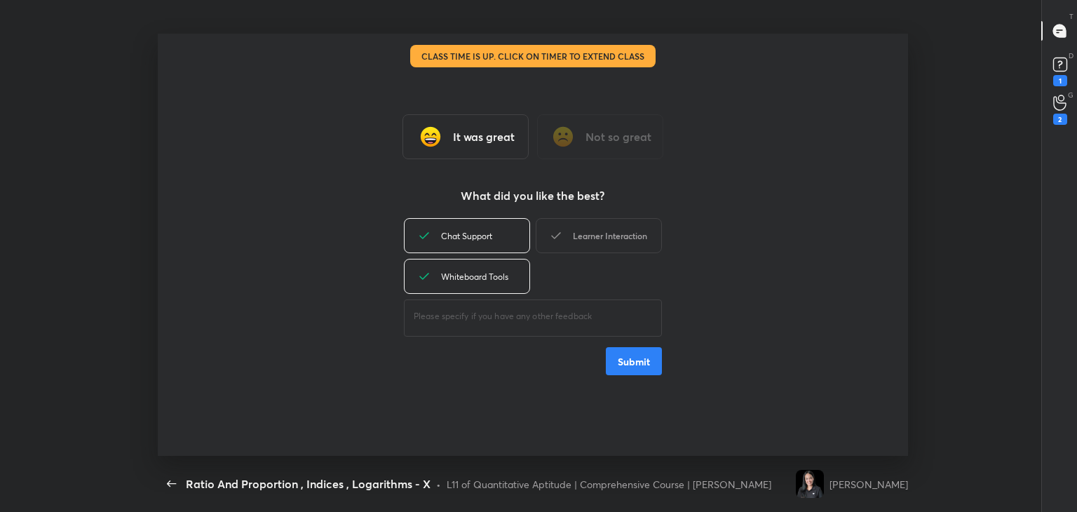
click at [589, 247] on div "Learner Interaction" at bounding box center [599, 235] width 126 height 35
click at [637, 368] on button "Submit" at bounding box center [634, 361] width 56 height 28
